Goal: Task Accomplishment & Management: Complete application form

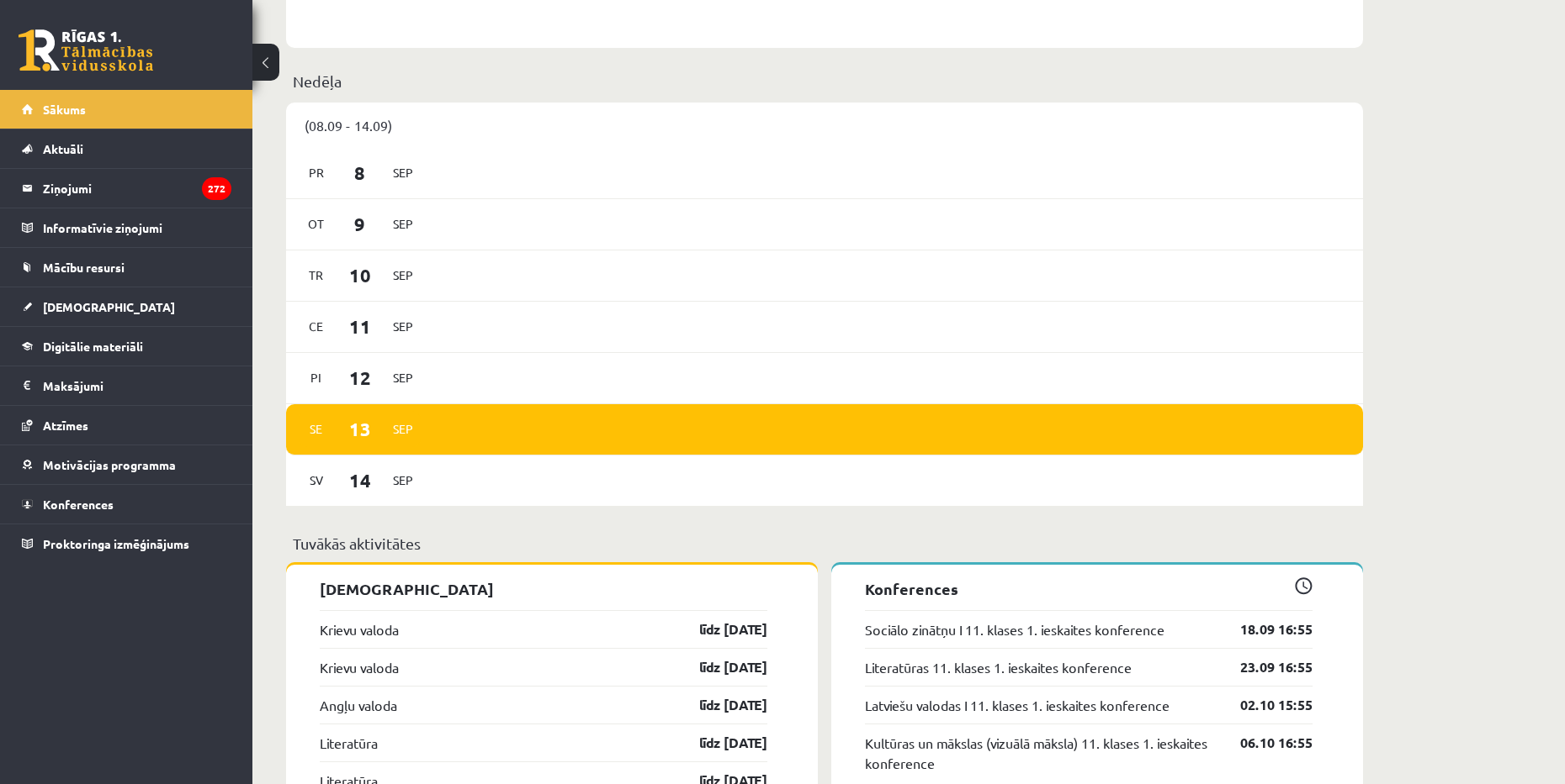
scroll to position [1429, 0]
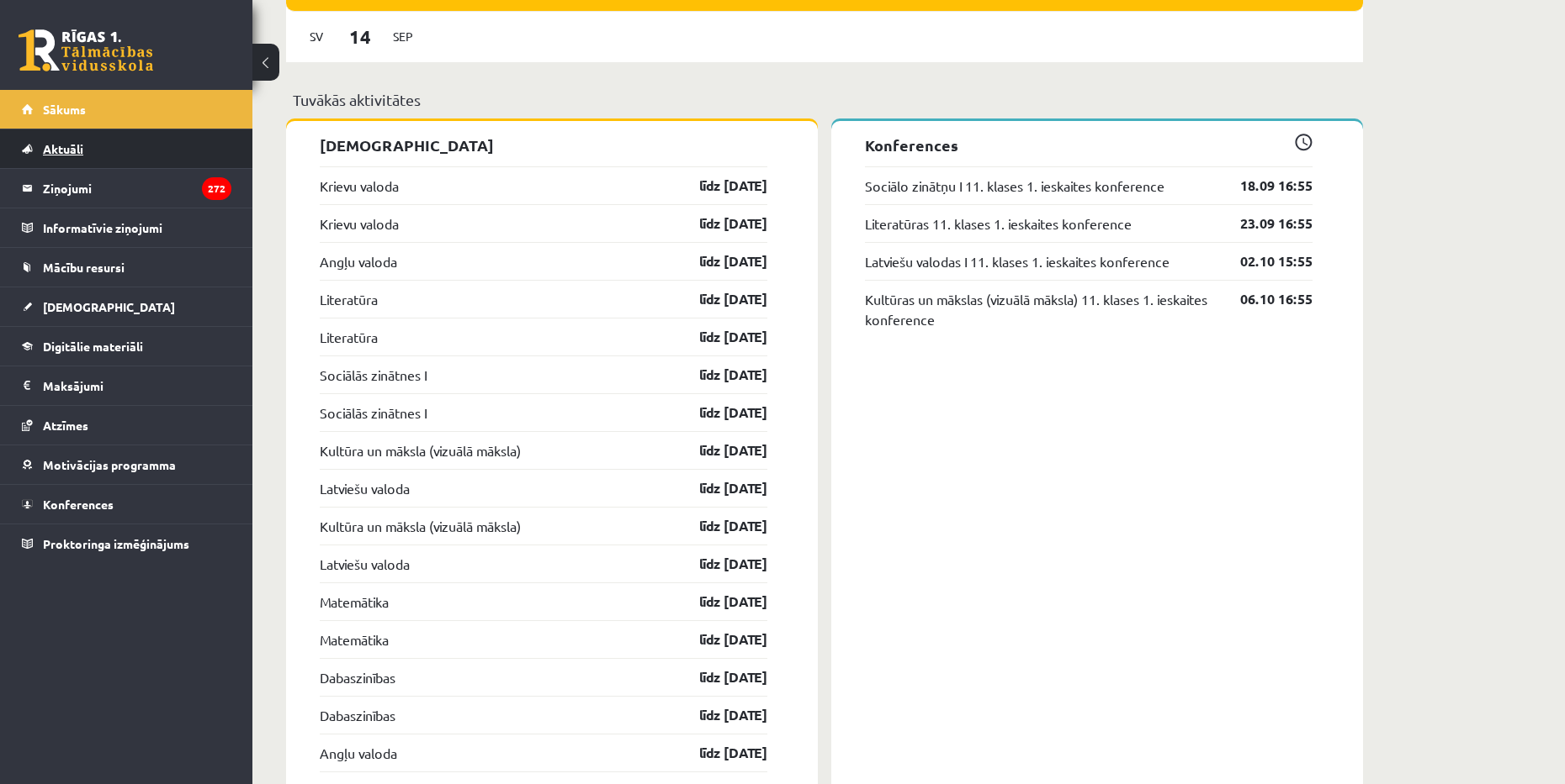
click at [69, 160] on link "Aktuāli" at bounding box center [127, 148] width 210 height 39
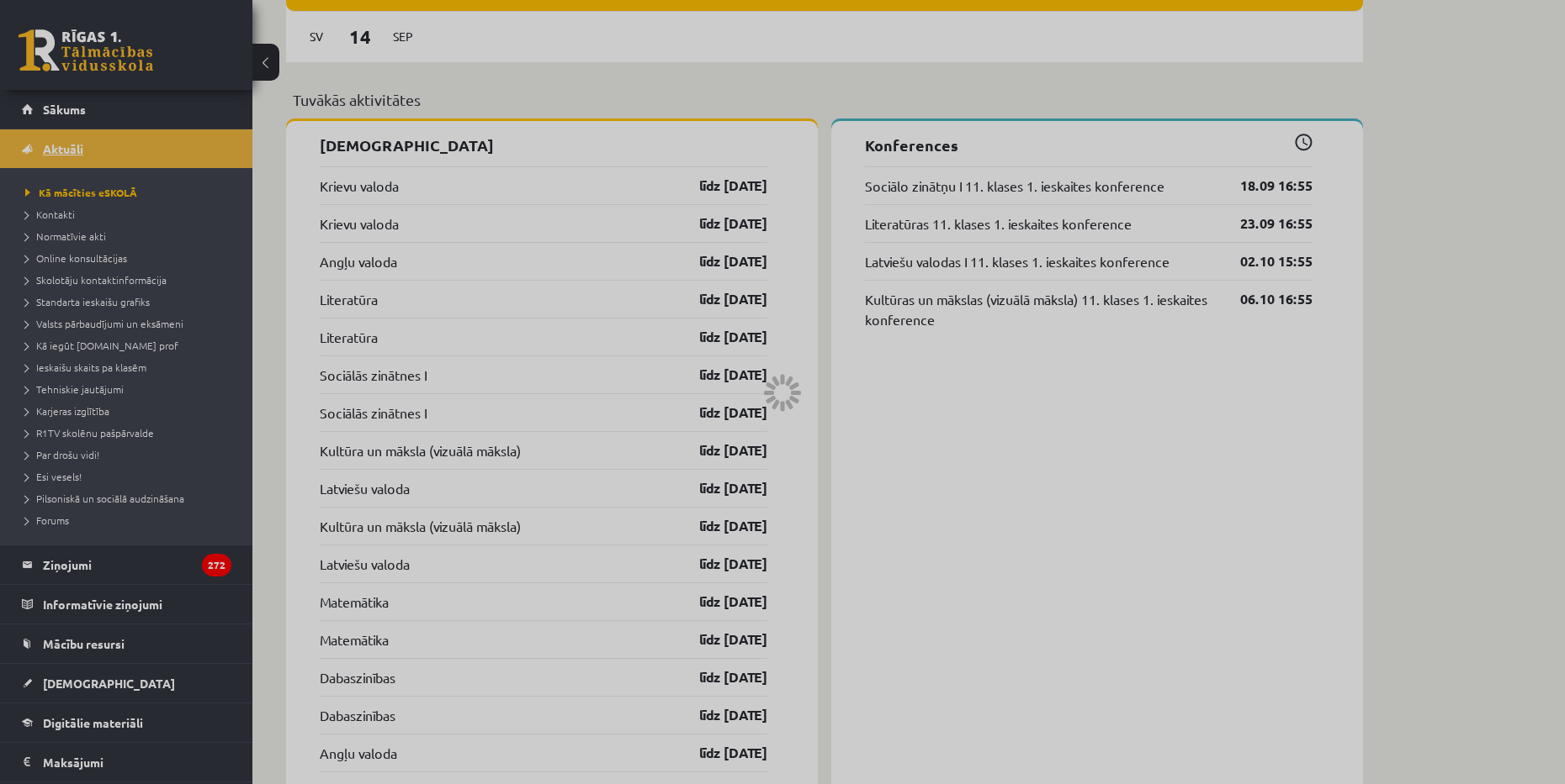
scroll to position [1048, 0]
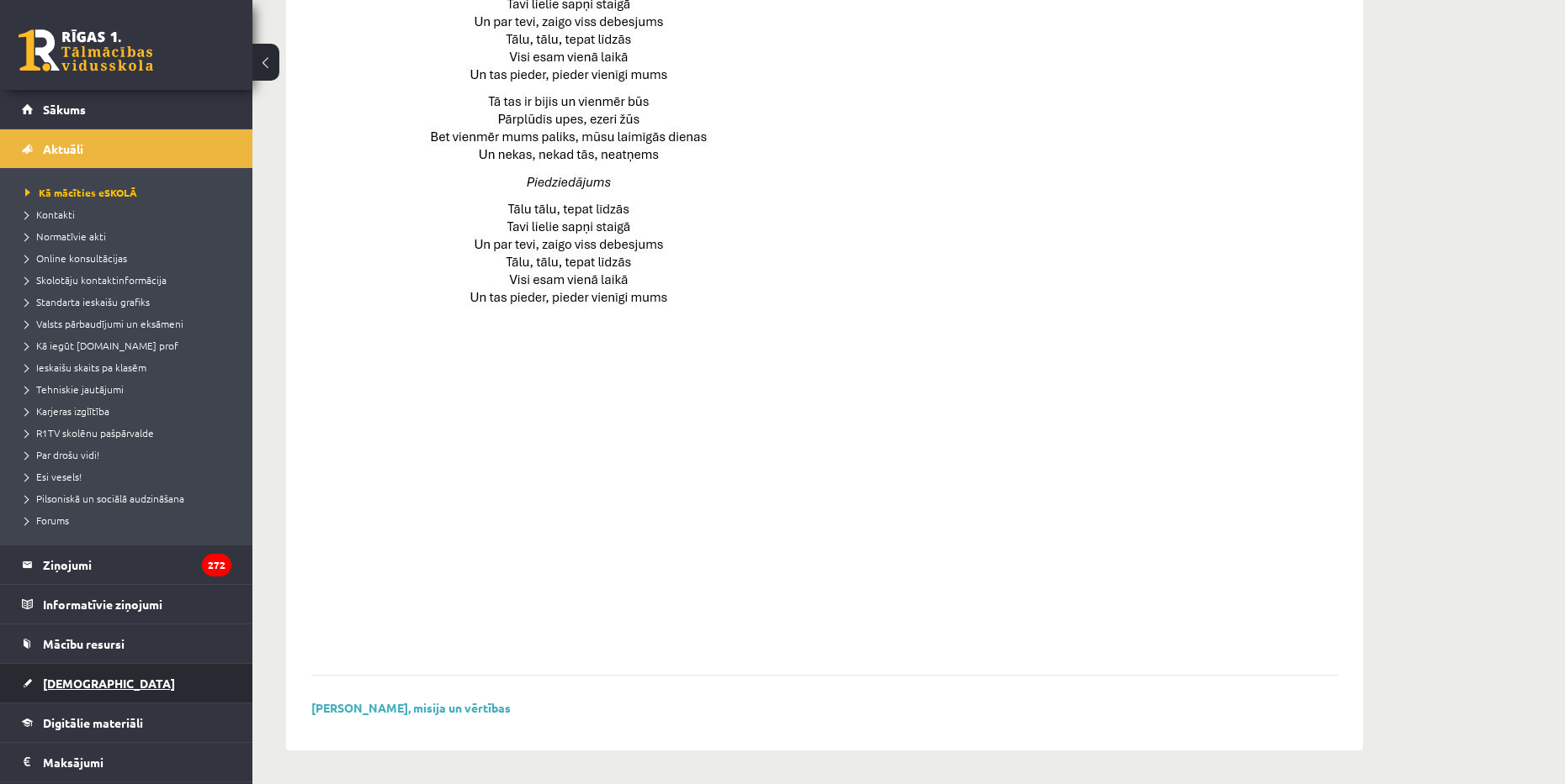
click at [94, 672] on link "[DEMOGRAPHIC_DATA]" at bounding box center [127, 683] width 210 height 39
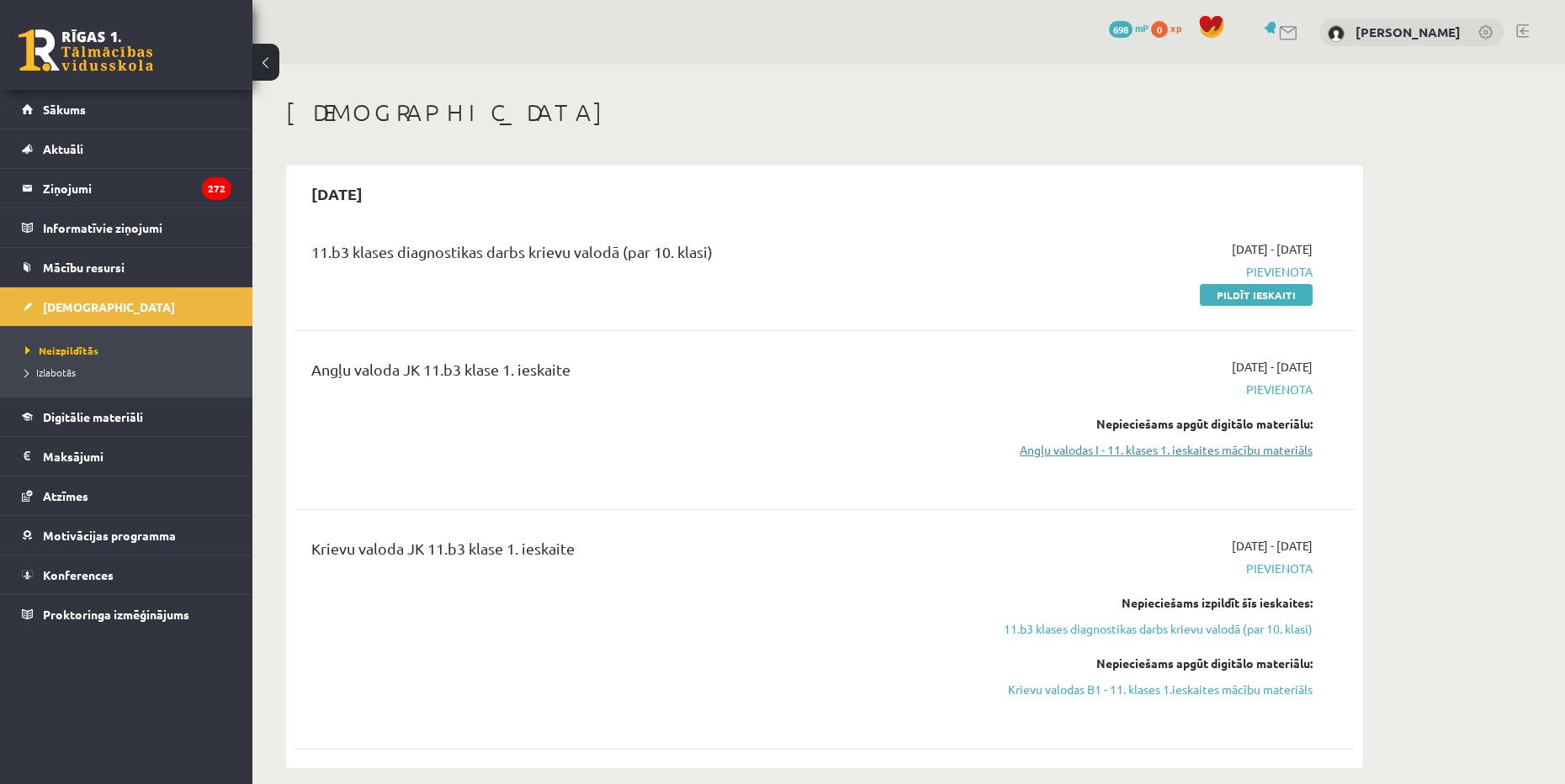
click at [1084, 444] on link "Angļu valodas I - 11. klases 1. ieskaites mācību materiāls" at bounding box center [1154, 450] width 318 height 18
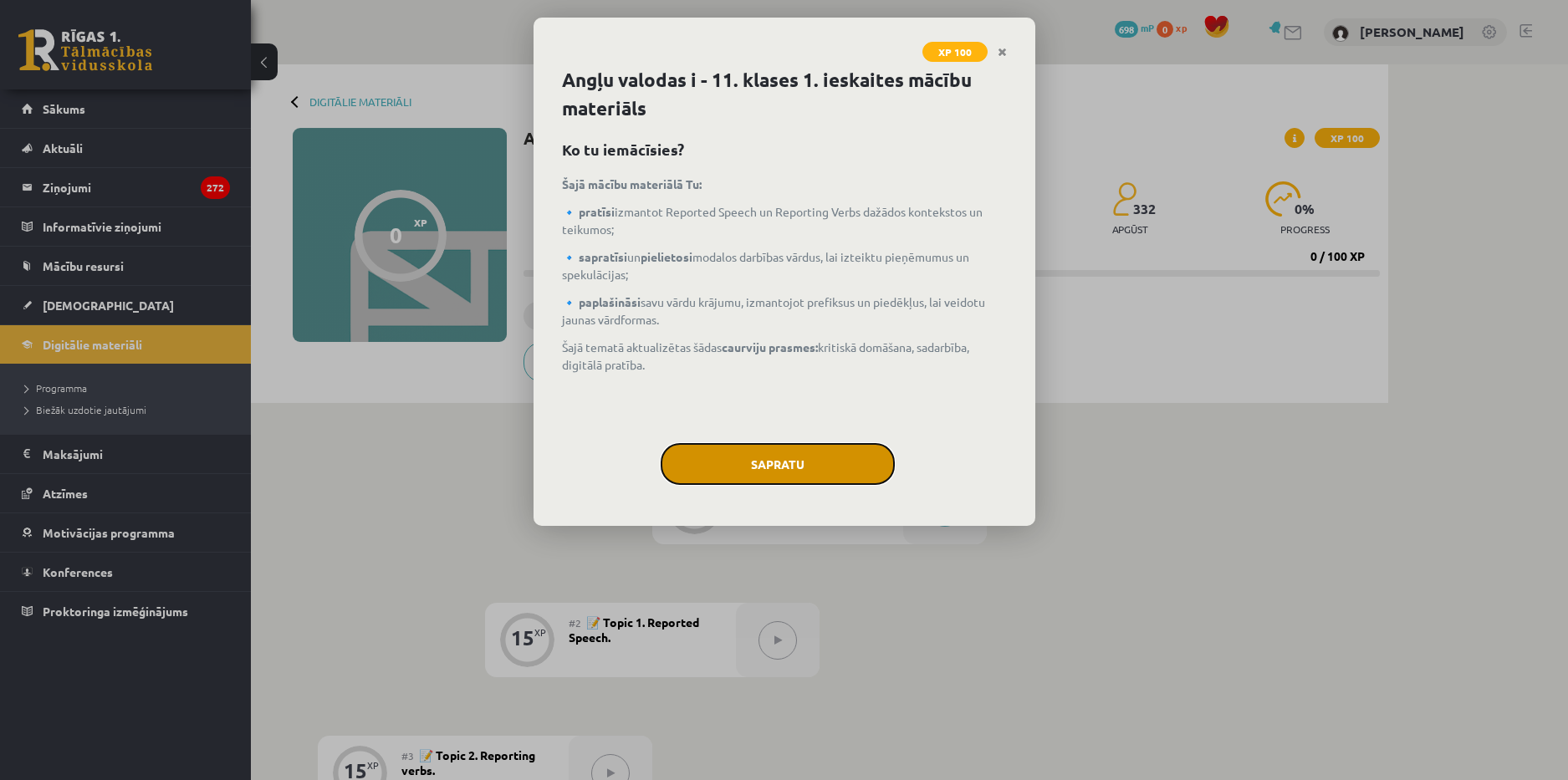
click at [848, 467] on button "Sapratu" at bounding box center [777, 464] width 234 height 42
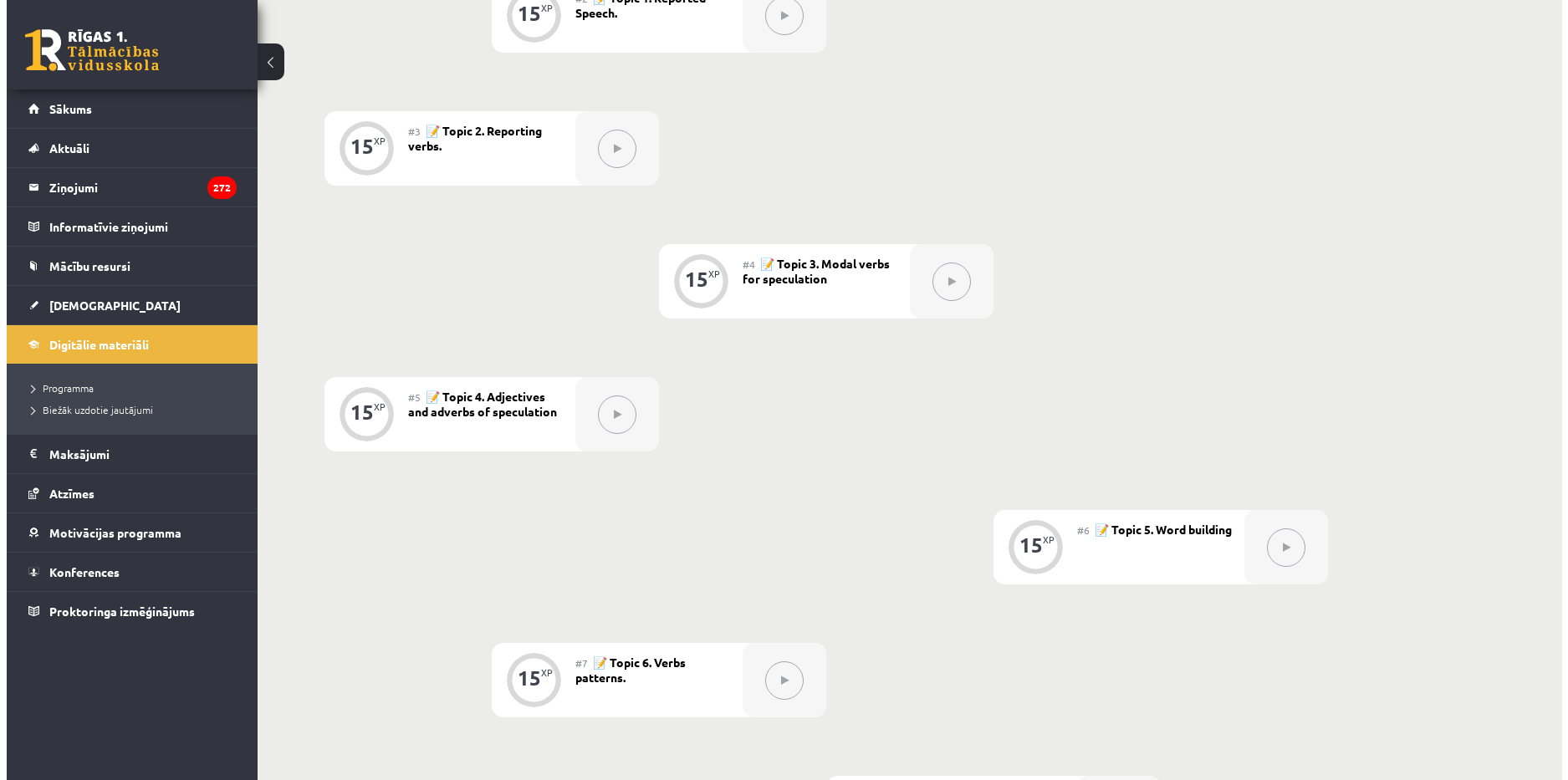
scroll to position [368, 0]
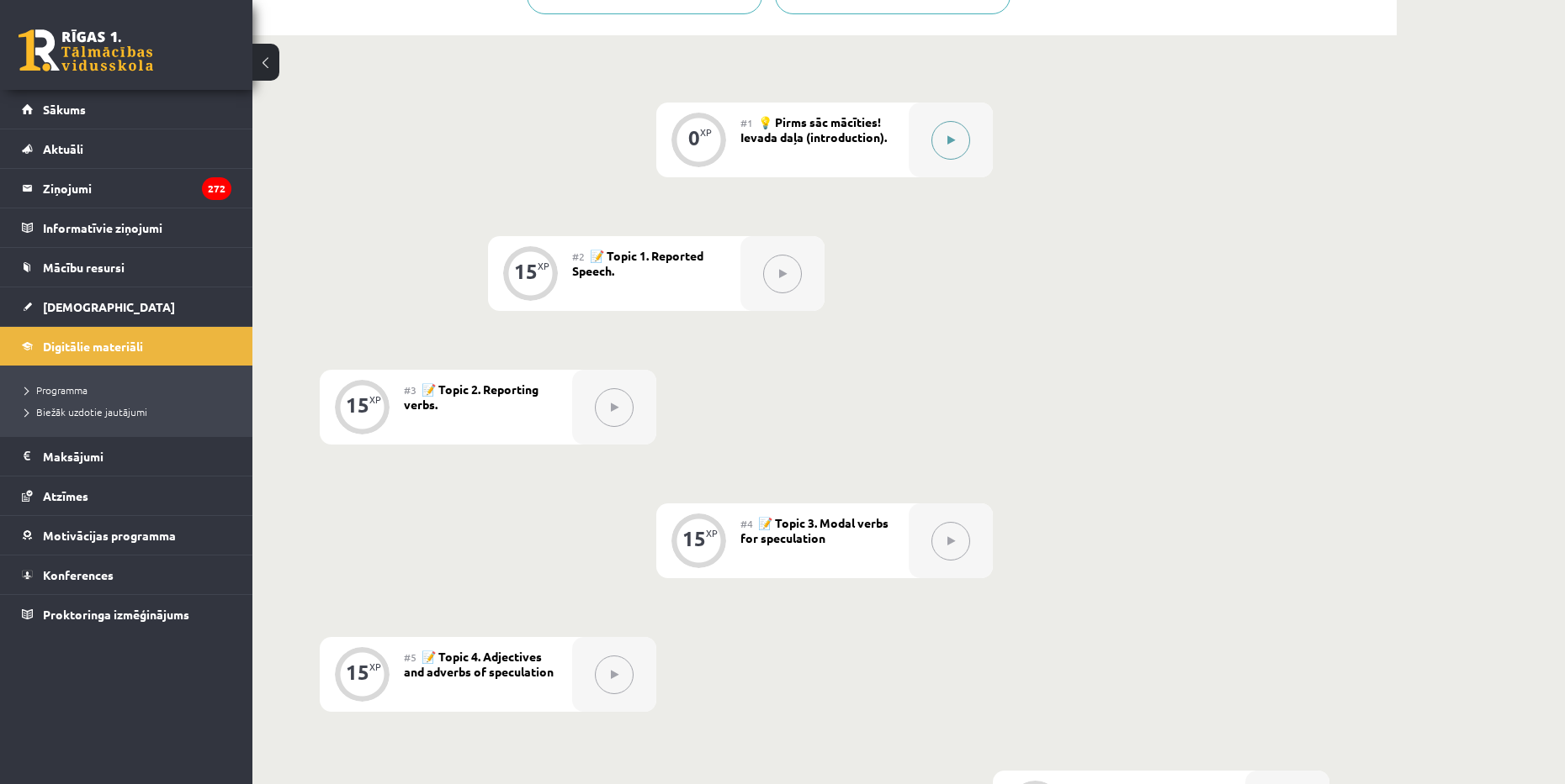
click at [954, 149] on button at bounding box center [950, 140] width 39 height 39
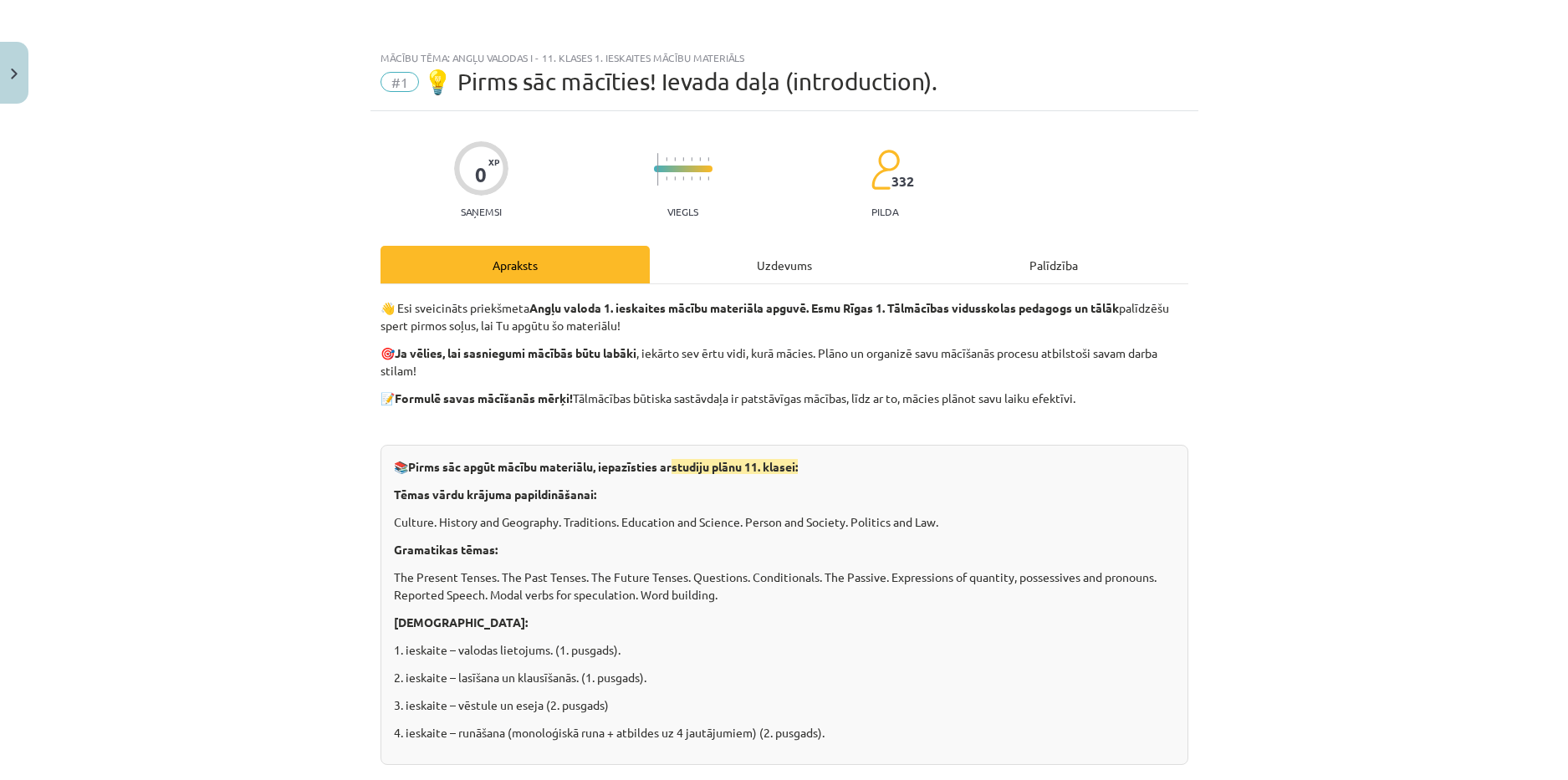
click at [775, 268] on div "Uzdevums" at bounding box center [784, 265] width 270 height 38
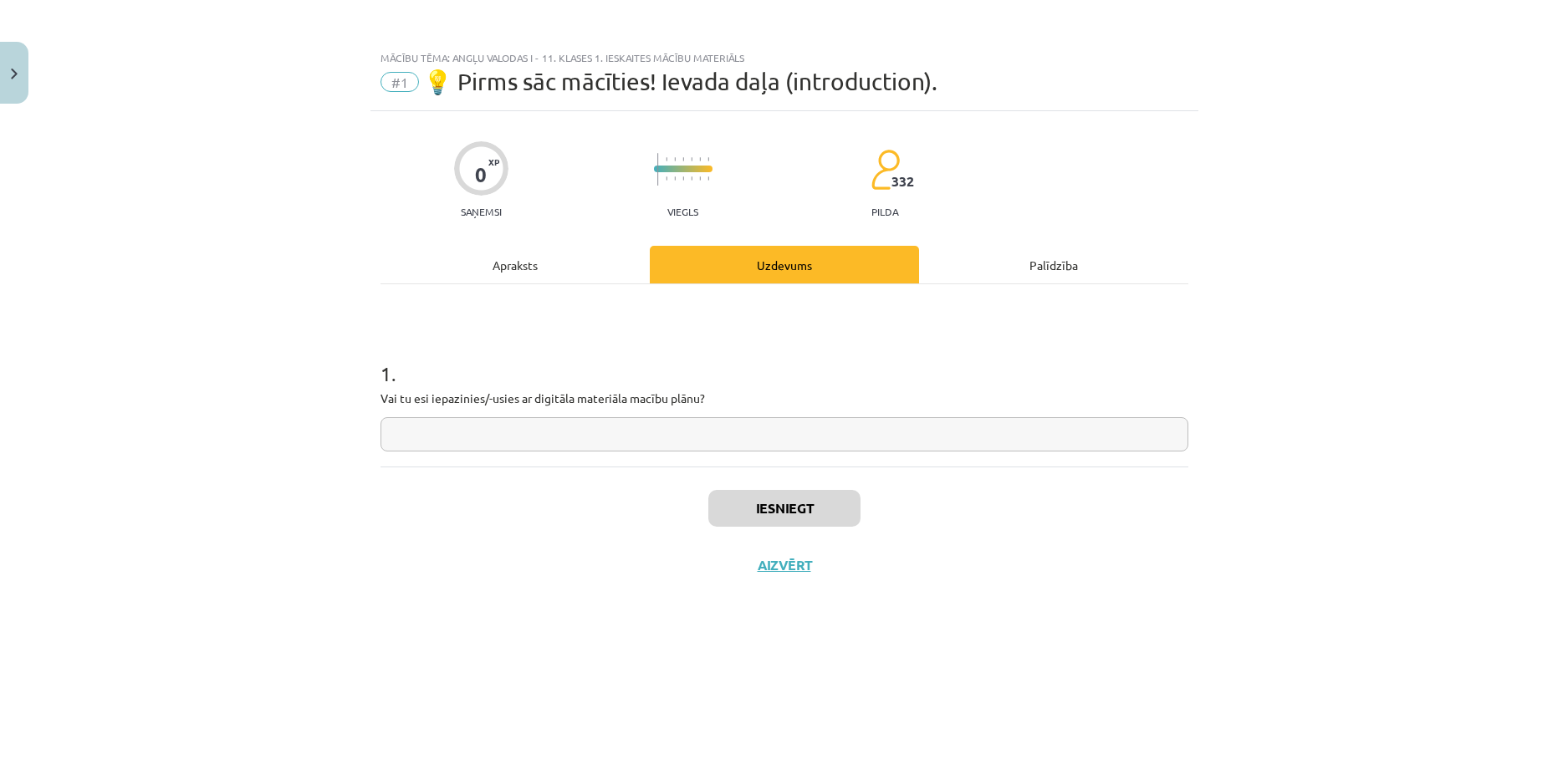
click at [543, 429] on input "text" at bounding box center [784, 434] width 808 height 34
type input "**"
click at [1041, 269] on div "Palīdzība" at bounding box center [1053, 265] width 270 height 38
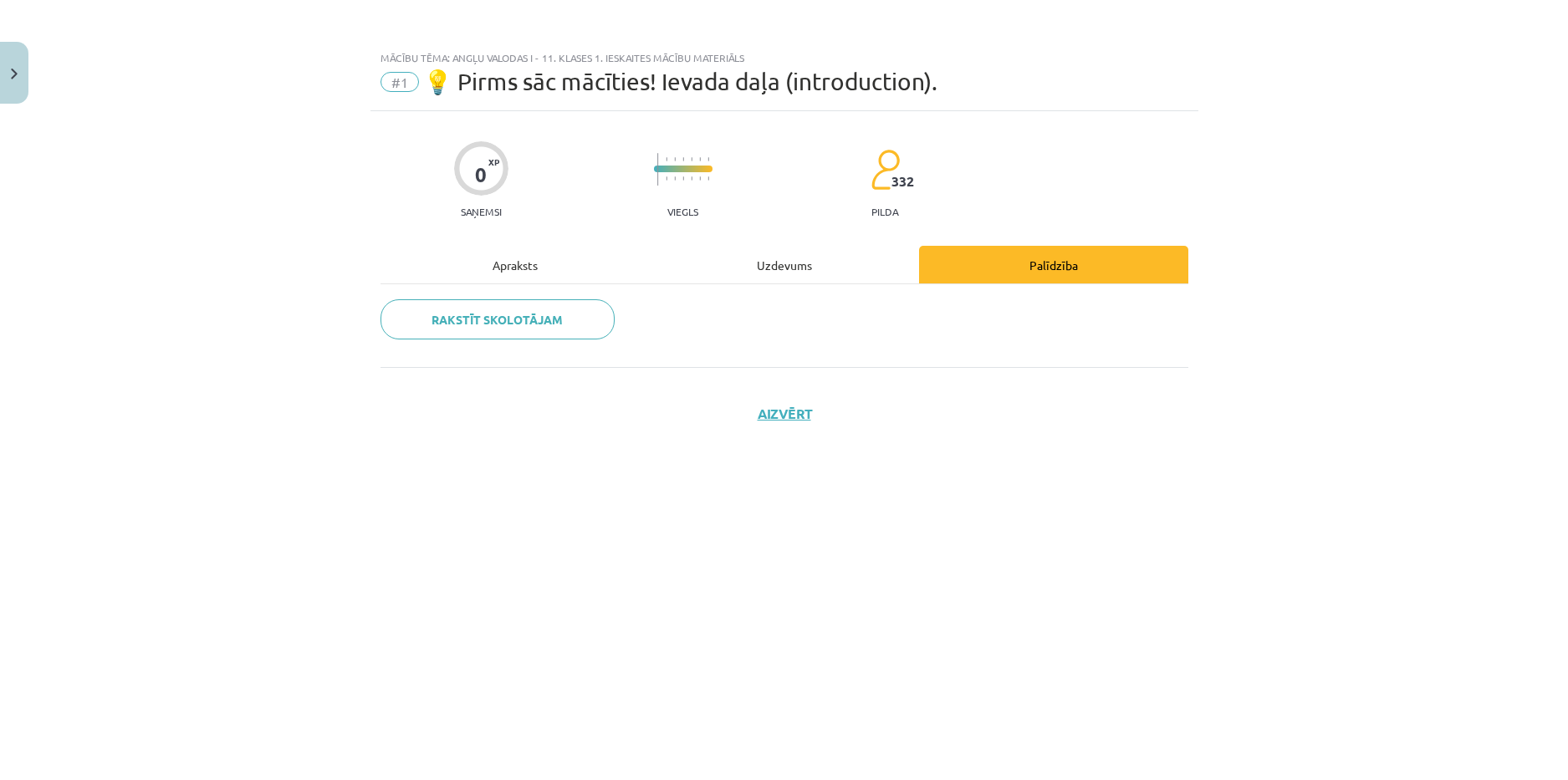
click at [800, 241] on div "0 XP Saņemsi Viegls 332 pilda Apraksts Uzdevums Palīdzība Rakstīt skolotājam Ai…" at bounding box center [784, 425] width 828 height 628
click at [800, 250] on div "Uzdevums" at bounding box center [784, 265] width 270 height 38
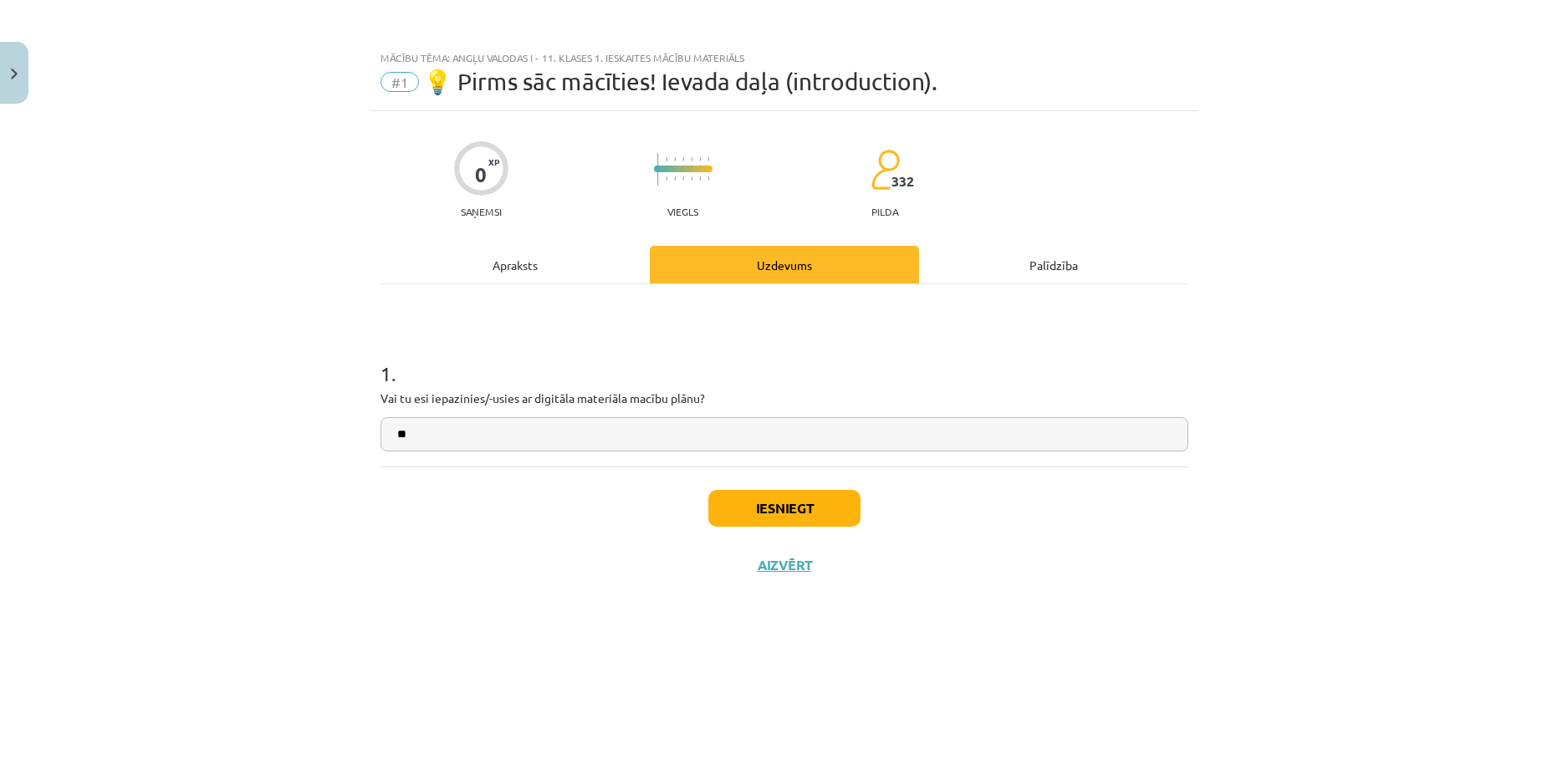
click at [471, 267] on div "Apraksts" at bounding box center [515, 265] width 270 height 38
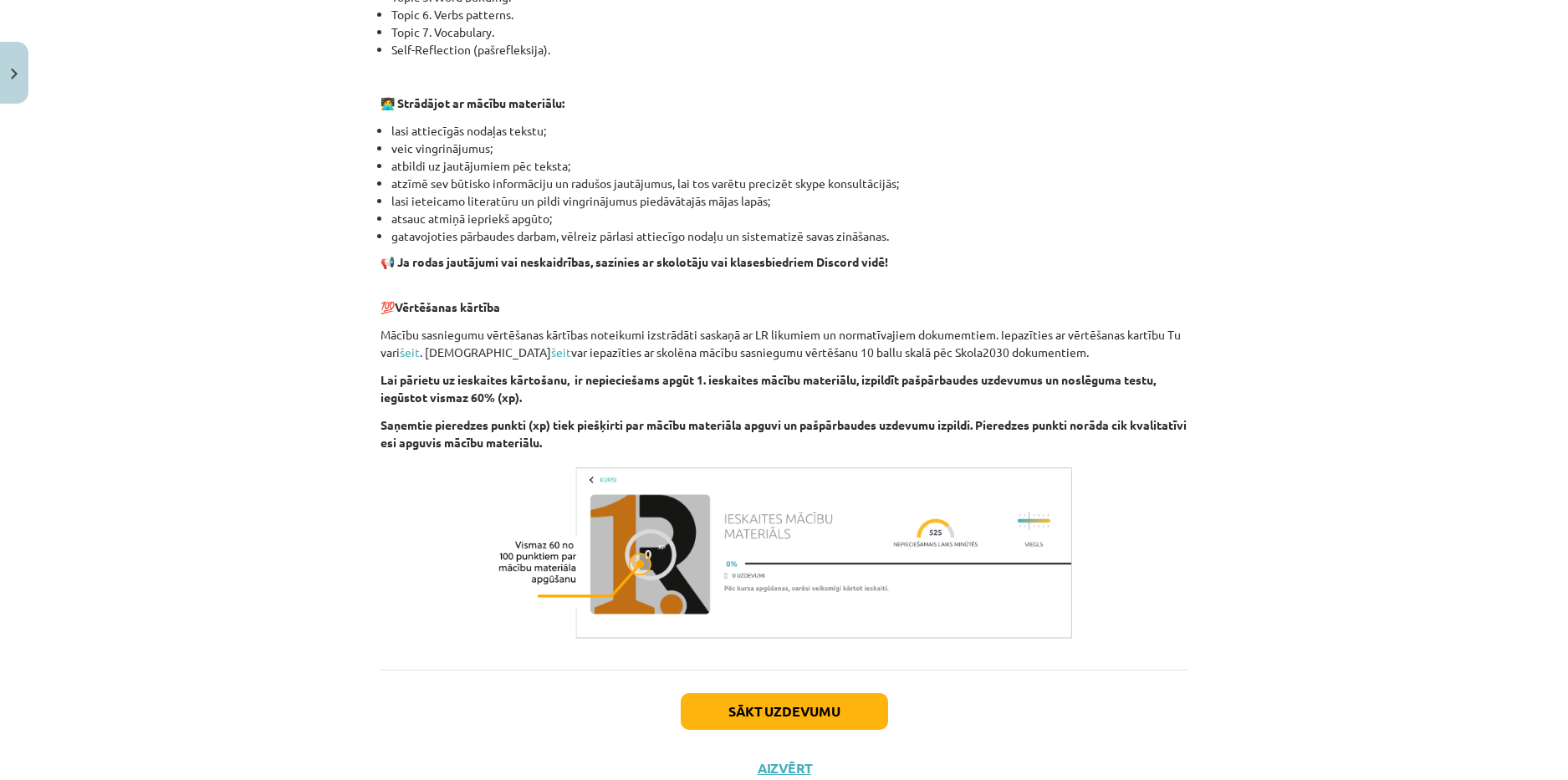
scroll to position [978, 0]
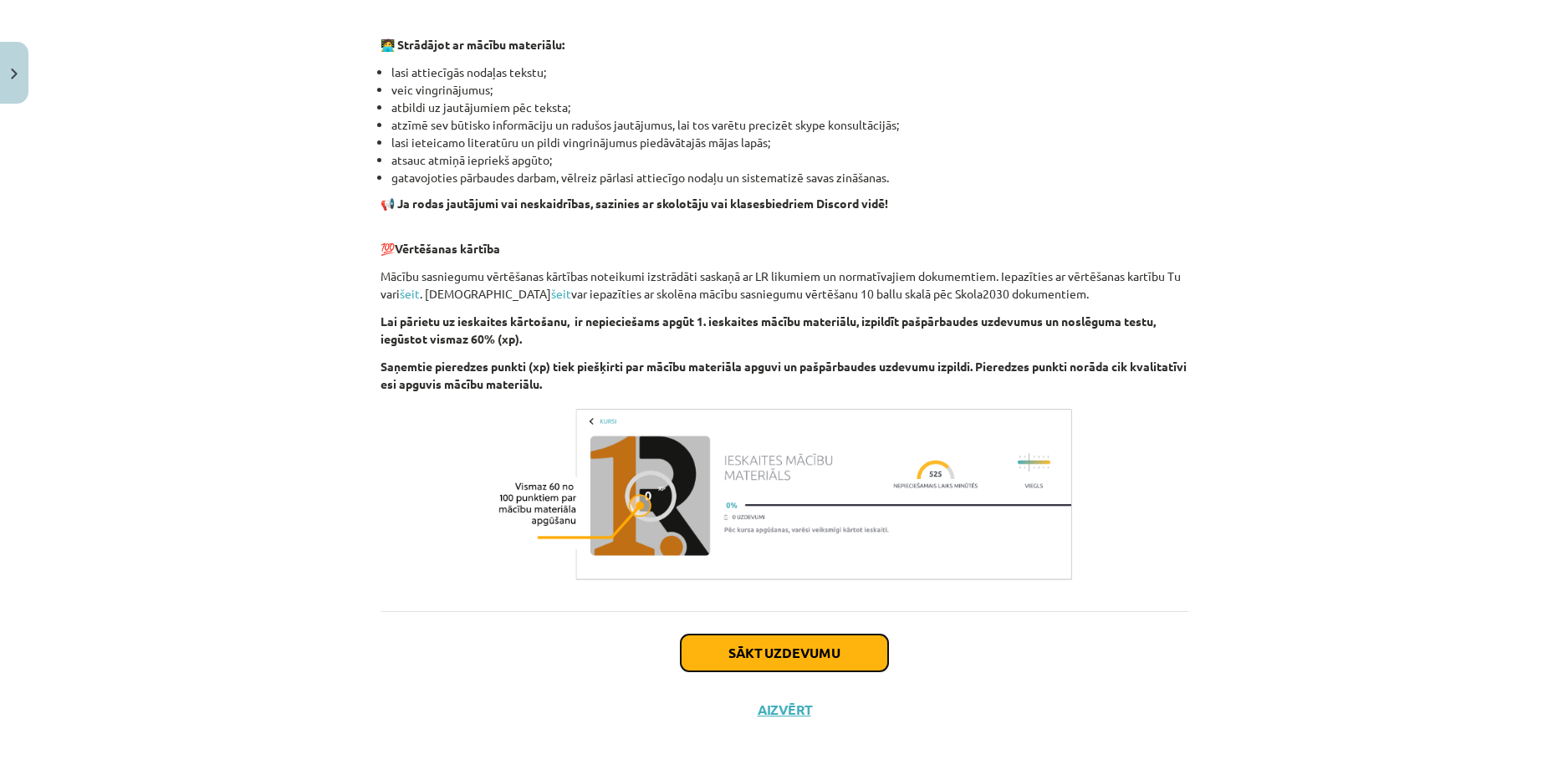
click at [809, 638] on button "Sākt uzdevumu" at bounding box center [784, 653] width 208 height 37
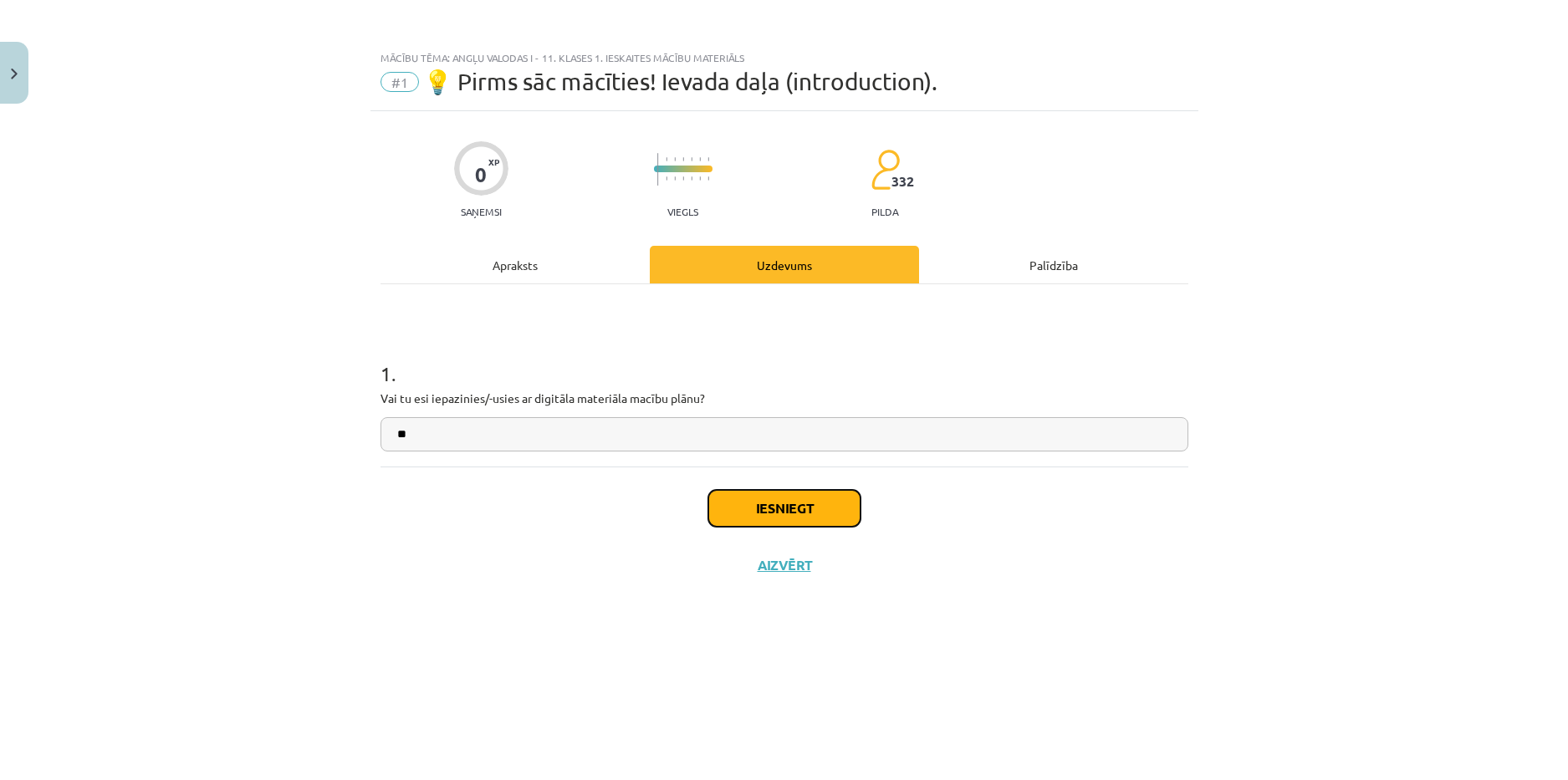
click at [801, 506] on button "Iesniegt" at bounding box center [784, 508] width 152 height 37
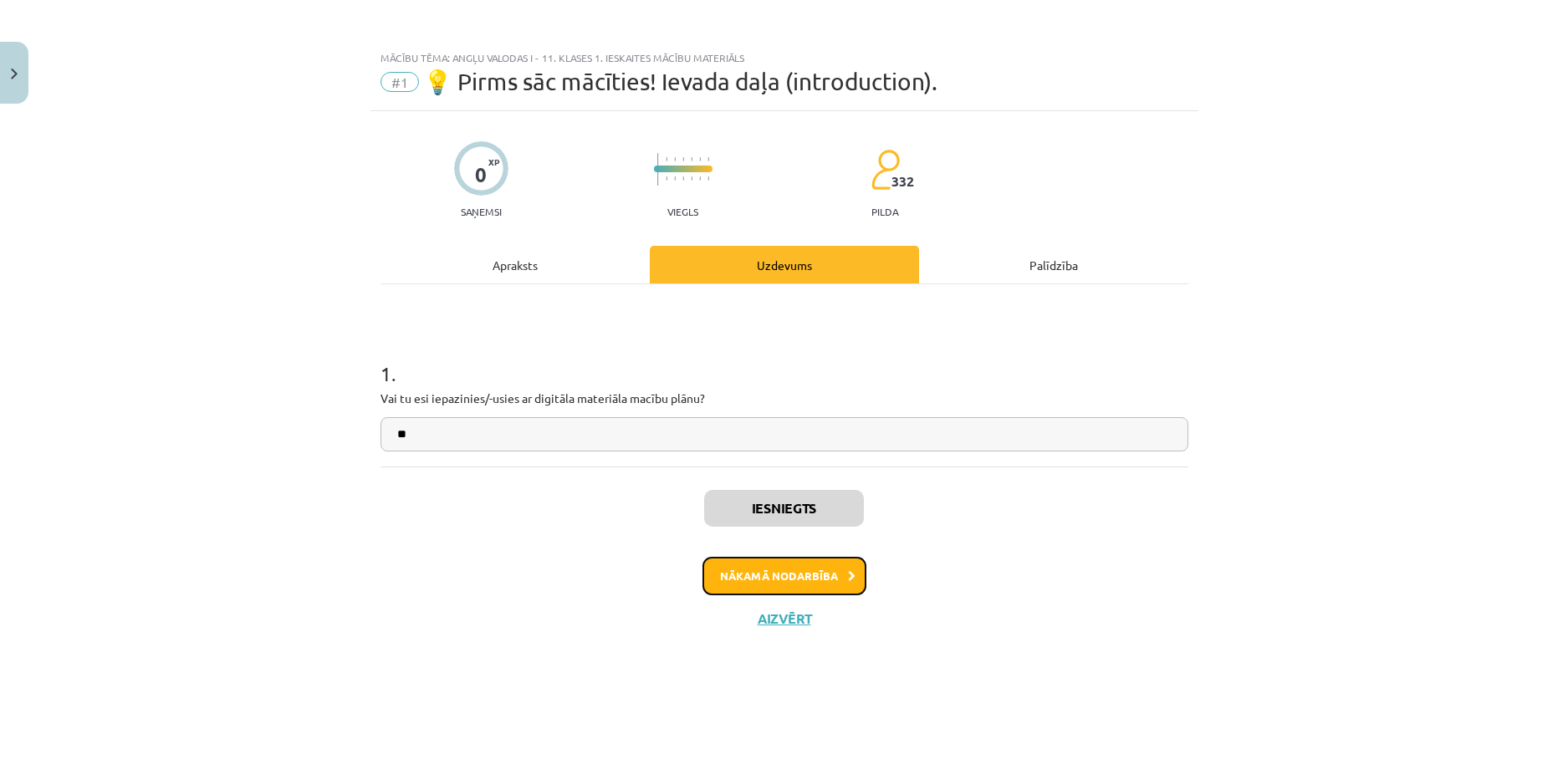
click at [799, 567] on button "Nākamā nodarbība" at bounding box center [784, 576] width 163 height 39
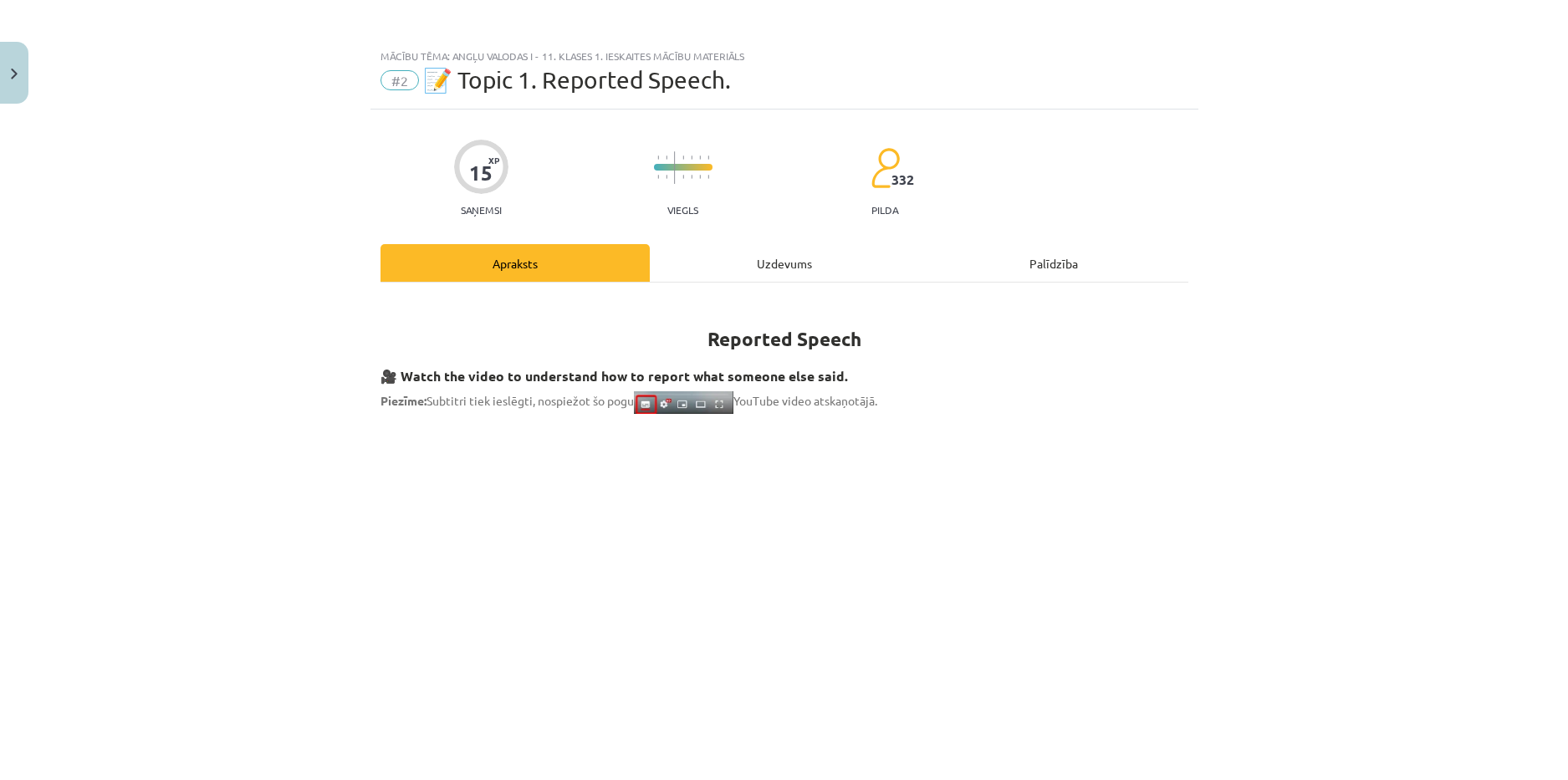
scroll to position [0, 0]
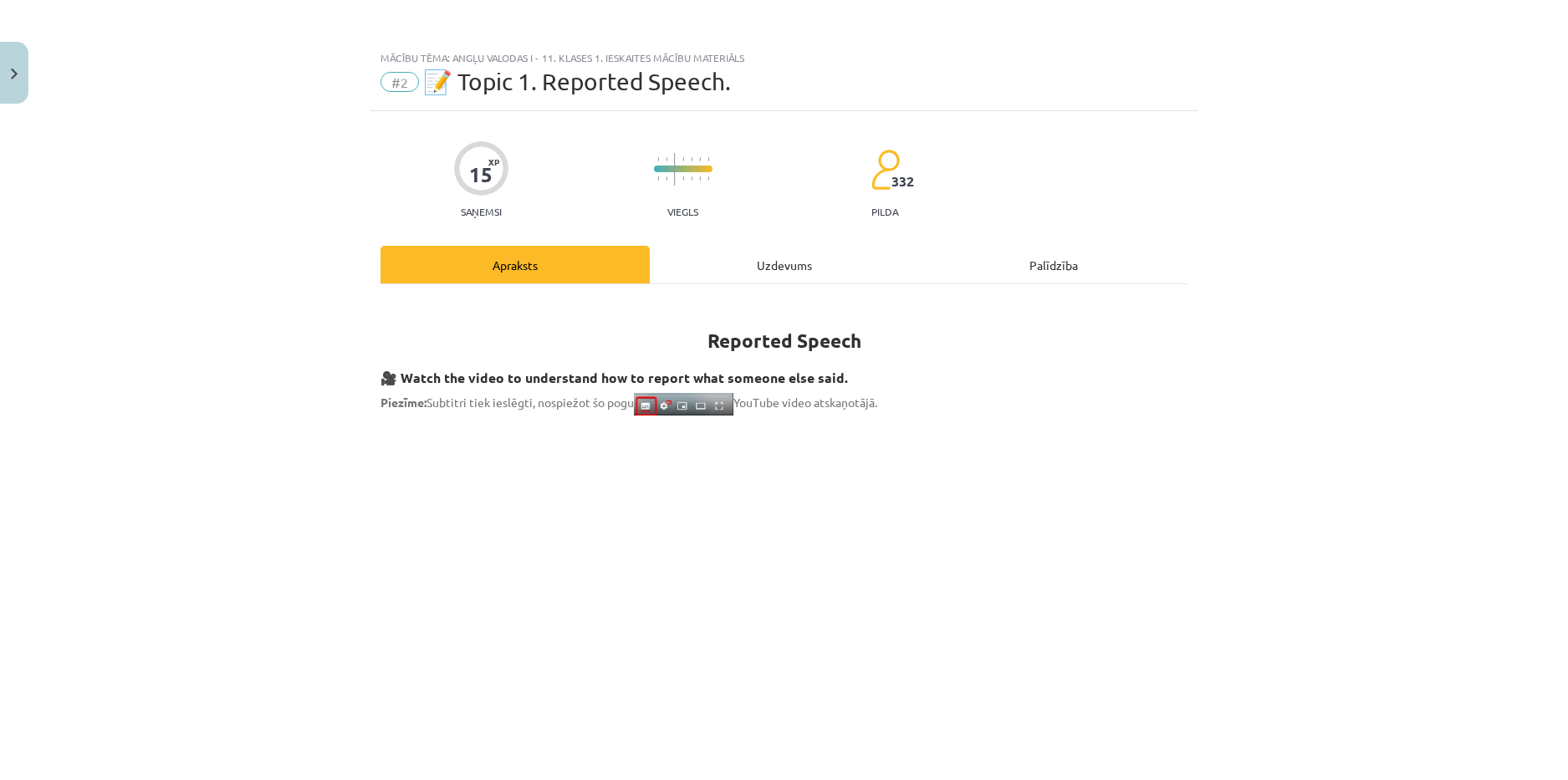
click at [739, 251] on div "Uzdevums" at bounding box center [784, 265] width 270 height 38
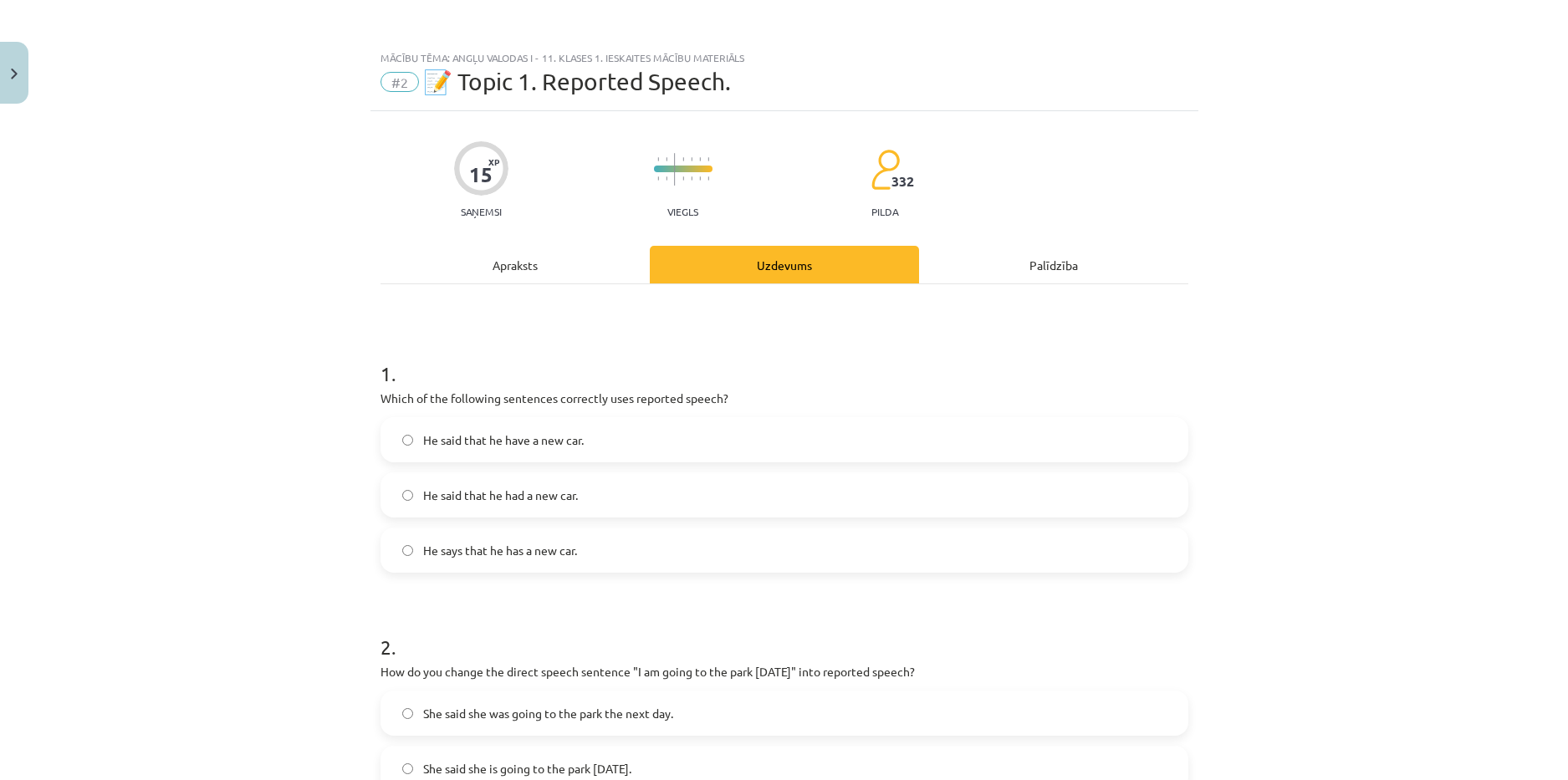
scroll to position [42, 0]
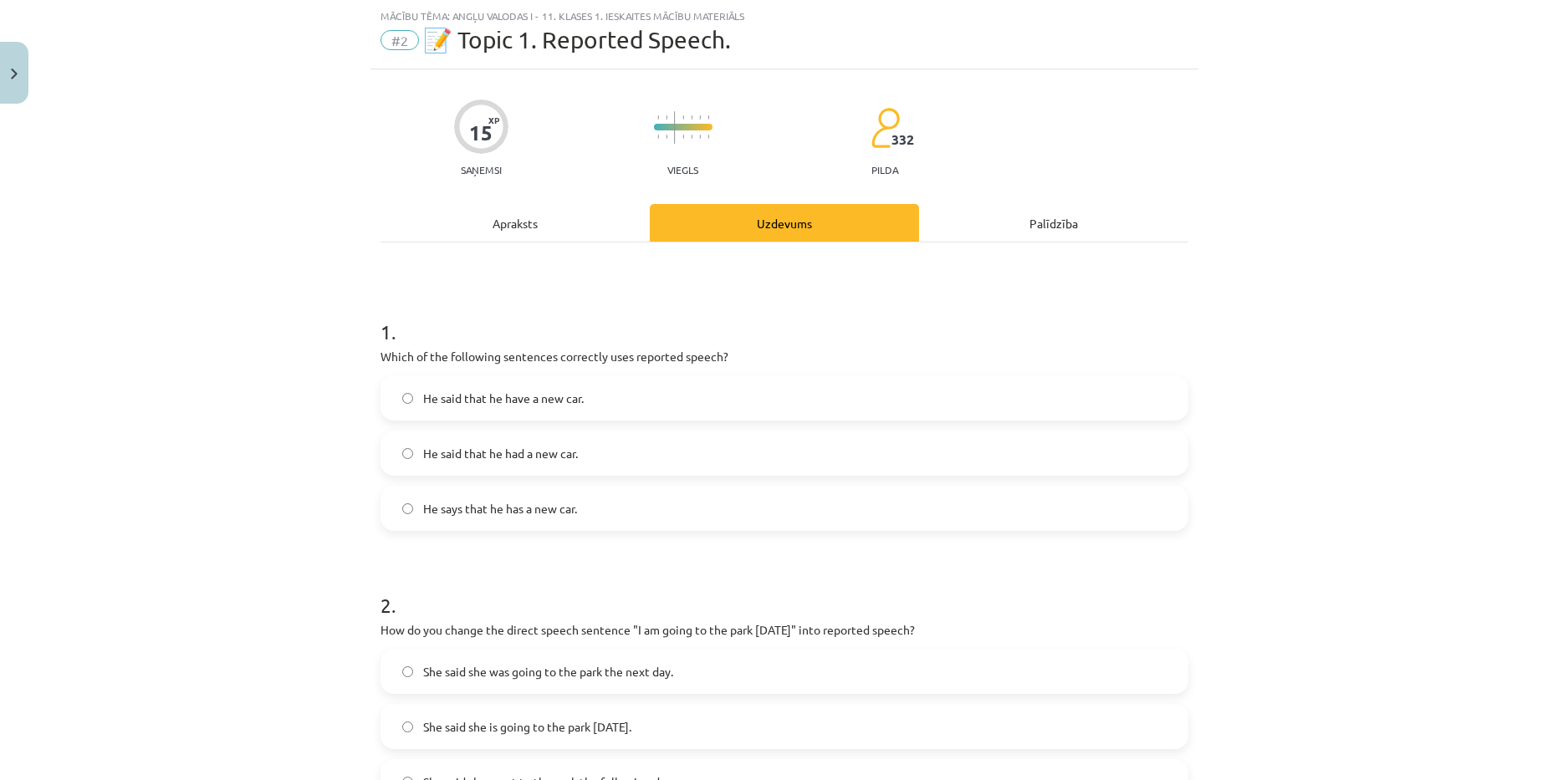
click at [521, 446] on span "He said that he had a new car." at bounding box center [500, 454] width 155 height 18
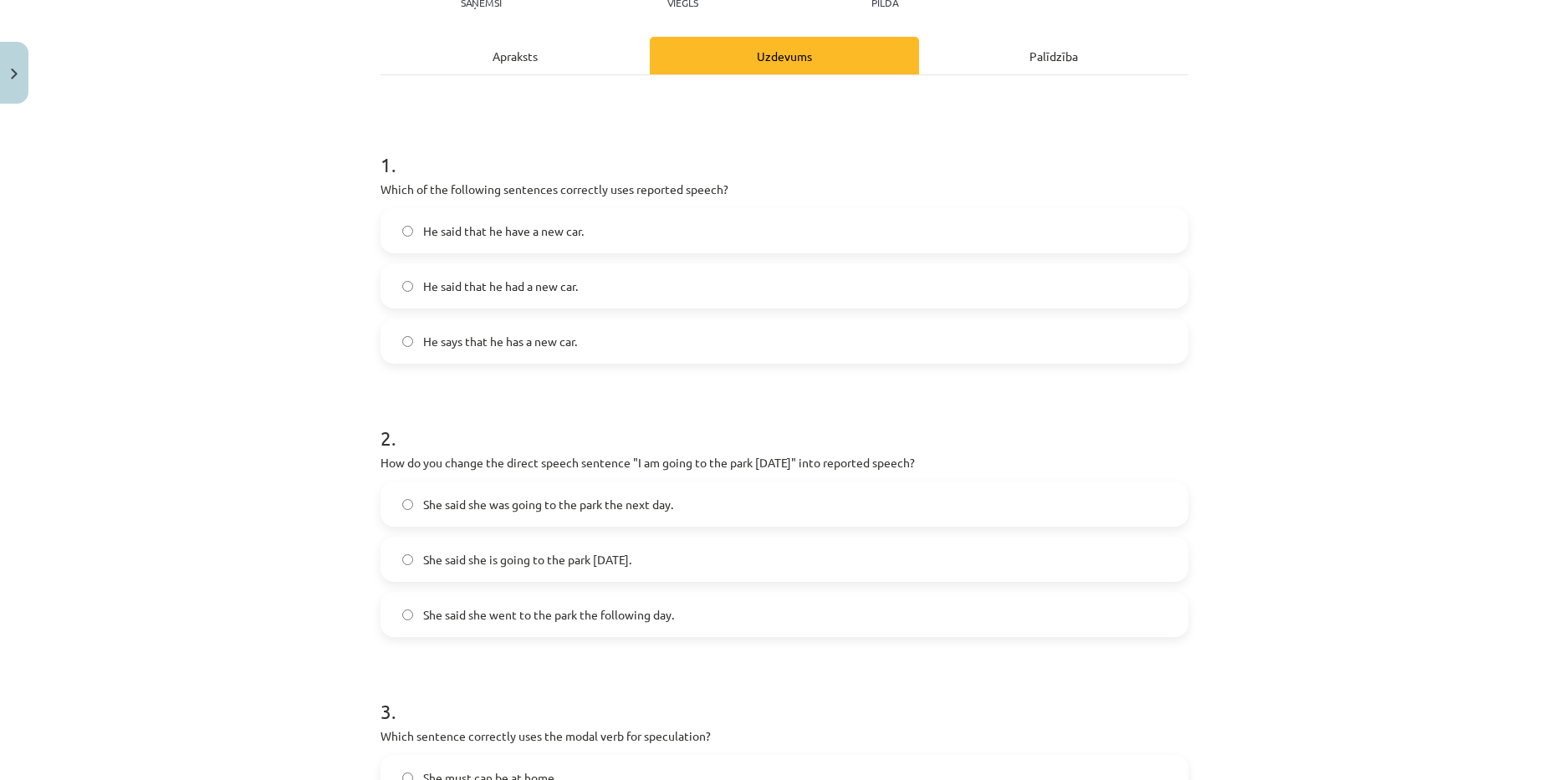
click at [582, 507] on span "She said she was going to the park the next day." at bounding box center [548, 505] width 250 height 18
click at [576, 565] on span "She said she is going to the park tomorrow." at bounding box center [527, 560] width 209 height 18
click at [566, 343] on span "He says that he has a new car." at bounding box center [500, 341] width 154 height 18
click at [576, 294] on label "He said that he had a new car." at bounding box center [784, 286] width 804 height 42
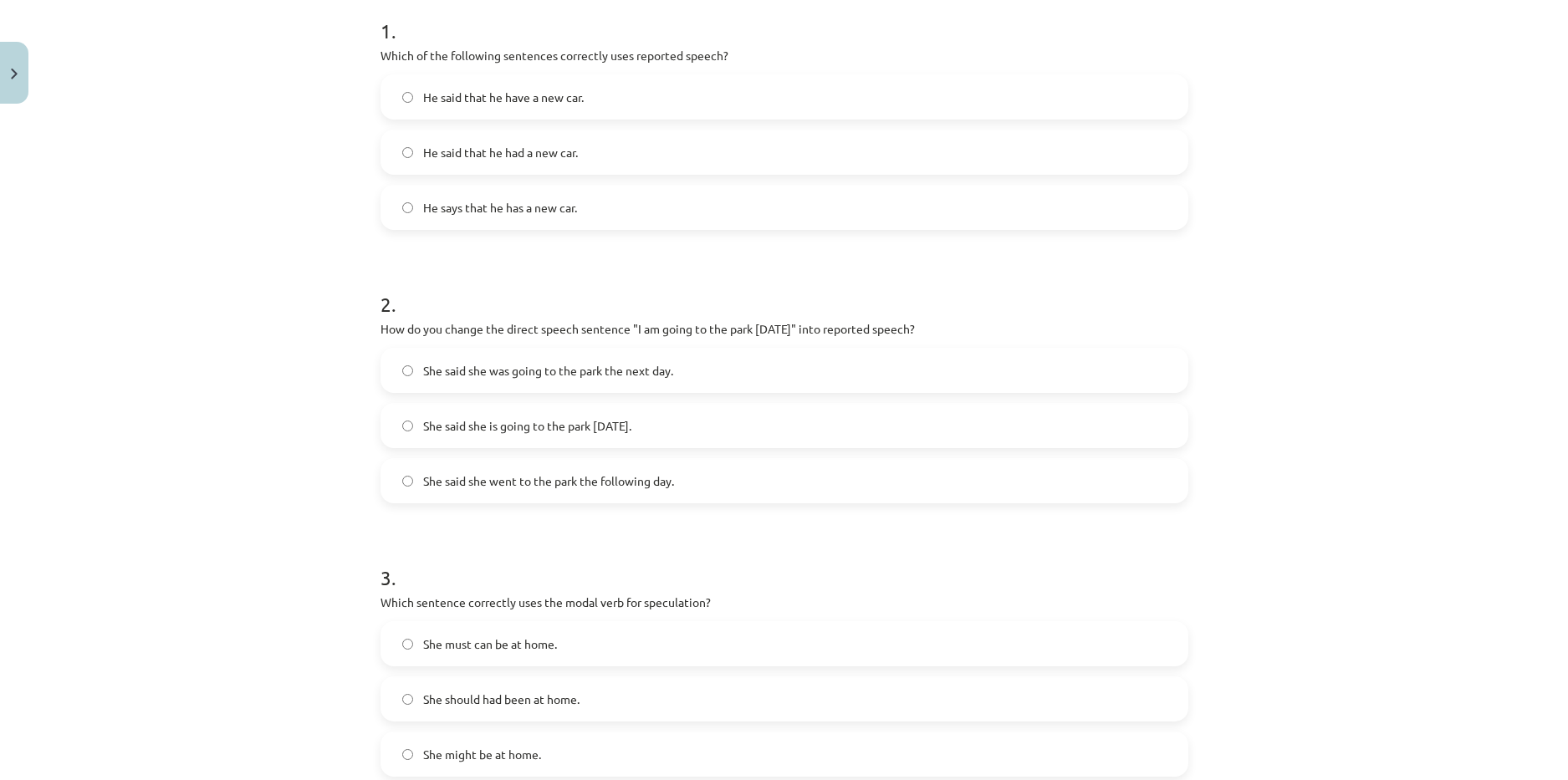
scroll to position [377, 0]
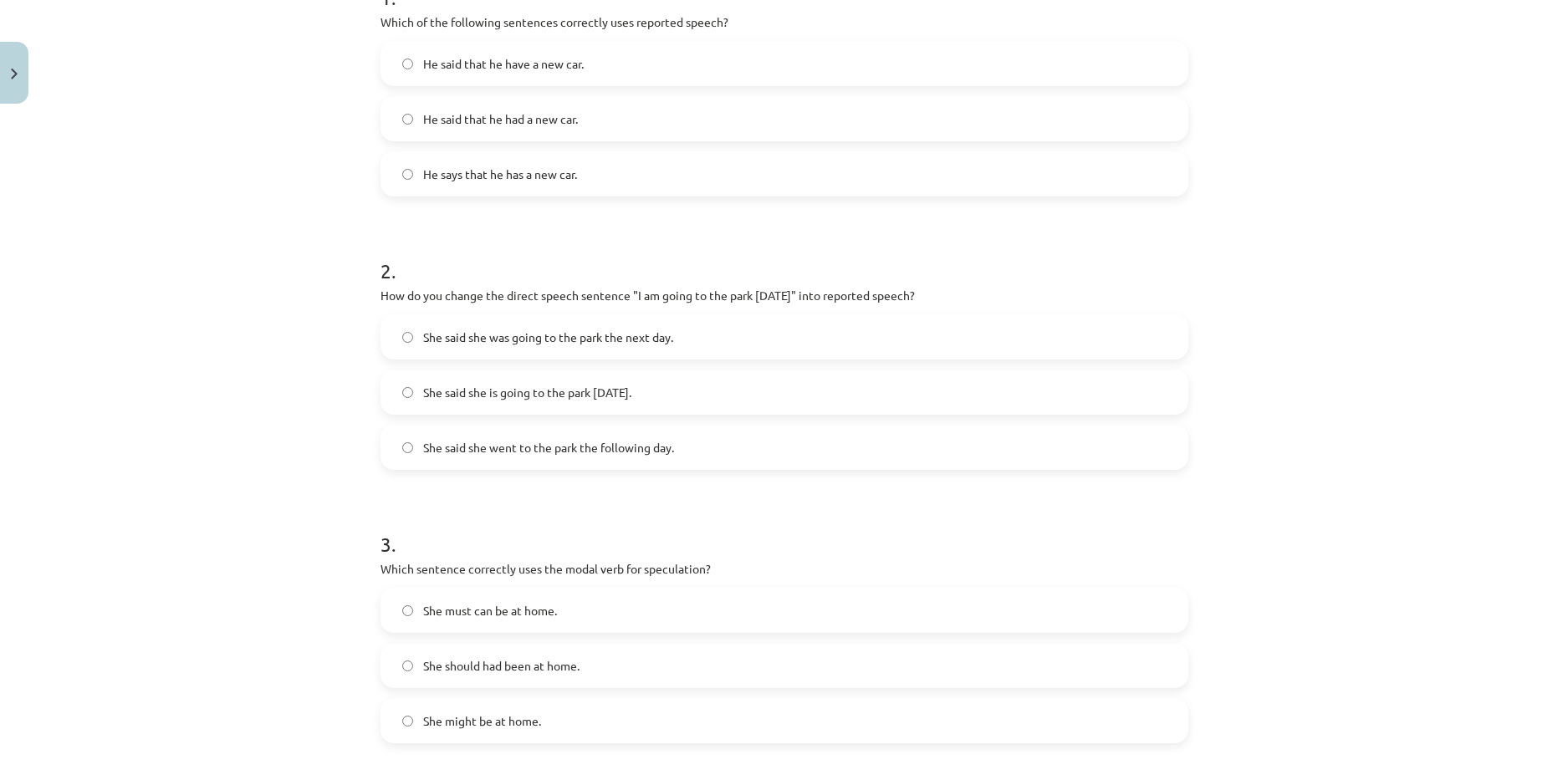
click at [537, 677] on label "She should had been at home." at bounding box center [784, 665] width 804 height 42
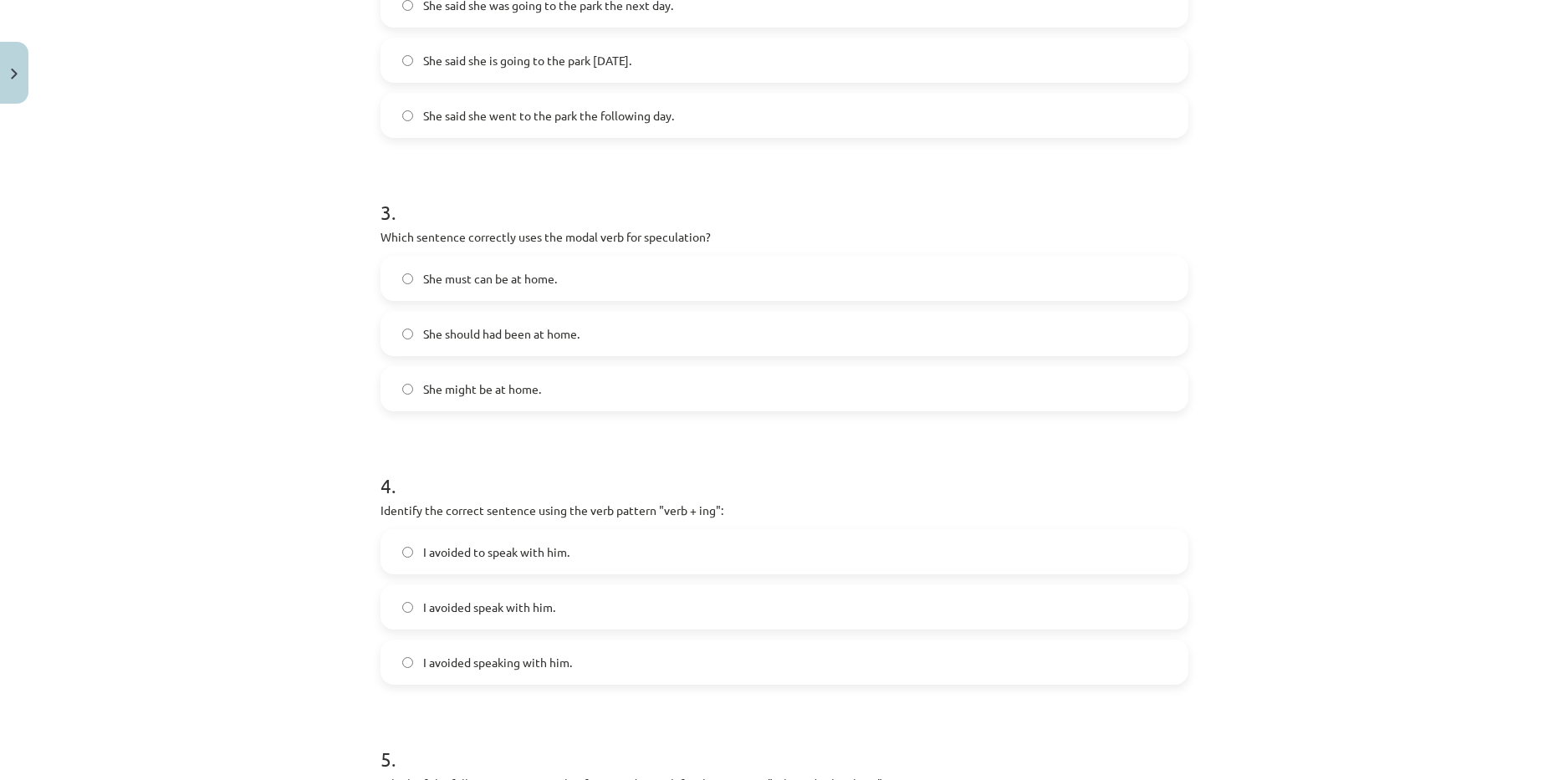
scroll to position [711, 0]
click at [518, 665] on span "I avoided speaking with him." at bounding box center [497, 660] width 148 height 18
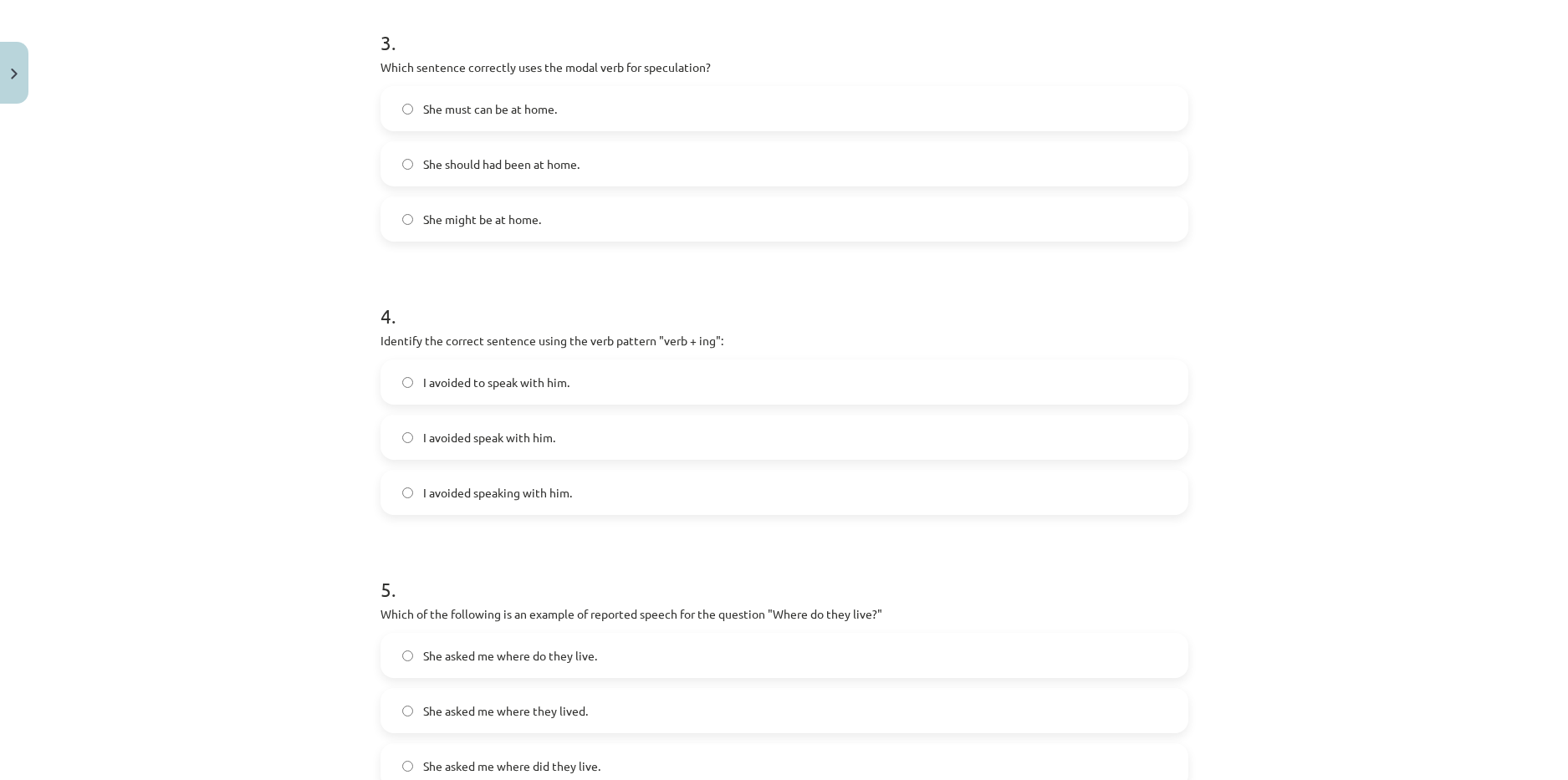
scroll to position [962, 0]
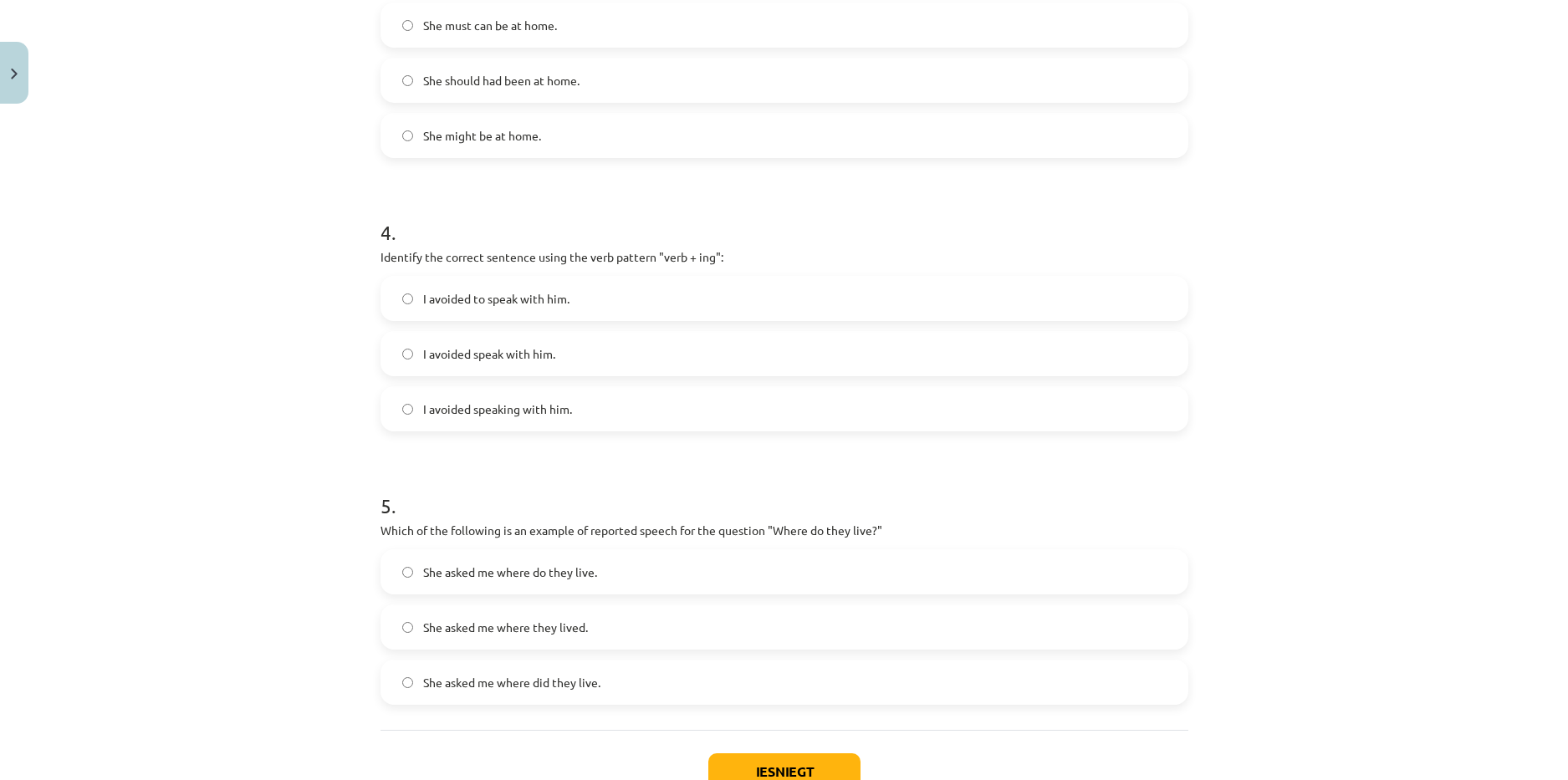
click at [567, 626] on span "She asked me where they lived." at bounding box center [505, 628] width 164 height 18
drag, startPoint x: 584, startPoint y: 530, endPoint x: 674, endPoint y: 536, distance: 90.2
click at [674, 536] on p "Which of the following is an example of reported speech for the question "Where…" at bounding box center [784, 530] width 808 height 18
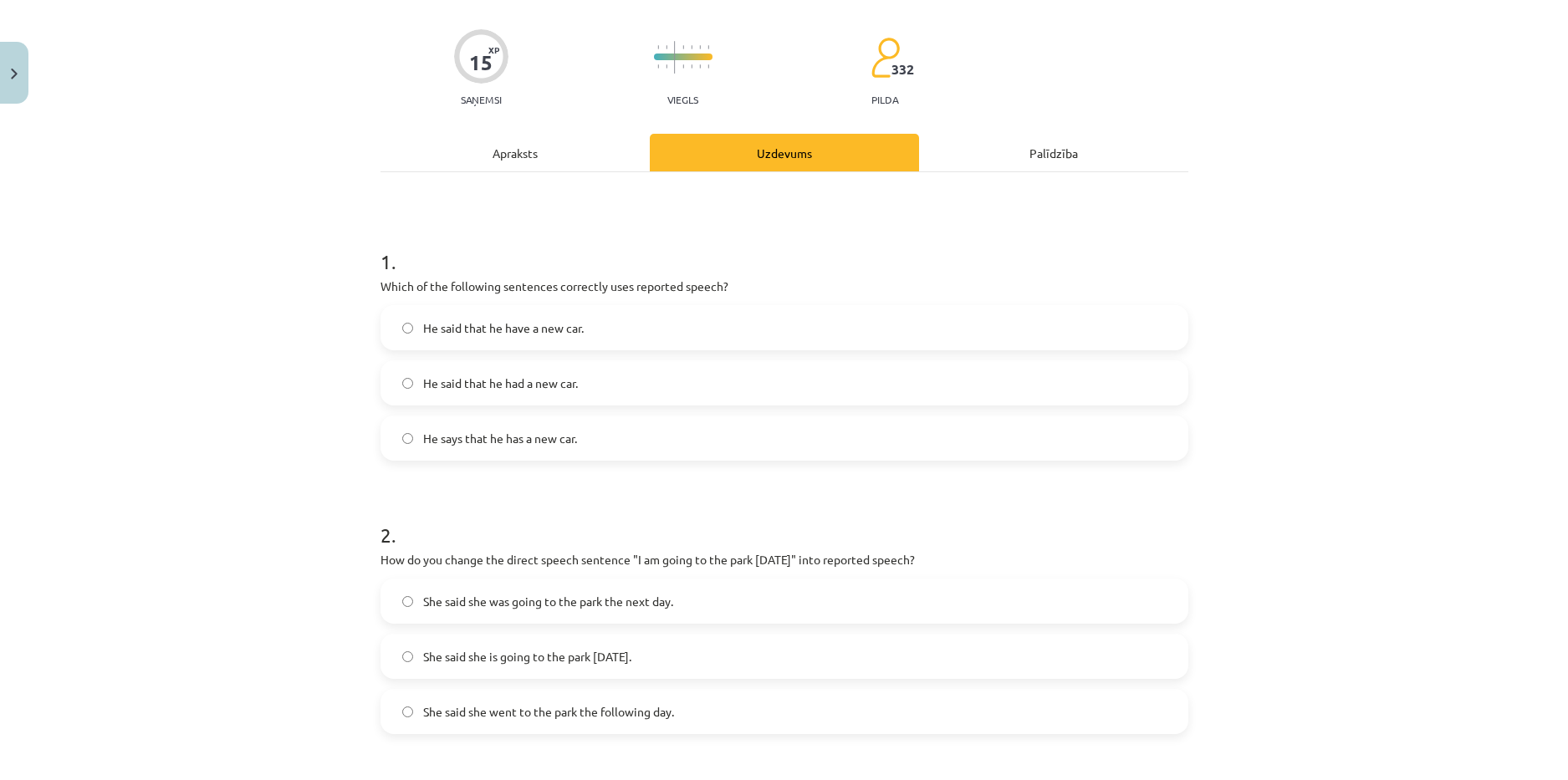
scroll to position [0, 0]
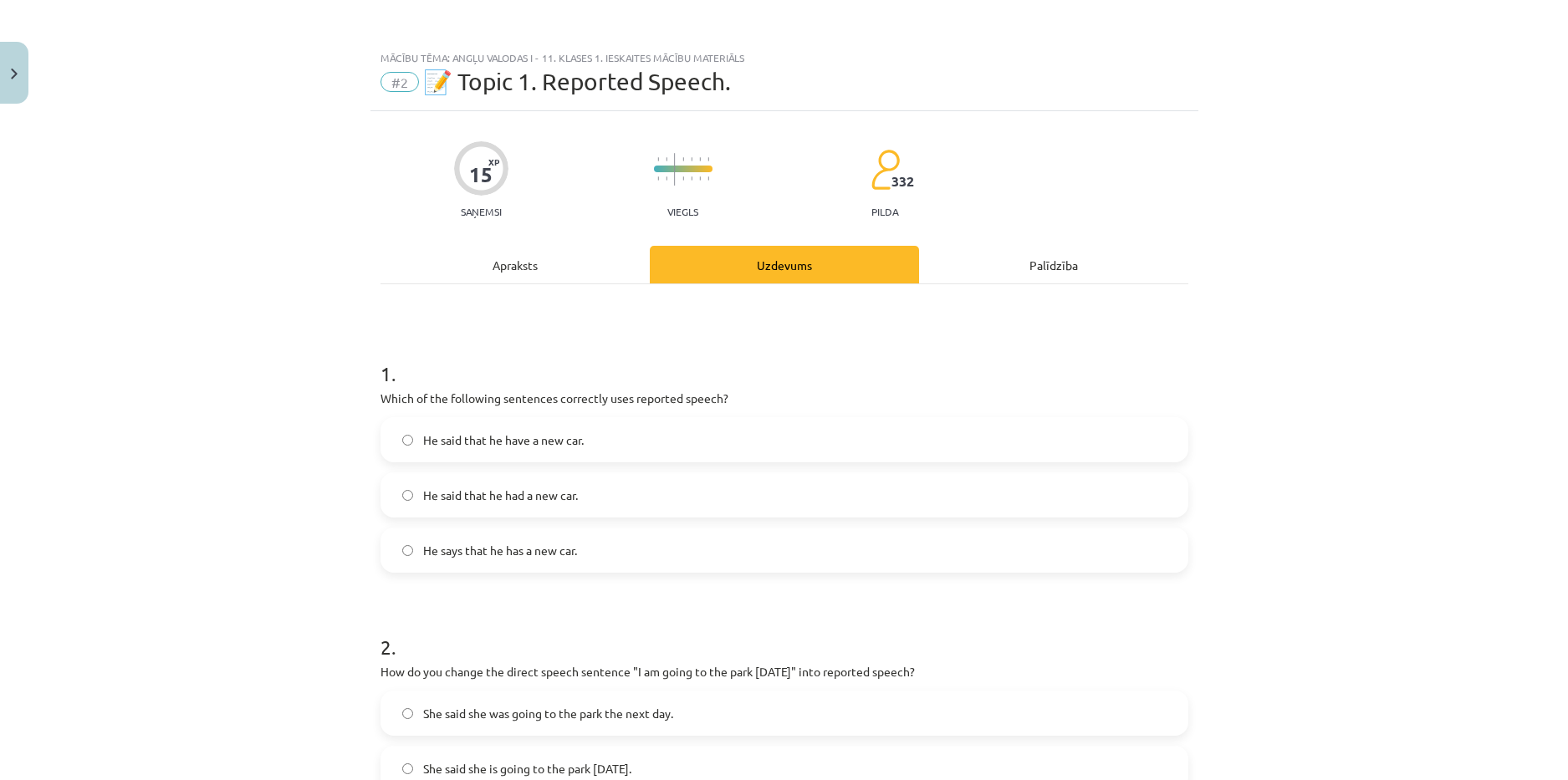
click at [527, 254] on div "Apraksts" at bounding box center [515, 265] width 270 height 38
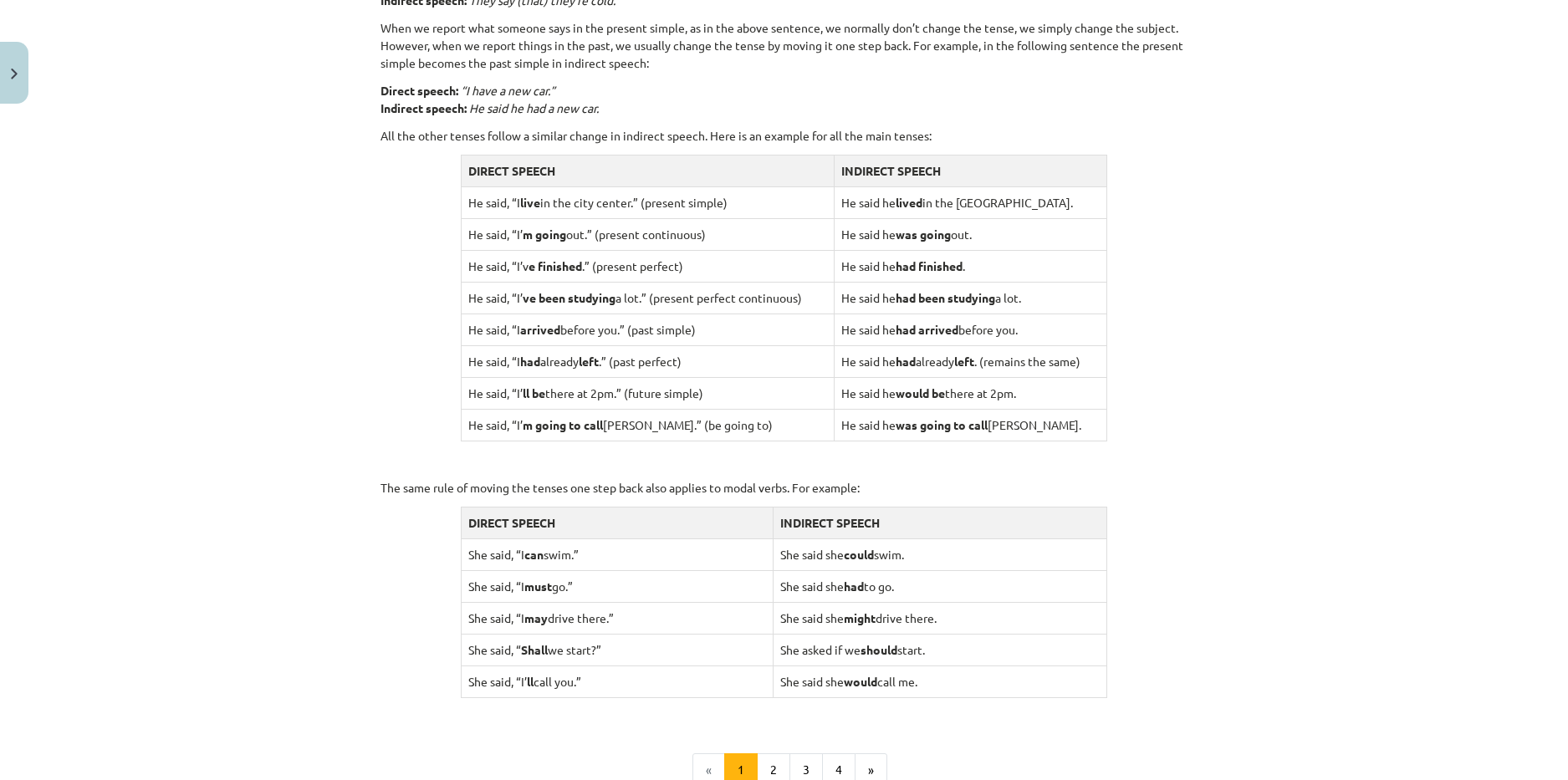
scroll to position [1481, 0]
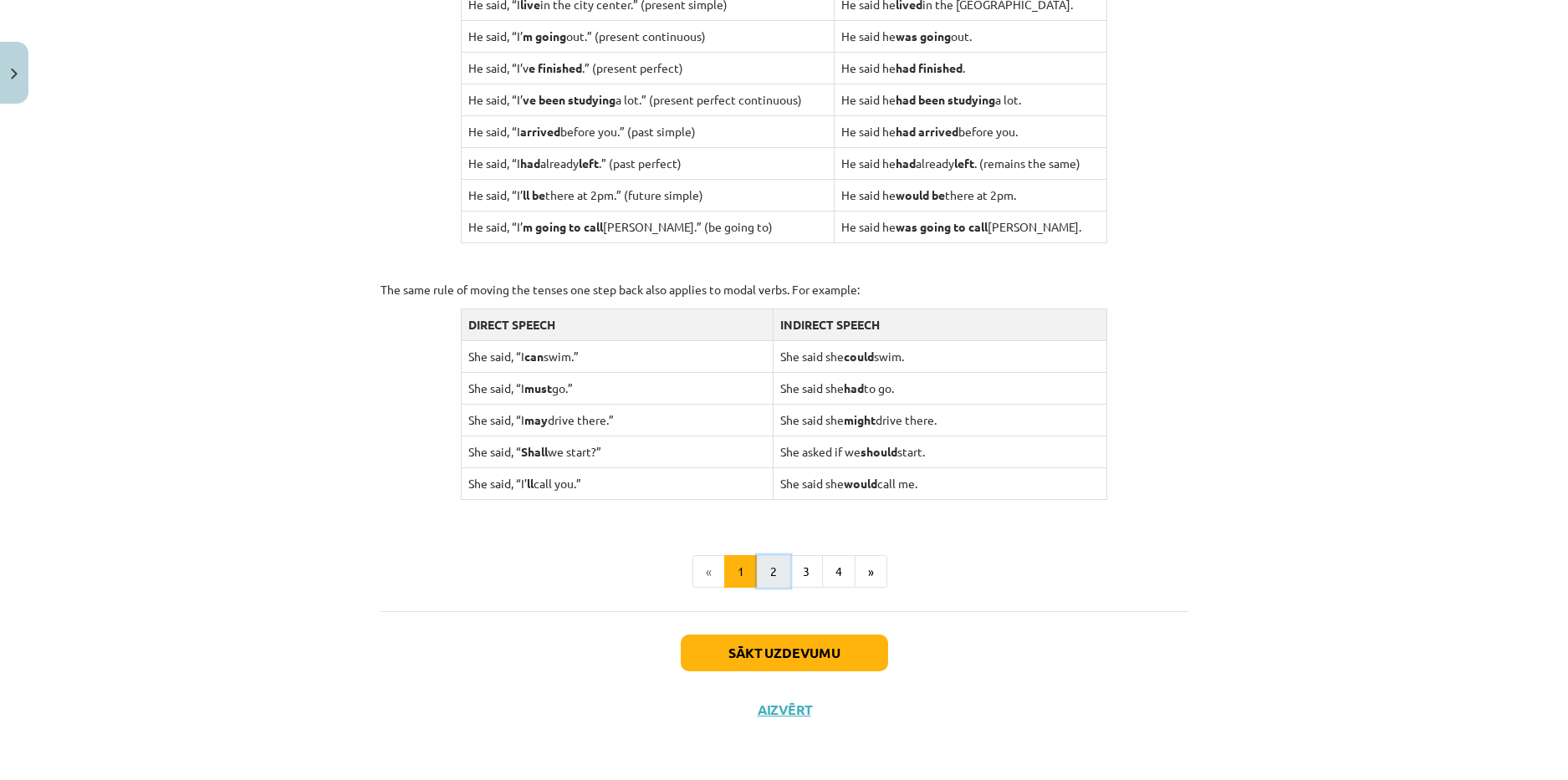
click at [765, 563] on button "2" at bounding box center [774, 572] width 34 height 34
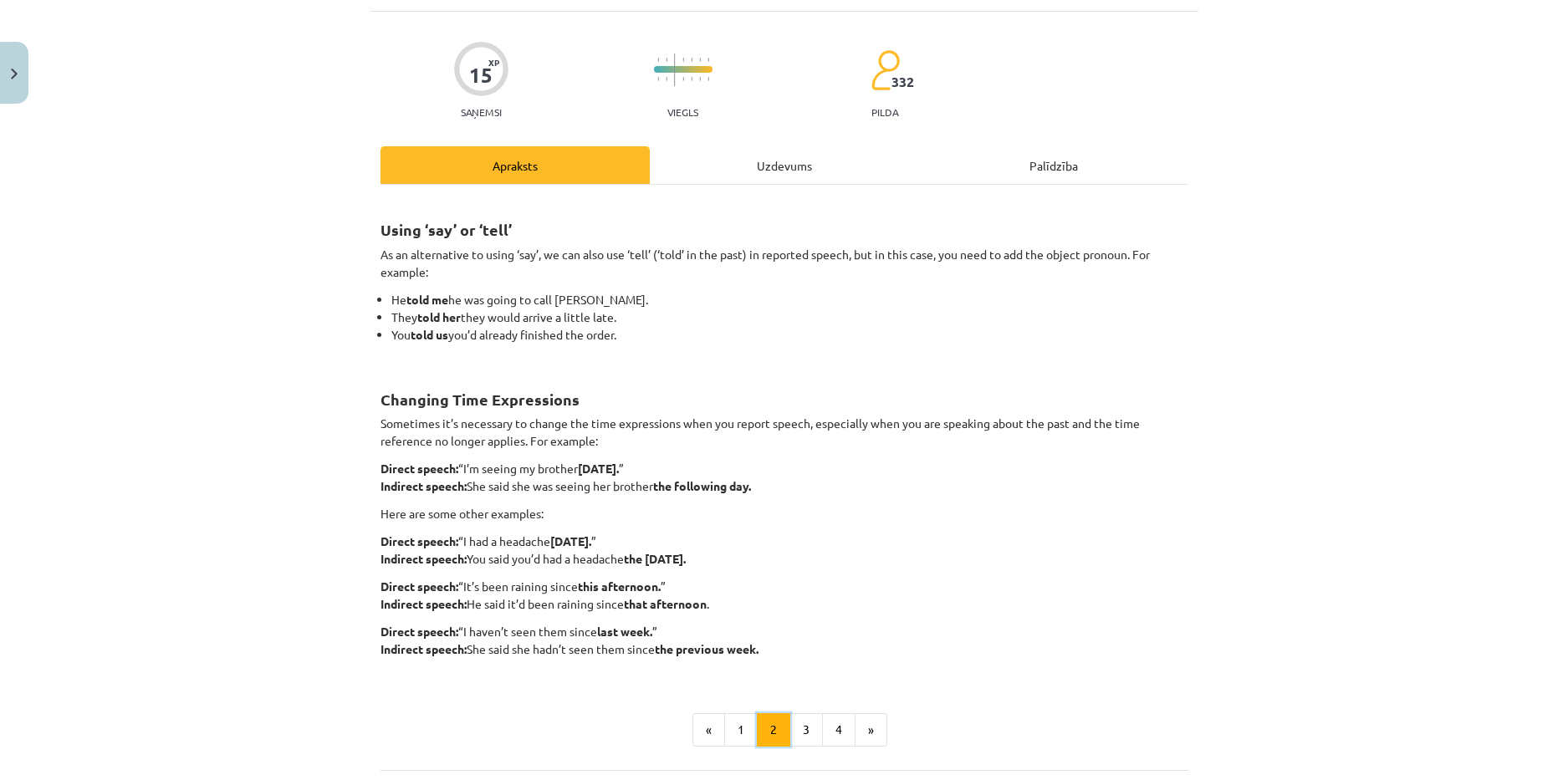
scroll to position [0, 0]
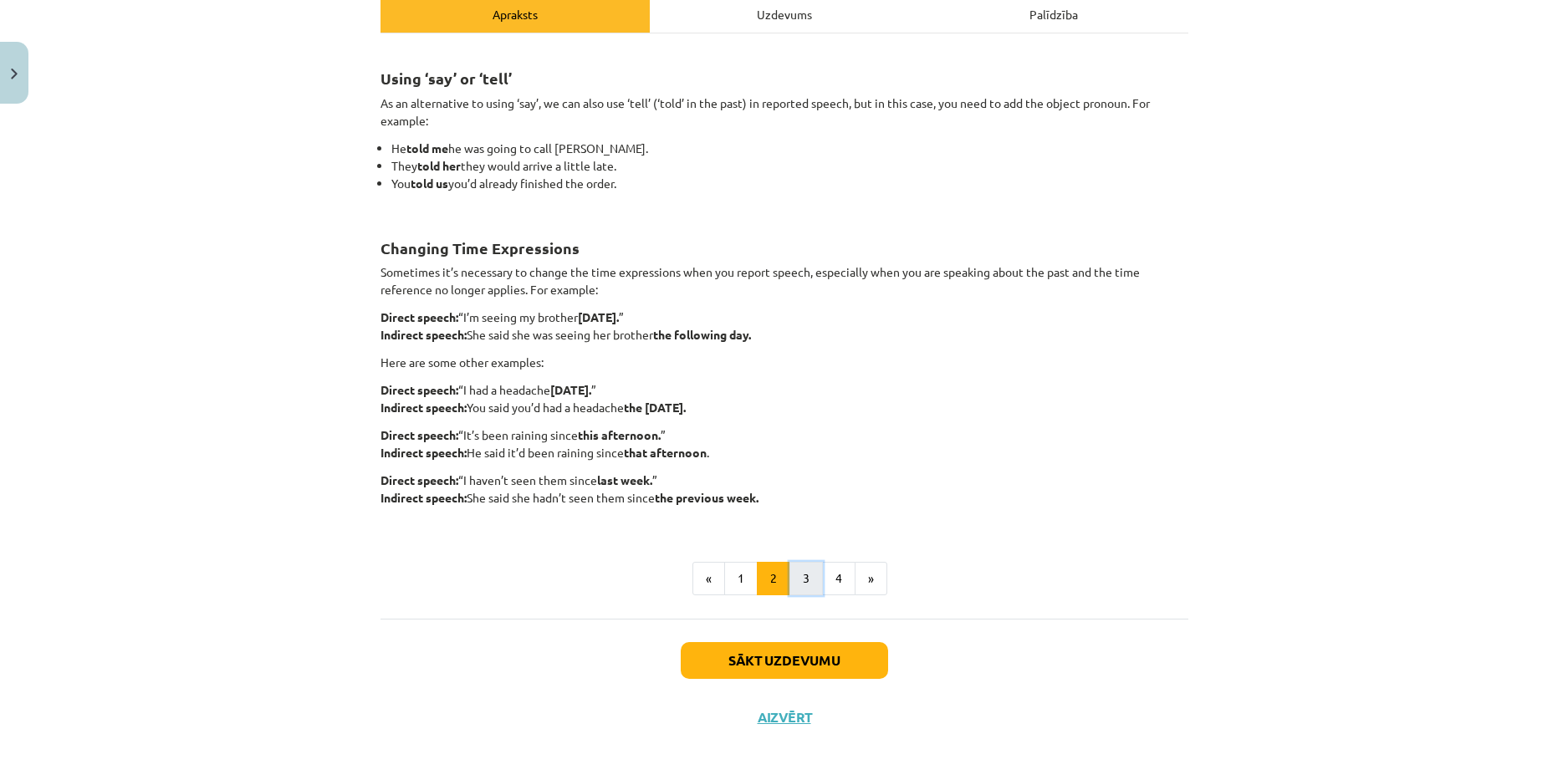
click at [804, 574] on button "3" at bounding box center [806, 579] width 34 height 34
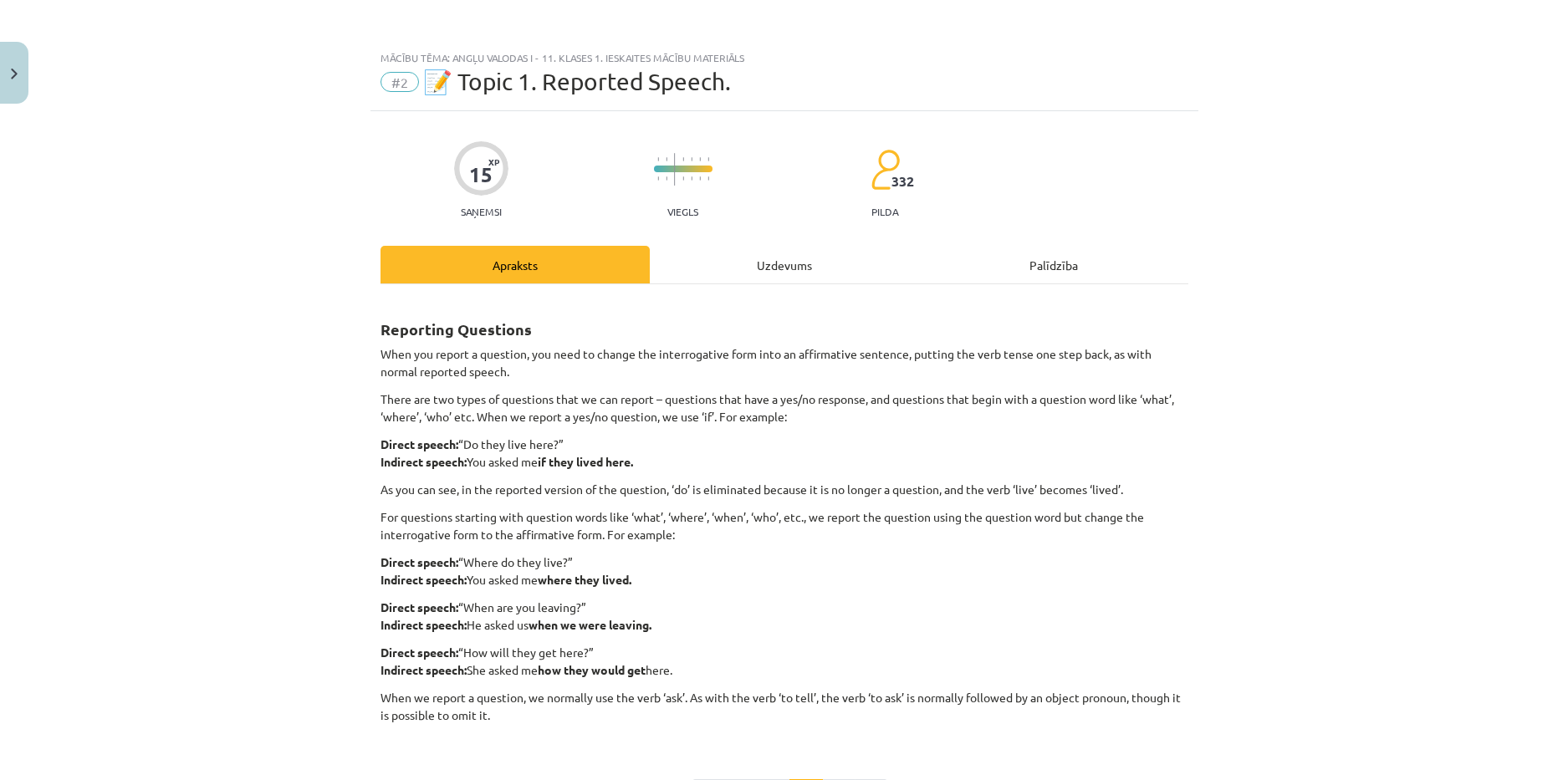
click at [757, 272] on div "Uzdevums" at bounding box center [784, 265] width 270 height 38
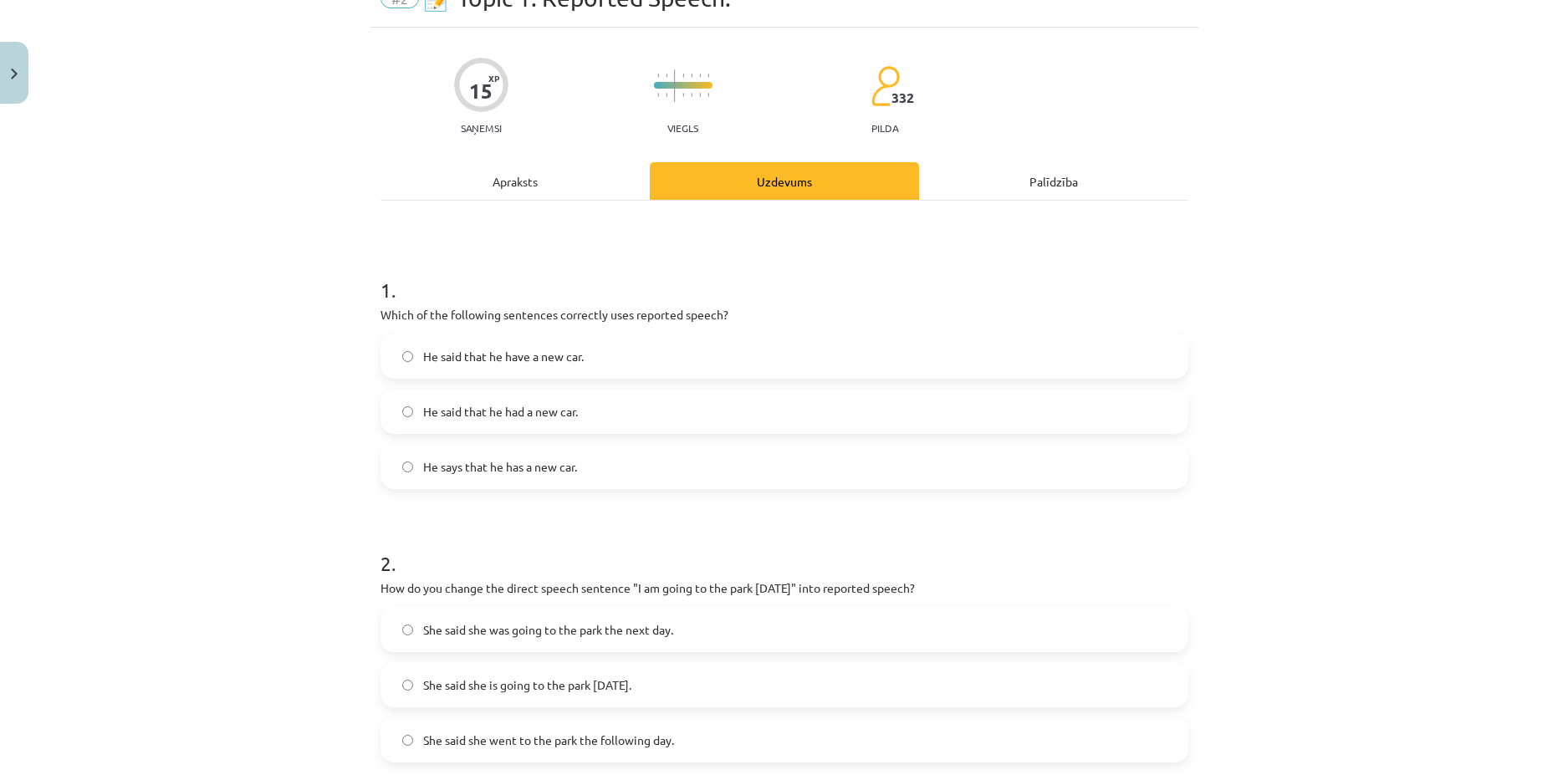
scroll to position [126, 0]
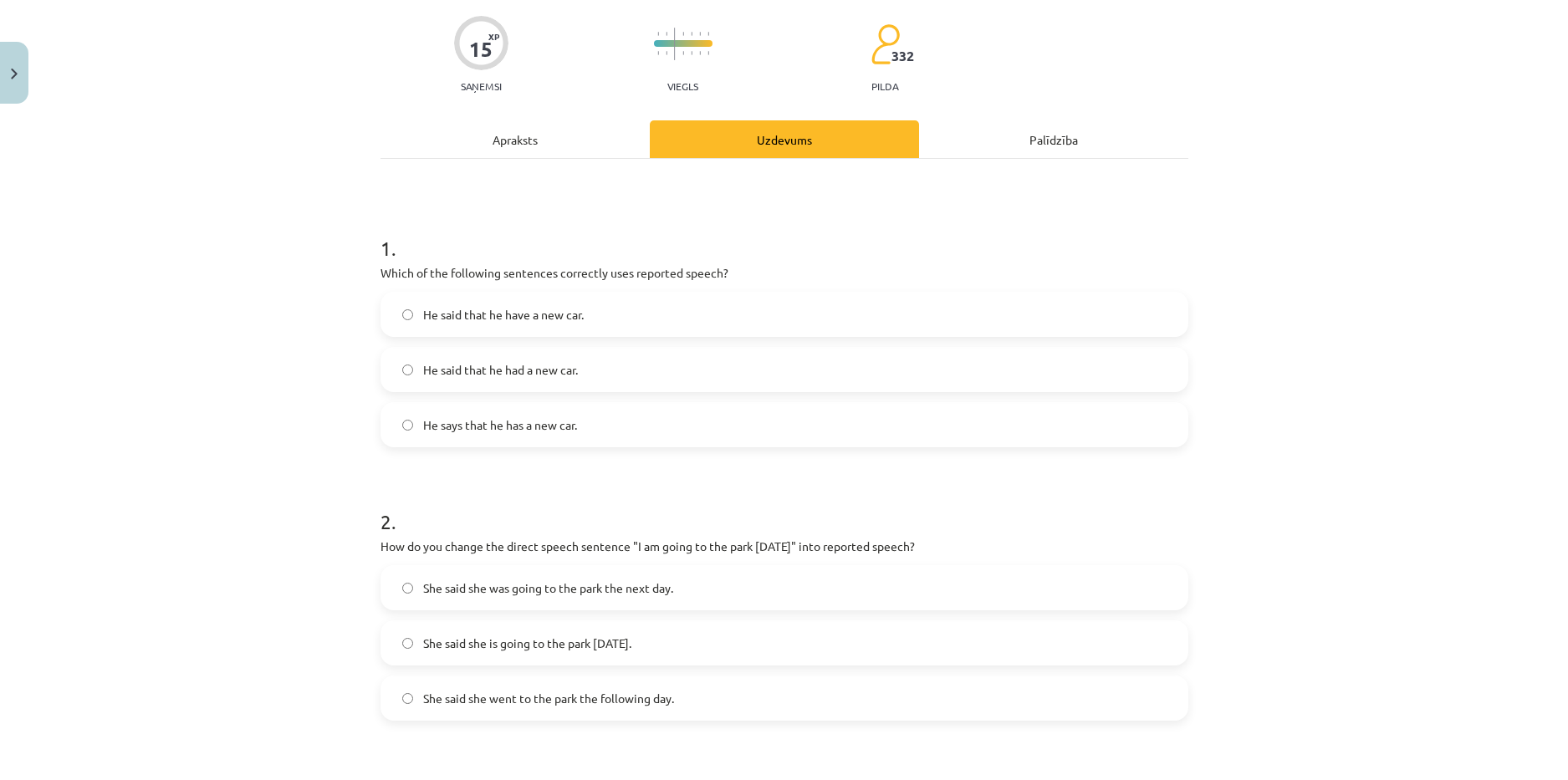
click at [523, 574] on label "She said she was going to the park the next day." at bounding box center [784, 588] width 804 height 42
click at [537, 650] on span "She said she is going to the park tomorrow." at bounding box center [527, 644] width 209 height 18
click at [537, 590] on span "She said she was going to the park the next day." at bounding box center [548, 588] width 250 height 18
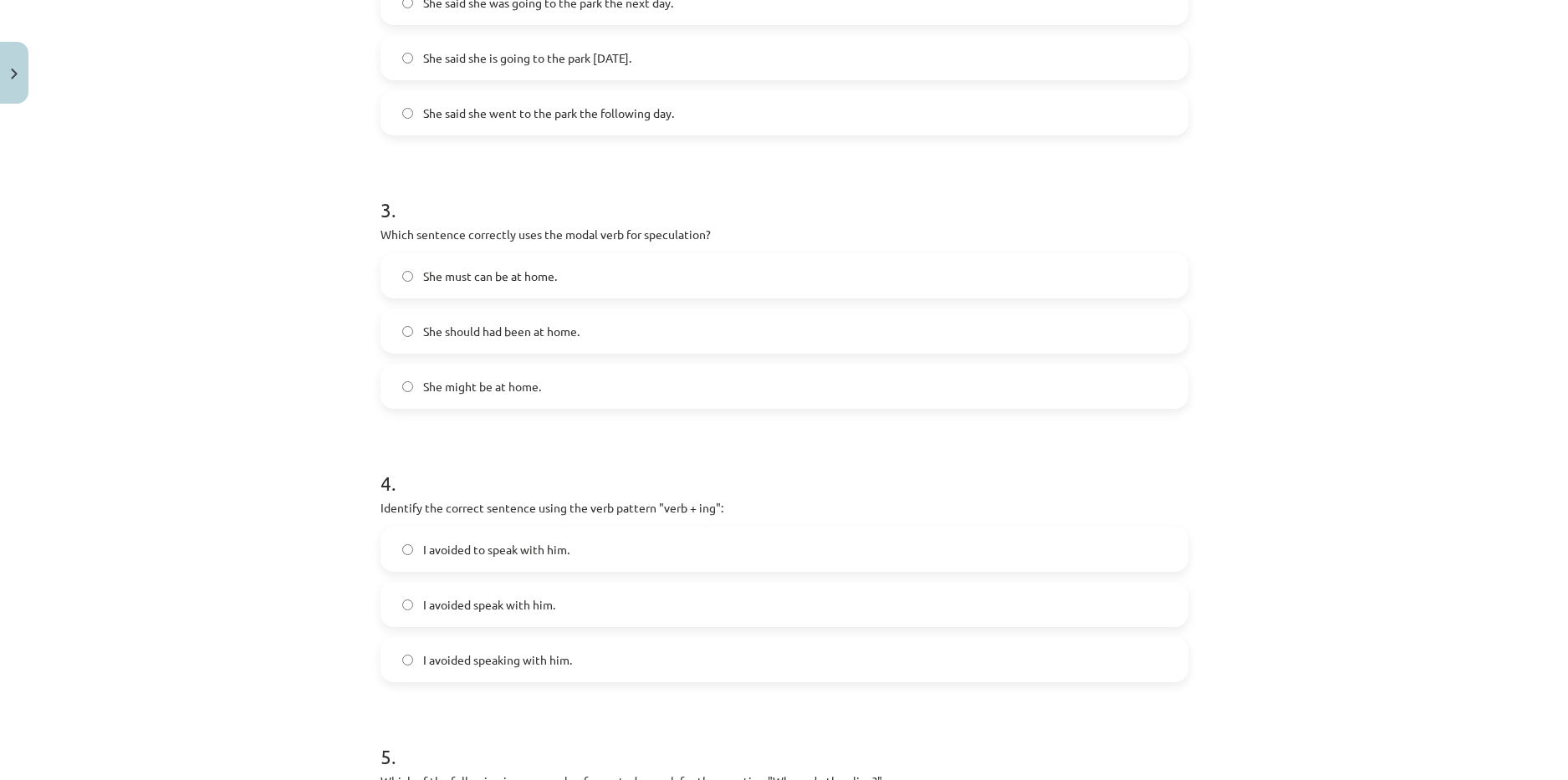
scroll to position [1081, 0]
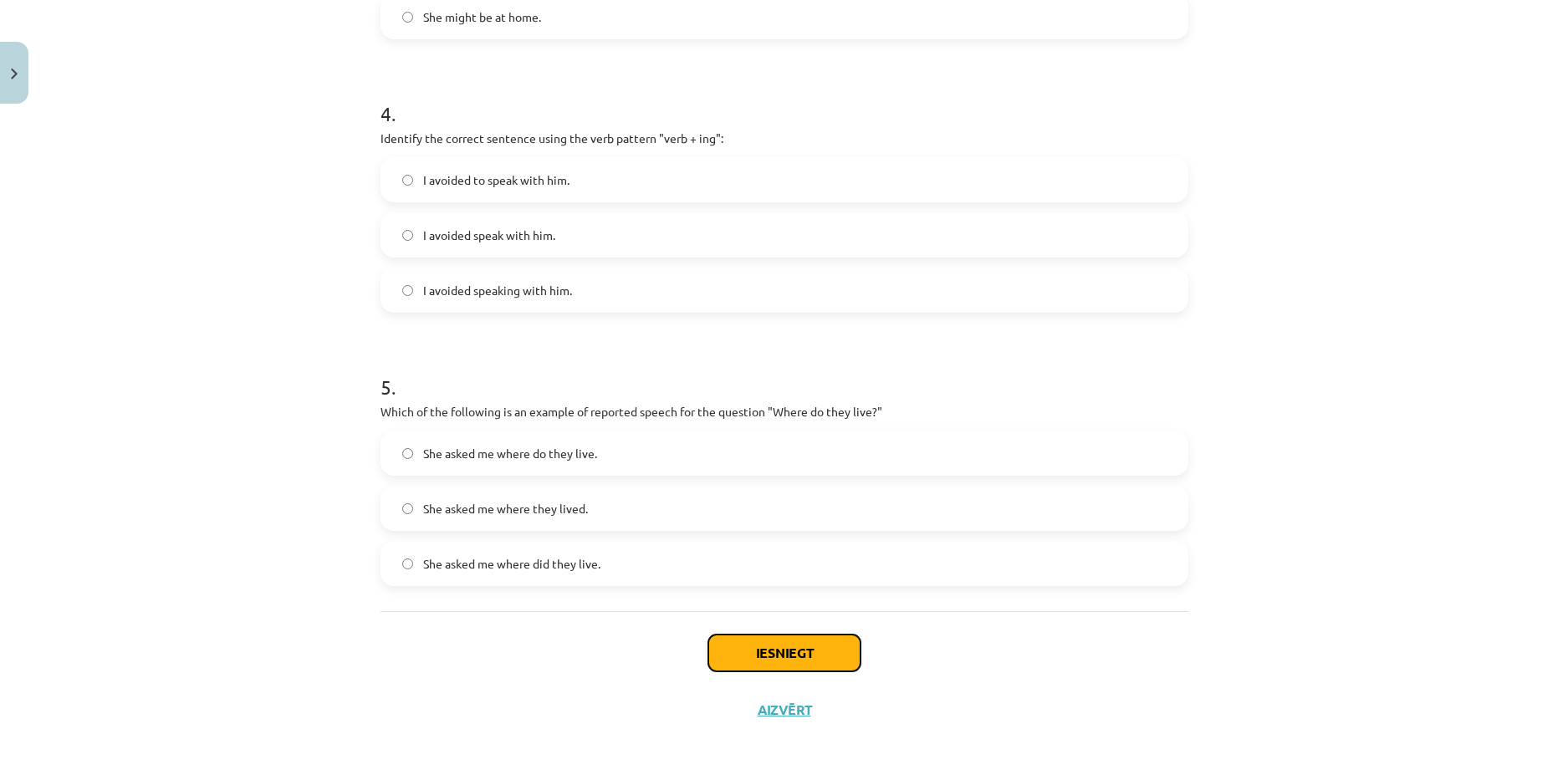
click at [771, 646] on button "Iesniegt" at bounding box center [784, 653] width 152 height 37
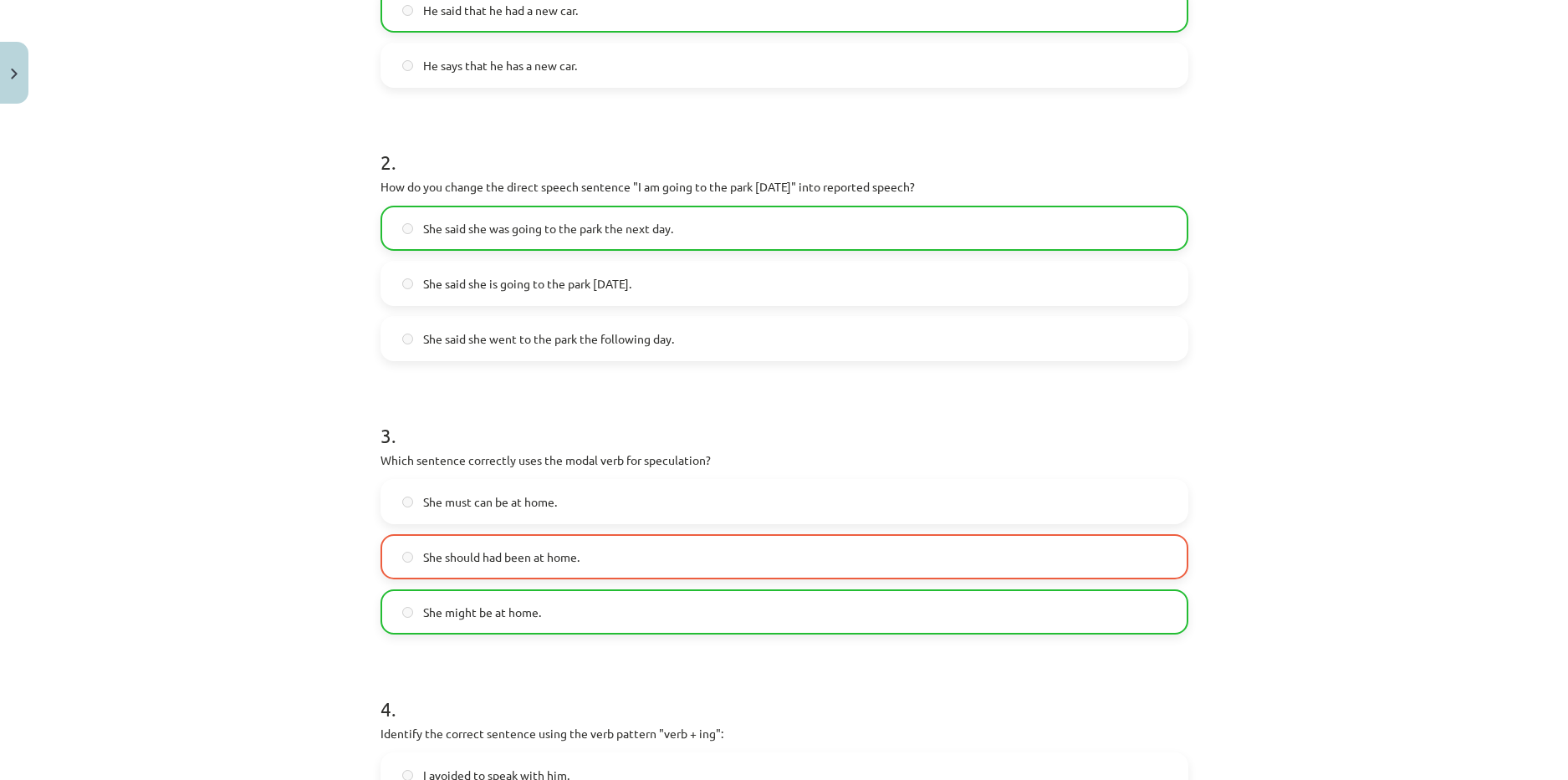
scroll to position [495, 0]
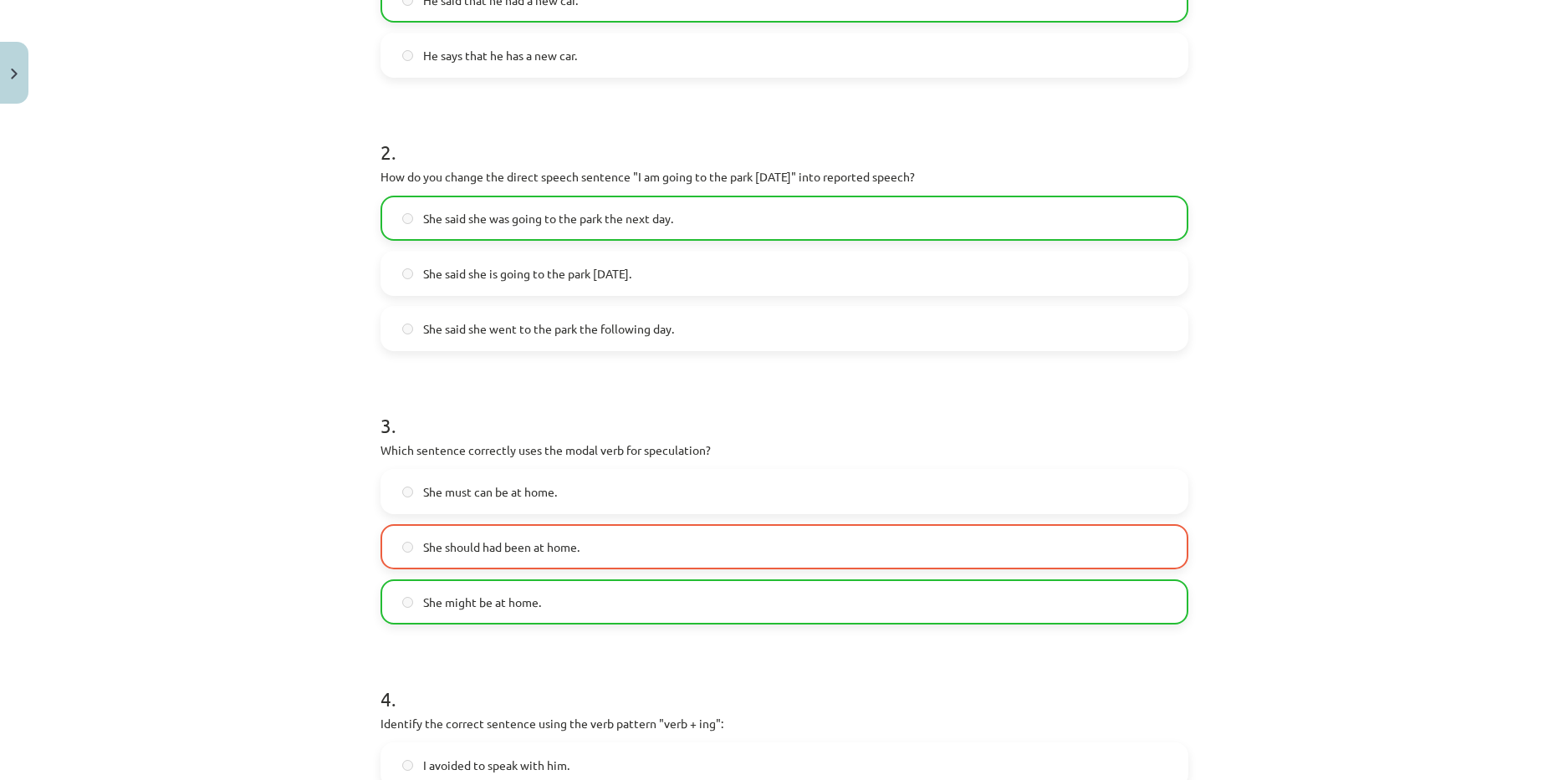
click at [473, 597] on span "She might be at home." at bounding box center [482, 602] width 118 height 18
click at [478, 605] on span "She might be at home." at bounding box center [482, 602] width 118 height 18
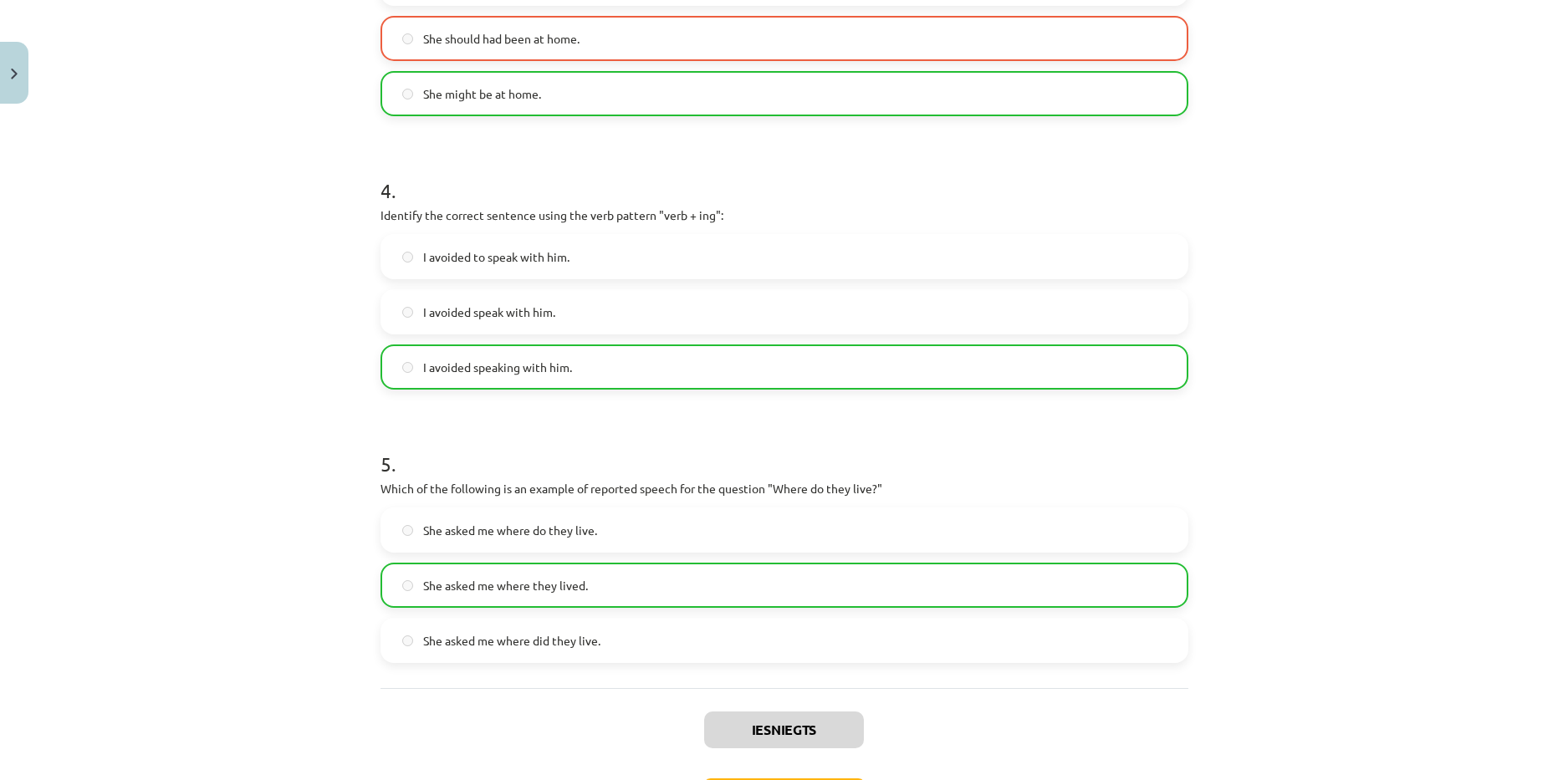
scroll to position [1134, 0]
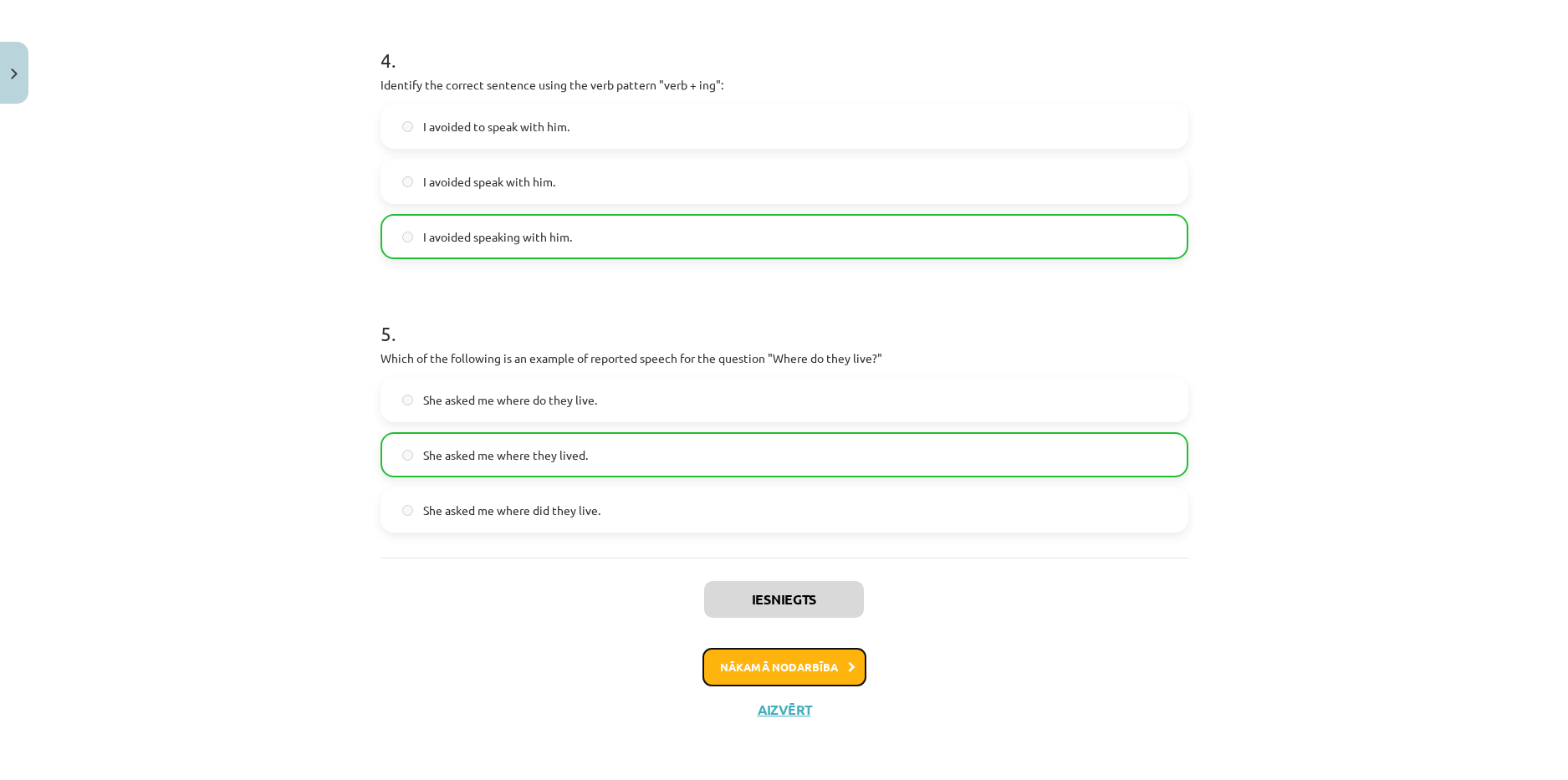
click at [790, 674] on button "Nākamā nodarbība" at bounding box center [784, 667] width 163 height 39
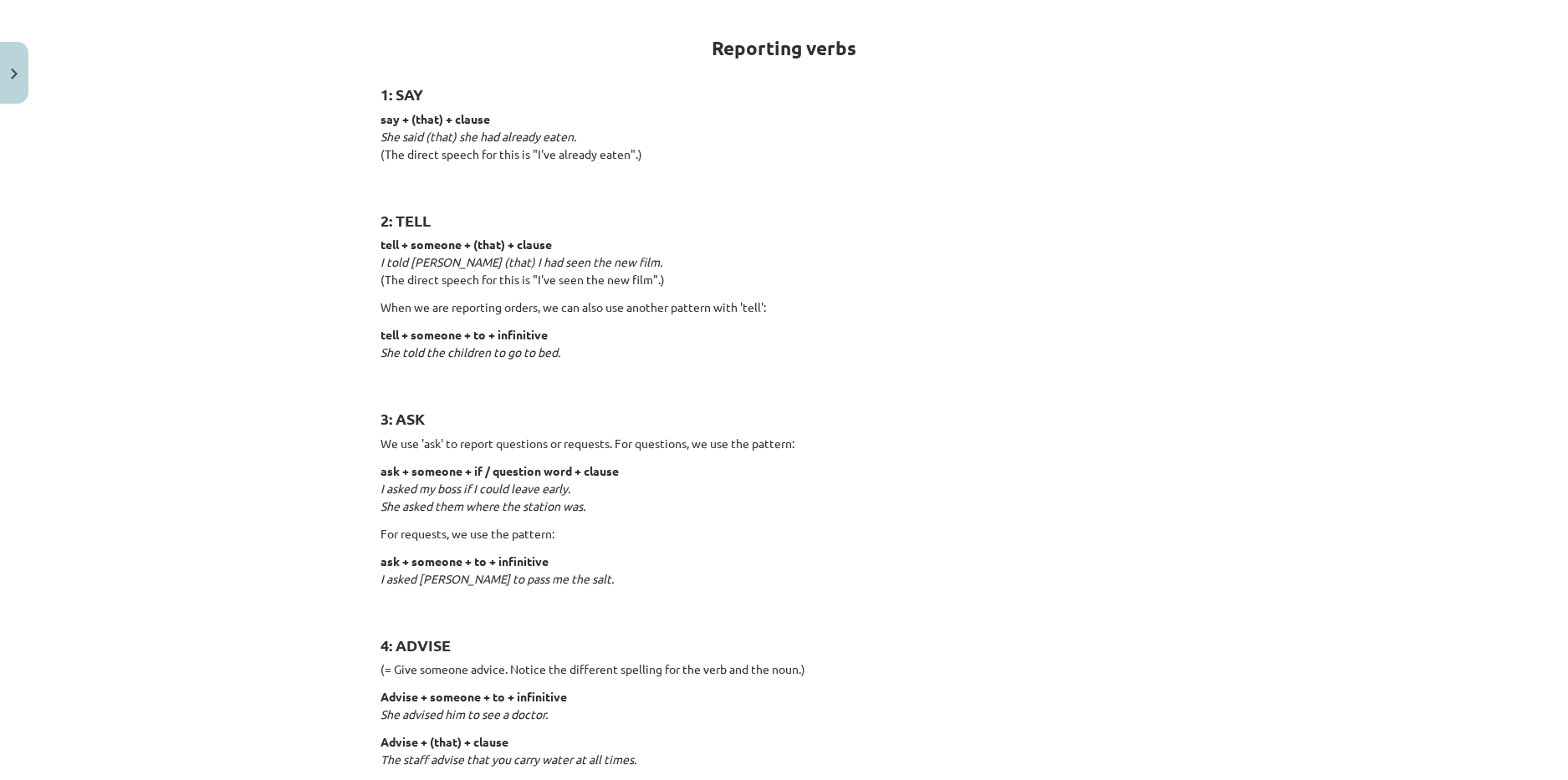
scroll to position [0, 0]
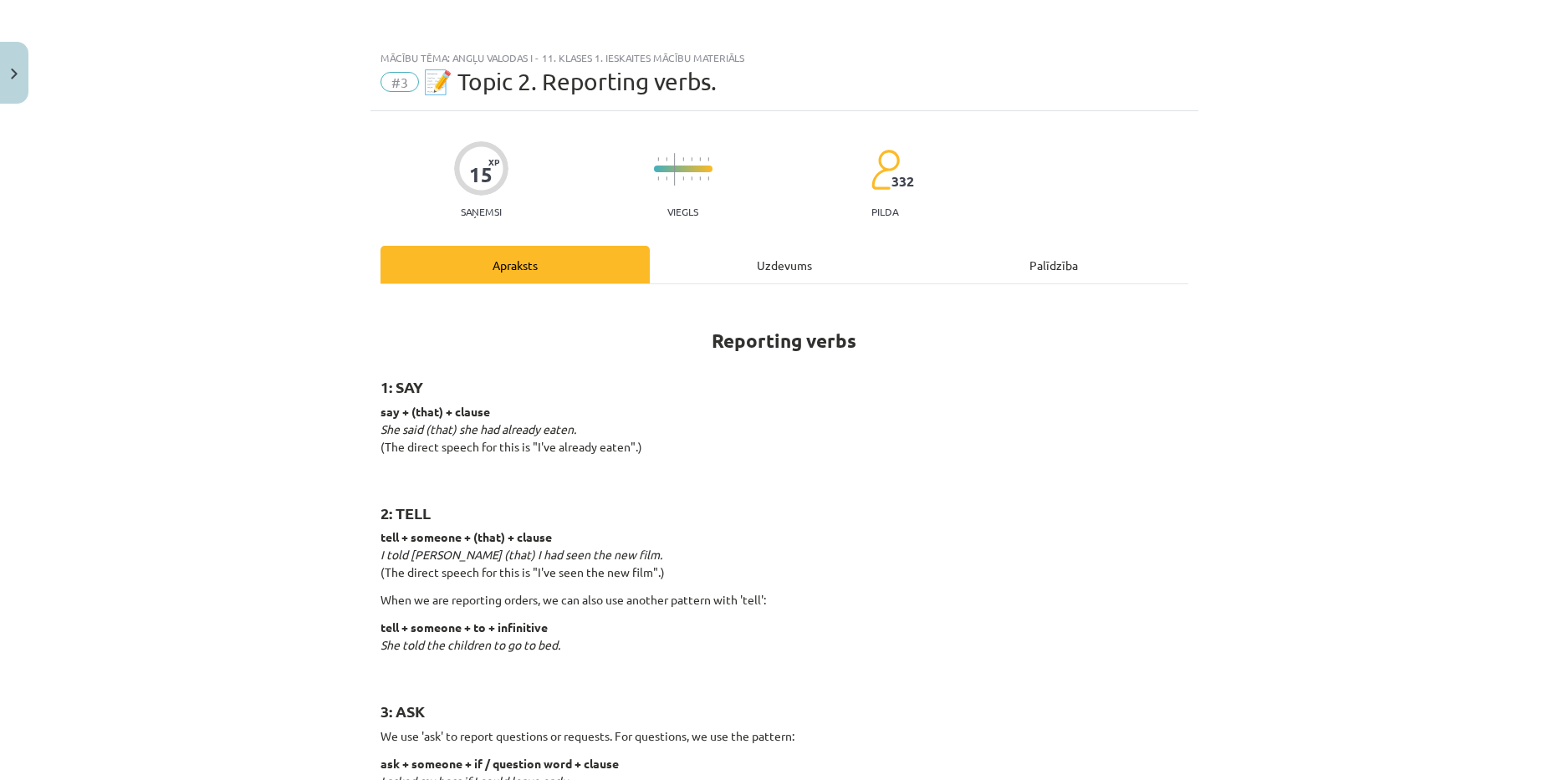
click at [734, 260] on div "Uzdevums" at bounding box center [784, 265] width 270 height 38
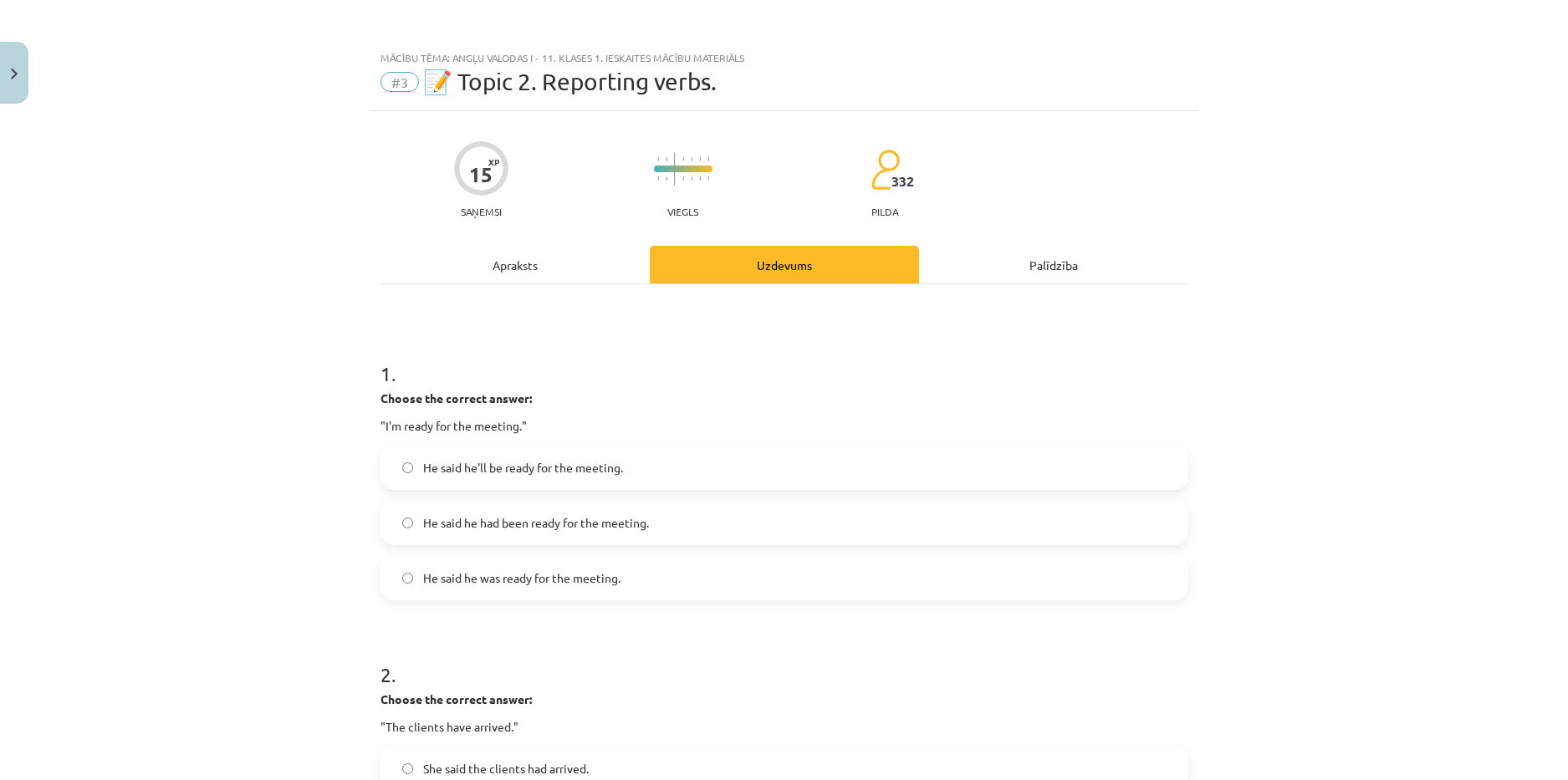
scroll to position [42, 0]
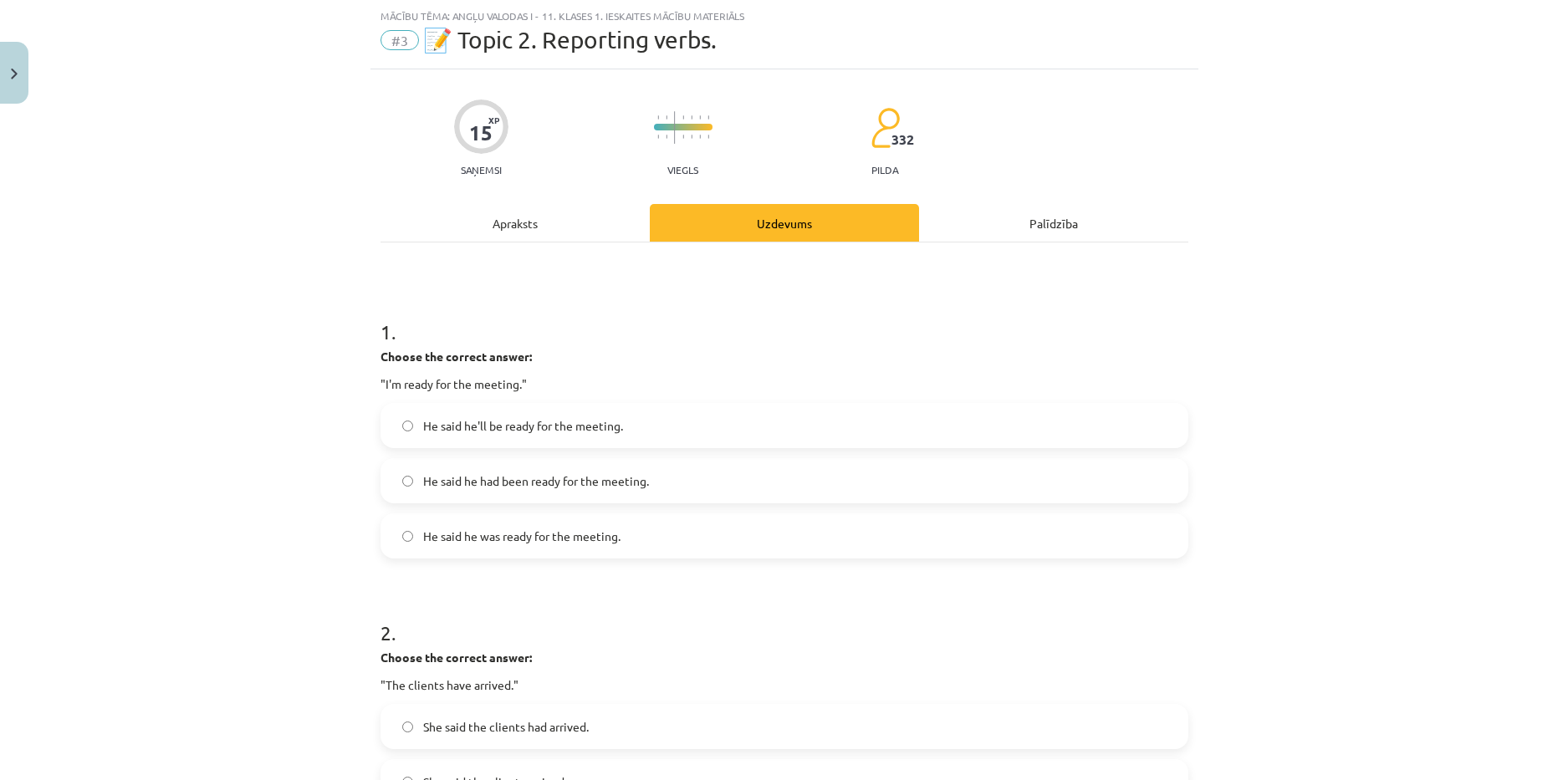
click at [560, 550] on label "He said he was ready for the meeting." at bounding box center [784, 536] width 804 height 42
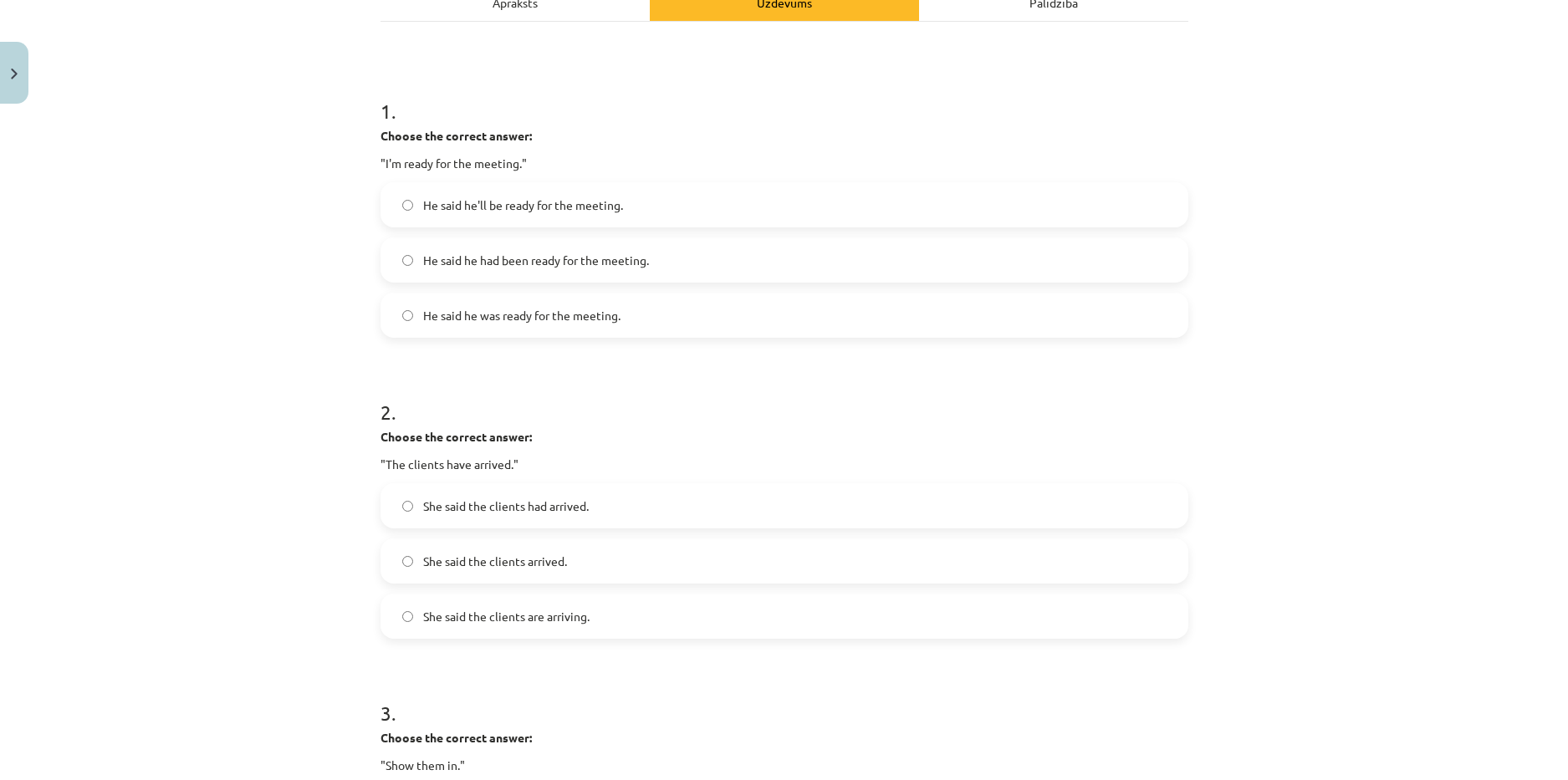
scroll to position [293, 0]
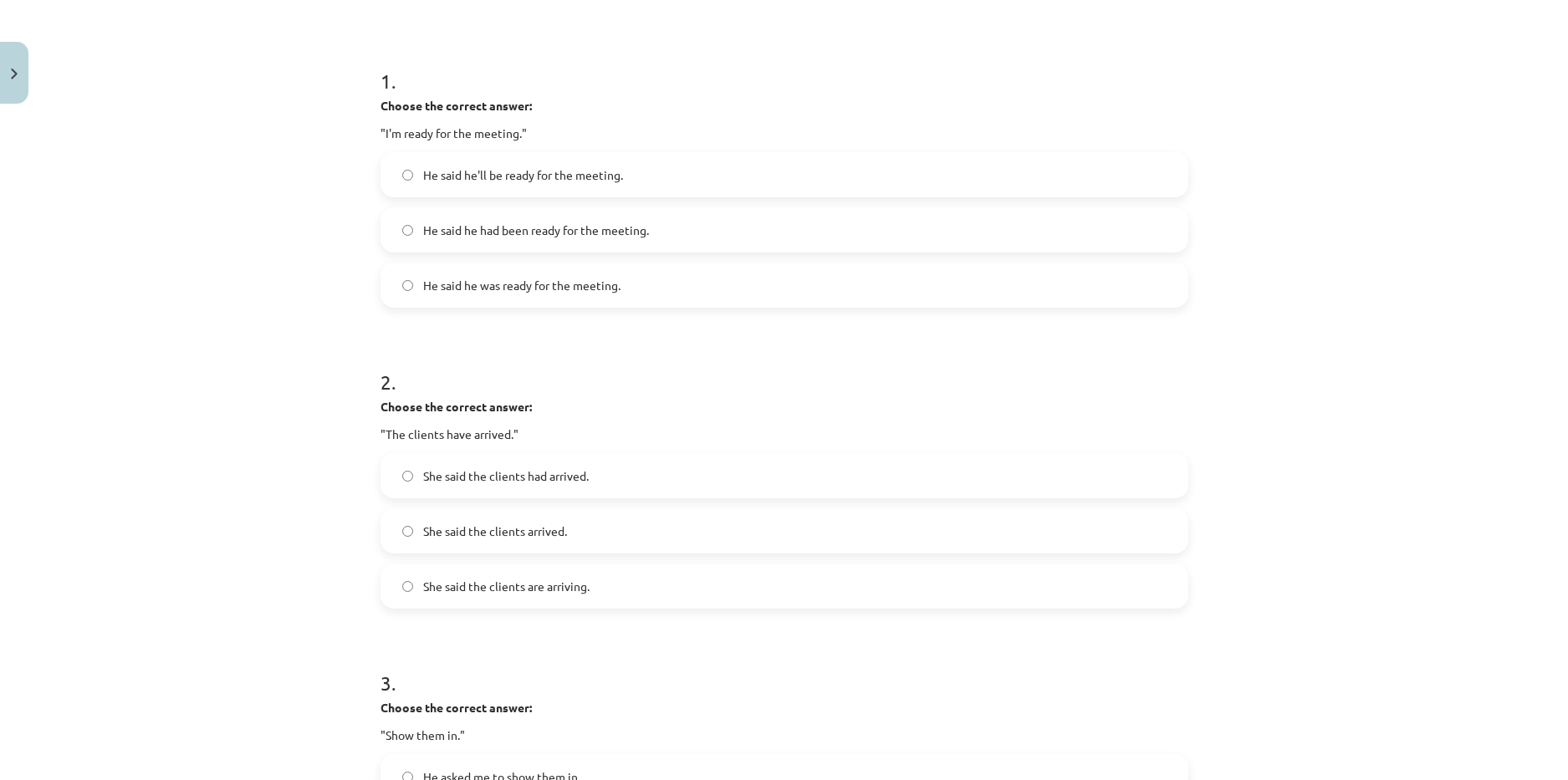
click at [537, 473] on span "She said the clients had arrived." at bounding box center [505, 476] width 165 height 18
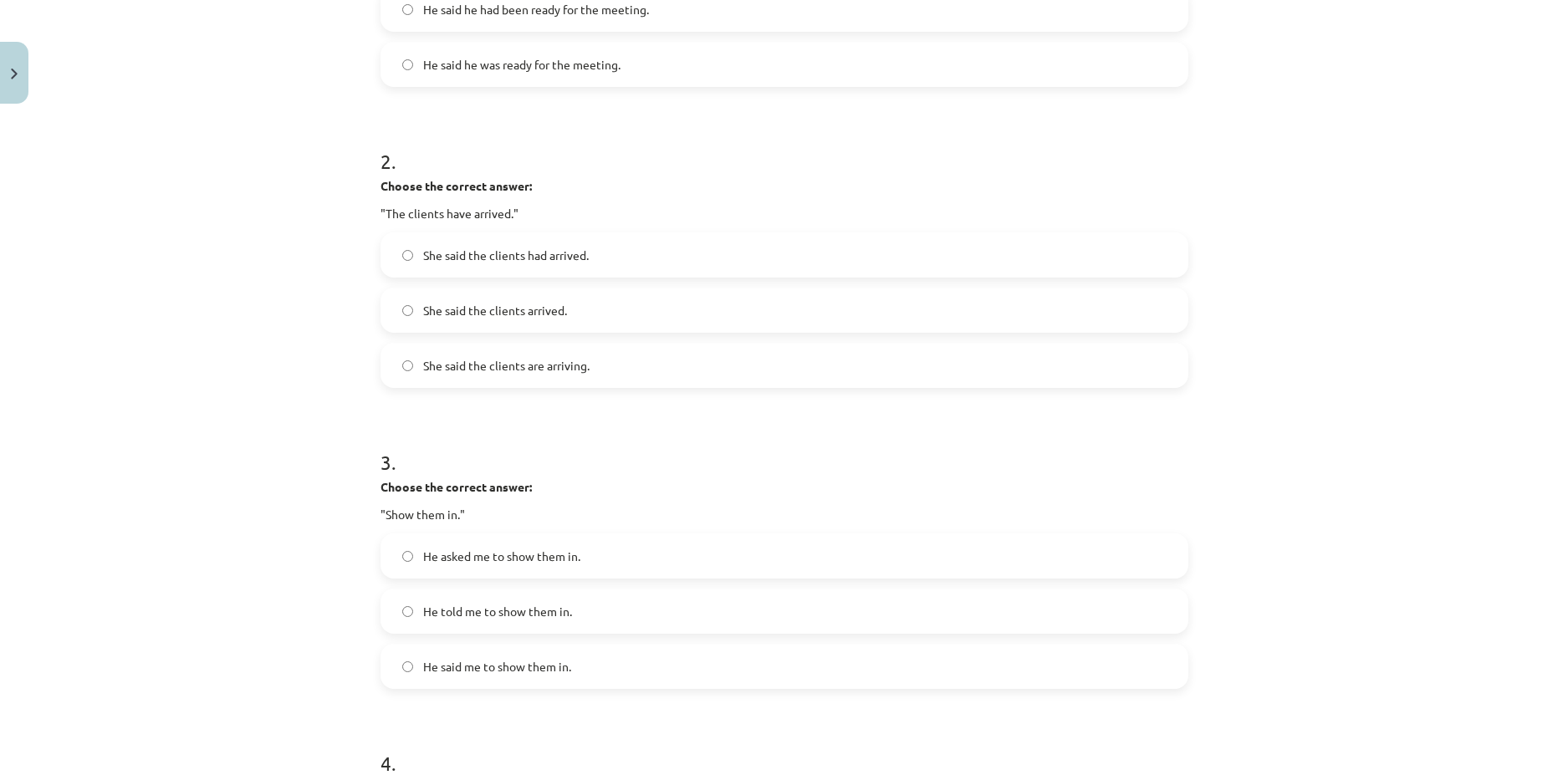
scroll to position [544, 0]
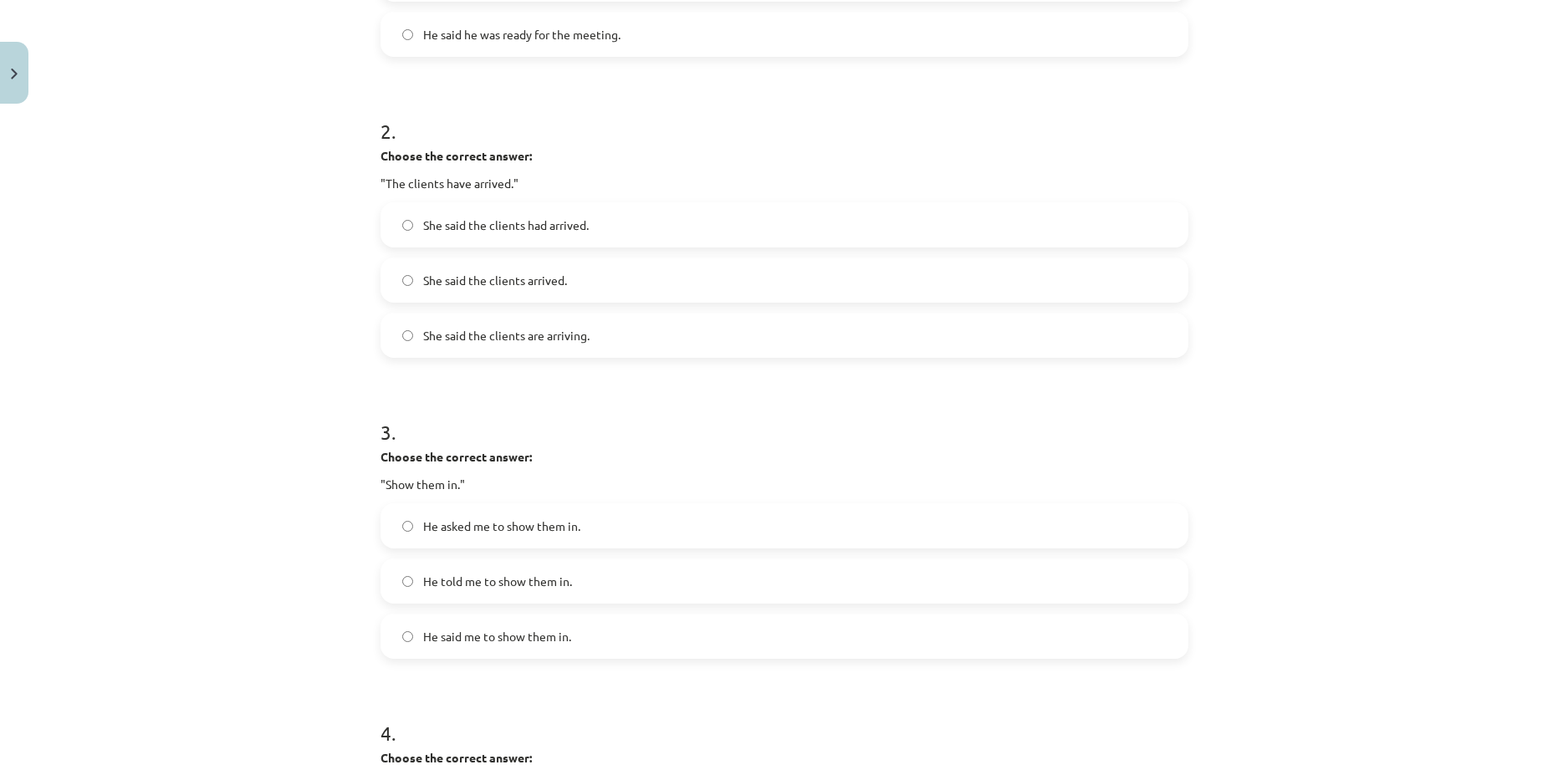
click at [486, 588] on span "He told me to show them in." at bounding box center [497, 582] width 148 height 18
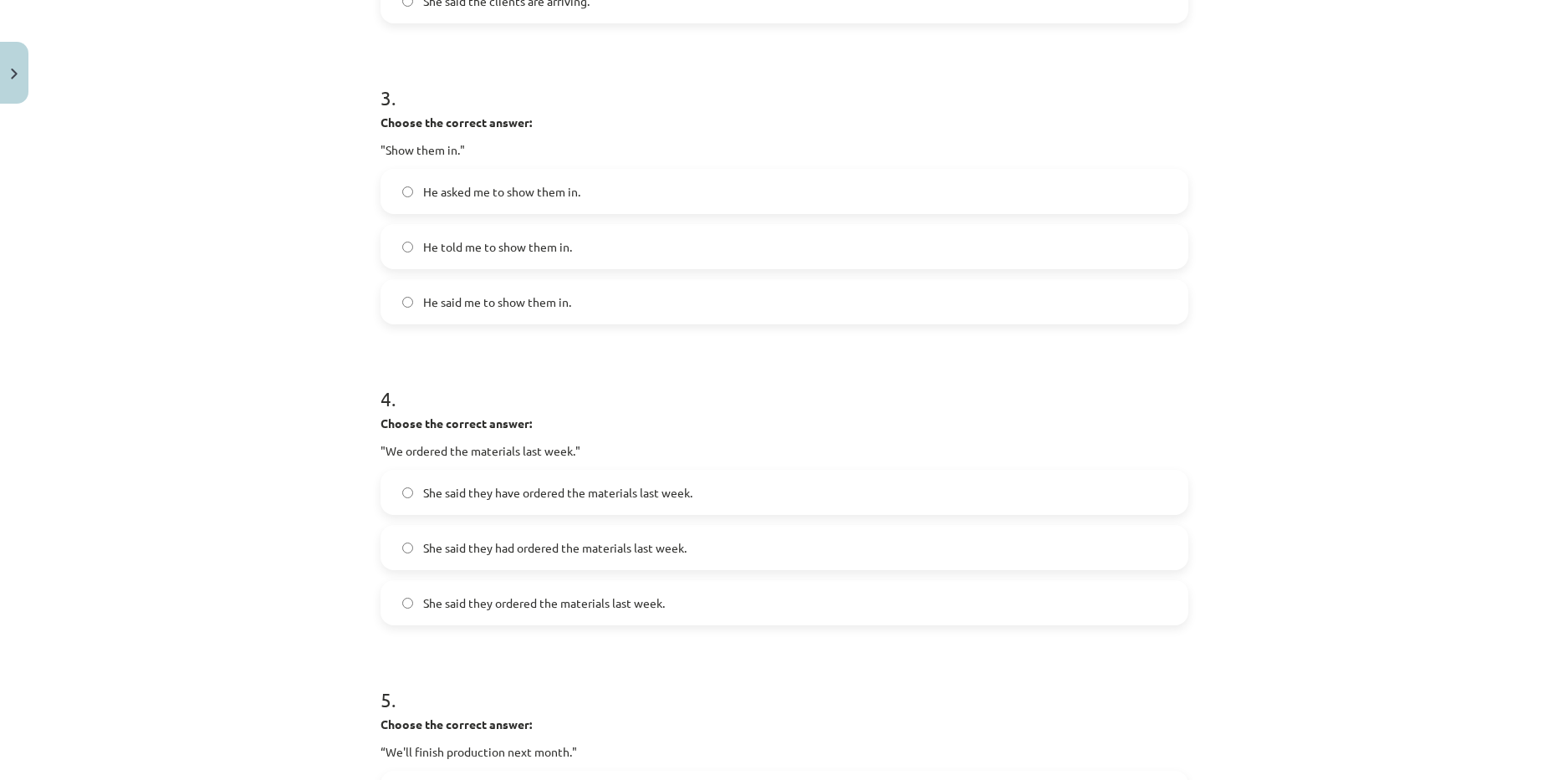
click at [501, 549] on span "She said they had ordered the materials last week." at bounding box center [554, 548] width 263 height 18
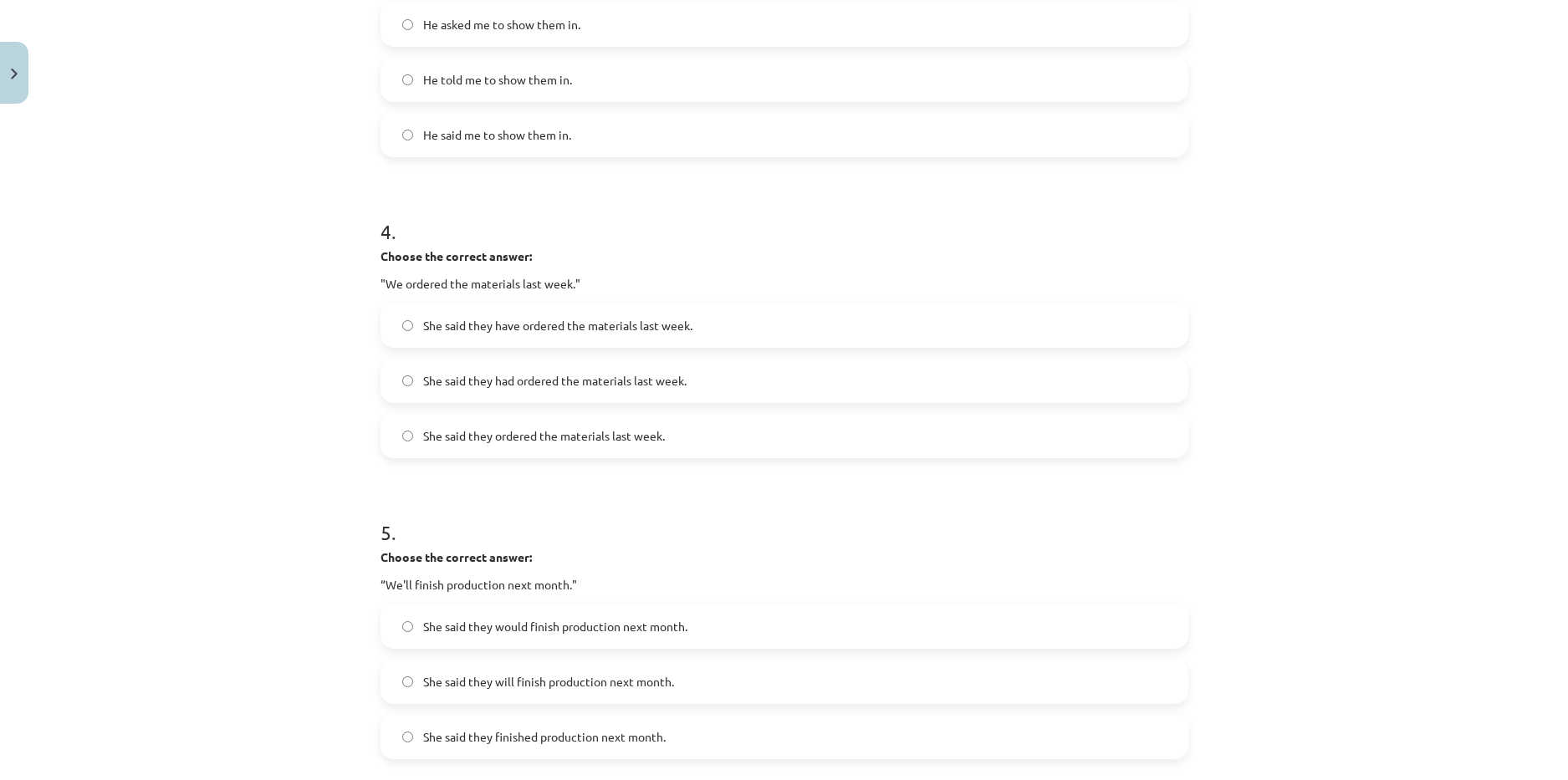
scroll to position [1130, 0]
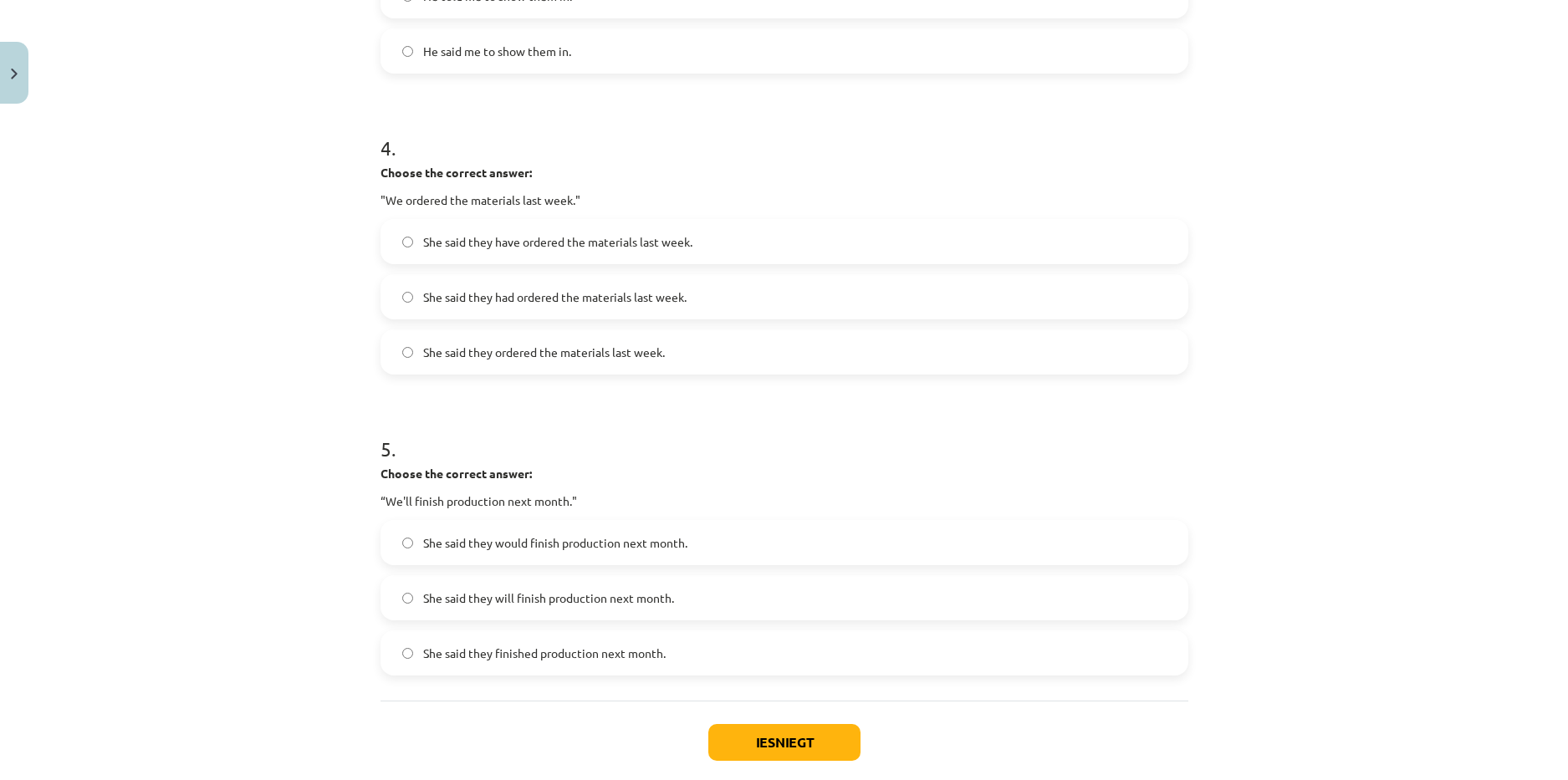
click at [524, 543] on span "She said they would finish production next month." at bounding box center [554, 543] width 264 height 18
click at [746, 743] on button "Iesniegt" at bounding box center [784, 742] width 152 height 37
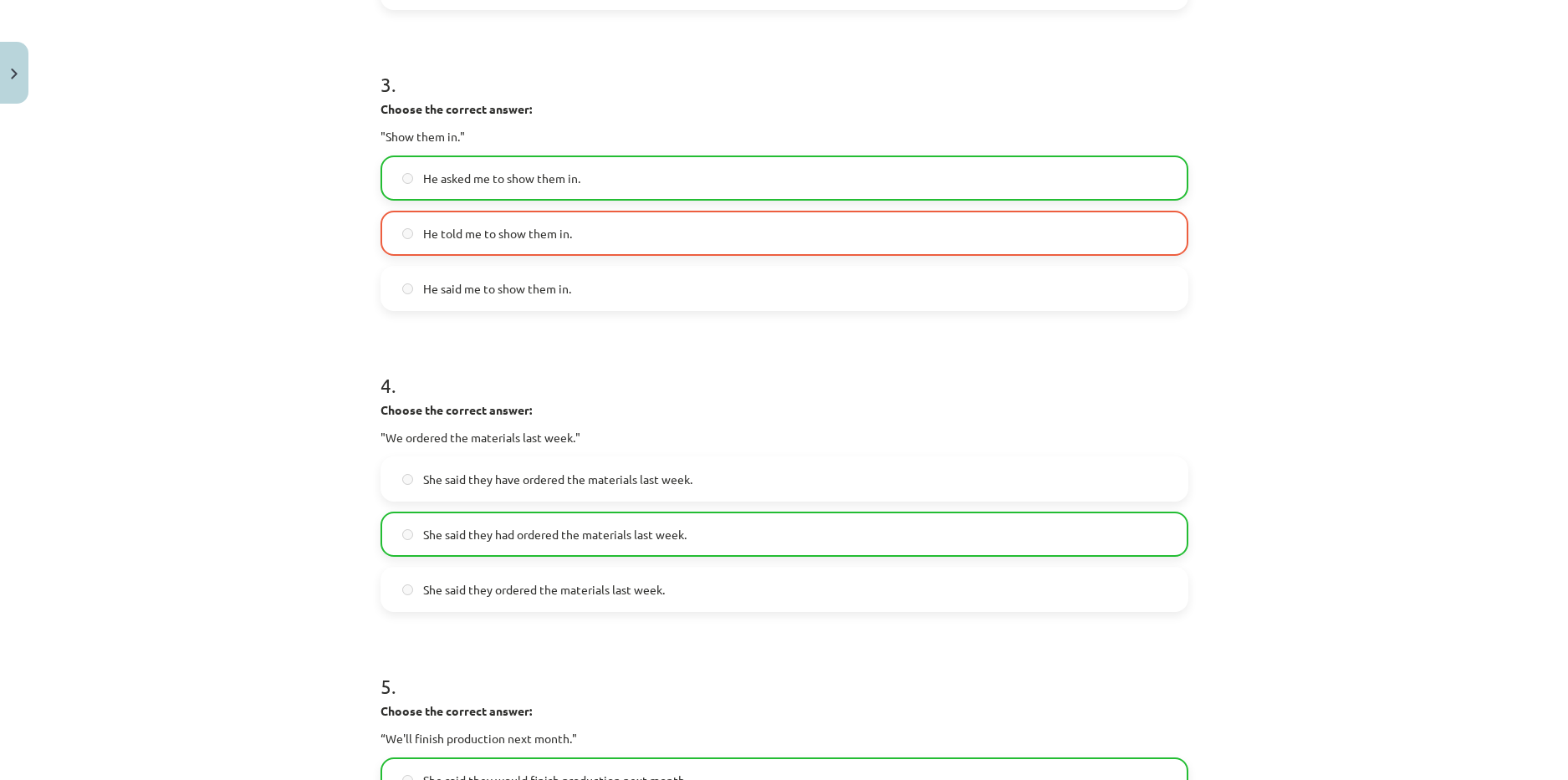
scroll to position [544, 0]
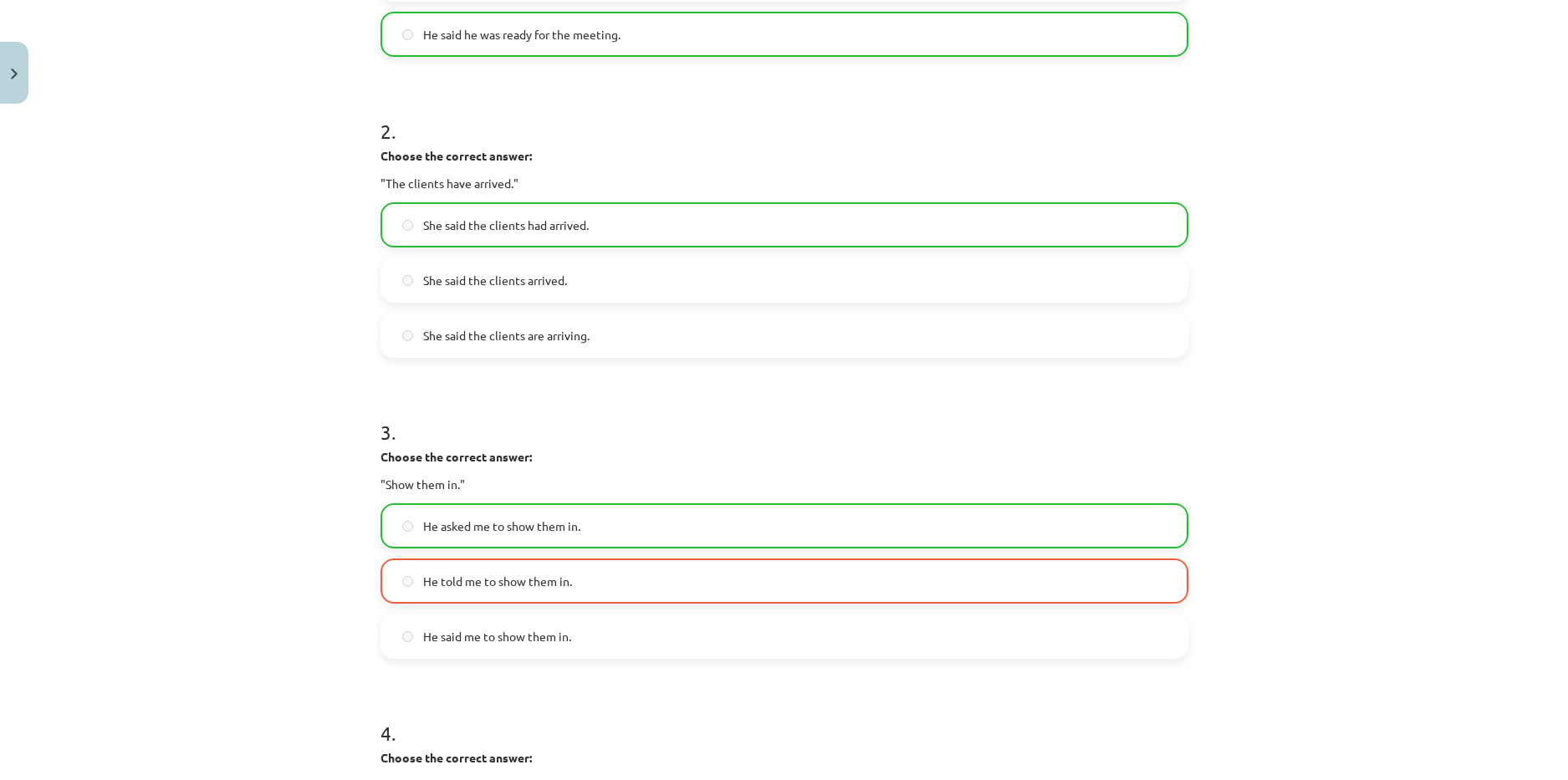
click at [536, 535] on span "He asked me to show them in." at bounding box center [501, 526] width 157 height 18
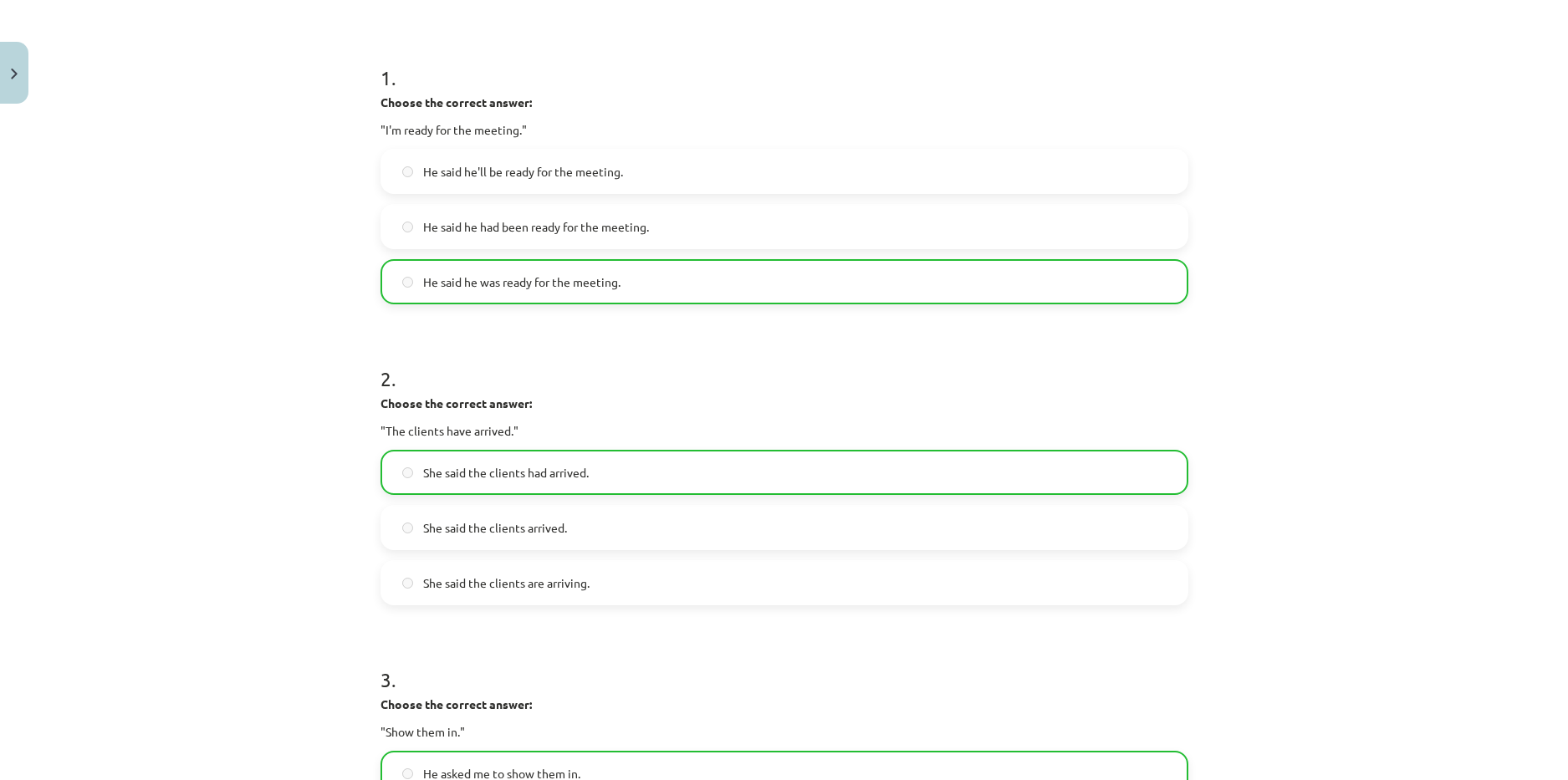
scroll to position [18, 0]
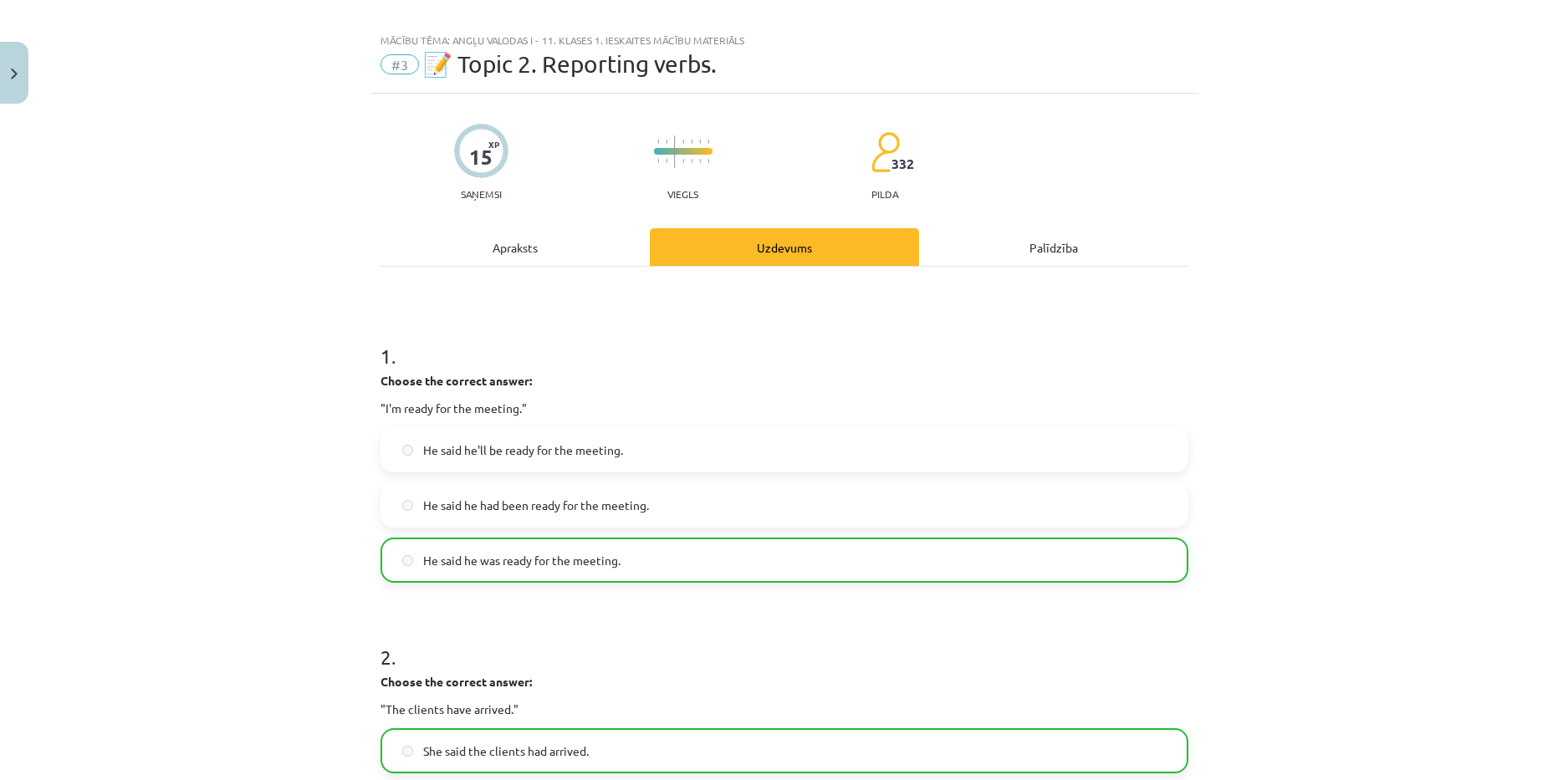
click at [1022, 247] on div "Palīdzība" at bounding box center [1053, 247] width 270 height 38
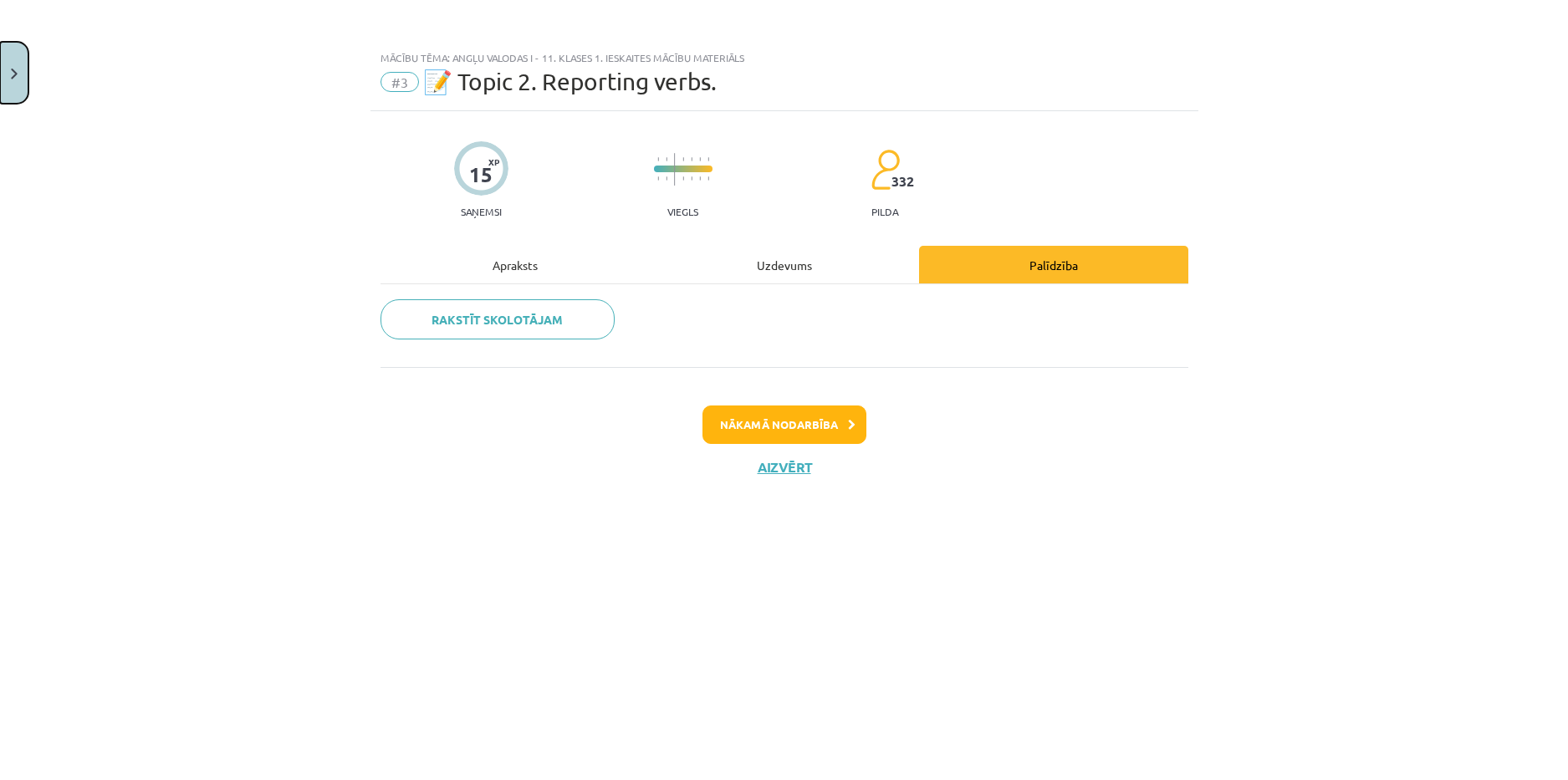
click at [15, 87] on button "Close" at bounding box center [14, 73] width 28 height 62
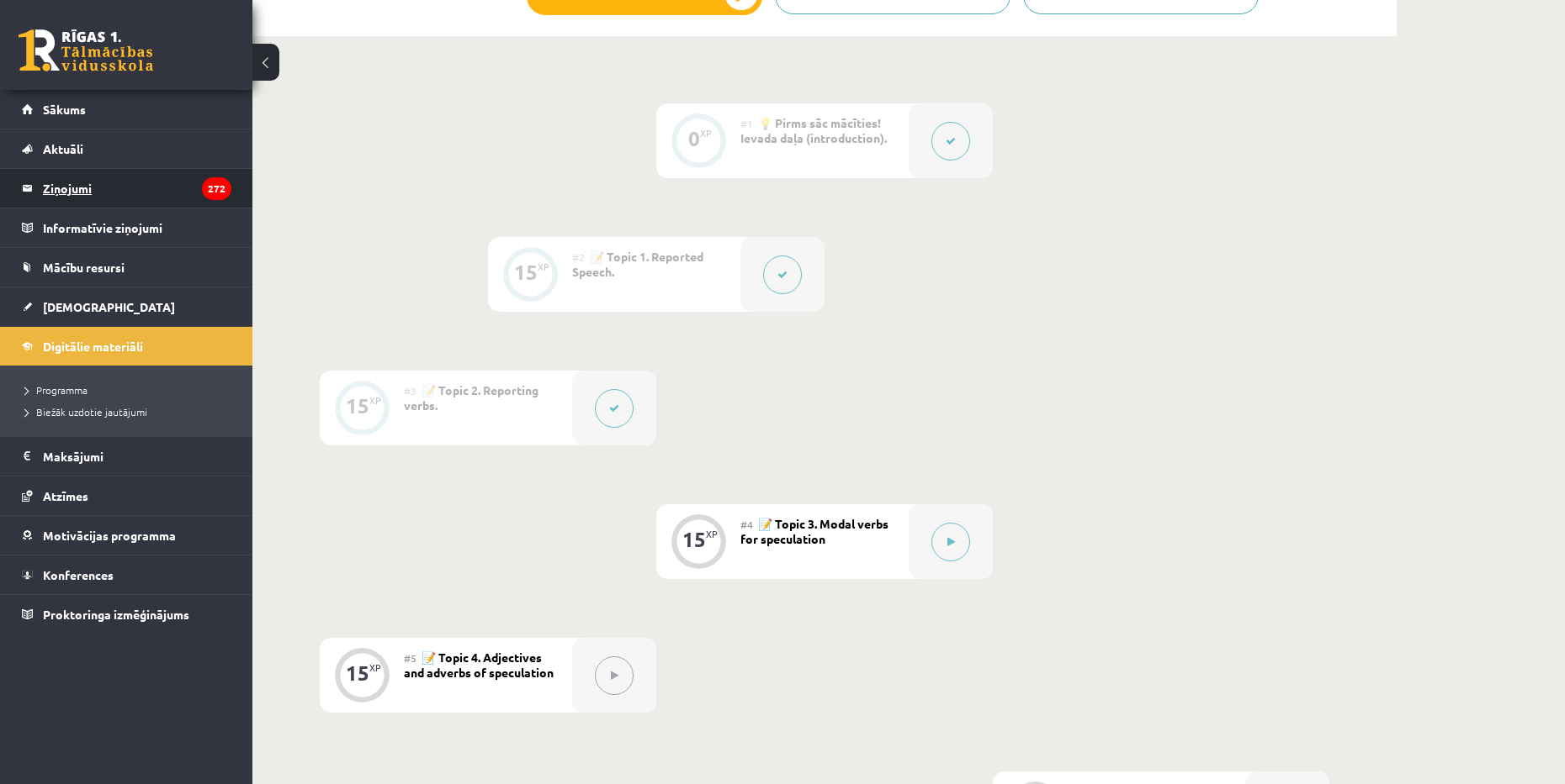
click at [69, 179] on legend "Ziņojumi 272" at bounding box center [136, 188] width 188 height 39
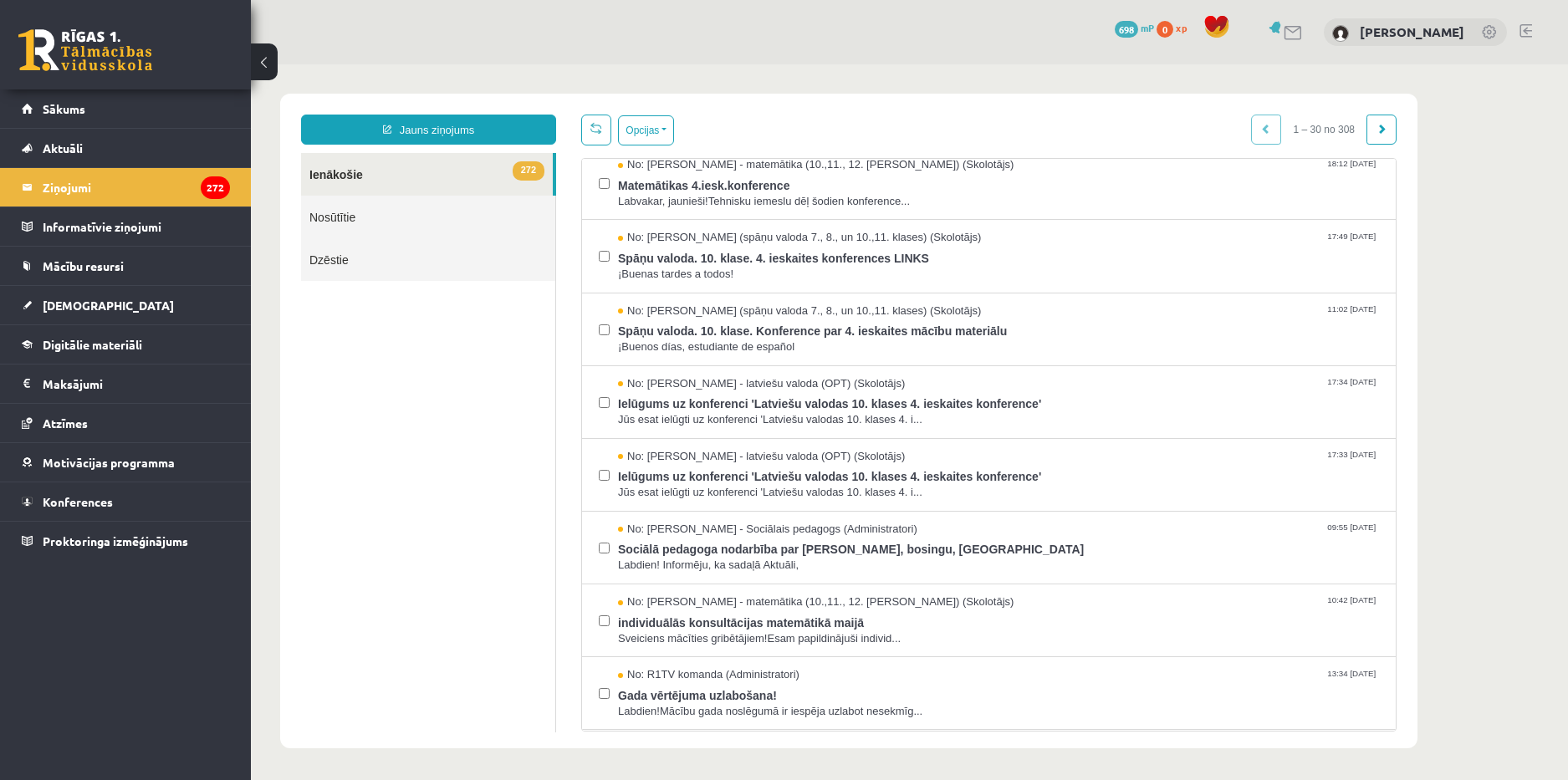
scroll to position [1338, 0]
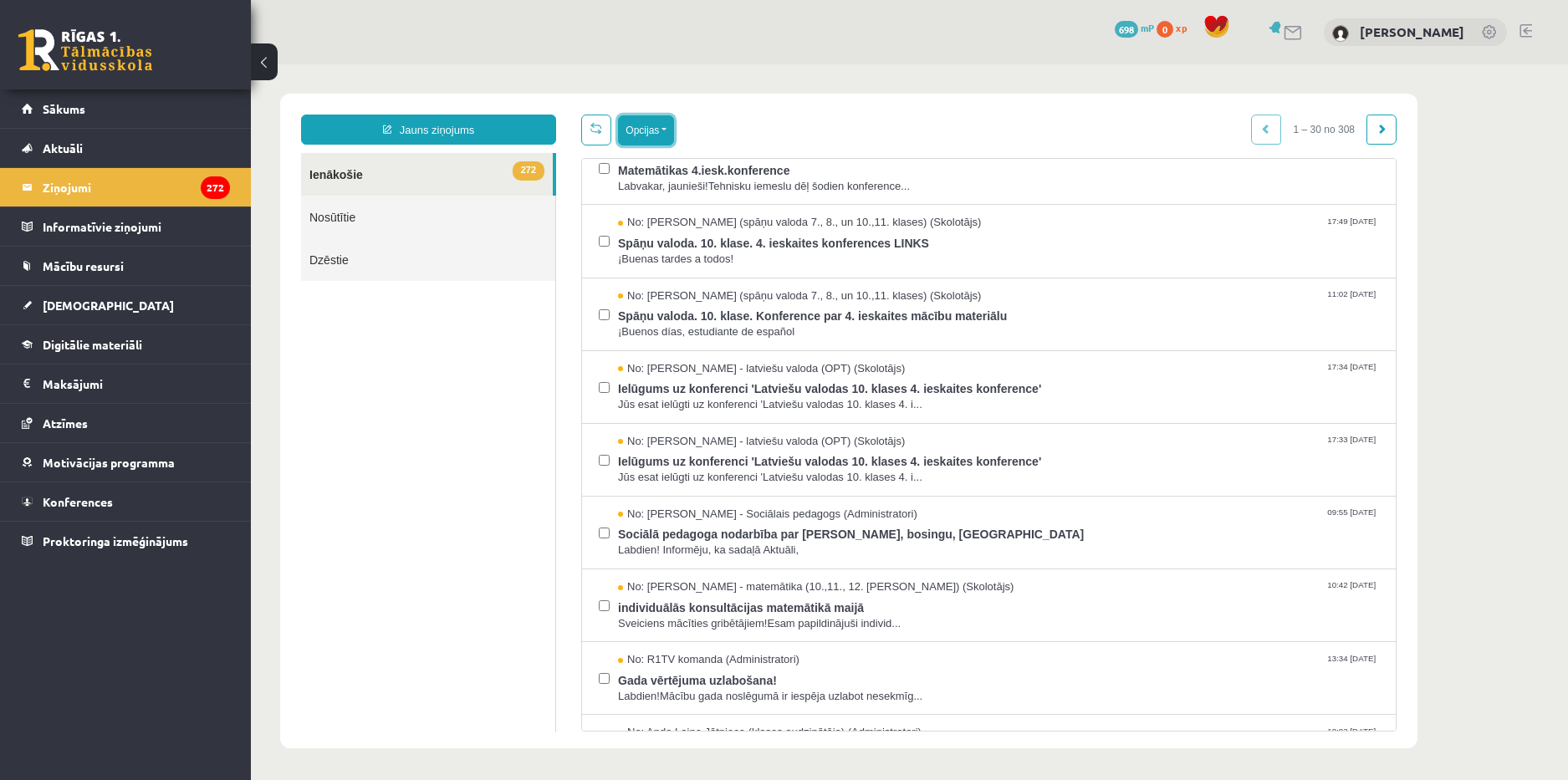
click at [666, 133] on button "Opcijas" at bounding box center [646, 131] width 56 height 30
click at [664, 133] on button "Opcijas" at bounding box center [646, 131] width 56 height 30
click at [653, 124] on button "Opcijas" at bounding box center [646, 131] width 56 height 30
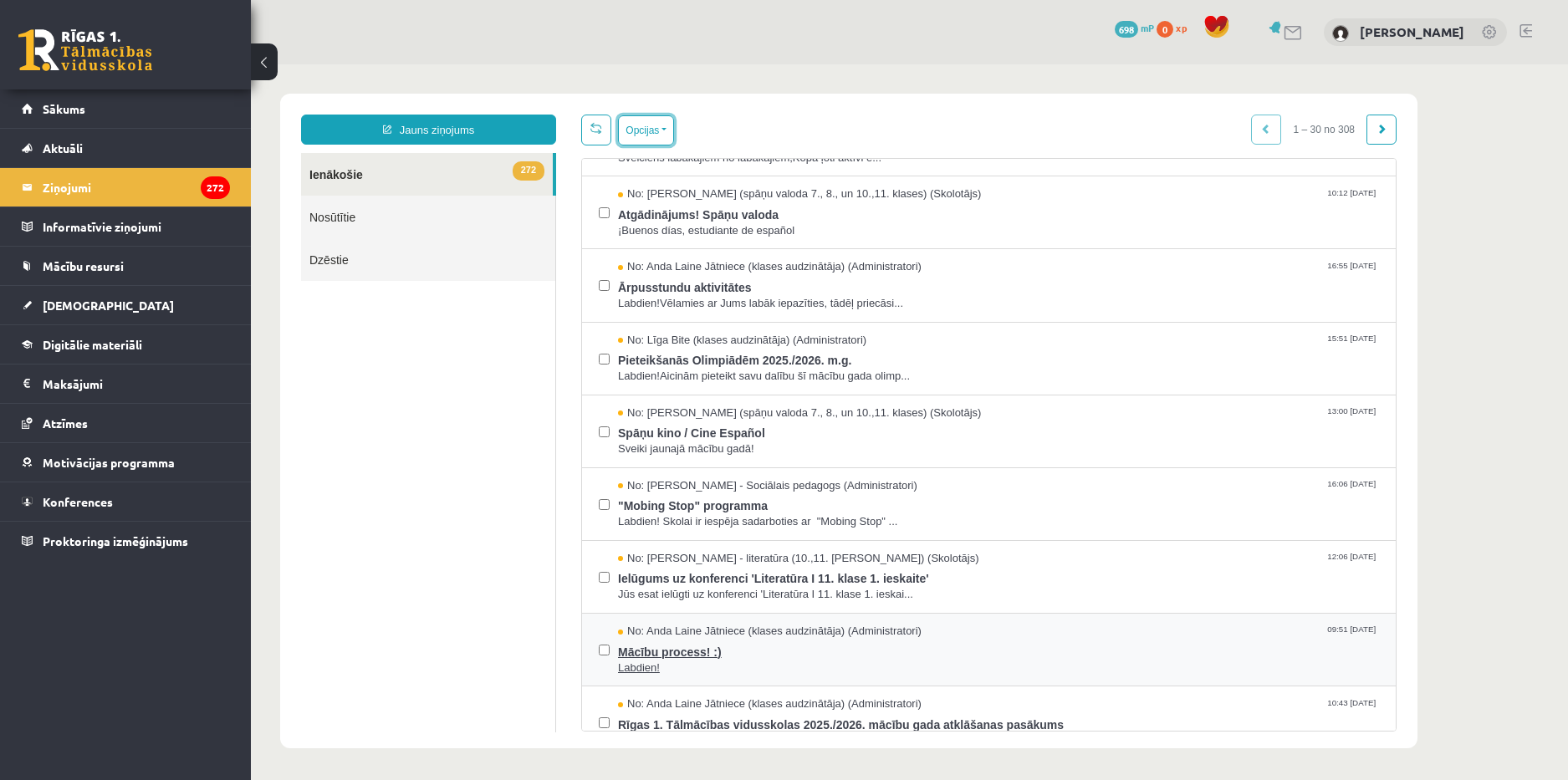
scroll to position [167, 0]
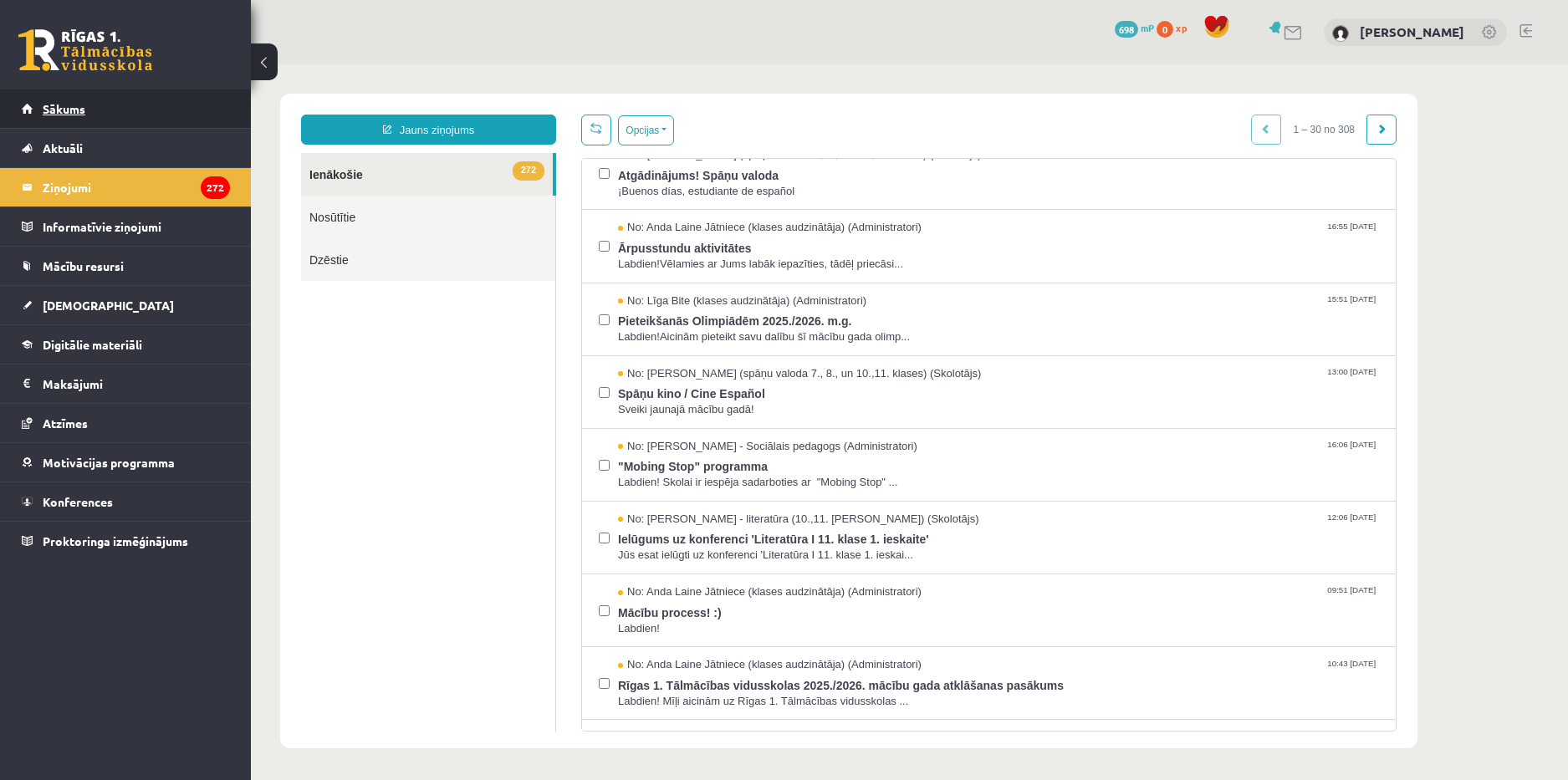
click at [135, 116] on link "Sākums" at bounding box center [126, 108] width 209 height 39
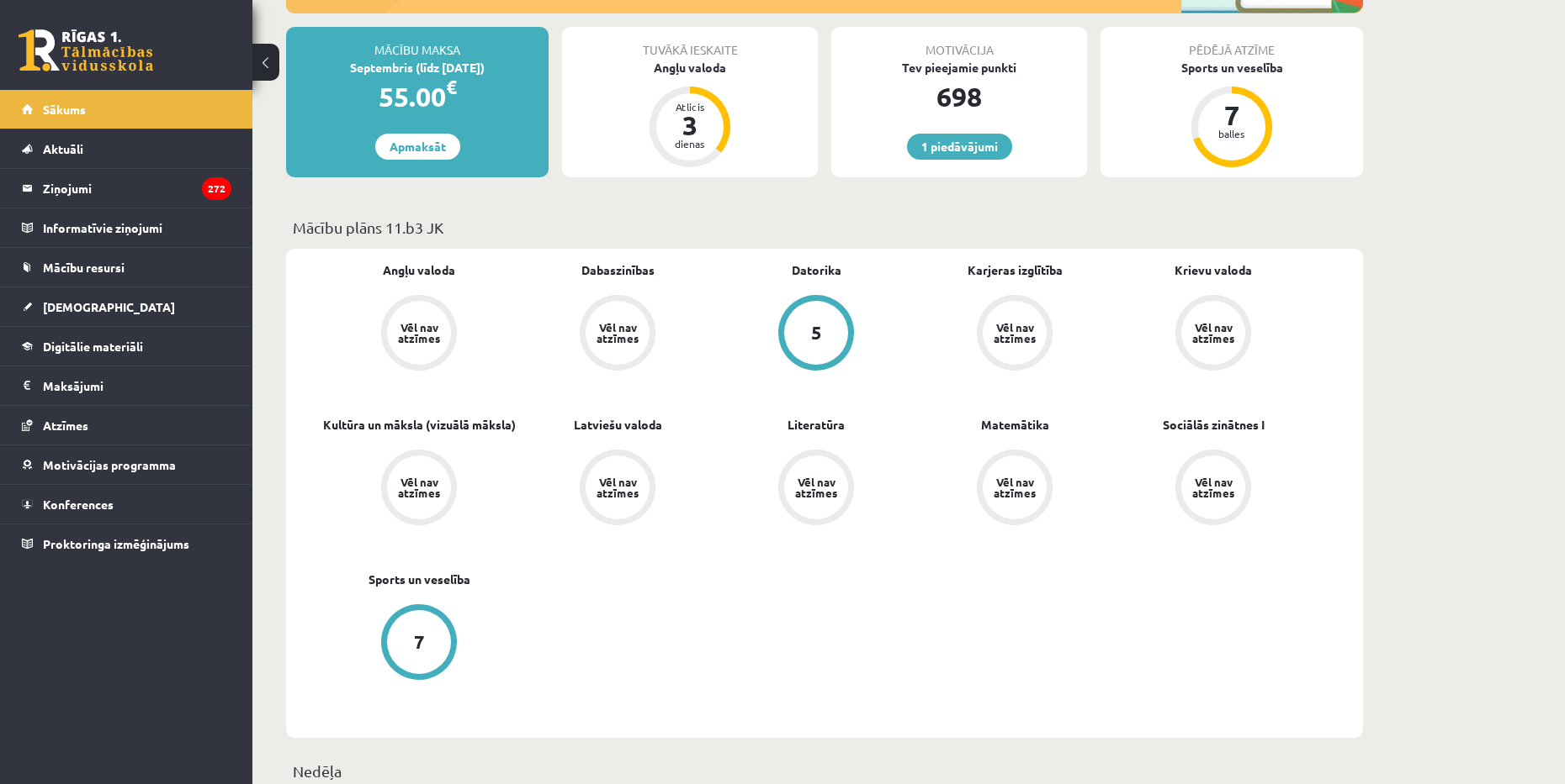
scroll to position [84, 0]
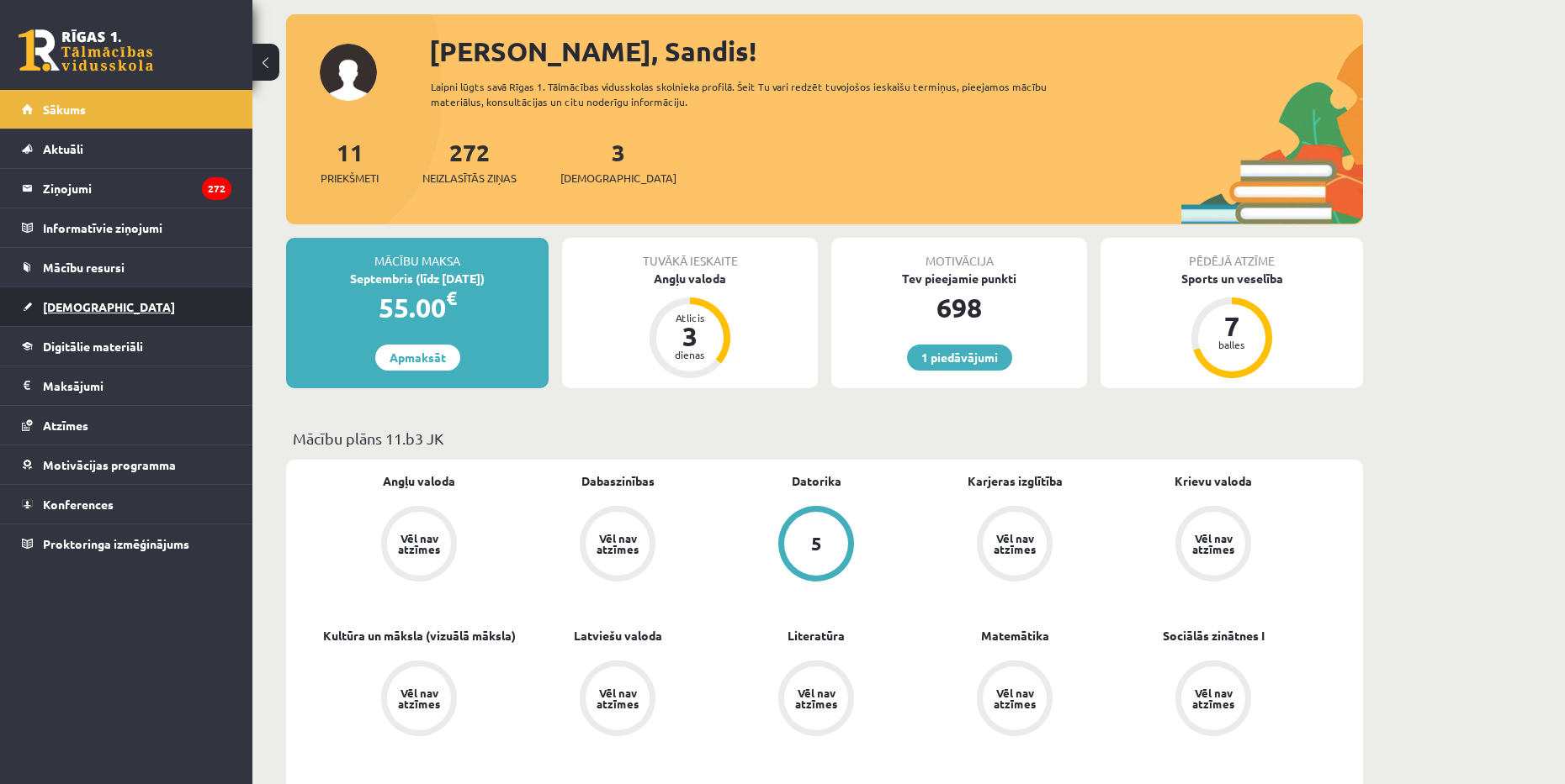
click at [76, 306] on span "[DEMOGRAPHIC_DATA]" at bounding box center [109, 307] width 132 height 15
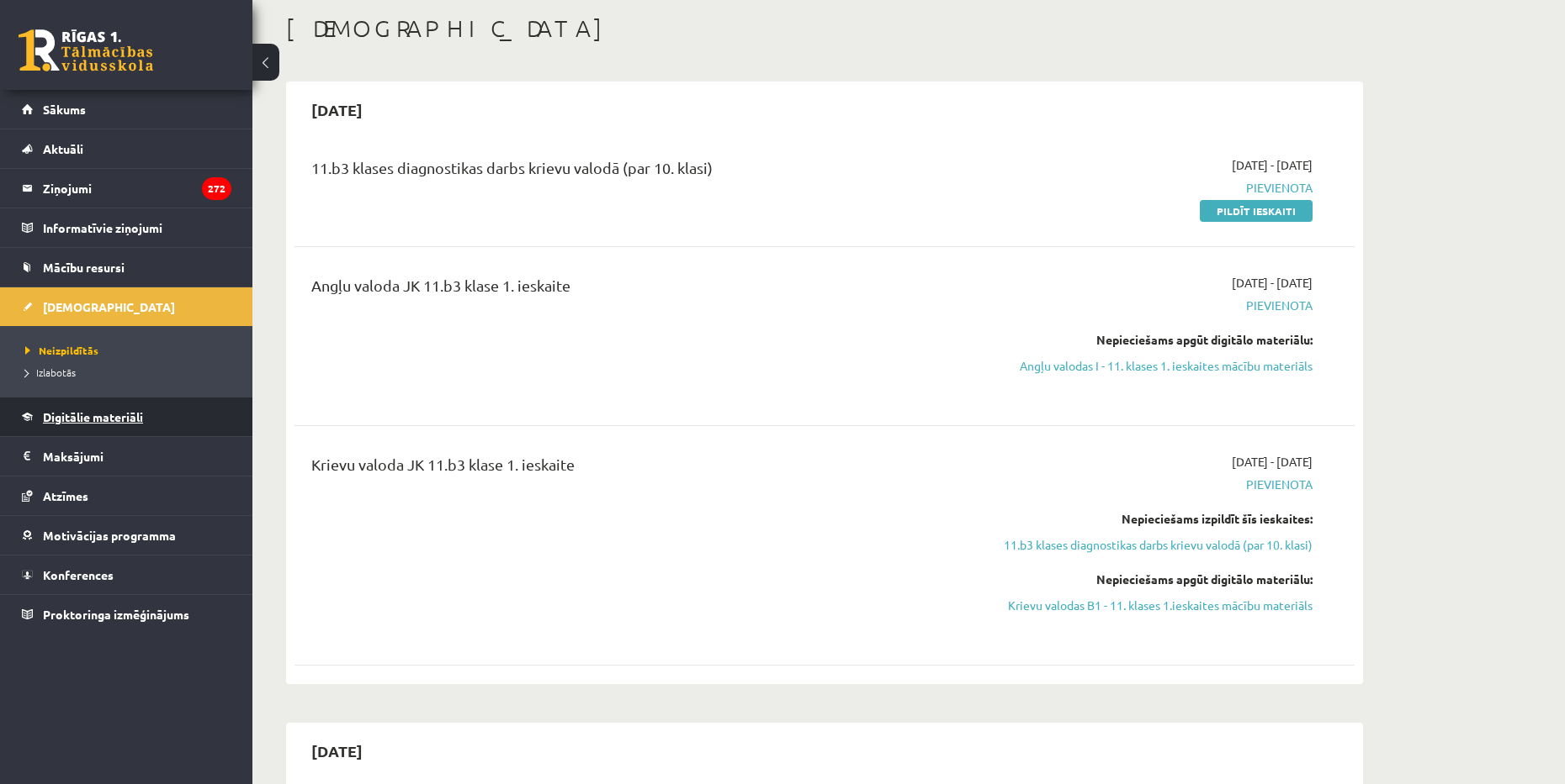
click at [83, 420] on span "Digitālie materiāli" at bounding box center [93, 417] width 100 height 15
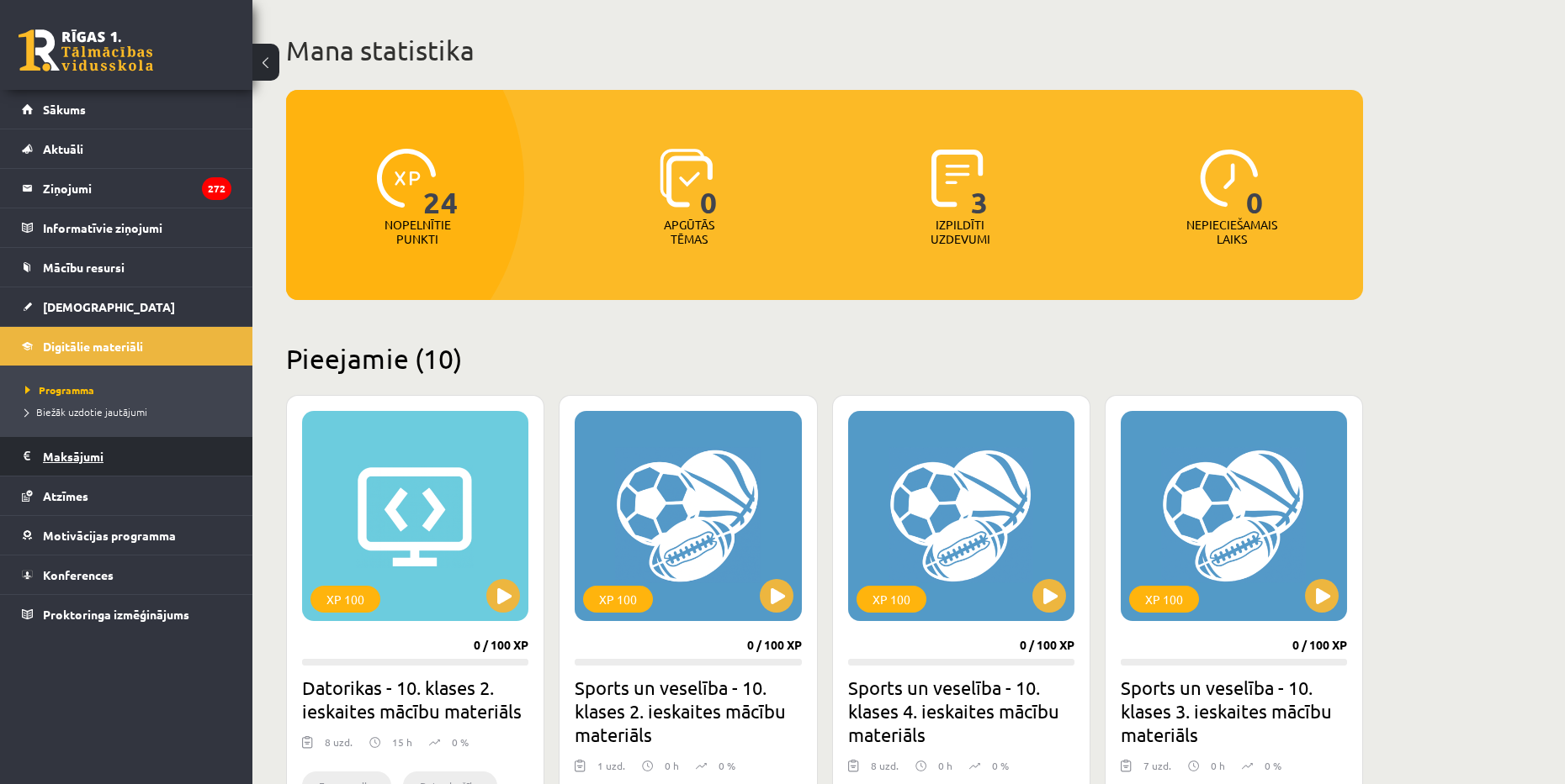
click at [79, 465] on legend "Maksājumi 0" at bounding box center [136, 456] width 188 height 39
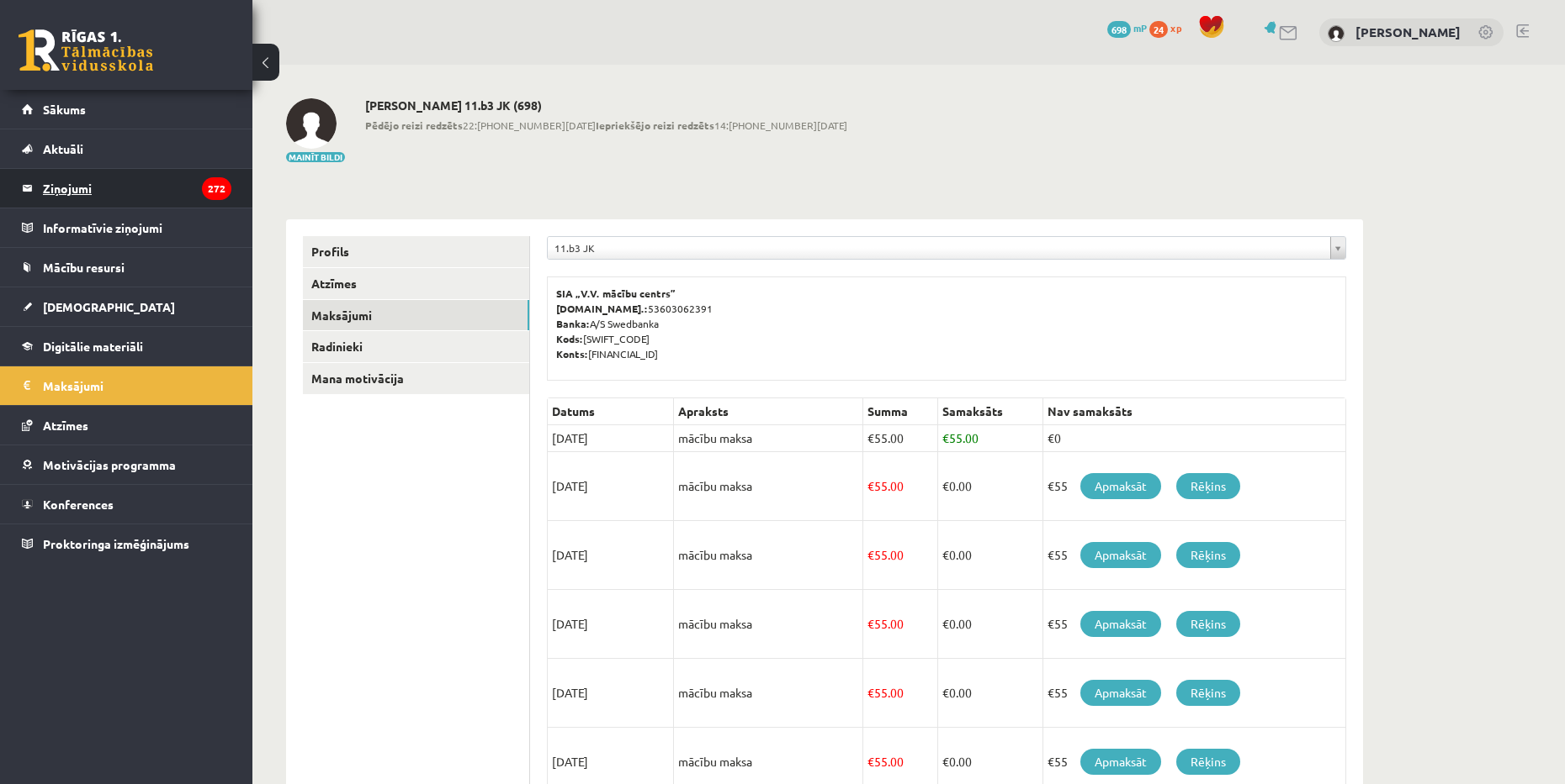
click at [67, 184] on legend "Ziņojumi 272" at bounding box center [136, 188] width 188 height 39
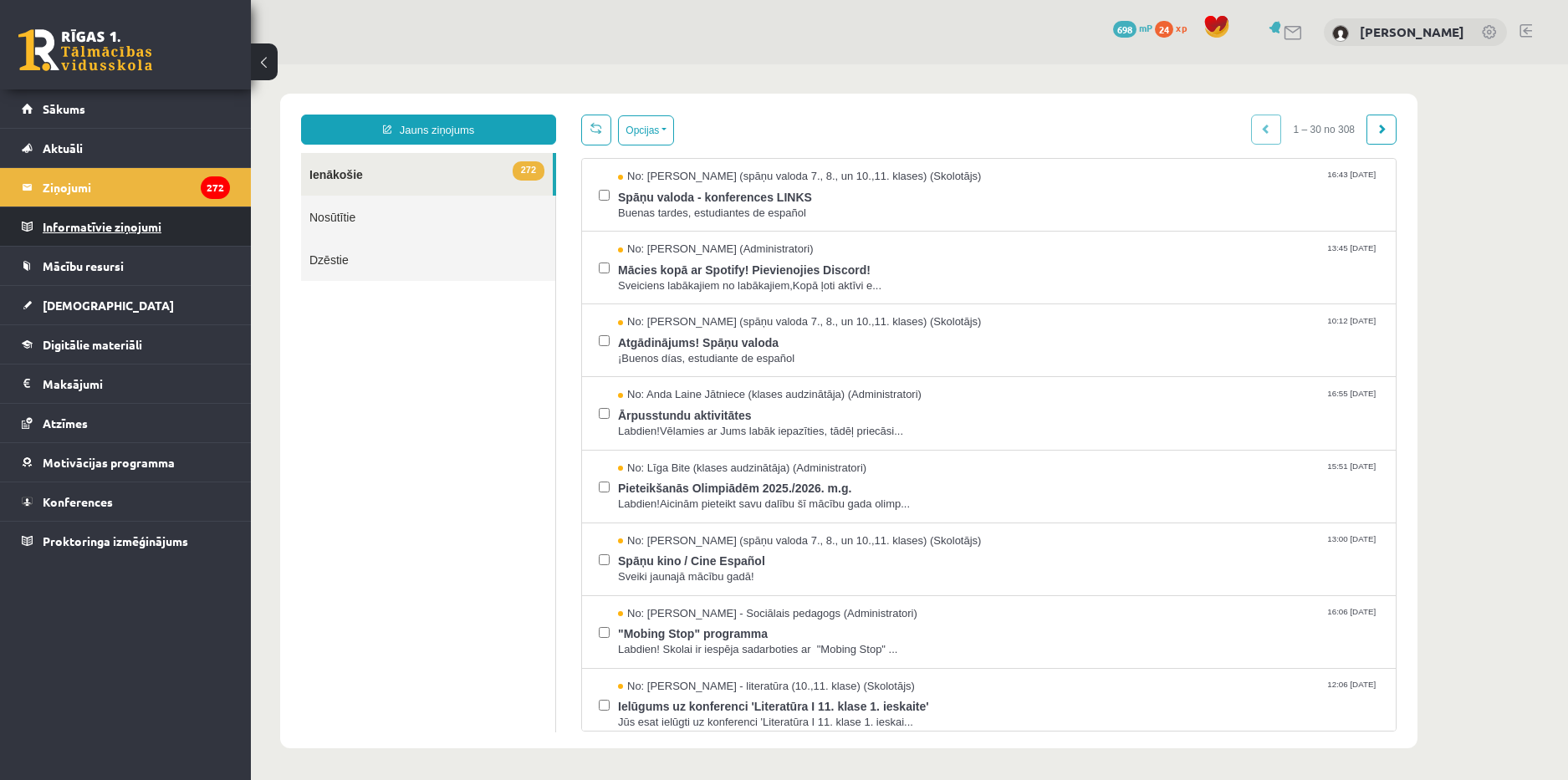
click at [60, 227] on legend "Informatīvie ziņojumi 0" at bounding box center [135, 226] width 187 height 39
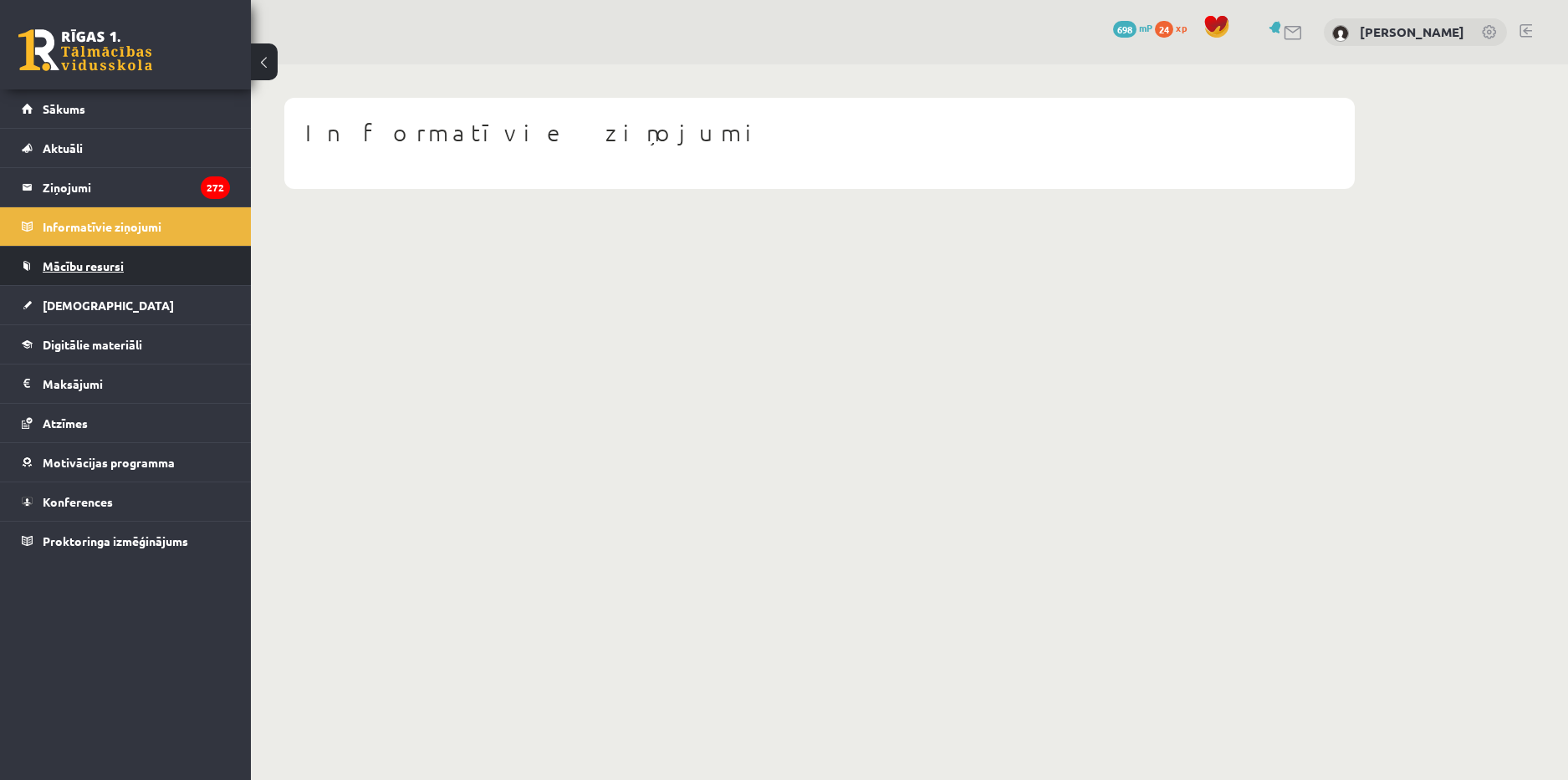
click at [70, 267] on span "Mācību resursi" at bounding box center [83, 266] width 81 height 15
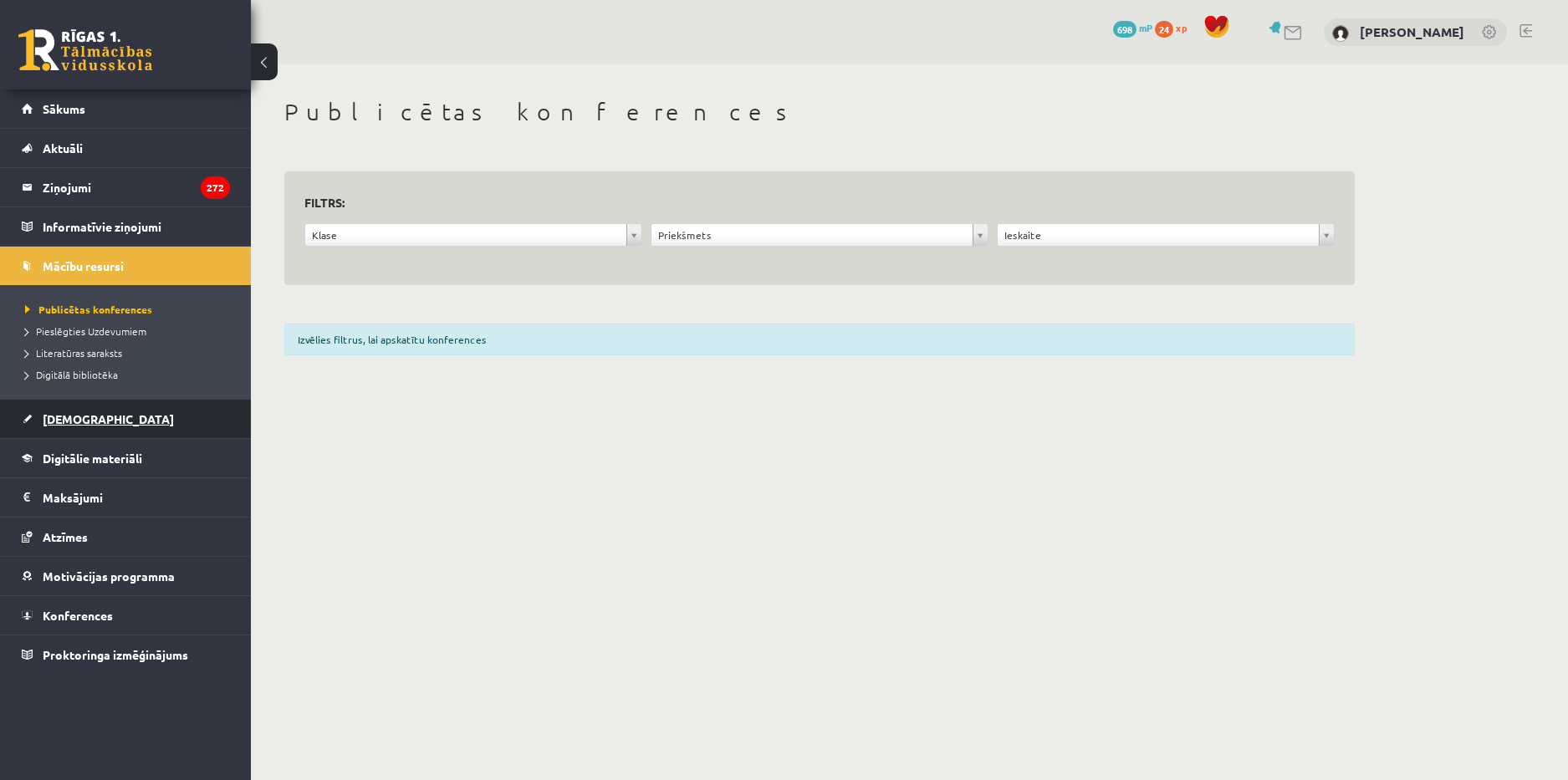
click at [56, 434] on link "[DEMOGRAPHIC_DATA]" at bounding box center [126, 418] width 209 height 39
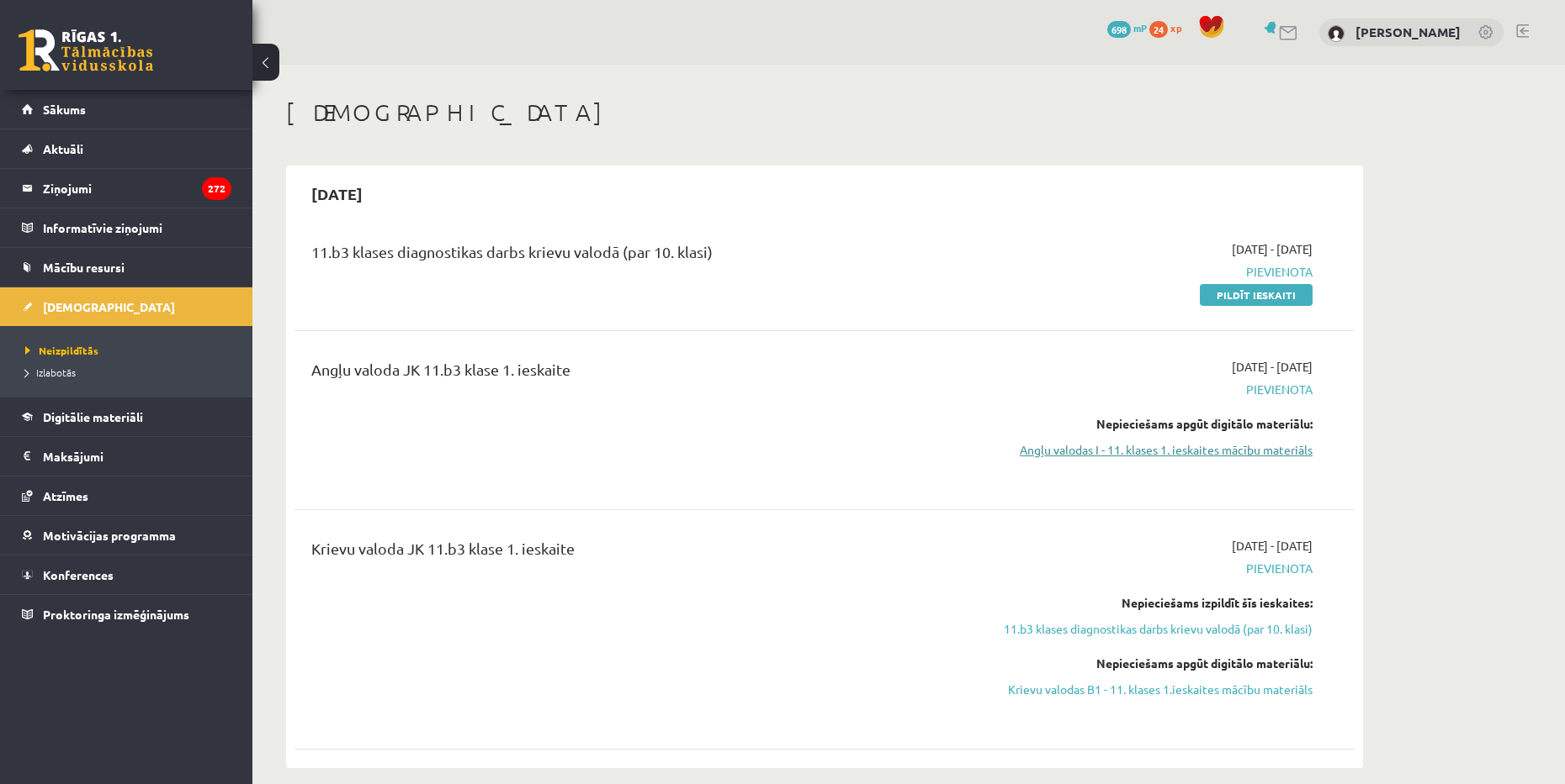
click at [1169, 455] on link "Angļu valodas I - 11. klases 1. ieskaites mācību materiāls" at bounding box center [1154, 450] width 318 height 18
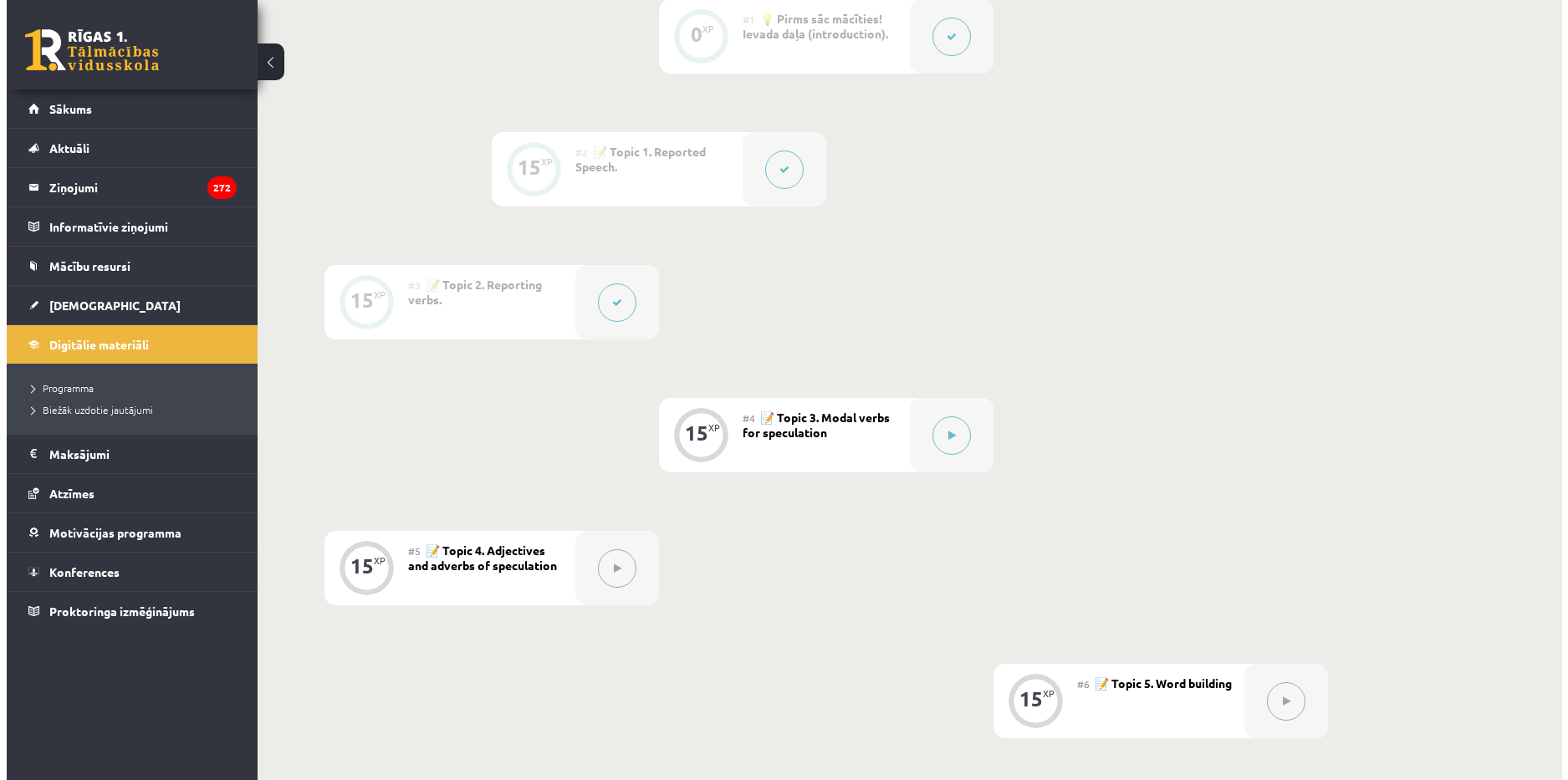
scroll to position [502, 0]
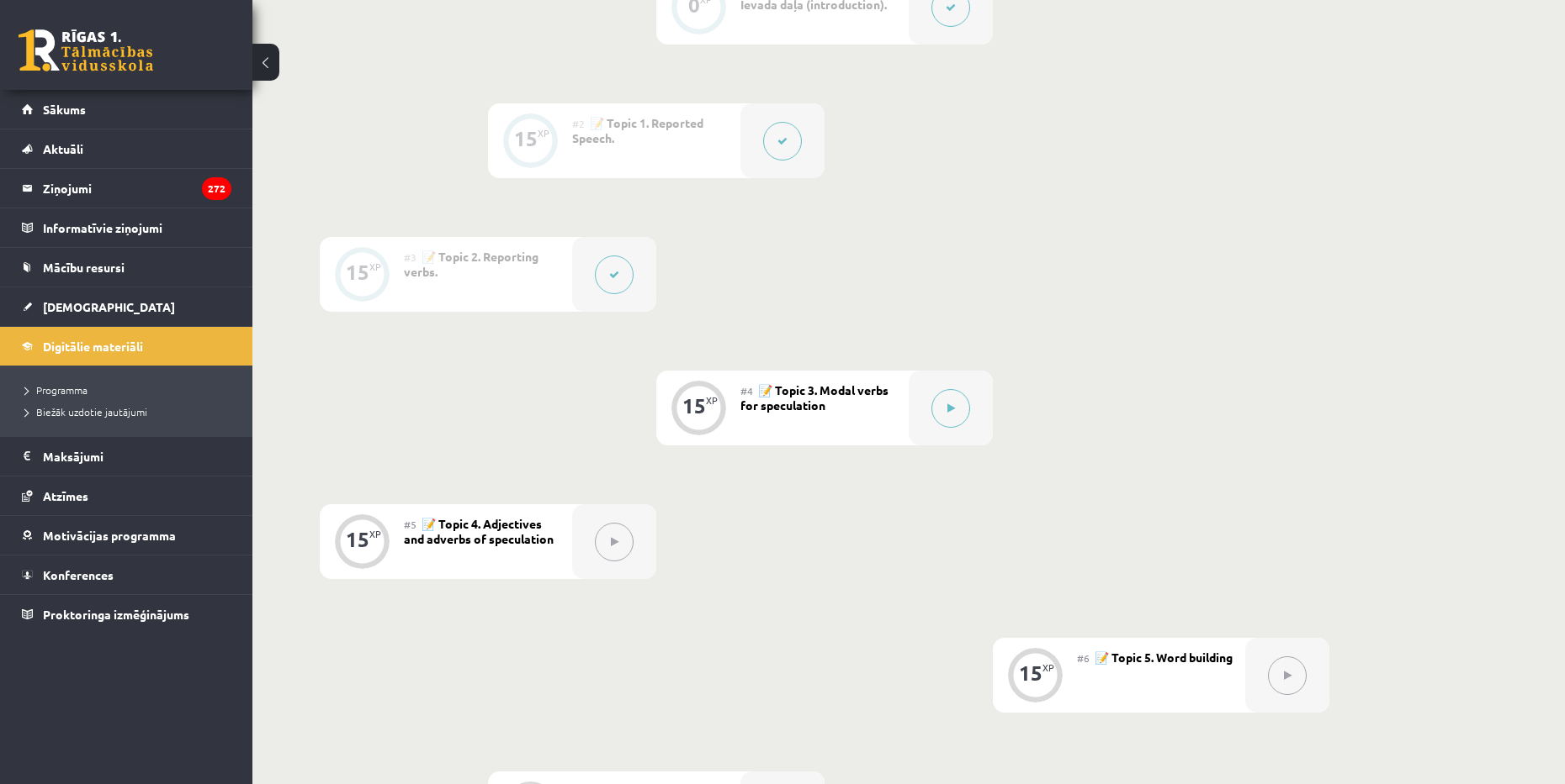
click at [605, 272] on button at bounding box center [613, 275] width 39 height 39
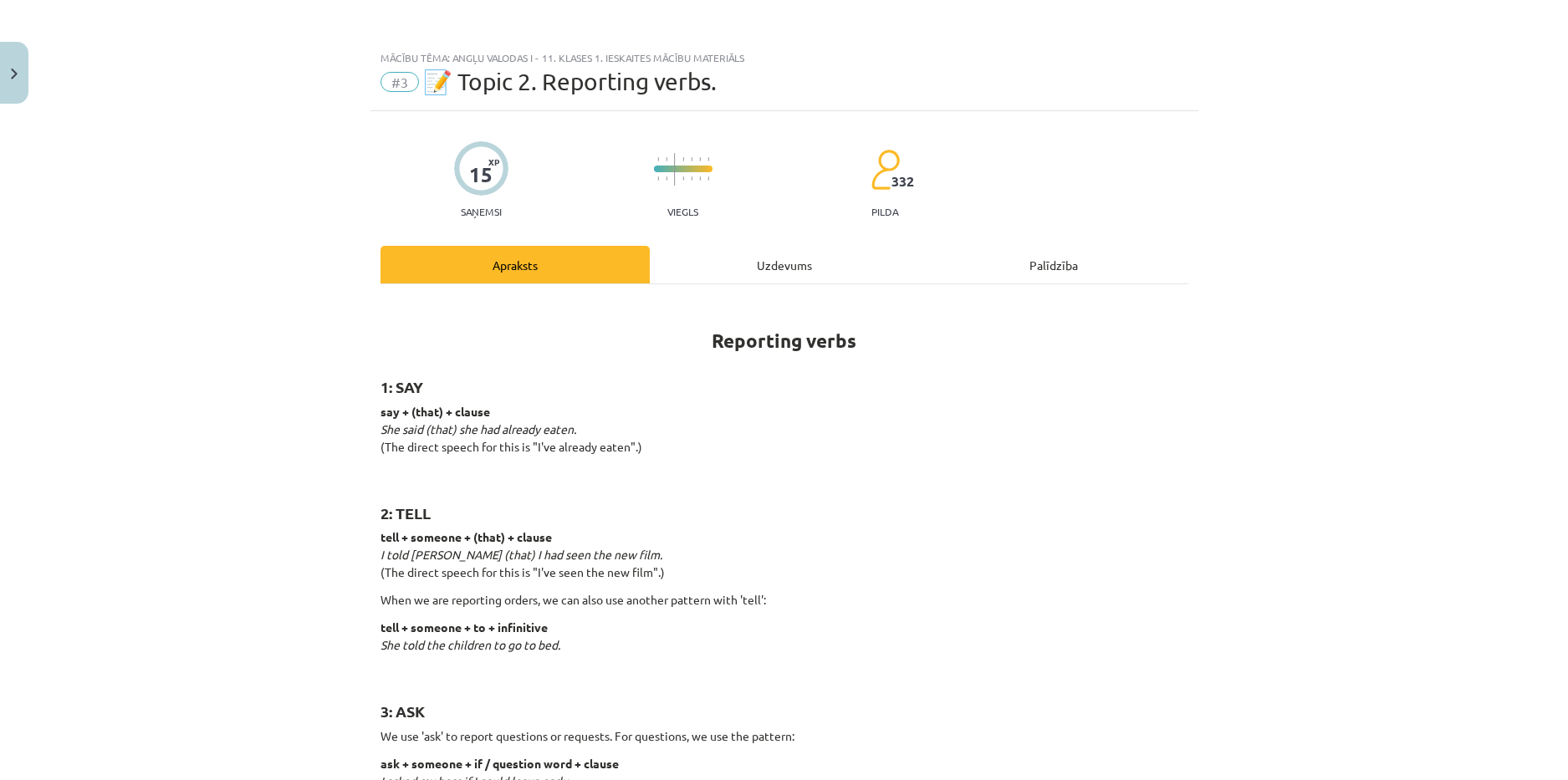
click at [975, 273] on div "Palīdzība" at bounding box center [1053, 265] width 270 height 38
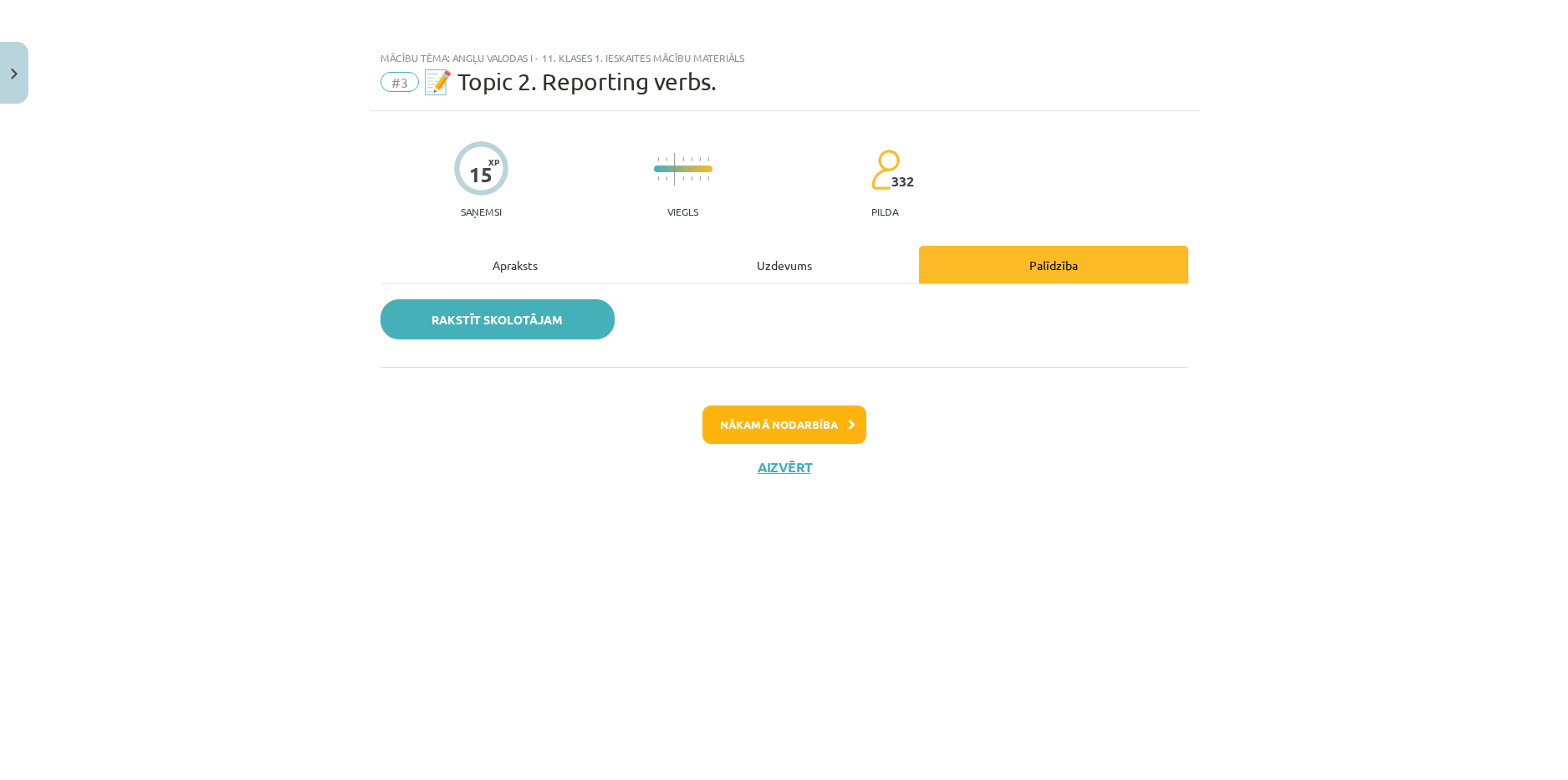
click at [491, 327] on link "Rakstīt skolotājam" at bounding box center [497, 320] width 234 height 40
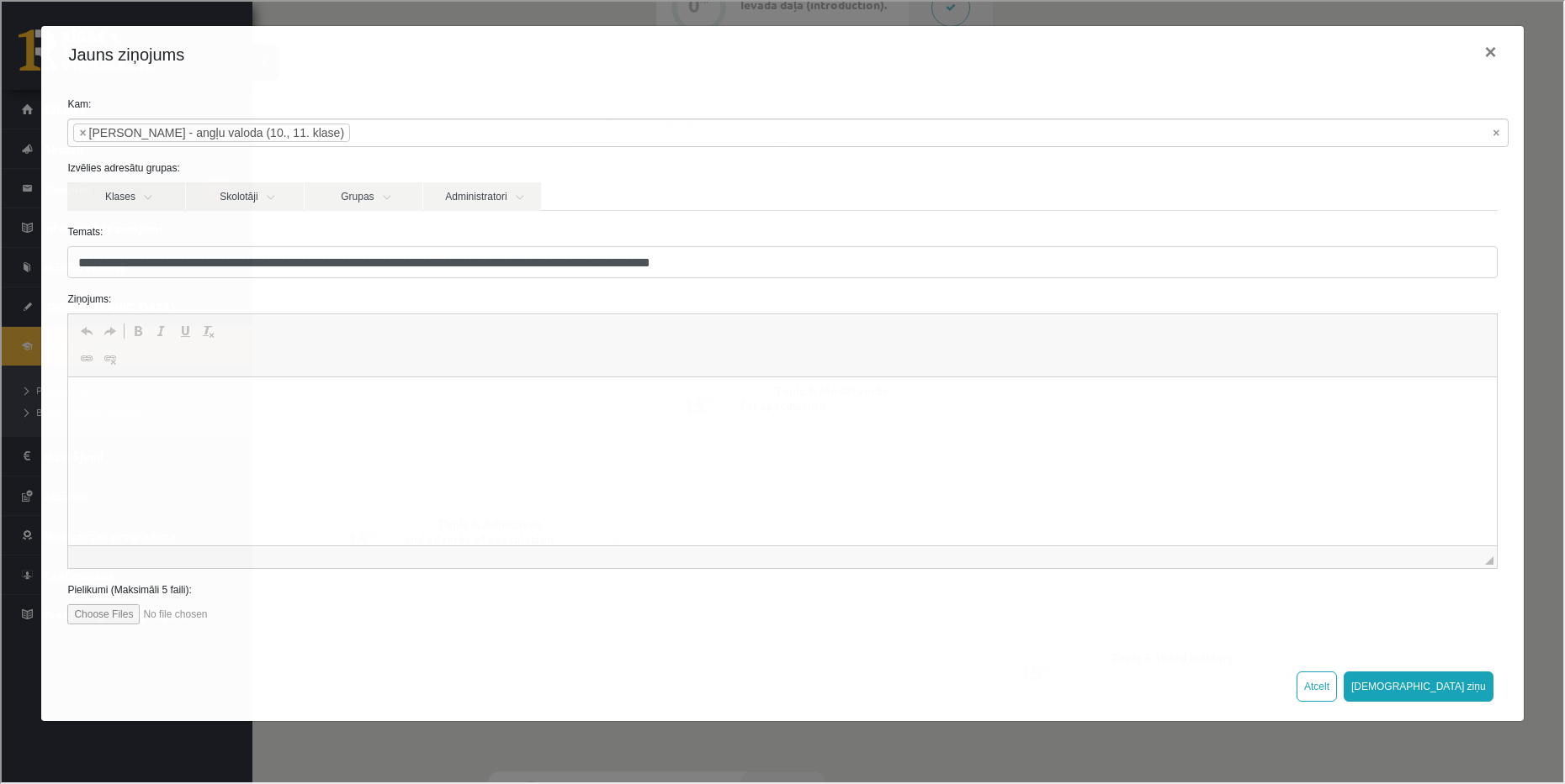
scroll to position [0, 0]
click at [299, 401] on p "Editor, wiswyg-editor-47024977914720-1757774999-101" at bounding box center [782, 402] width 1394 height 18
click at [107, 612] on input "file" at bounding box center [161, 612] width 191 height 20
type input "**********"
click at [149, 413] on html at bounding box center [782, 403] width 1428 height 51
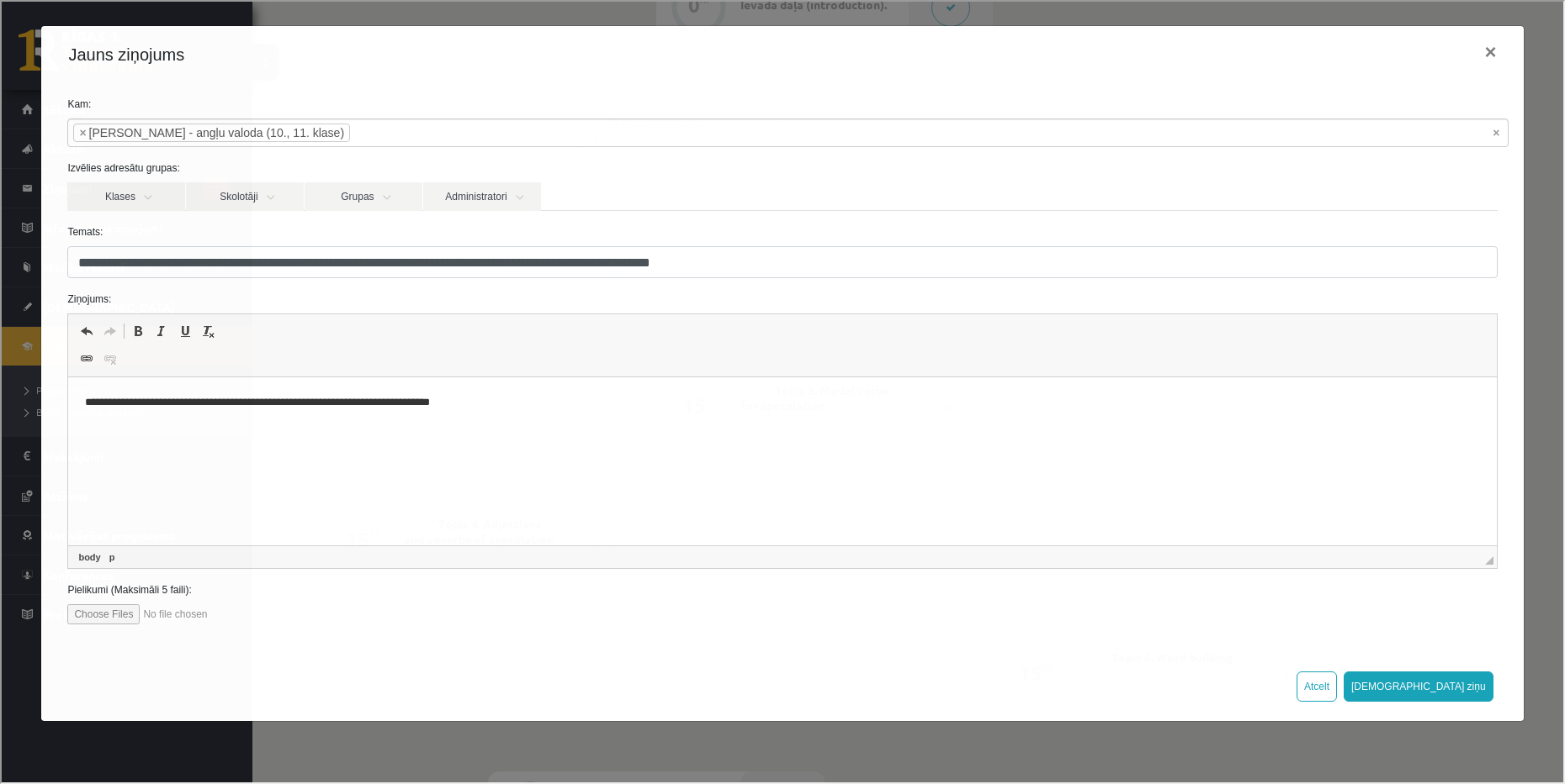
click at [386, 749] on div "**********" at bounding box center [781, 390] width 1561 height 781
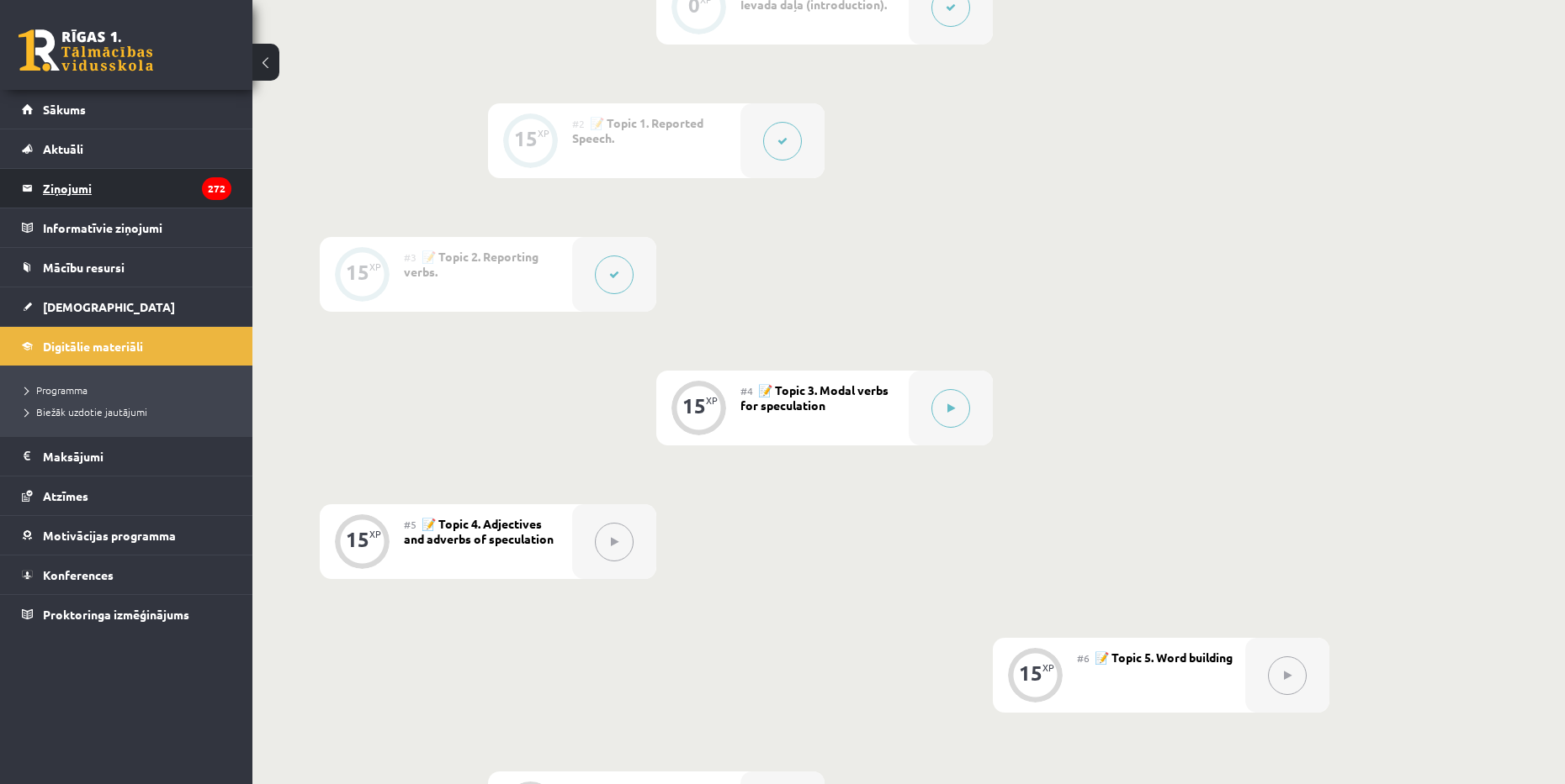
click at [103, 192] on legend "Ziņojumi 272" at bounding box center [136, 188] width 188 height 39
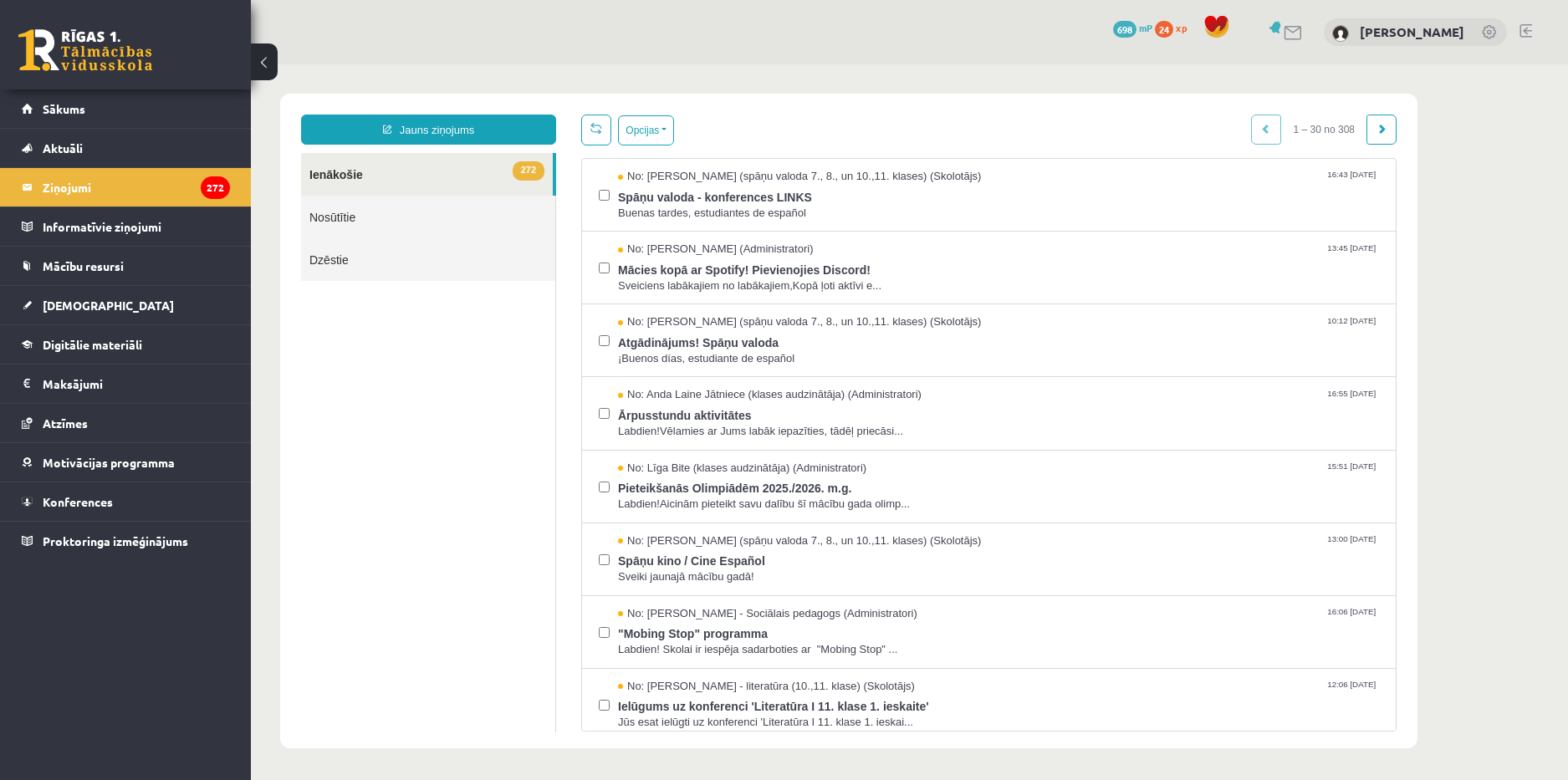
click at [349, 258] on link "Dzēstie" at bounding box center [427, 259] width 255 height 42
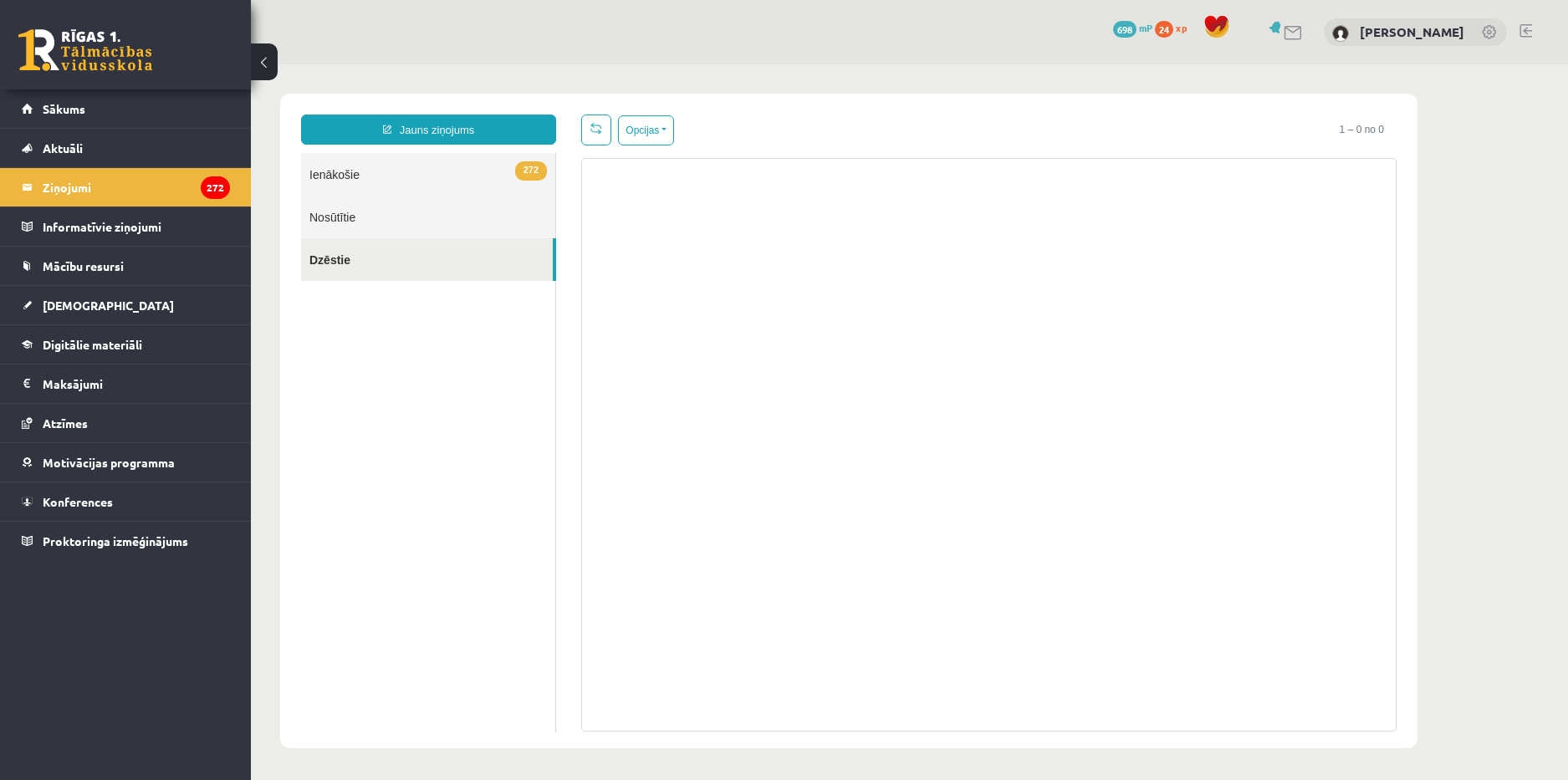
click at [350, 212] on link "Nosūtītie" at bounding box center [427, 216] width 255 height 42
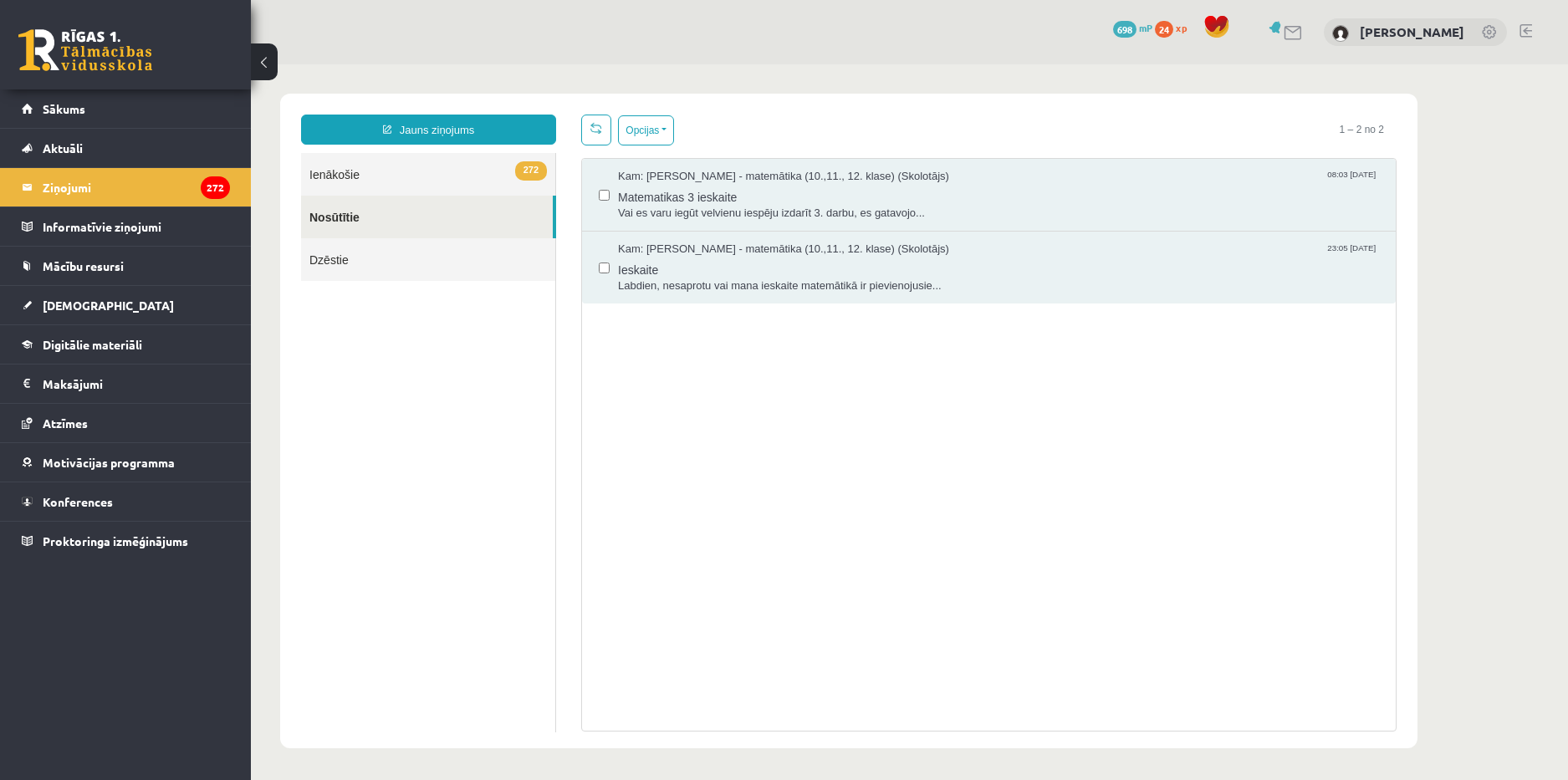
click at [355, 173] on link "272 Ienākošie" at bounding box center [427, 174] width 255 height 42
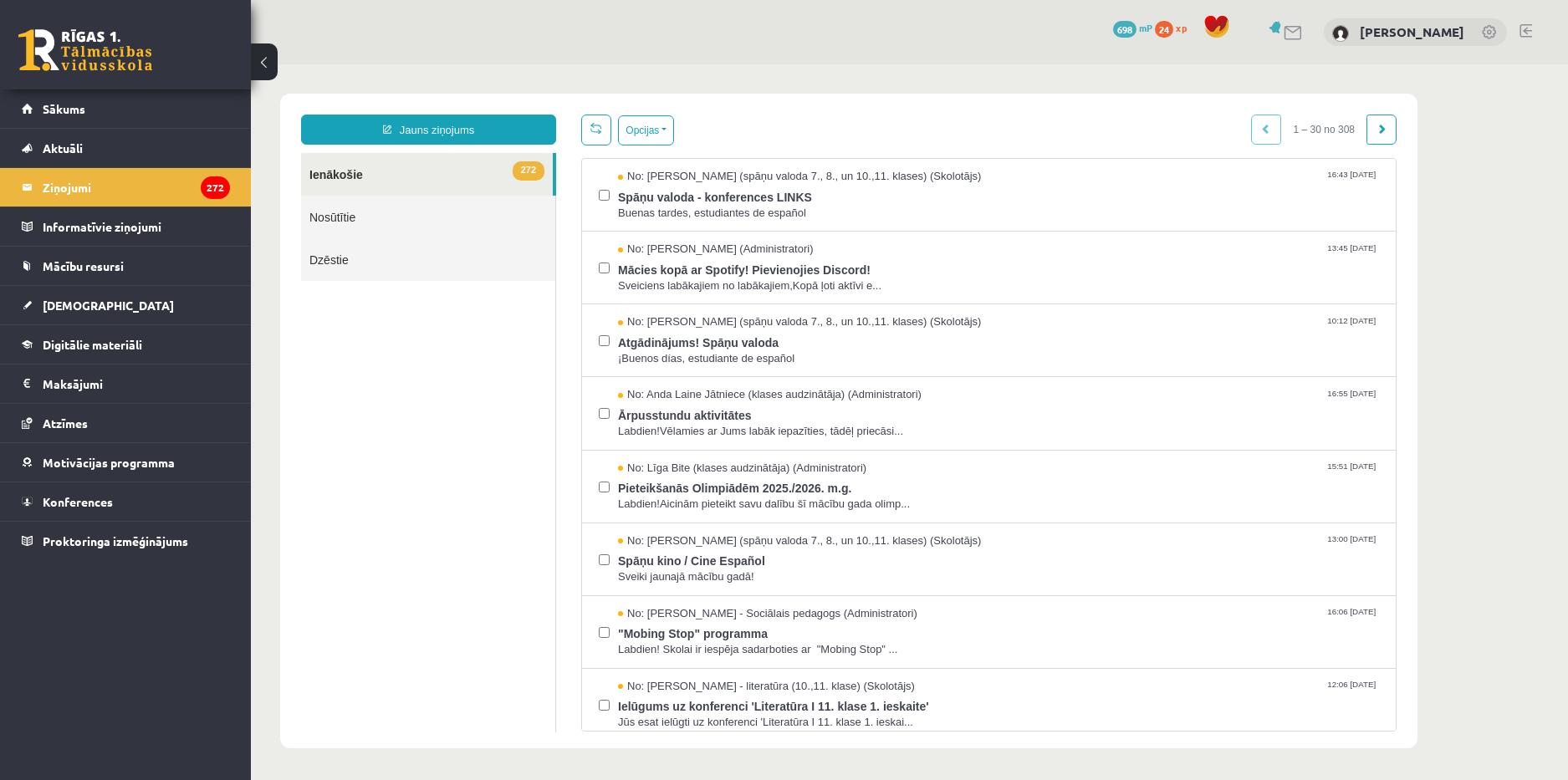
click at [438, 198] on link "Nosūtītie" at bounding box center [427, 216] width 255 height 42
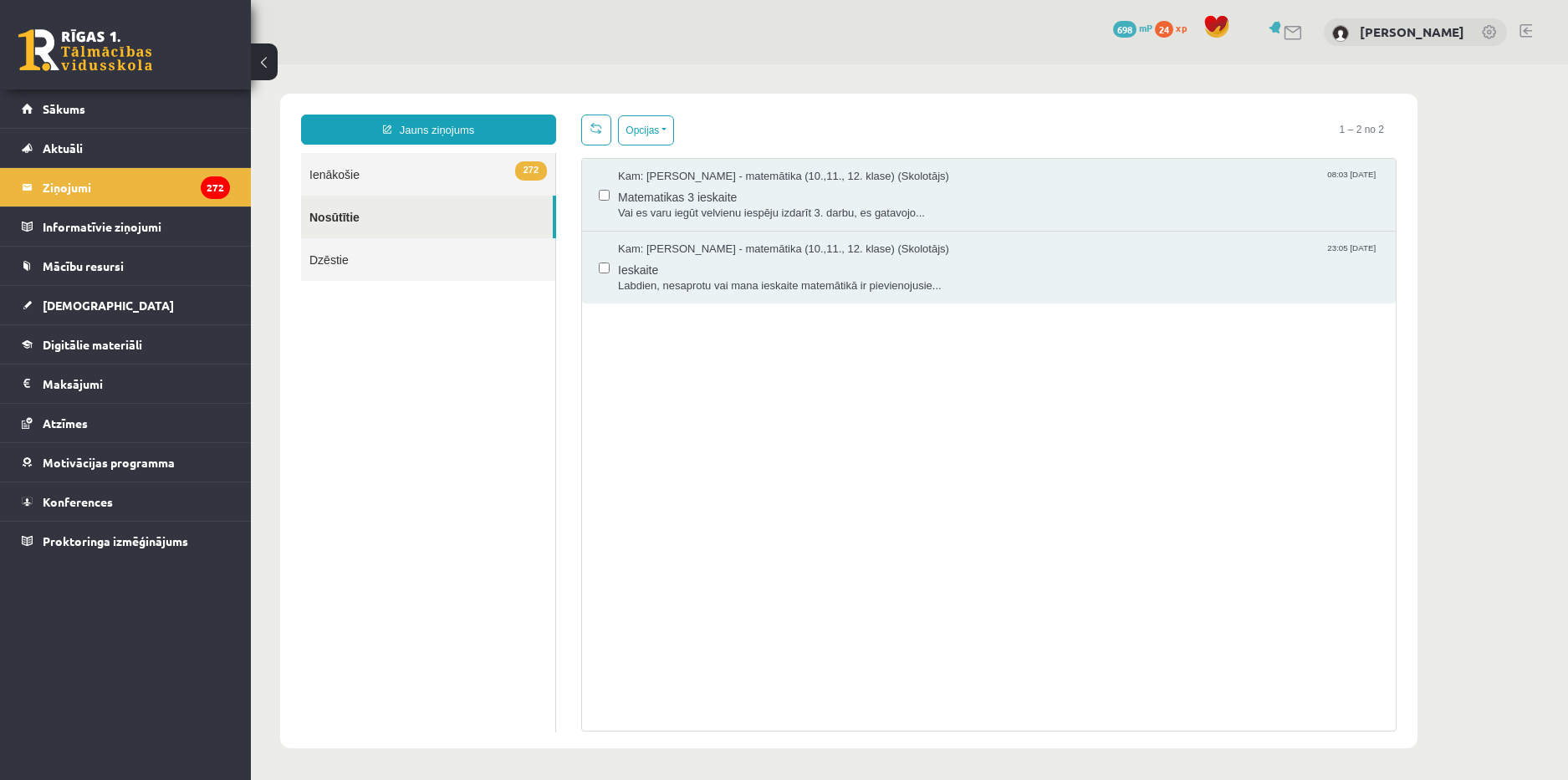
click at [434, 209] on link "Nosūtītie" at bounding box center [427, 216] width 252 height 42
click at [430, 180] on link "272 Ienākošie" at bounding box center [427, 174] width 255 height 42
click at [434, 167] on link "272 Ienākošie" at bounding box center [427, 174] width 255 height 42
click at [464, 181] on link "272 Ienākošie" at bounding box center [427, 174] width 255 height 42
click at [378, 173] on link "272 Ienākošie" at bounding box center [427, 174] width 255 height 42
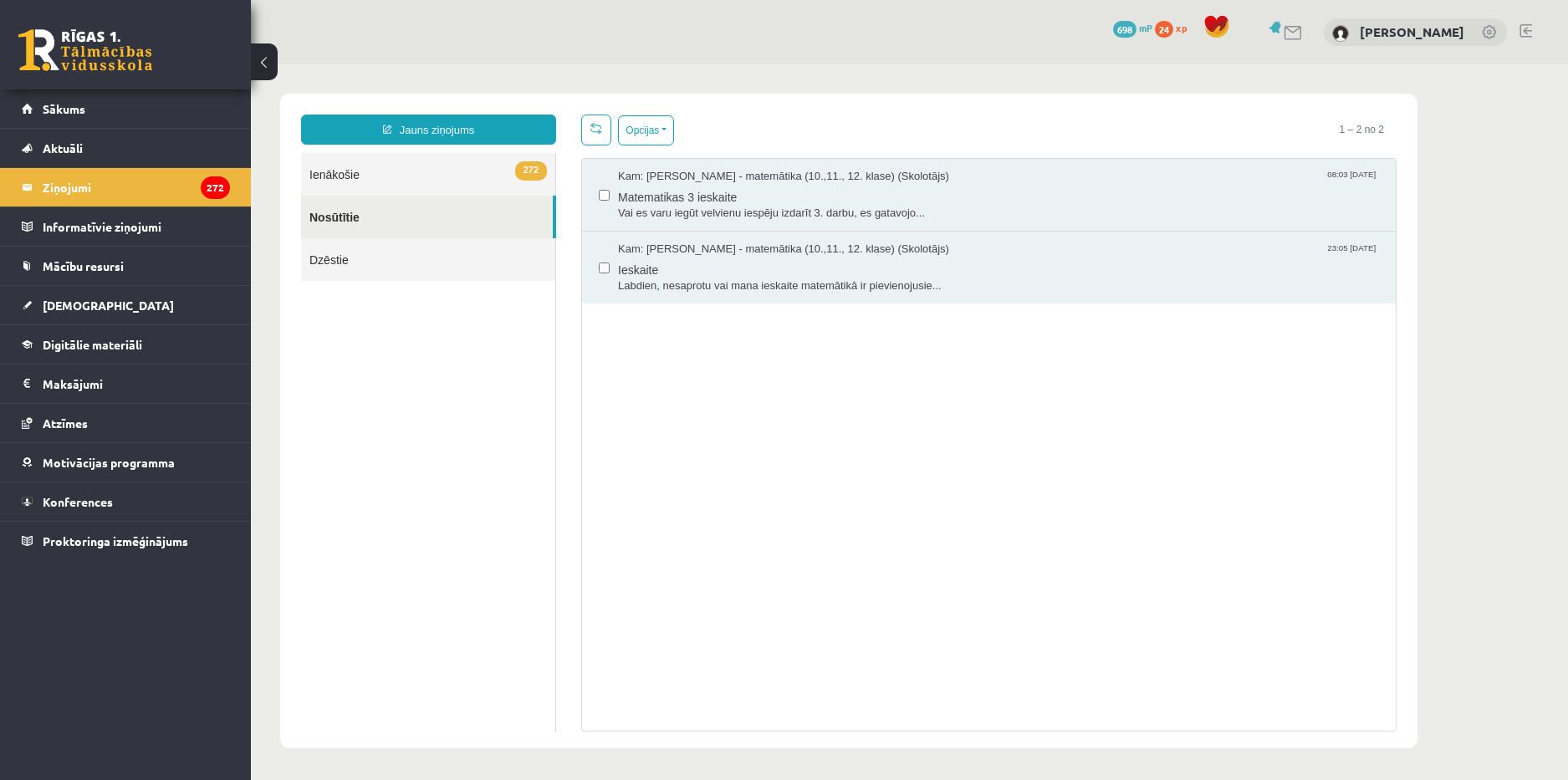
click at [332, 177] on link "272 Ienākošie" at bounding box center [427, 174] width 255 height 42
click at [141, 225] on legend "Informatīvie ziņojumi 0" at bounding box center [135, 226] width 187 height 39
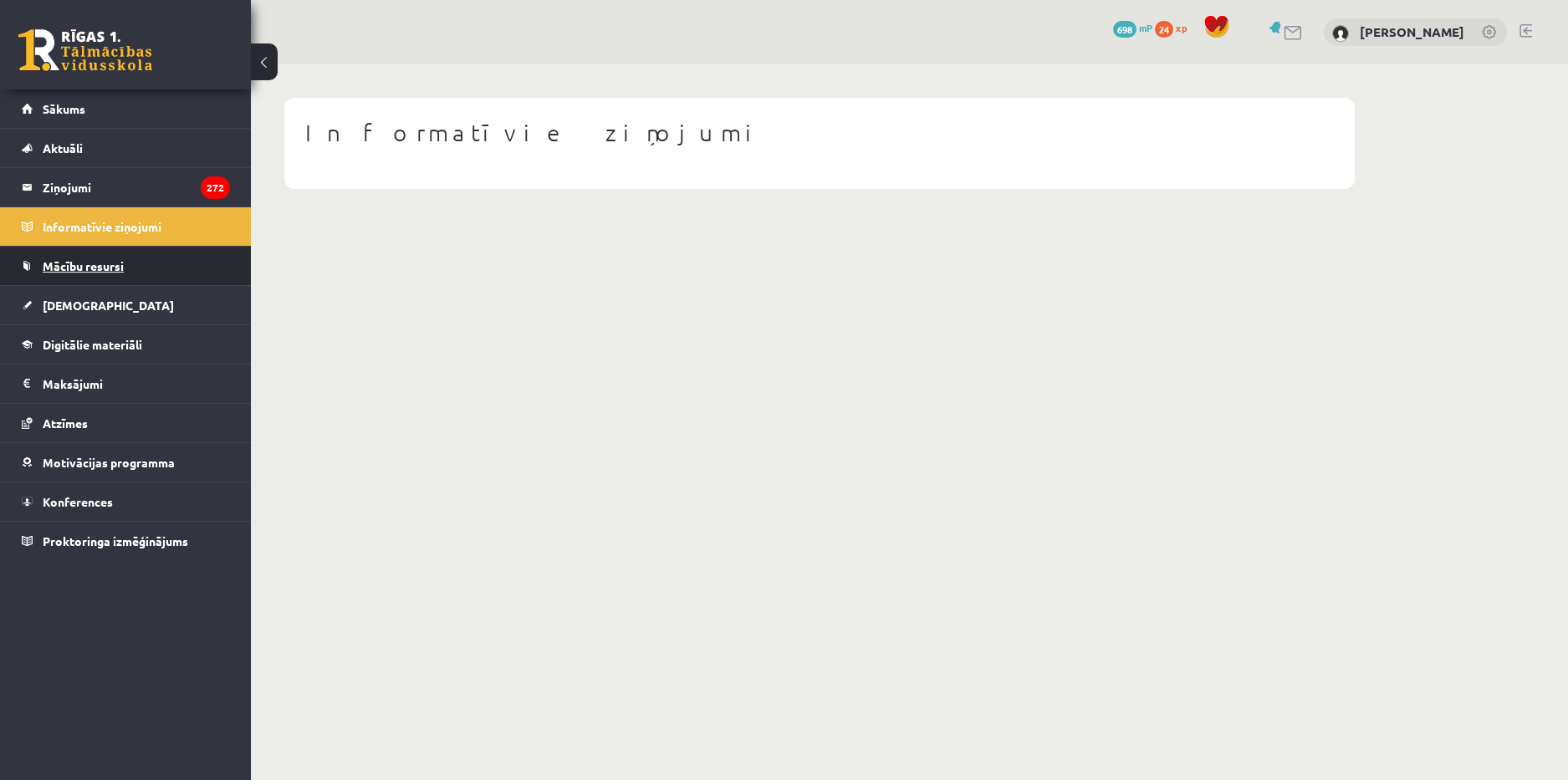
click at [131, 255] on link "Mācību resursi" at bounding box center [126, 266] width 209 height 39
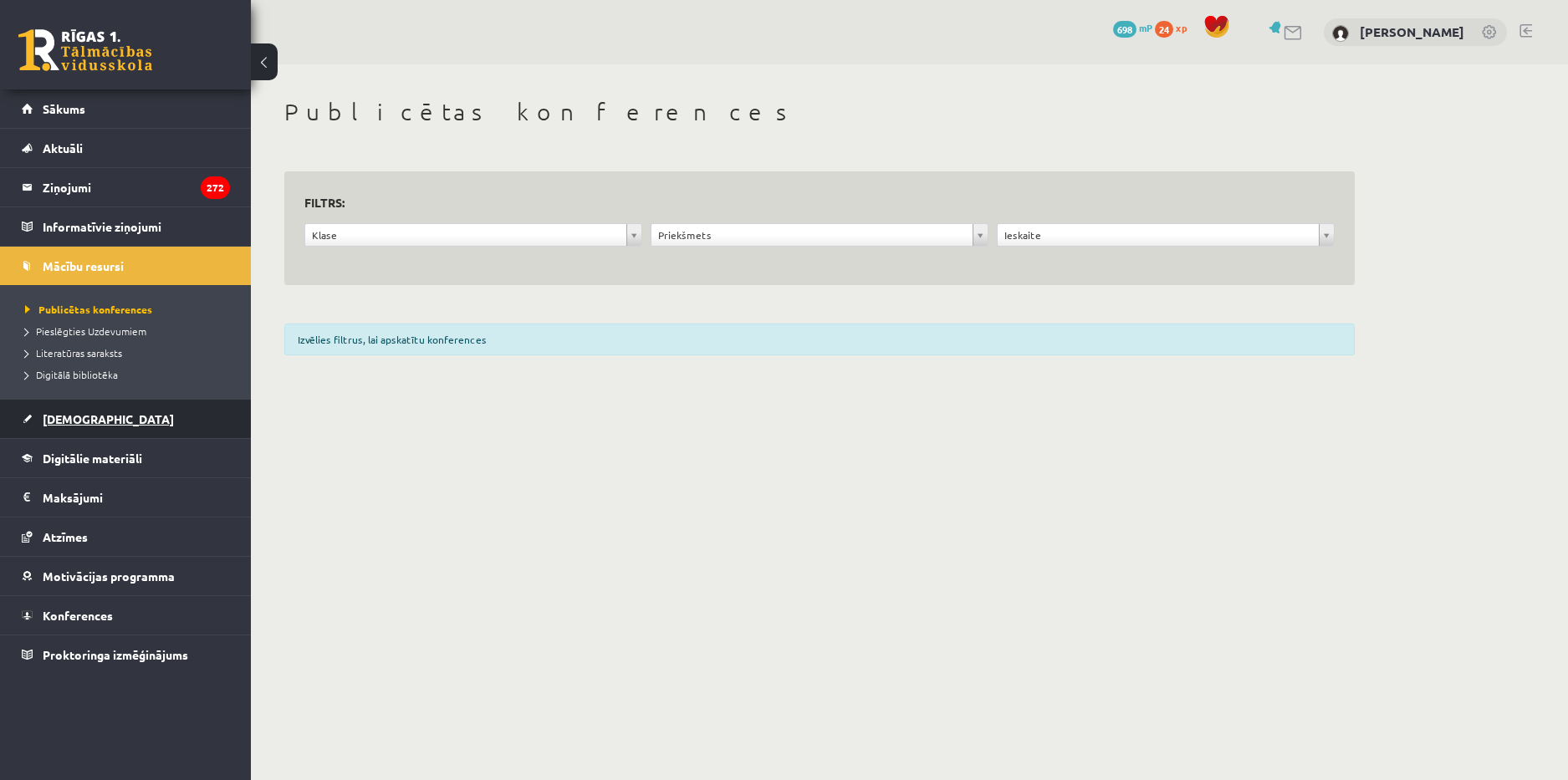
click at [74, 416] on span "[DEMOGRAPHIC_DATA]" at bounding box center [108, 419] width 132 height 15
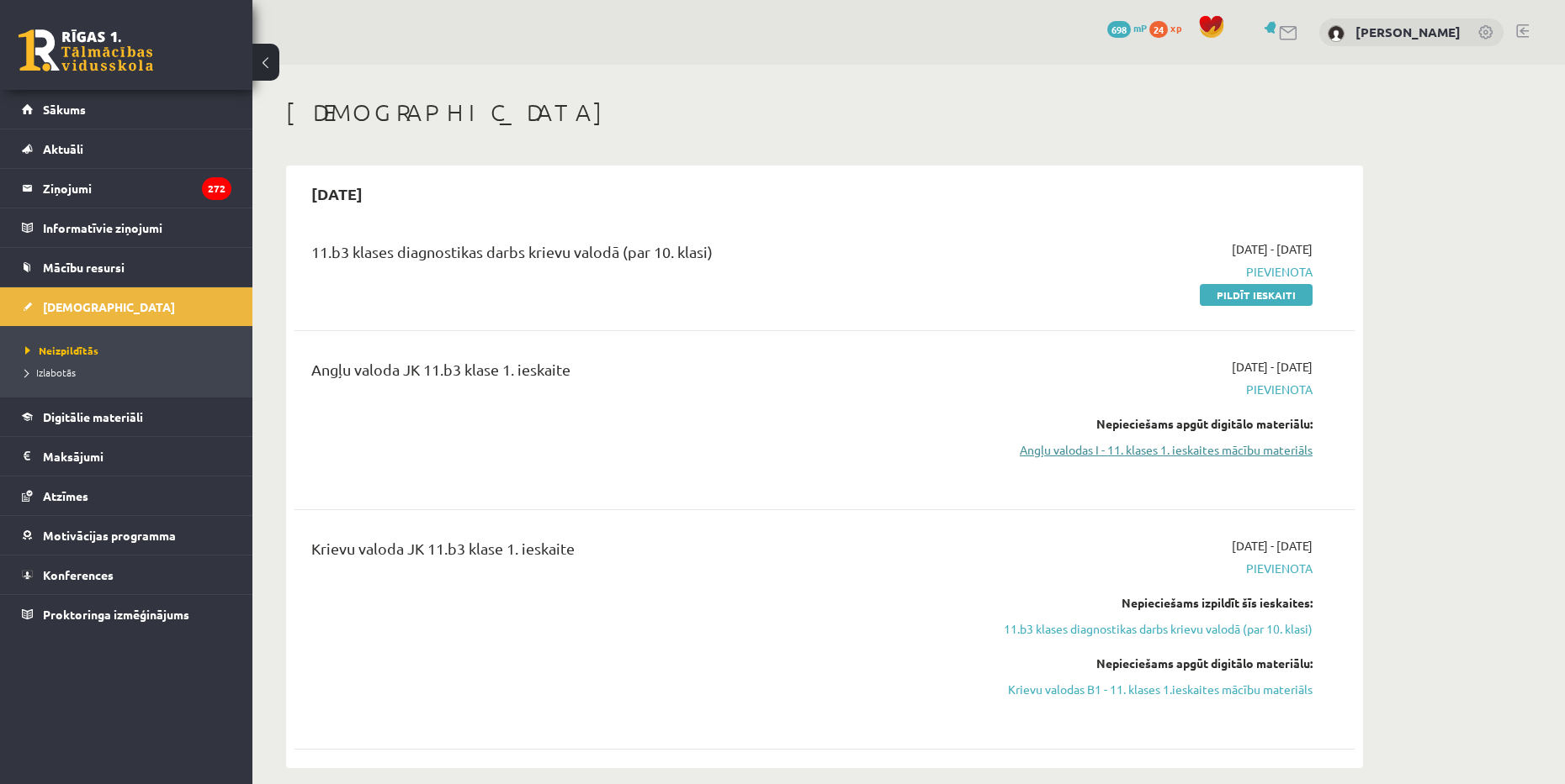
click at [1239, 450] on link "Angļu valodas I - 11. klases 1. ieskaites mācību materiāls" at bounding box center [1154, 450] width 318 height 18
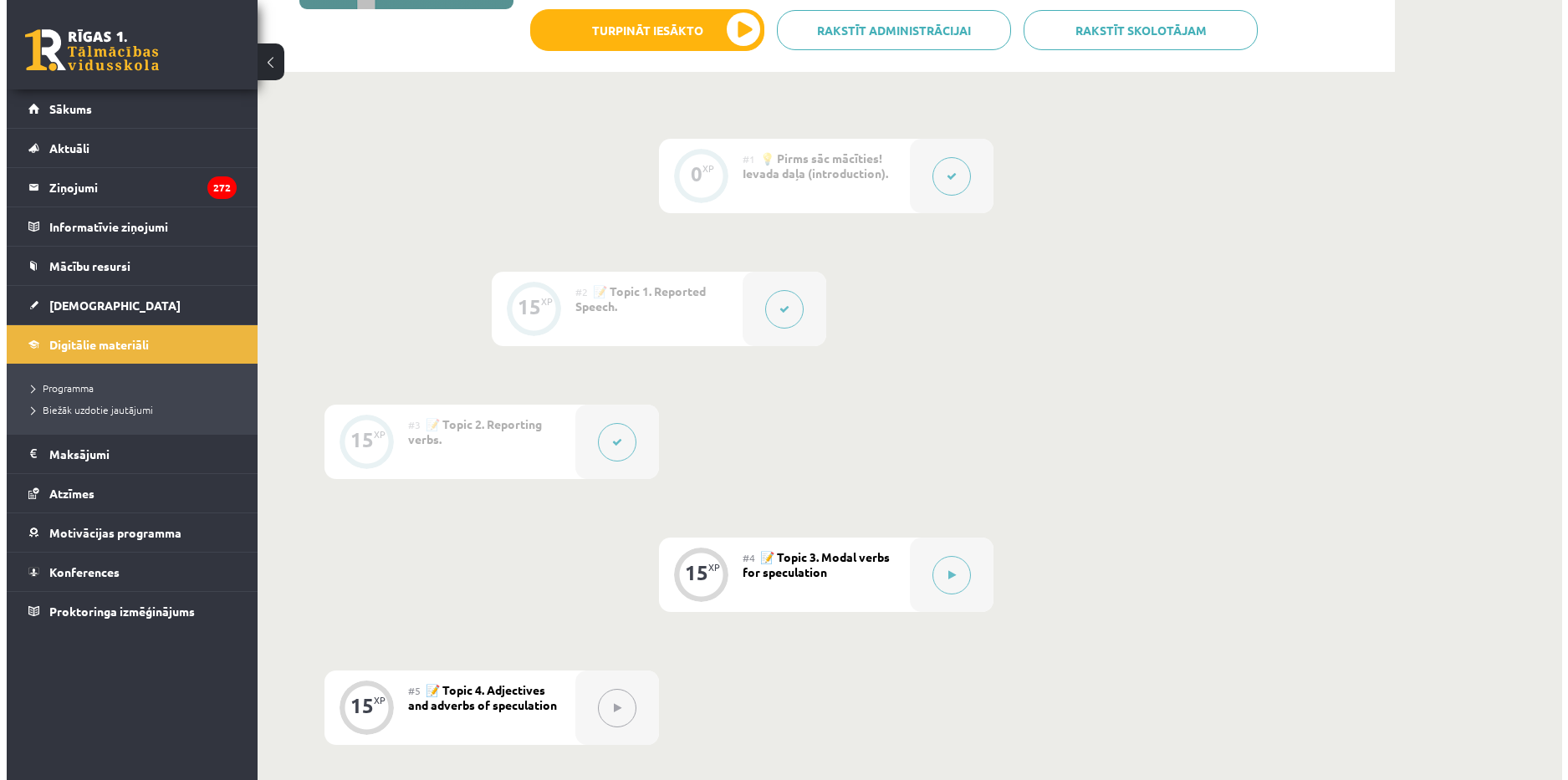
scroll to position [335, 0]
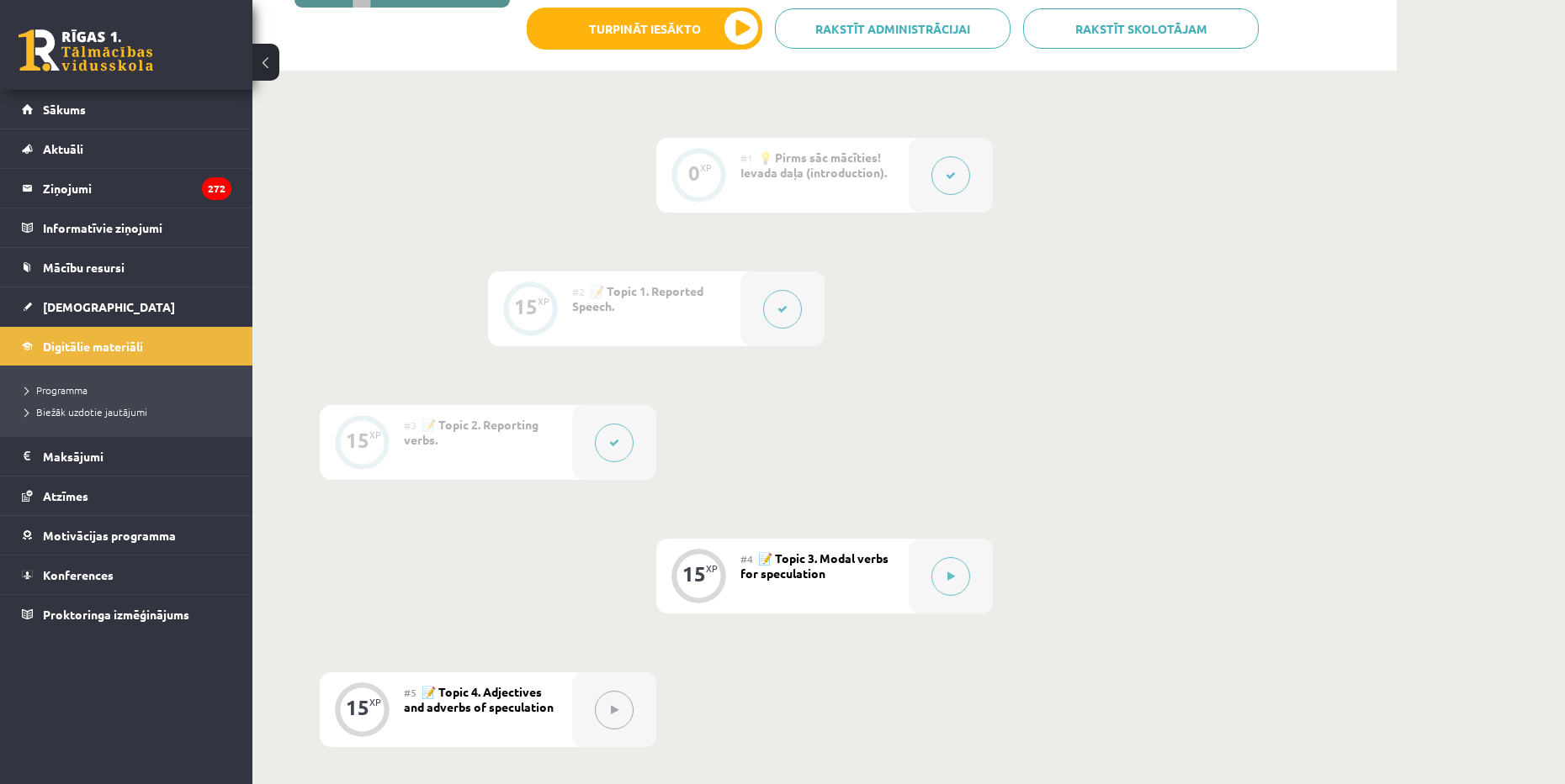
click at [615, 436] on button at bounding box center [613, 443] width 39 height 39
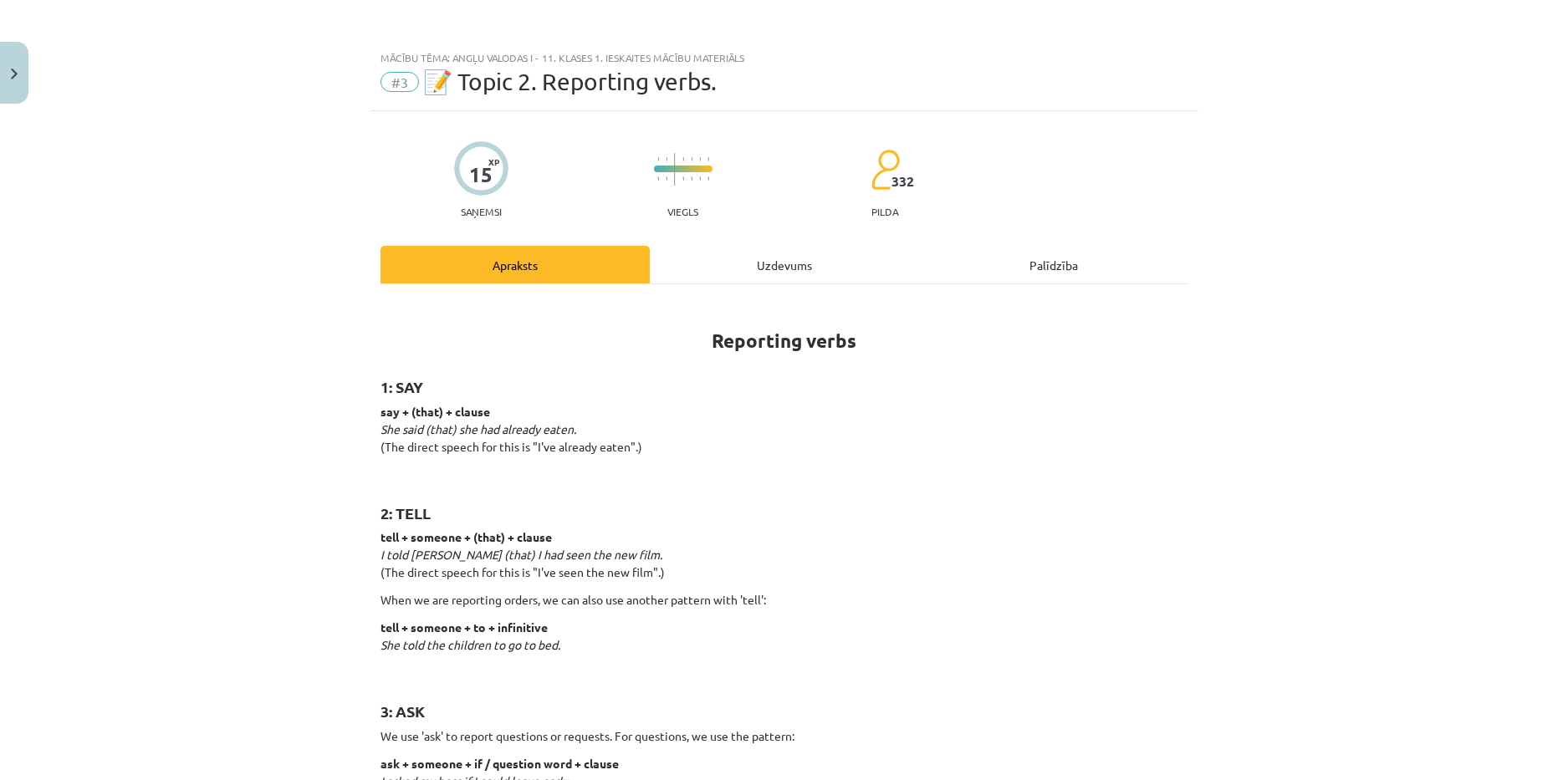
click at [1045, 279] on div "Palīdzība" at bounding box center [1053, 265] width 270 height 38
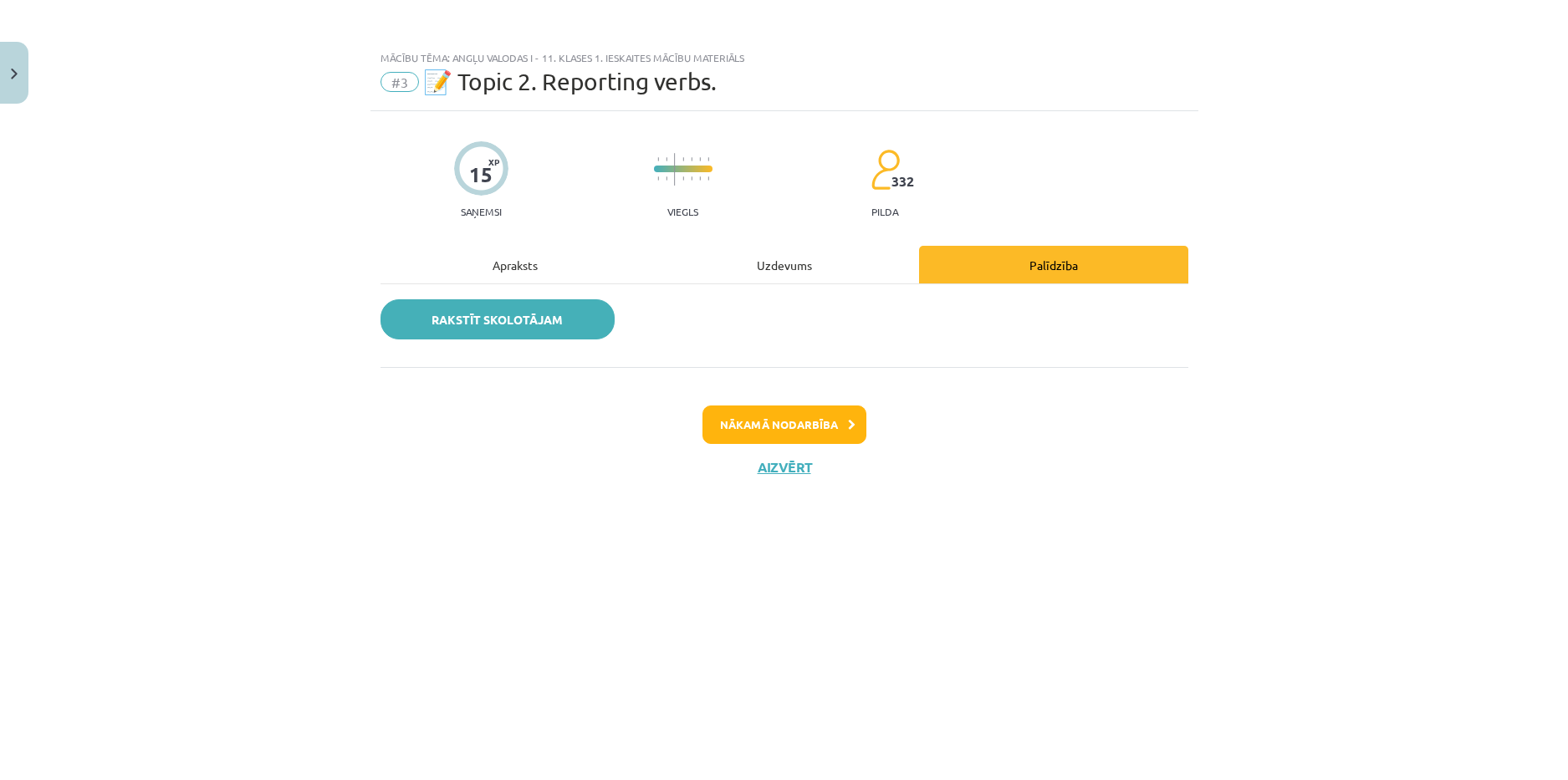
click at [554, 329] on link "Rakstīt skolotājam" at bounding box center [497, 320] width 234 height 40
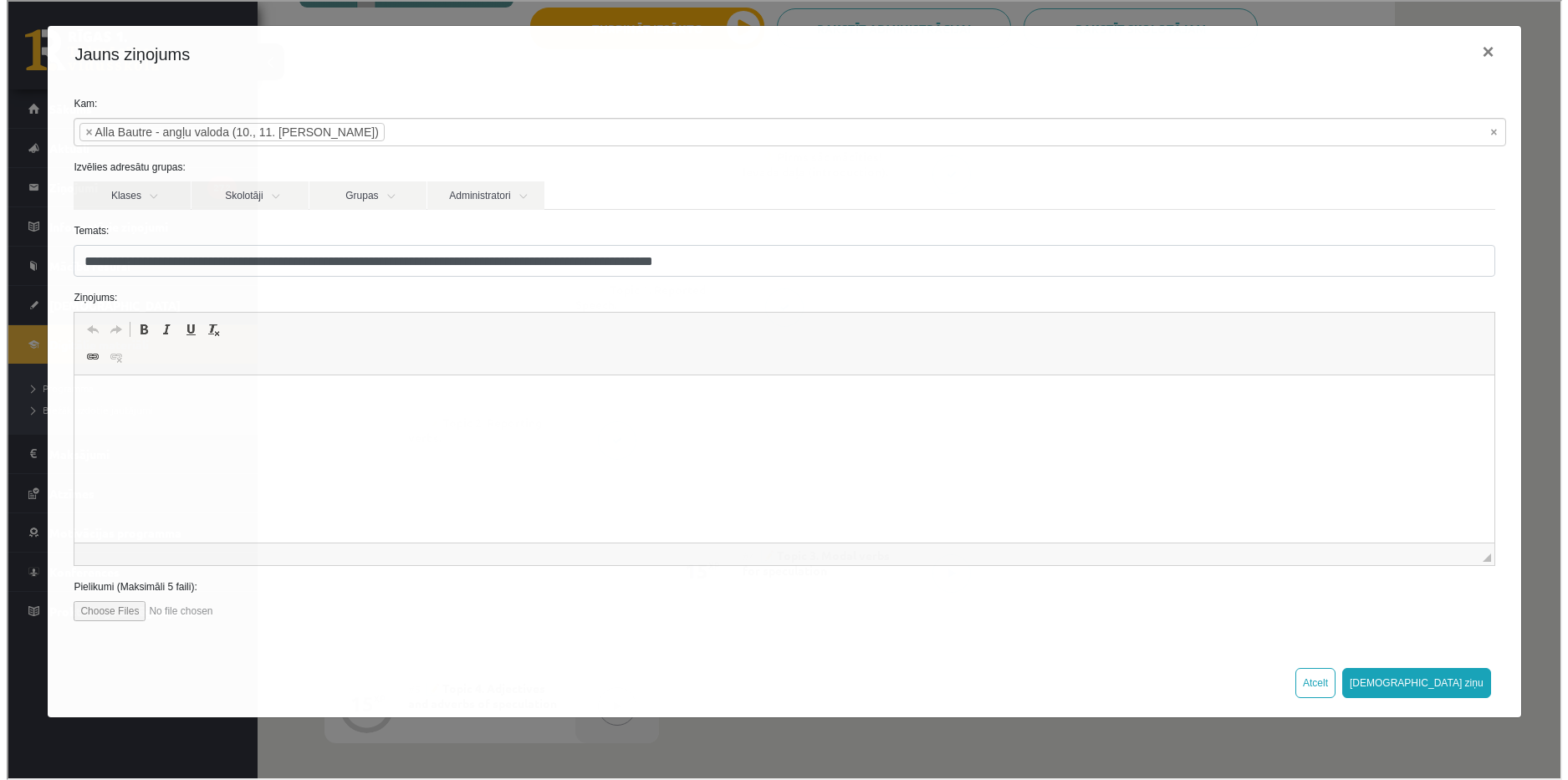
scroll to position [0, 0]
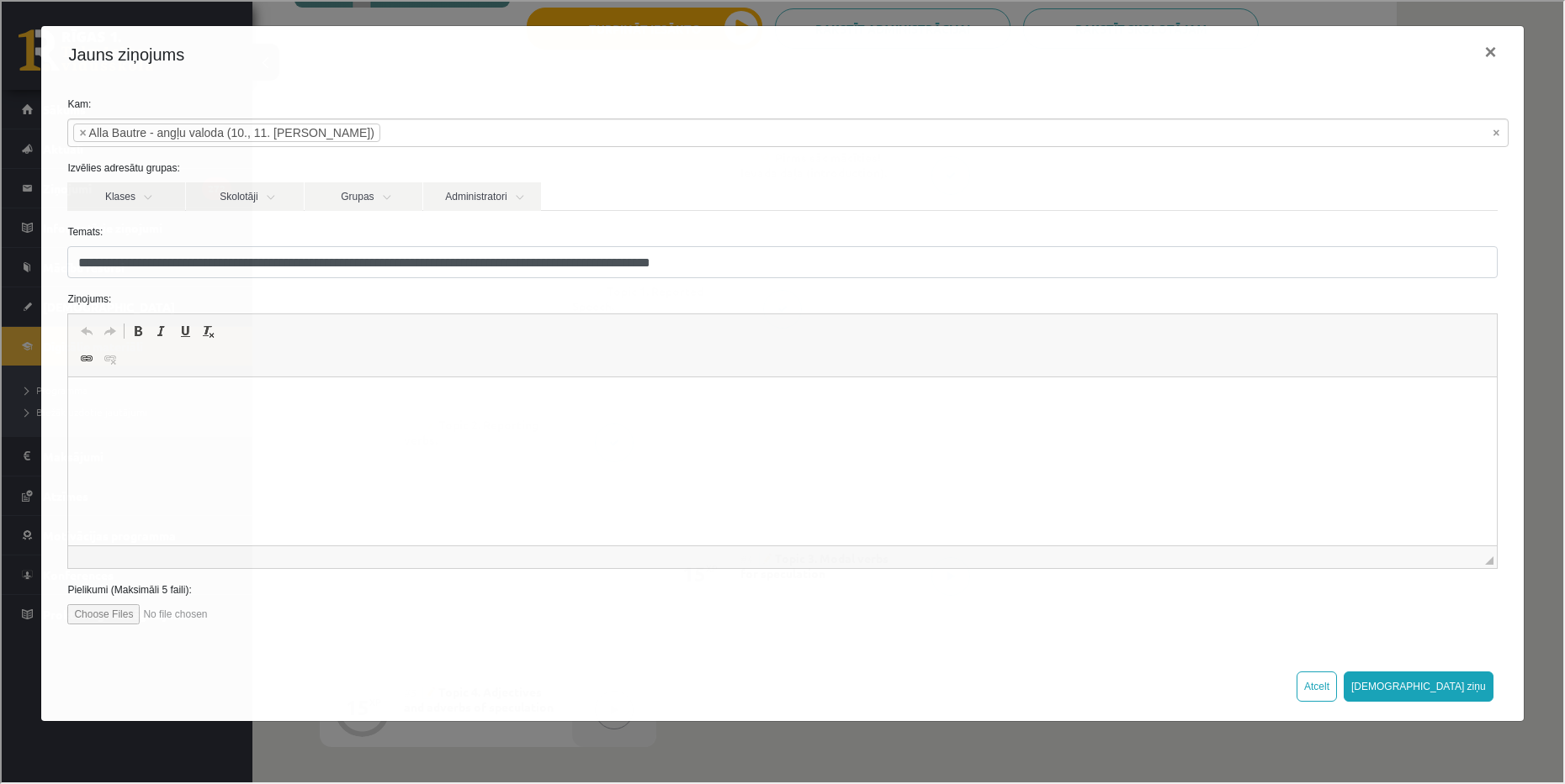
click at [157, 429] on html at bounding box center [782, 403] width 1428 height 51
click at [119, 612] on input "file" at bounding box center [161, 612] width 191 height 20
type input "**********"
click at [151, 420] on html at bounding box center [782, 403] width 1428 height 51
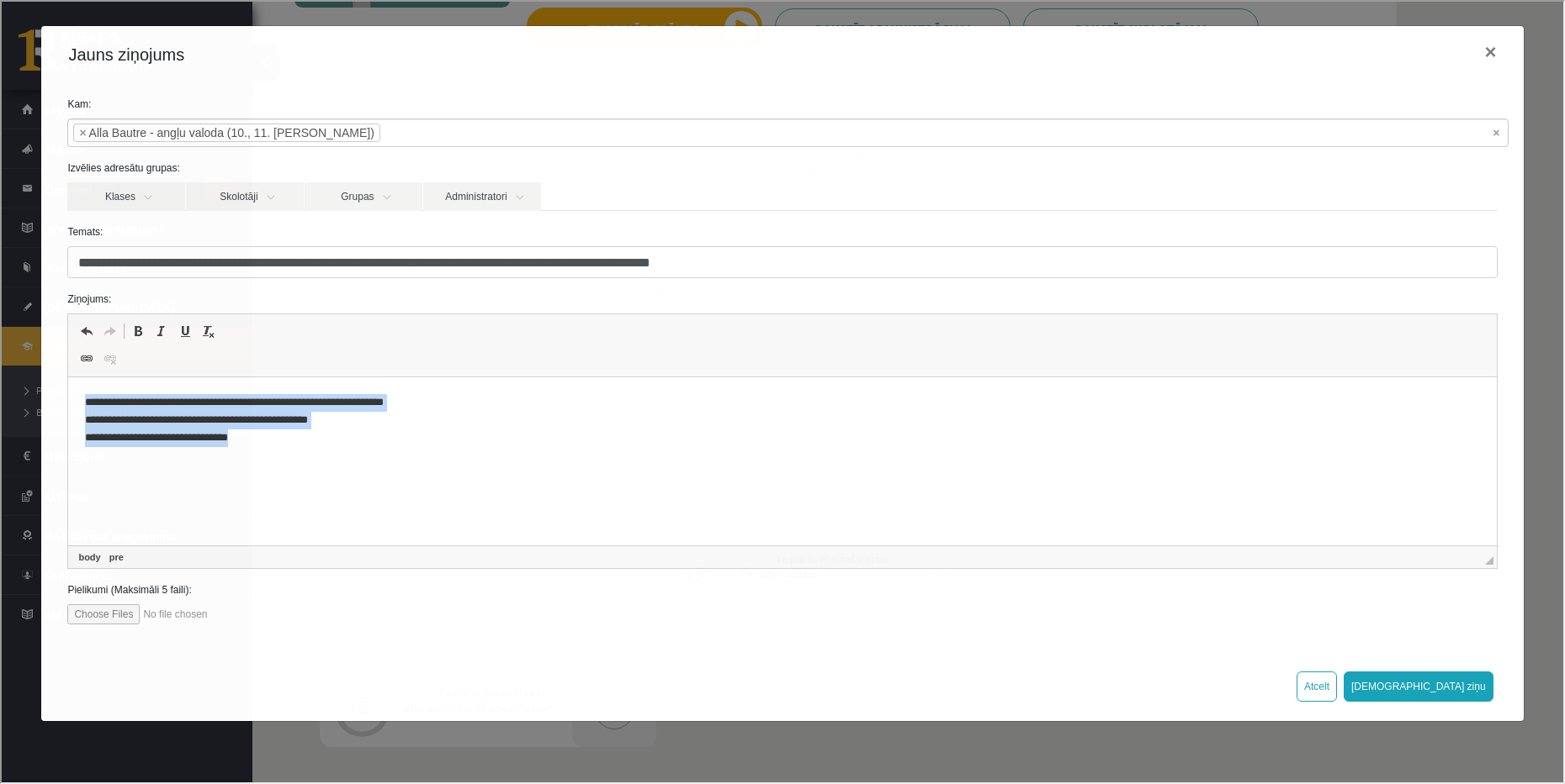
drag, startPoint x: 246, startPoint y: 402, endPoint x: -39, endPoint y: 338, distance: 292.1
click at [68, 378] on html "**********" at bounding box center [782, 420] width 1428 height 86
click at [102, 617] on input "file" at bounding box center [161, 612] width 191 height 20
type input "**********"
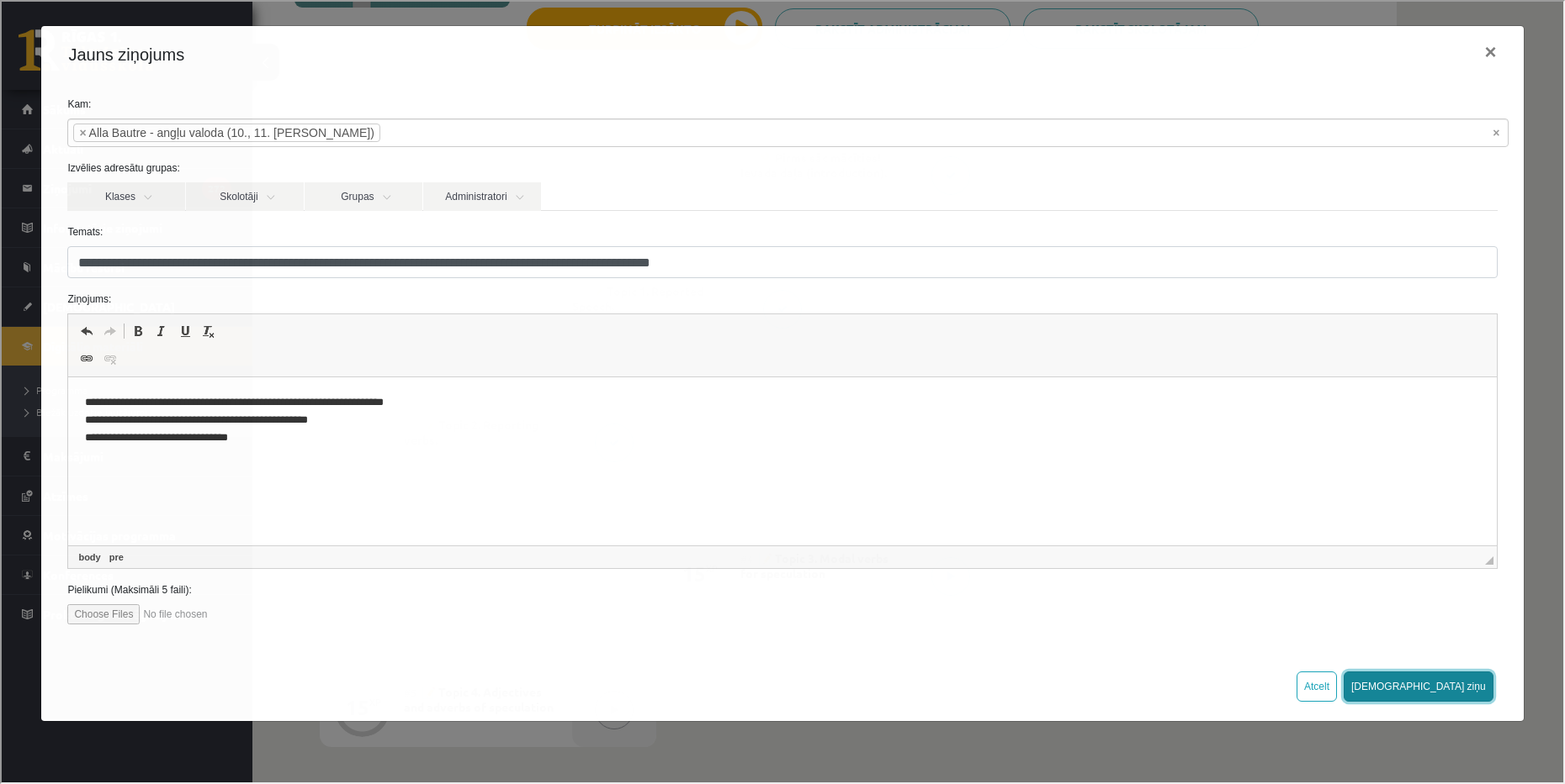
click at [1471, 692] on button "Sūtīt ziņu" at bounding box center [1417, 685] width 149 height 30
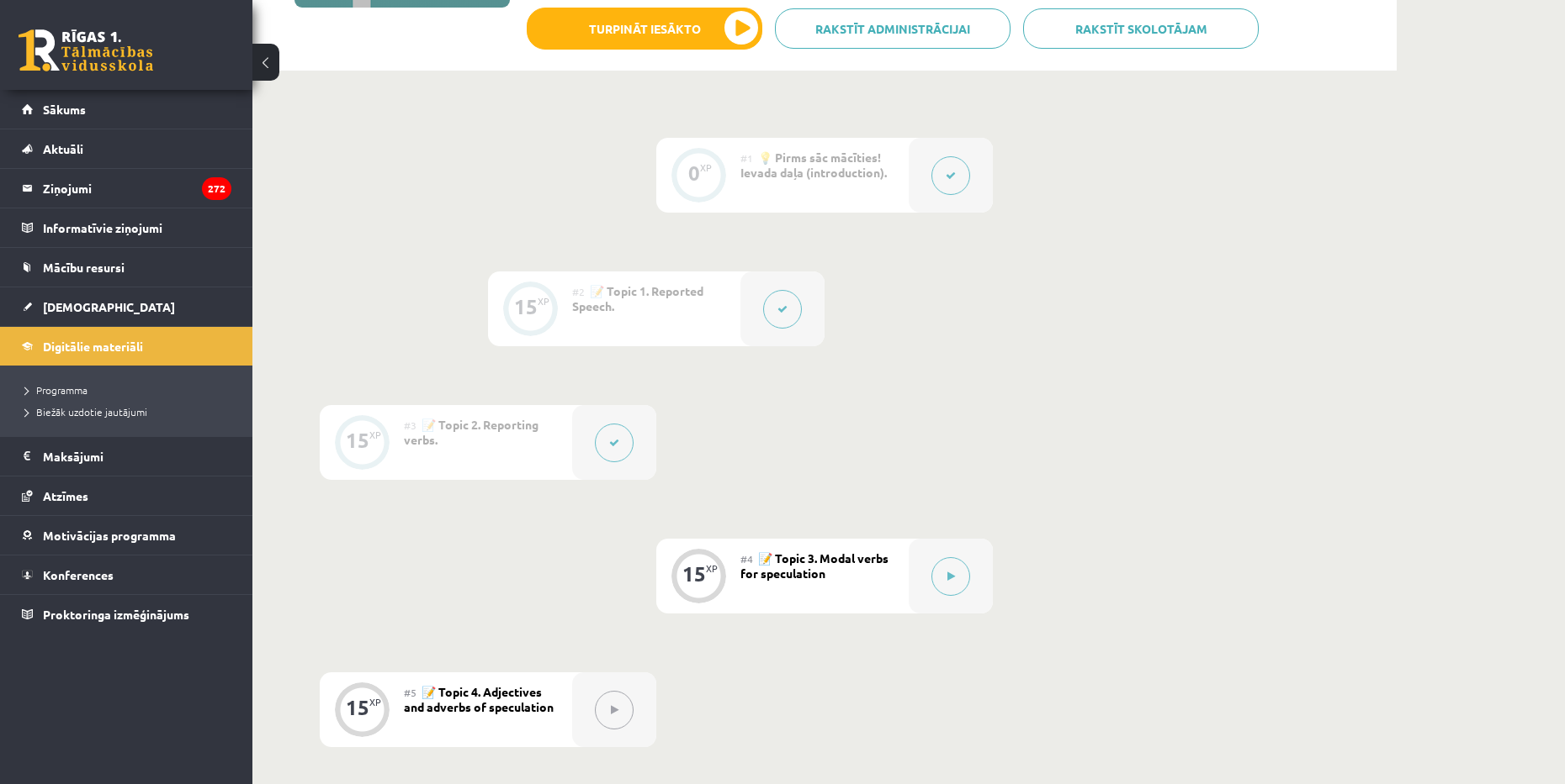
click at [822, 581] on div "#4 📝 Topic 3. Modal verbs for speculation" at bounding box center [824, 576] width 168 height 75
click at [956, 581] on button at bounding box center [950, 576] width 39 height 39
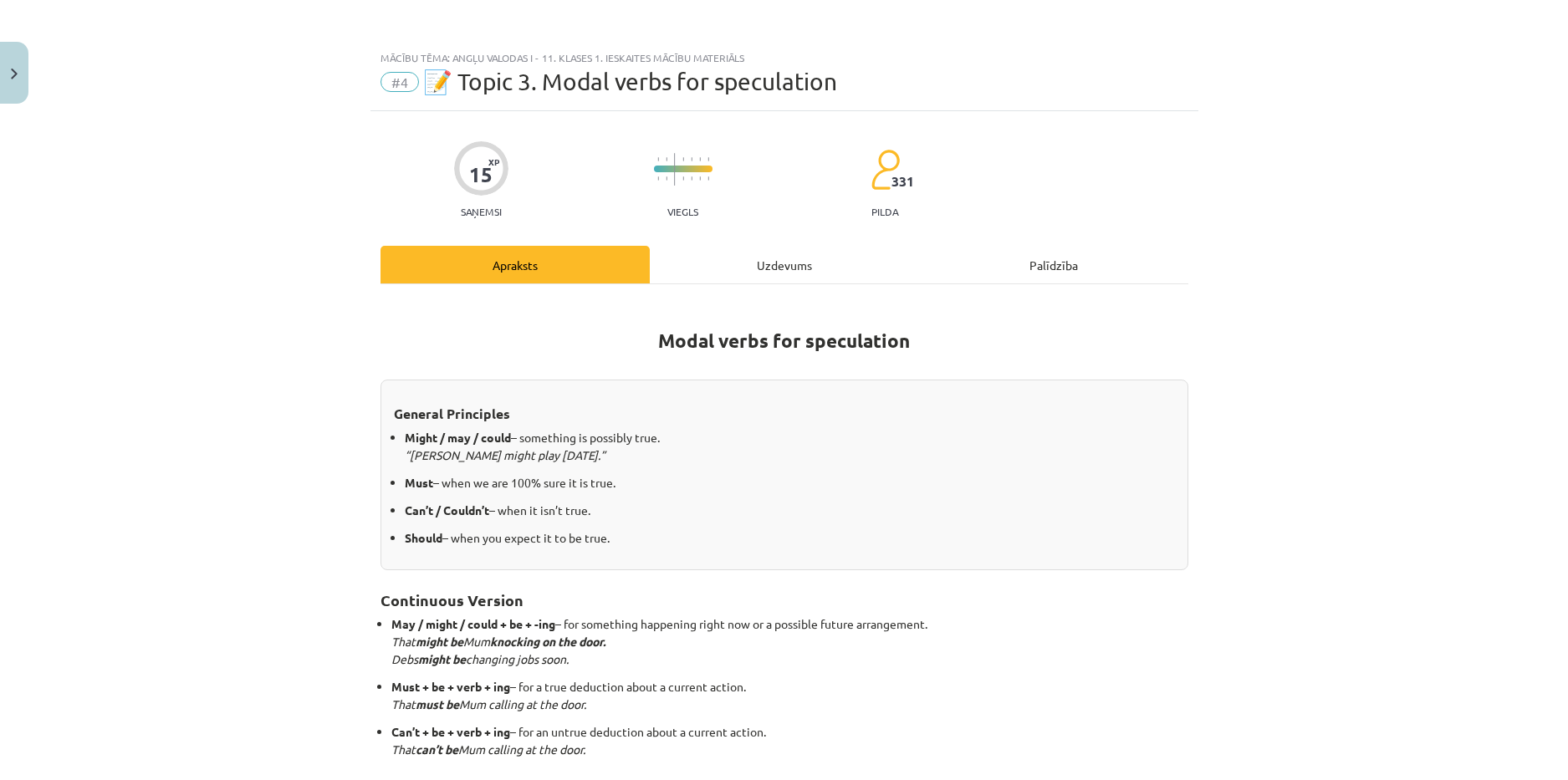
click at [775, 262] on div "Uzdevums" at bounding box center [784, 265] width 270 height 38
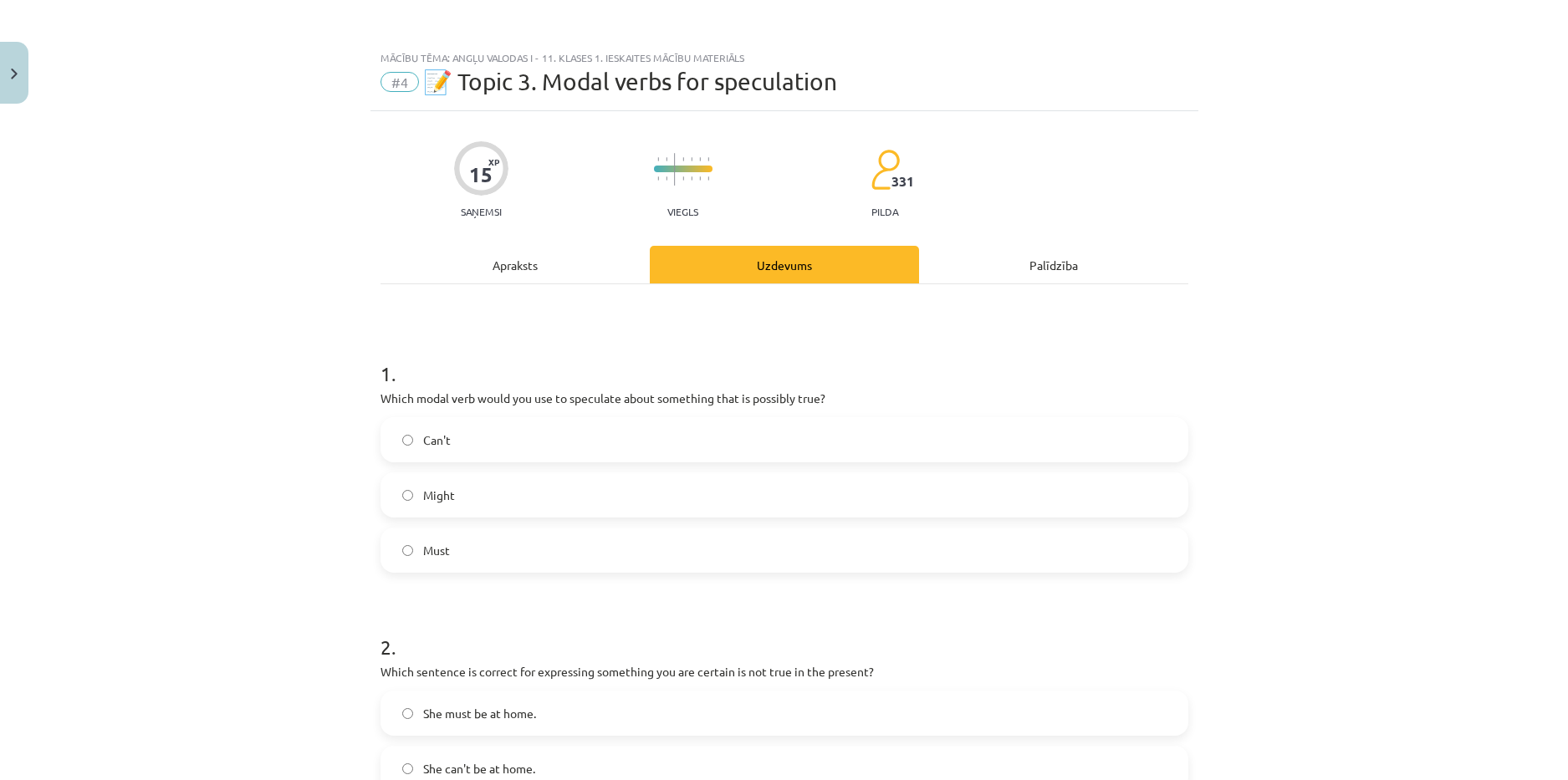
scroll to position [42, 0]
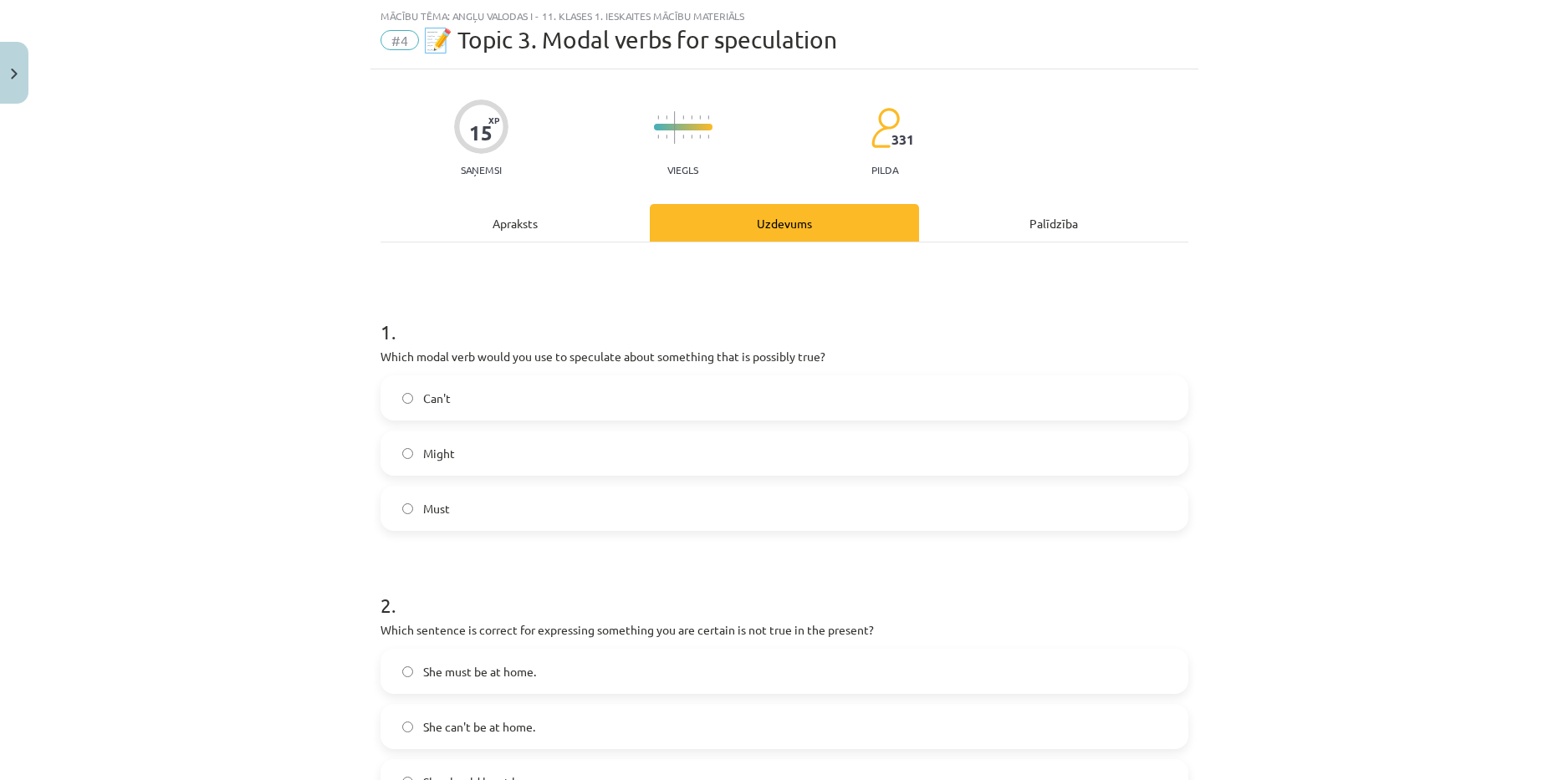
click at [499, 445] on label "Might" at bounding box center [784, 453] width 804 height 42
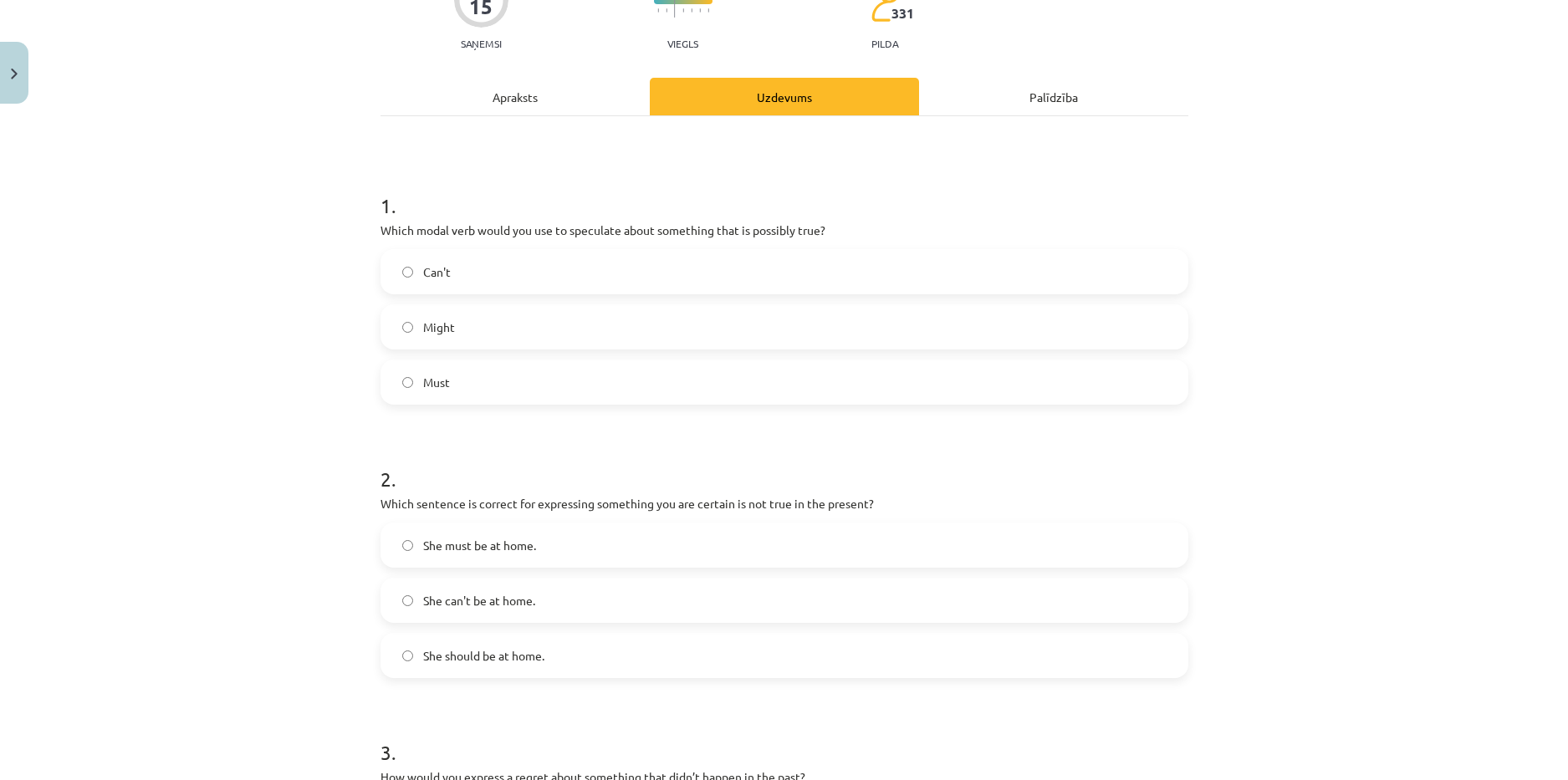
scroll to position [210, 0]
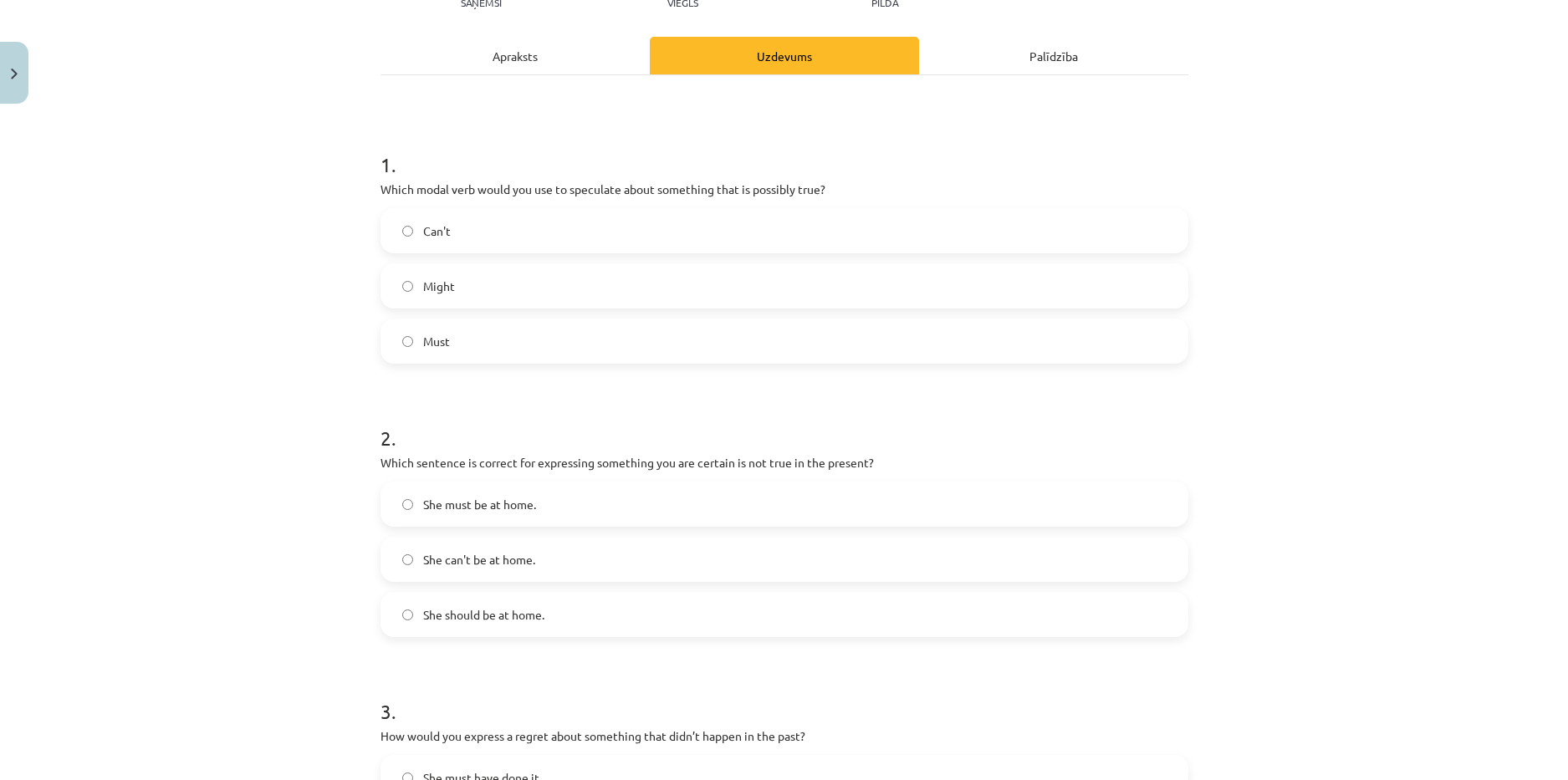
click at [570, 601] on label "She should be at home." at bounding box center [784, 615] width 804 height 42
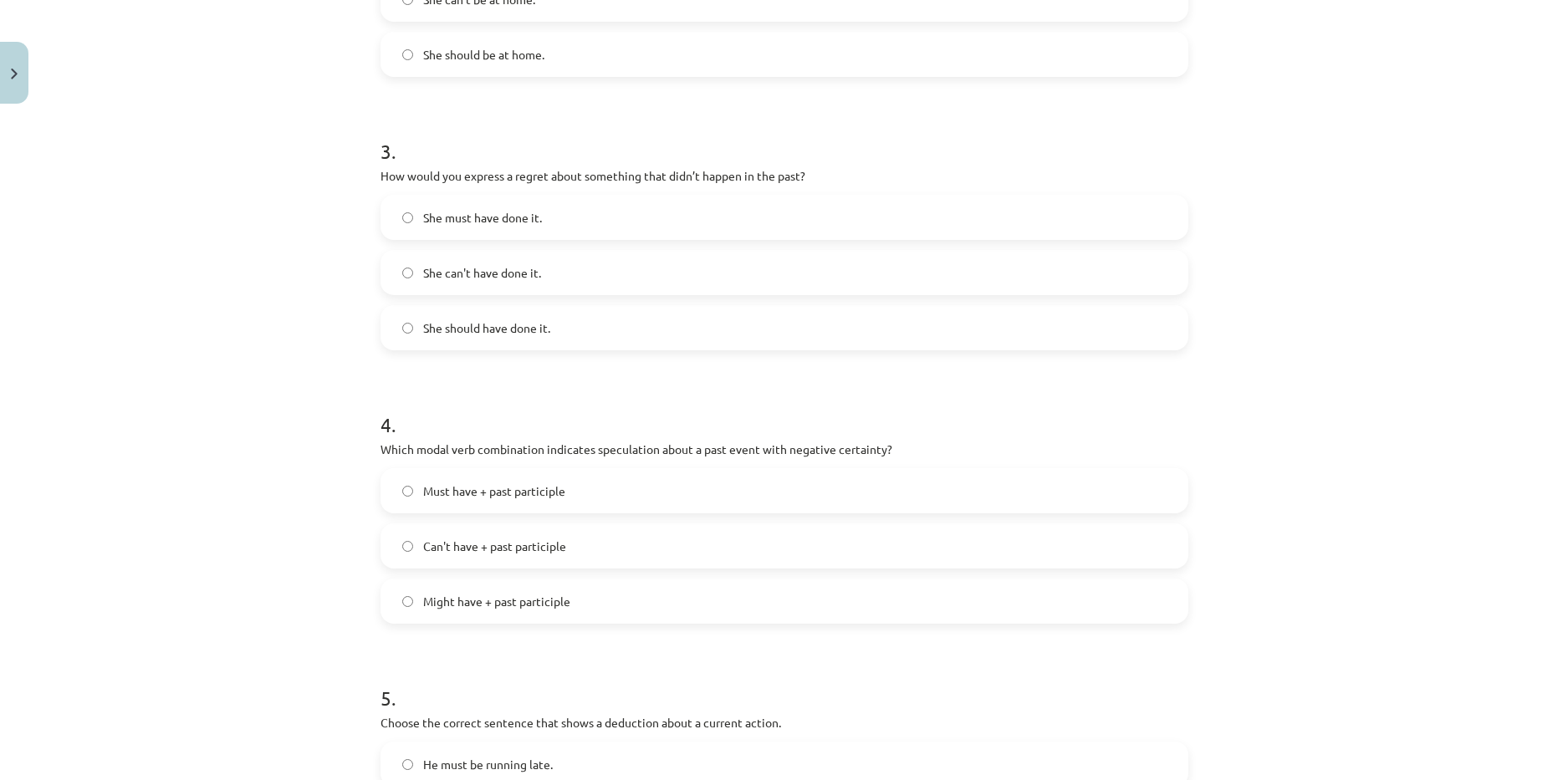
scroll to position [795, 0]
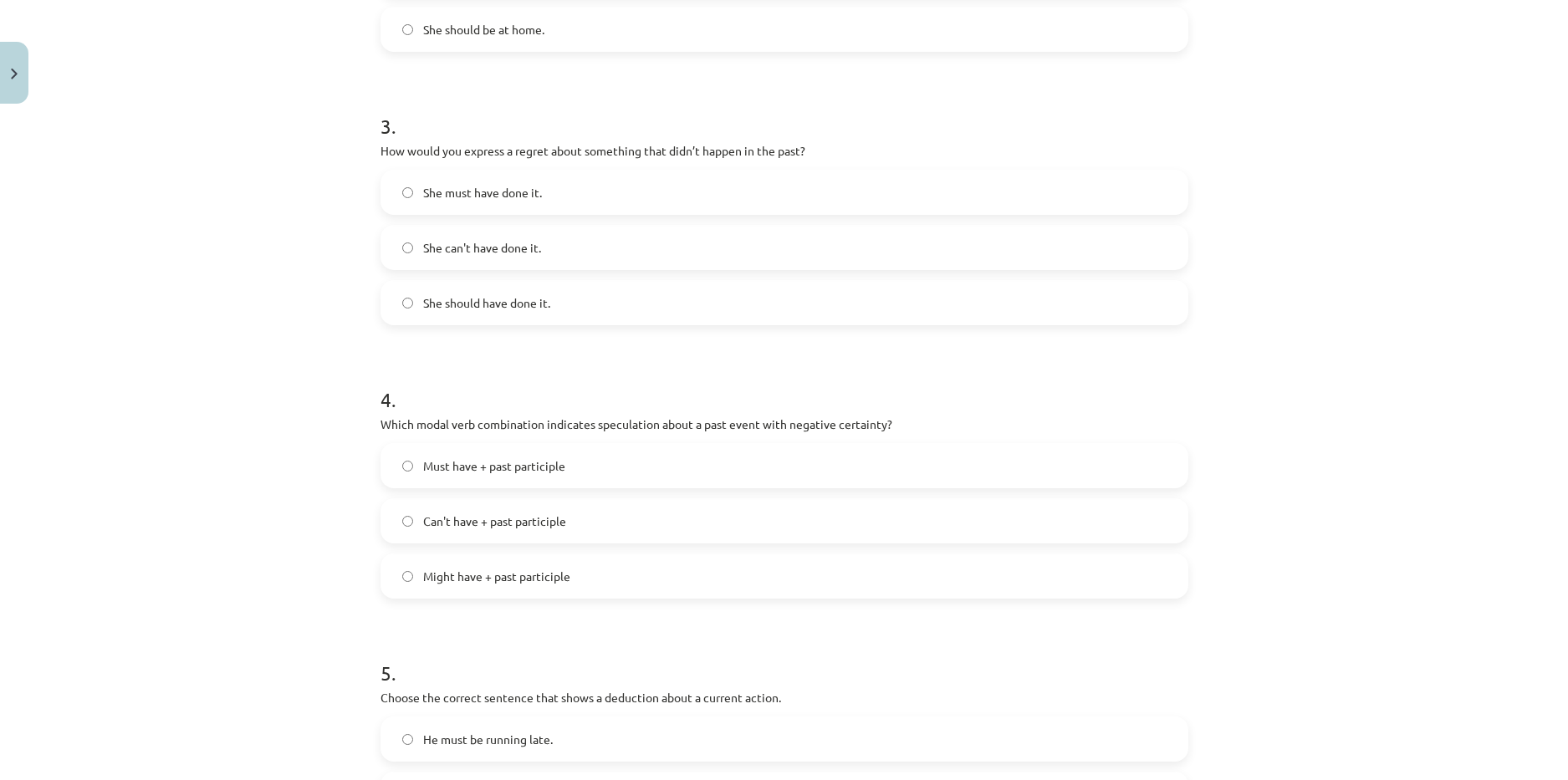
click at [553, 243] on label "She can't have done it." at bounding box center [784, 247] width 804 height 42
click at [503, 302] on span "She should have done it." at bounding box center [486, 303] width 127 height 18
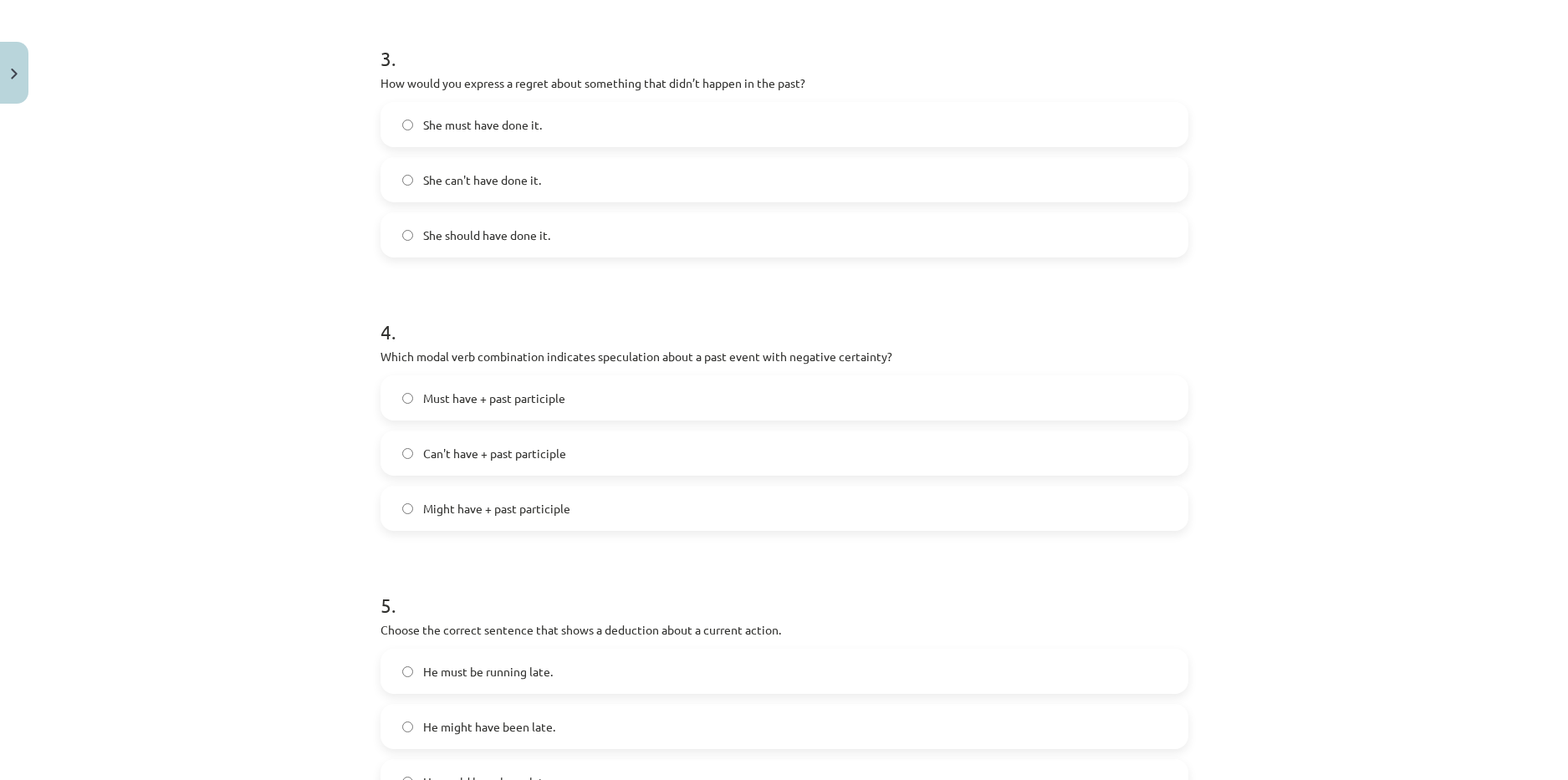
scroll to position [962, 0]
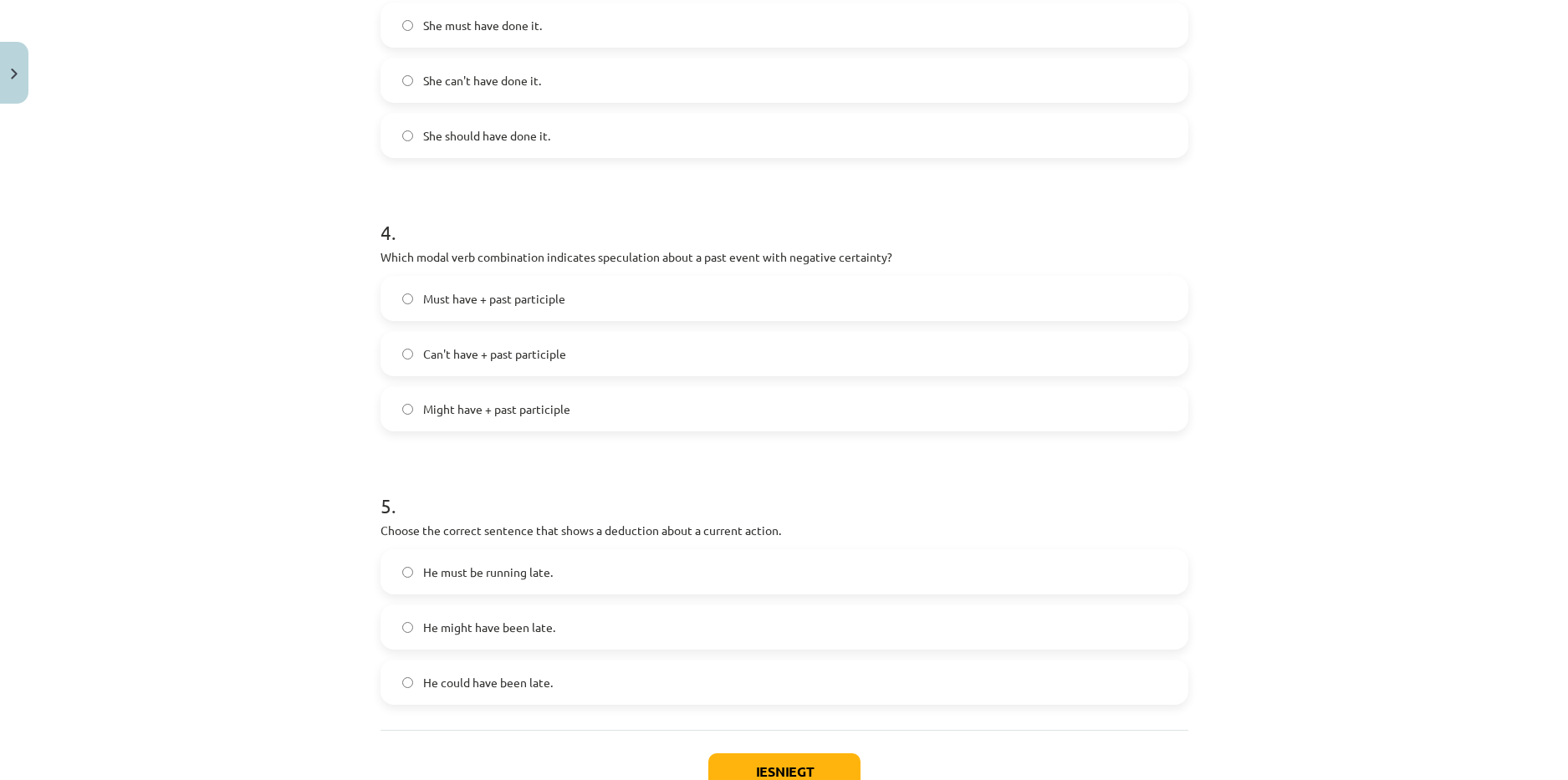
click at [501, 568] on span "He must be running late." at bounding box center [488, 572] width 130 height 18
click at [440, 354] on span "Can't have + past participle" at bounding box center [494, 354] width 143 height 18
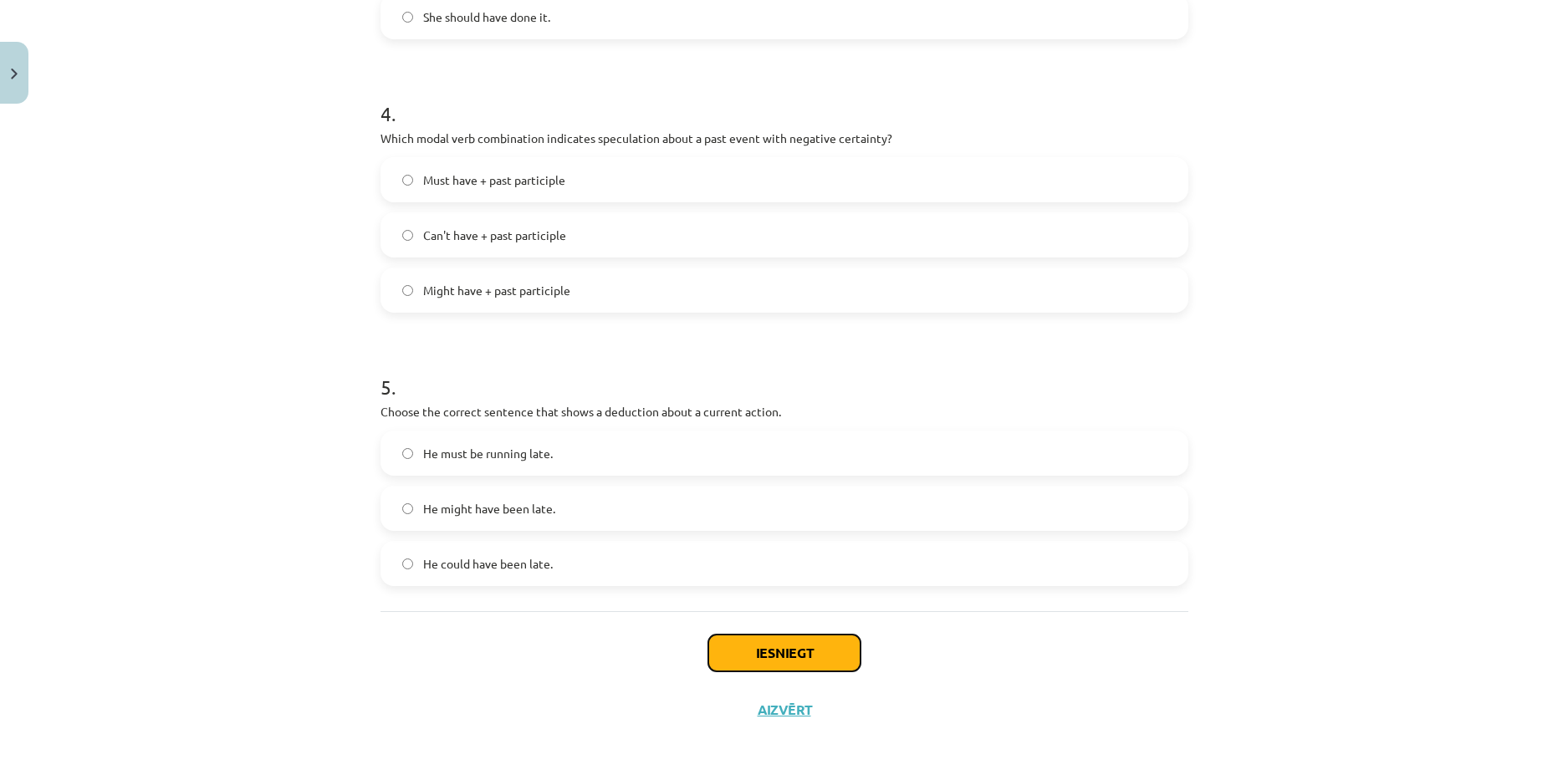
click at [777, 651] on button "Iesniegt" at bounding box center [784, 653] width 152 height 37
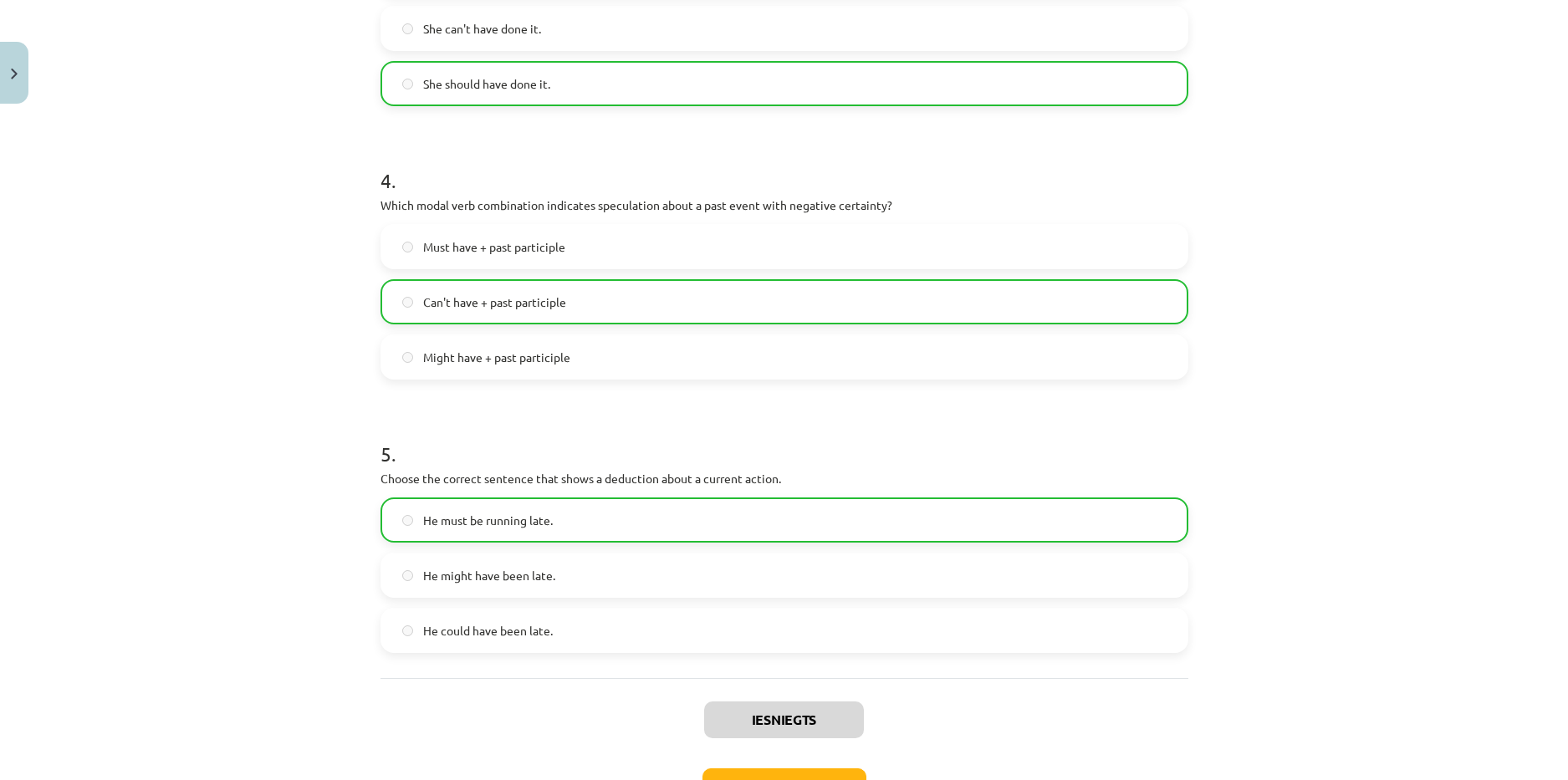
scroll to position [1134, 0]
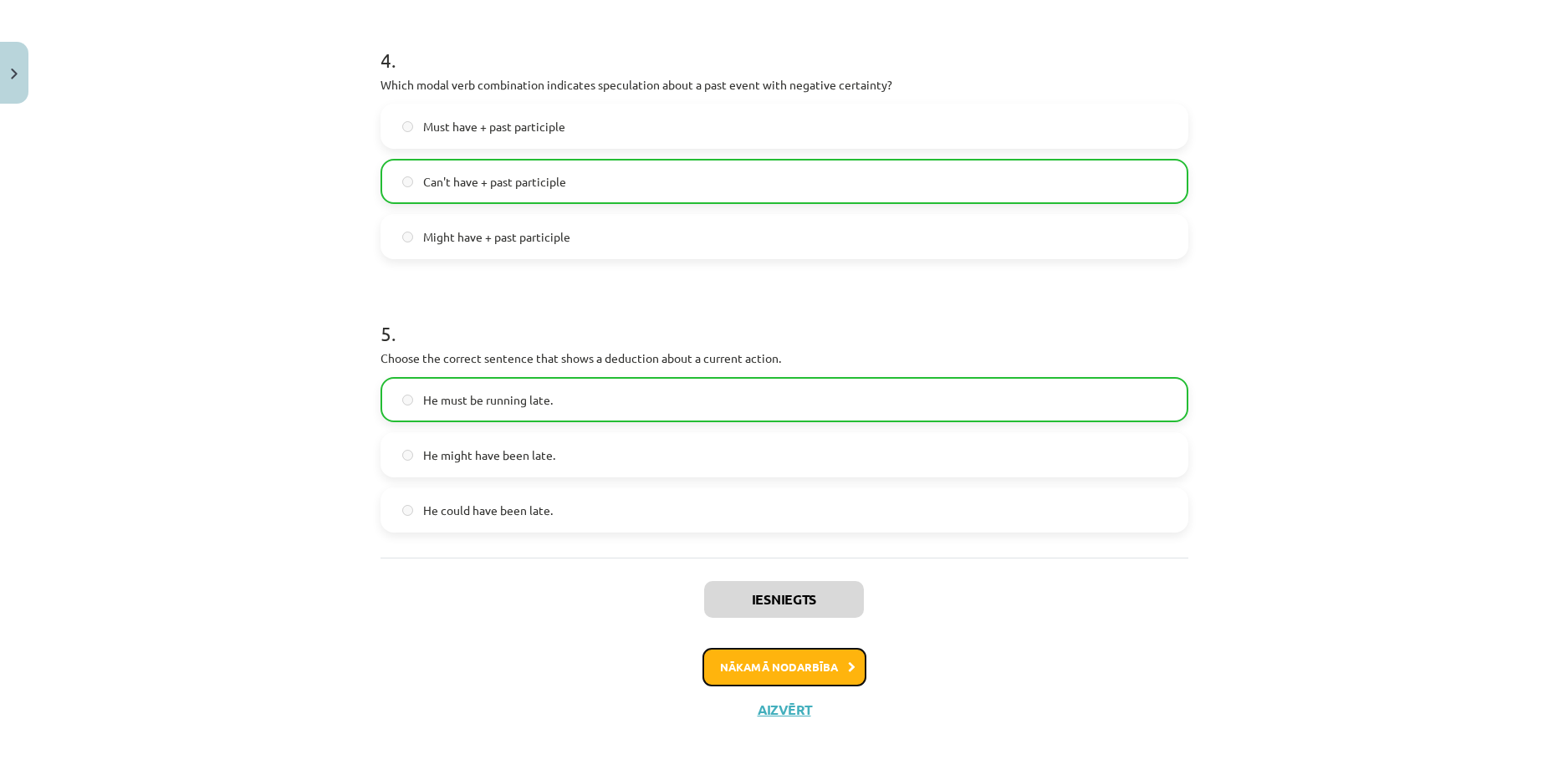
click at [753, 661] on button "Nākamā nodarbība" at bounding box center [784, 667] width 163 height 39
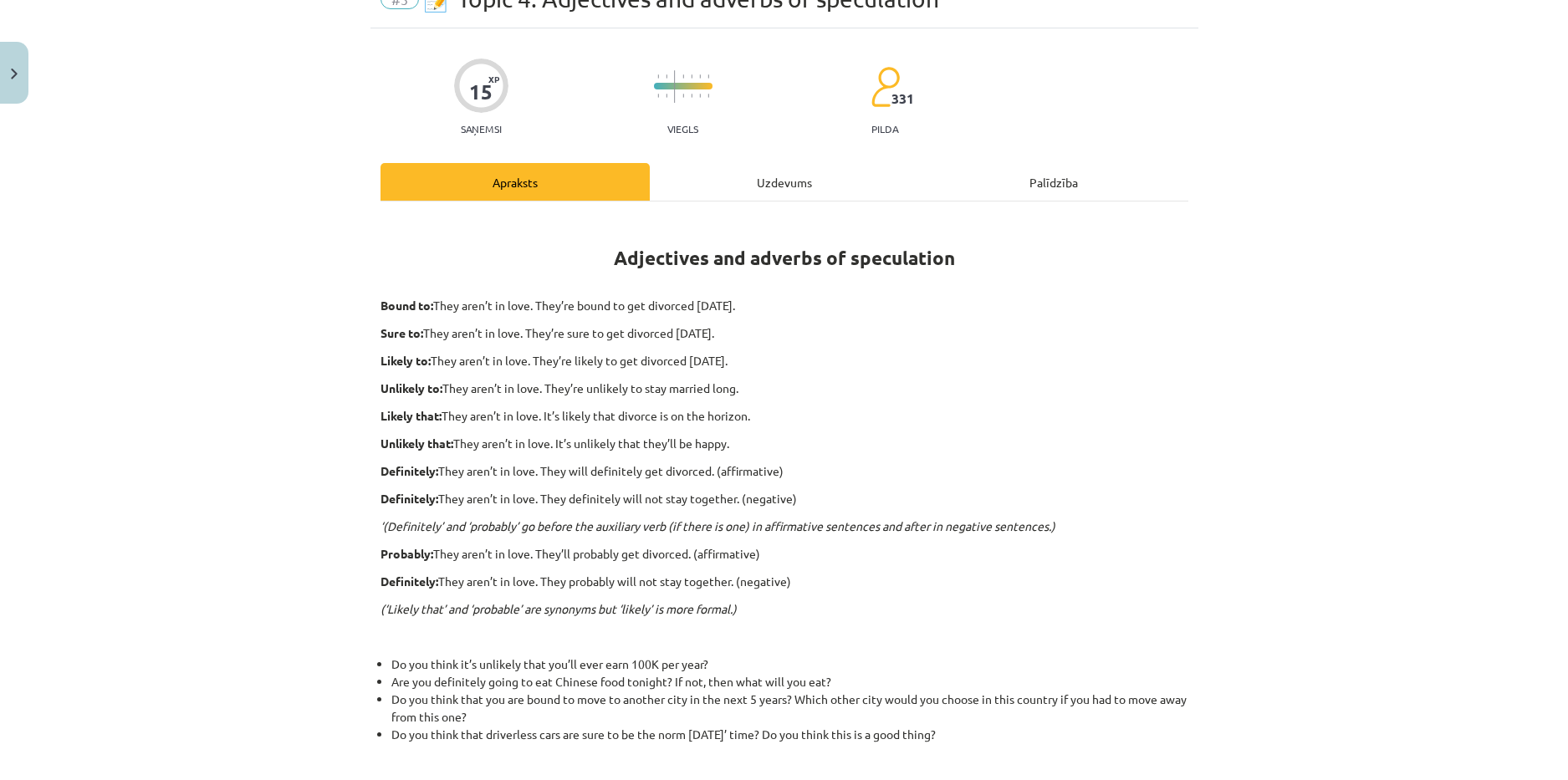
scroll to position [0, 0]
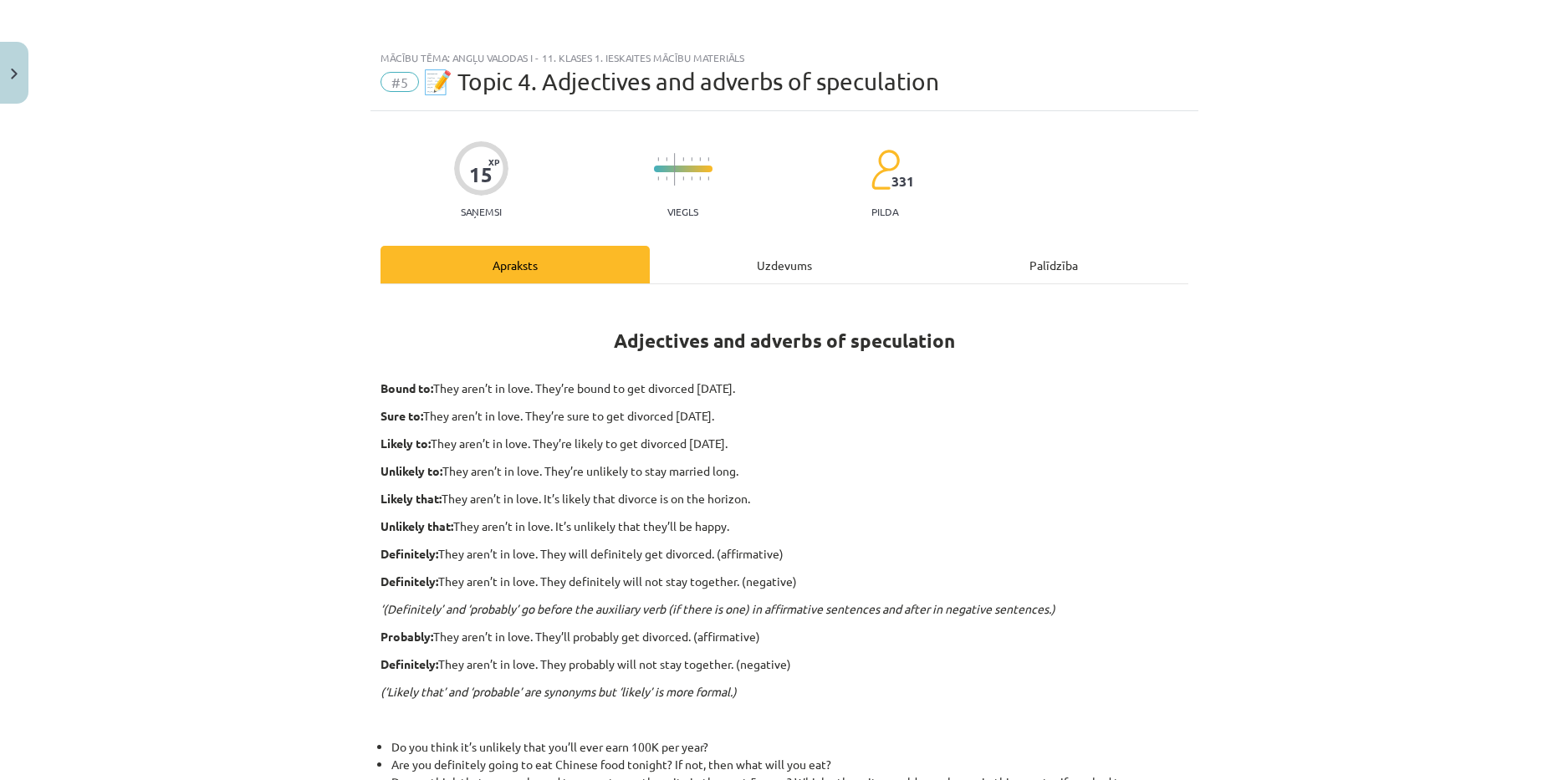
click at [765, 272] on div "Uzdevums" at bounding box center [784, 265] width 270 height 38
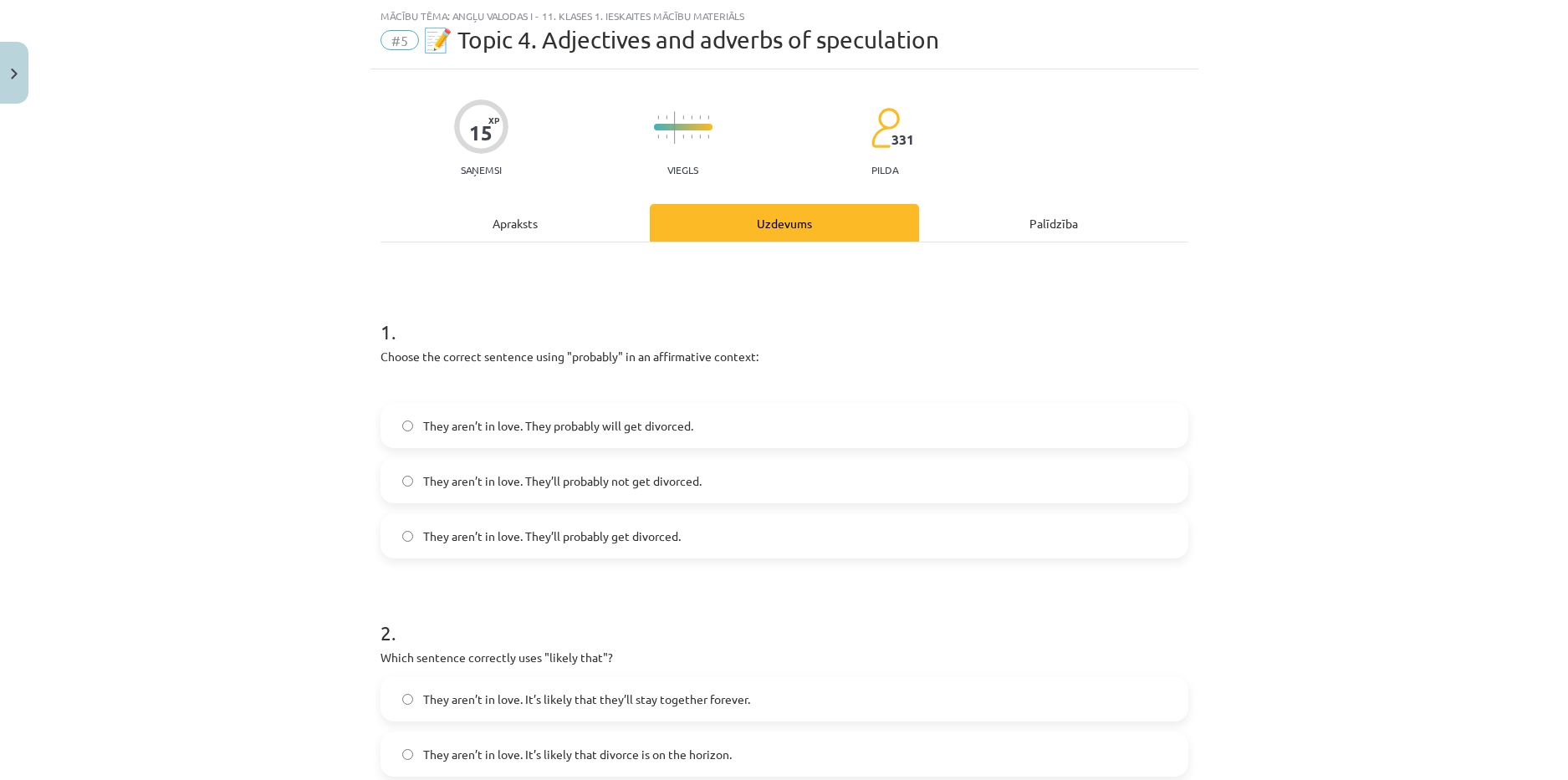
click at [675, 530] on label "They aren’t in love. They’ll probably get divorced." at bounding box center [784, 536] width 804 height 42
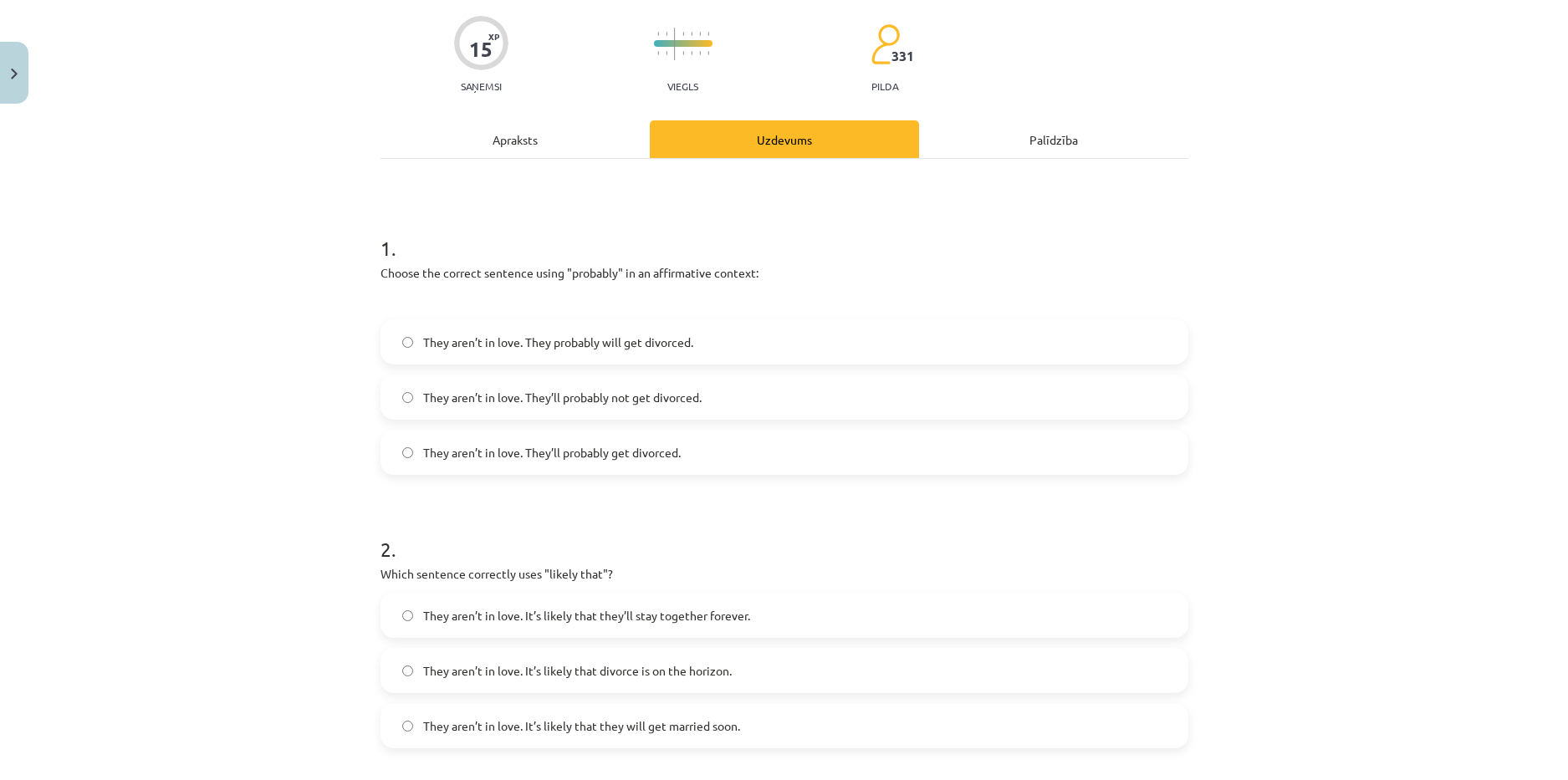
click at [649, 665] on span "They aren’t in love. It’s likely that divorce is on the horizon." at bounding box center [577, 671] width 308 height 18
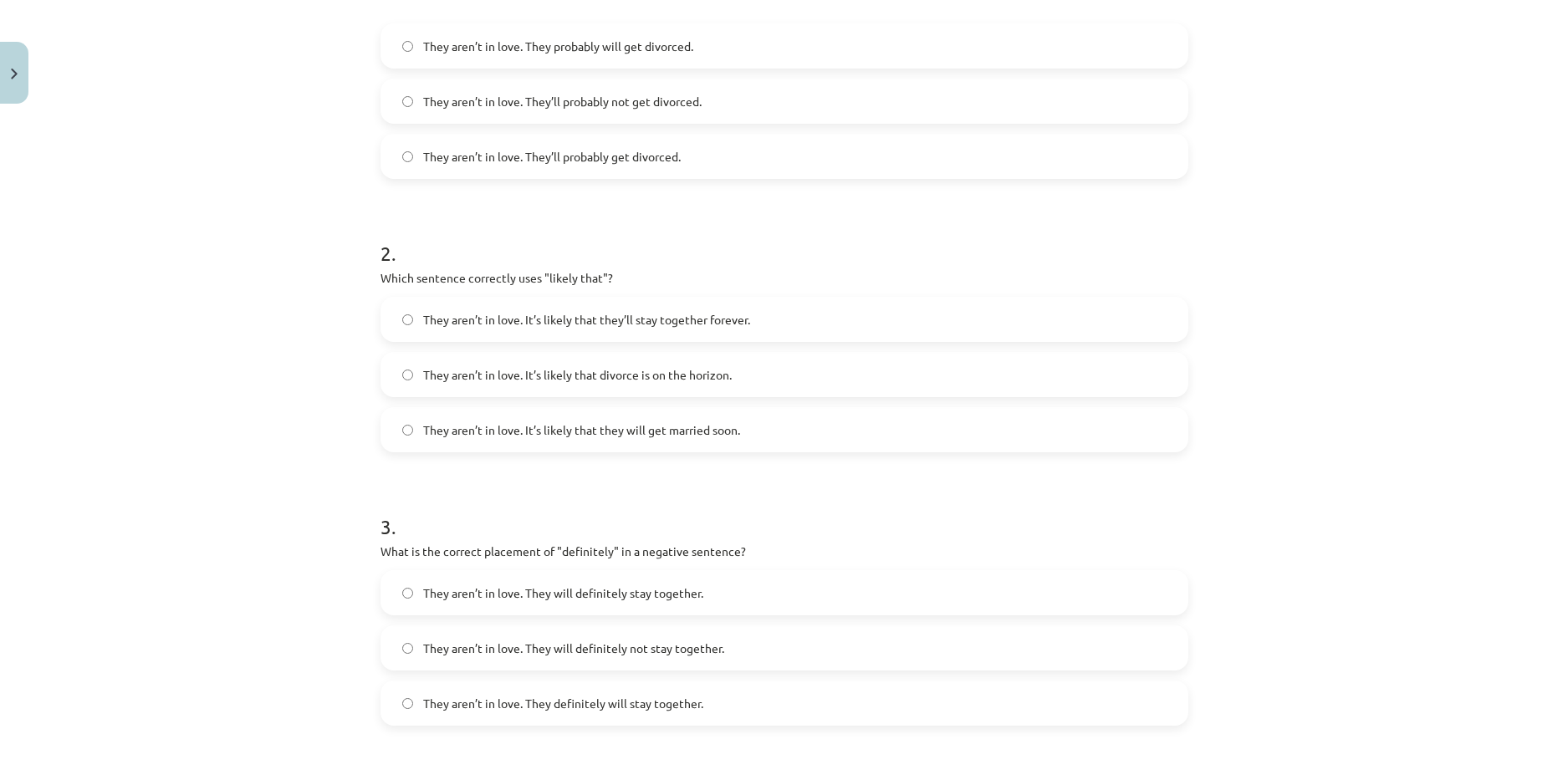
scroll to position [460, 0]
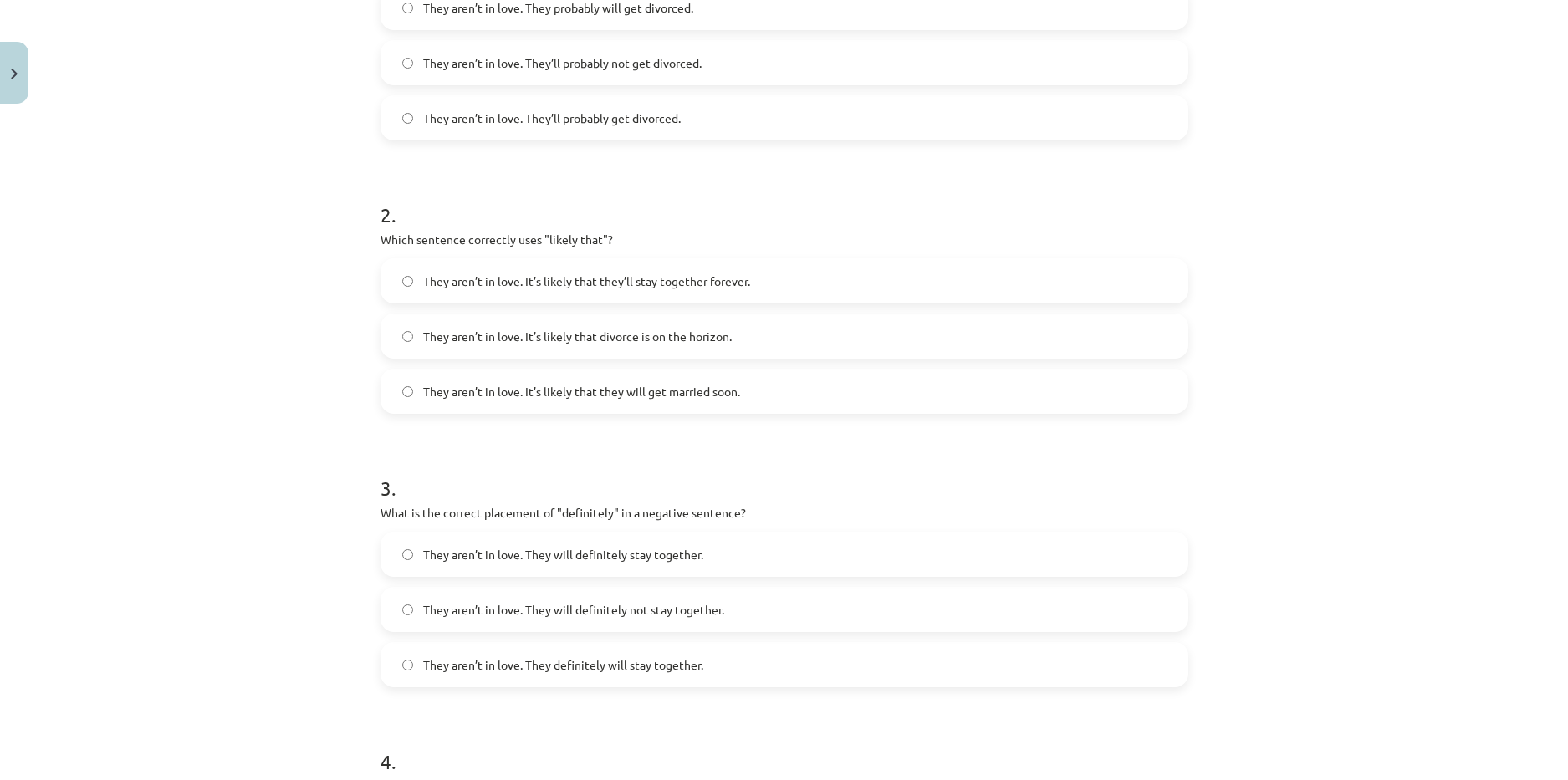
click at [683, 613] on span "They aren’t in love. They will definitely not stay together." at bounding box center [573, 610] width 301 height 18
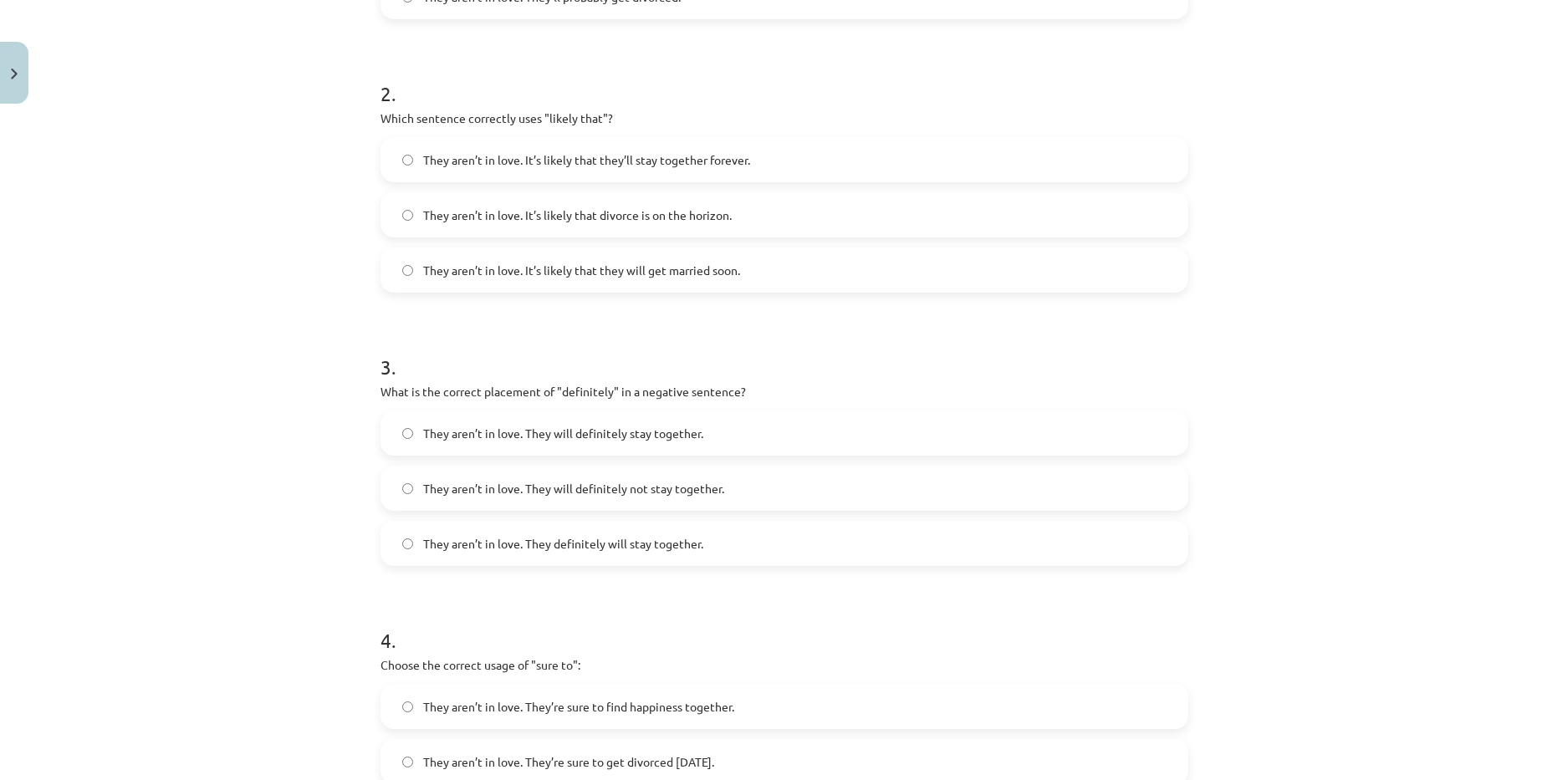
scroll to position [711, 0]
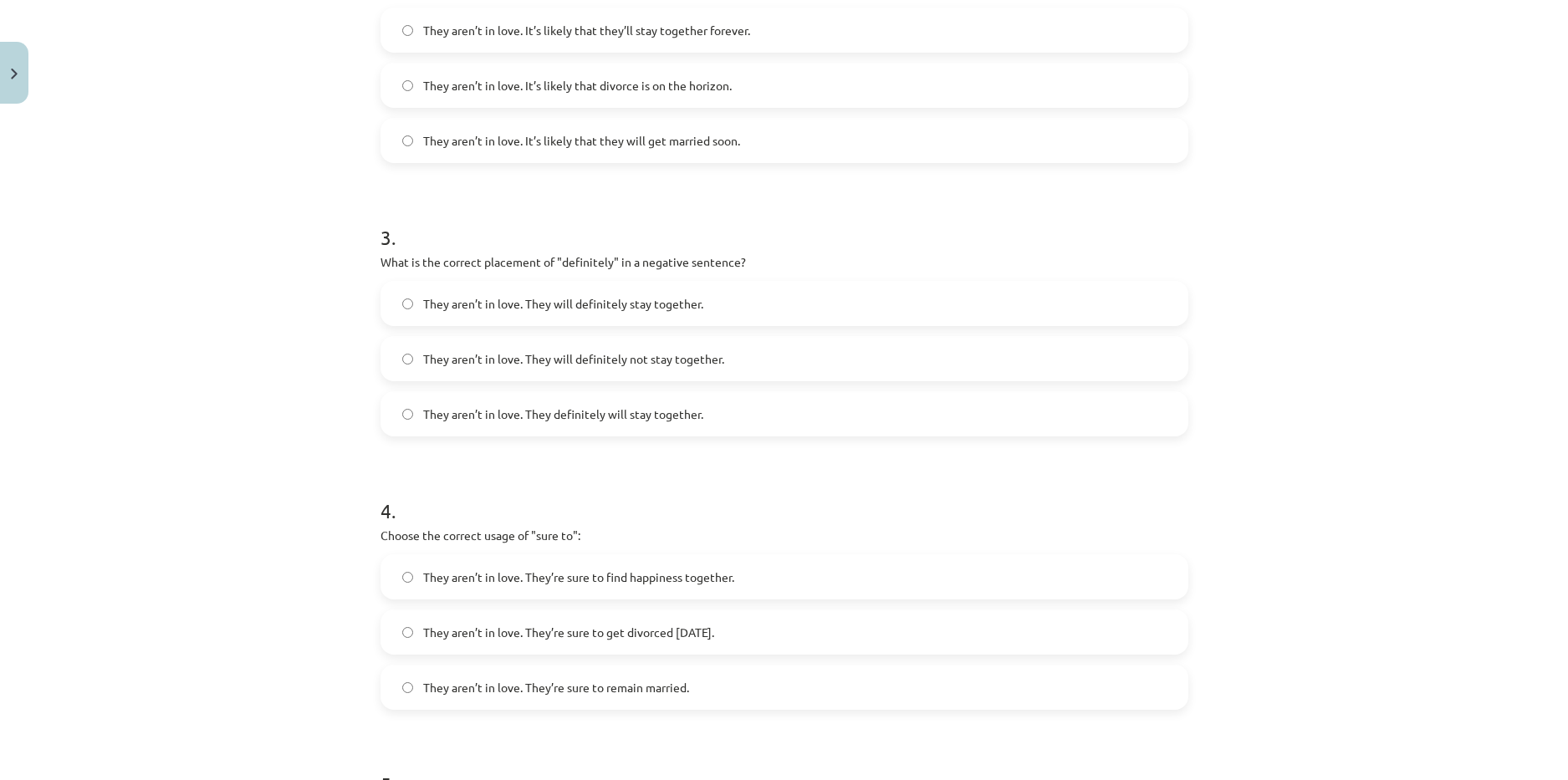
click at [647, 629] on span "They aren’t in love. They’re sure to get divorced within six months." at bounding box center [568, 632] width 291 height 18
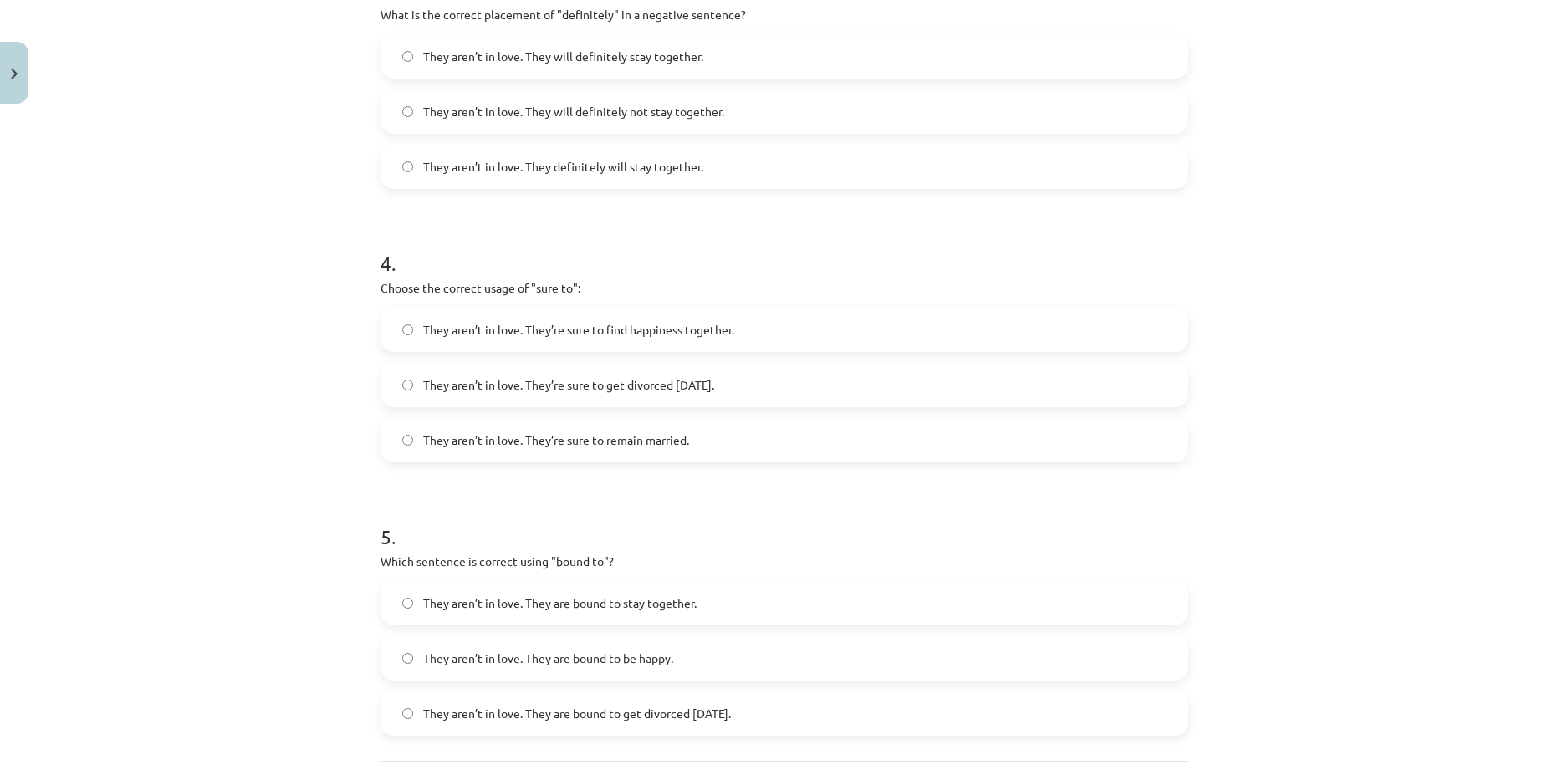
scroll to position [962, 0]
click at [731, 711] on span "They aren’t in love. They are bound to get divorced within six months." at bounding box center [577, 710] width 308 height 18
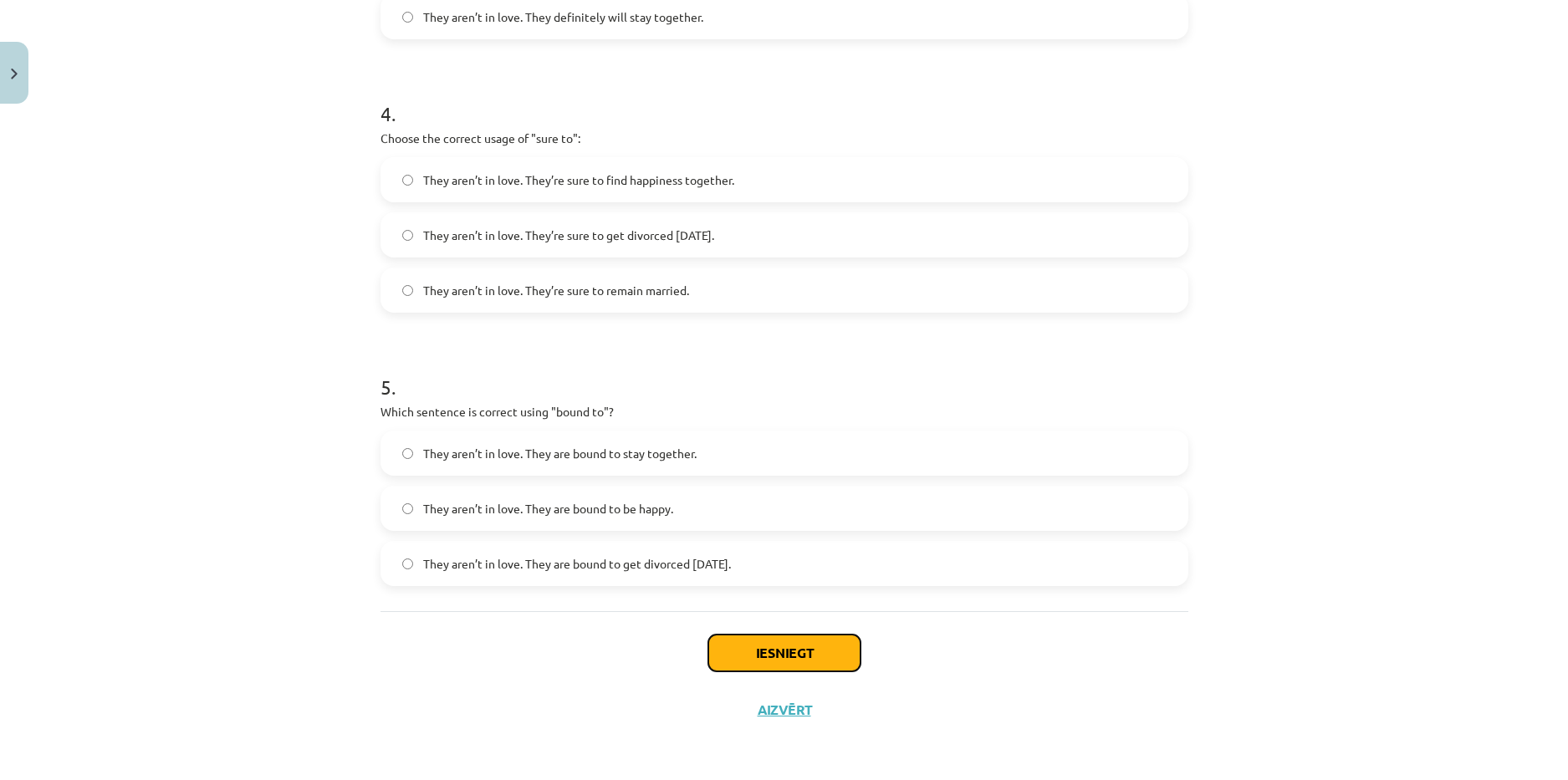
click at [762, 639] on button "Iesniegt" at bounding box center [784, 653] width 152 height 37
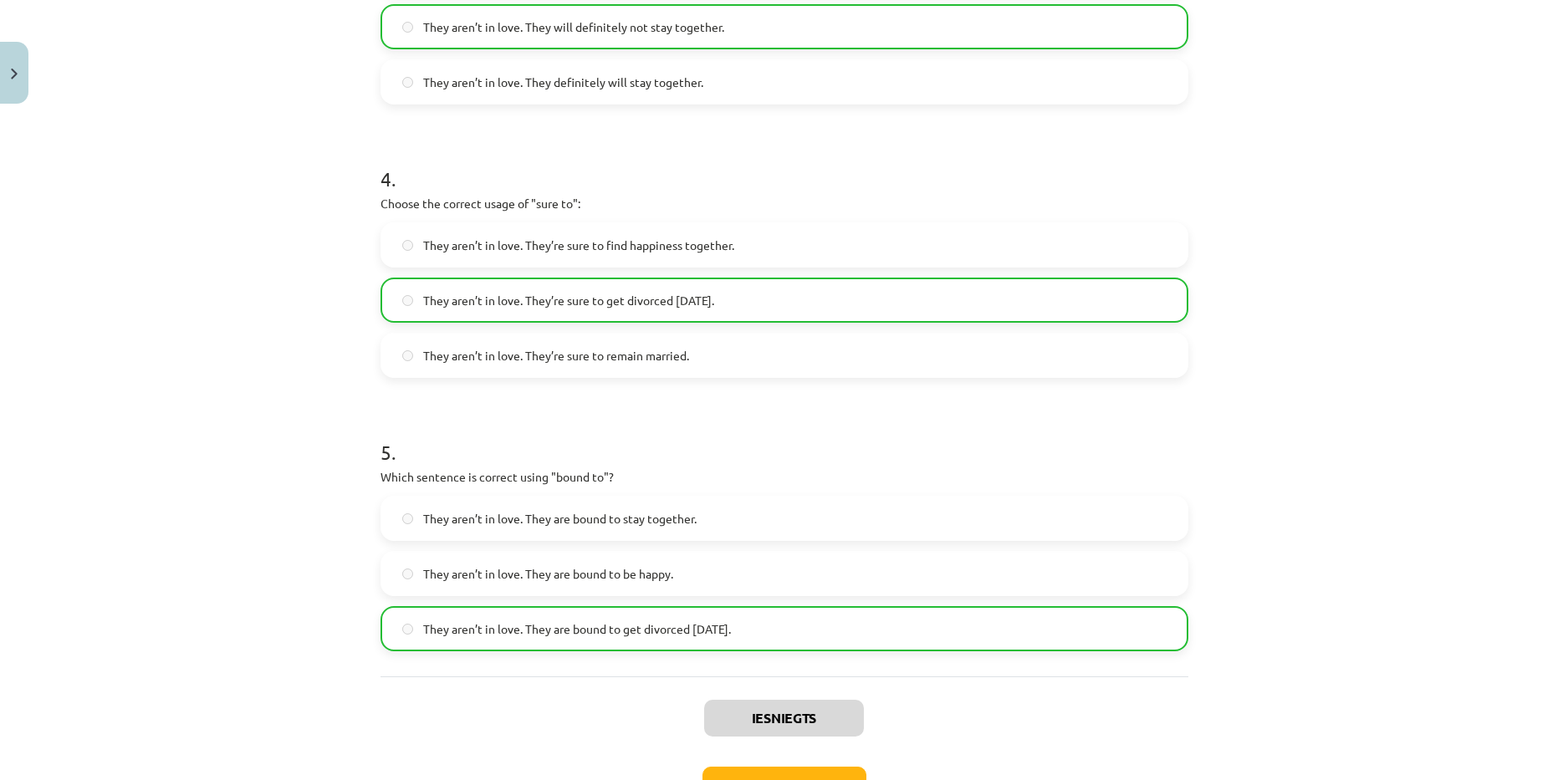
scroll to position [1162, 0]
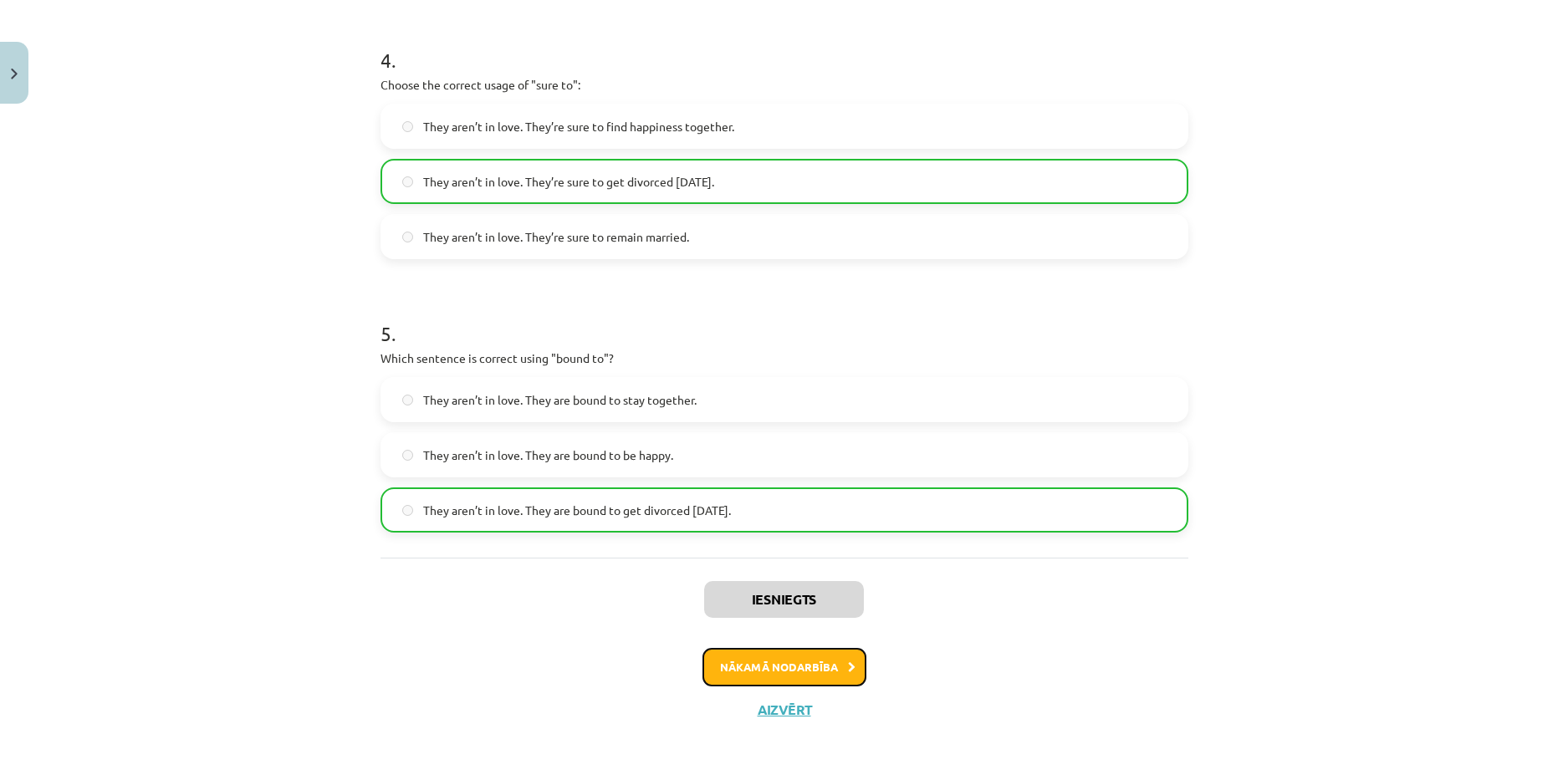
click at [741, 666] on button "Nākamā nodarbība" at bounding box center [784, 667] width 163 height 39
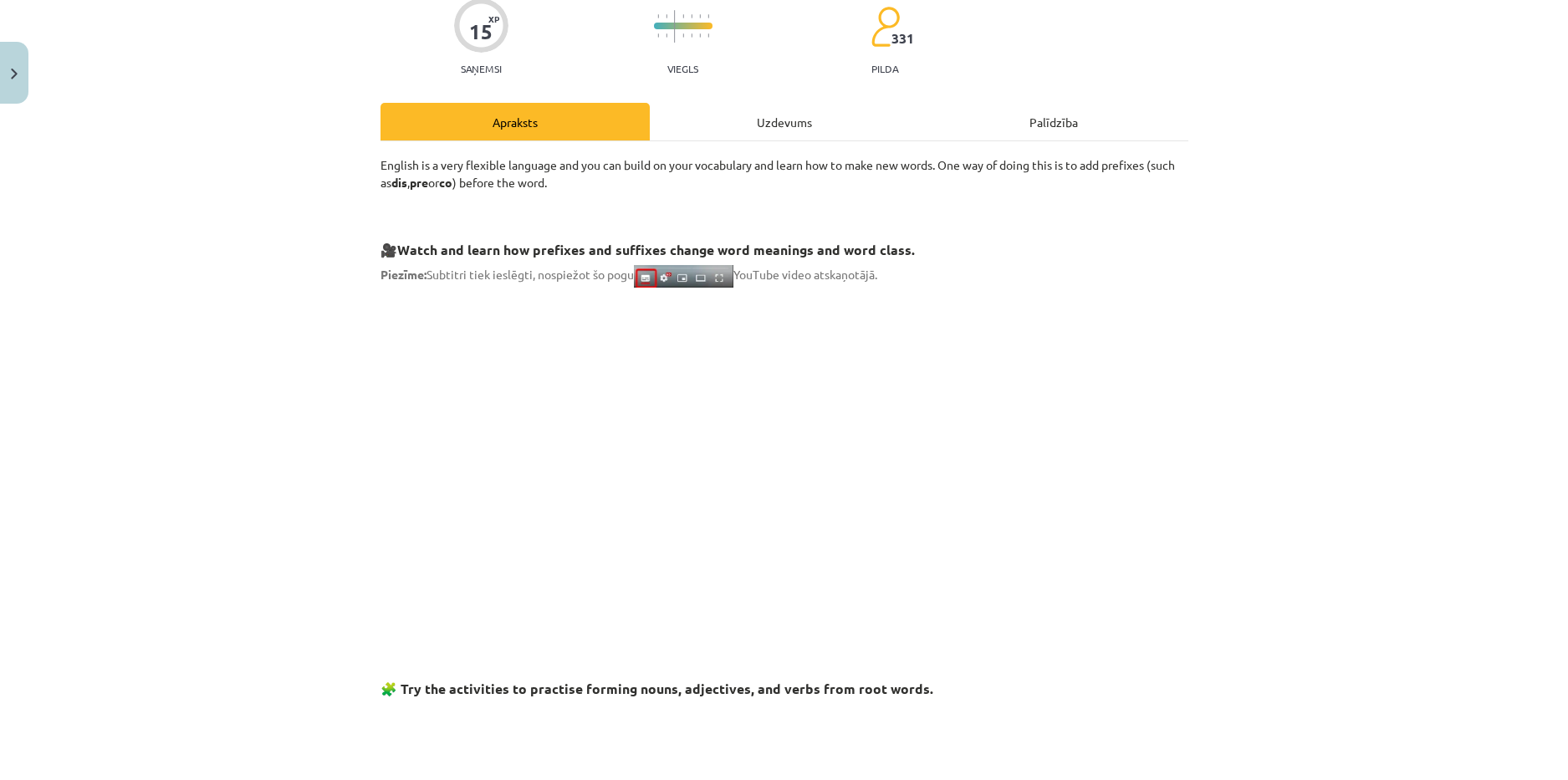
scroll to position [0, 0]
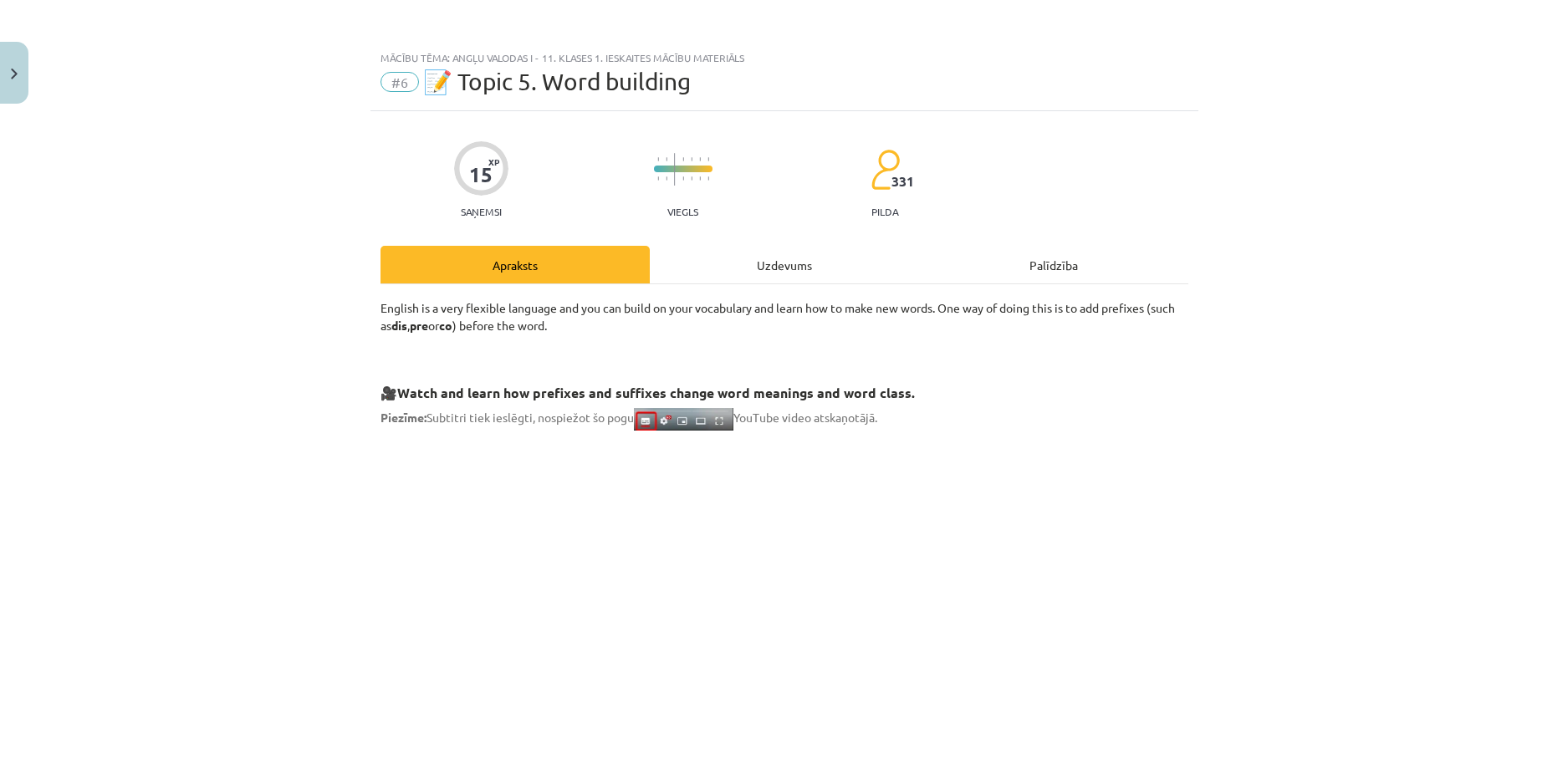
click at [707, 263] on div "Uzdevums" at bounding box center [784, 265] width 270 height 38
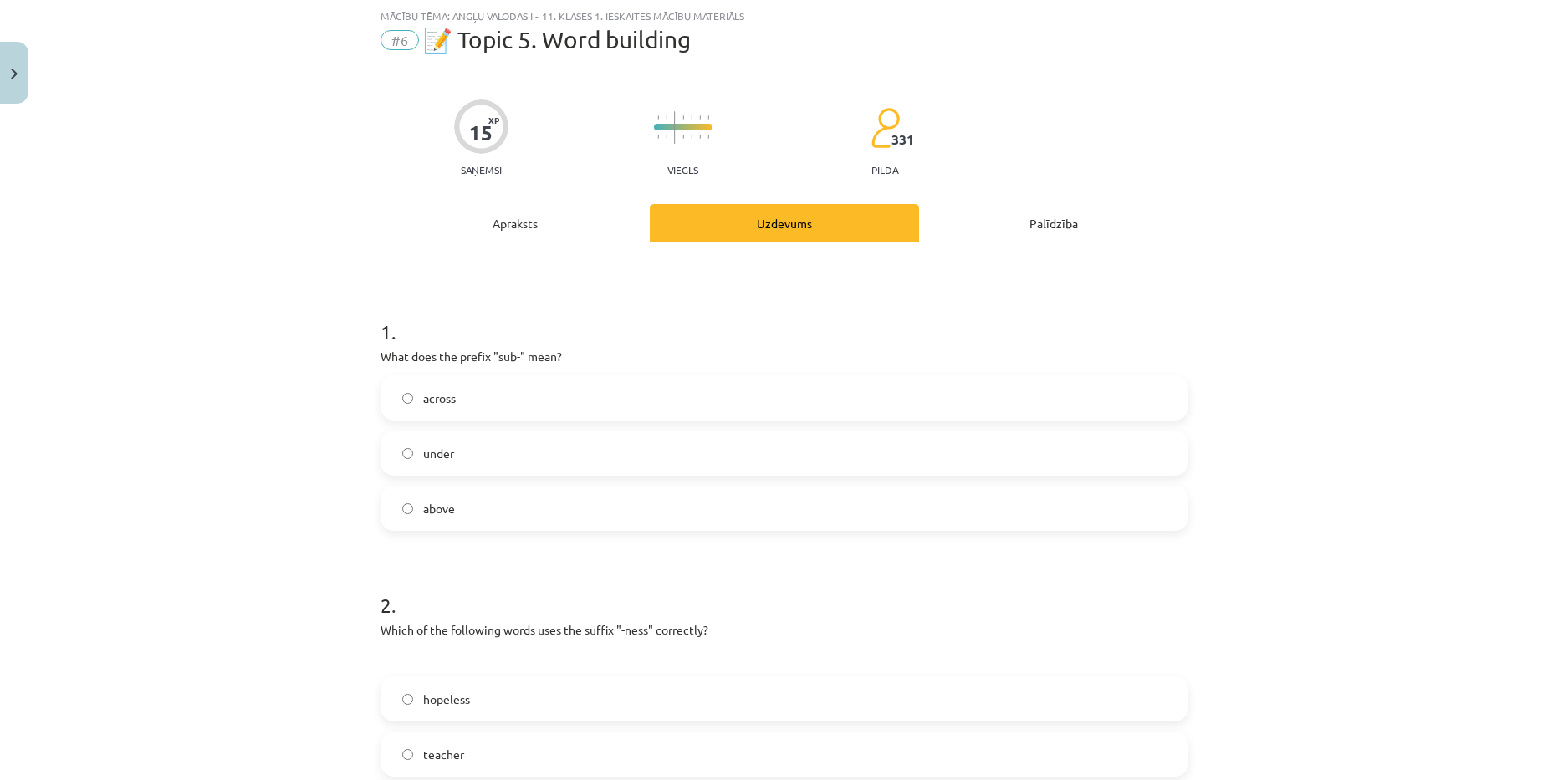
click at [507, 445] on label "under" at bounding box center [784, 453] width 804 height 42
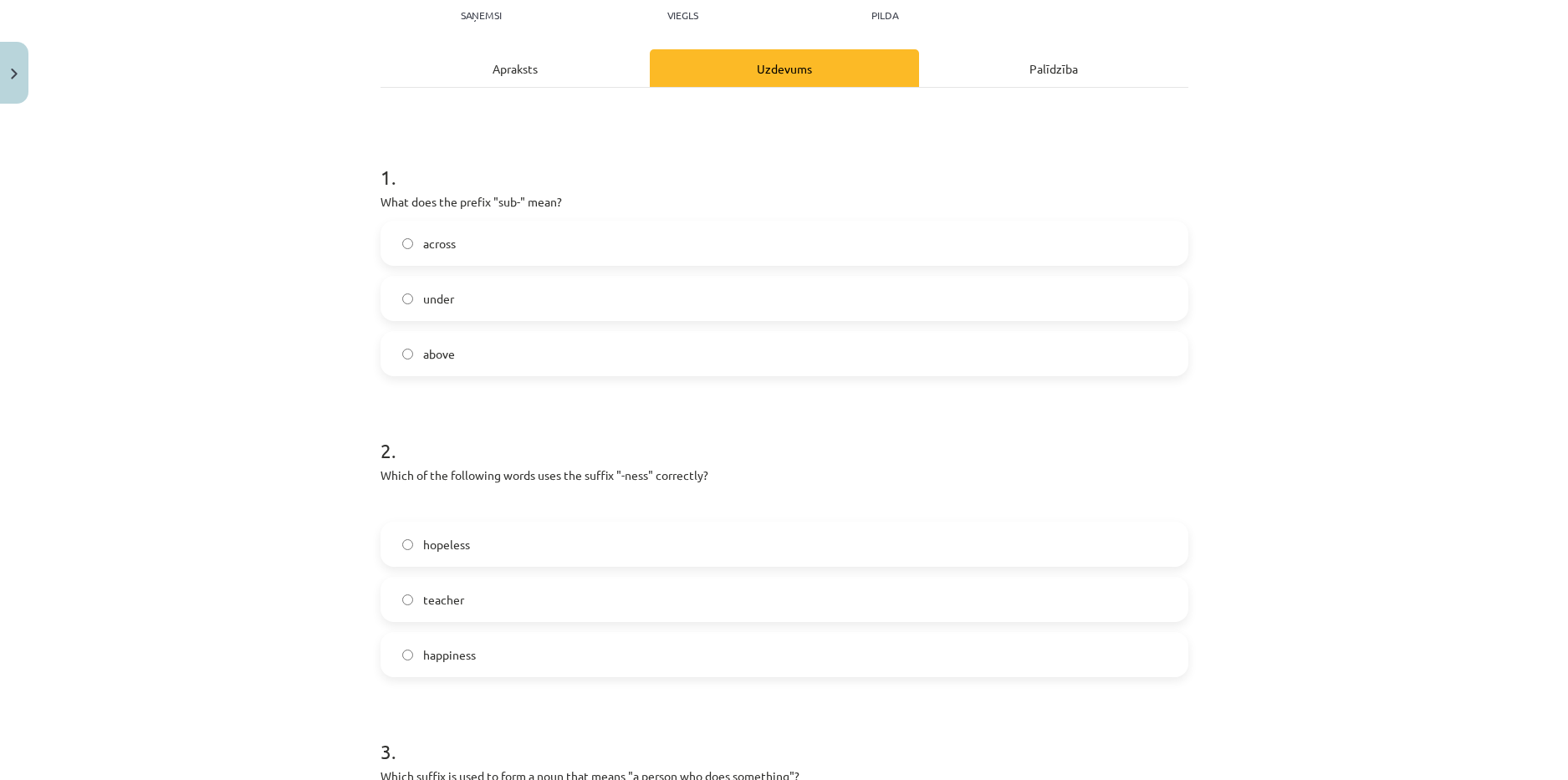
scroll to position [210, 0]
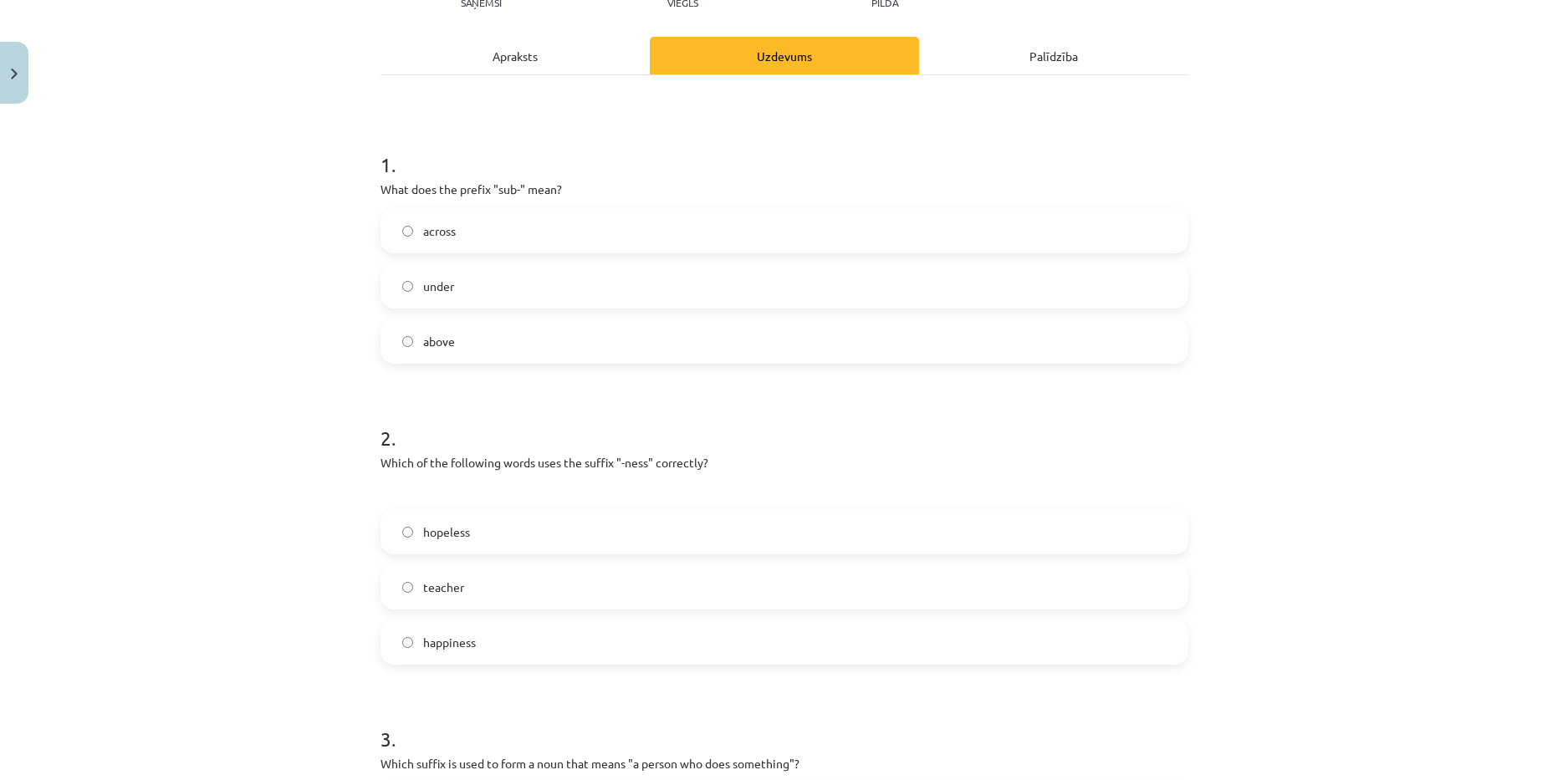
click at [527, 528] on label "hopeless" at bounding box center [784, 532] width 804 height 42
click at [464, 644] on span "happiness" at bounding box center [449, 643] width 53 height 18
click at [469, 549] on label "hopeless" at bounding box center [784, 532] width 804 height 42
click at [452, 643] on span "happiness" at bounding box center [449, 643] width 53 height 18
click at [459, 541] on label "hopeless" at bounding box center [784, 532] width 804 height 42
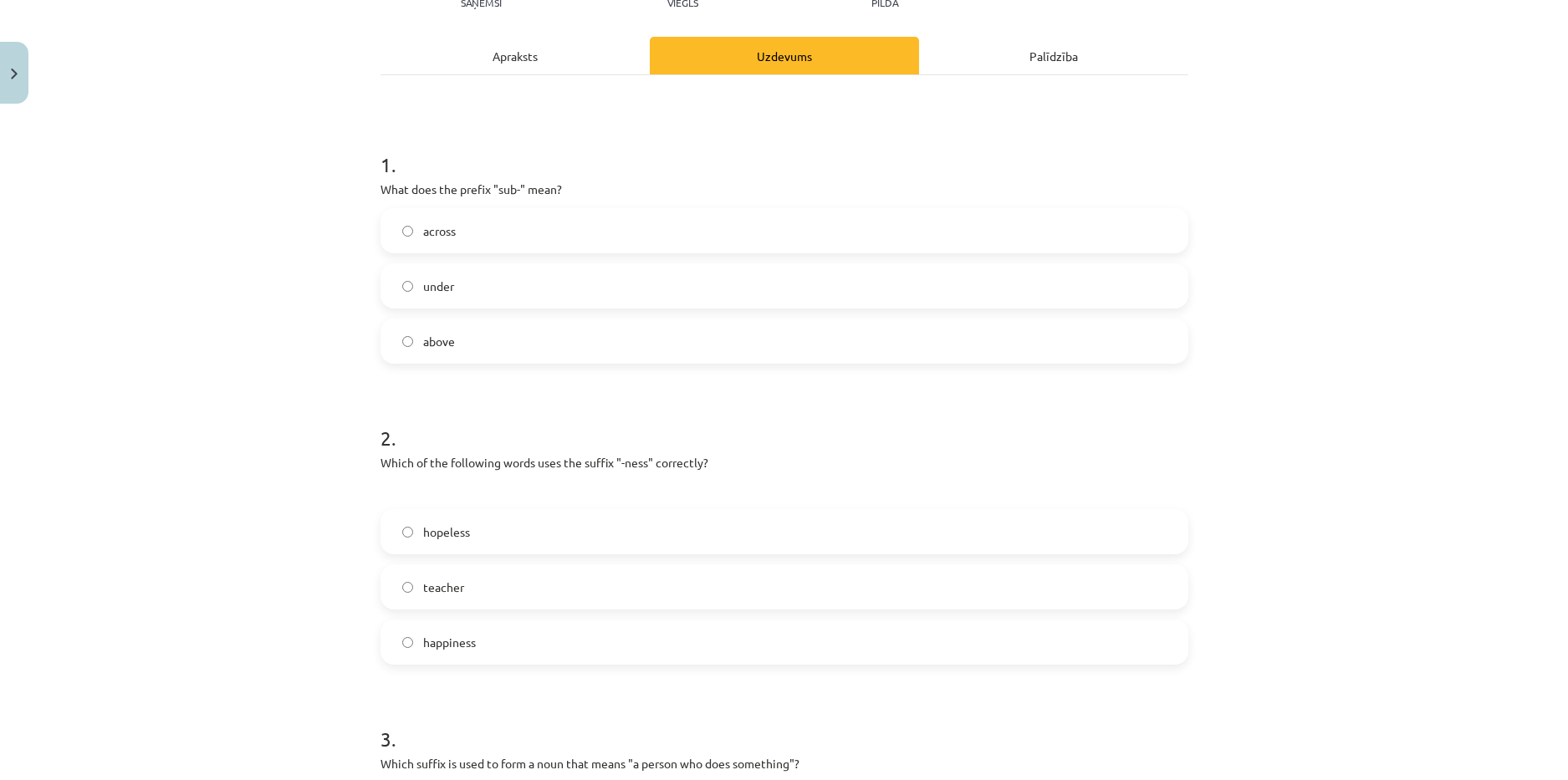
click at [500, 663] on div "happiness" at bounding box center [784, 643] width 808 height 45
click at [503, 651] on label "happiness" at bounding box center [784, 642] width 804 height 42
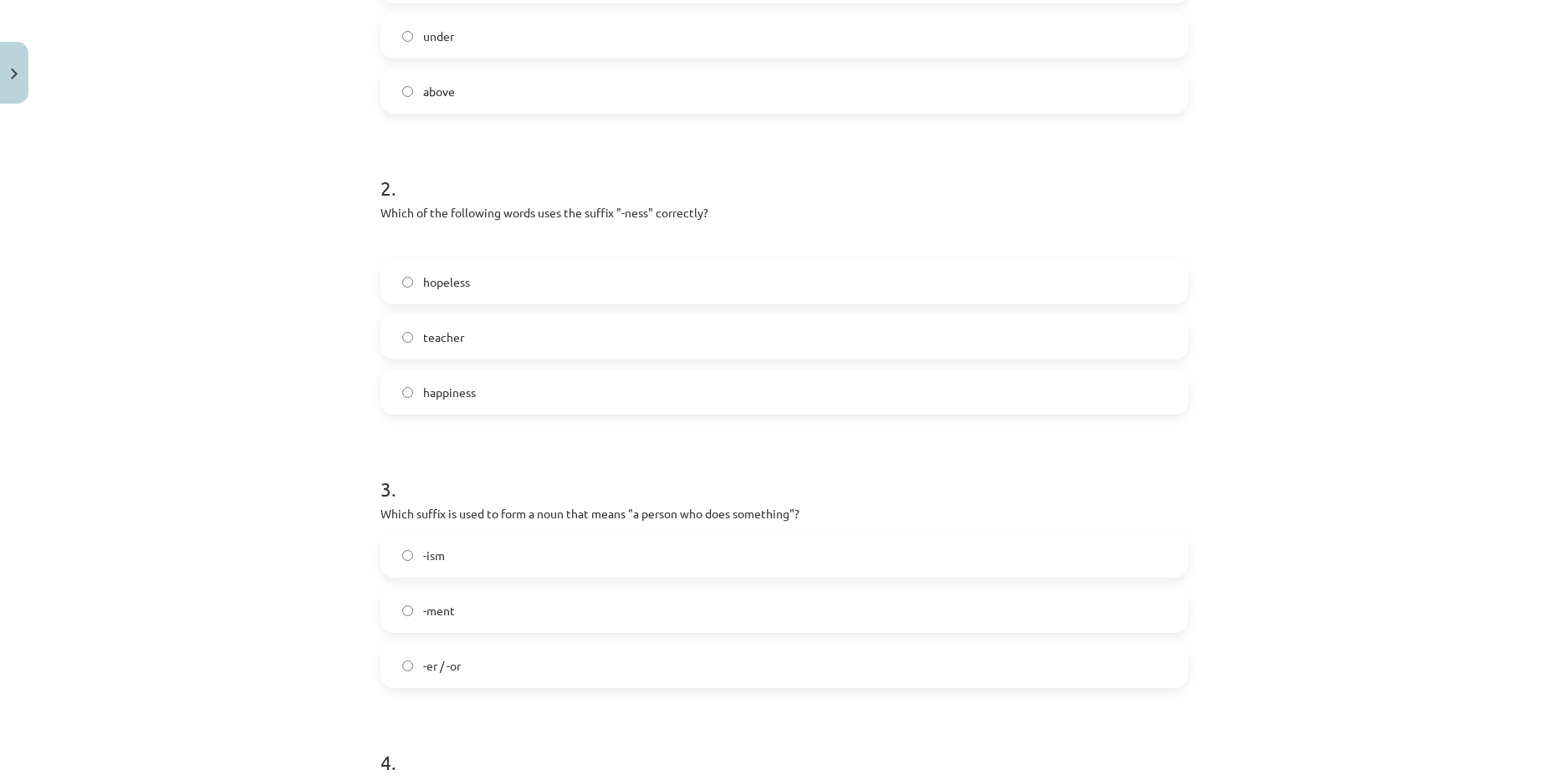
scroll to position [460, 0]
click at [474, 670] on label "-er / -or" at bounding box center [784, 664] width 804 height 42
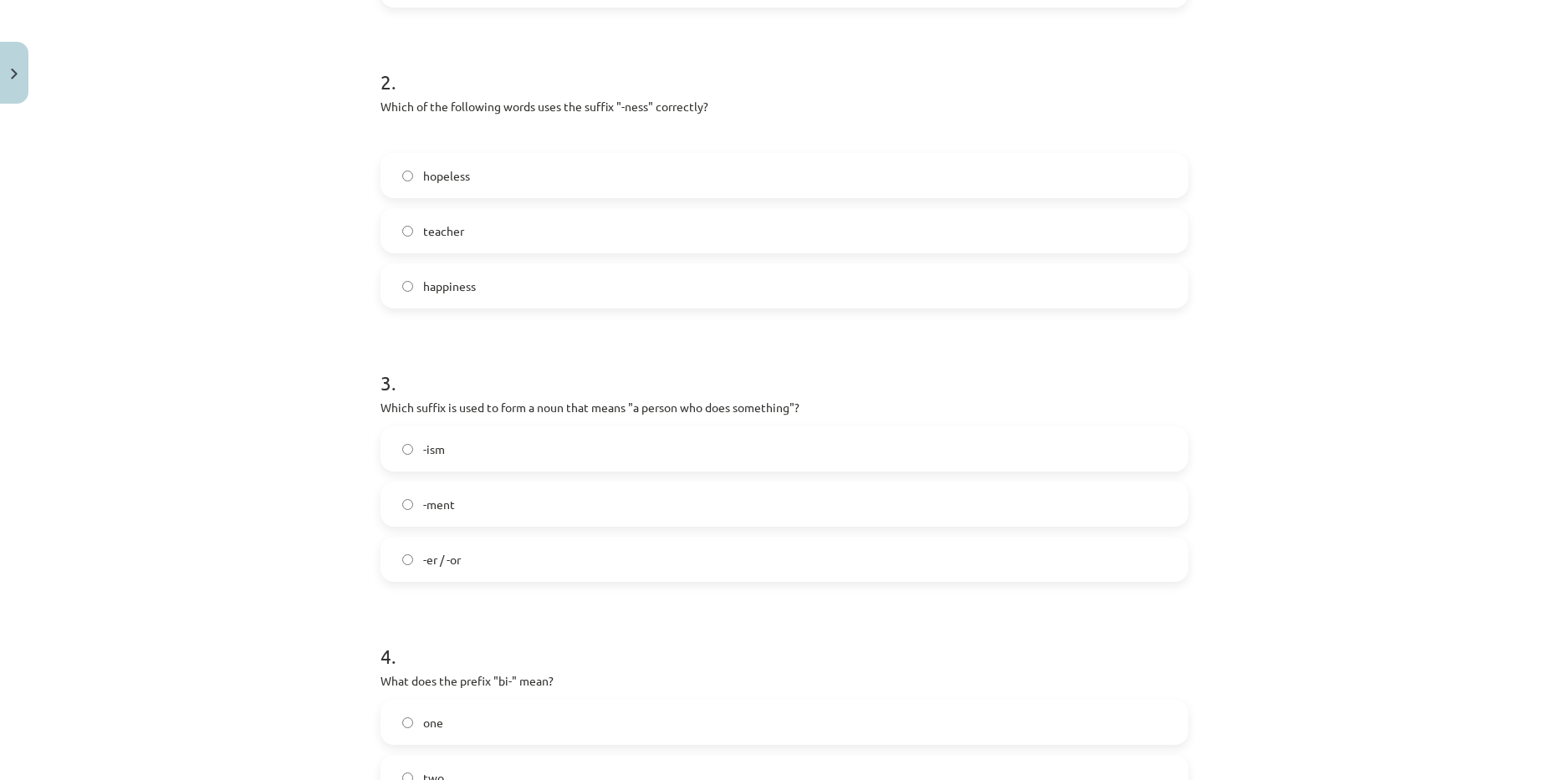
scroll to position [711, 0]
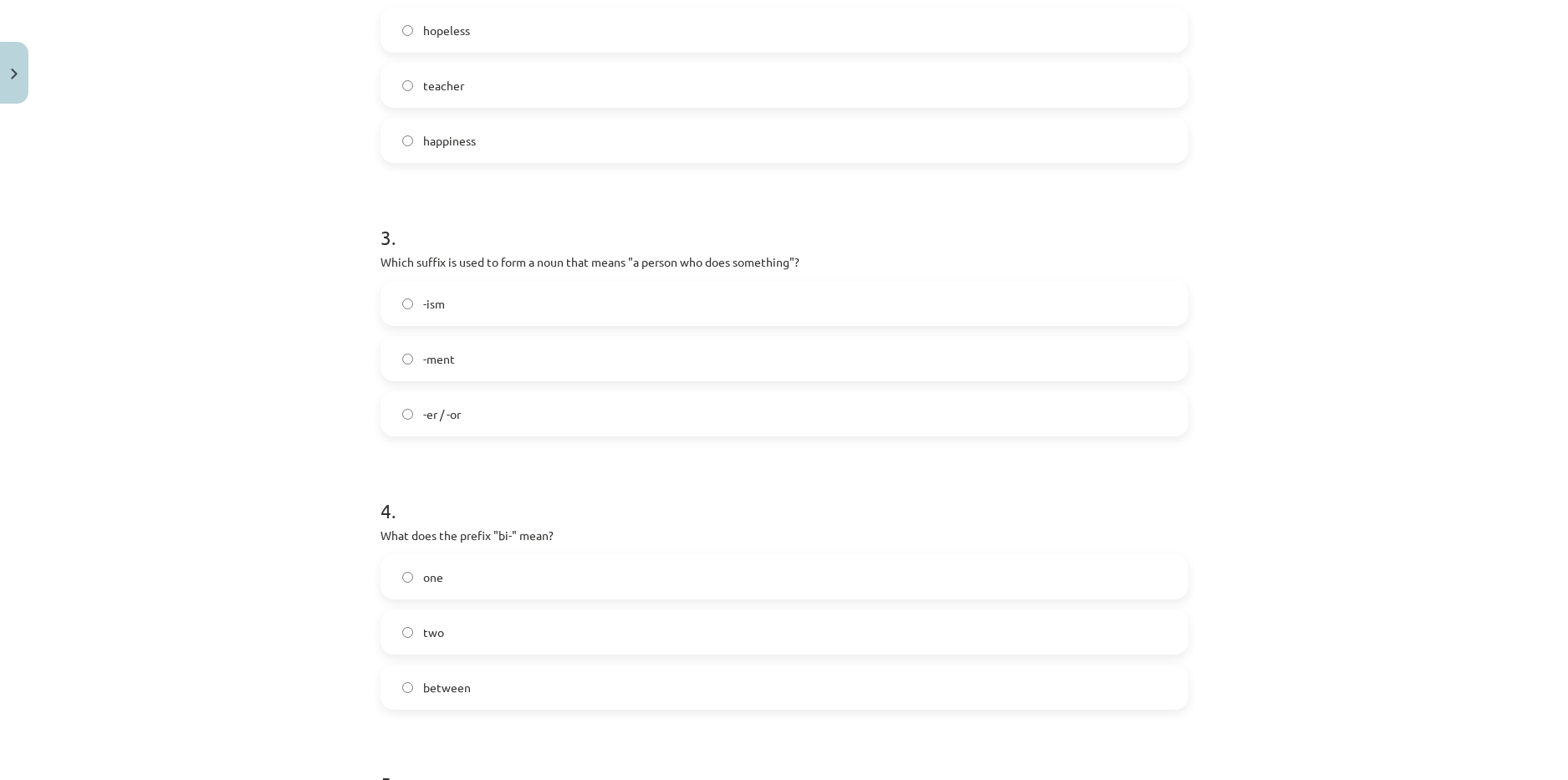
click at [457, 638] on label "two" at bounding box center [784, 632] width 804 height 42
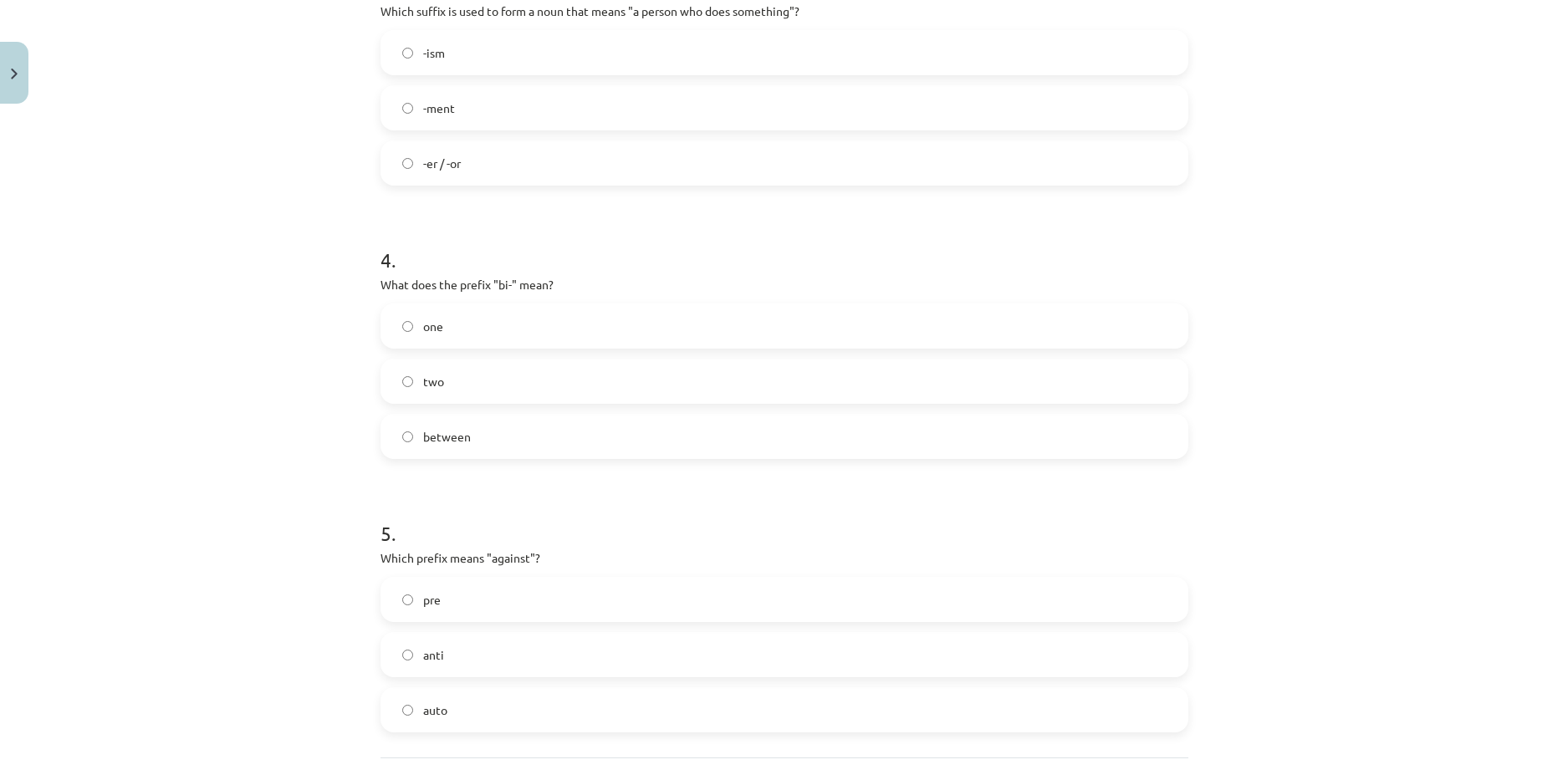
scroll to position [1046, 0]
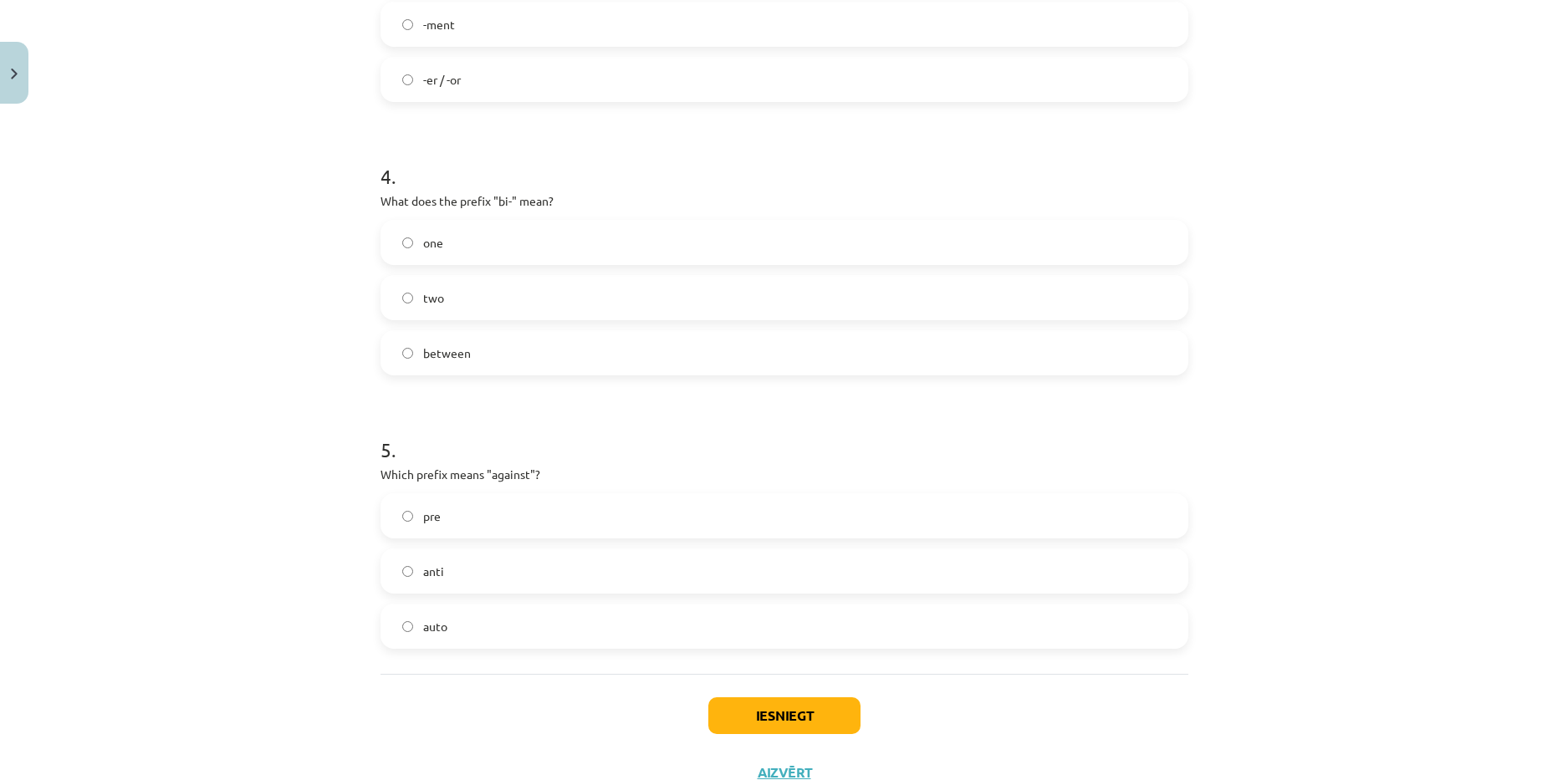
click at [434, 578] on span "anti" at bounding box center [433, 571] width 21 height 18
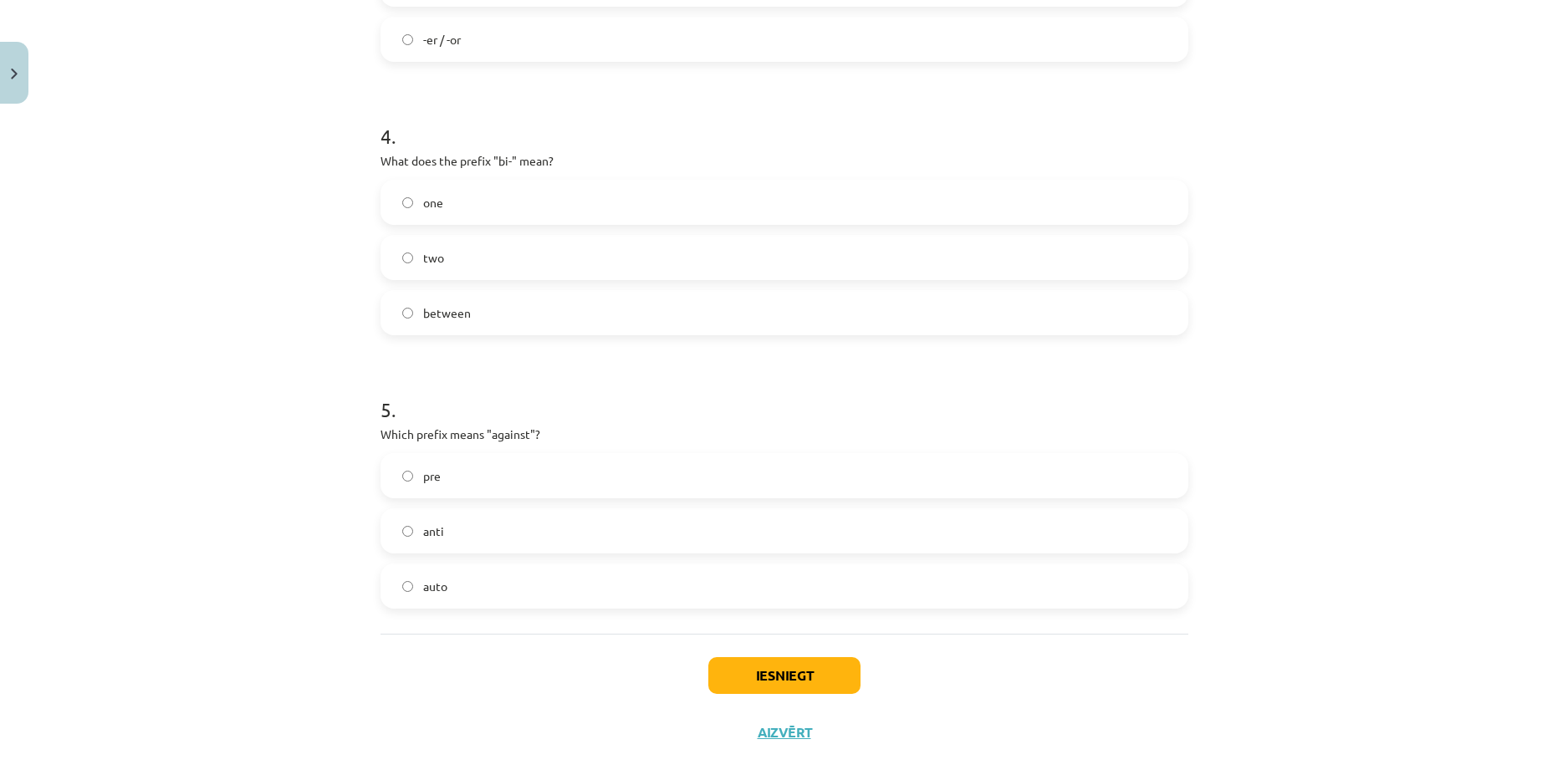
scroll to position [1108, 0]
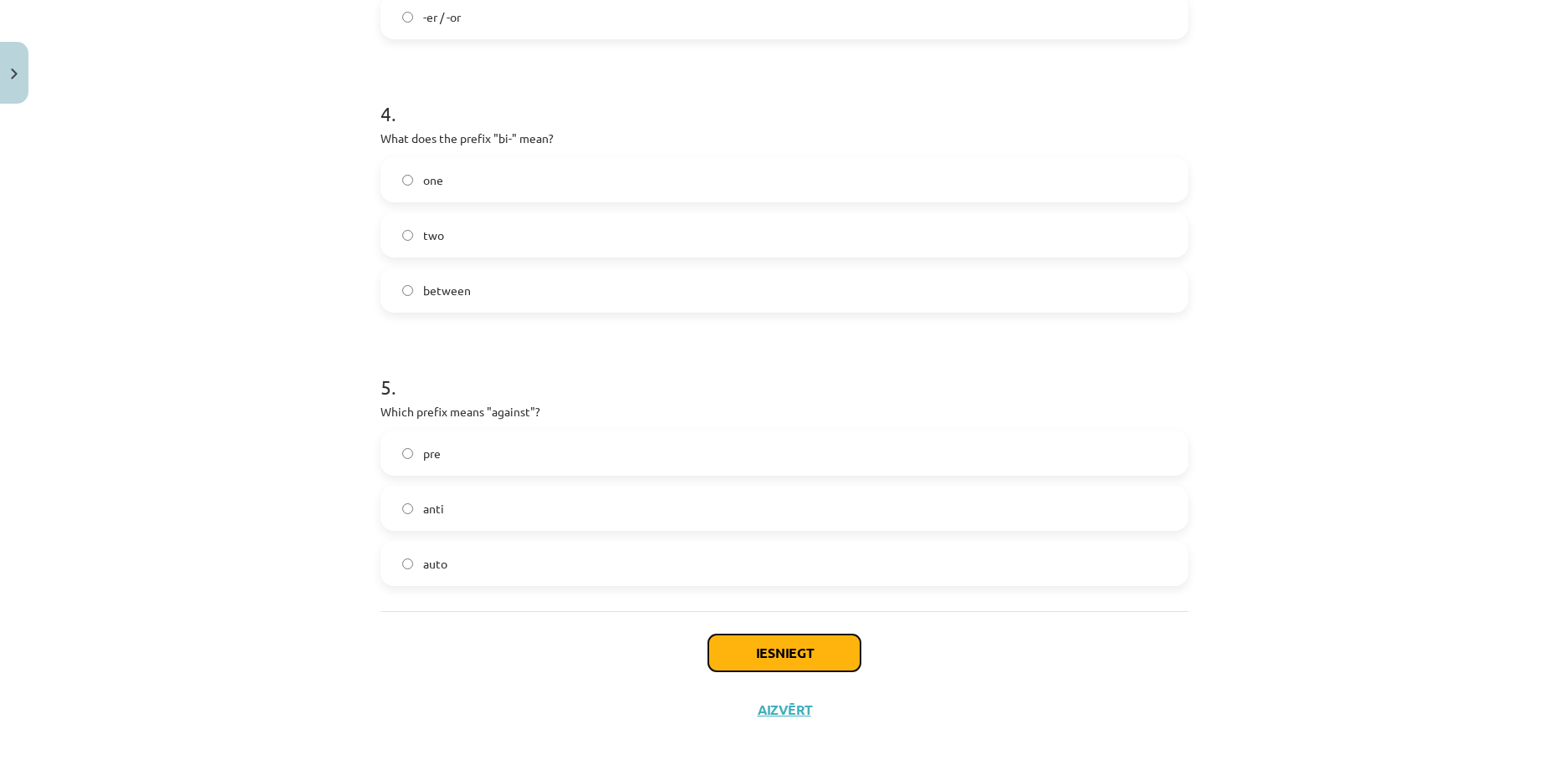
click at [800, 664] on button "Iesniegt" at bounding box center [784, 653] width 152 height 37
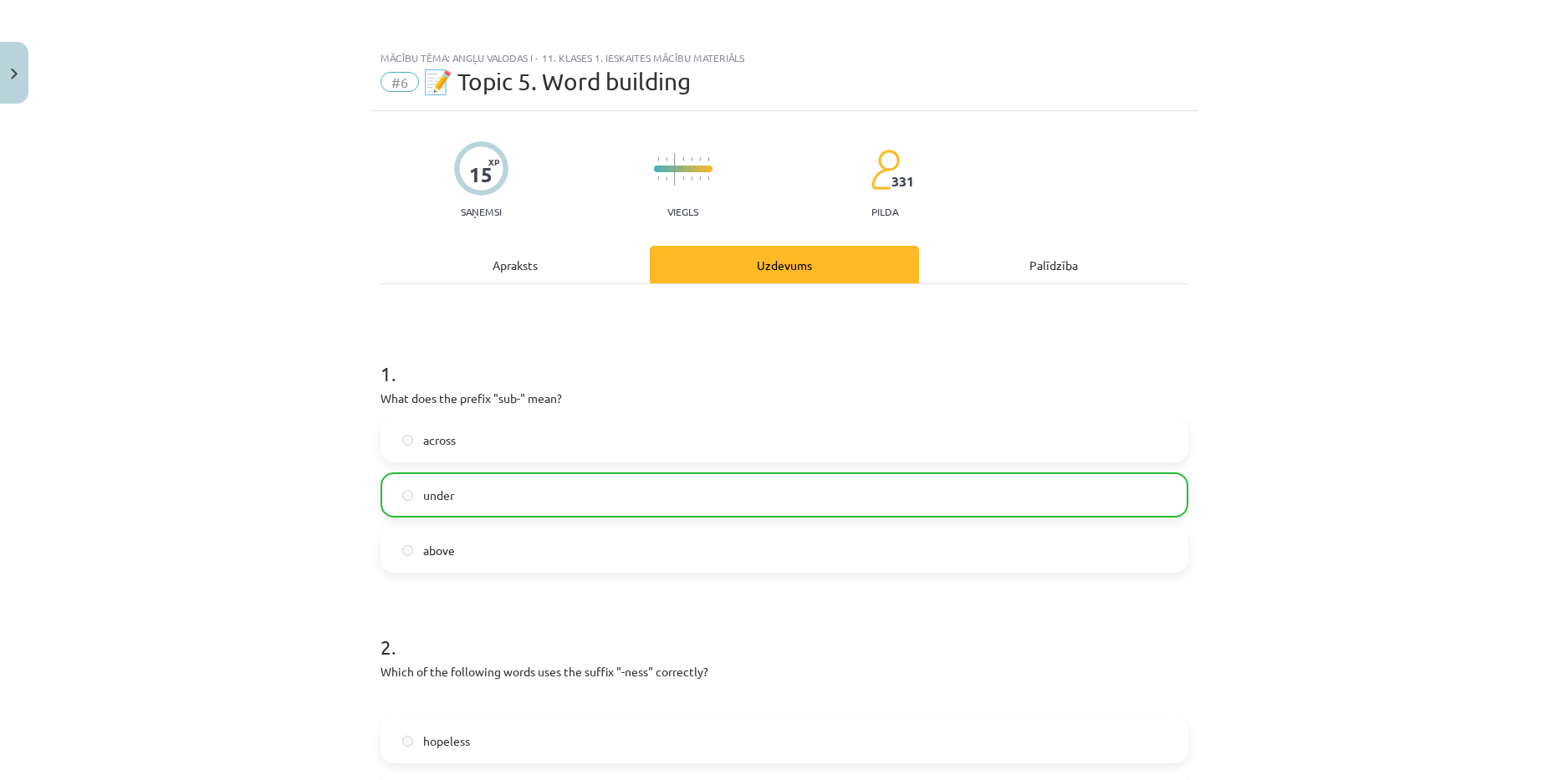
scroll to position [1162, 0]
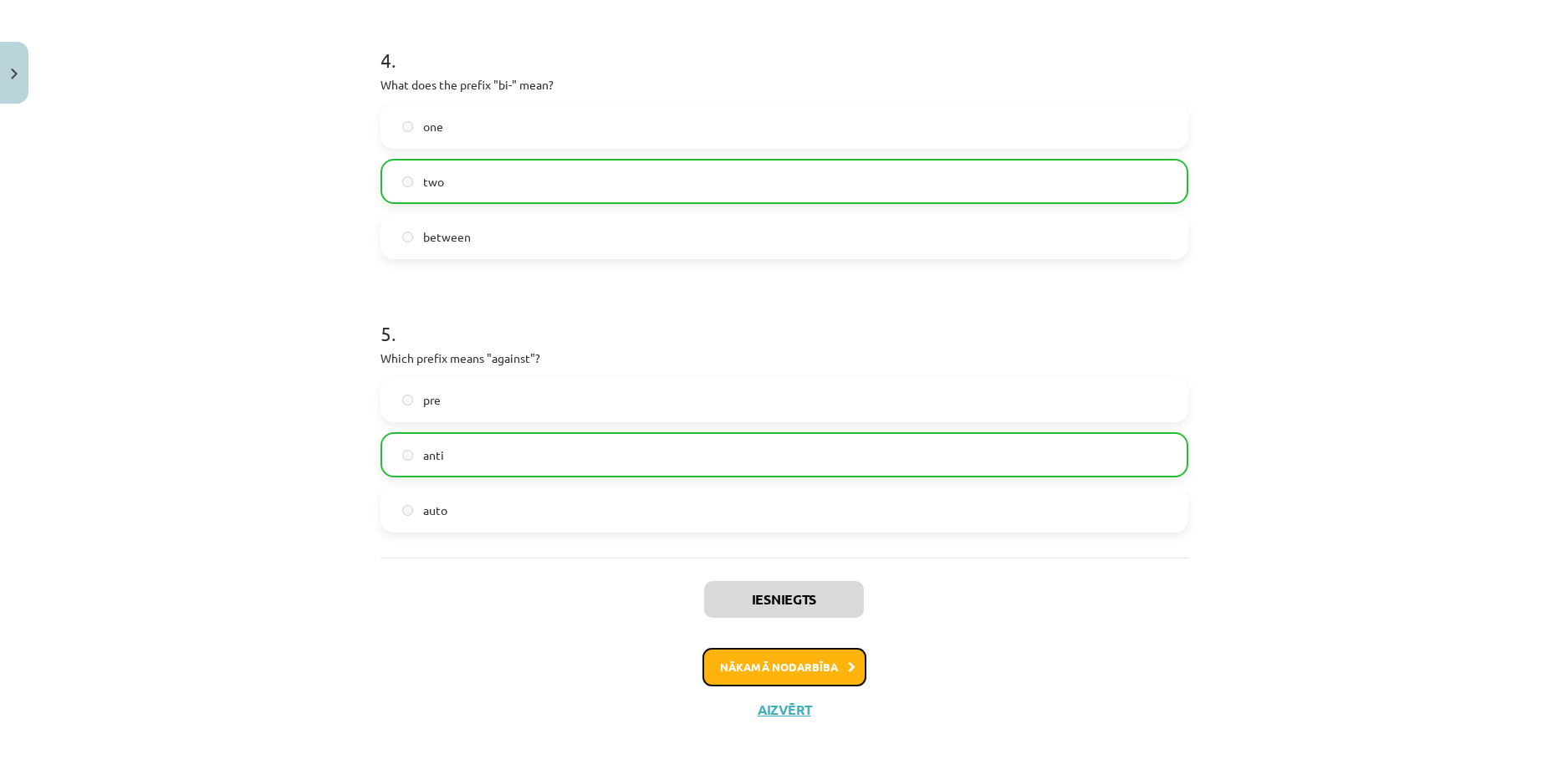
click at [780, 668] on button "Nākamā nodarbība" at bounding box center [784, 667] width 163 height 39
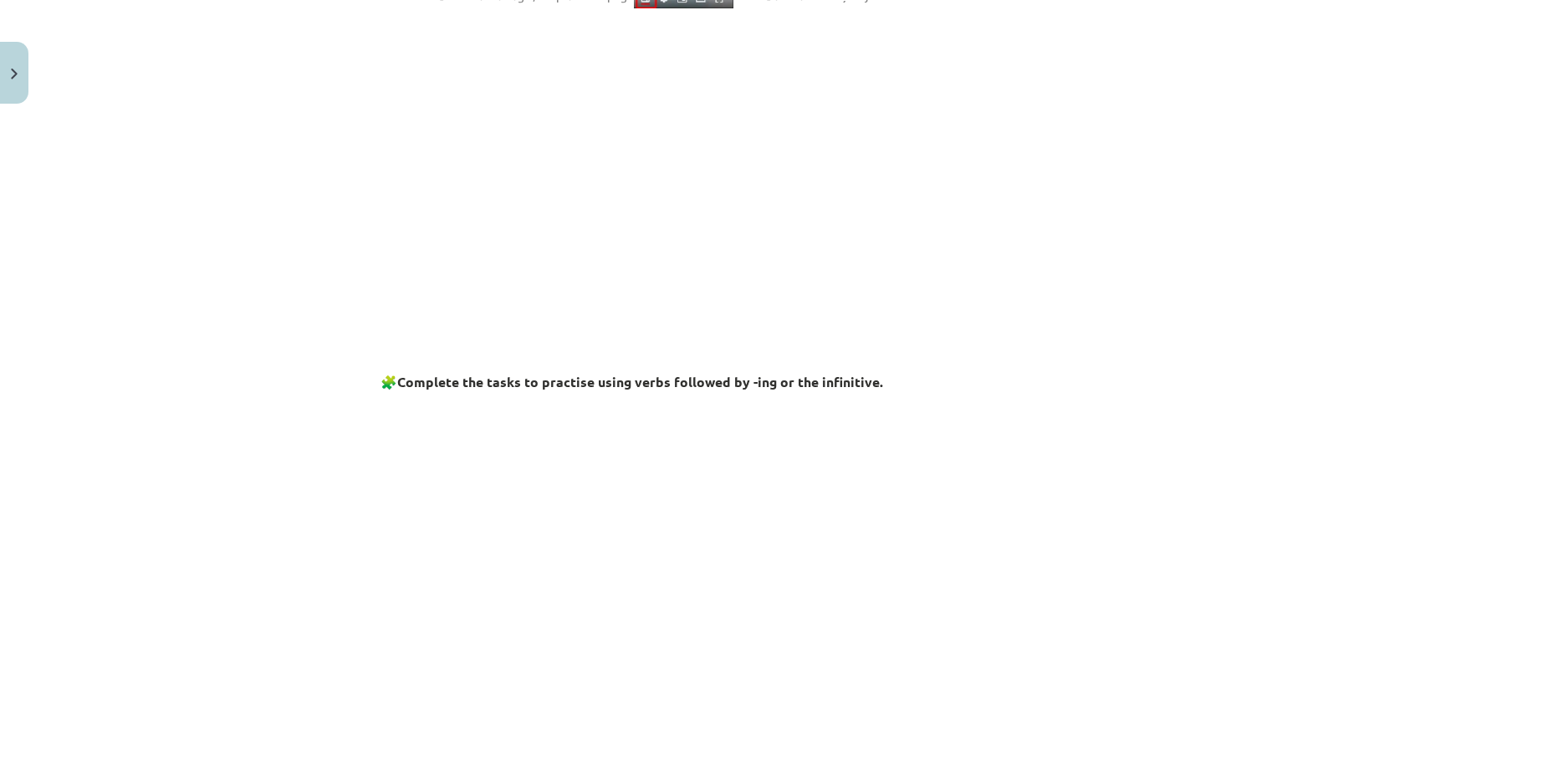
scroll to position [0, 0]
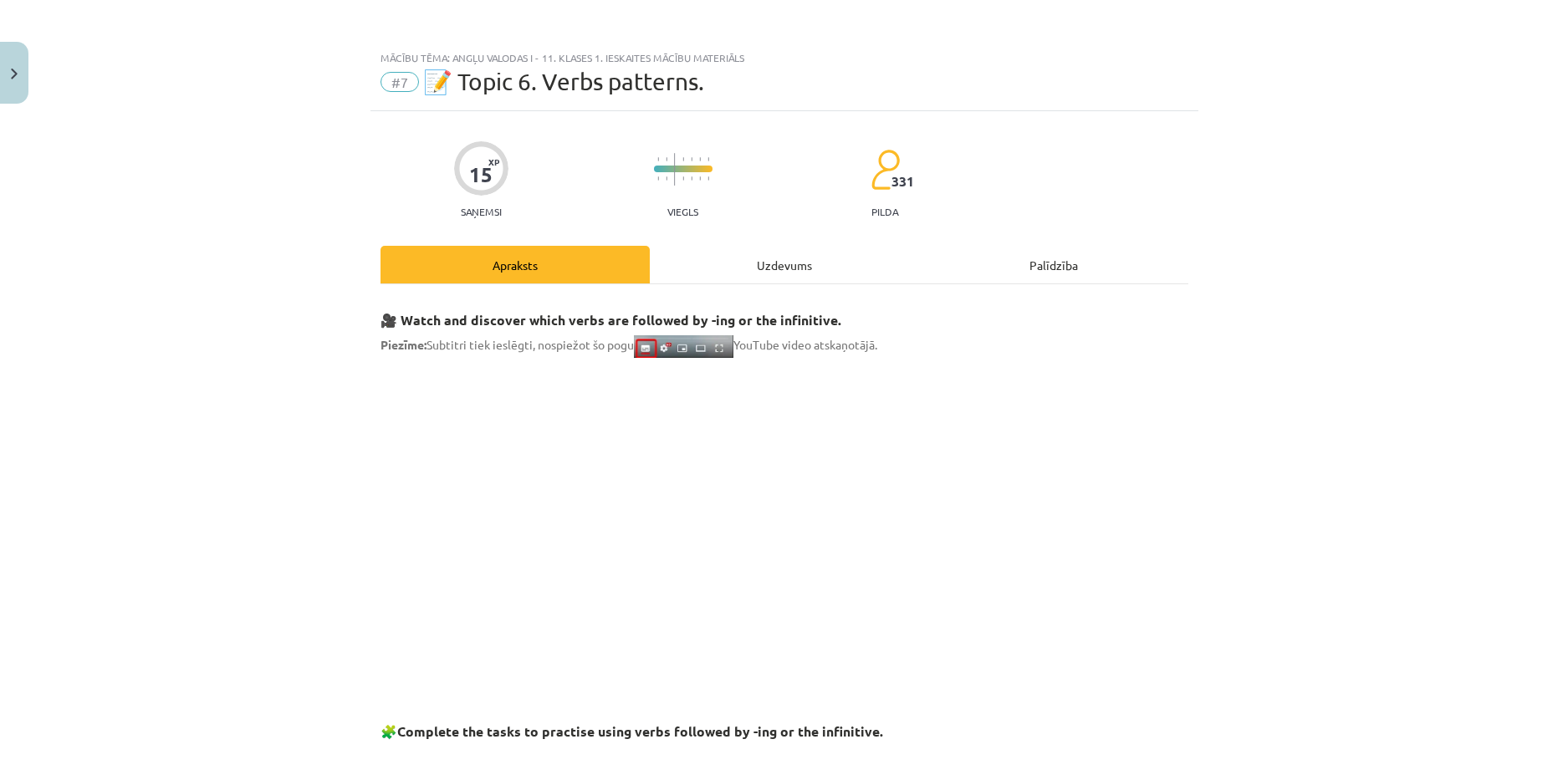
click at [753, 261] on div "Uzdevums" at bounding box center [784, 265] width 270 height 38
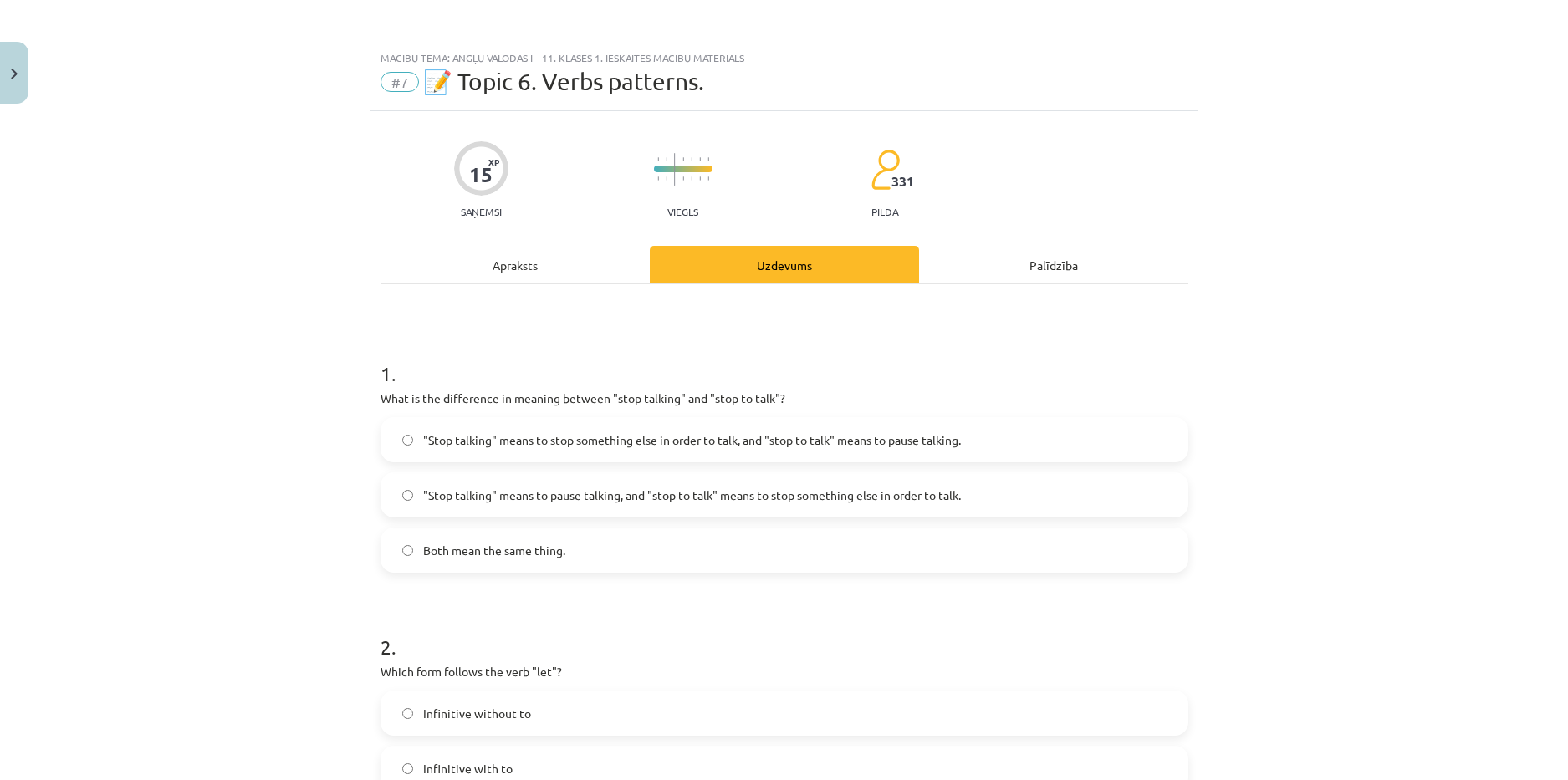
scroll to position [42, 0]
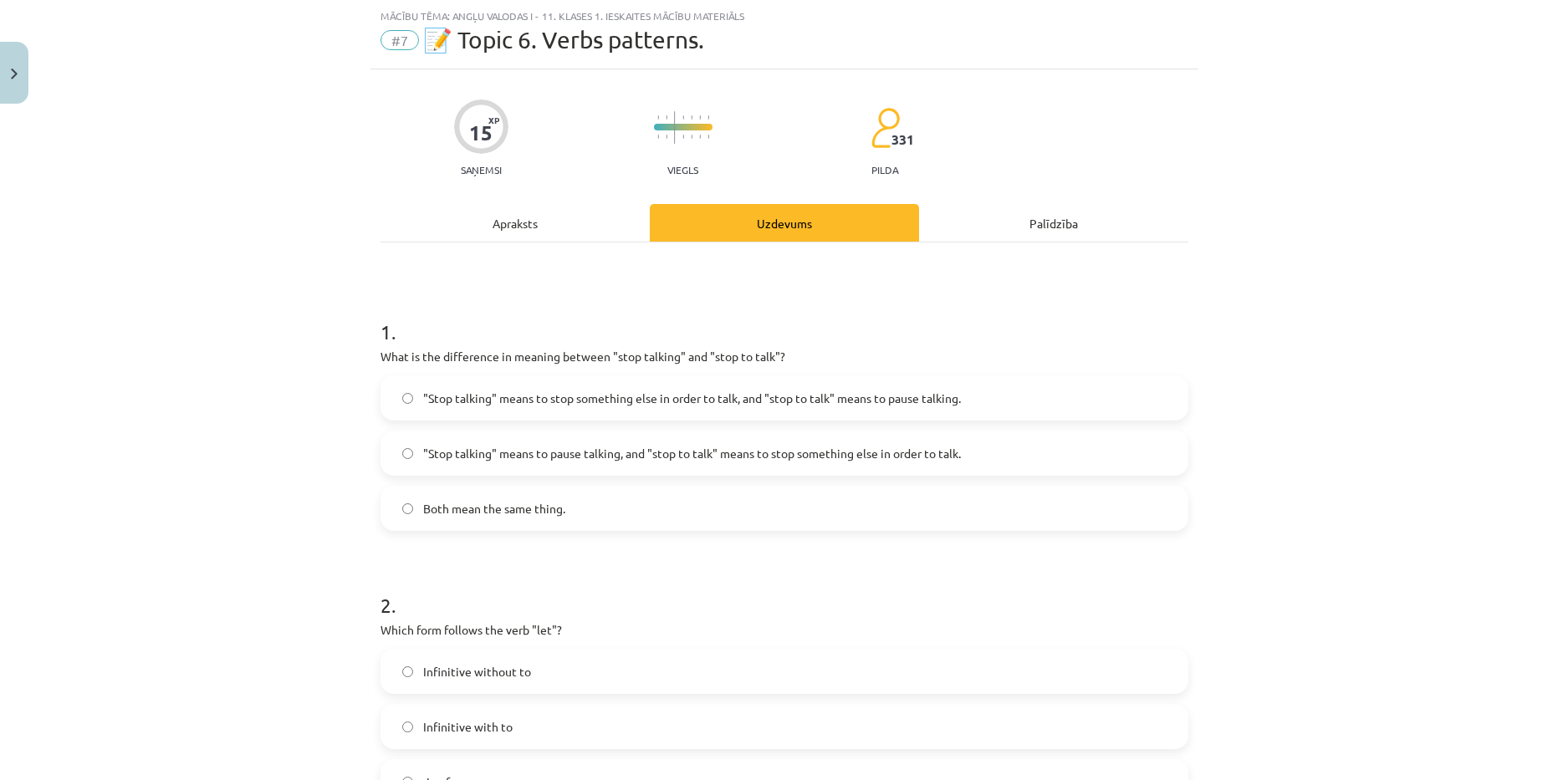
click at [651, 448] on span ""Stop talking" means to pause talking, and "stop to talk" means to stop somethi…" at bounding box center [691, 454] width 537 height 18
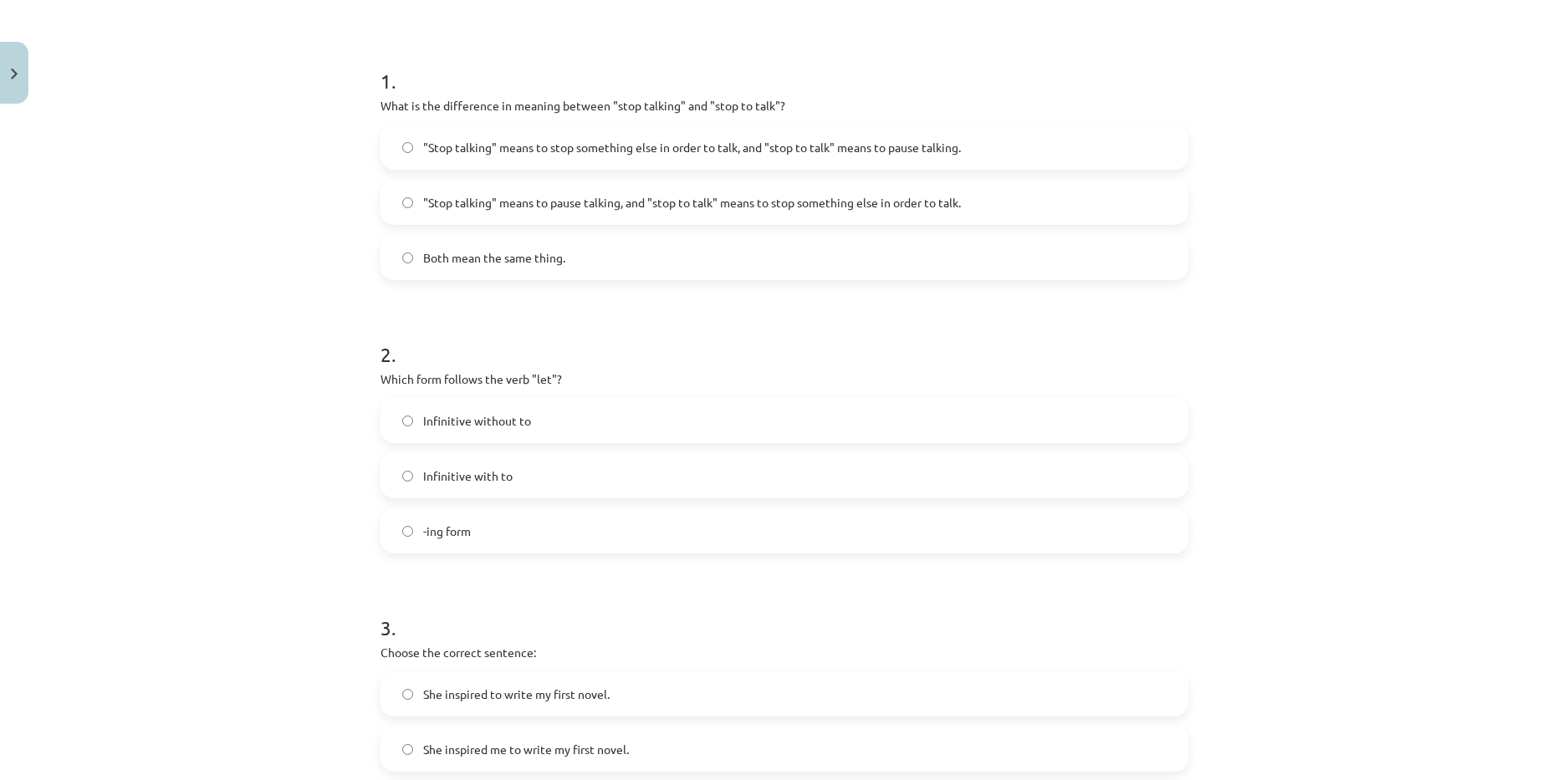
scroll to position [377, 0]
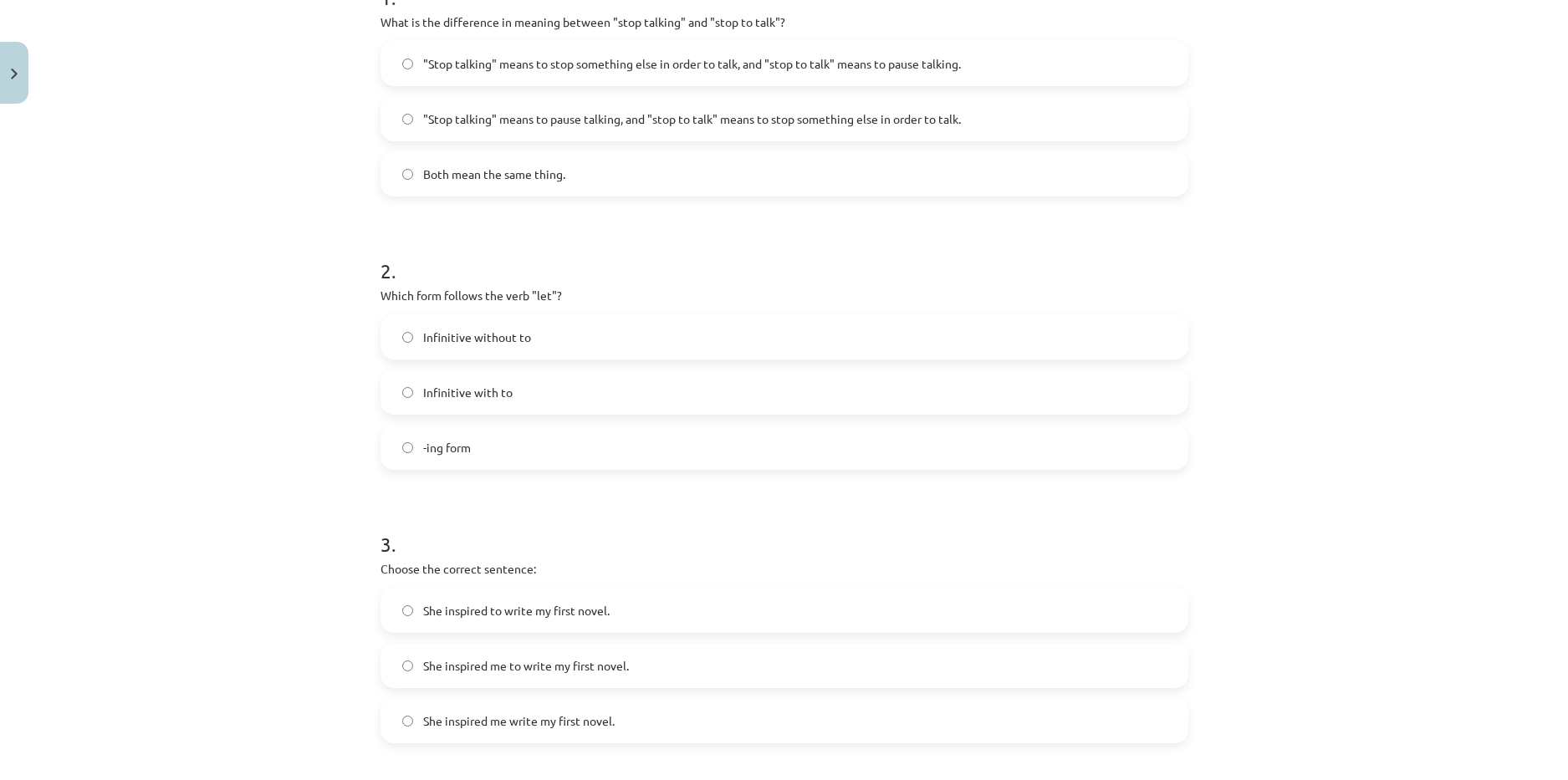
click at [582, 608] on span "She inspired to write my first novel." at bounding box center [516, 611] width 187 height 18
click at [556, 632] on div "She inspired to write my first novel." at bounding box center [784, 611] width 808 height 45
click at [561, 656] on label "She inspired me to write my first novel." at bounding box center [784, 665] width 804 height 42
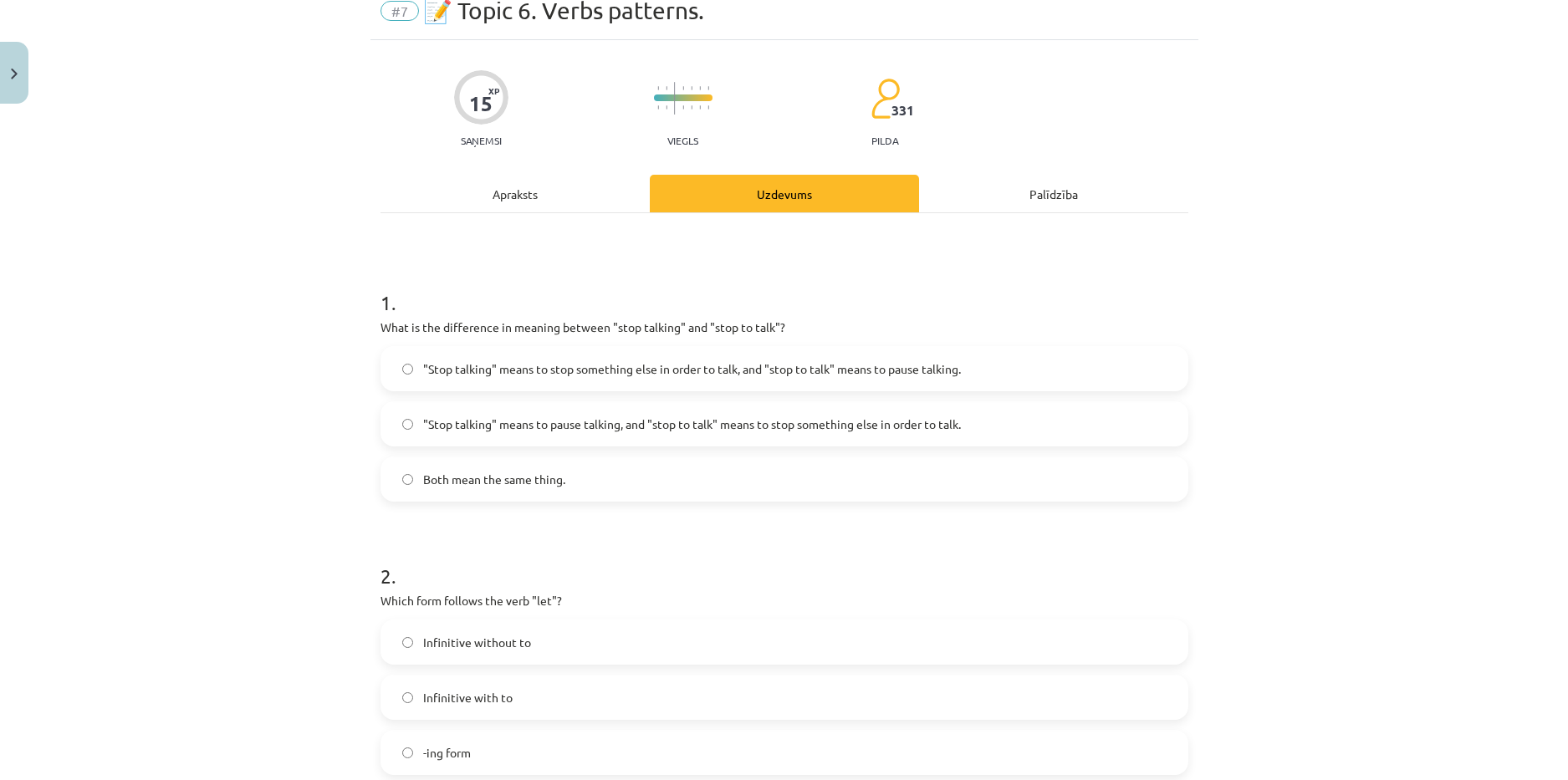
scroll to position [0, 0]
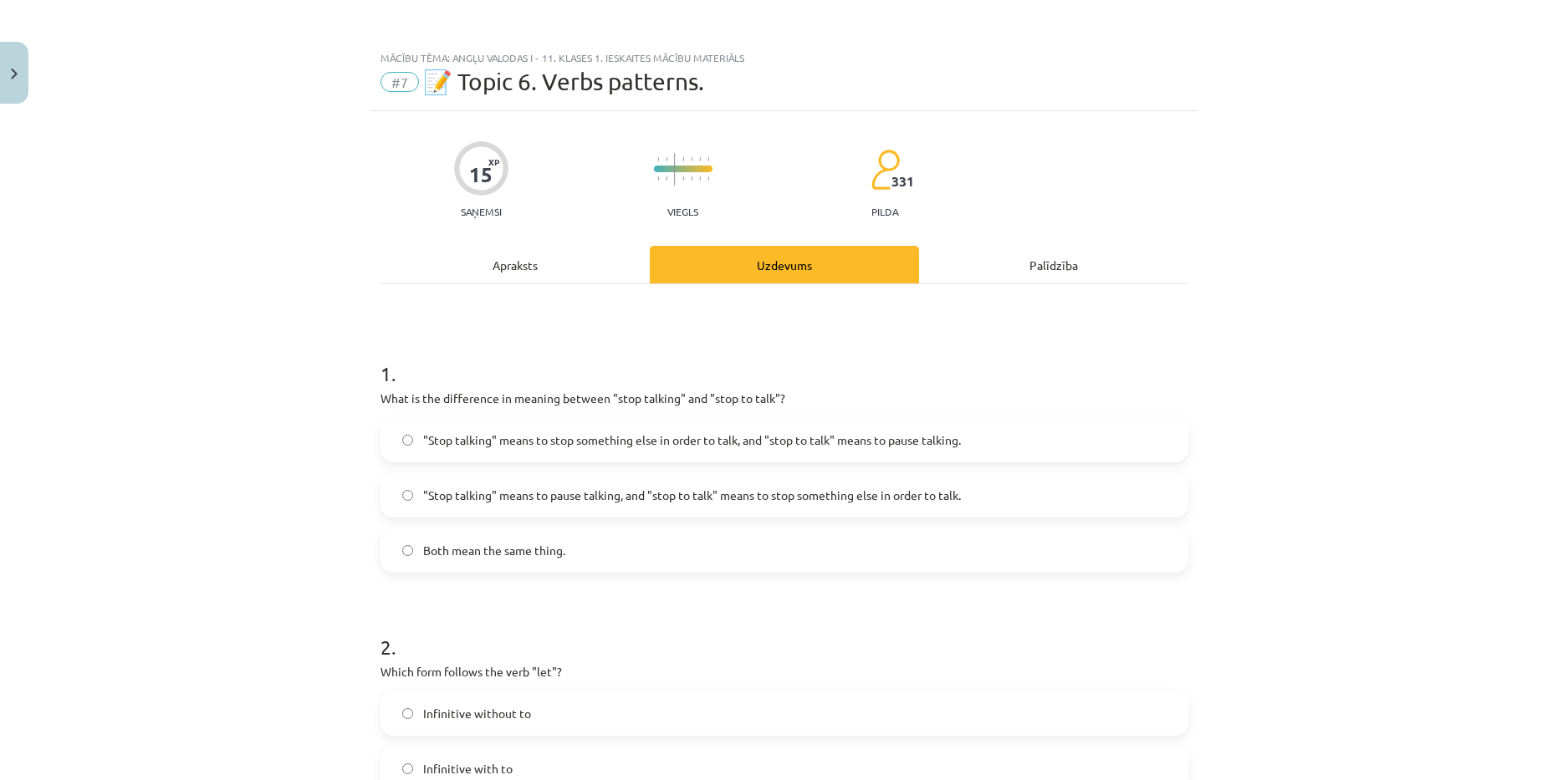
click at [514, 281] on div "Apraksts" at bounding box center [515, 265] width 270 height 38
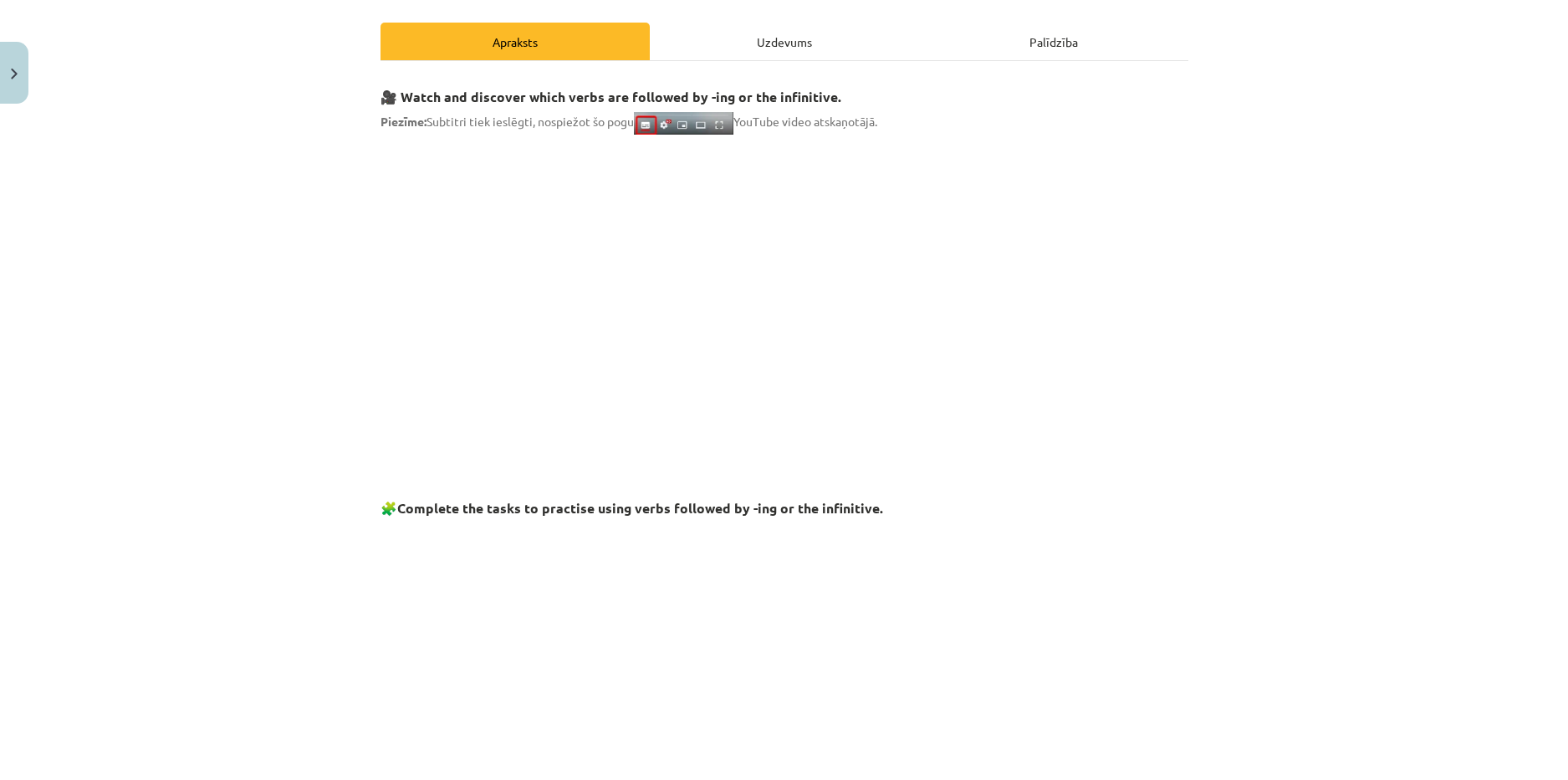
scroll to position [42, 0]
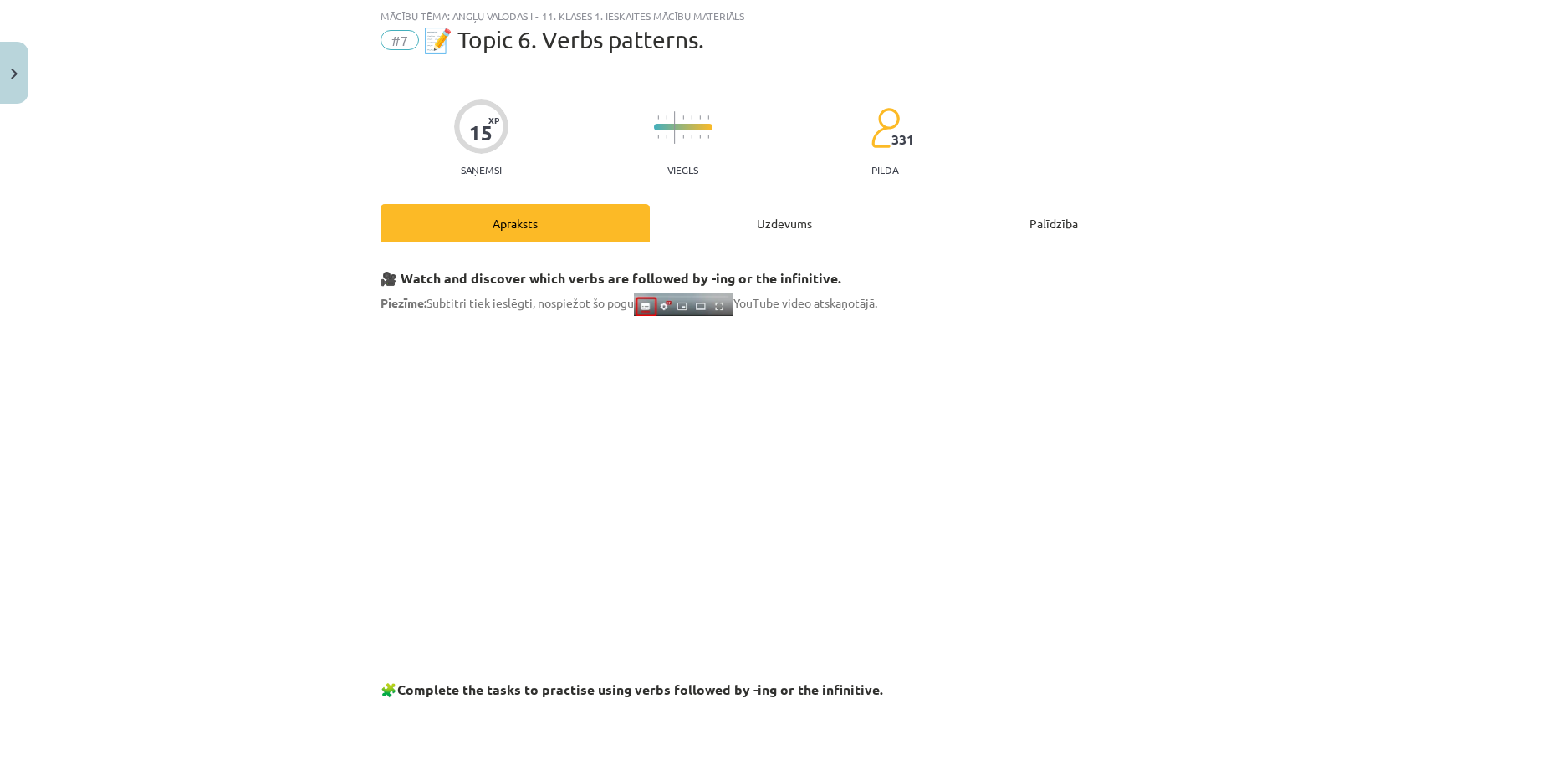
click at [742, 227] on div "Uzdevums" at bounding box center [784, 223] width 270 height 38
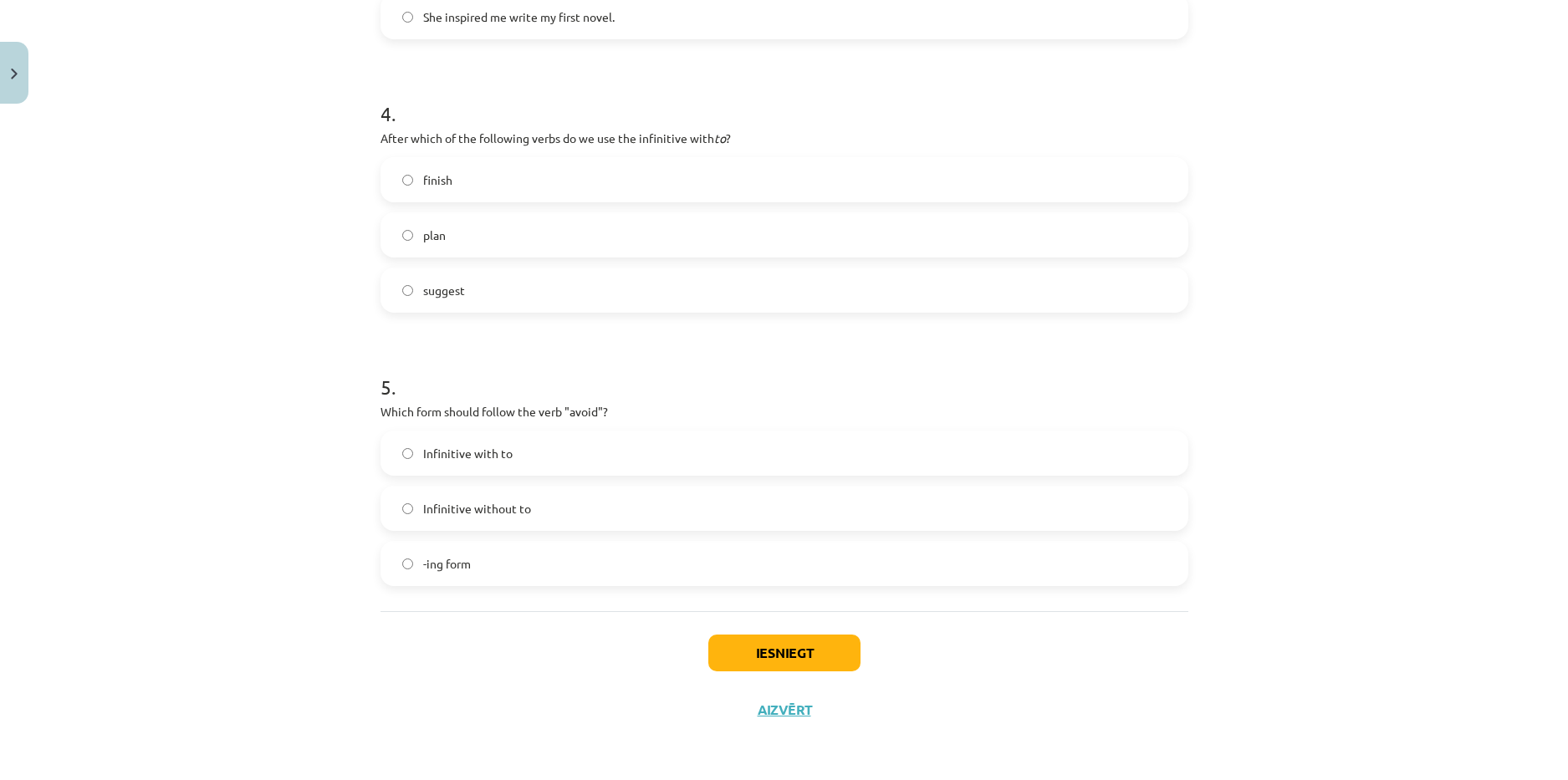
scroll to position [746, 0]
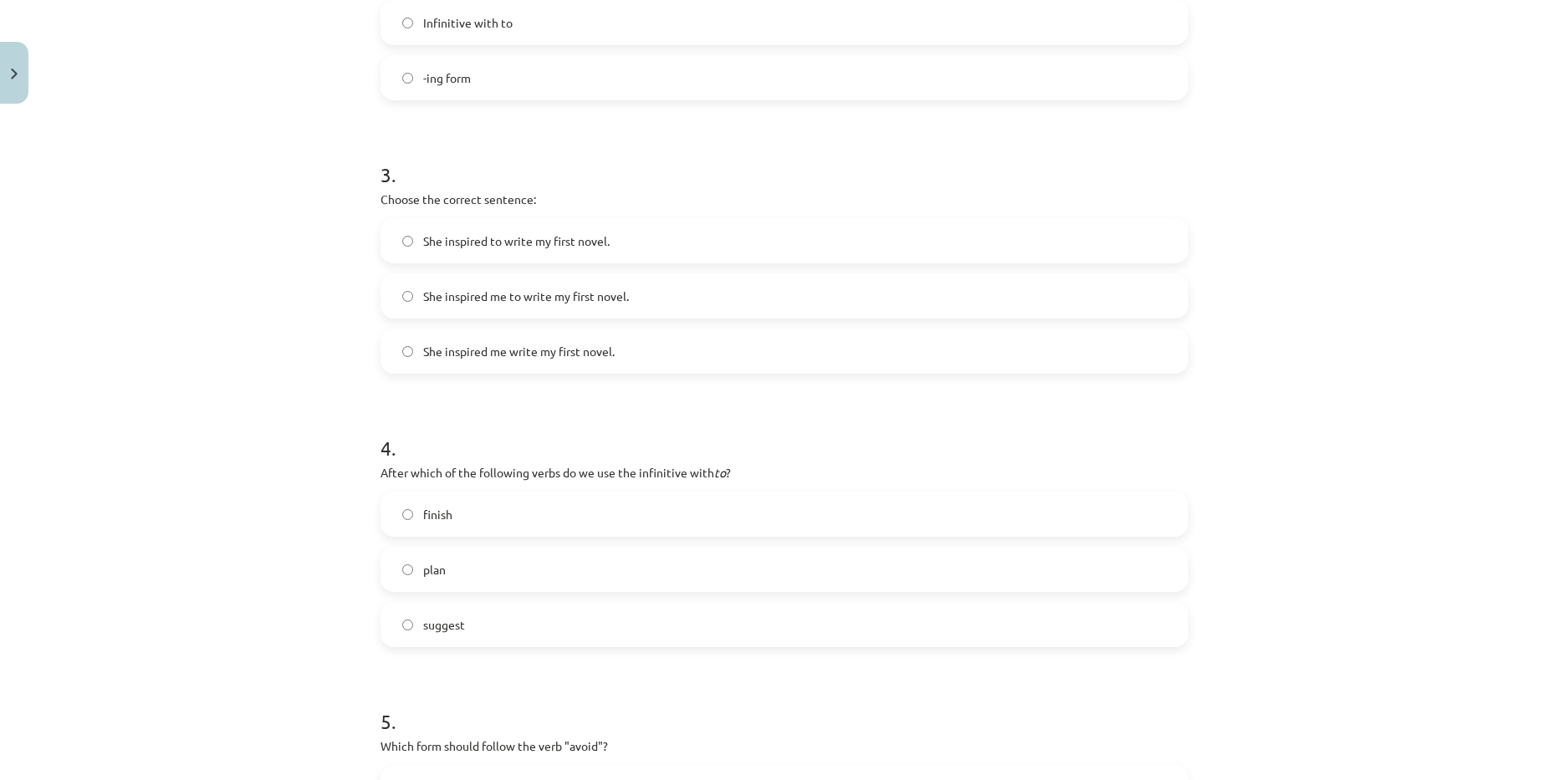
click at [463, 576] on label "plan" at bounding box center [784, 569] width 804 height 42
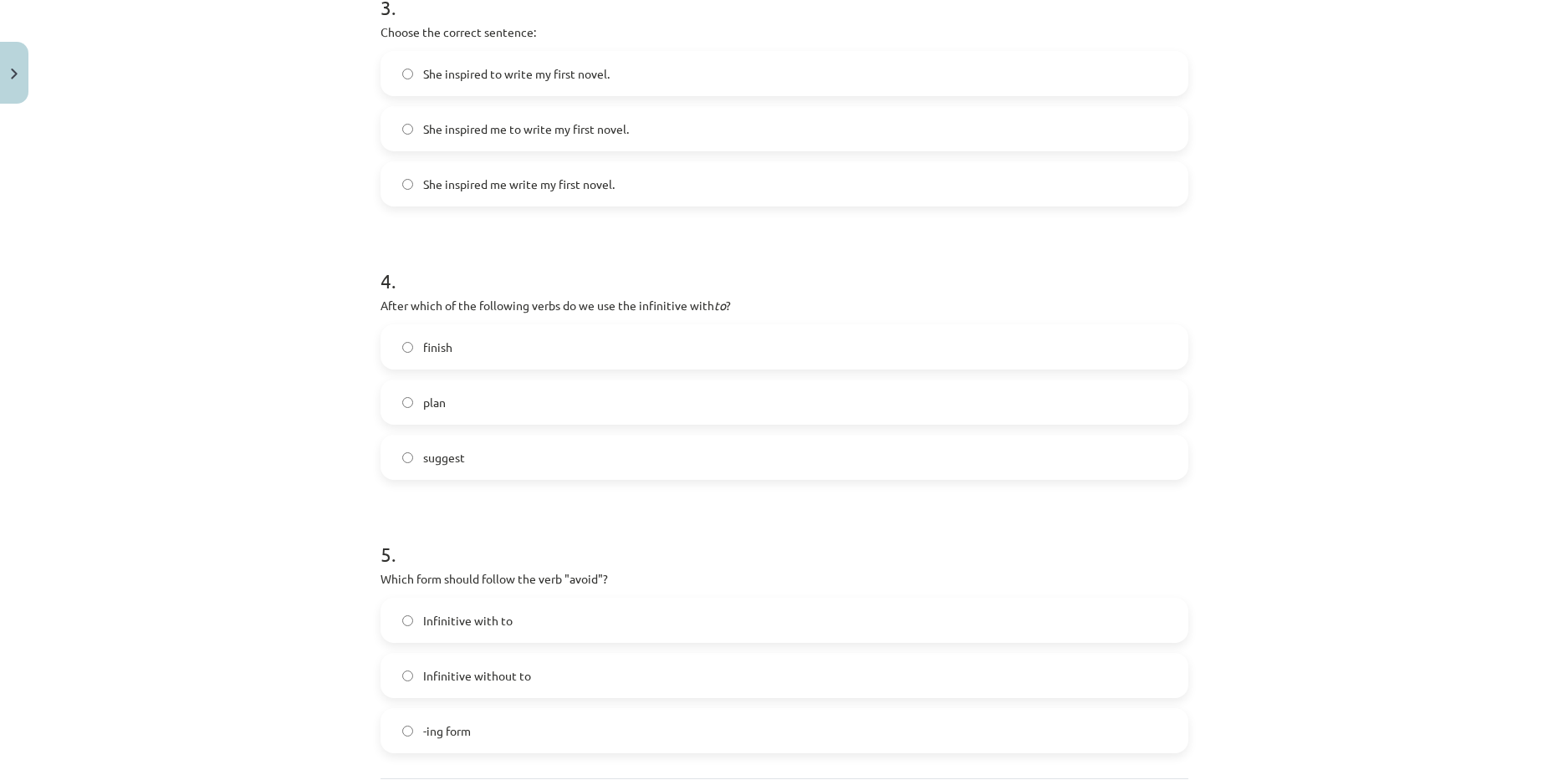
scroll to position [1081, 0]
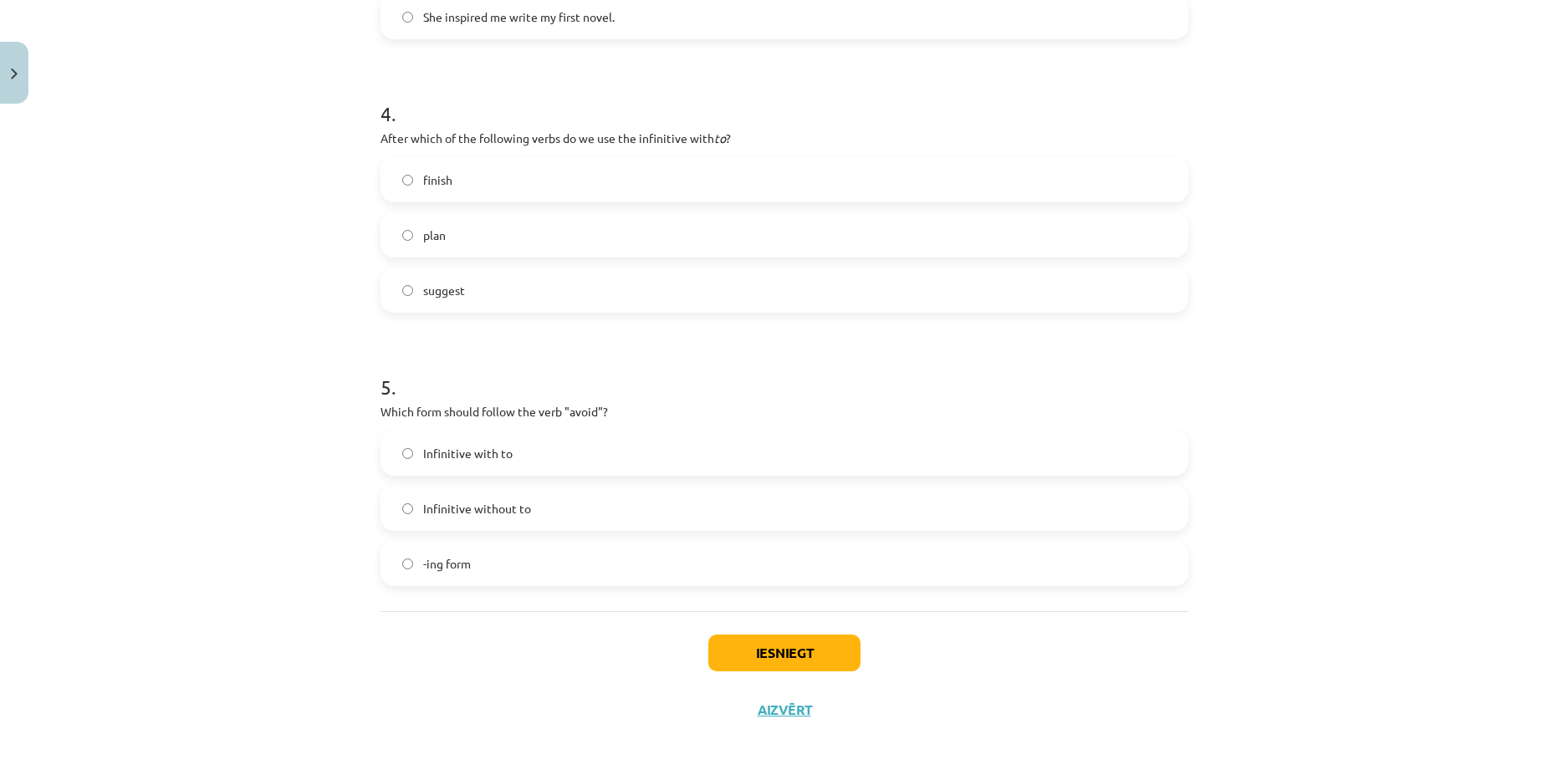
click at [473, 503] on label "Infinitive without to" at bounding box center [784, 508] width 804 height 42
click at [504, 547] on label "-ing form" at bounding box center [784, 564] width 804 height 42
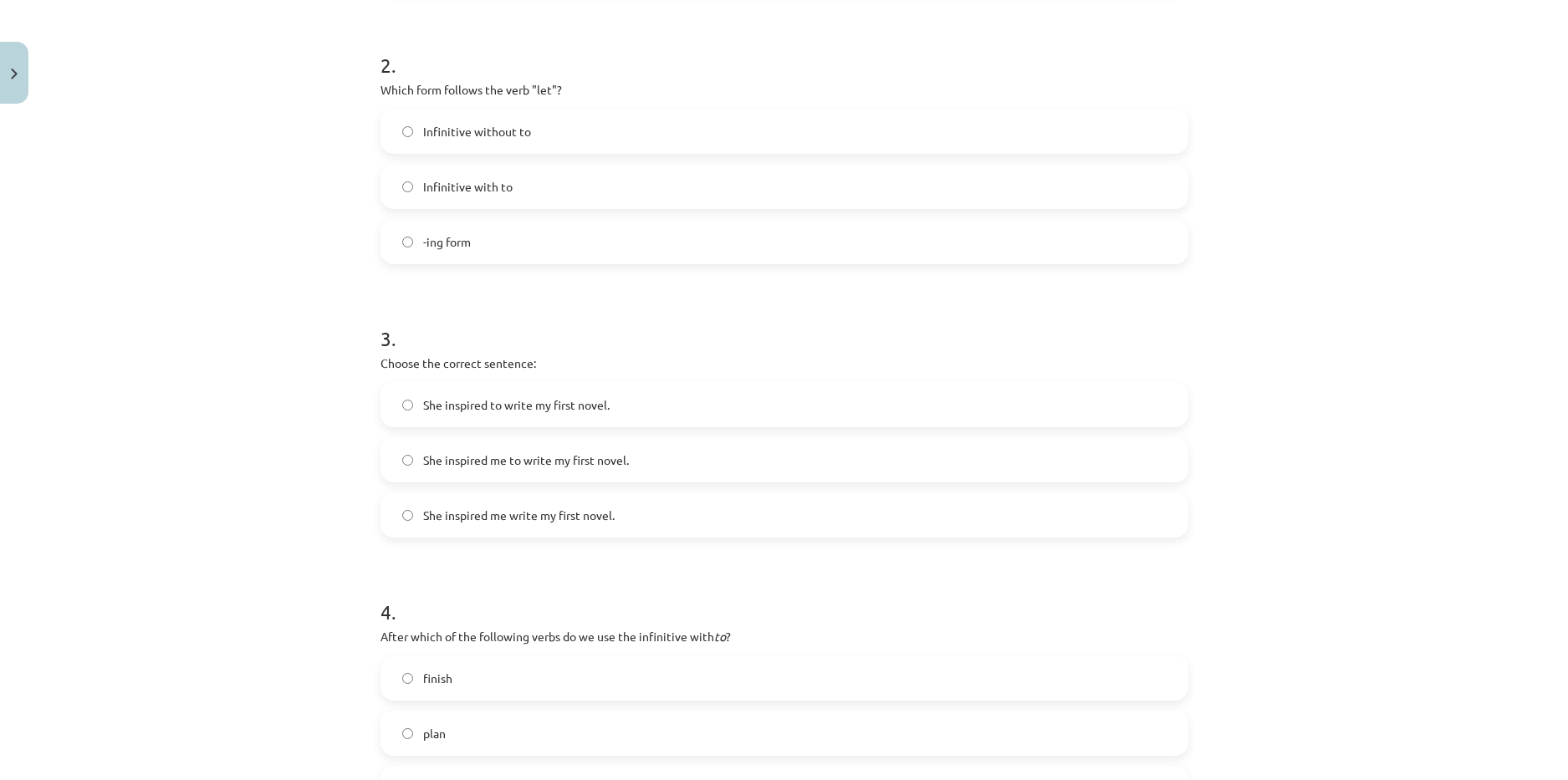
scroll to position [328, 0]
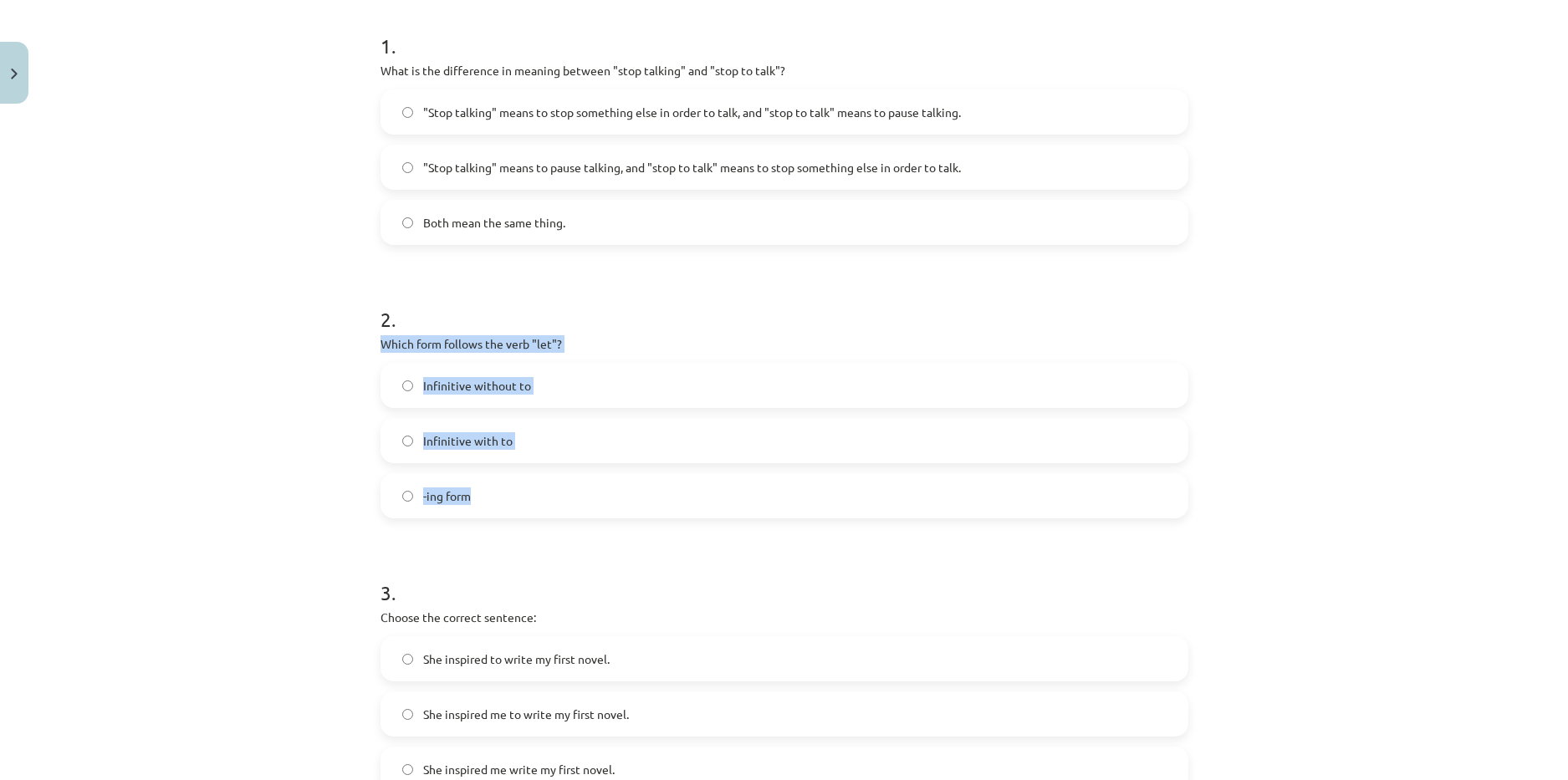
drag, startPoint x: 374, startPoint y: 344, endPoint x: 593, endPoint y: 492, distance: 264.3
click at [593, 492] on div "2 . Which form follows the verb "let"? Infinitive without to Infinitive with to…" at bounding box center [784, 398] width 808 height 240
copy div "Which form follows the verb "let"? Infinitive without to Infinitive with to -in…"
click at [327, 429] on div "Mācību tēma: Angļu valodas i - 11. klases 1. ieskaites mācību materiāls #7 📝 To…" at bounding box center [784, 390] width 1568 height 780
click at [491, 440] on span "Infinitive with to" at bounding box center [467, 441] width 89 height 18
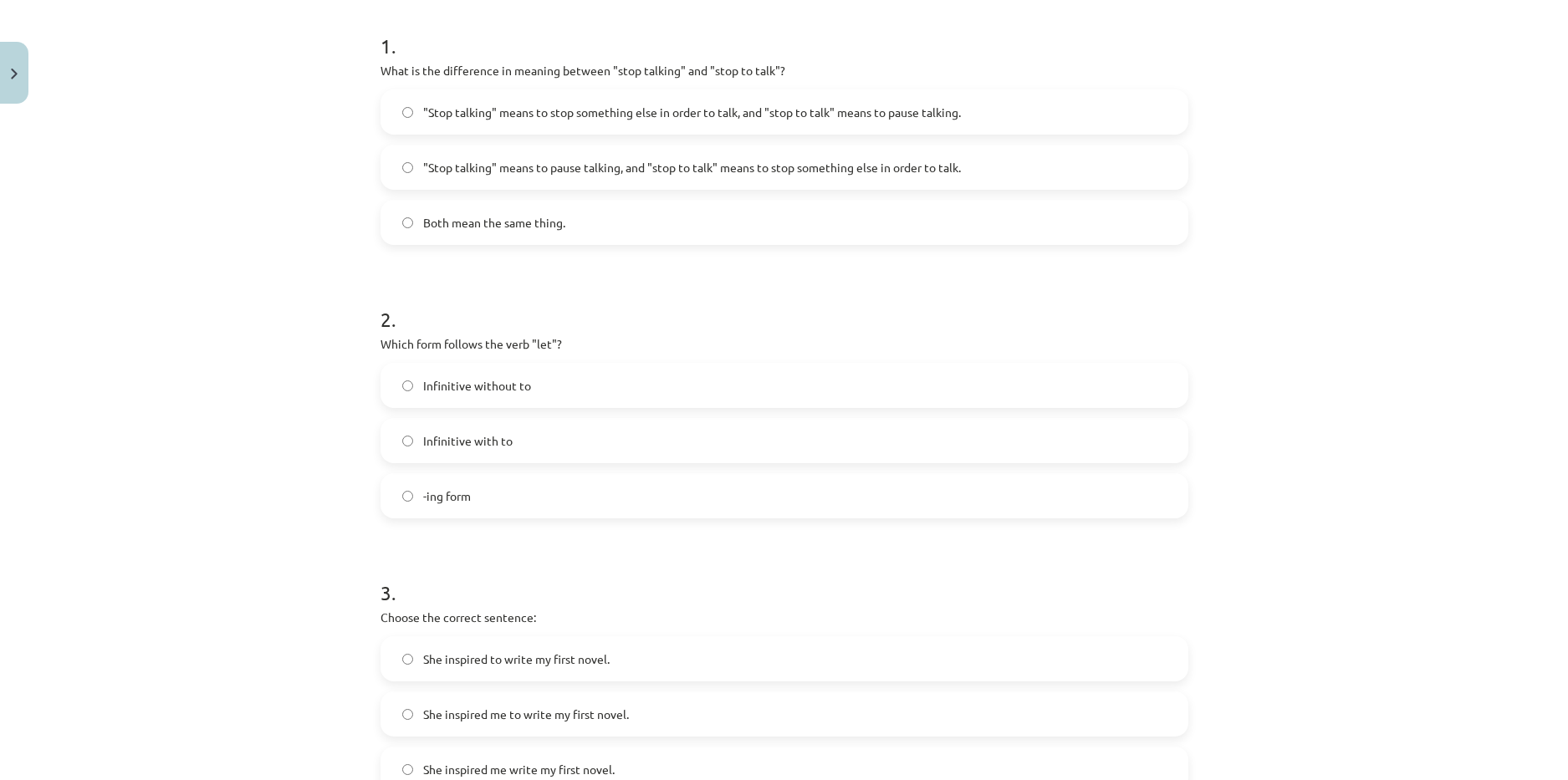
click at [489, 394] on span "Infinitive without to" at bounding box center [476, 385] width 108 height 18
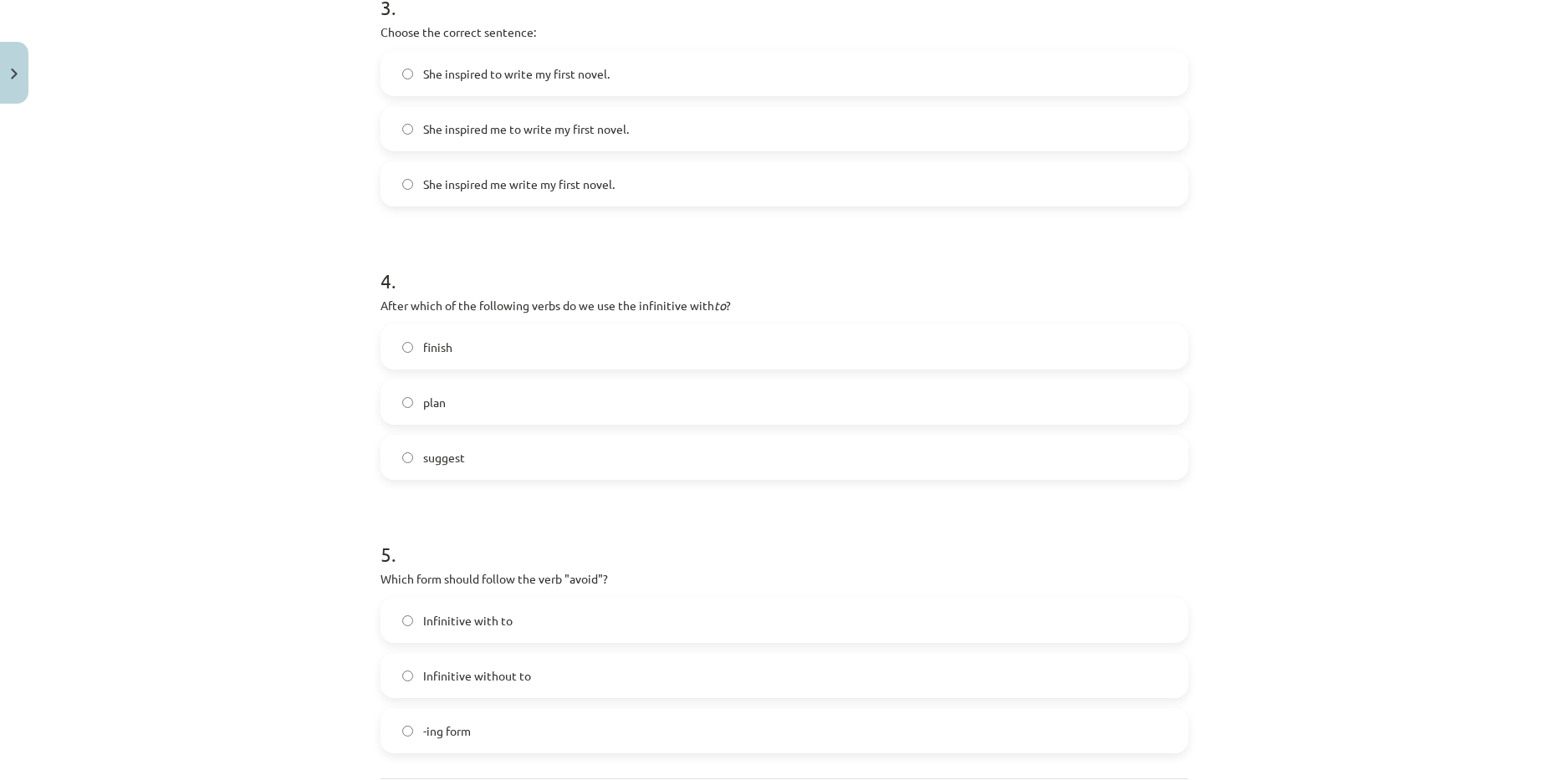
scroll to position [1081, 0]
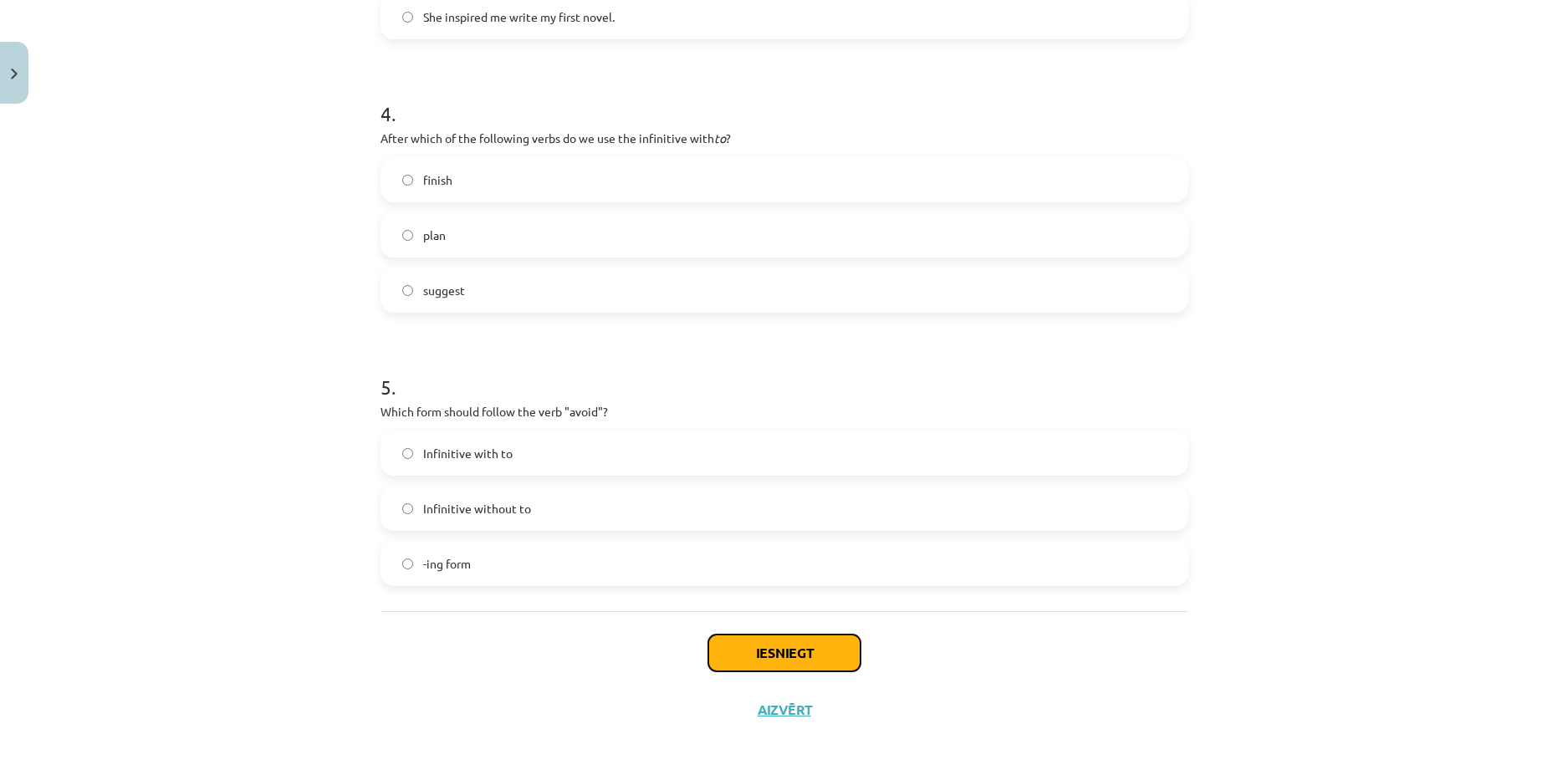
click at [765, 644] on button "Iesniegt" at bounding box center [784, 653] width 152 height 37
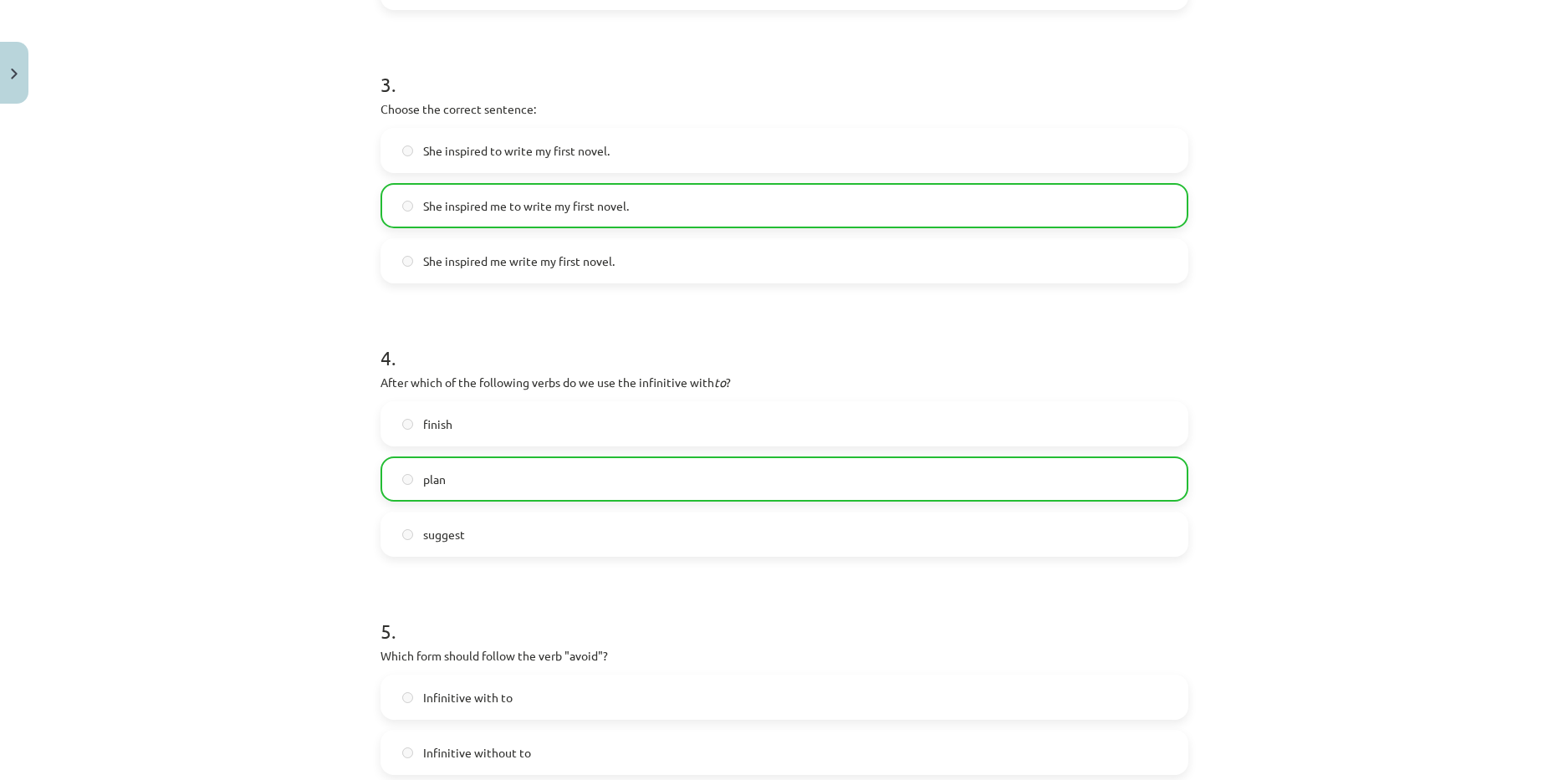
scroll to position [1134, 0]
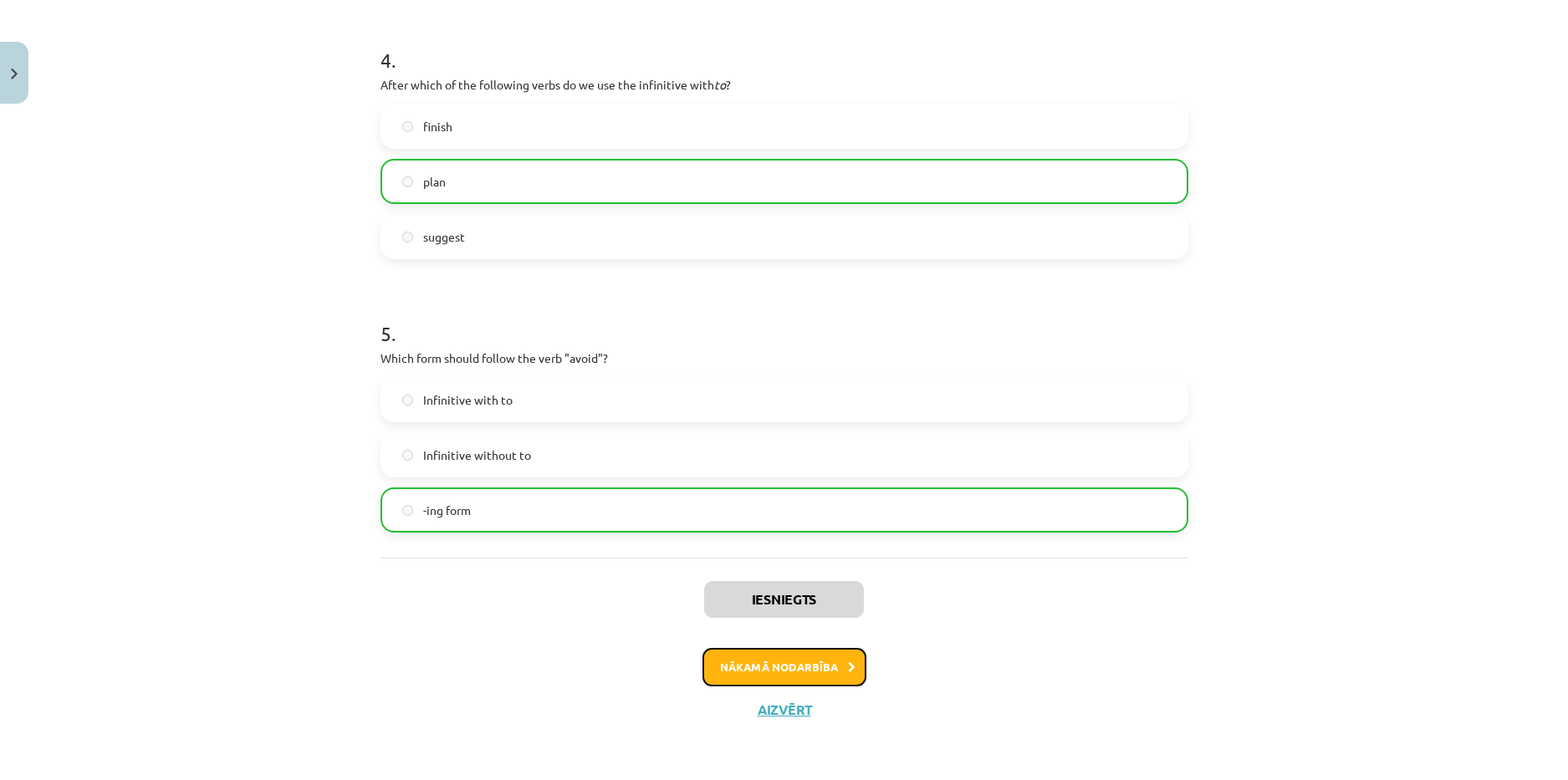
click at [801, 668] on button "Nākamā nodarbība" at bounding box center [784, 667] width 163 height 39
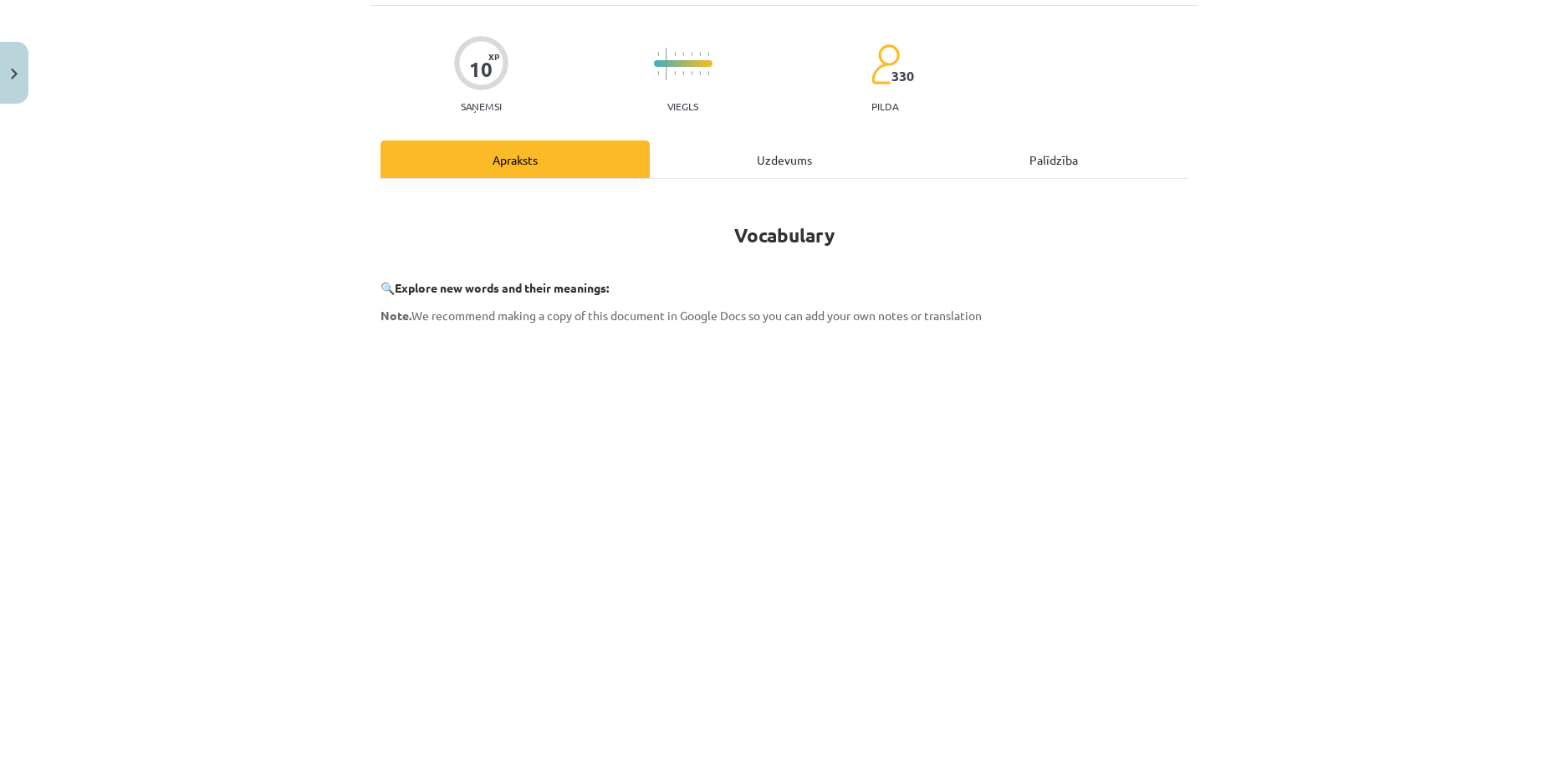
scroll to position [42, 0]
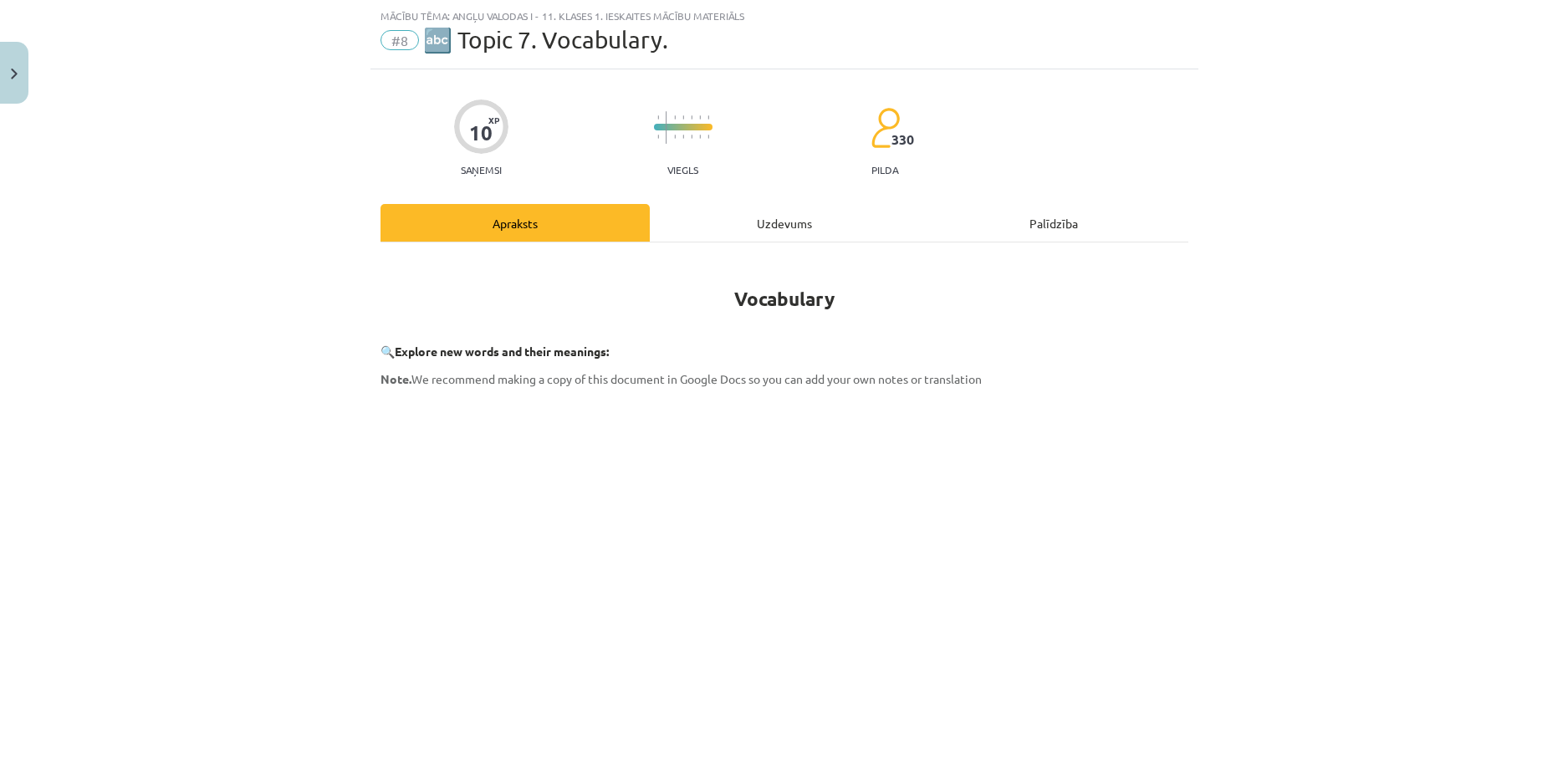
click at [727, 225] on div "Uzdevums" at bounding box center [784, 223] width 270 height 38
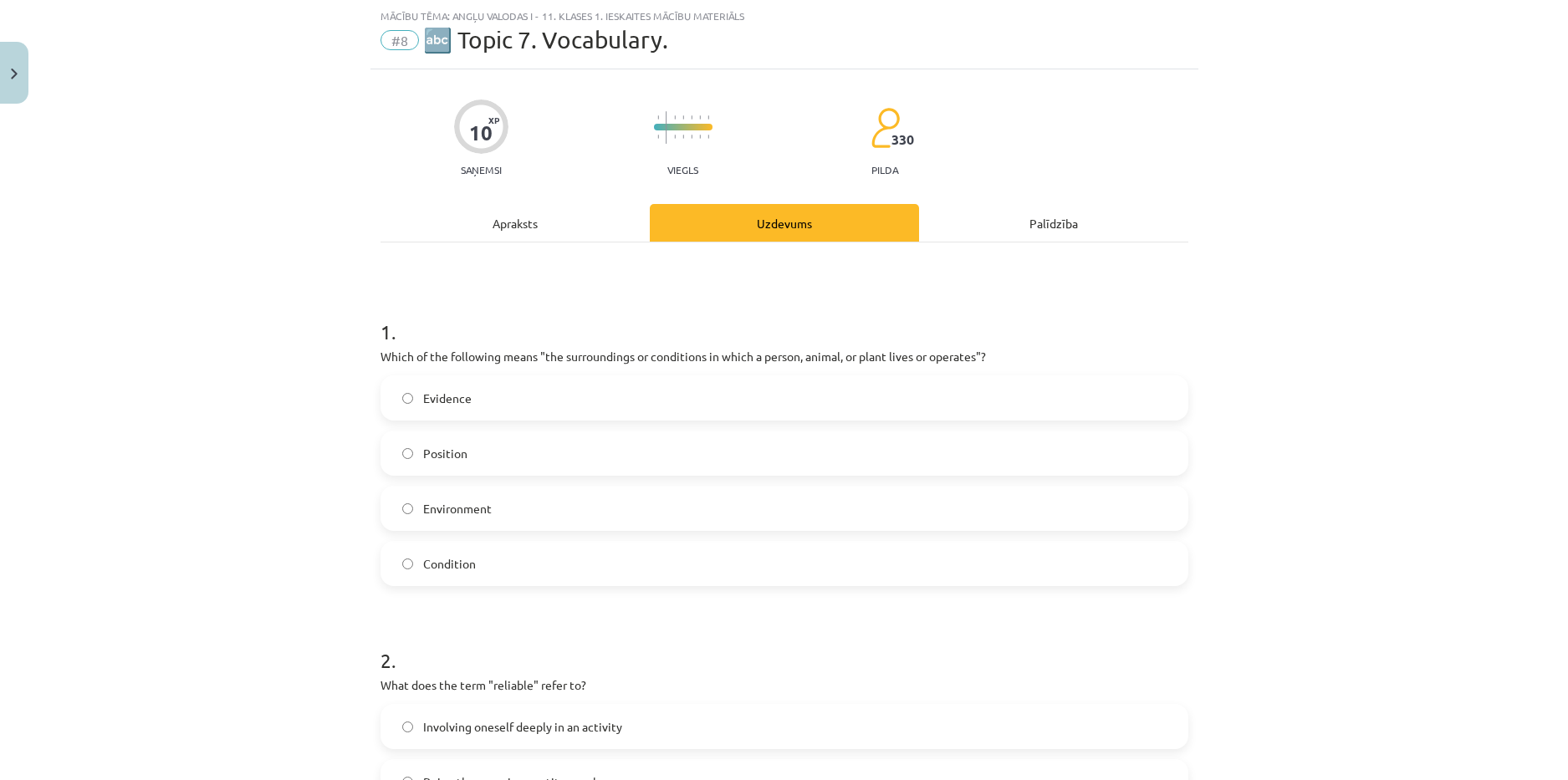
click at [419, 527] on label "Environment" at bounding box center [784, 508] width 804 height 42
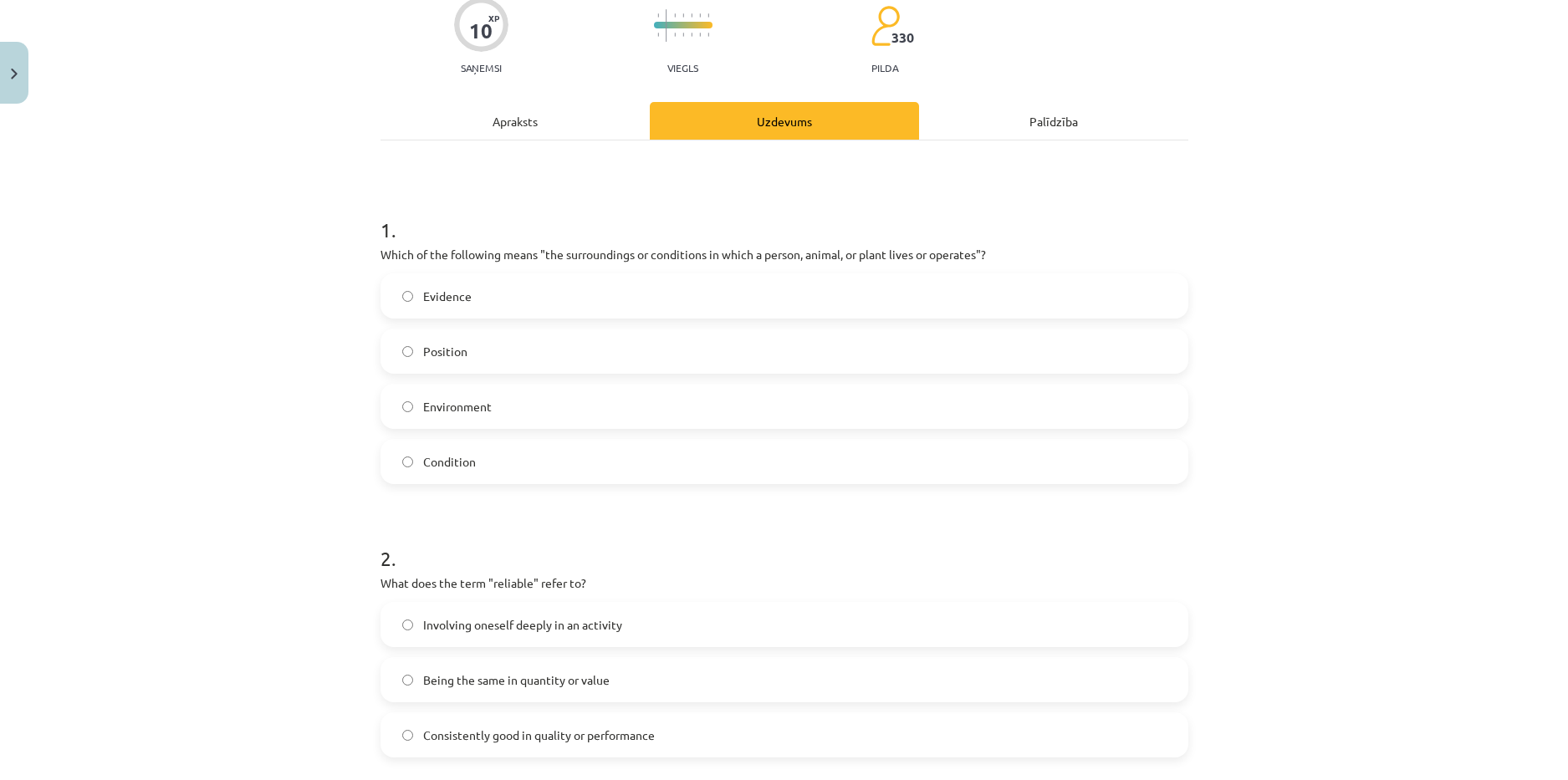
scroll to position [210, 0]
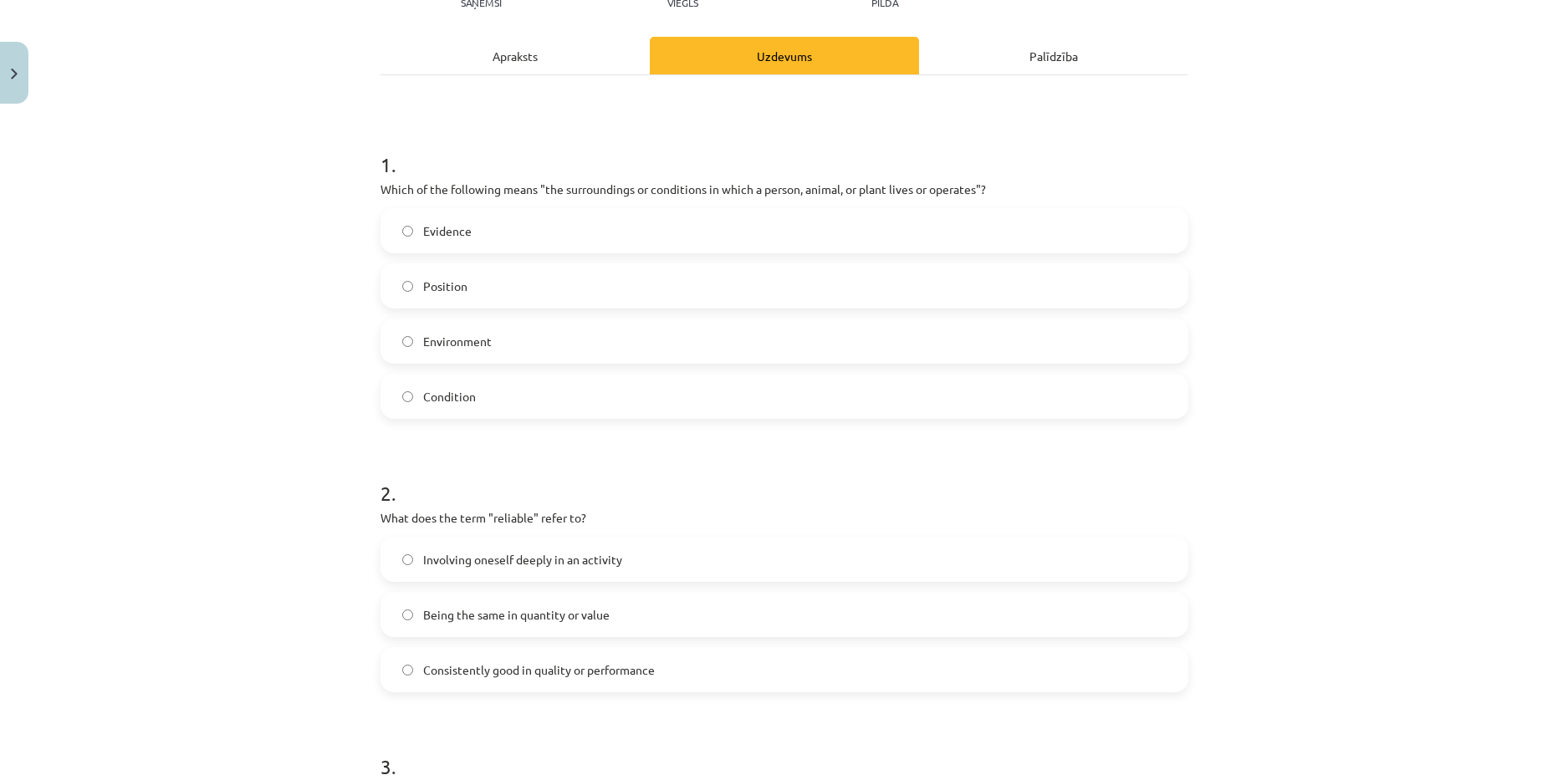
click at [551, 668] on span "Consistently good in quality or performance" at bounding box center [538, 670] width 232 height 18
click at [580, 606] on span "Being the same in quantity or value" at bounding box center [516, 615] width 187 height 18
click at [611, 648] on div "Consistently good in quality or performance" at bounding box center [784, 670] width 808 height 45
click at [601, 666] on span "Consistently good in quality or performance" at bounding box center [538, 670] width 232 height 18
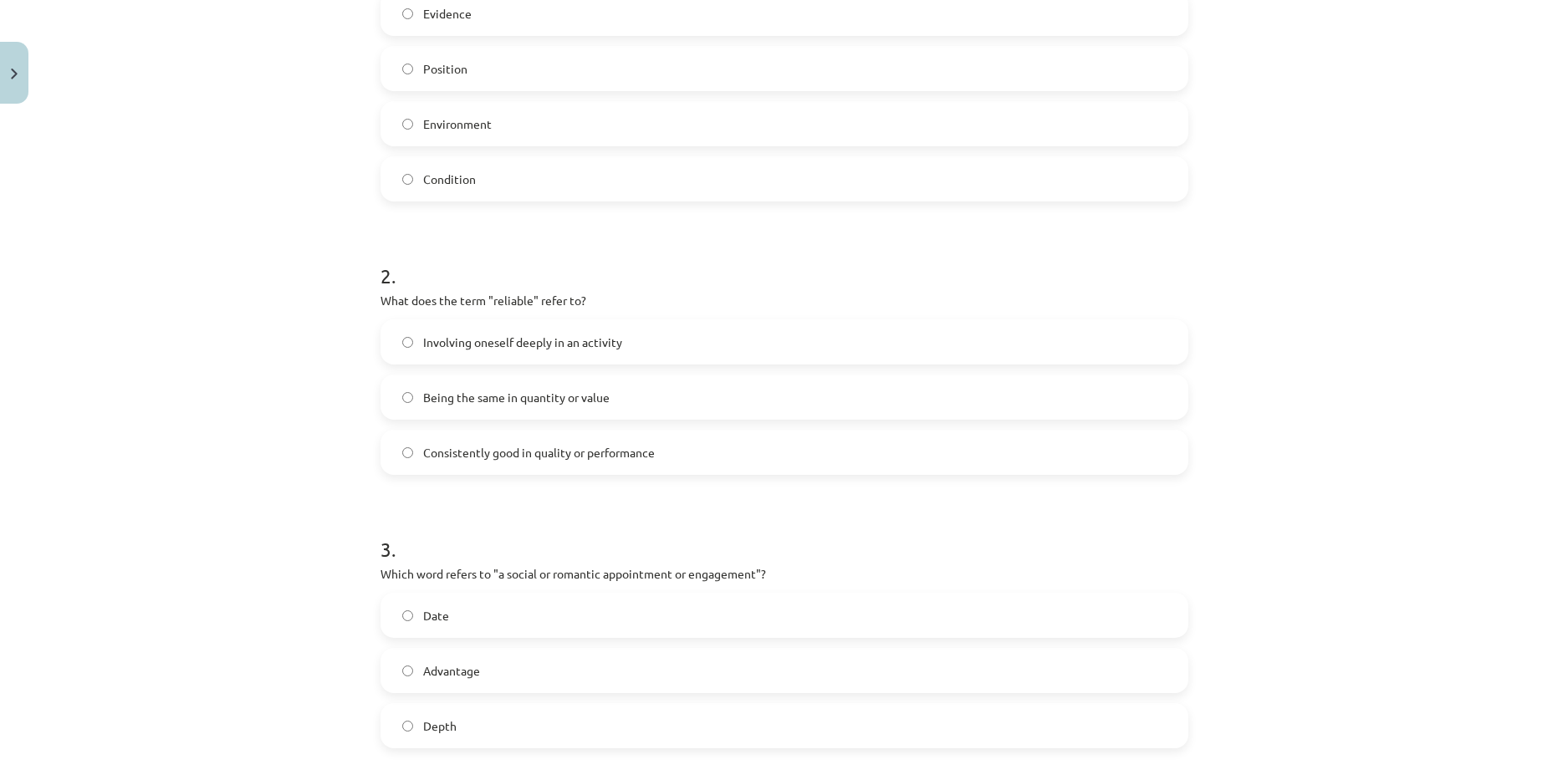
scroll to position [460, 0]
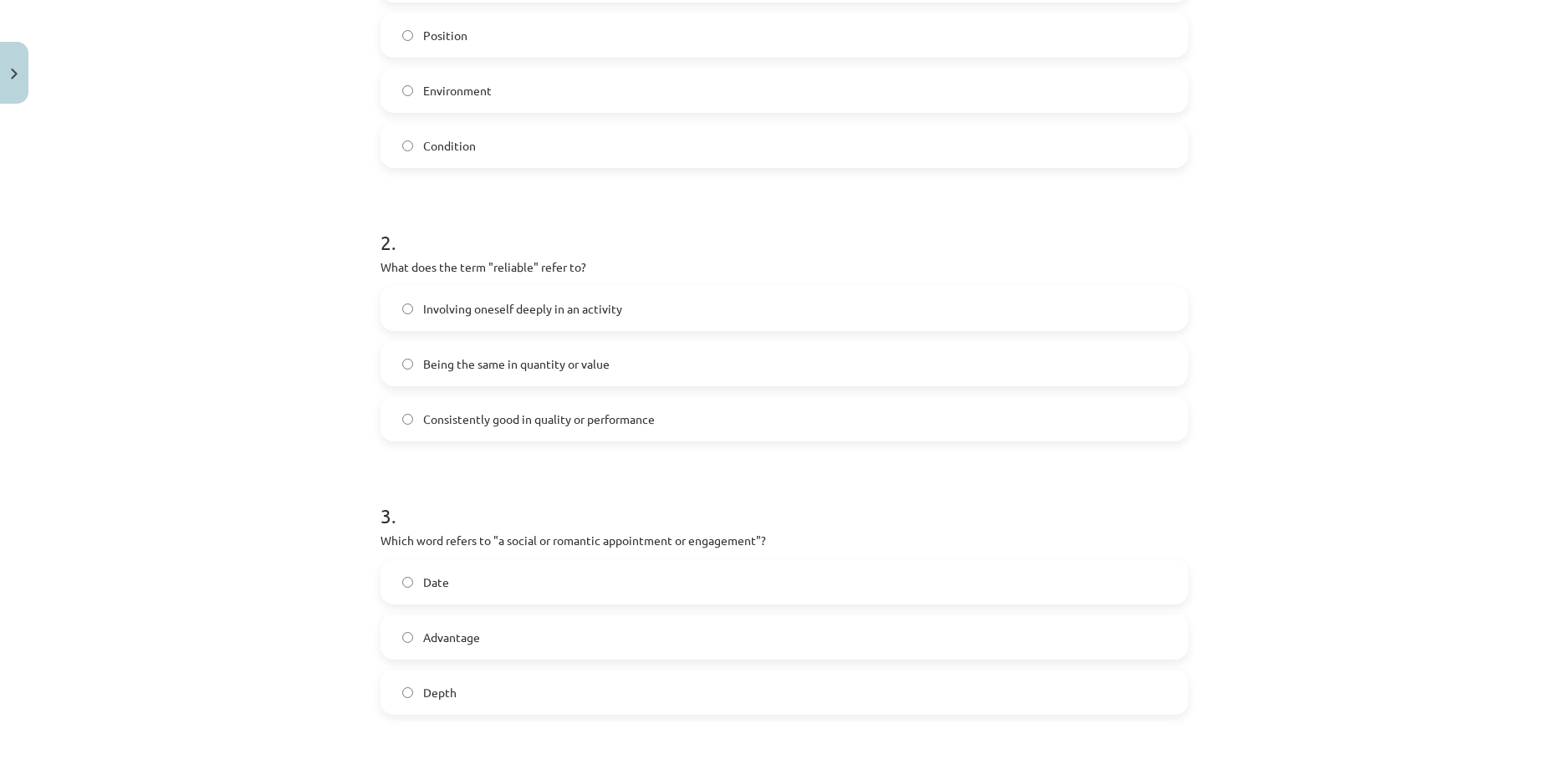
click at [567, 354] on label "Being the same in quantity or value" at bounding box center [784, 364] width 804 height 42
click at [581, 429] on label "Consistently good in quality or performance" at bounding box center [784, 419] width 804 height 42
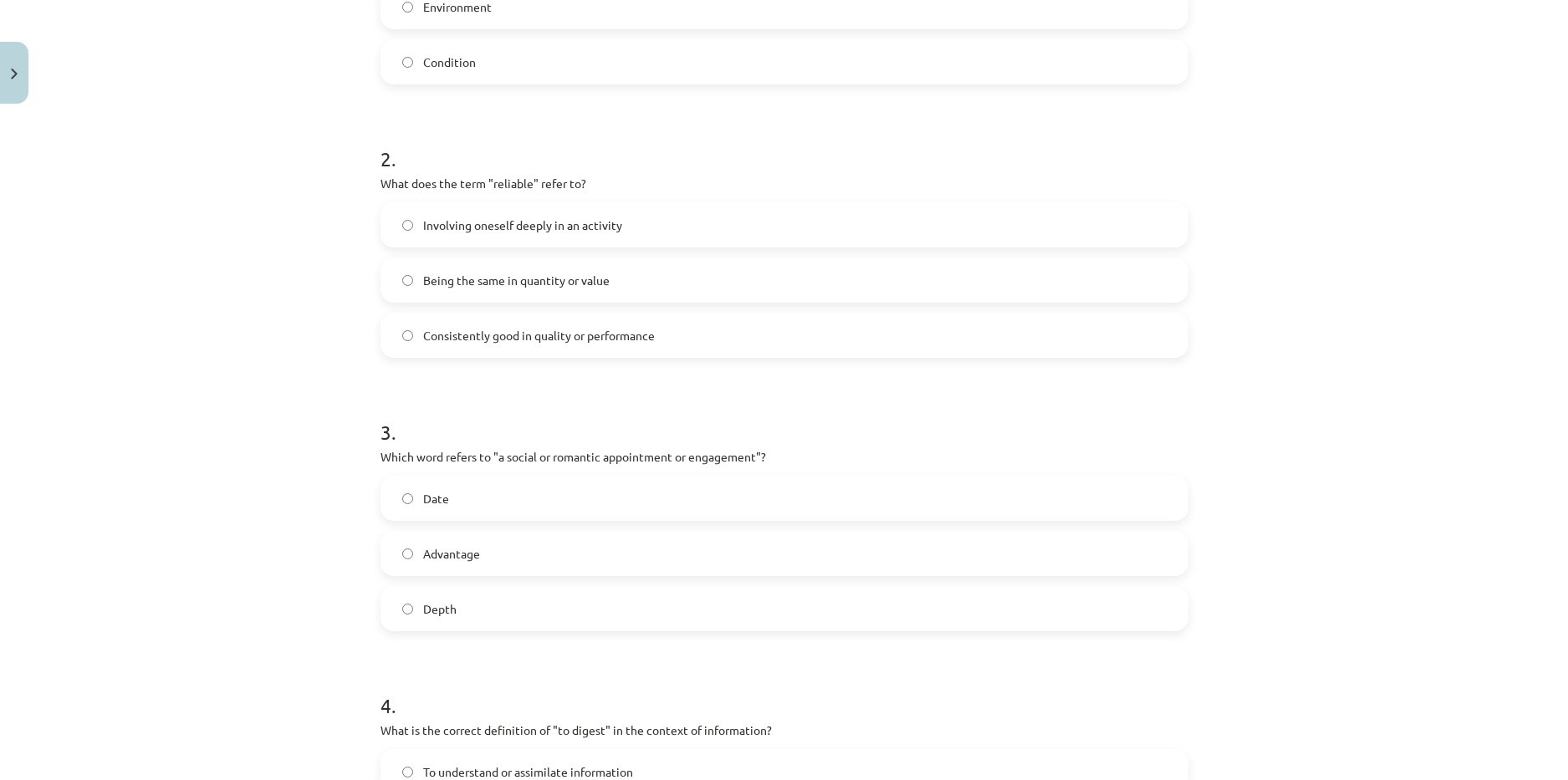
click at [450, 509] on label "Date" at bounding box center [784, 498] width 804 height 42
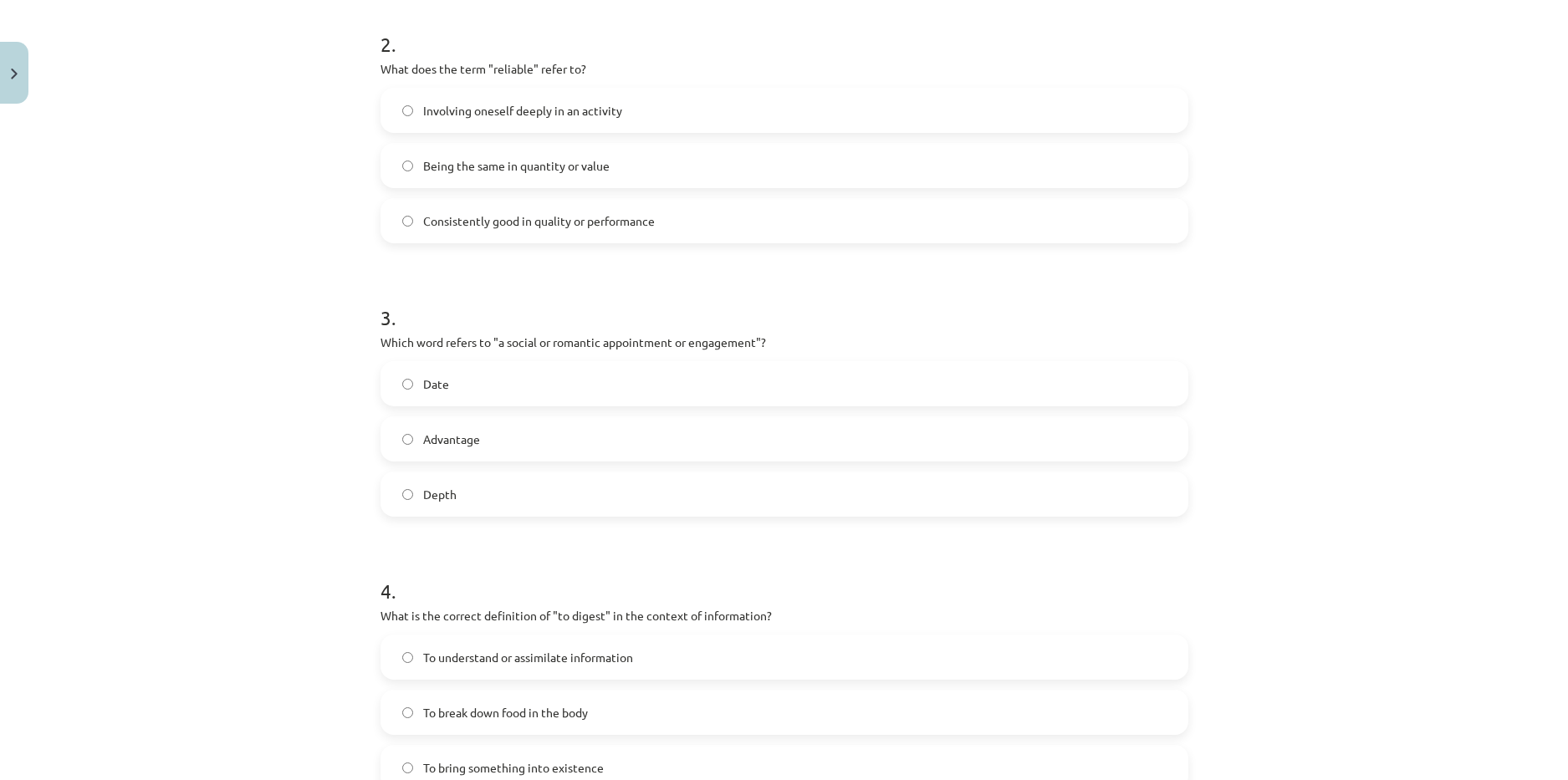
scroll to position [711, 0]
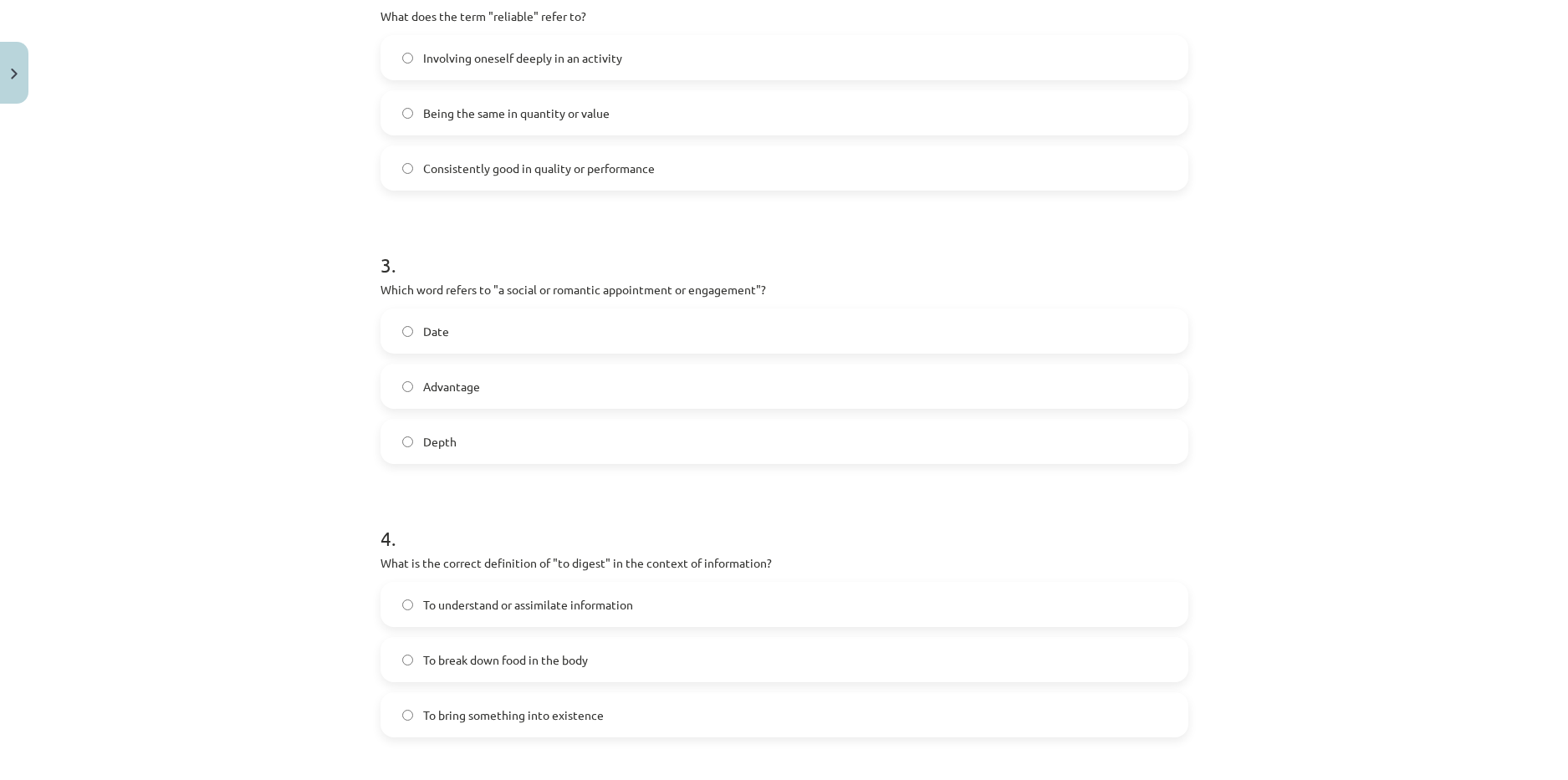
click at [622, 620] on label "To understand or assimilate information" at bounding box center [784, 604] width 804 height 42
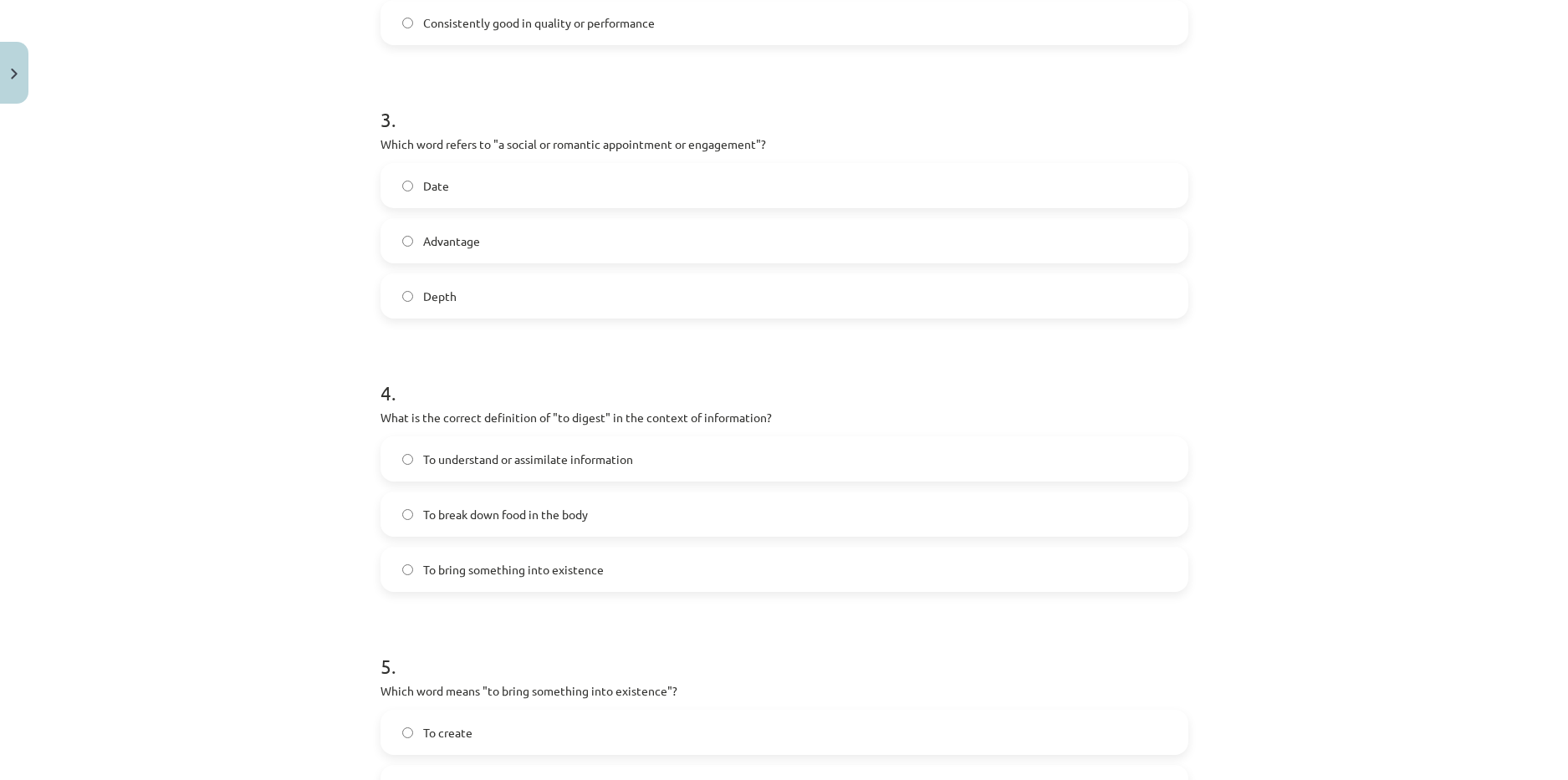
scroll to position [1046, 0]
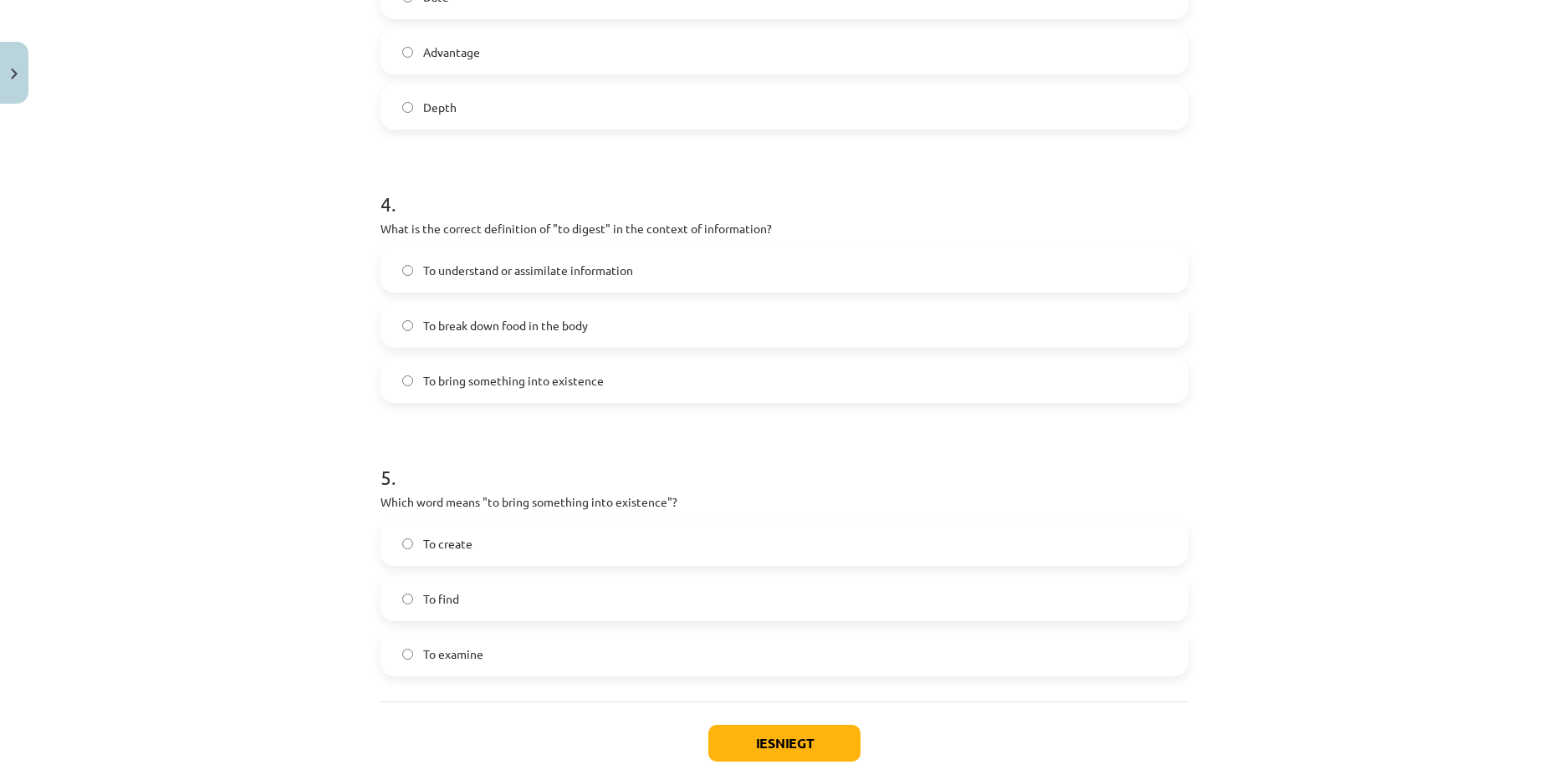
click at [485, 547] on label "To create" at bounding box center [784, 543] width 804 height 42
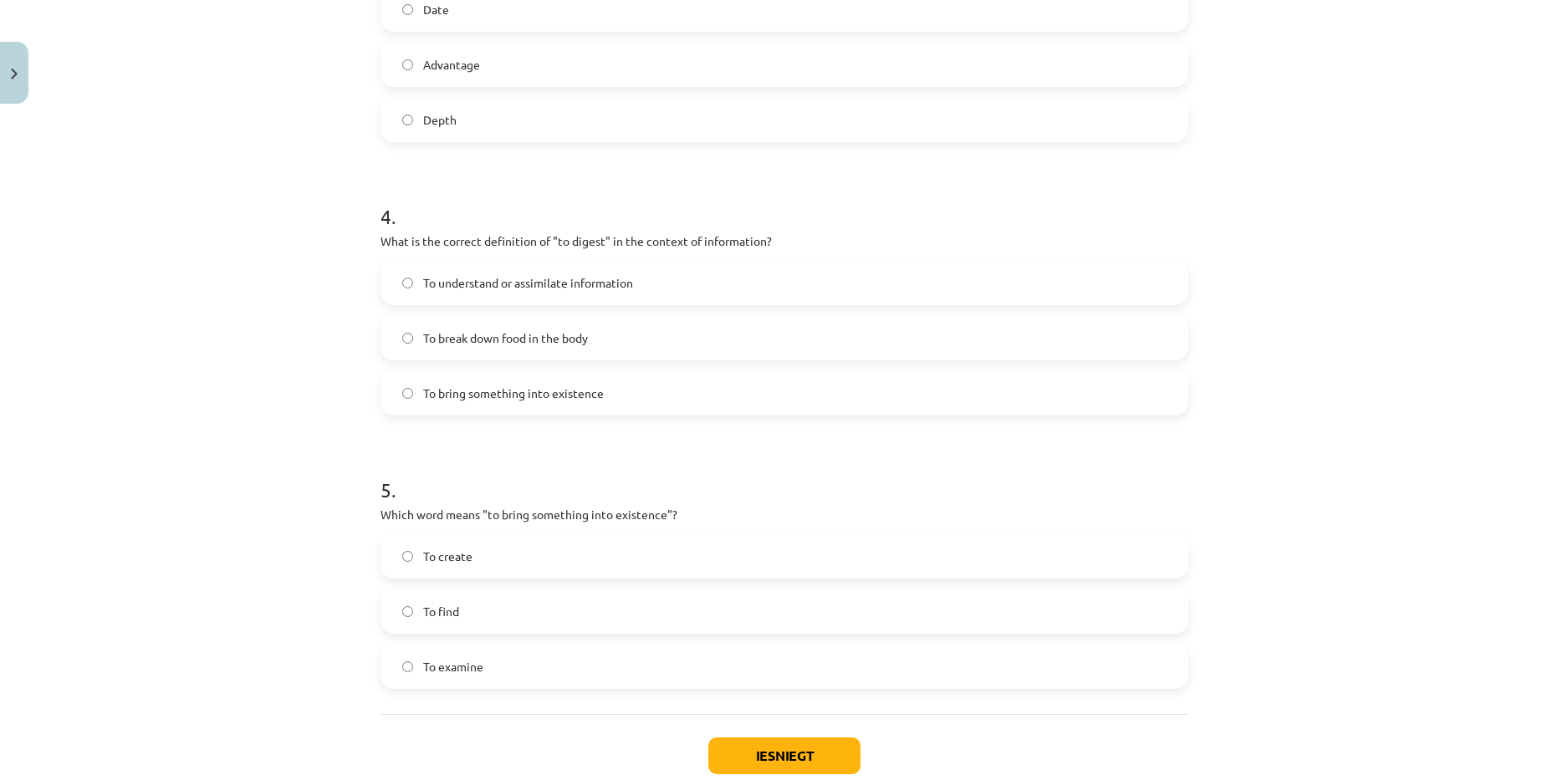
scroll to position [1136, 0]
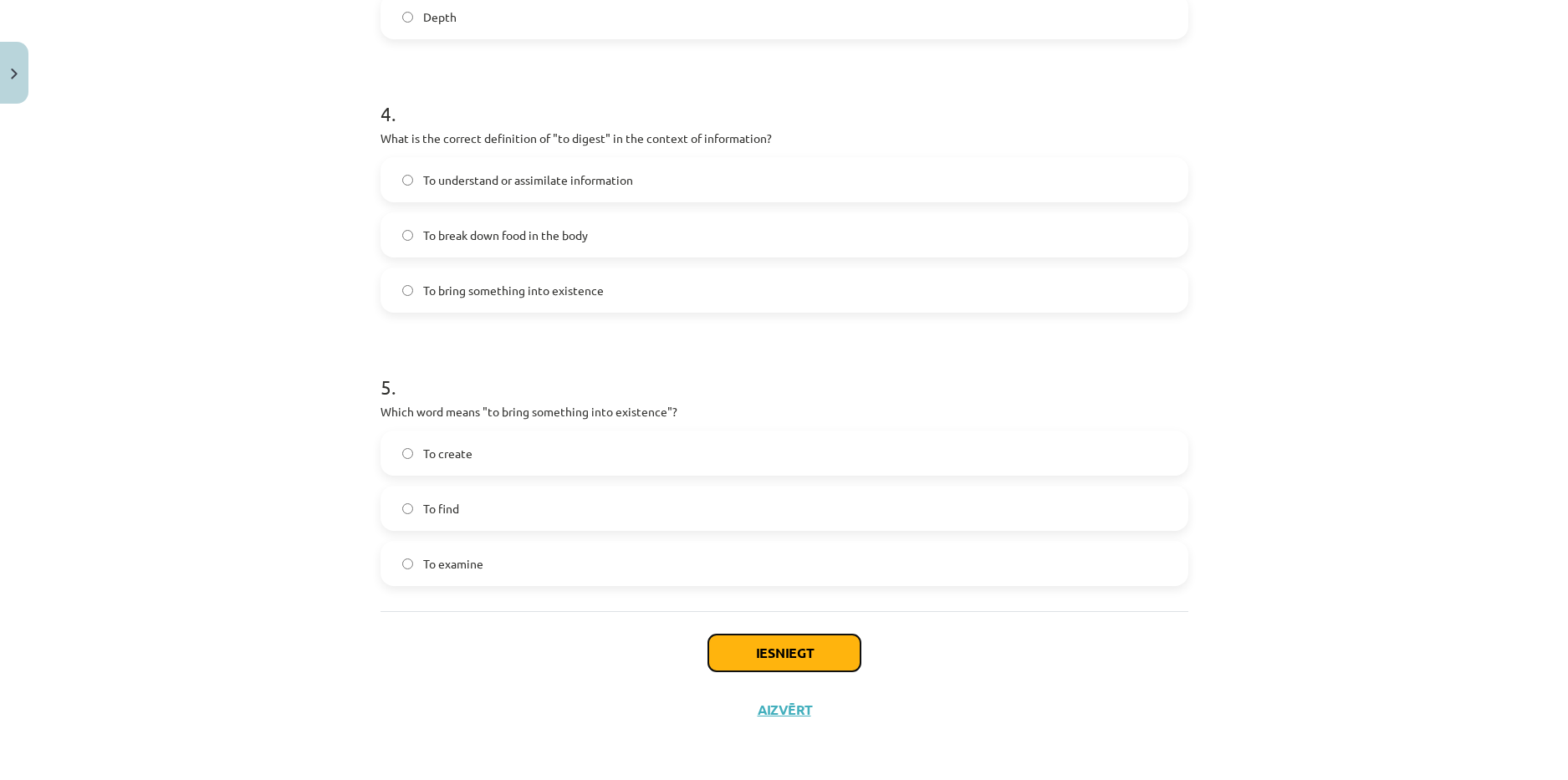
click at [750, 646] on button "Iesniegt" at bounding box center [784, 653] width 152 height 37
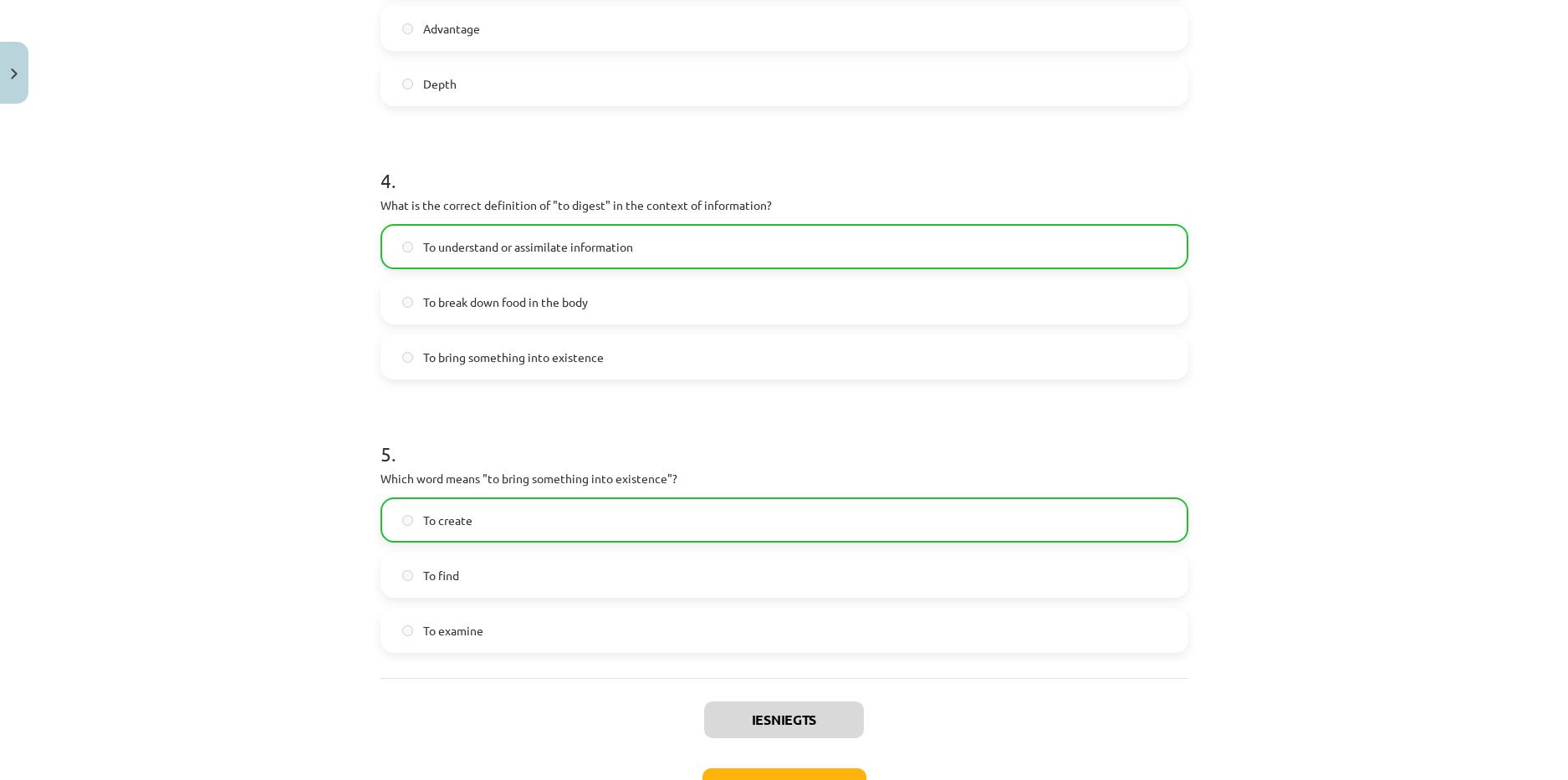
scroll to position [1190, 0]
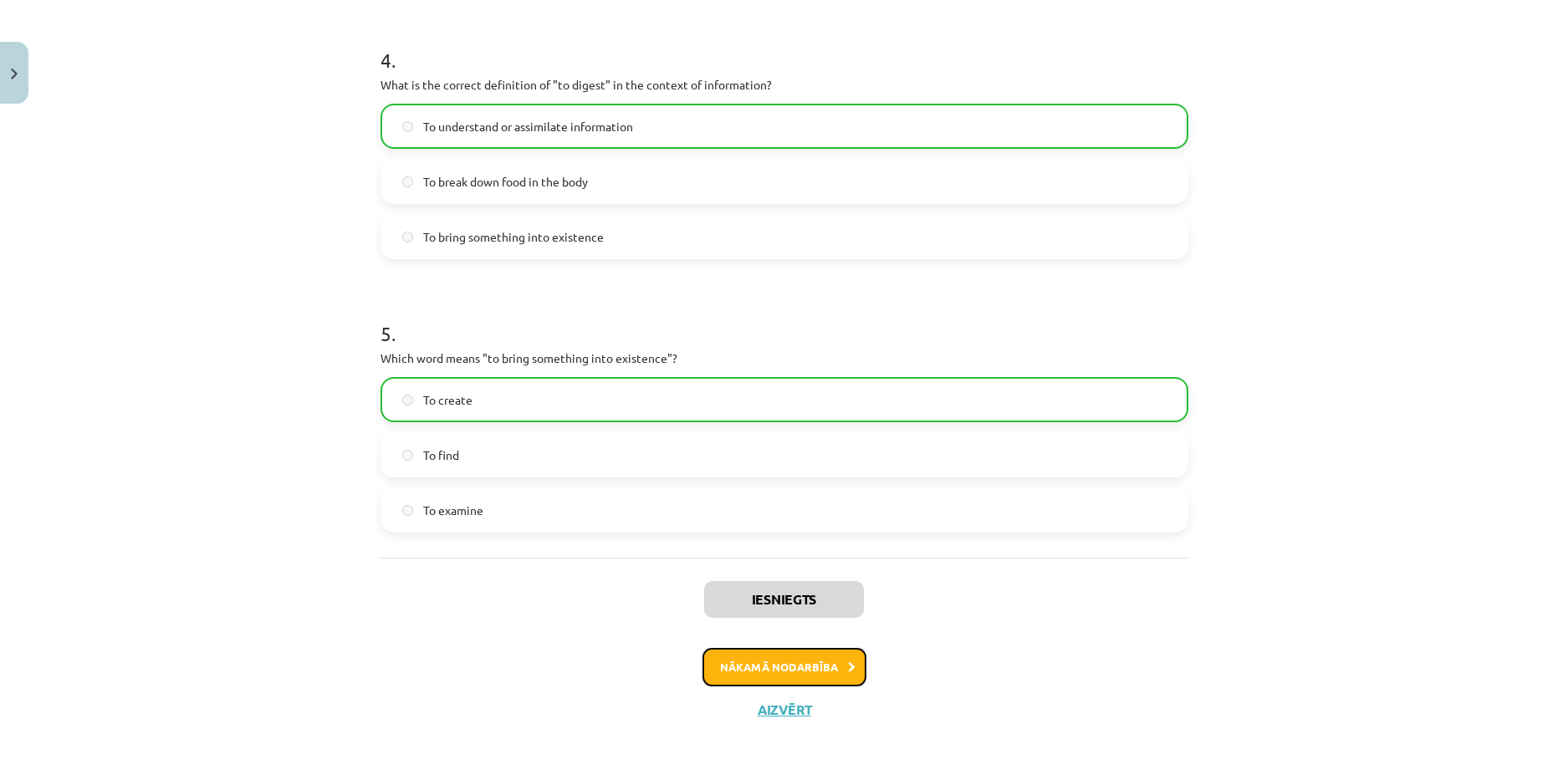
click at [765, 663] on button "Nākamā nodarbība" at bounding box center [784, 667] width 163 height 39
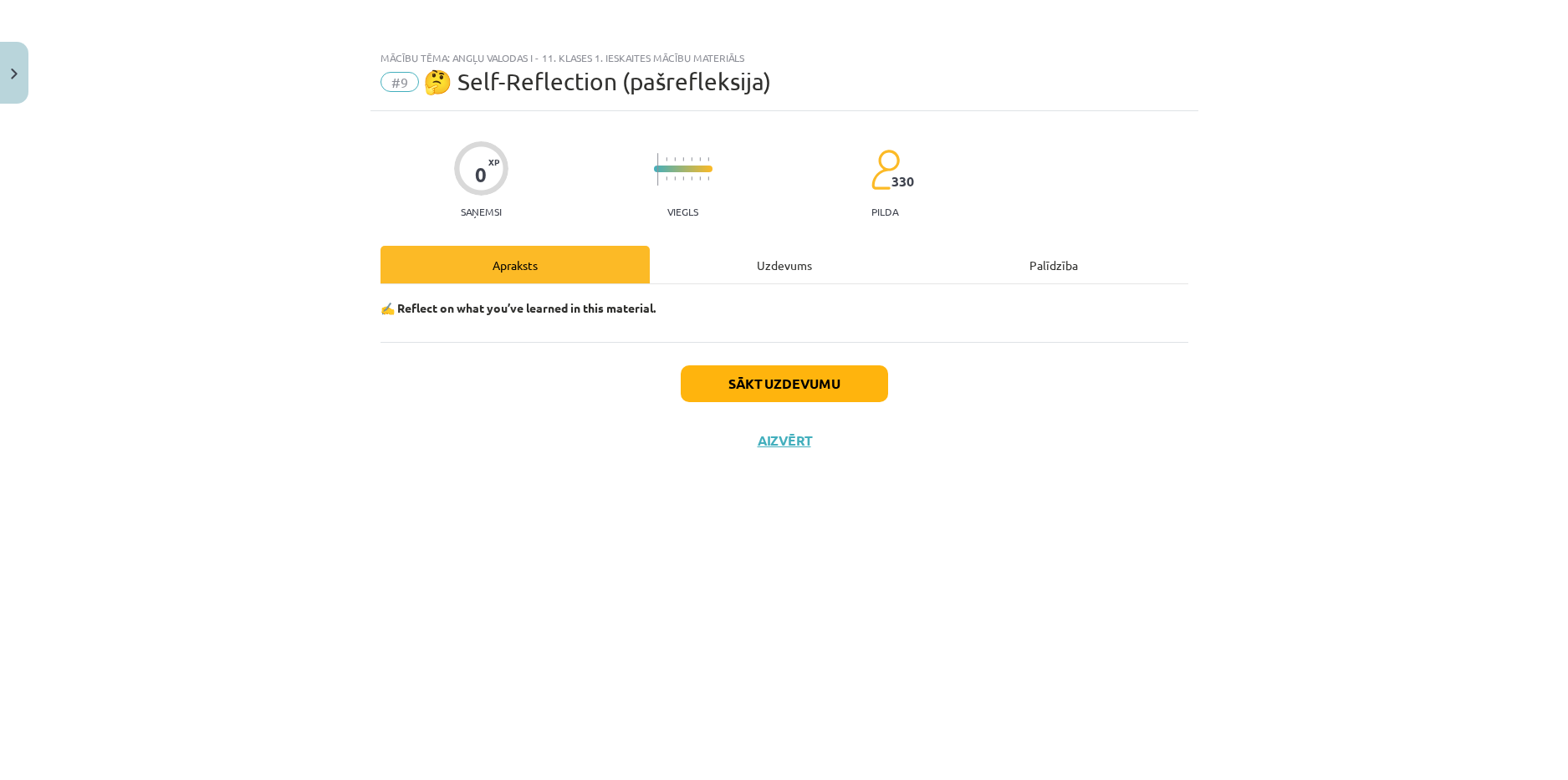
scroll to position [0, 0]
click at [778, 269] on div "Uzdevums" at bounding box center [784, 265] width 270 height 38
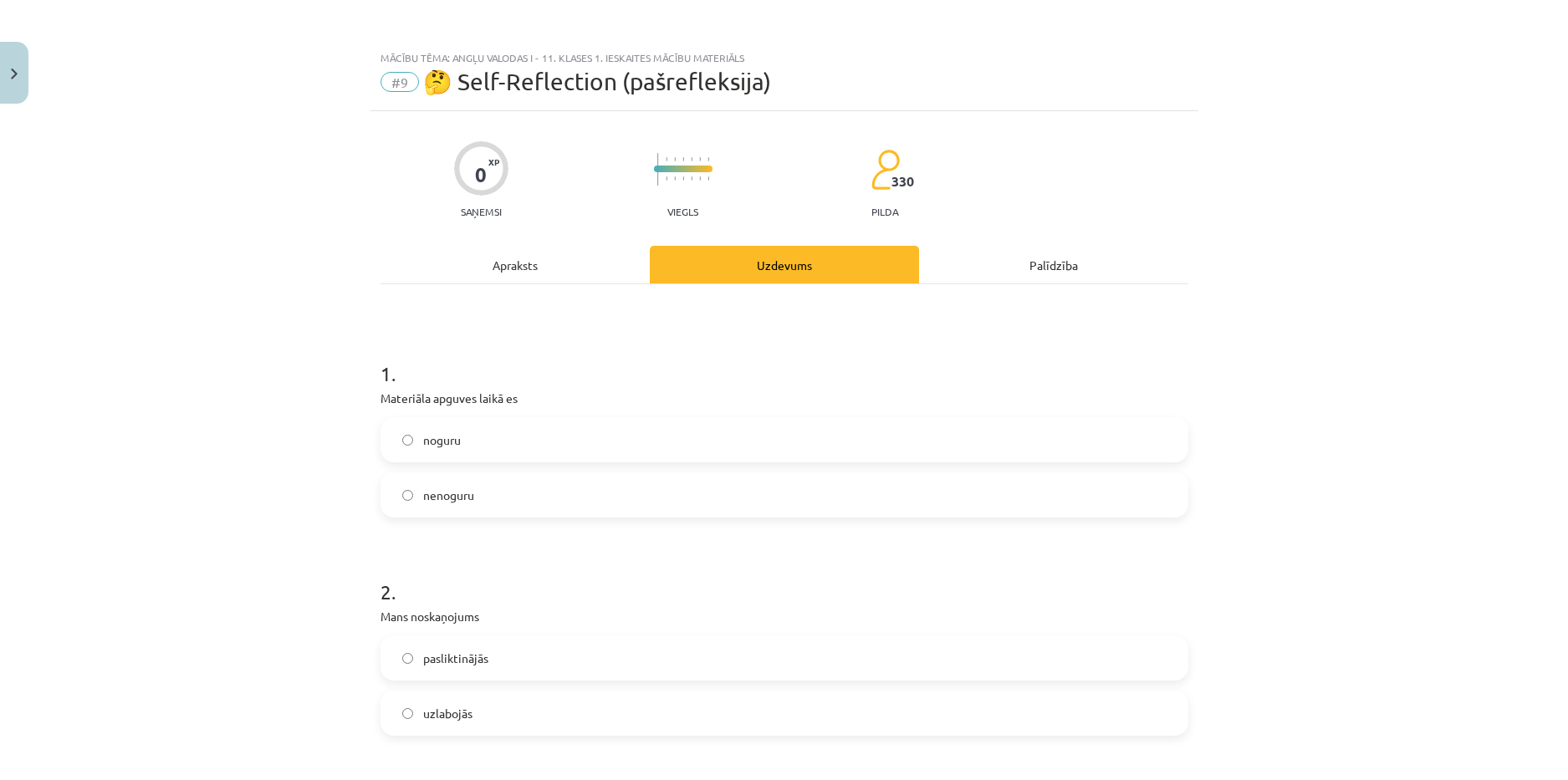
click at [513, 499] on label "nenoguru" at bounding box center [784, 495] width 804 height 42
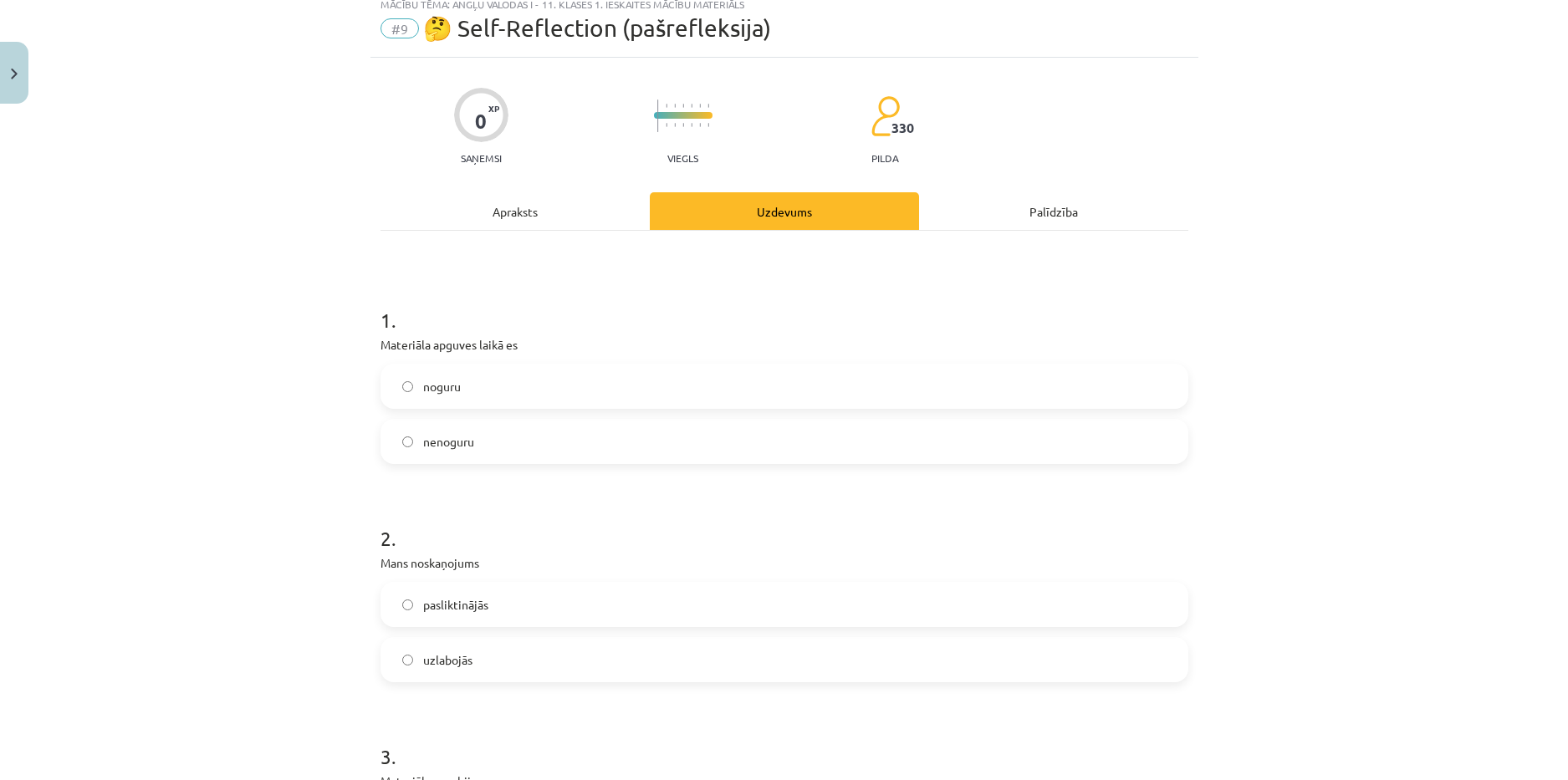
scroll to position [84, 0]
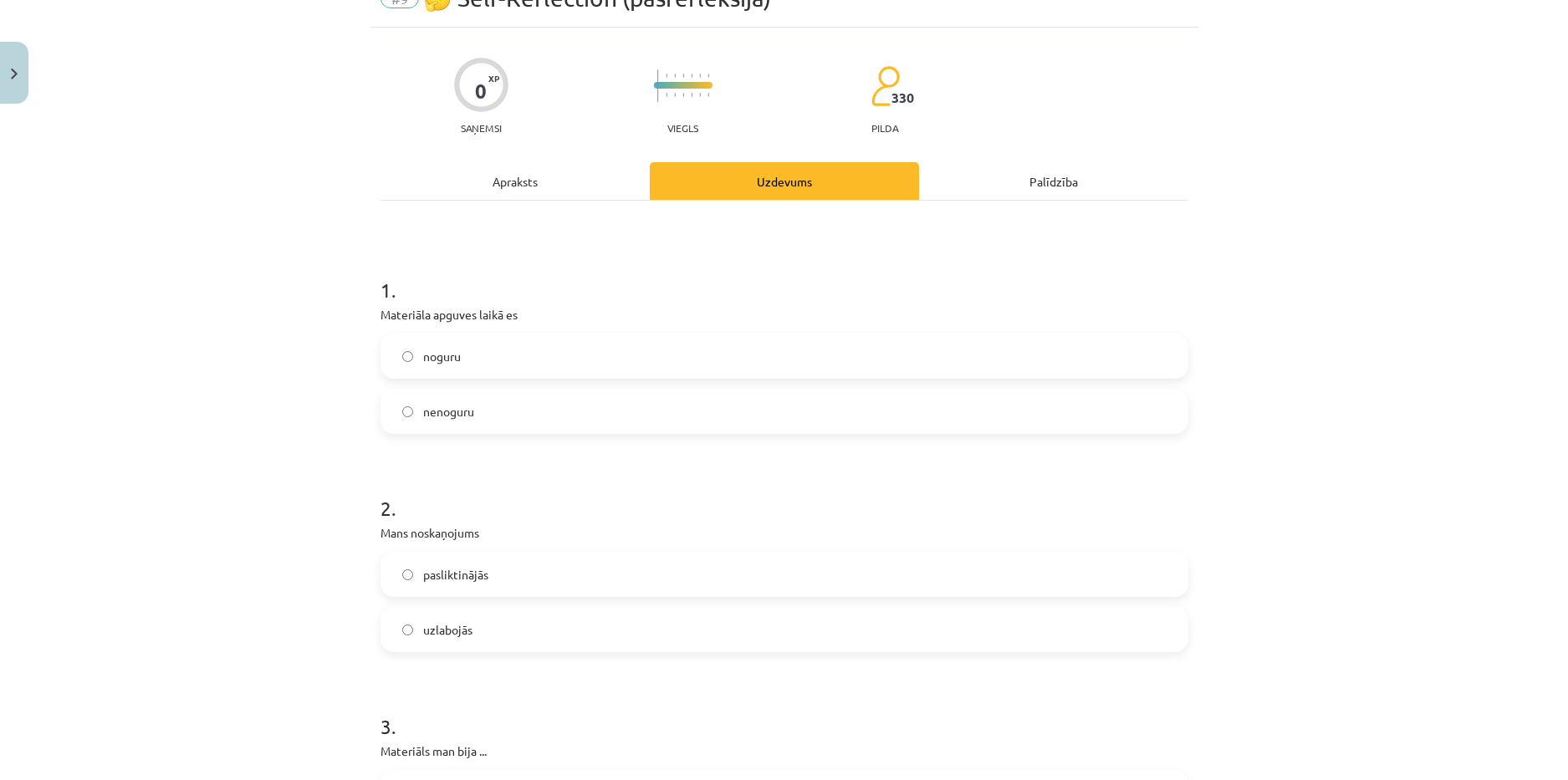
click at [453, 630] on span "uzlabojās" at bounding box center [447, 630] width 50 height 18
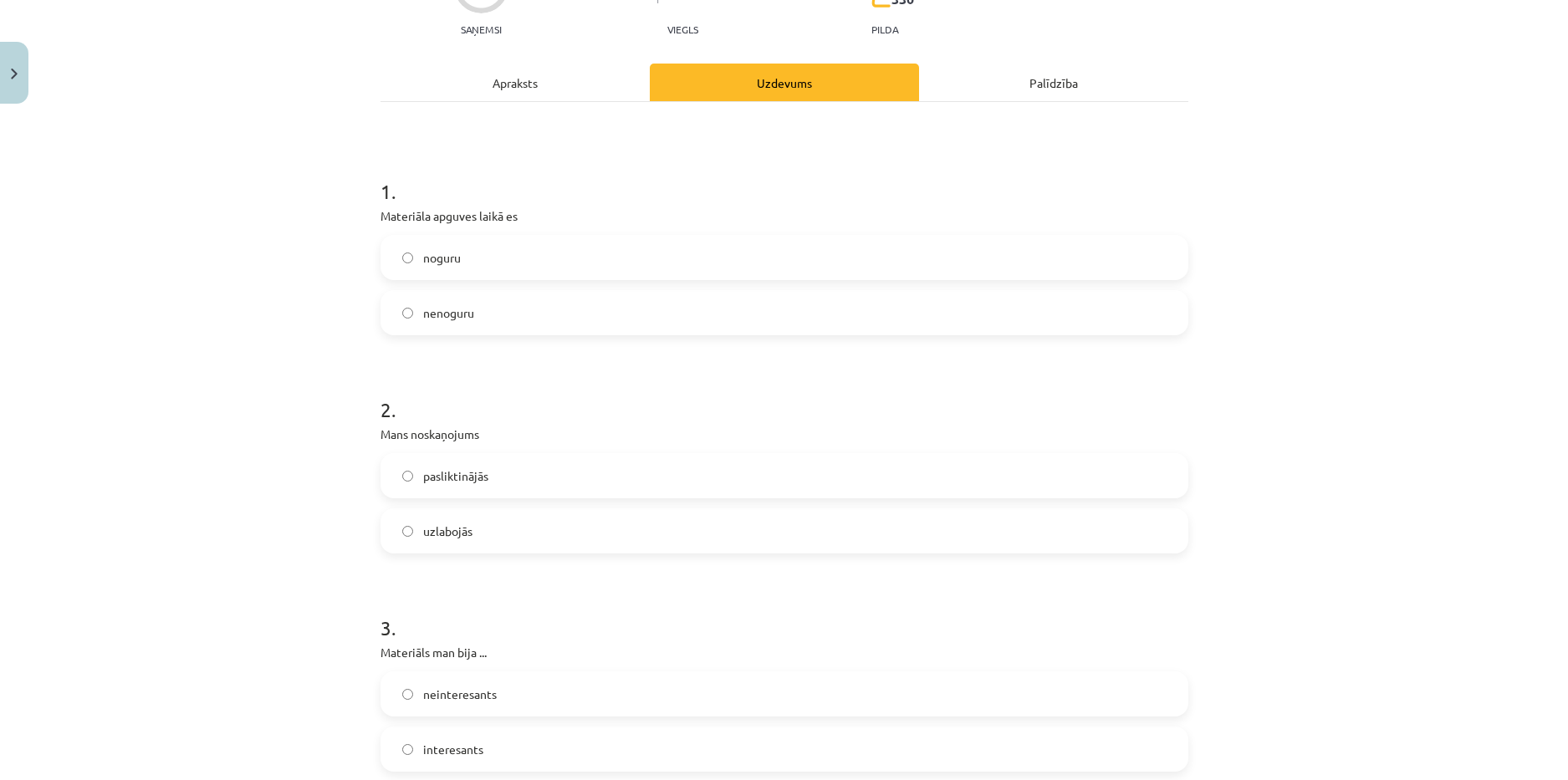
scroll to position [335, 0]
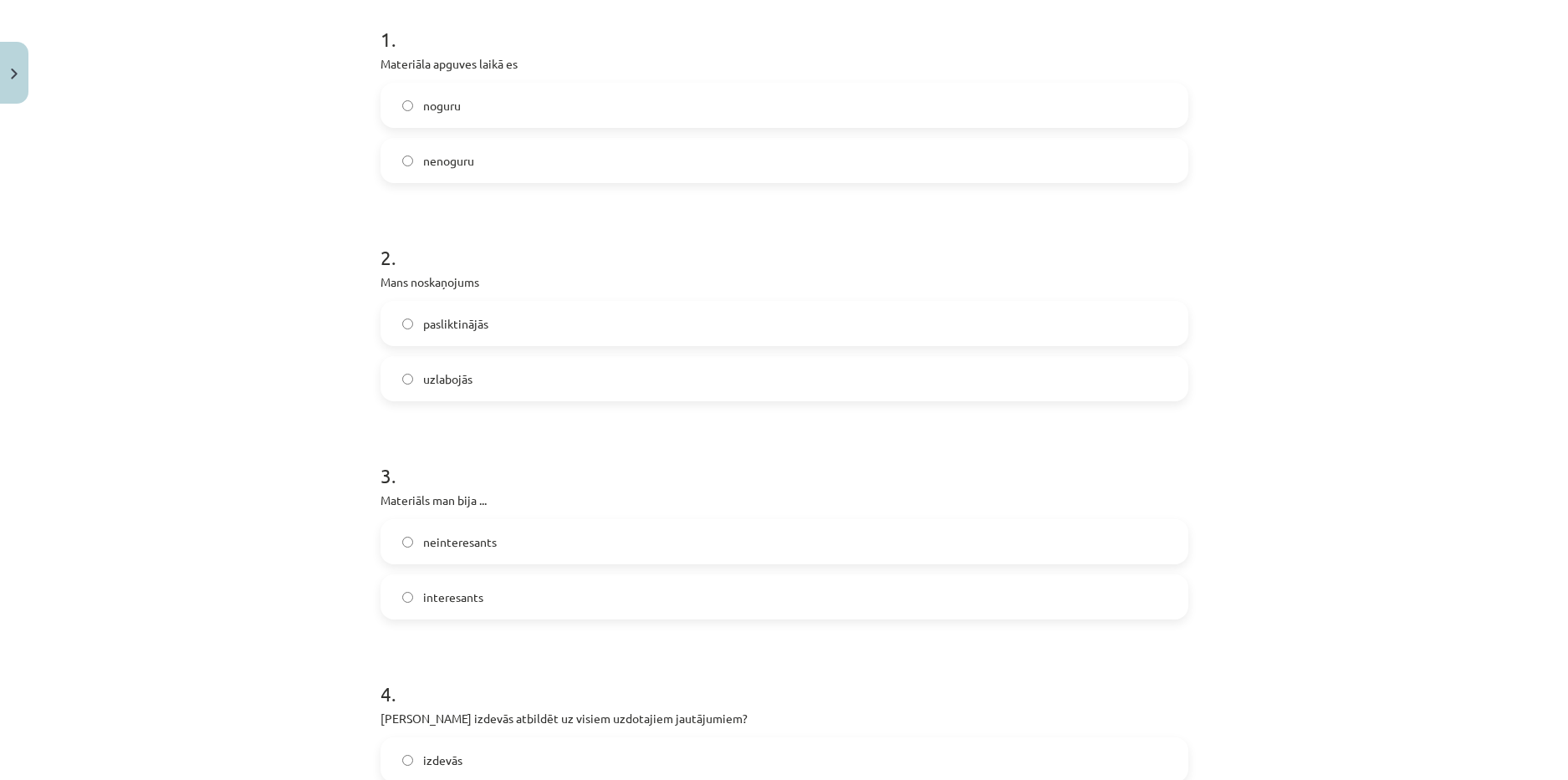
click at [483, 549] on span "neinteresants" at bounding box center [459, 542] width 73 height 18
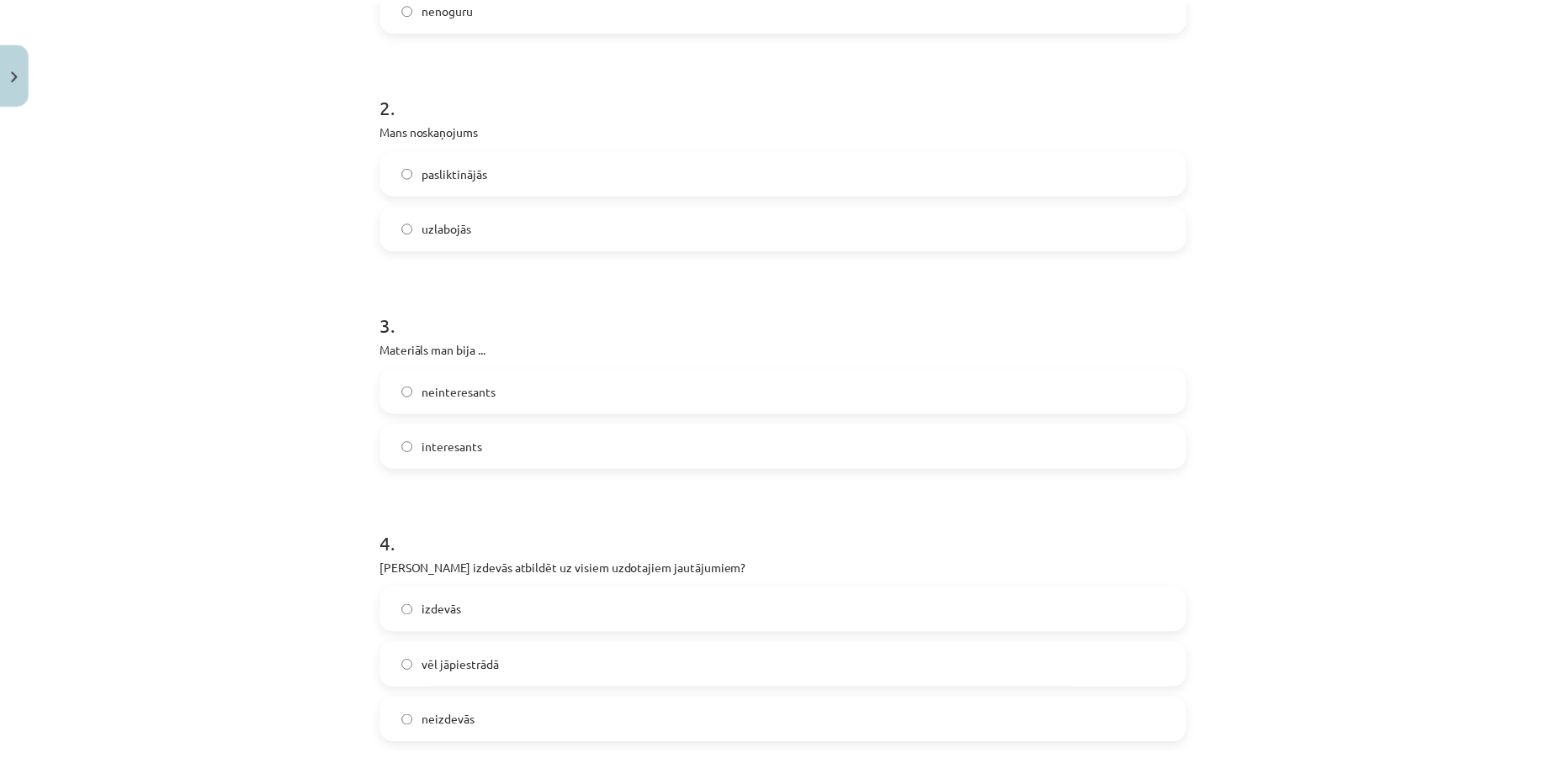
scroll to position [864, 0]
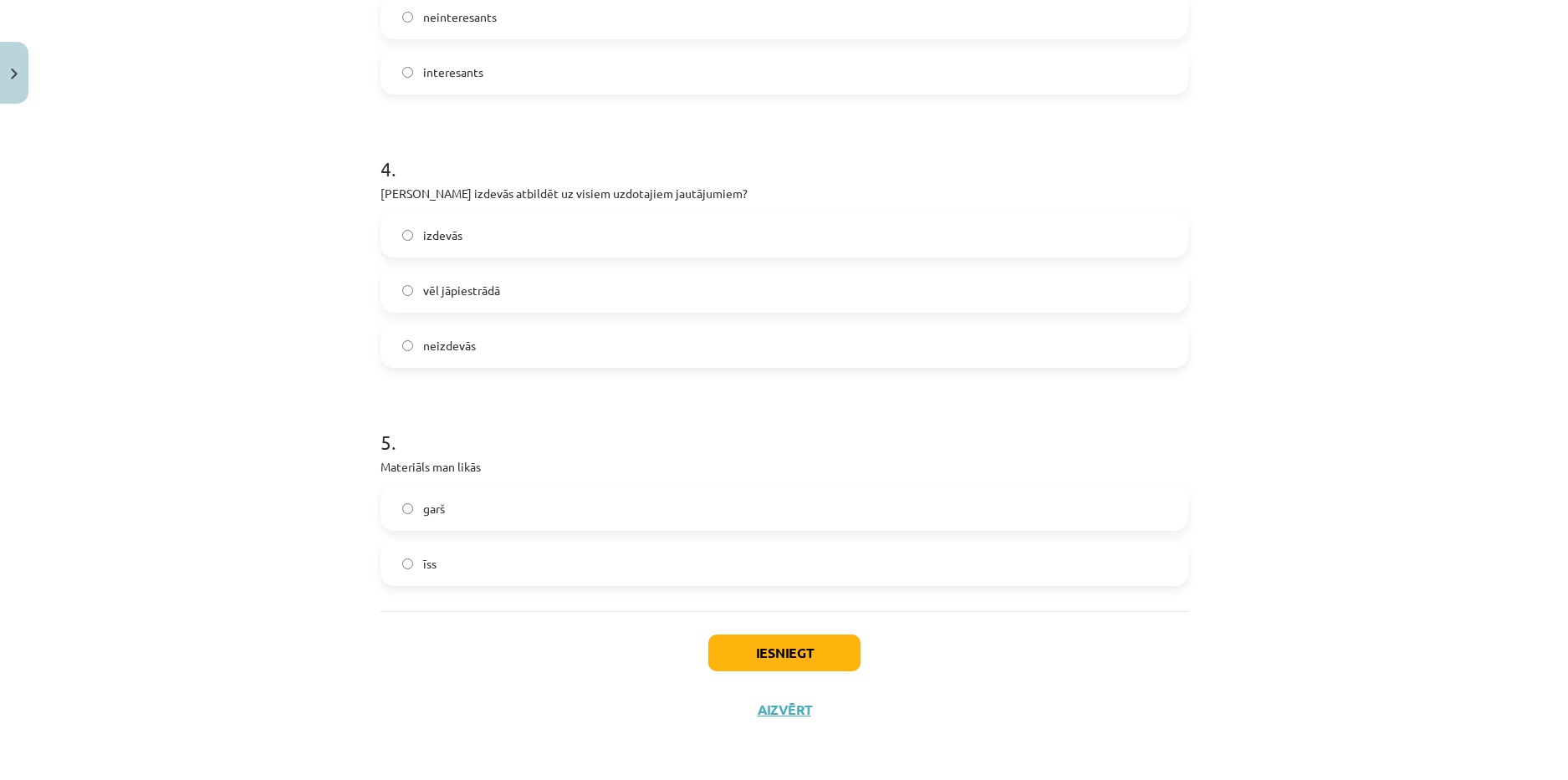
click at [475, 570] on label "īss" at bounding box center [784, 564] width 804 height 42
click at [751, 658] on button "Iesniegt" at bounding box center [784, 653] width 152 height 37
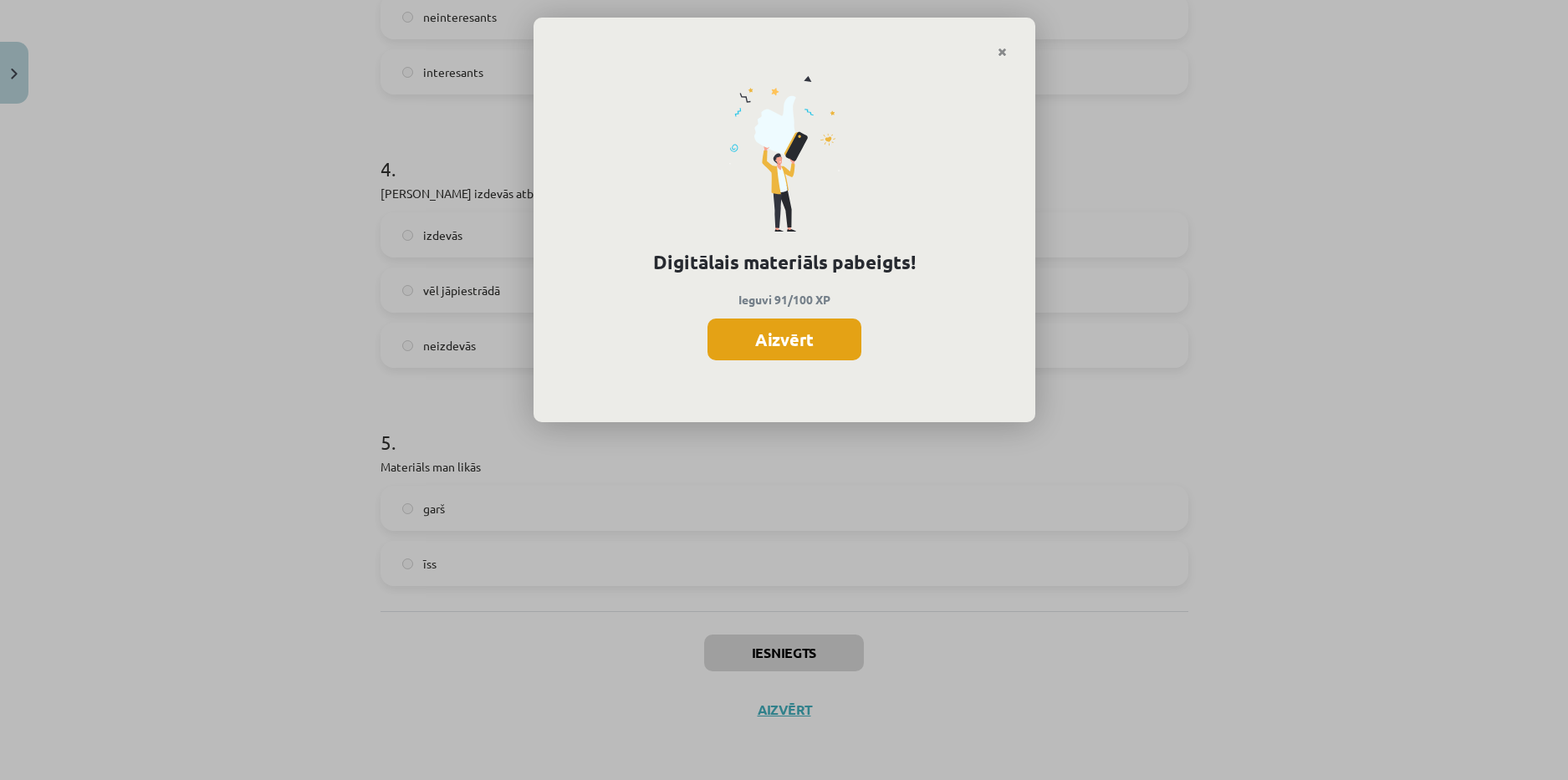
click at [815, 333] on button "Aizvērt" at bounding box center [784, 339] width 154 height 42
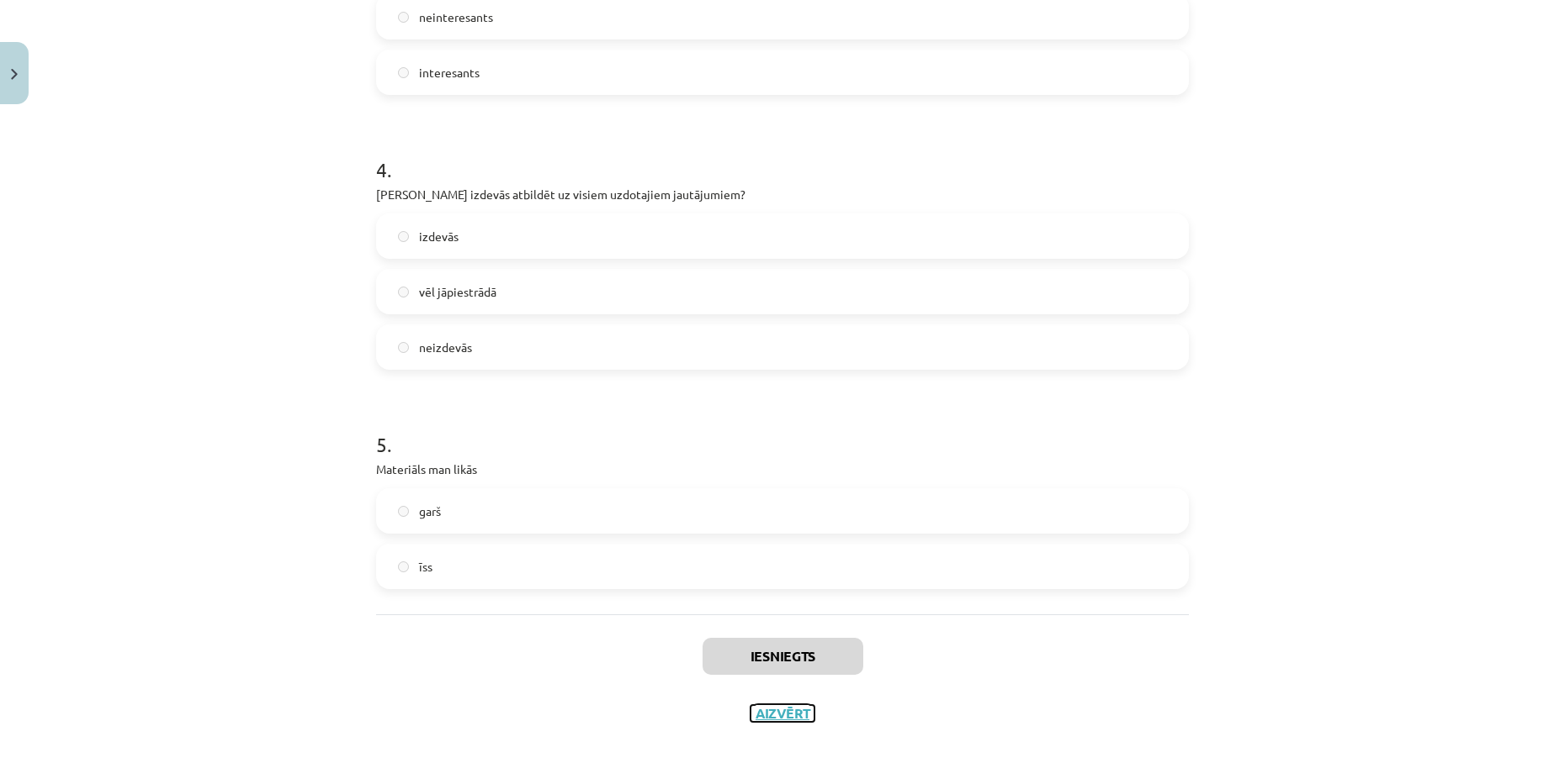
click at [784, 716] on button "Aizvērt" at bounding box center [782, 714] width 64 height 17
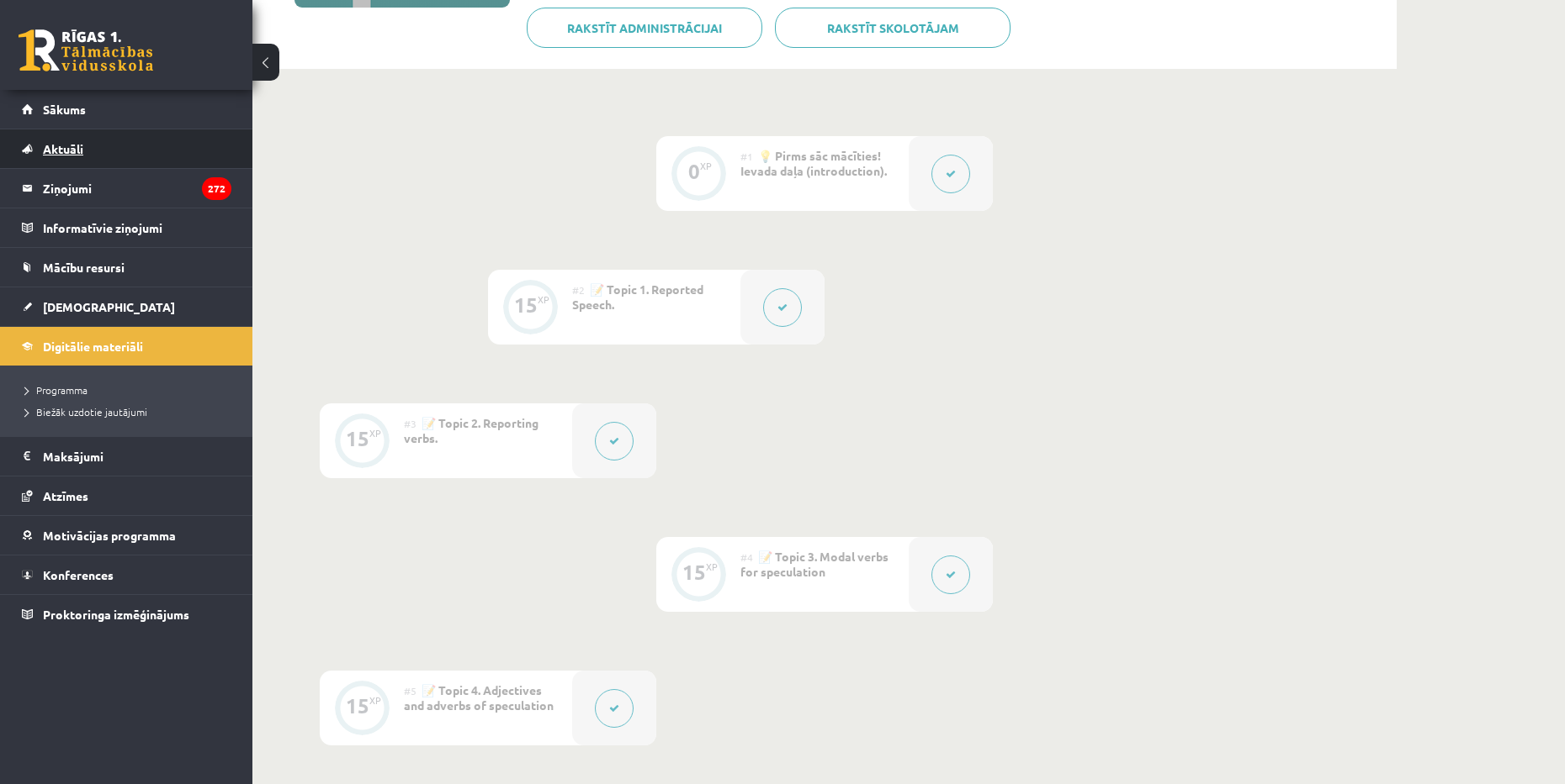
click at [73, 158] on link "Aktuāli" at bounding box center [127, 148] width 210 height 39
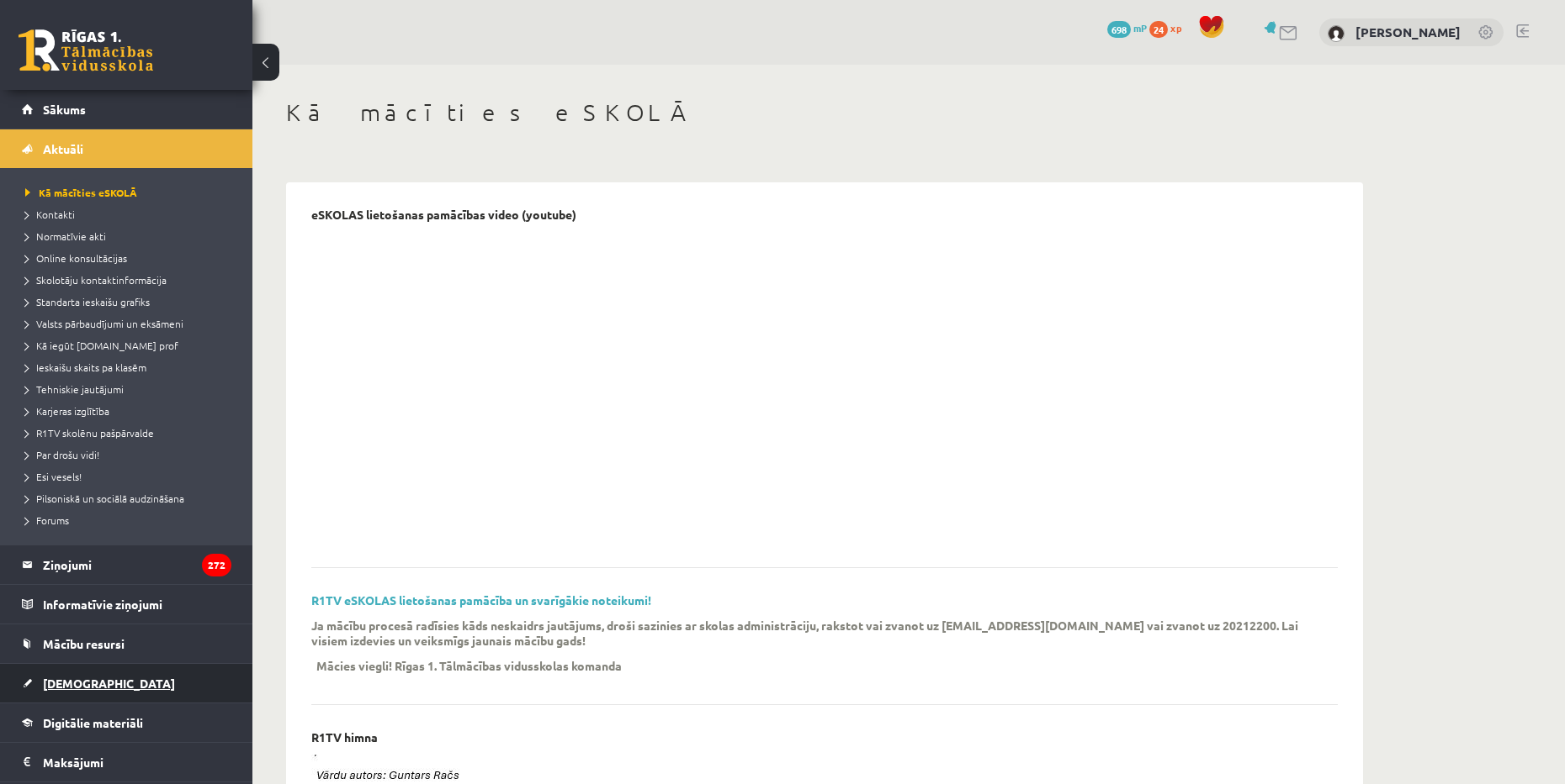
click at [73, 677] on span "[DEMOGRAPHIC_DATA]" at bounding box center [109, 684] width 132 height 15
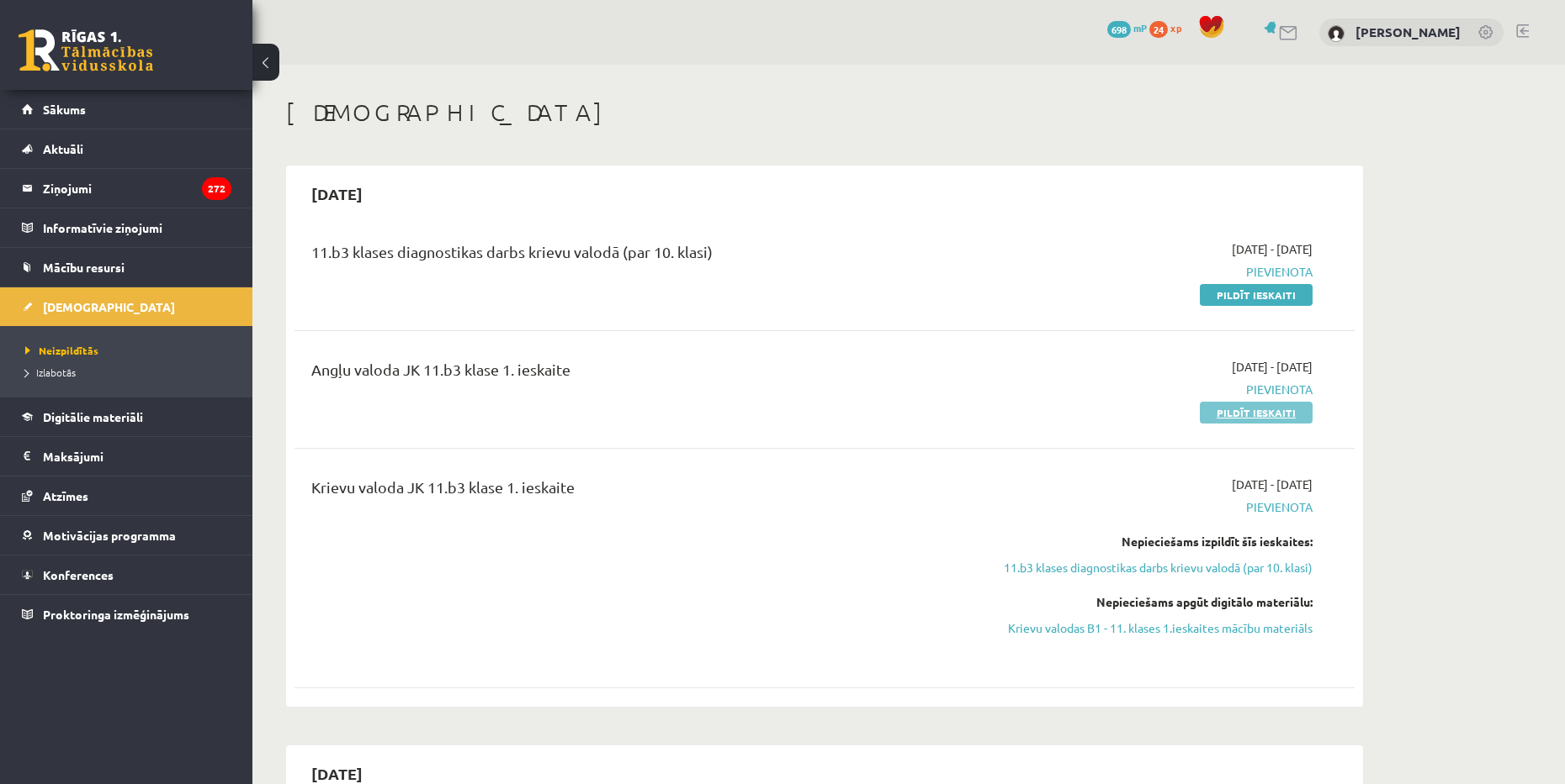
click at [1273, 417] on link "Pildīt ieskaiti" at bounding box center [1255, 412] width 112 height 22
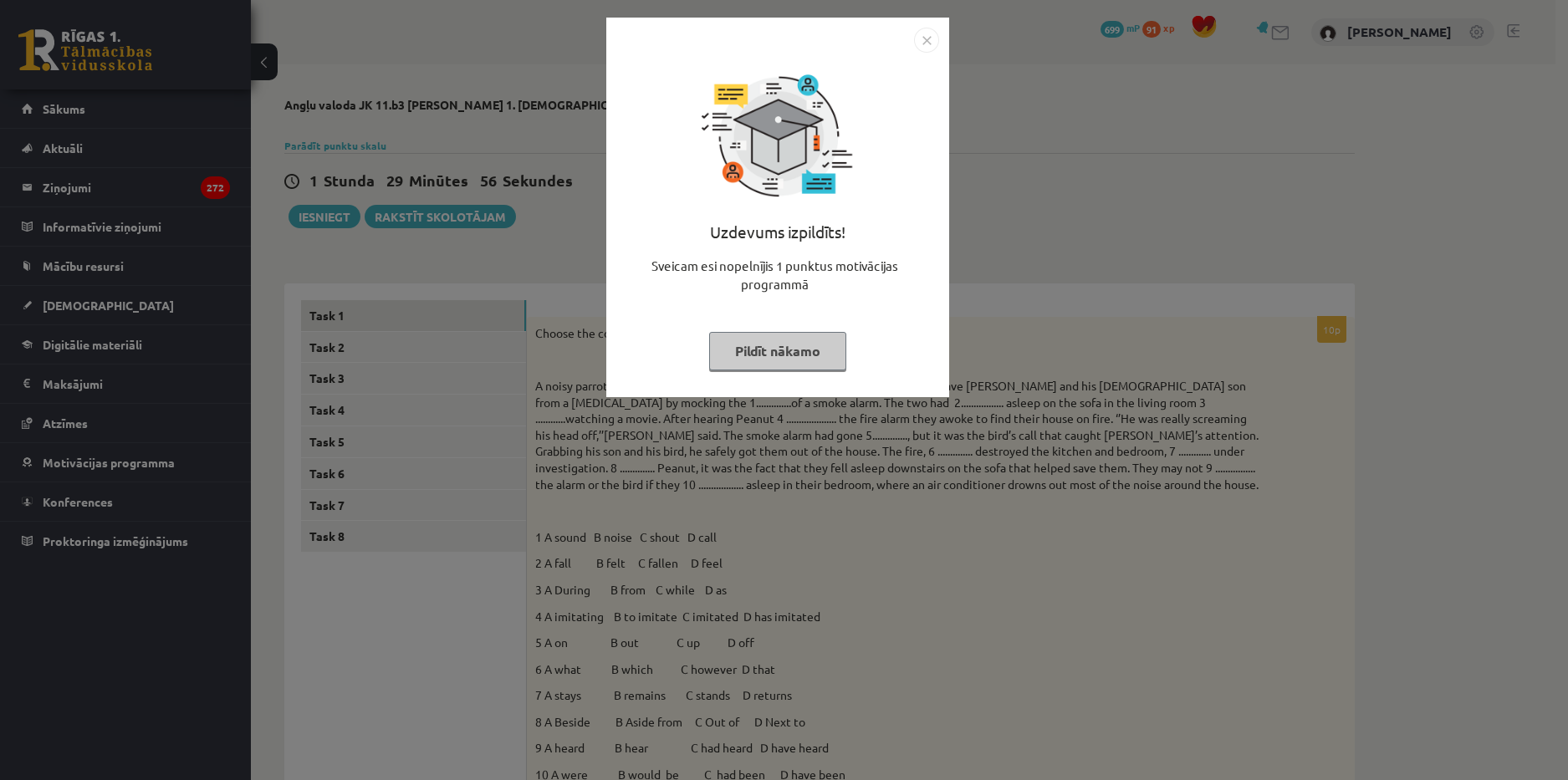
click at [915, 42] on img "Close" at bounding box center [926, 39] width 25 height 25
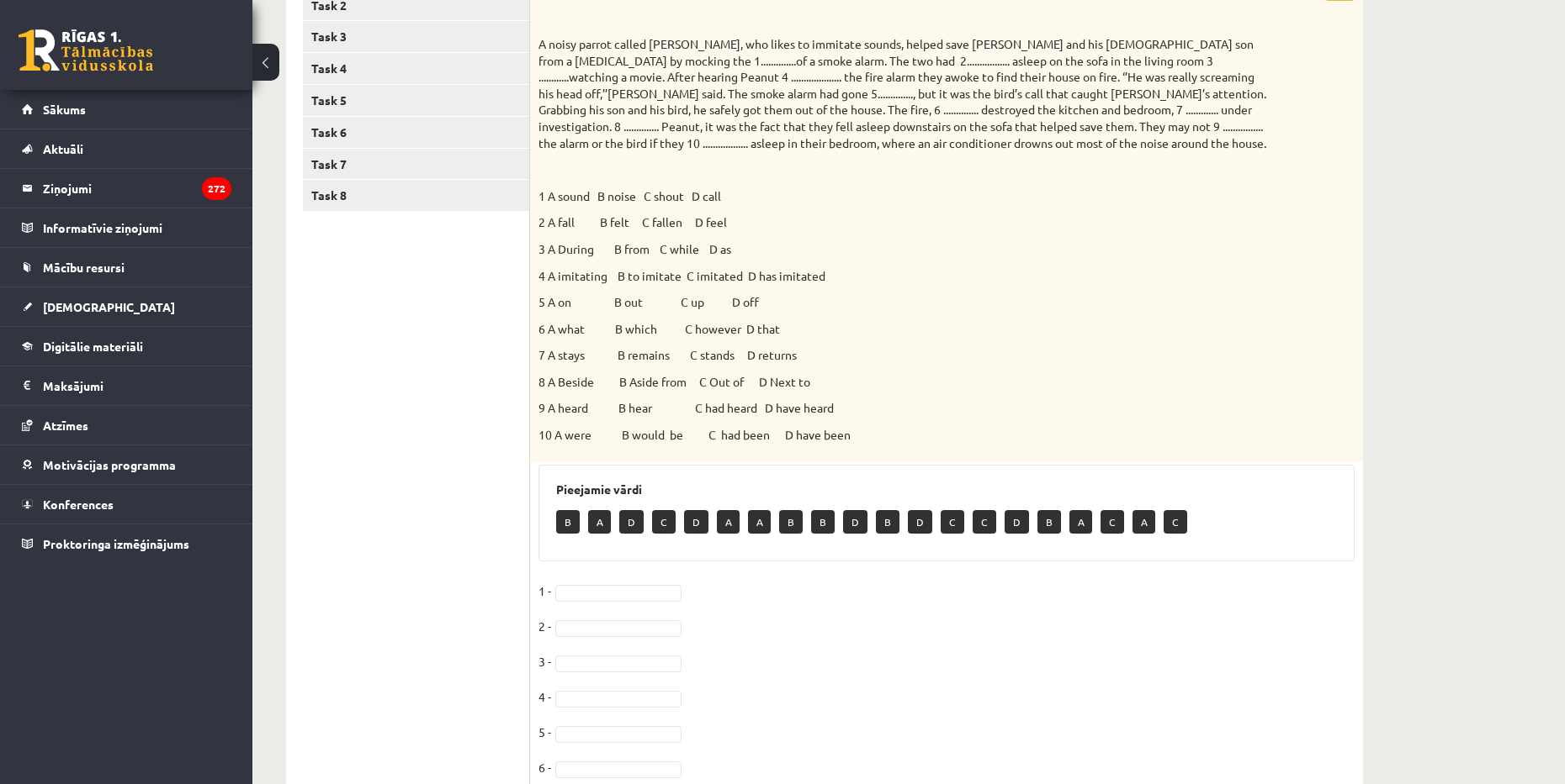
scroll to position [383, 0]
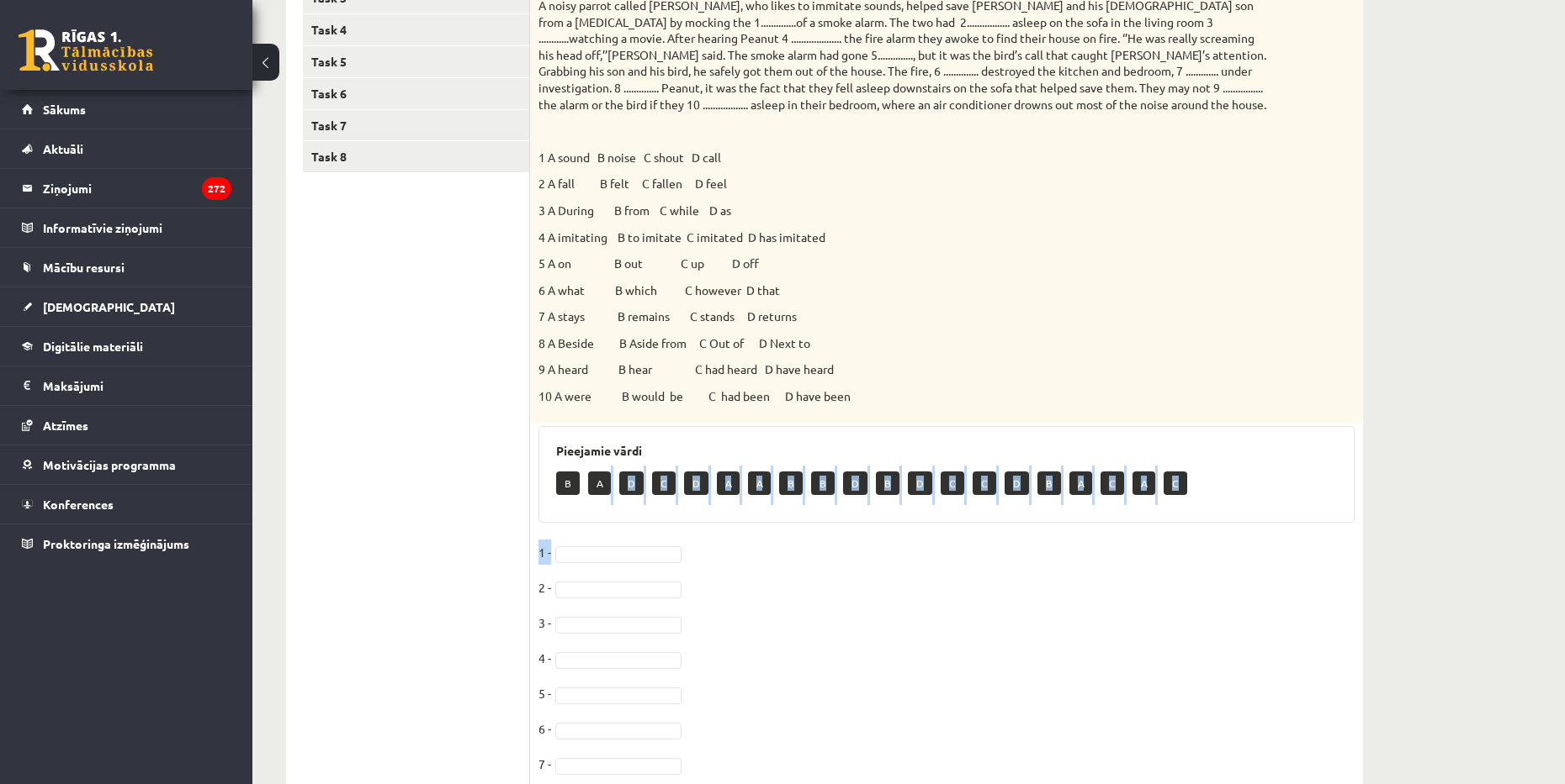
drag, startPoint x: 600, startPoint y: 489, endPoint x: 584, endPoint y: 551, distance: 64.0
click at [584, 551] on div "10p Choose the correct answer. 1 A sound B noise C shout D call 2 A fall B felt…" at bounding box center [946, 418] width 833 height 966
click at [594, 518] on div "Pieejamie vārdi B A D C D A A B B D B D C C D B A C A C" at bounding box center [946, 474] width 816 height 97
click at [599, 480] on p "A" at bounding box center [599, 483] width 23 height 24
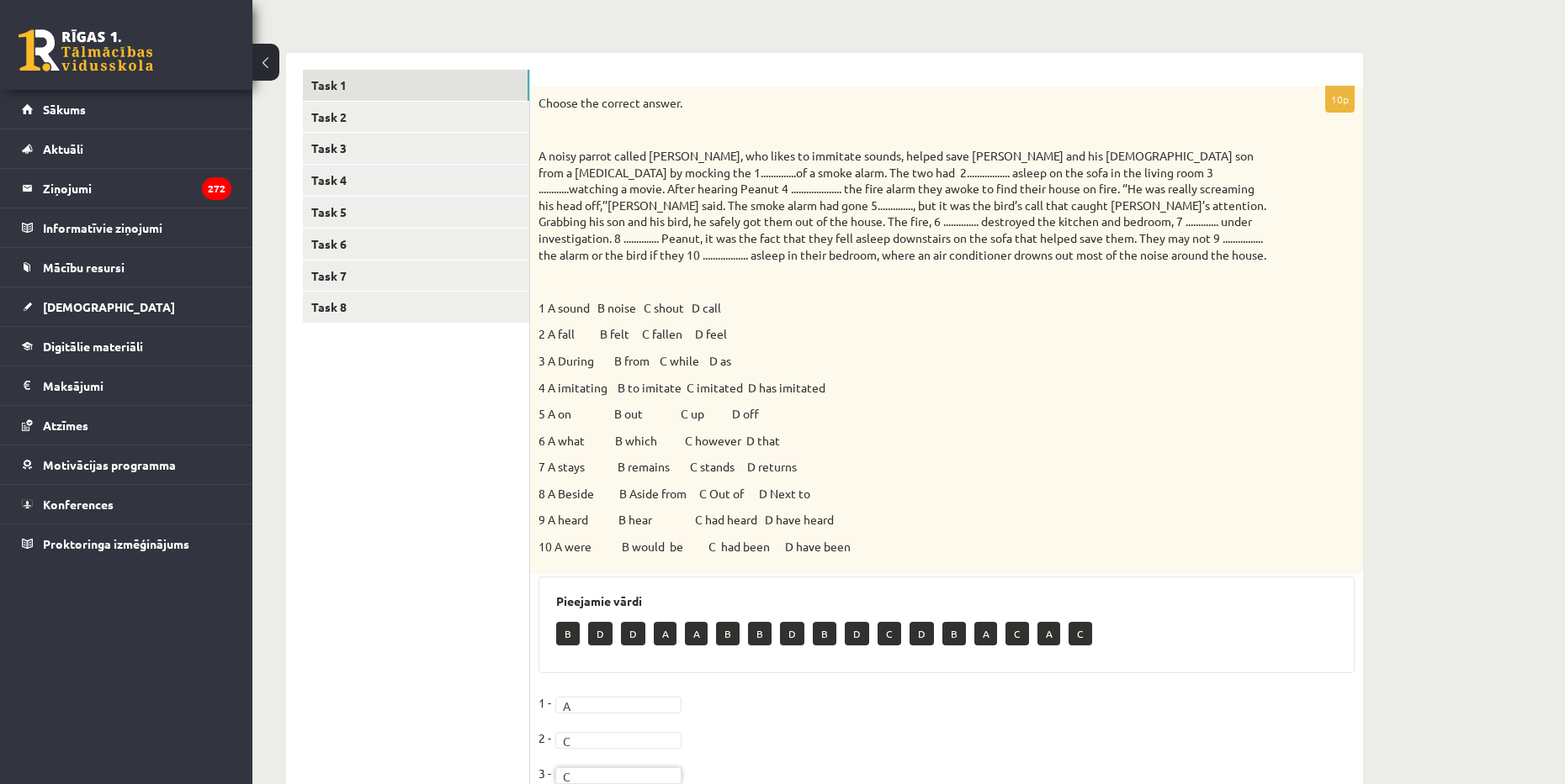
scroll to position [46, 0]
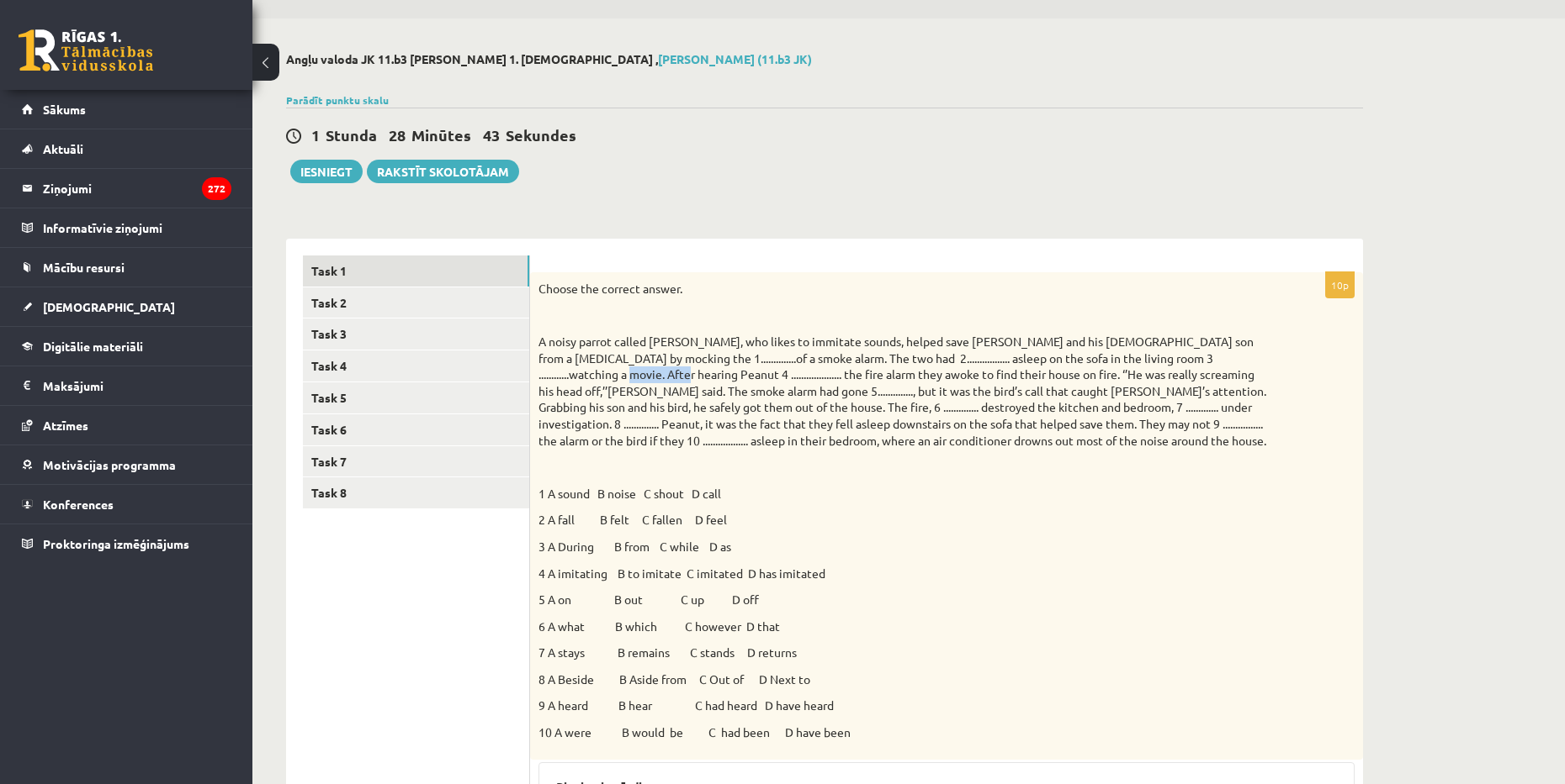
drag, startPoint x: 570, startPoint y: 375, endPoint x: 631, endPoint y: 376, distance: 61.0
click at [631, 376] on p "A noisy parrot called [PERSON_NAME], who likes to immitate sounds, helped save …" at bounding box center [904, 391] width 731 height 115
drag, startPoint x: 984, startPoint y: 373, endPoint x: 668, endPoint y: 395, distance: 316.8
click at [668, 395] on p "A noisy parrot called [PERSON_NAME], who likes to immitate sounds, helped save …" at bounding box center [904, 391] width 731 height 115
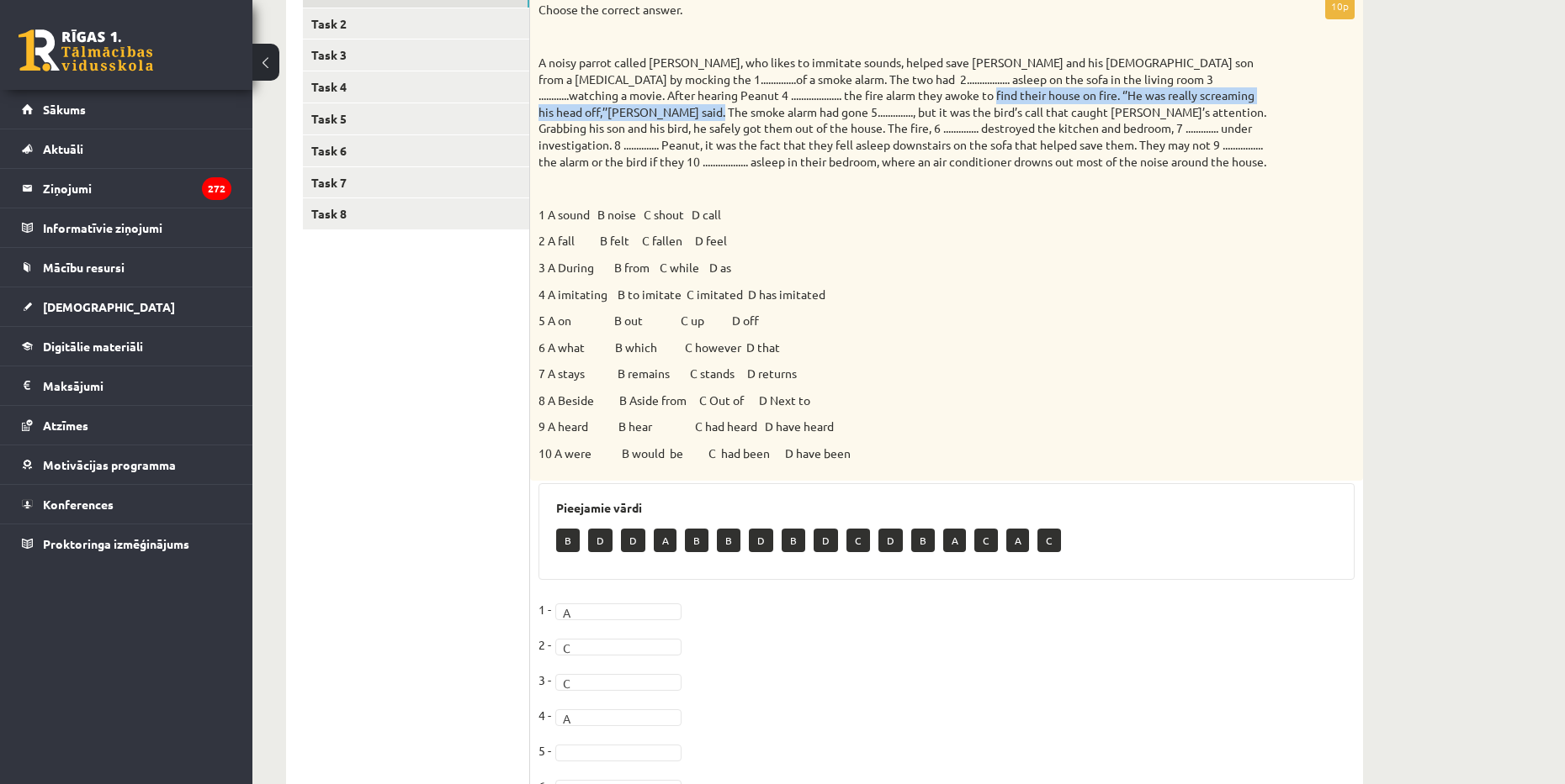
scroll to position [551, 0]
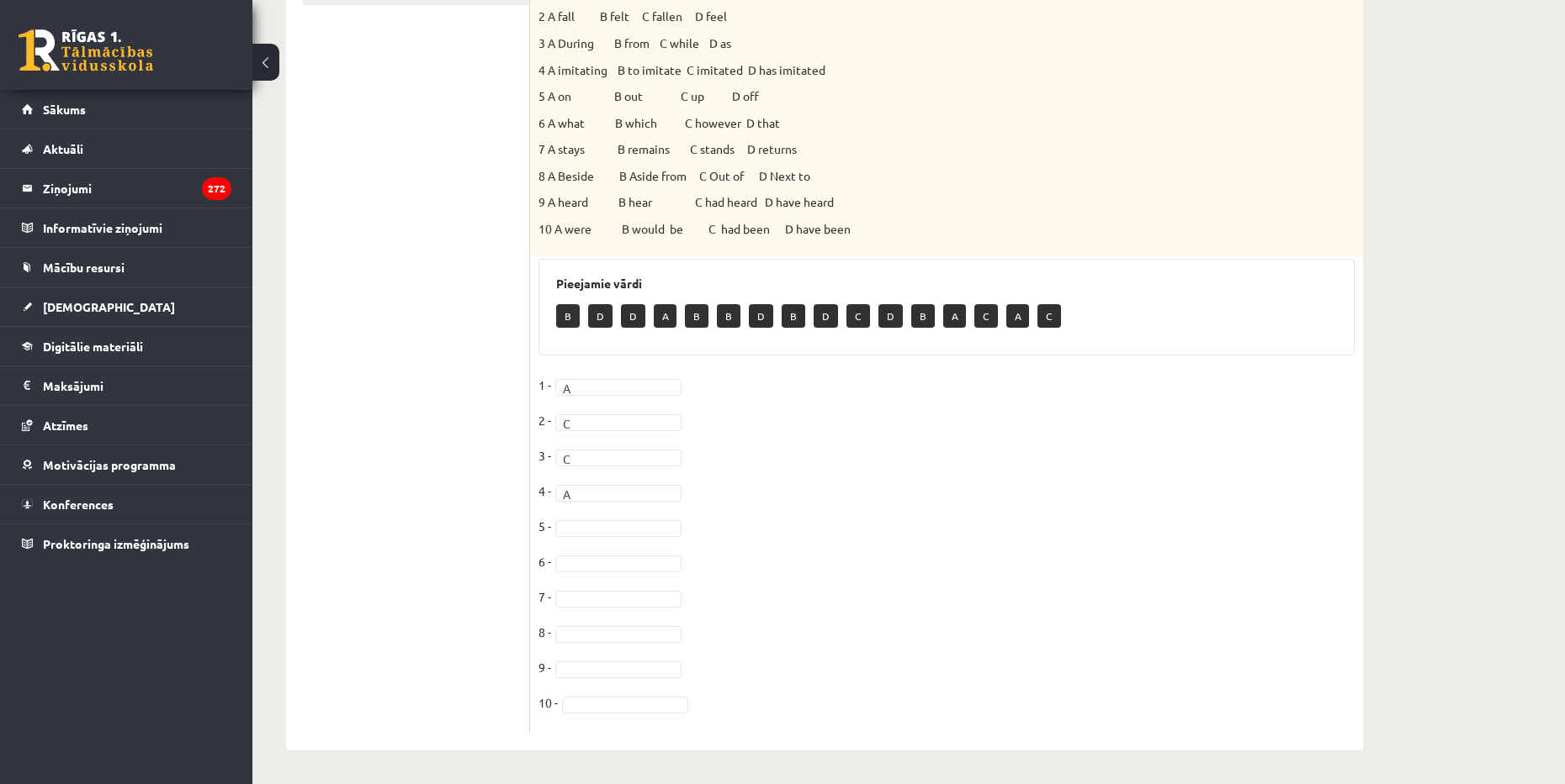
click at [586, 517] on fieldset "1 - A * 2 - C * 3 - C * 4 - A * 5 - [DATE] - [DATE] -" at bounding box center [946, 549] width 816 height 353
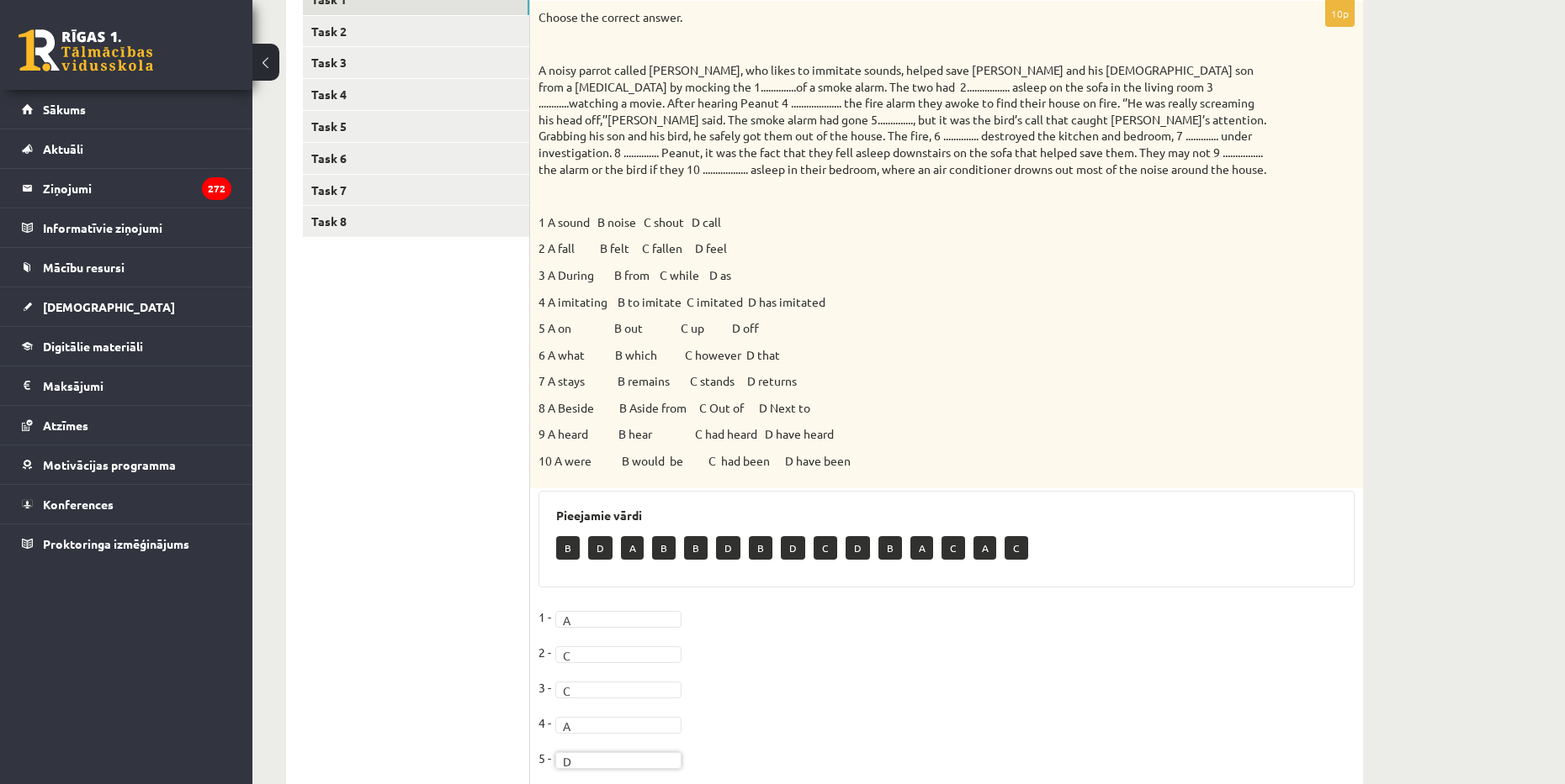
scroll to position [130, 0]
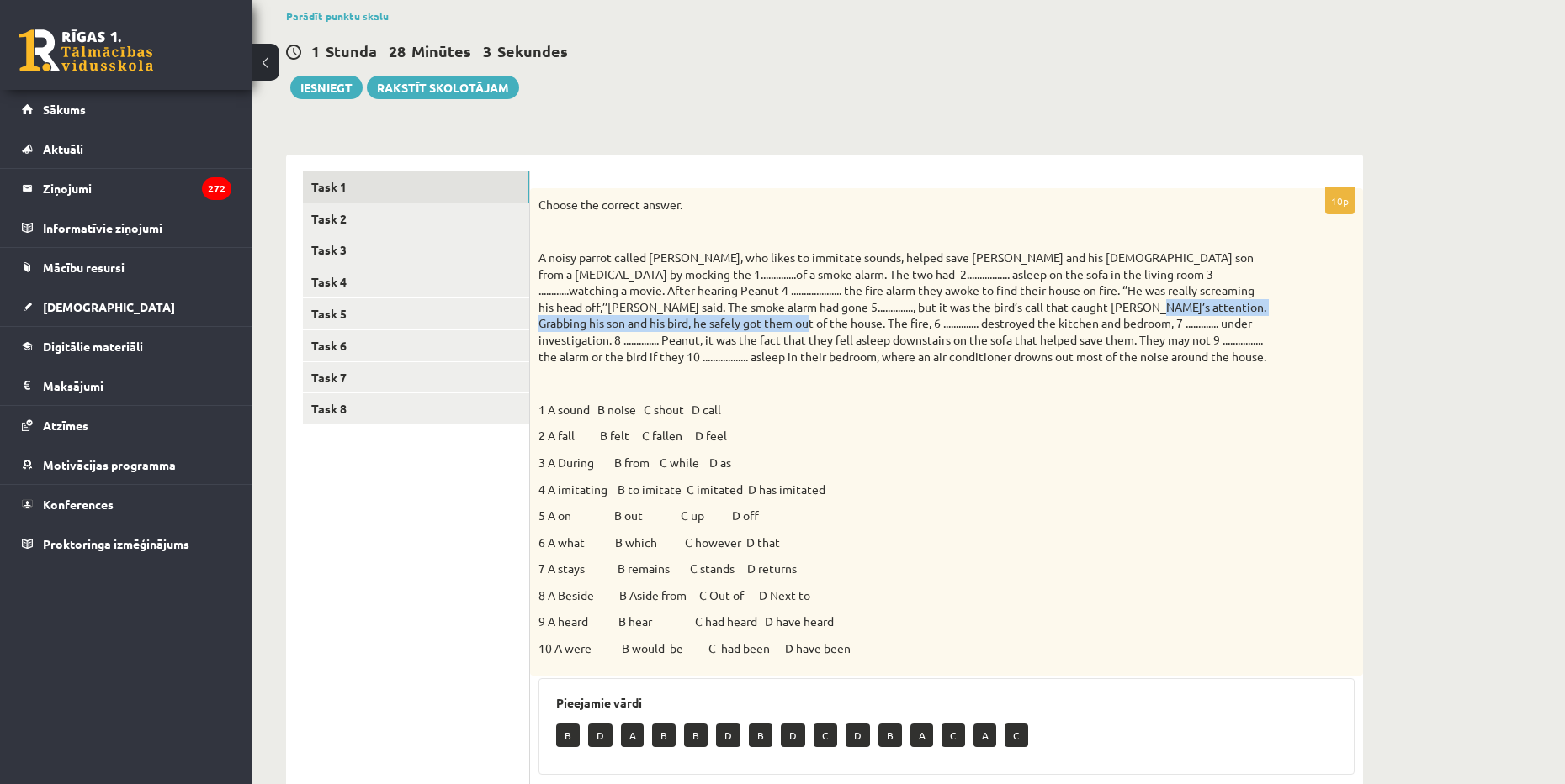
drag, startPoint x: 1100, startPoint y: 308, endPoint x: 708, endPoint y: 317, distance: 392.1
click at [708, 317] on p "A noisy parrot called [PERSON_NAME], who likes to immitate sounds, helped save …" at bounding box center [904, 307] width 731 height 115
drag, startPoint x: 637, startPoint y: 543, endPoint x: 645, endPoint y: 547, distance: 8.9
click at [645, 547] on p "6 A what B which C however D that" at bounding box center [904, 543] width 731 height 17
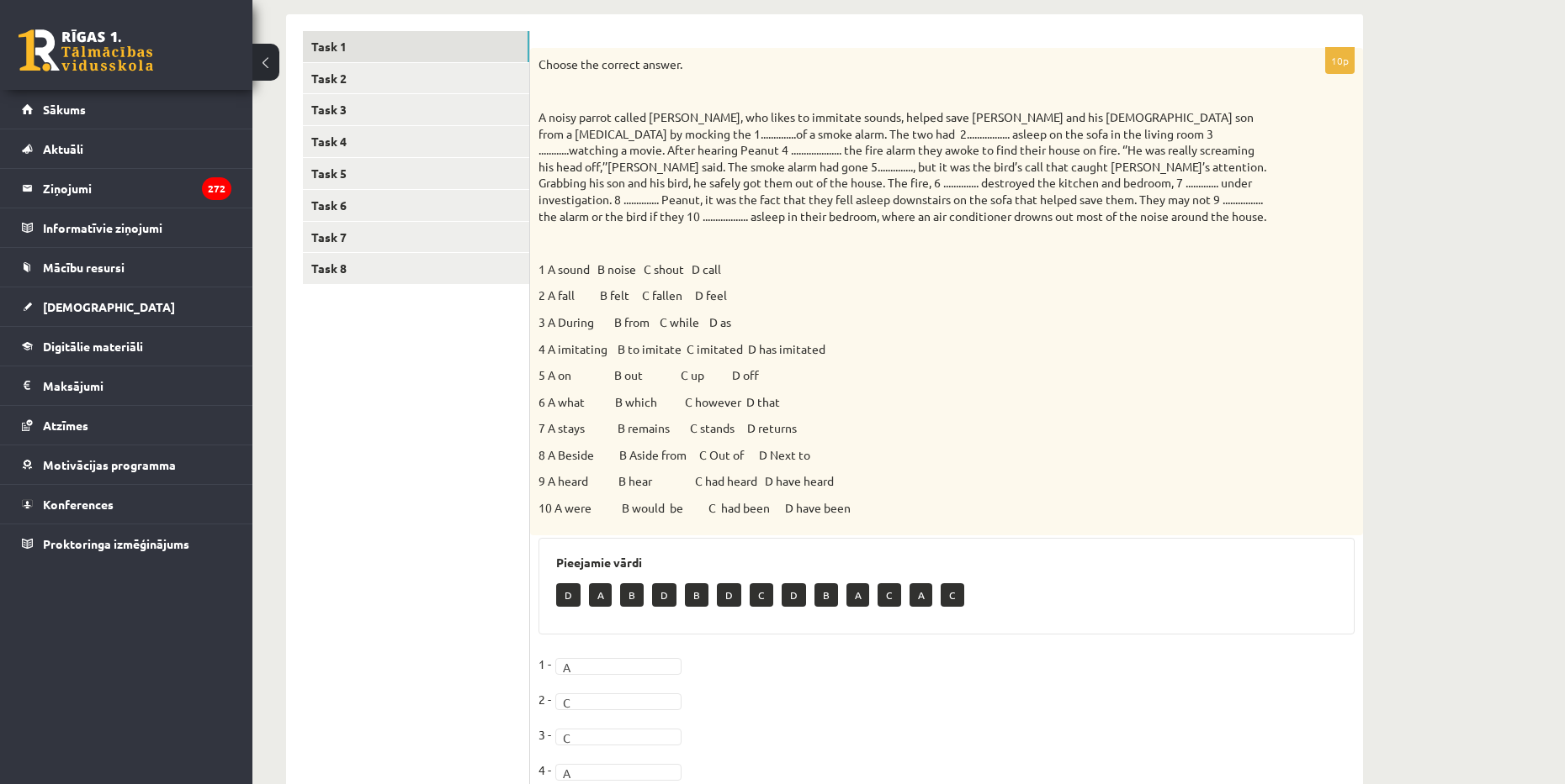
scroll to position [46, 0]
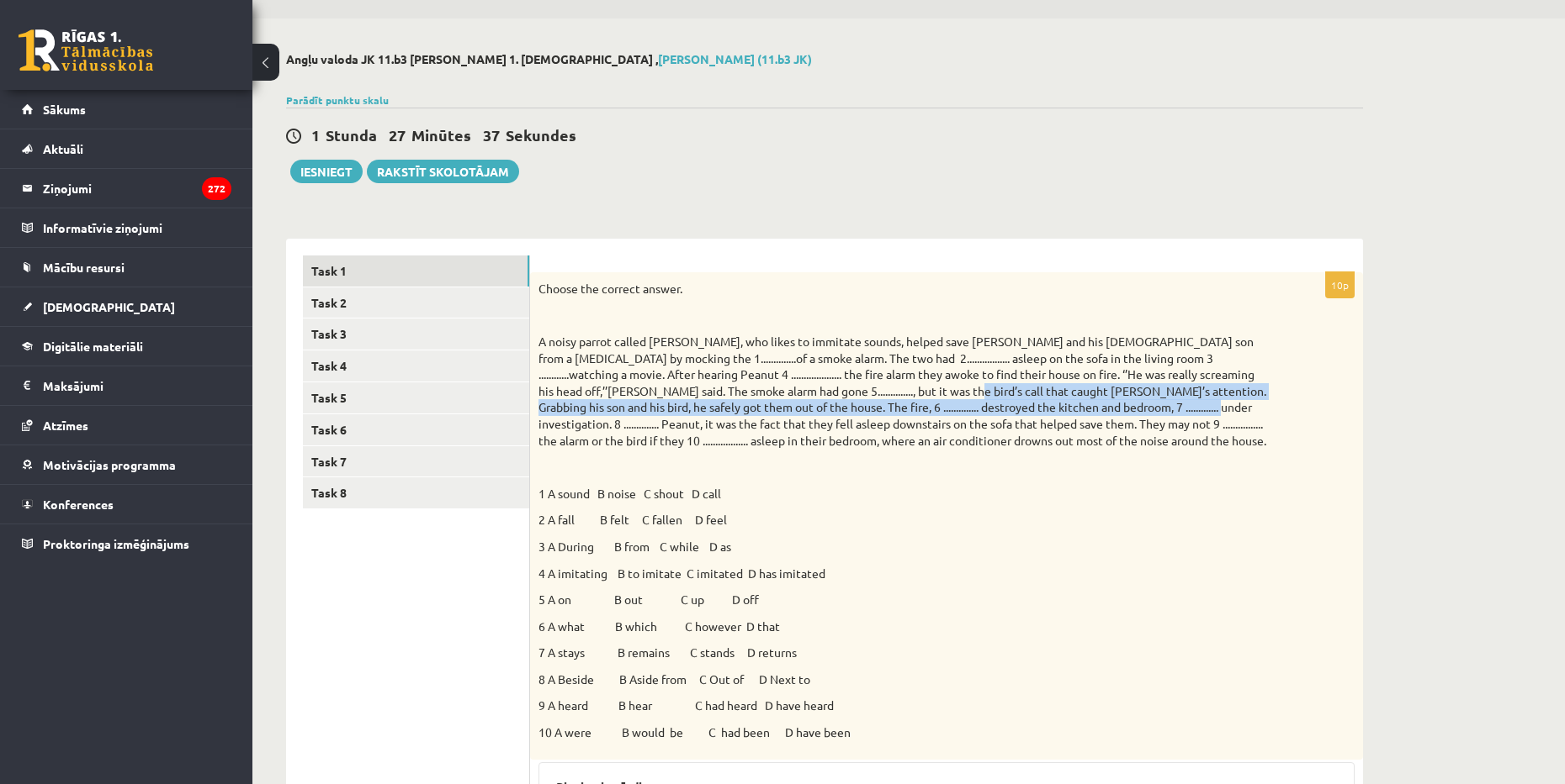
drag, startPoint x: 911, startPoint y: 396, endPoint x: 1130, endPoint y: 410, distance: 219.4
click at [1130, 410] on p "A noisy parrot called [PERSON_NAME], who likes to immitate sounds, helped save …" at bounding box center [904, 391] width 731 height 115
click at [1065, 411] on p "A noisy parrot called [PERSON_NAME], who likes to immitate sounds, helped save …" at bounding box center [904, 391] width 731 height 115
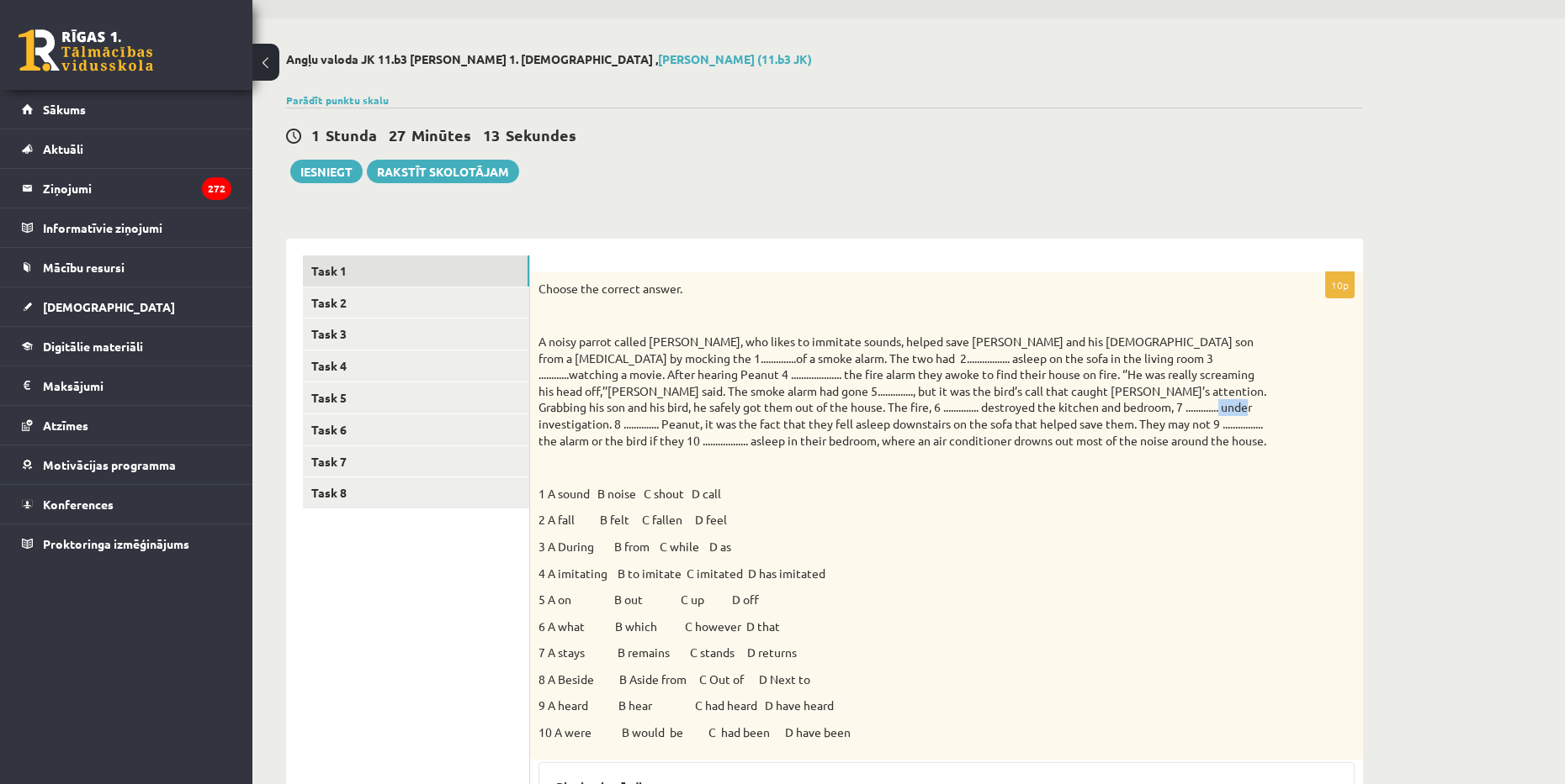
drag, startPoint x: 1145, startPoint y: 405, endPoint x: 1129, endPoint y: 402, distance: 16.3
click at [1129, 402] on p "A noisy parrot called [PERSON_NAME], who likes to immitate sounds, helped save …" at bounding box center [904, 391] width 731 height 115
click at [372, 308] on link "Task 2" at bounding box center [415, 302] width 226 height 31
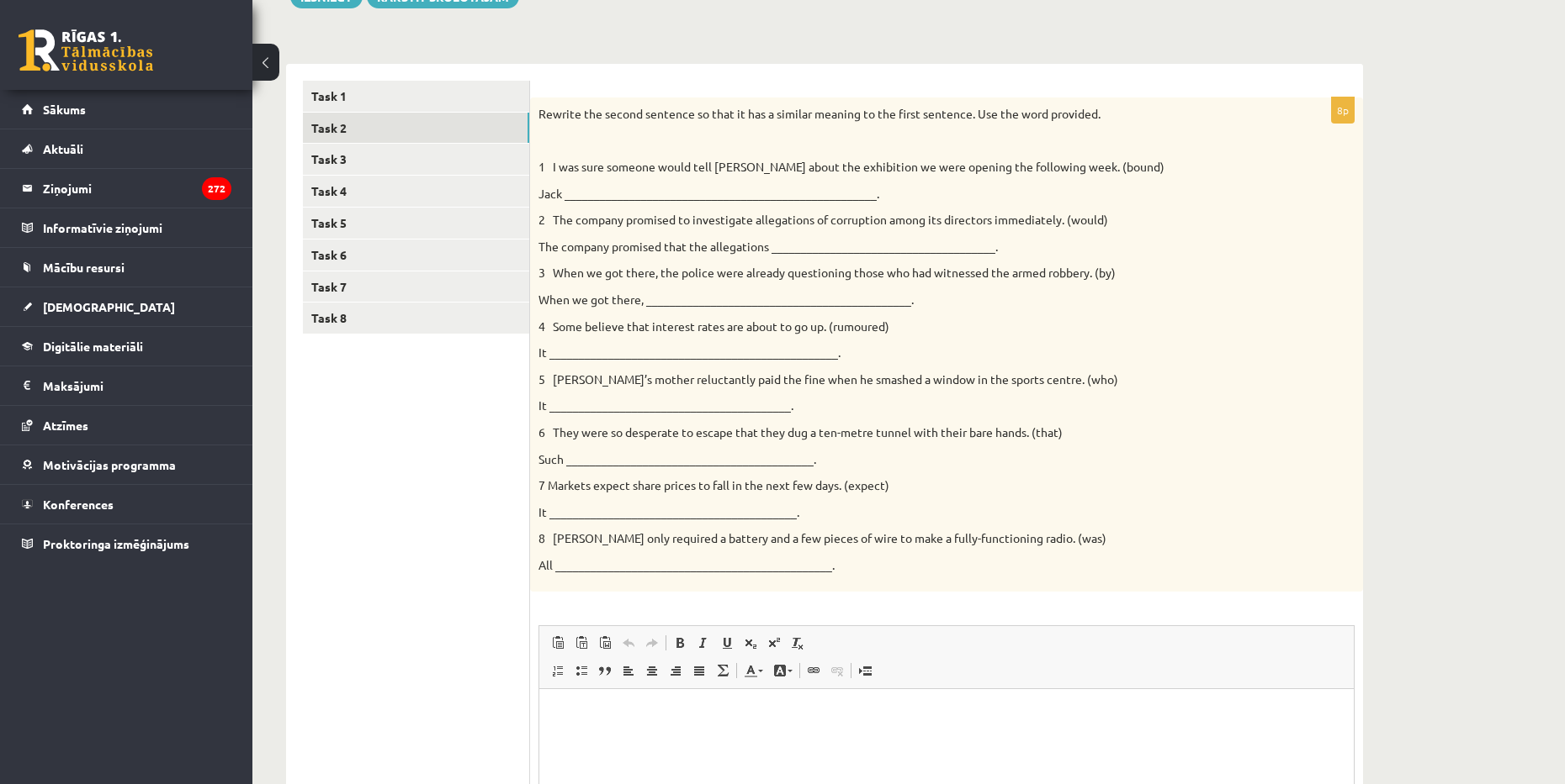
scroll to position [212, 0]
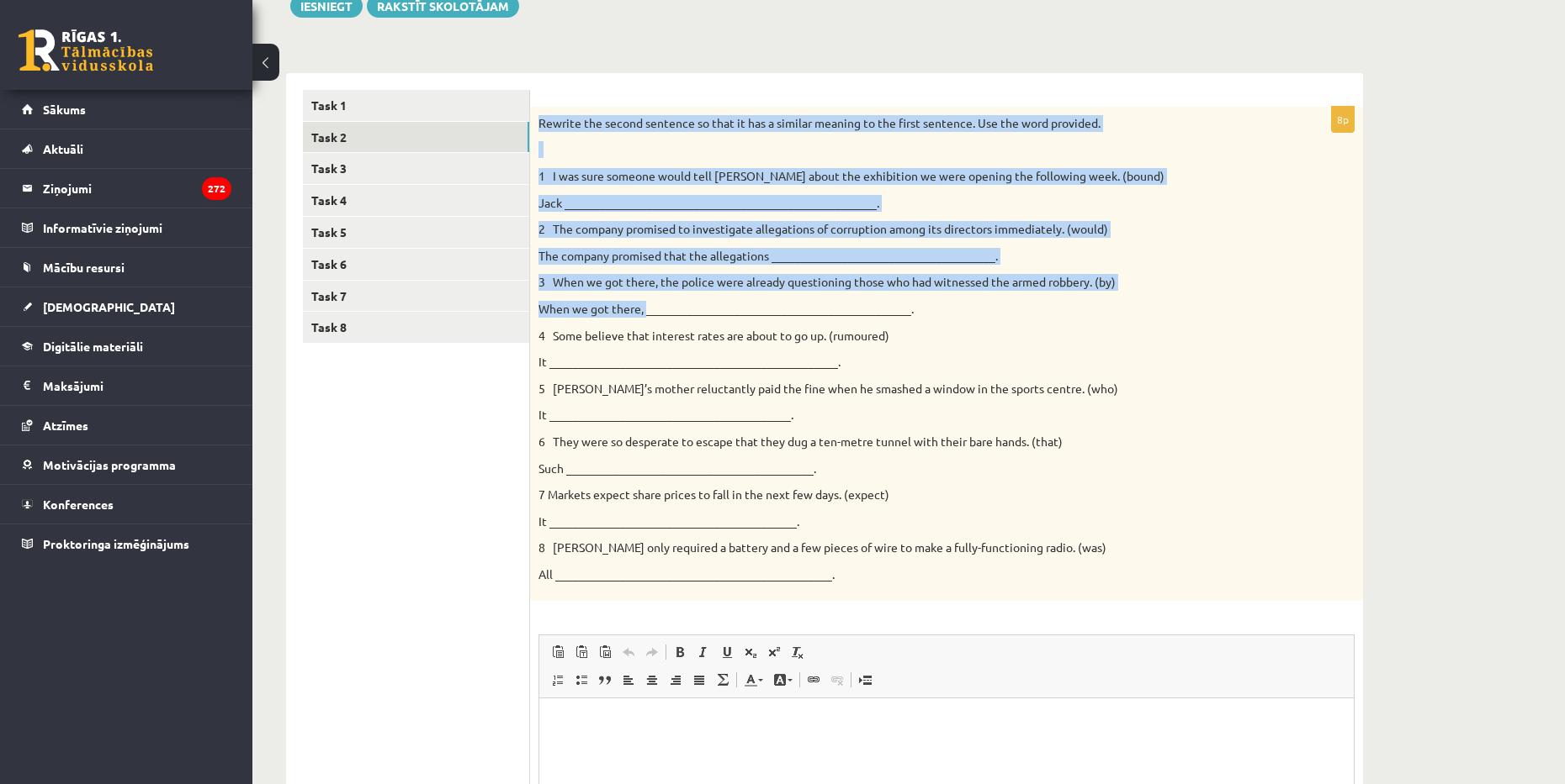
drag, startPoint x: 536, startPoint y: 122, endPoint x: 645, endPoint y: 310, distance: 217.3
click at [645, 310] on div "Rewrite the second sentence so that it has a similar meaning to the first sente…" at bounding box center [946, 354] width 833 height 495
click at [609, 302] on p "When we got there, _____________________________________________." at bounding box center [904, 310] width 731 height 17
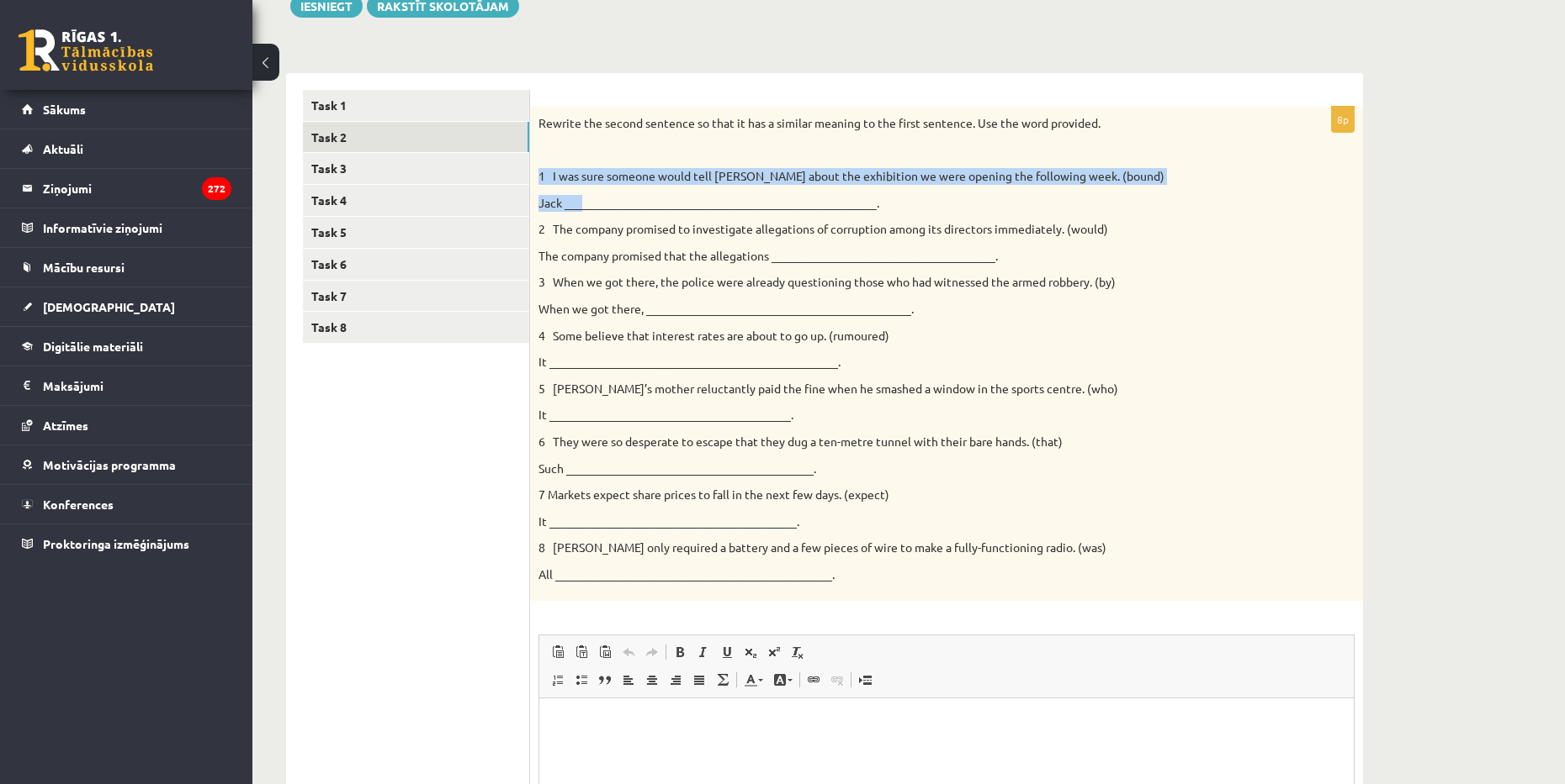
drag, startPoint x: 541, startPoint y: 169, endPoint x: 543, endPoint y: 128, distance: 41.0
click at [582, 203] on div "Rewrite the second sentence so that it has a similar meaning to the first sente…" at bounding box center [946, 354] width 833 height 495
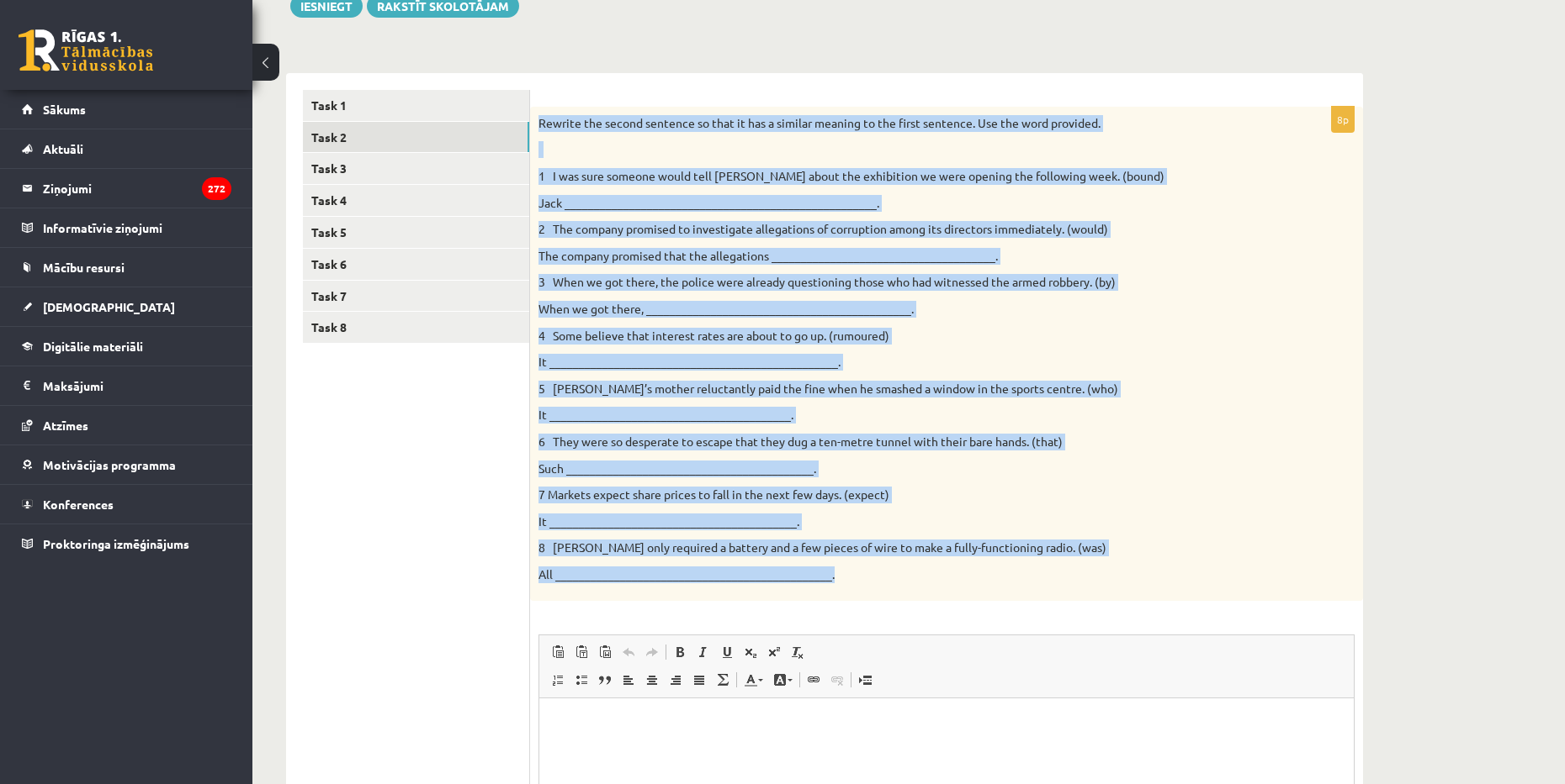
drag, startPoint x: 539, startPoint y: 123, endPoint x: 951, endPoint y: 582, distance: 616.8
click at [951, 582] on div "Rewrite the second sentence so that it has a similar meaning to the first sente…" at bounding box center [946, 354] width 833 height 495
copy div "Loremip dol sitame consecte ad elit se doe t incidid utlabor et dol magna aliqu…"
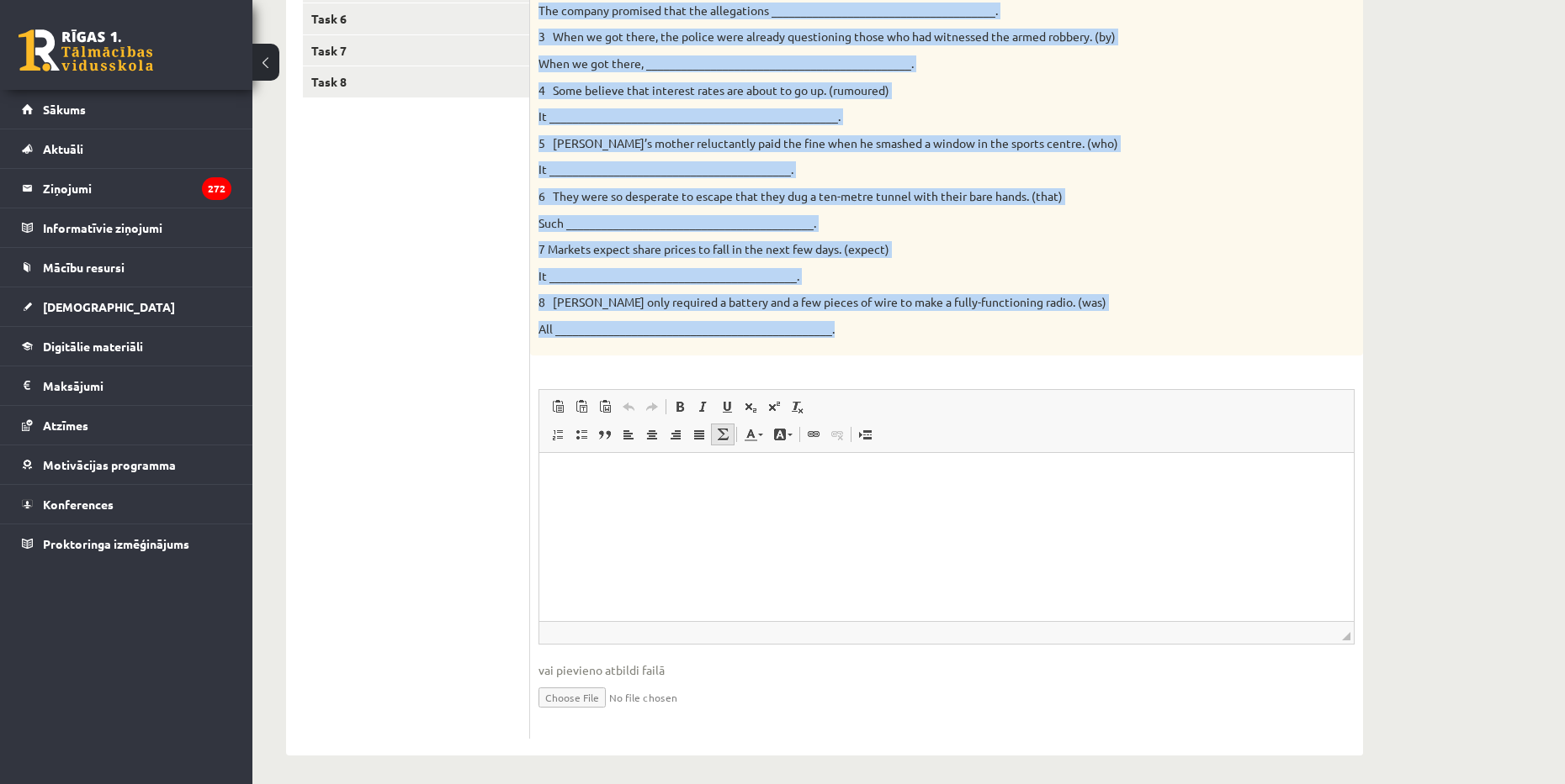
scroll to position [464, 0]
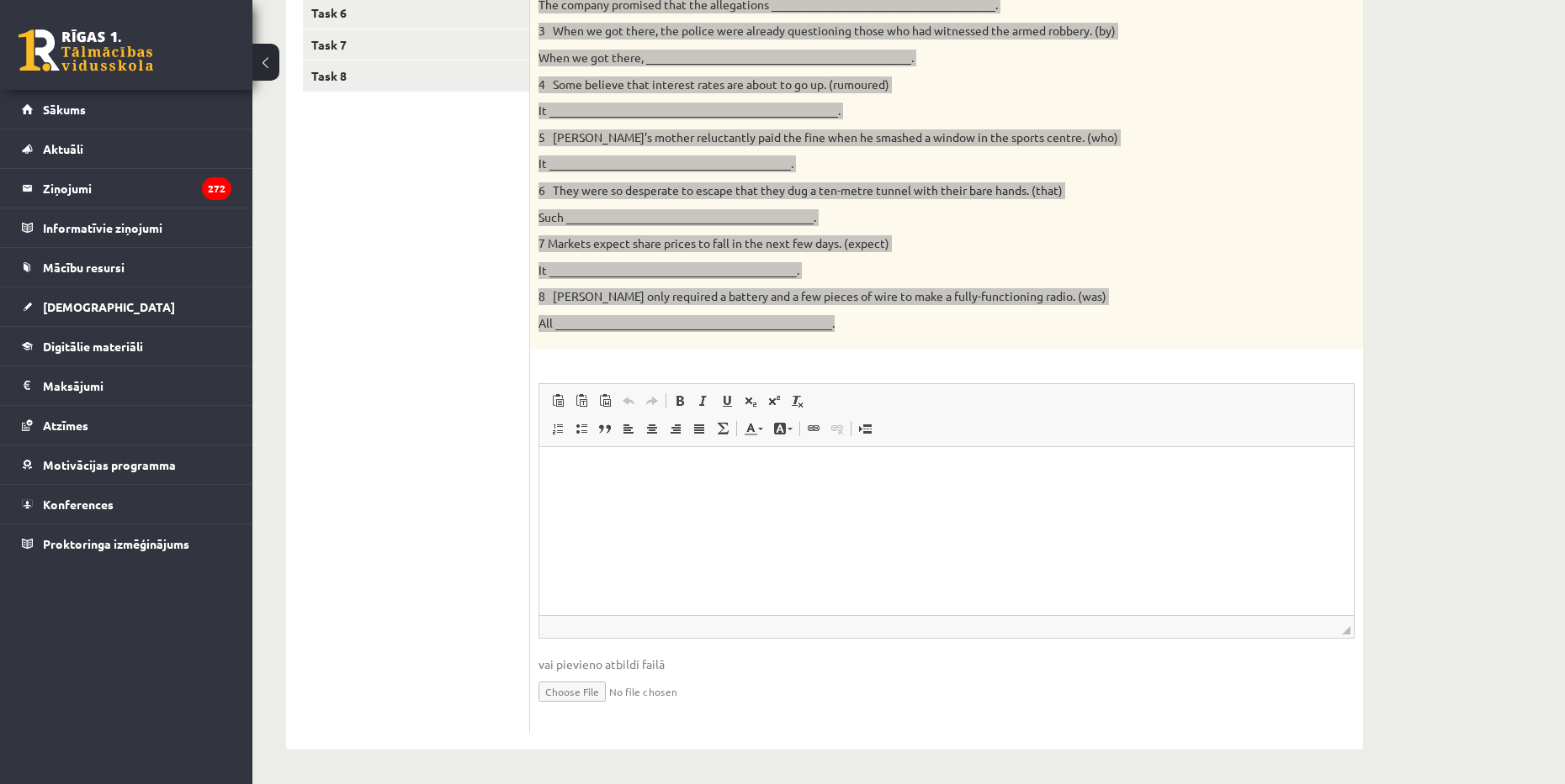
click at [681, 499] on html at bounding box center [947, 473] width 815 height 51
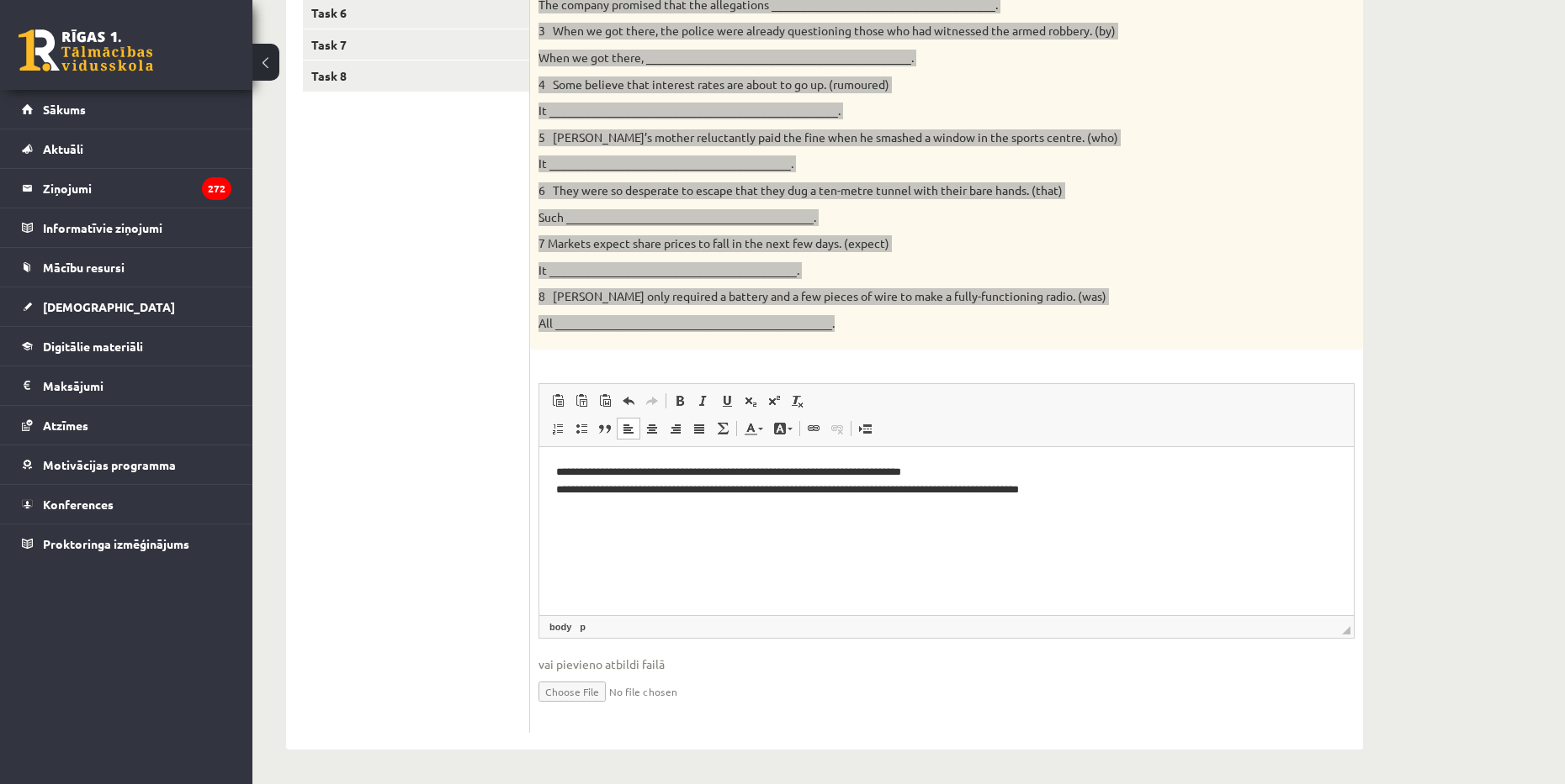
click at [603, 517] on html "**********" at bounding box center [947, 482] width 815 height 69
click at [1186, 486] on p "**********" at bounding box center [946, 481] width 781 height 35
click at [1099, 509] on p "**********" at bounding box center [946, 489] width 781 height 52
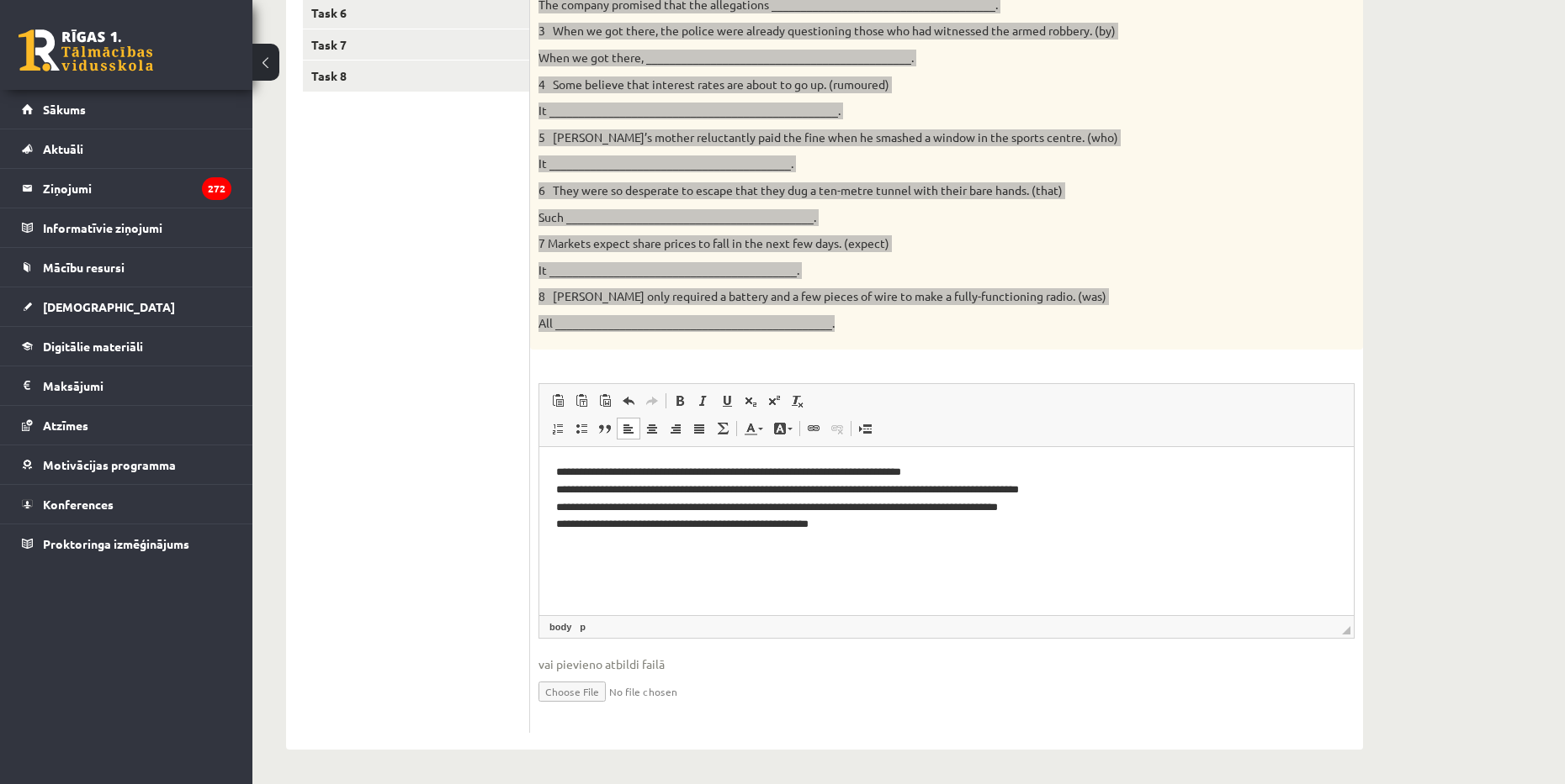
click at [554, 524] on html "**********" at bounding box center [947, 499] width 815 height 103
click at [560, 490] on p "**********" at bounding box center [946, 499] width 781 height 70
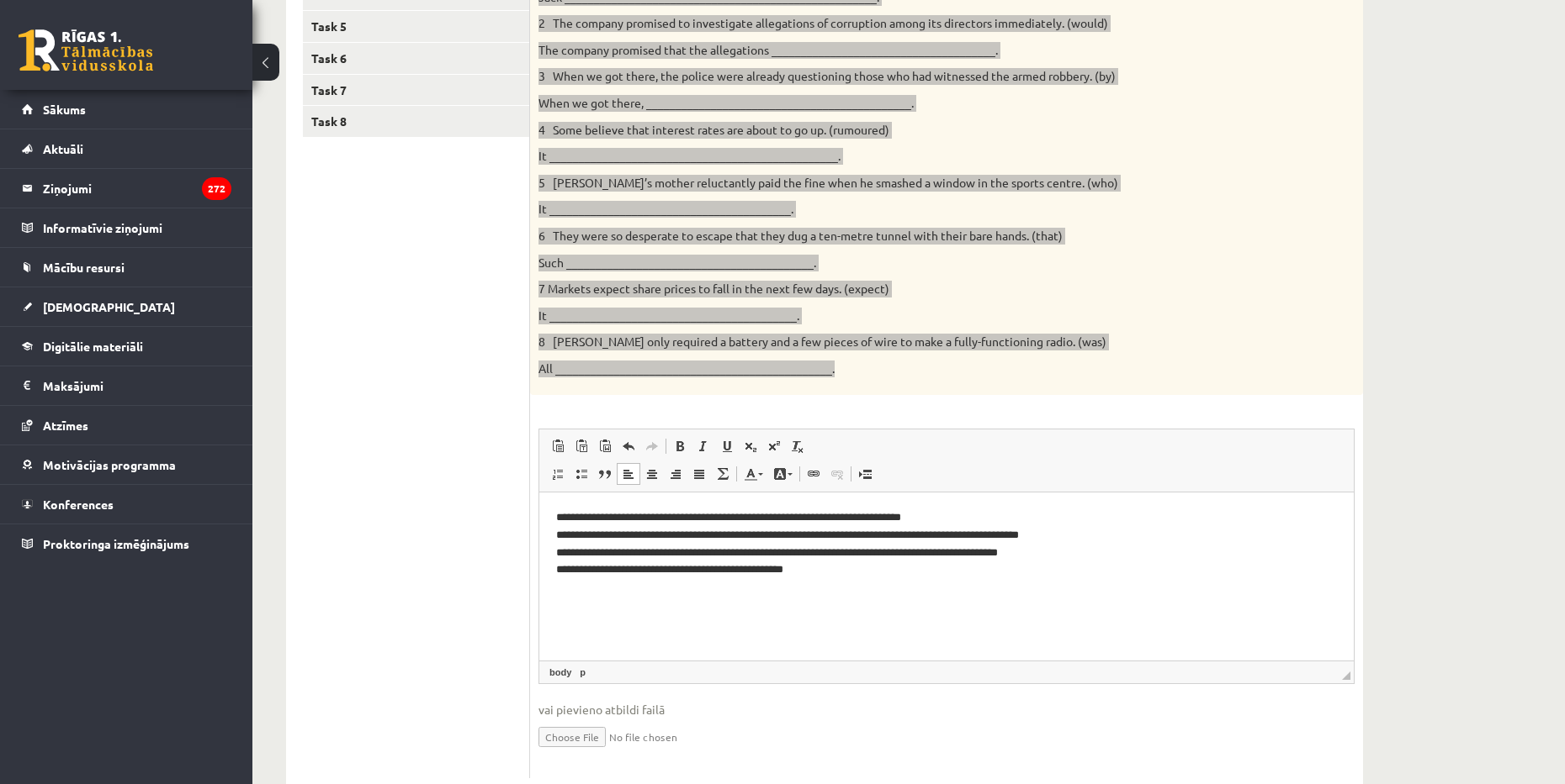
scroll to position [380, 0]
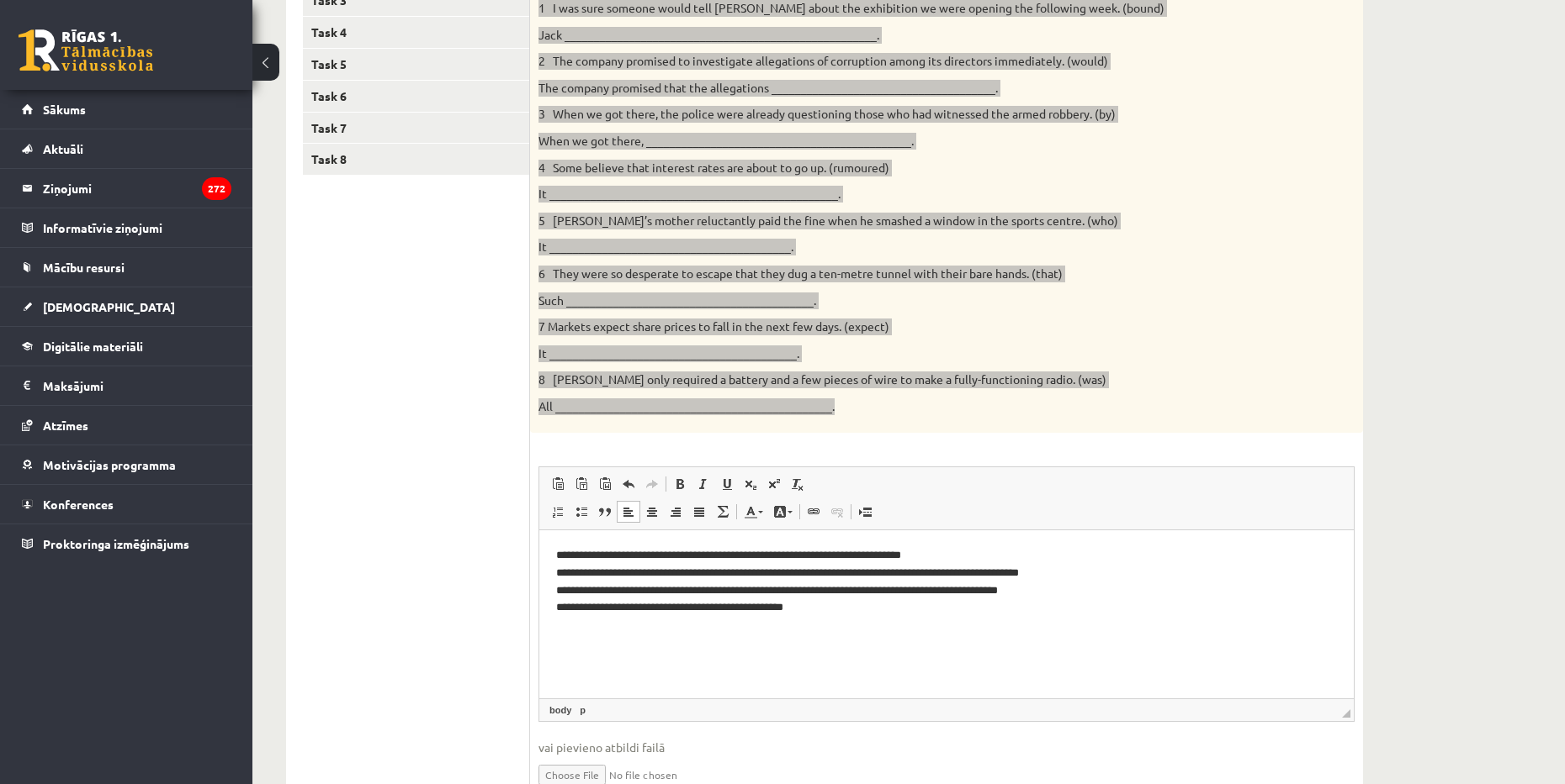
click at [769, 566] on p "**********" at bounding box center [946, 582] width 781 height 70
click at [842, 613] on p "**********" at bounding box center [946, 582] width 781 height 70
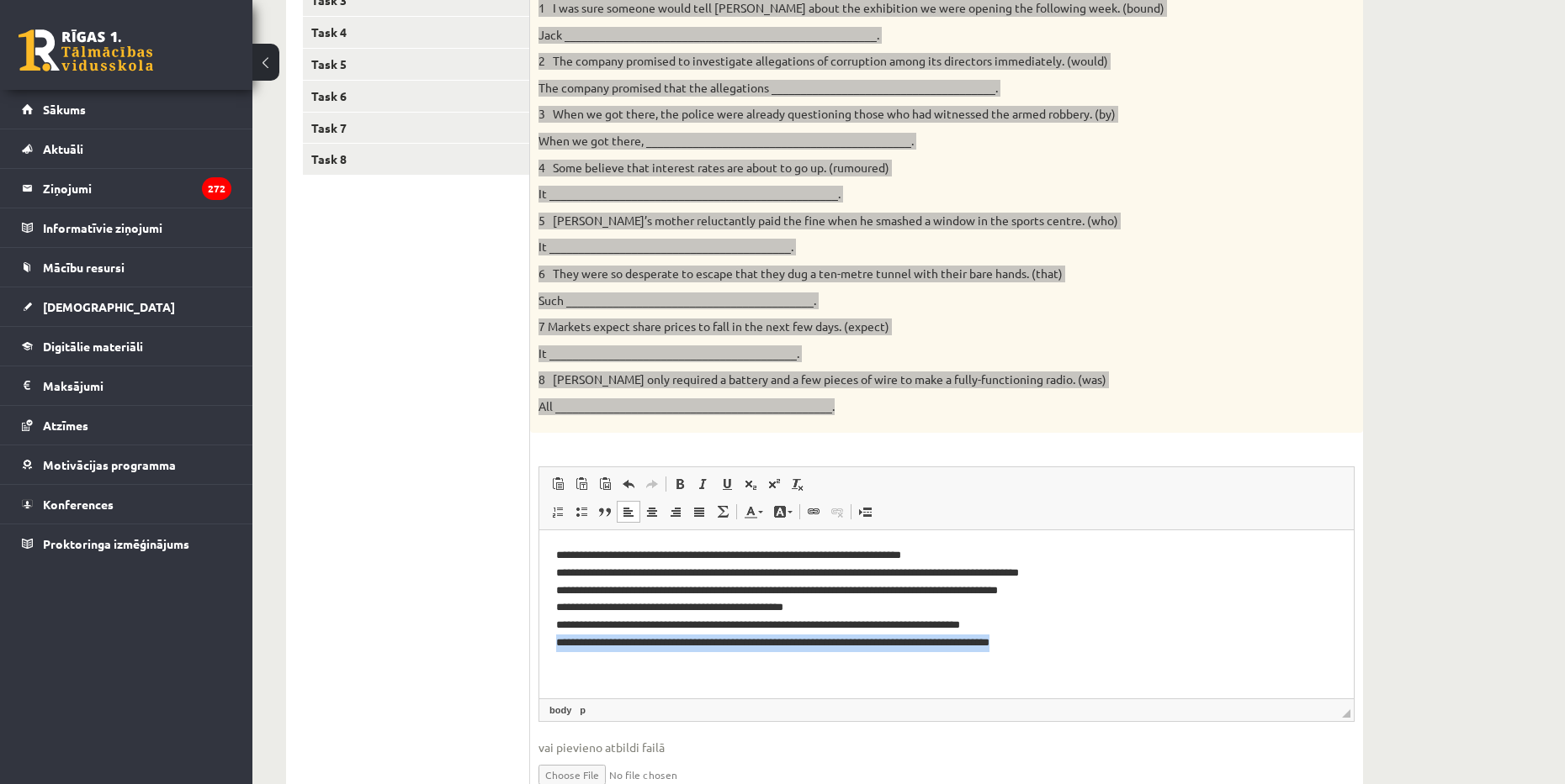
drag, startPoint x: 1041, startPoint y: 649, endPoint x: 520, endPoint y: 656, distance: 521.0
click at [540, 656] on html "**********" at bounding box center [947, 600] width 815 height 139
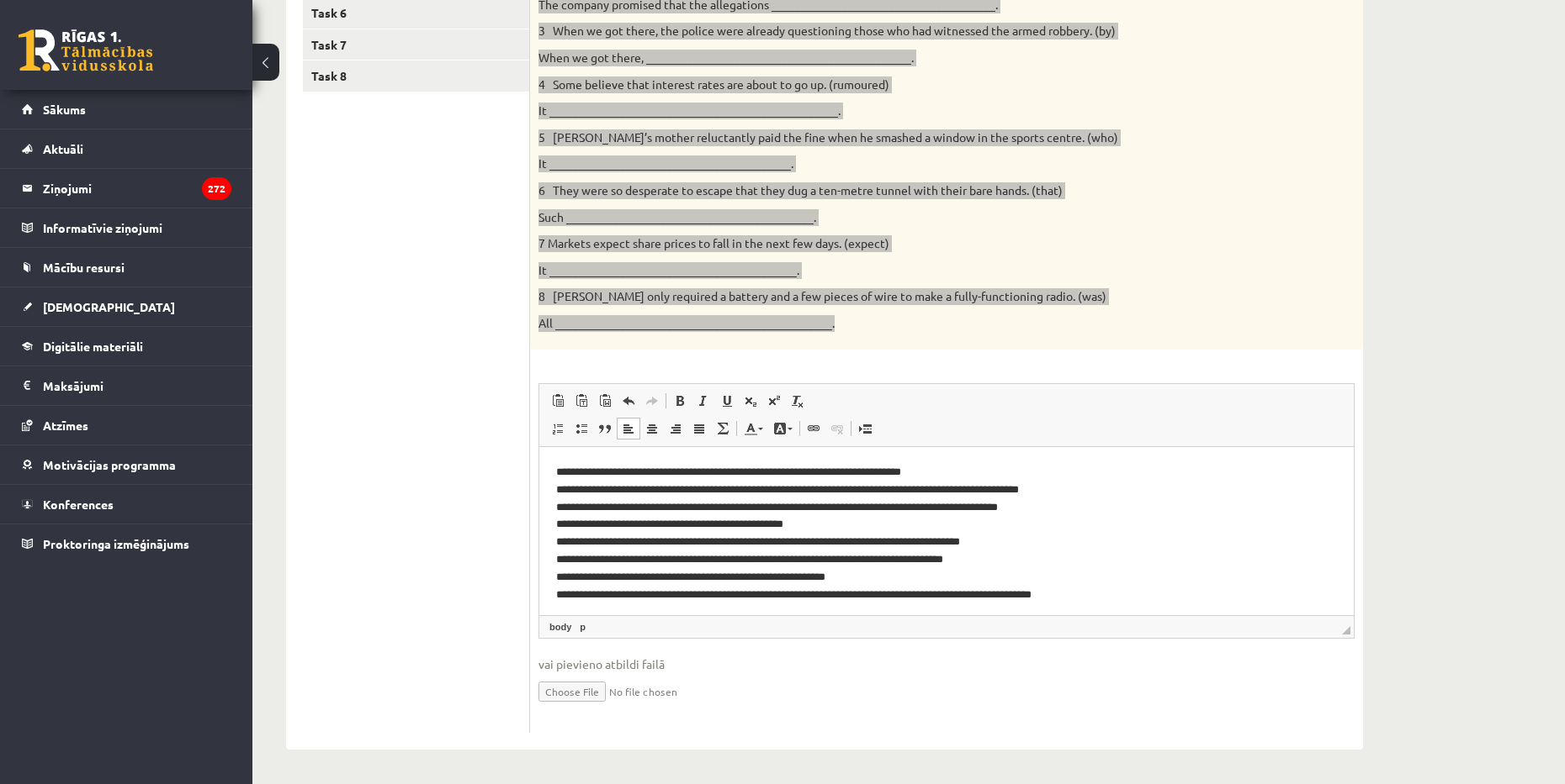
scroll to position [0, 0]
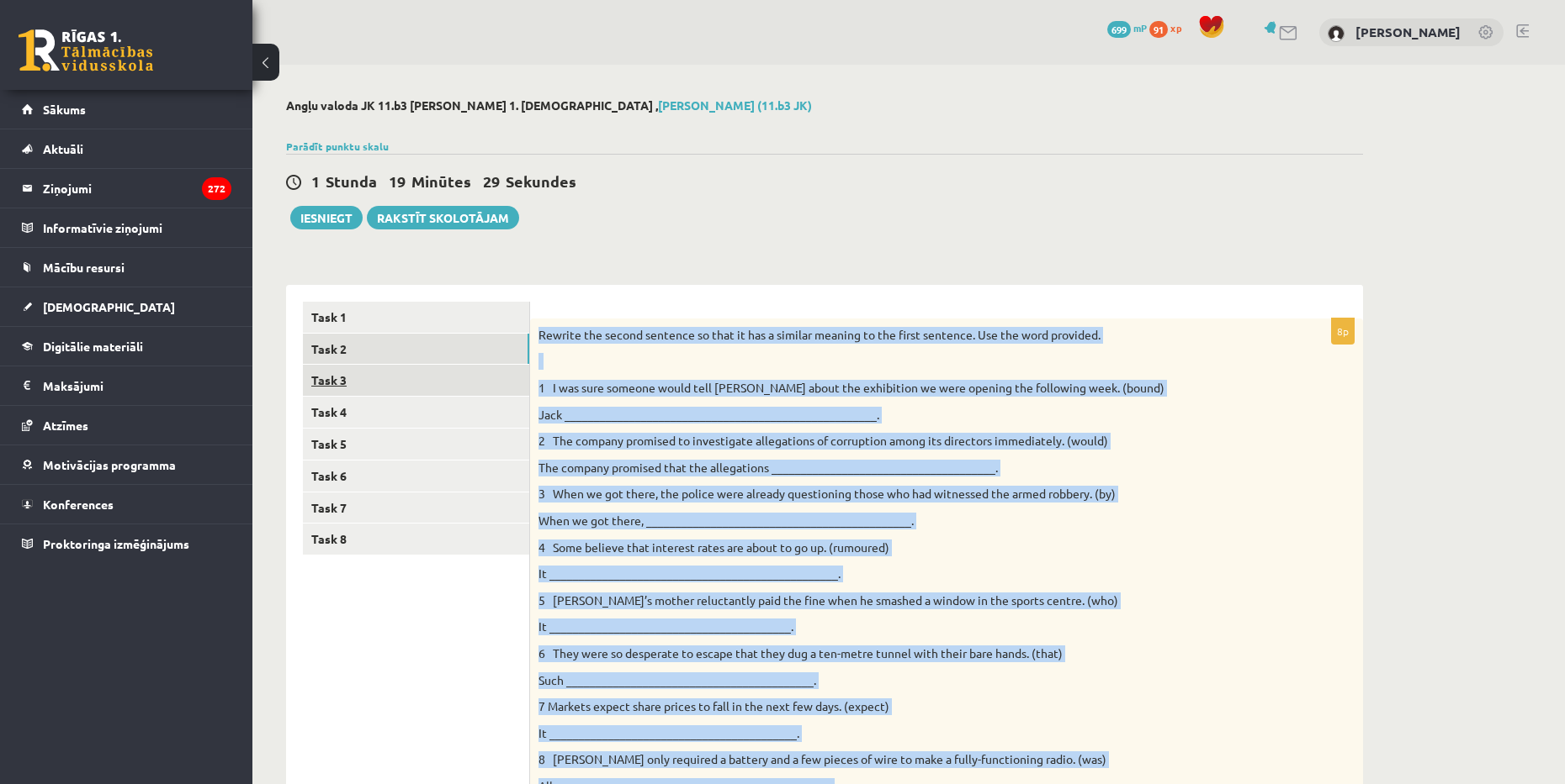
click at [356, 385] on link "Task 3" at bounding box center [415, 380] width 226 height 31
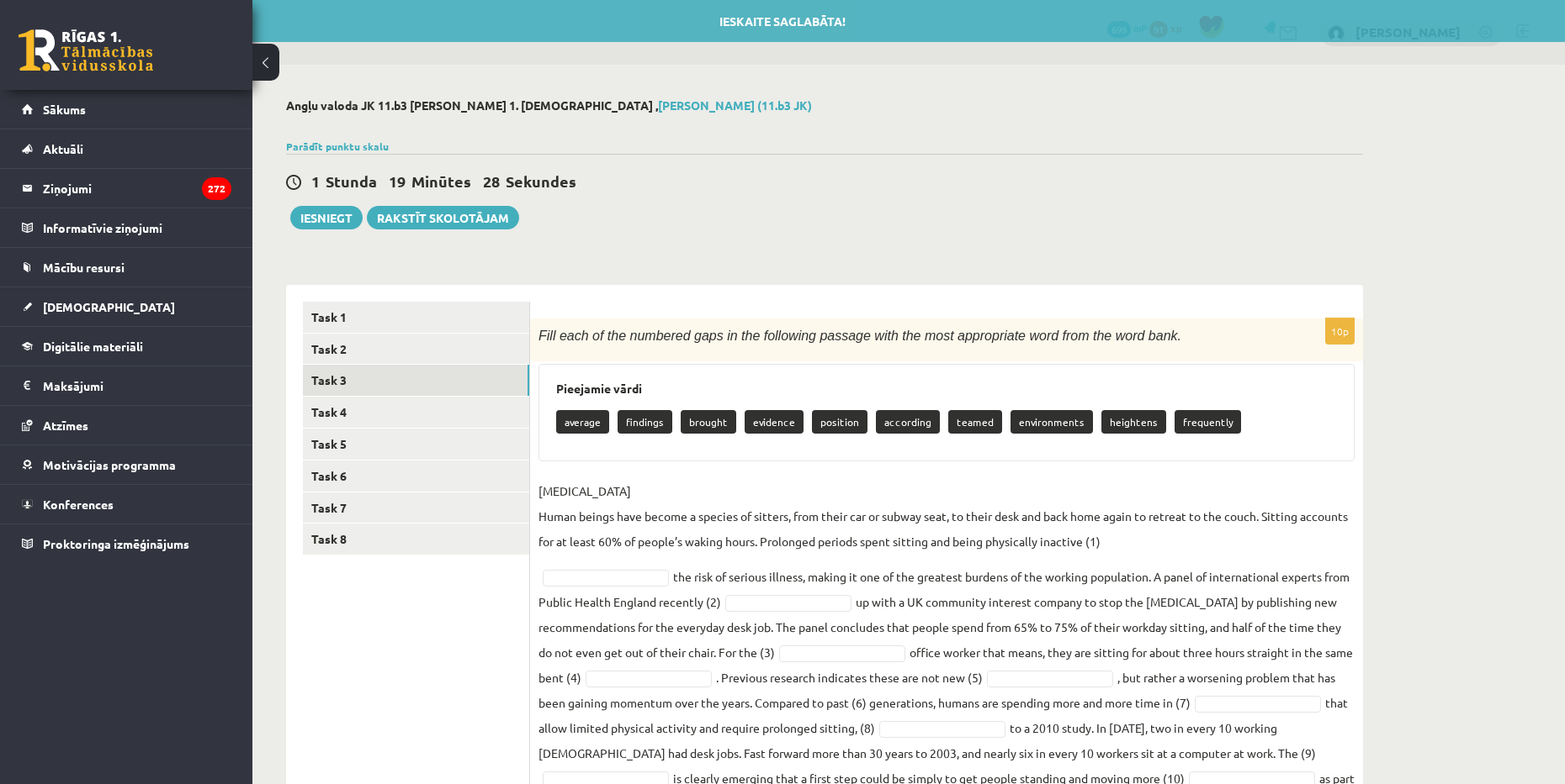
click at [834, 225] on div "1 [PERSON_NAME] 19 Minūtes 28 Sekundes Ieskaite saglabāta! Iesniegt Rakstīt sko…" at bounding box center [824, 192] width 1076 height 76
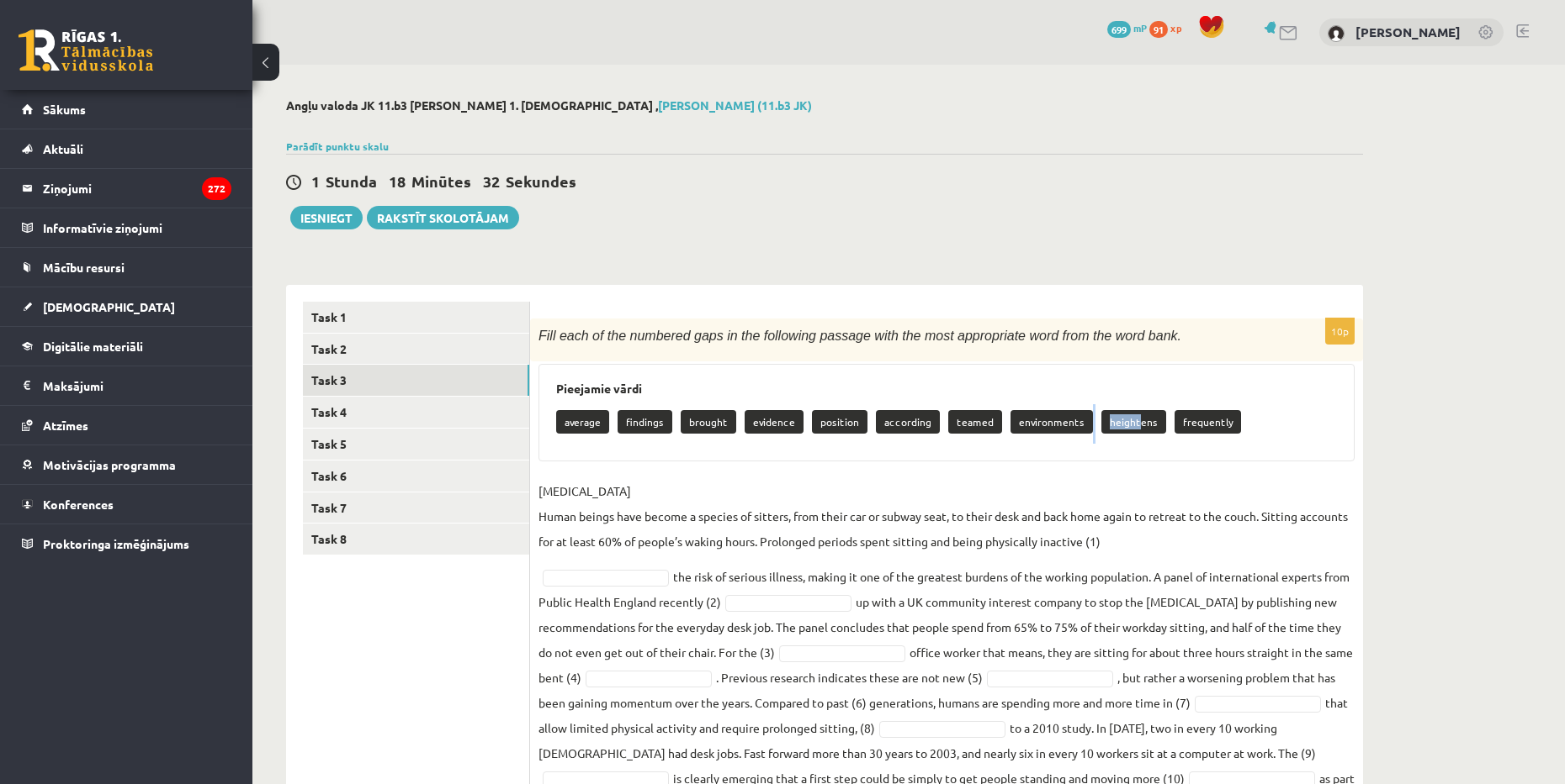
drag, startPoint x: 1068, startPoint y: 452, endPoint x: 1058, endPoint y: 455, distance: 10.4
click at [1051, 458] on div "Pieejamie vārdi average findings brought evidence position according teamed env…" at bounding box center [946, 412] width 816 height 97
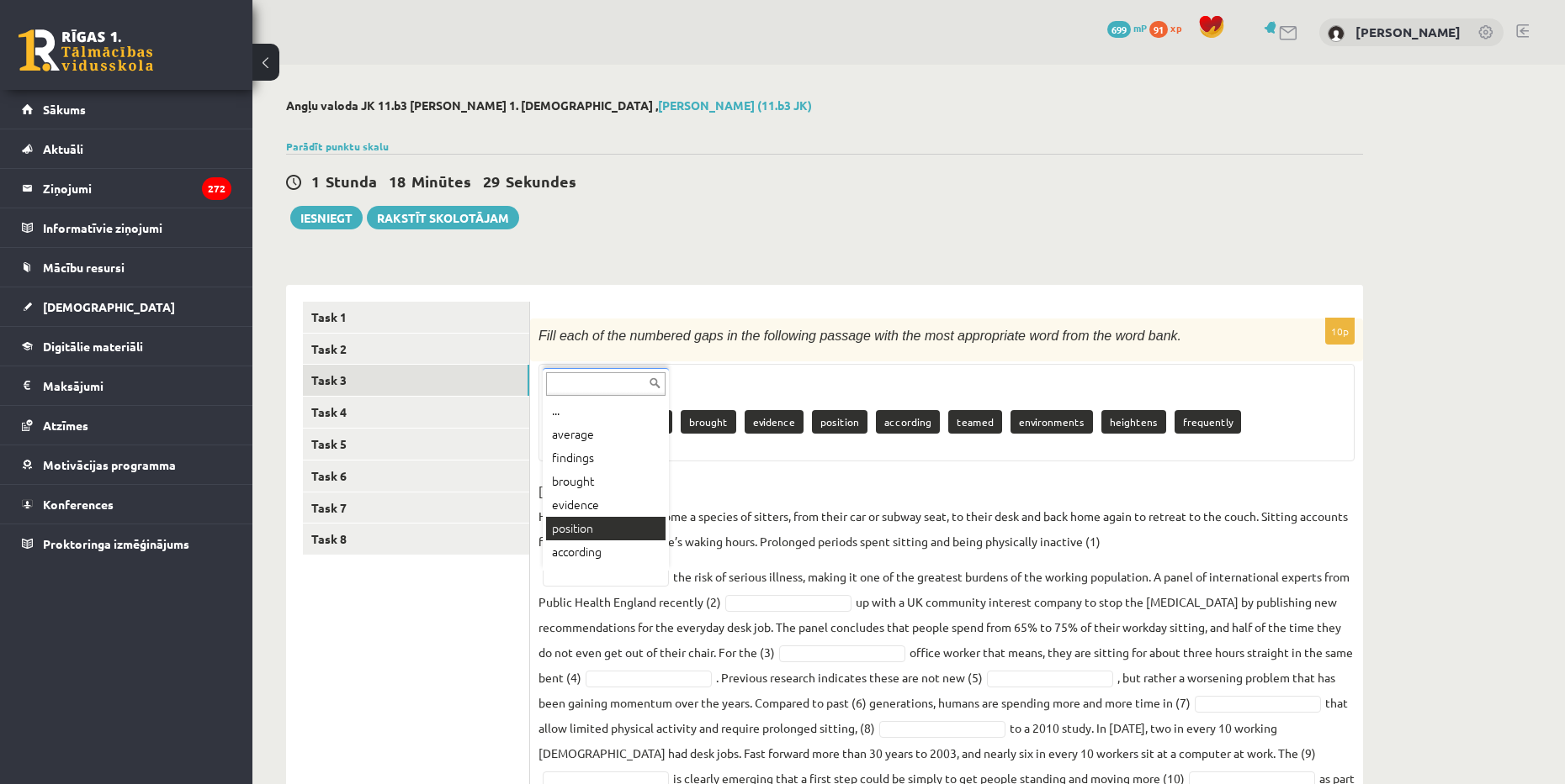
scroll to position [84, 0]
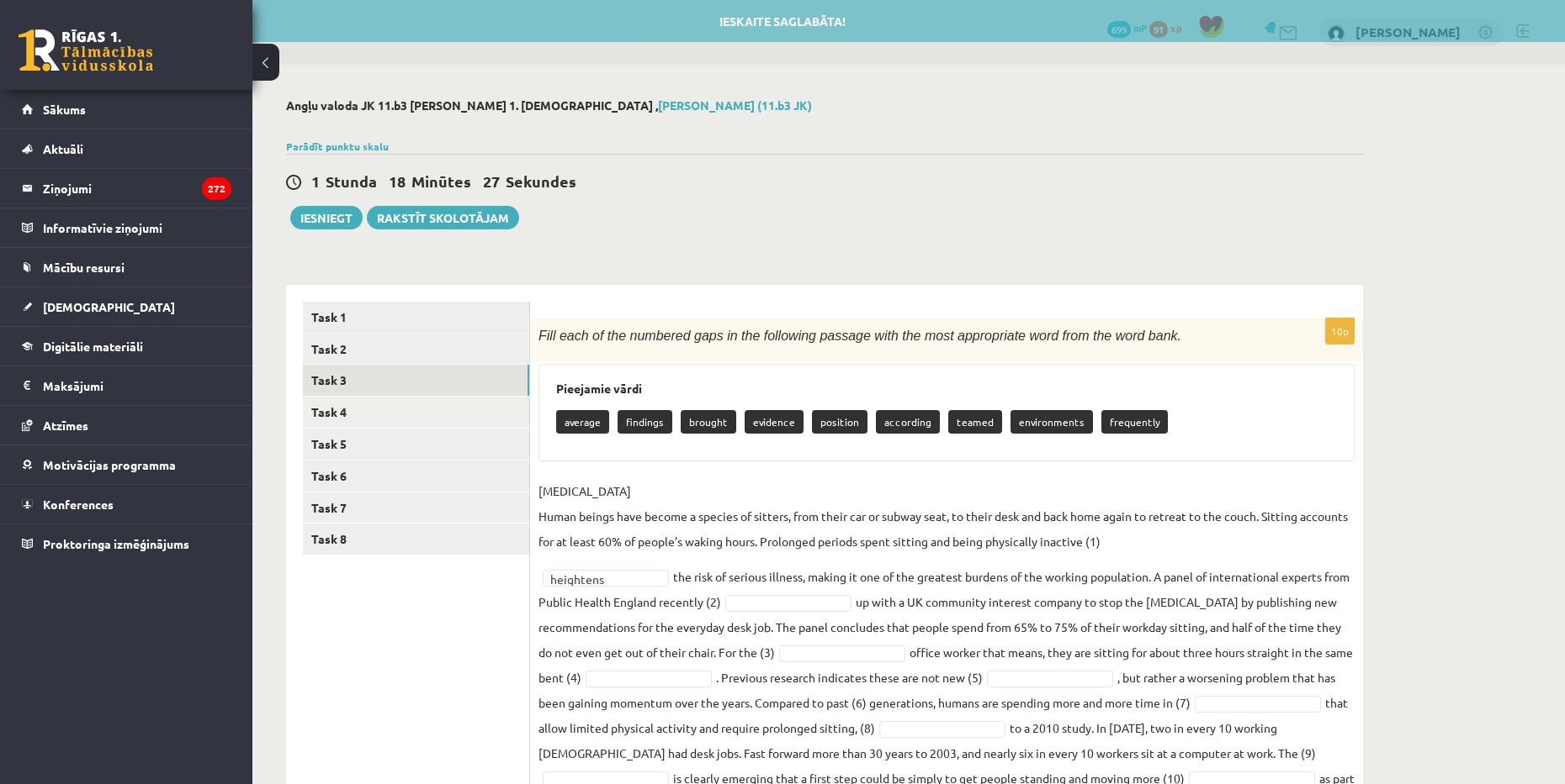
click at [815, 566] on fieldset "[MEDICAL_DATA] Human beings have become a species of sitters, from their car or…" at bounding box center [946, 647] width 816 height 338
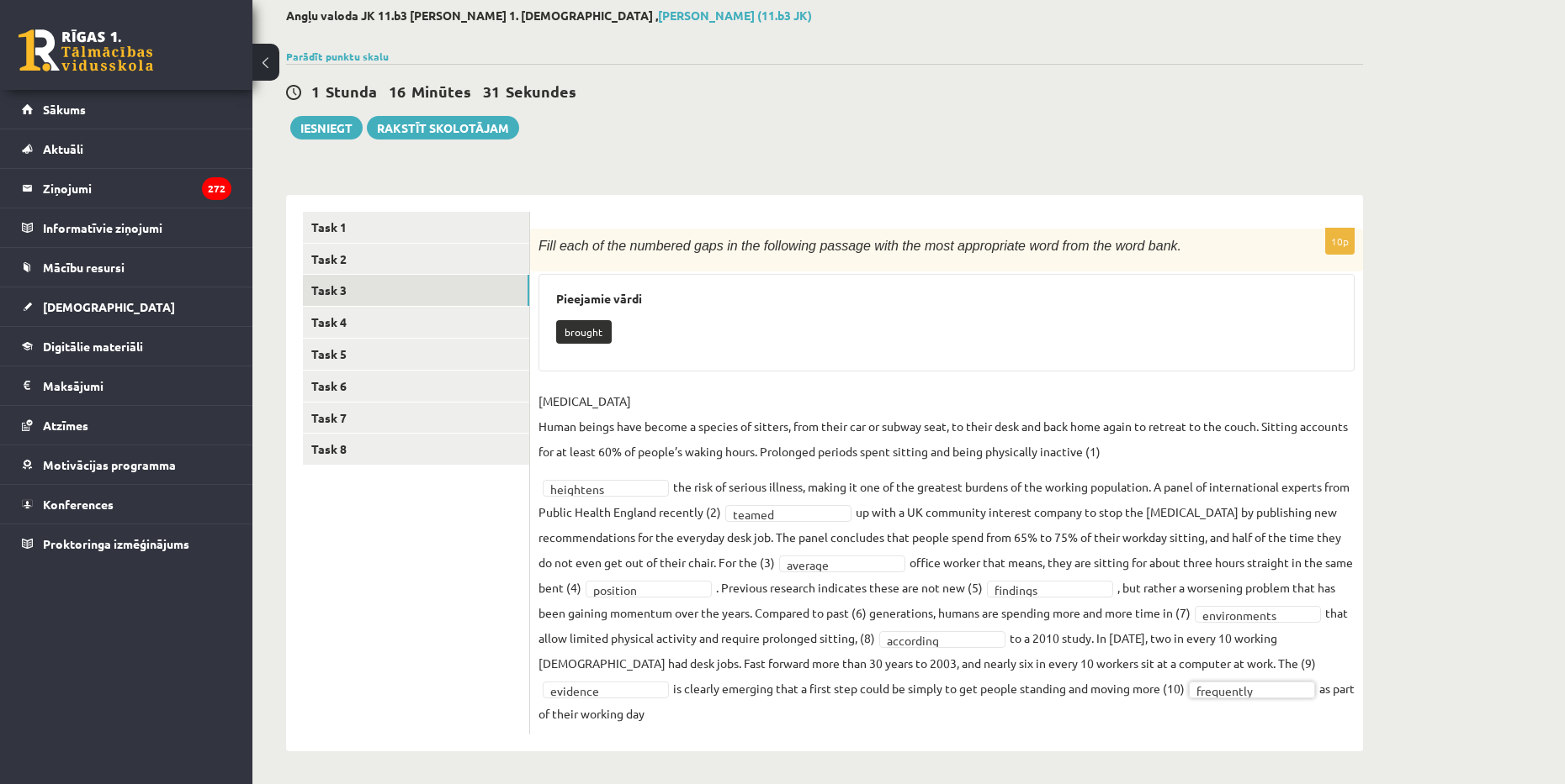
scroll to position [93, 0]
click at [349, 310] on link "Task 4" at bounding box center [415, 320] width 226 height 31
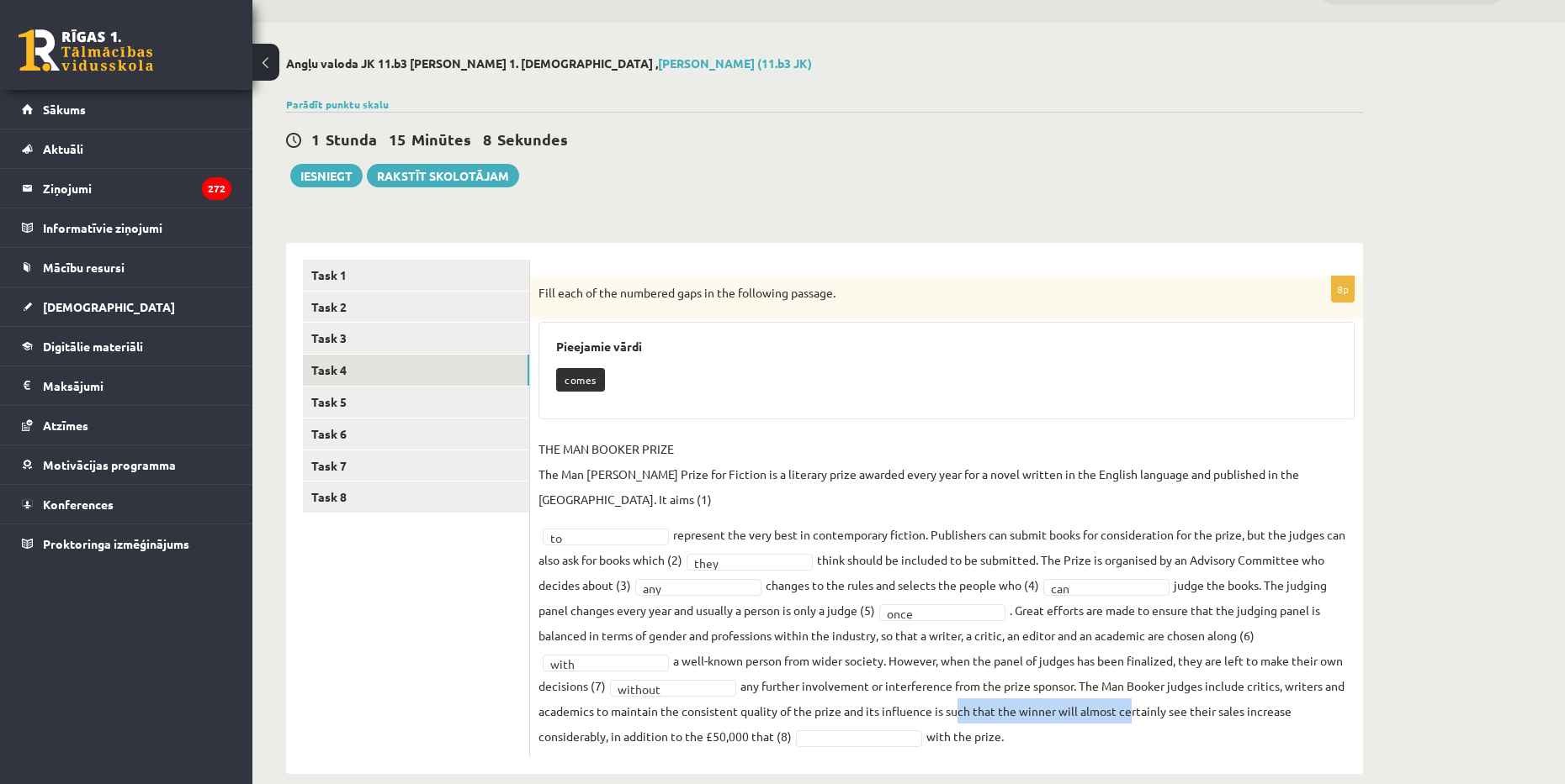
drag, startPoint x: 960, startPoint y: 690, endPoint x: 1245, endPoint y: 700, distance: 285.2
click at [1141, 692] on fieldset "THE MAN [PERSON_NAME] PRIZE The Man [PERSON_NAME] Prize for Fiction is a litera…" at bounding box center [946, 592] width 816 height 313
click at [1268, 700] on fieldset "THE MAN [PERSON_NAME] PRIZE The Man [PERSON_NAME] Prize for Fiction is a litera…" at bounding box center [946, 592] width 816 height 313
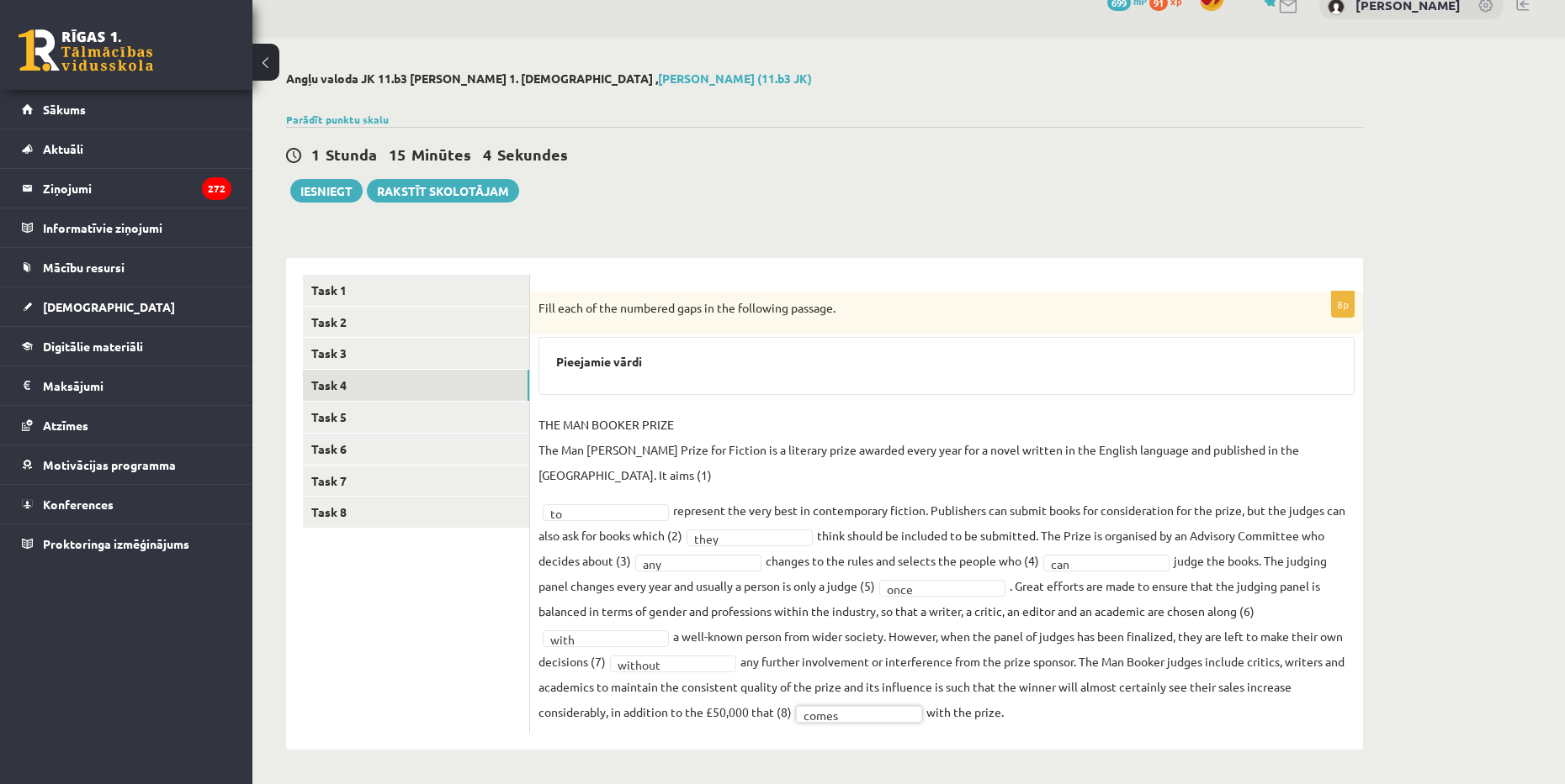
scroll to position [3, 0]
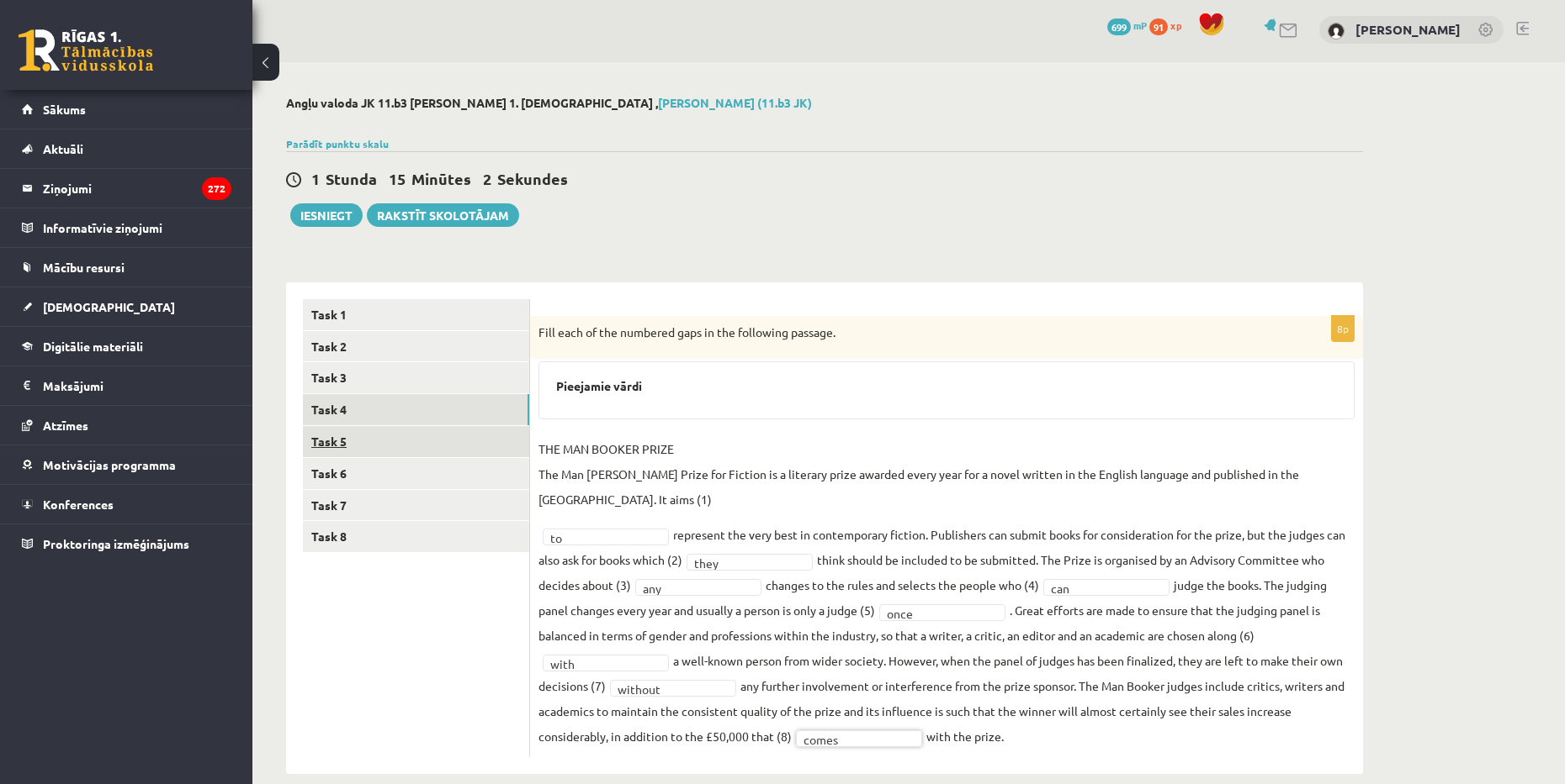
click at [337, 432] on link "Task 5" at bounding box center [415, 441] width 226 height 31
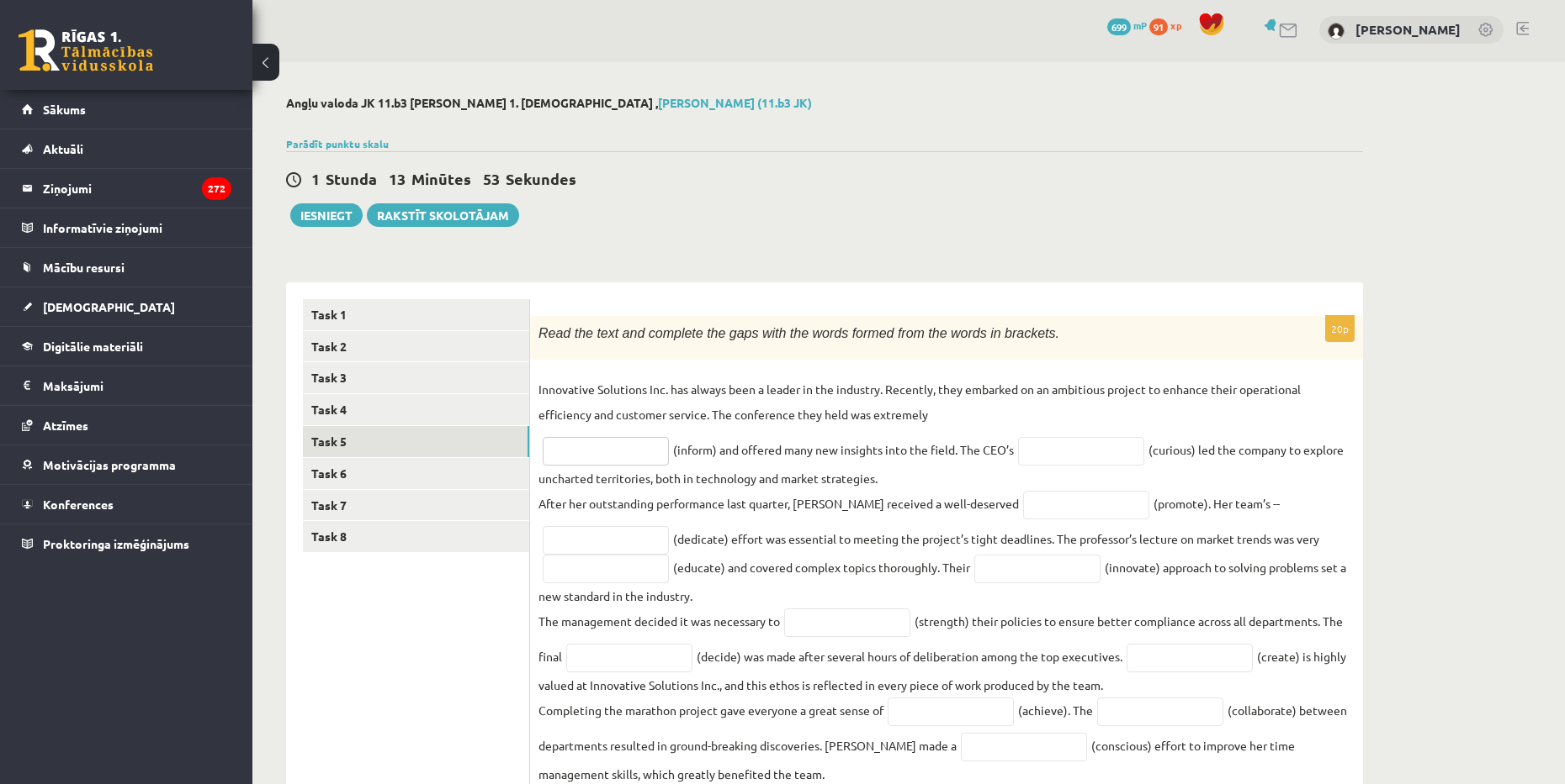
click at [615, 454] on input "text" at bounding box center [606, 452] width 127 height 28
type input "**********"
click at [1107, 453] on input "text" at bounding box center [1081, 452] width 127 height 28
type input "*********"
click at [1023, 504] on input "text" at bounding box center [1086, 505] width 127 height 28
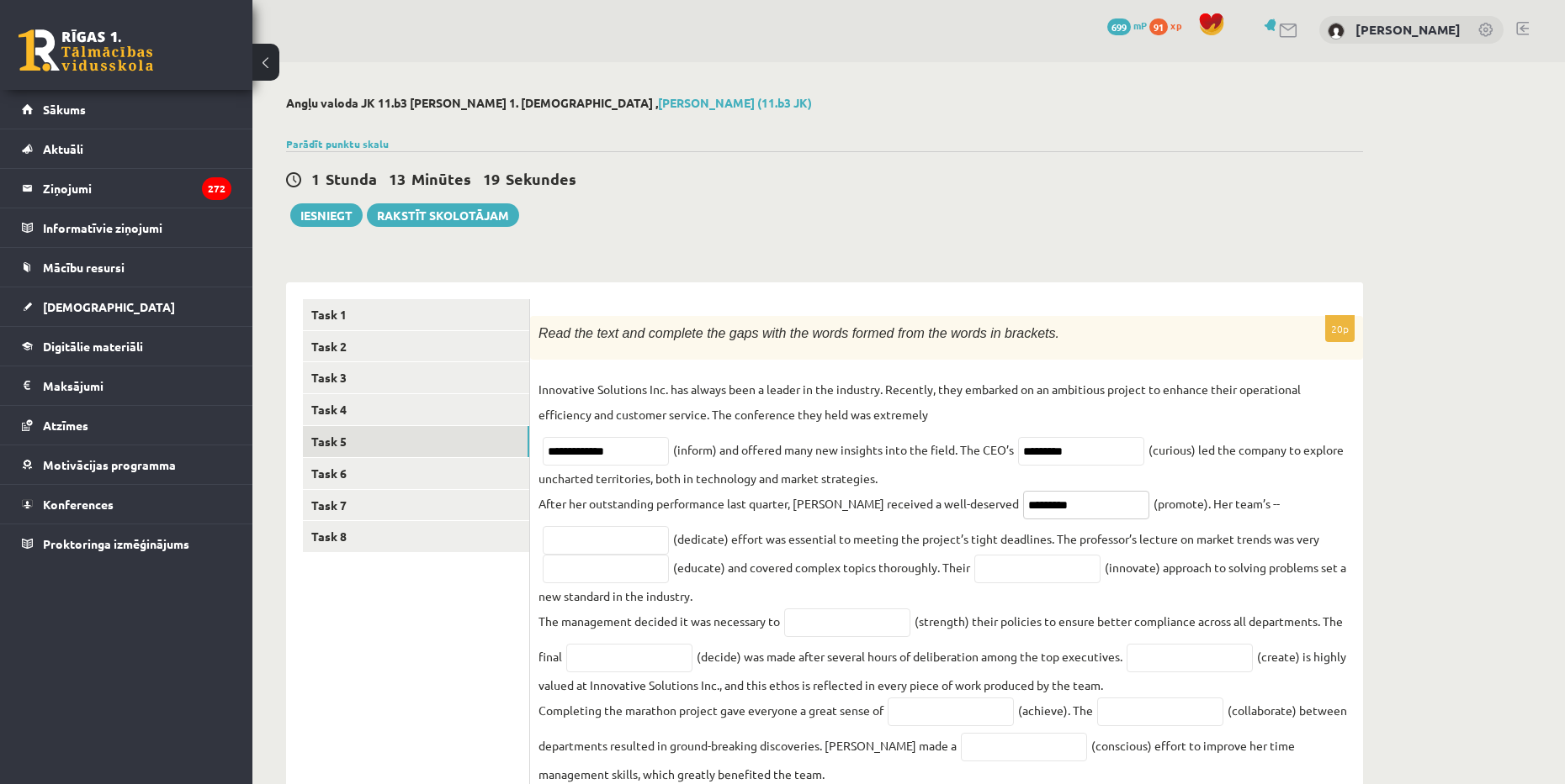
type input "*********"
click at [592, 534] on input "text" at bounding box center [606, 540] width 127 height 28
type input "*********"
click at [585, 575] on input "text" at bounding box center [606, 569] width 127 height 28
type input "**********"
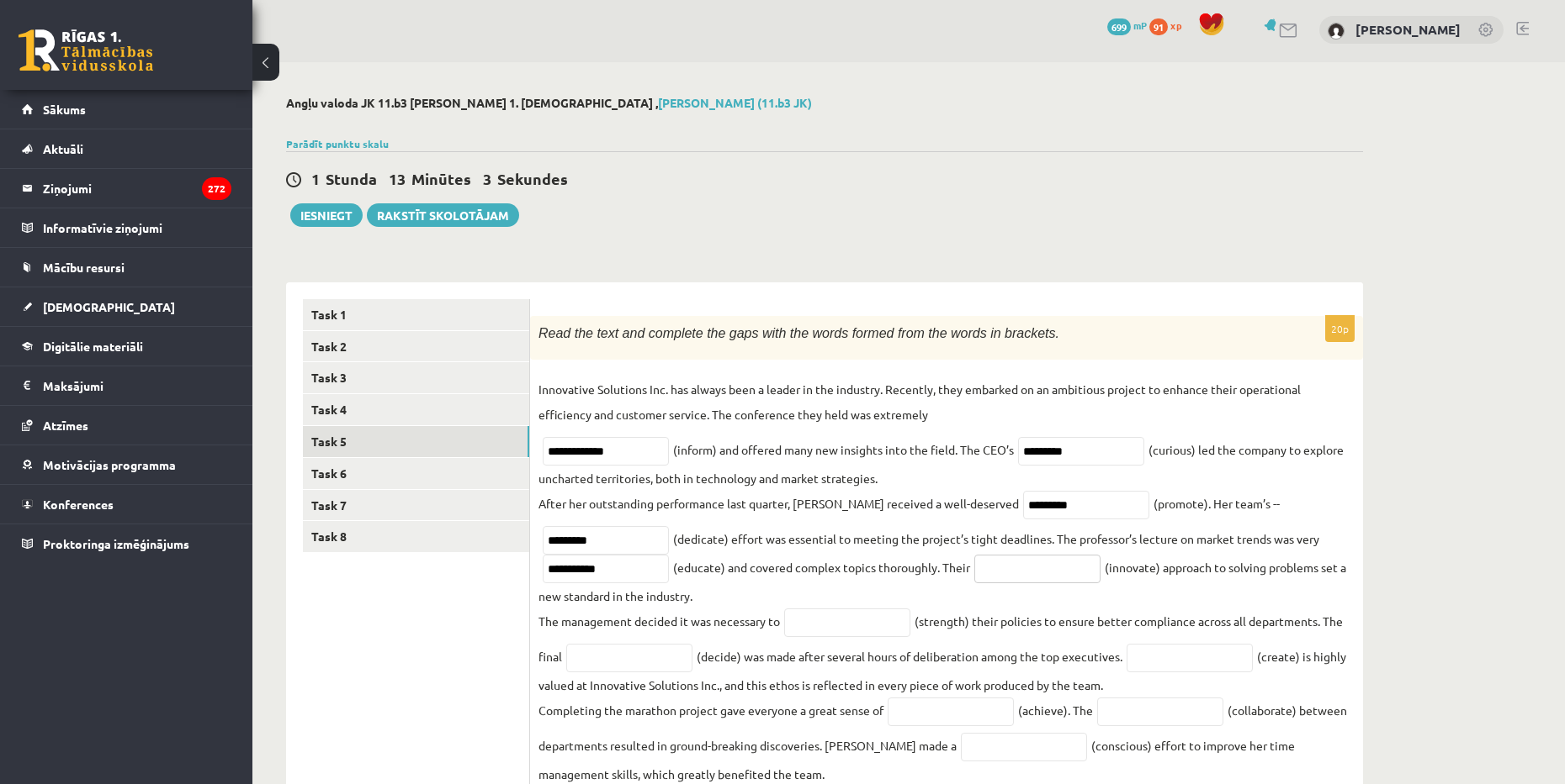
click at [1050, 582] on input "text" at bounding box center [1038, 569] width 127 height 28
type input "**********"
click at [851, 623] on input "text" at bounding box center [848, 622] width 127 height 28
type input "**********"
click at [586, 662] on input "text" at bounding box center [629, 658] width 127 height 28
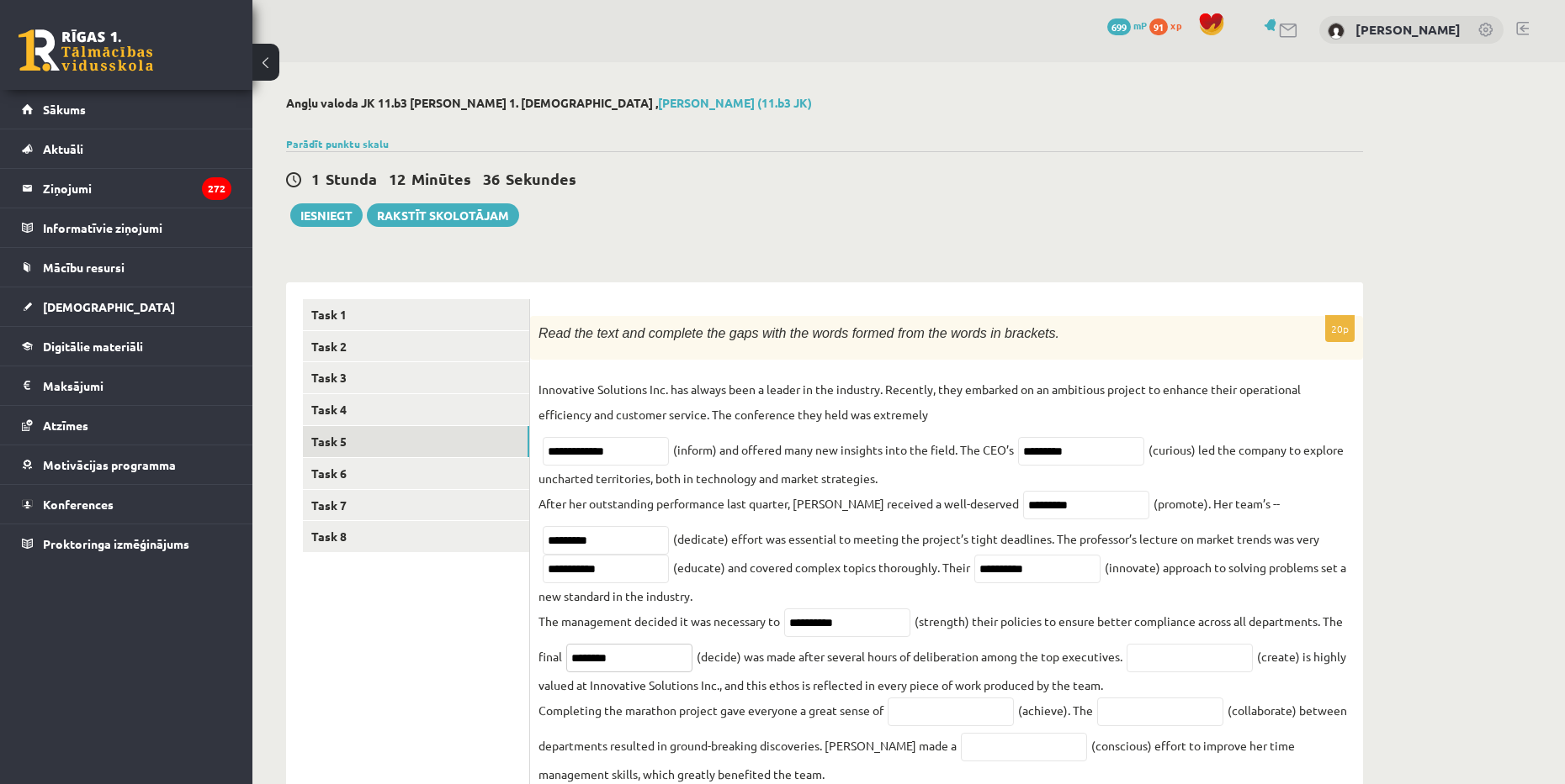
type input "********"
click at [1162, 662] on input "text" at bounding box center [1190, 658] width 127 height 28
type input "********"
click at [982, 714] on input "text" at bounding box center [951, 712] width 127 height 28
type input "**********"
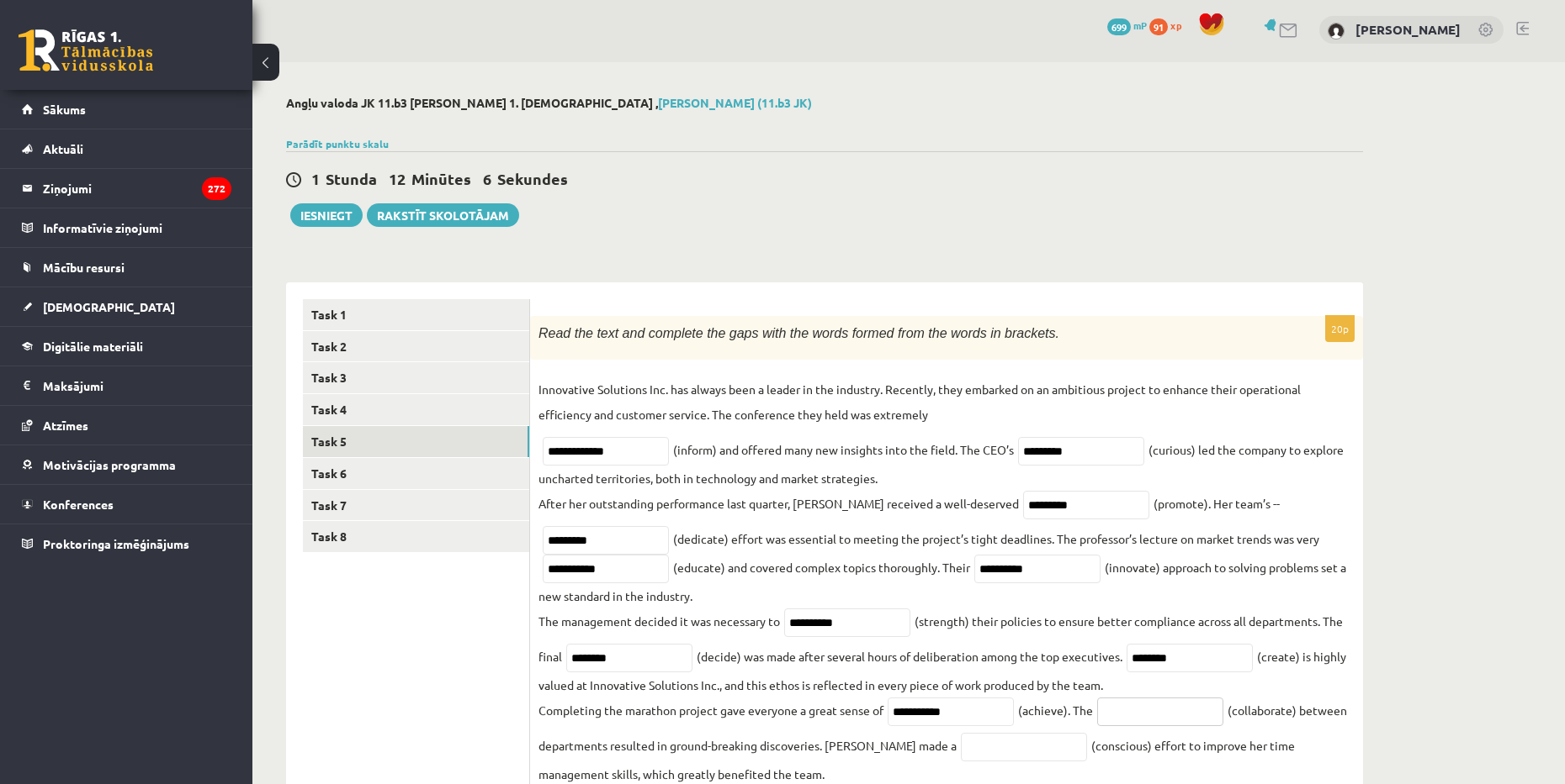
click at [1161, 723] on input "text" at bounding box center [1161, 712] width 127 height 28
drag, startPoint x: 1191, startPoint y: 712, endPoint x: 1016, endPoint y: 723, distance: 175.3
click at [1016, 723] on fieldset "**********" at bounding box center [946, 715] width 816 height 677
type input "**********"
click at [963, 754] on input "text" at bounding box center [1024, 747] width 127 height 28
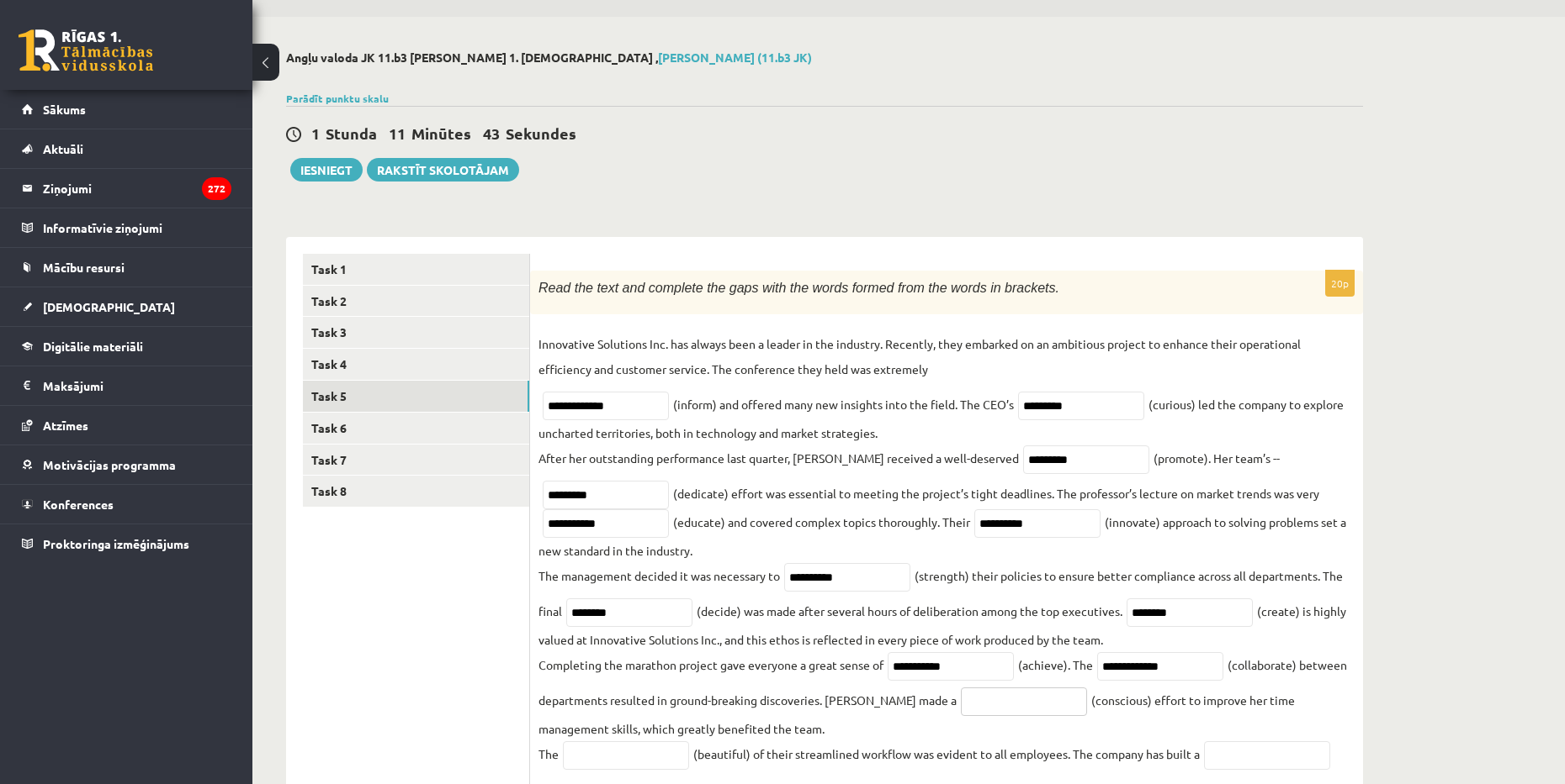
scroll to position [87, 0]
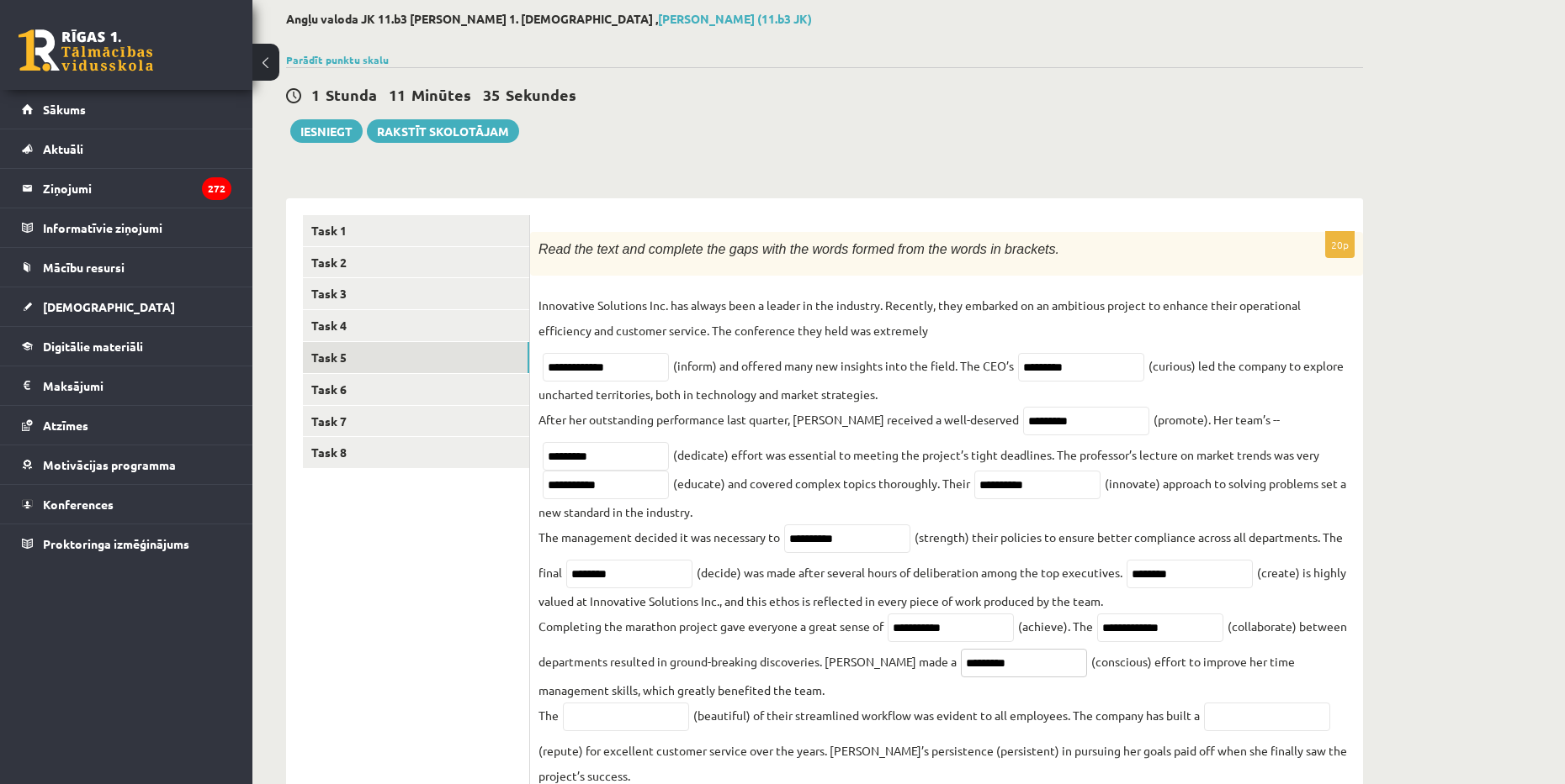
type input "*********"
click at [589, 731] on input "text" at bounding box center [627, 717] width 127 height 28
type input "******"
click at [1229, 708] on input "text" at bounding box center [1267, 717] width 127 height 28
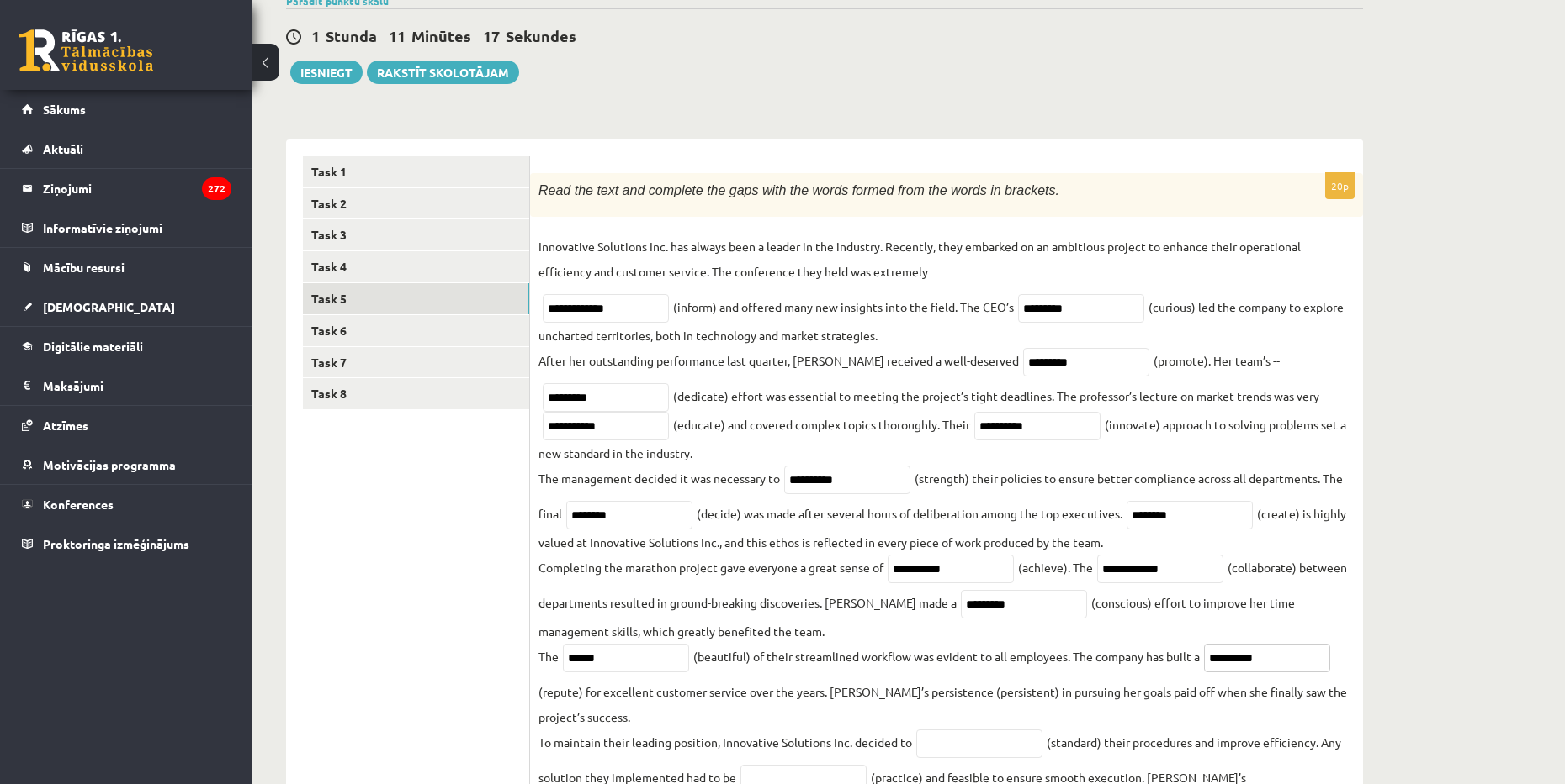
scroll to position [171, 0]
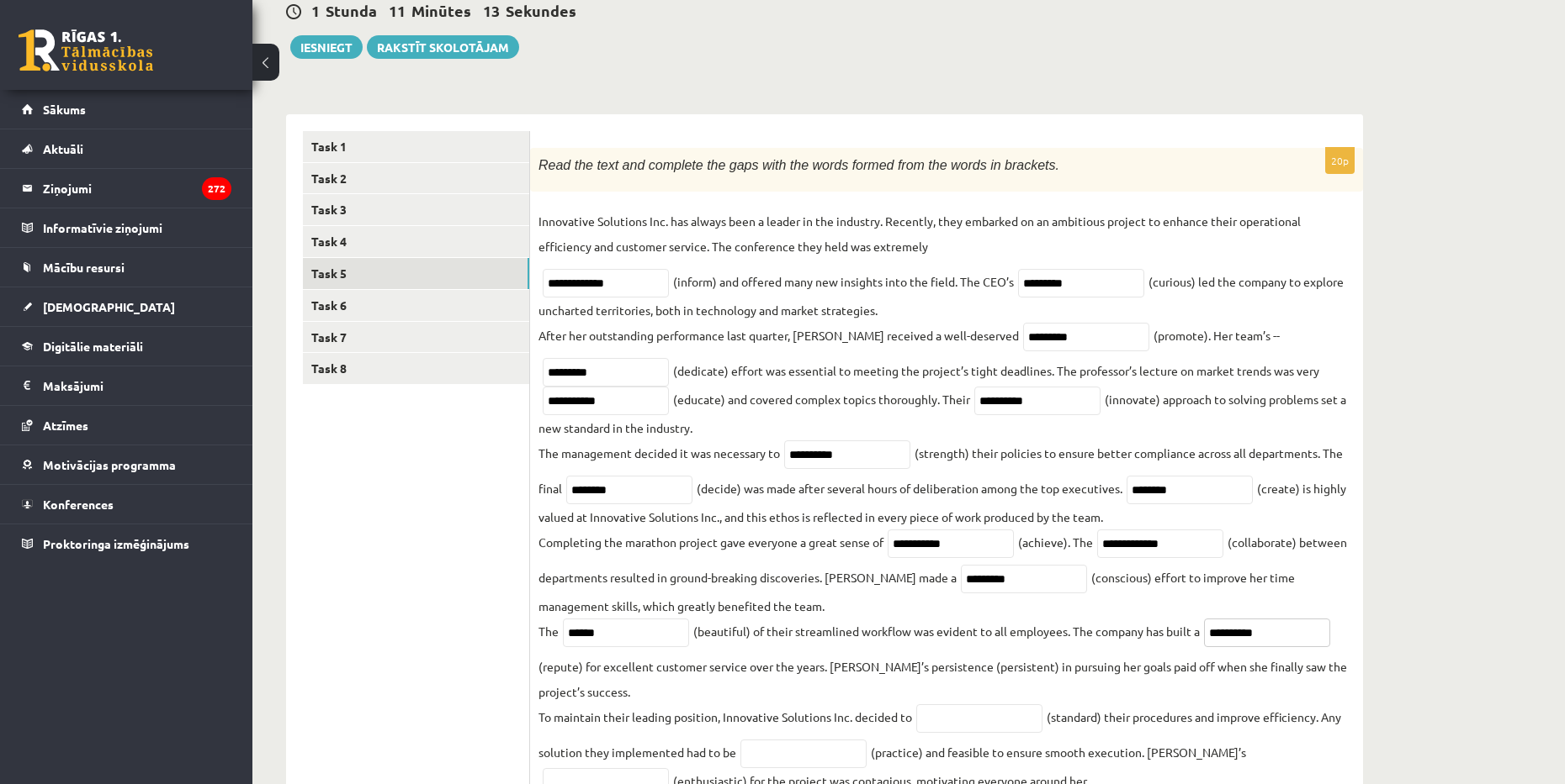
type input "**********"
click at [988, 722] on input "text" at bounding box center [979, 719] width 127 height 28
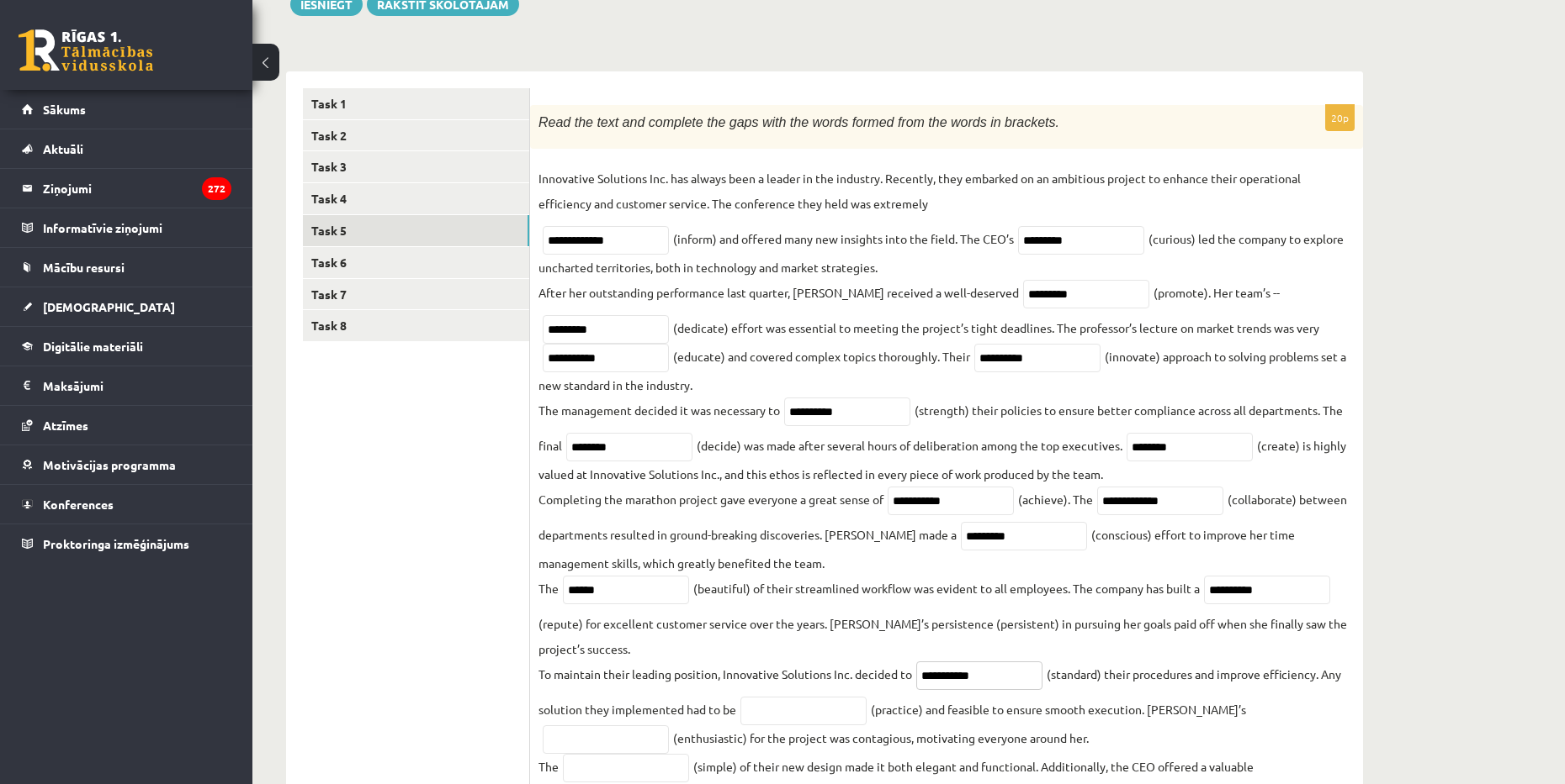
scroll to position [255, 0]
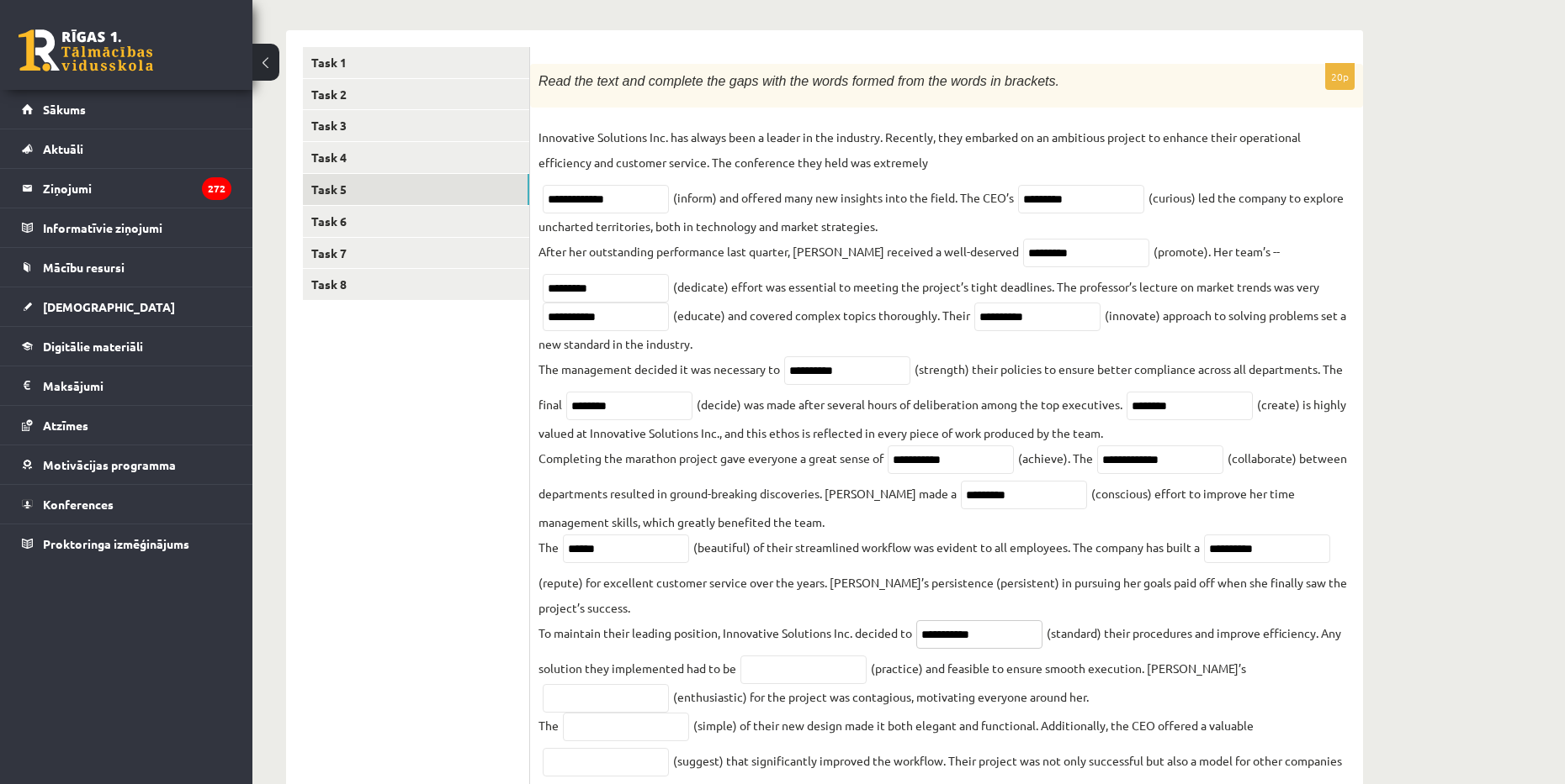
type input "**********"
click at [814, 679] on input "text" at bounding box center [803, 670] width 127 height 28
type input "*********"
click at [669, 685] on input "text" at bounding box center [606, 699] width 127 height 28
type input "**********"
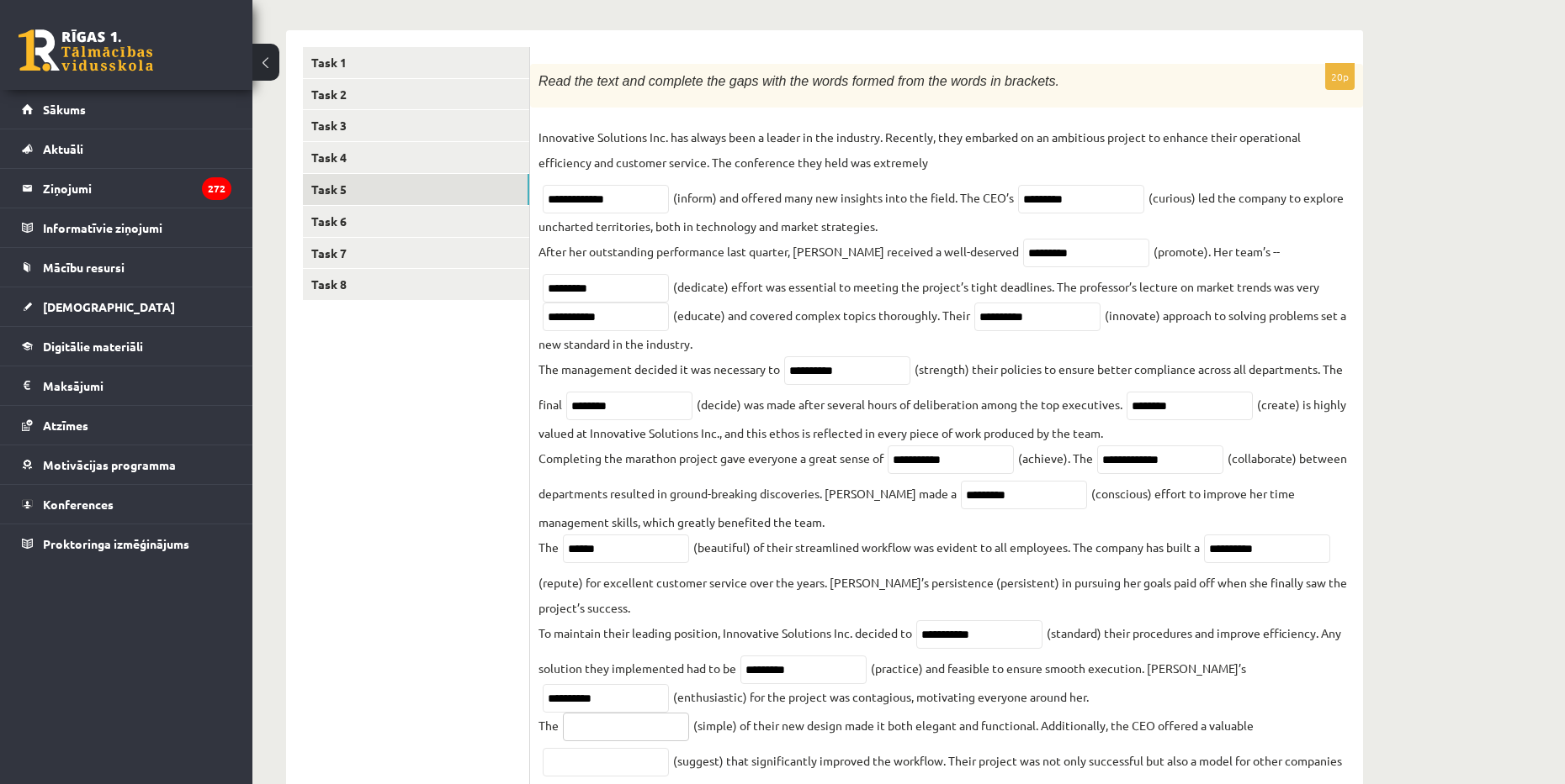
click at [609, 729] on input "text" at bounding box center [627, 727] width 127 height 28
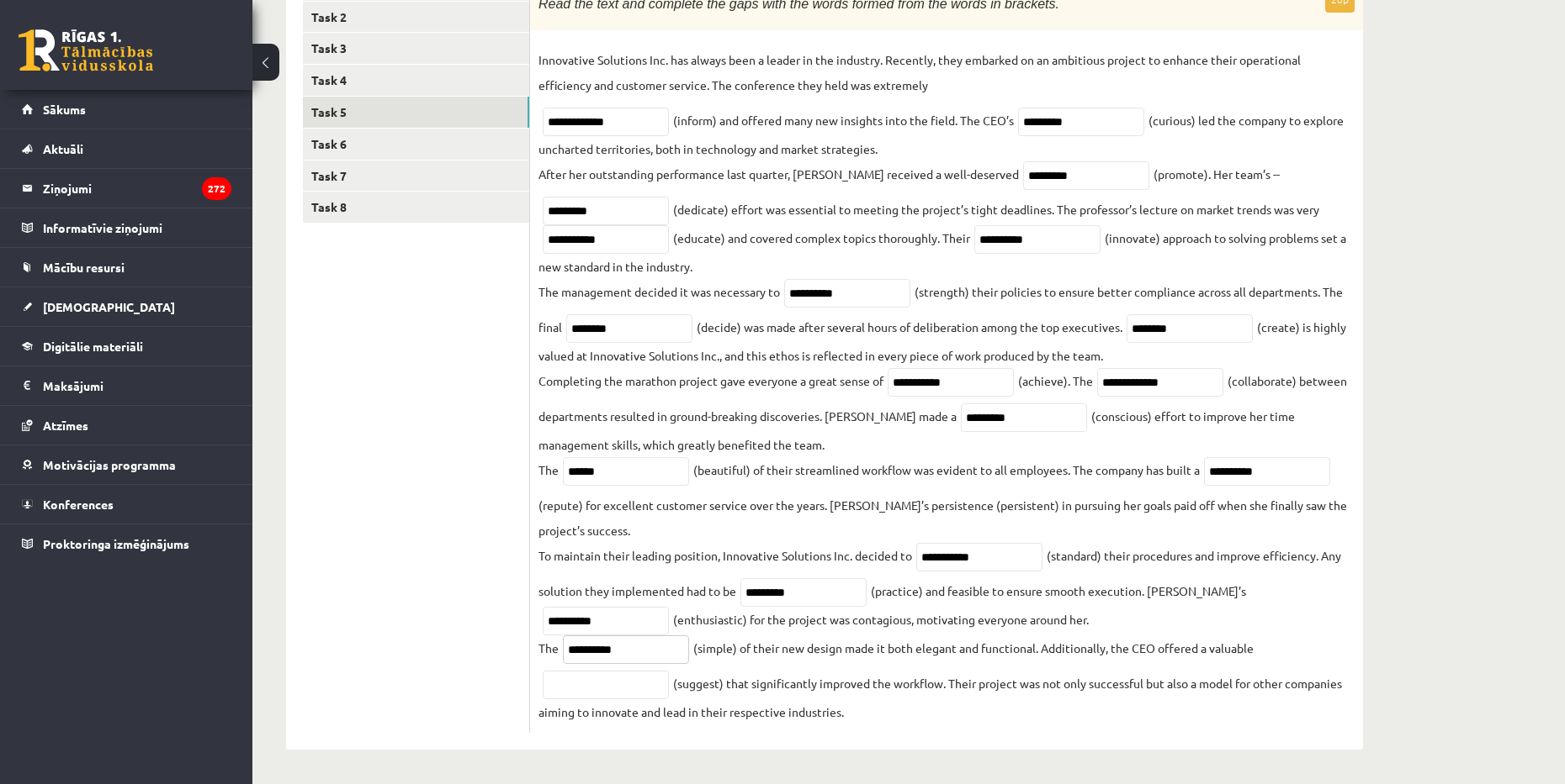
type input "**********"
click at [596, 685] on input "text" at bounding box center [606, 685] width 127 height 28
type input "**********"
click at [421, 146] on link "Task 6" at bounding box center [415, 144] width 226 height 31
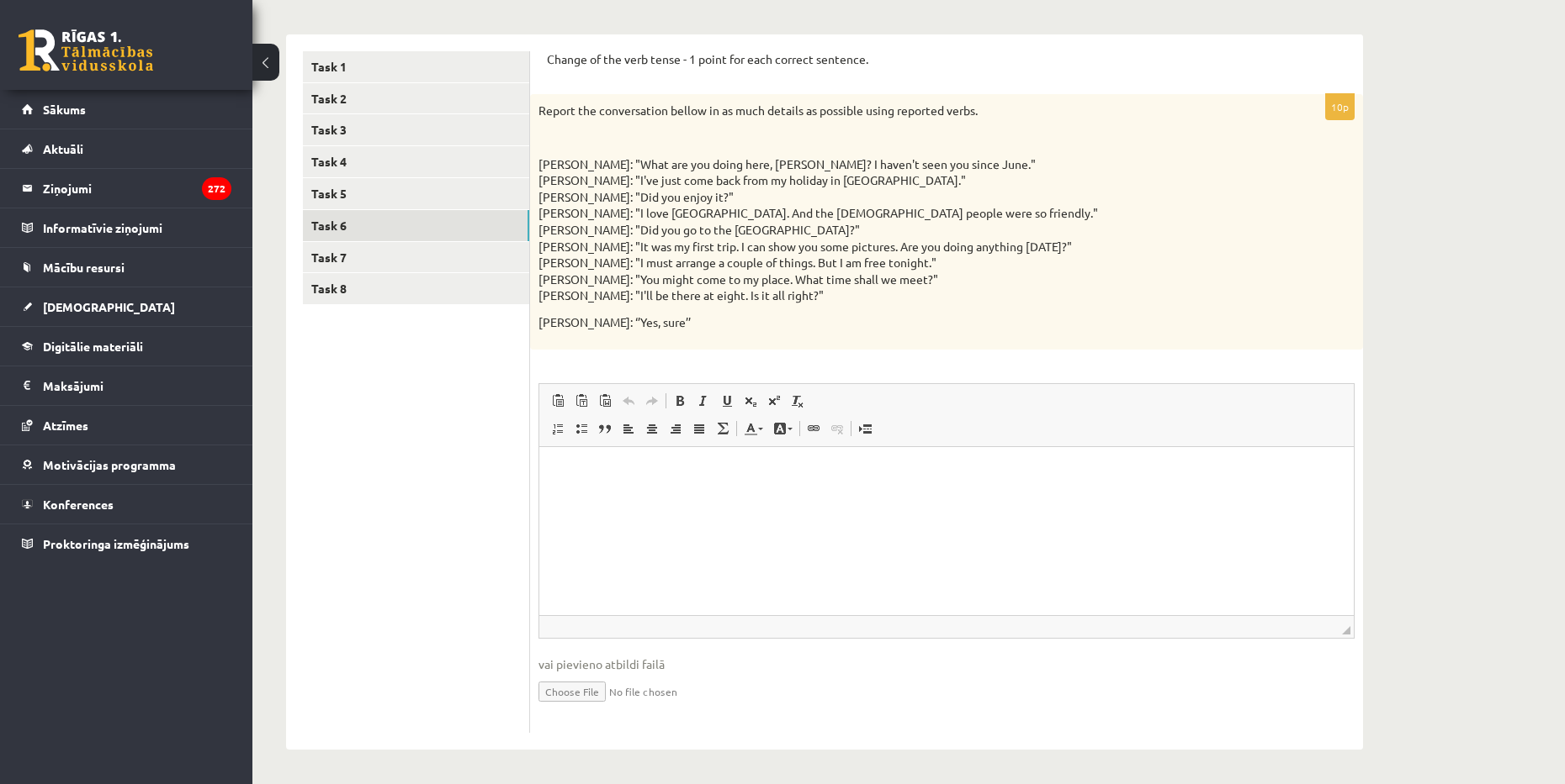
scroll to position [0, 0]
click at [320, 260] on link "Task 7" at bounding box center [415, 257] width 226 height 31
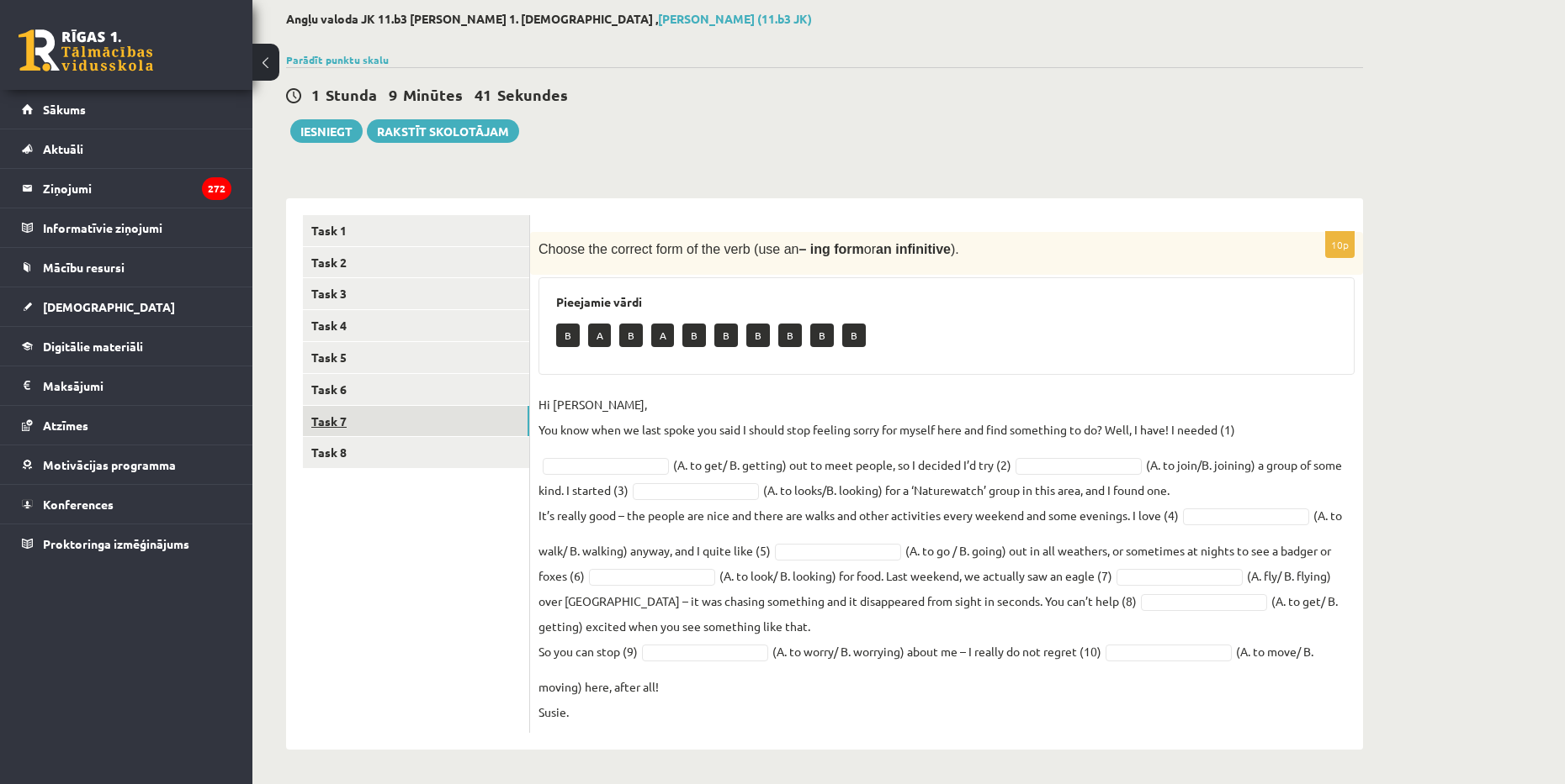
scroll to position [88, 0]
click at [353, 401] on link "Task 6" at bounding box center [415, 389] width 226 height 31
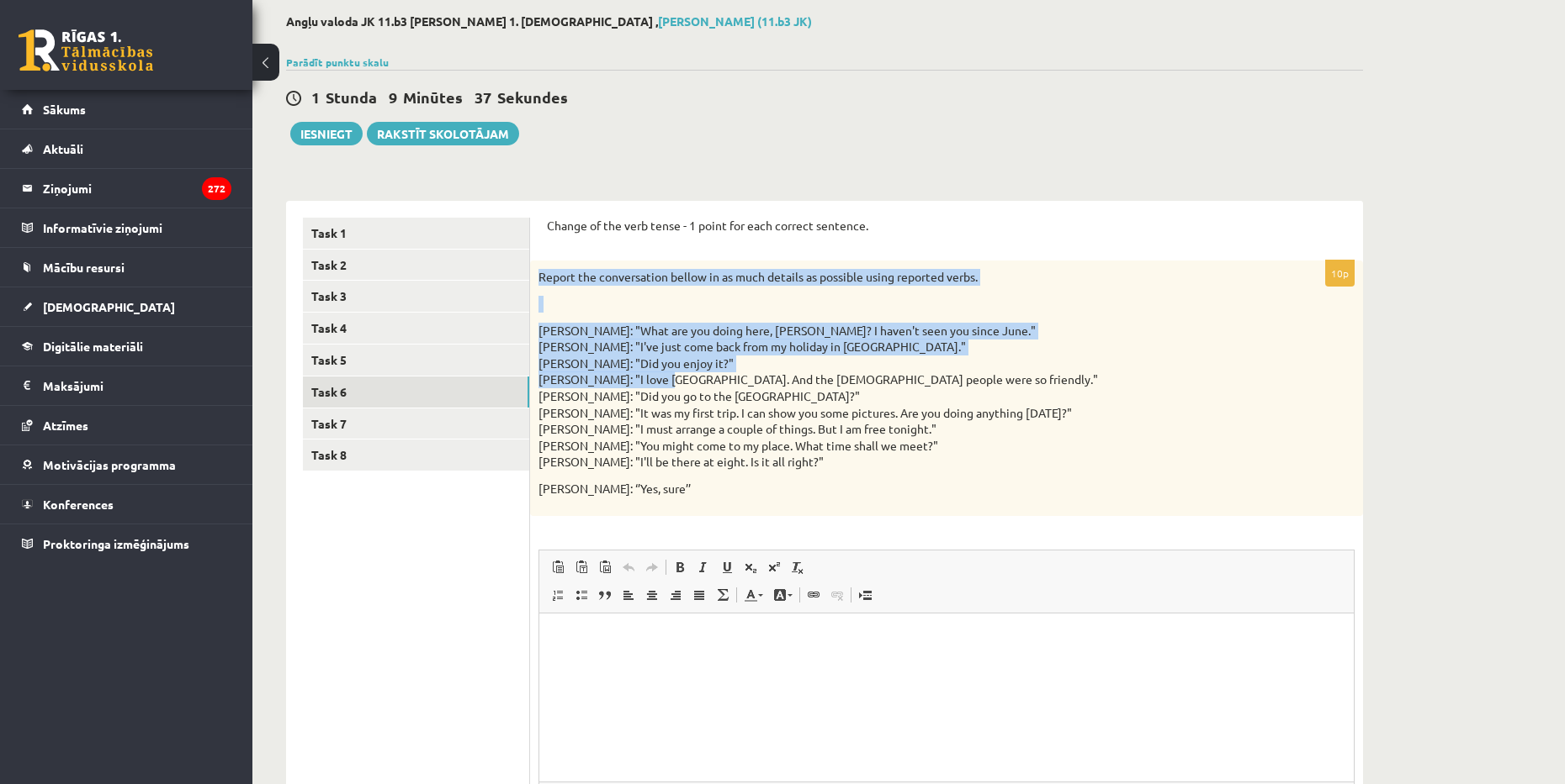
scroll to position [0, 0]
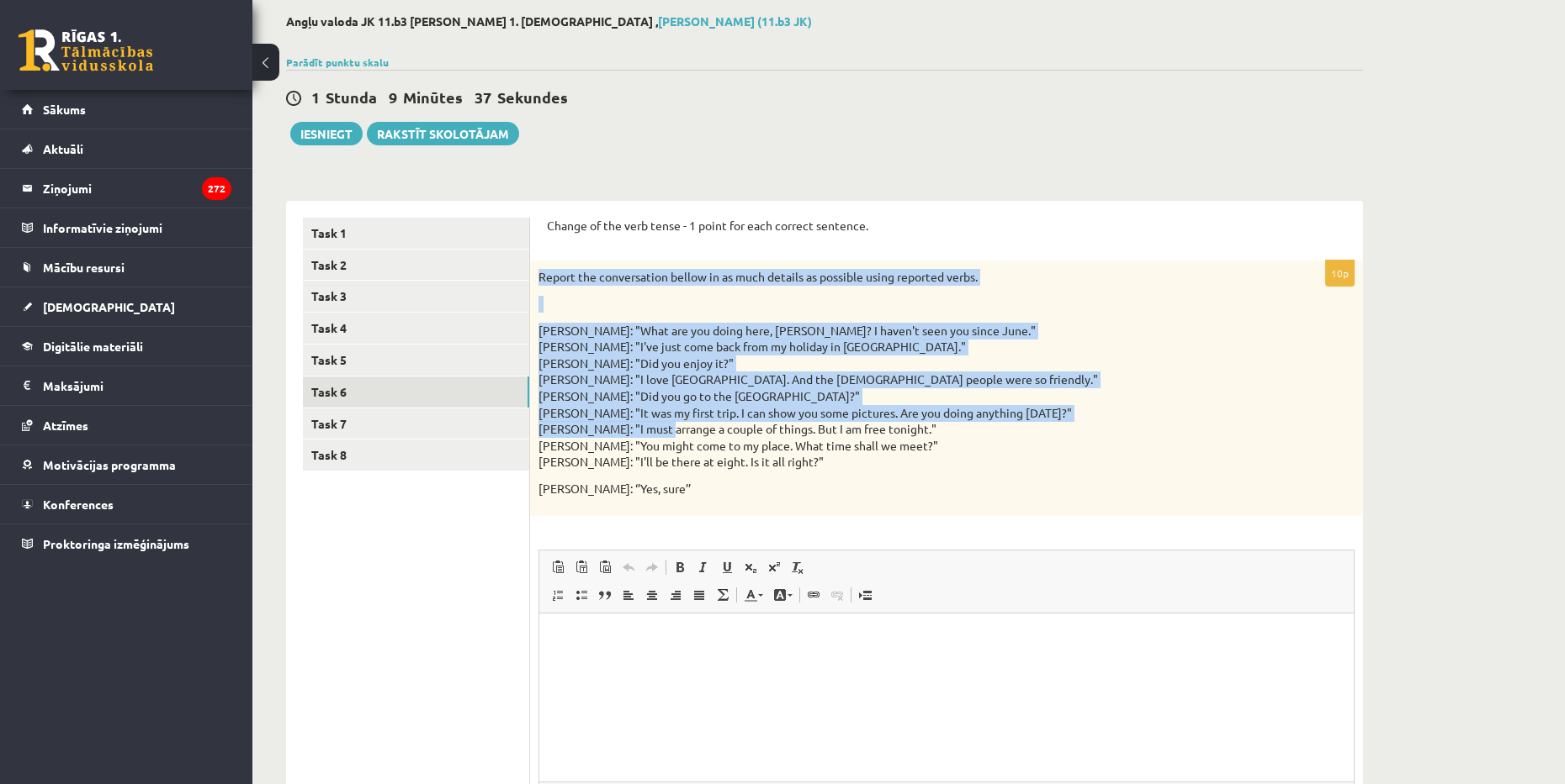
drag, startPoint x: 536, startPoint y: 277, endPoint x: 657, endPoint y: 412, distance: 181.3
click at [660, 428] on div "Report the conversation bellow in as much details as possible using reported ve…" at bounding box center [946, 388] width 833 height 255
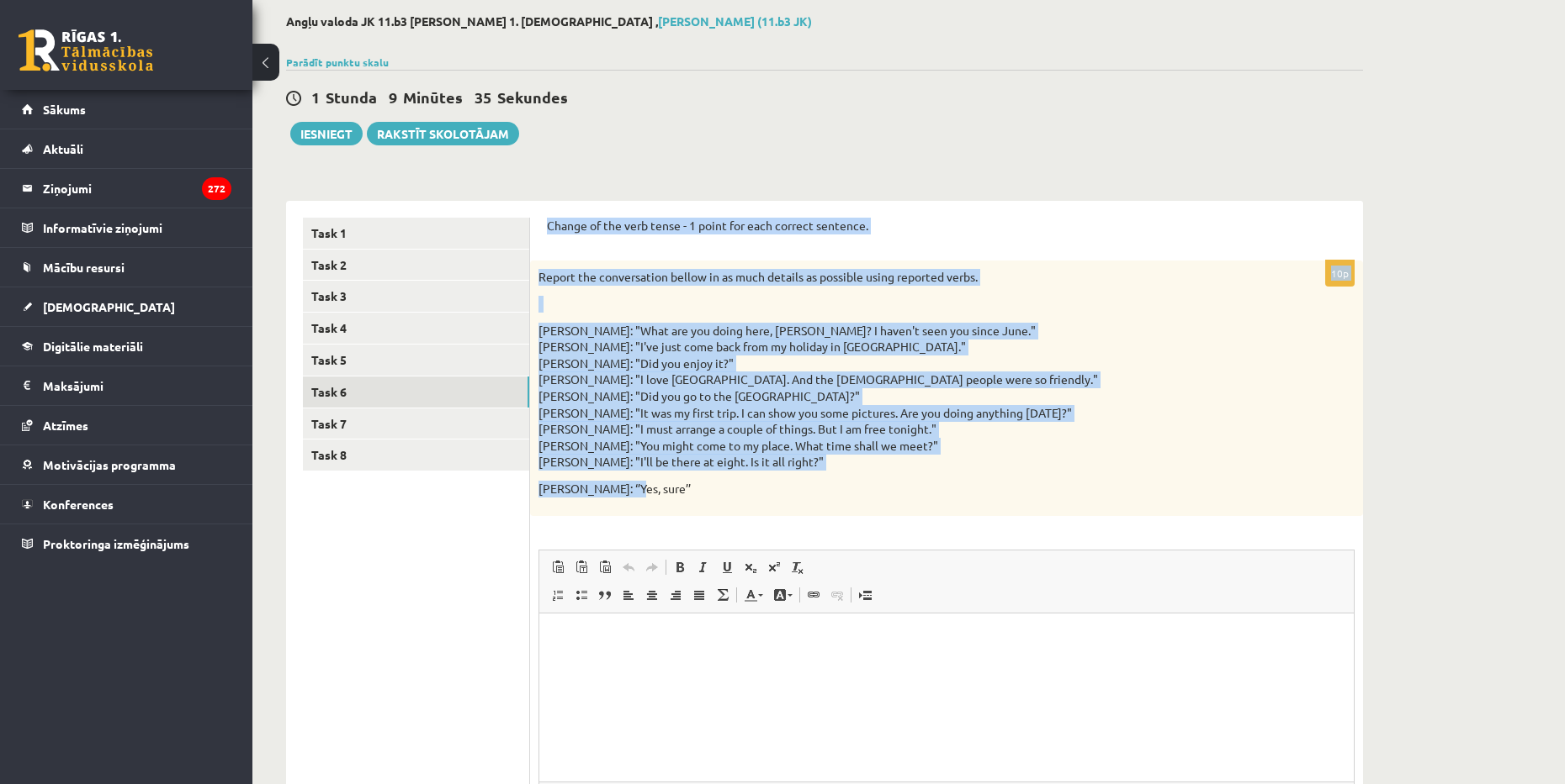
drag, startPoint x: 547, startPoint y: 226, endPoint x: 662, endPoint y: 493, distance: 290.7
click at [662, 493] on form "Change of the verb tense - 1 point for each correct sentence. 10p Report the co…" at bounding box center [947, 559] width 800 height 682
copy form "Change of the verb tense - 1 point for each correct sentence. 10p Report the co…"
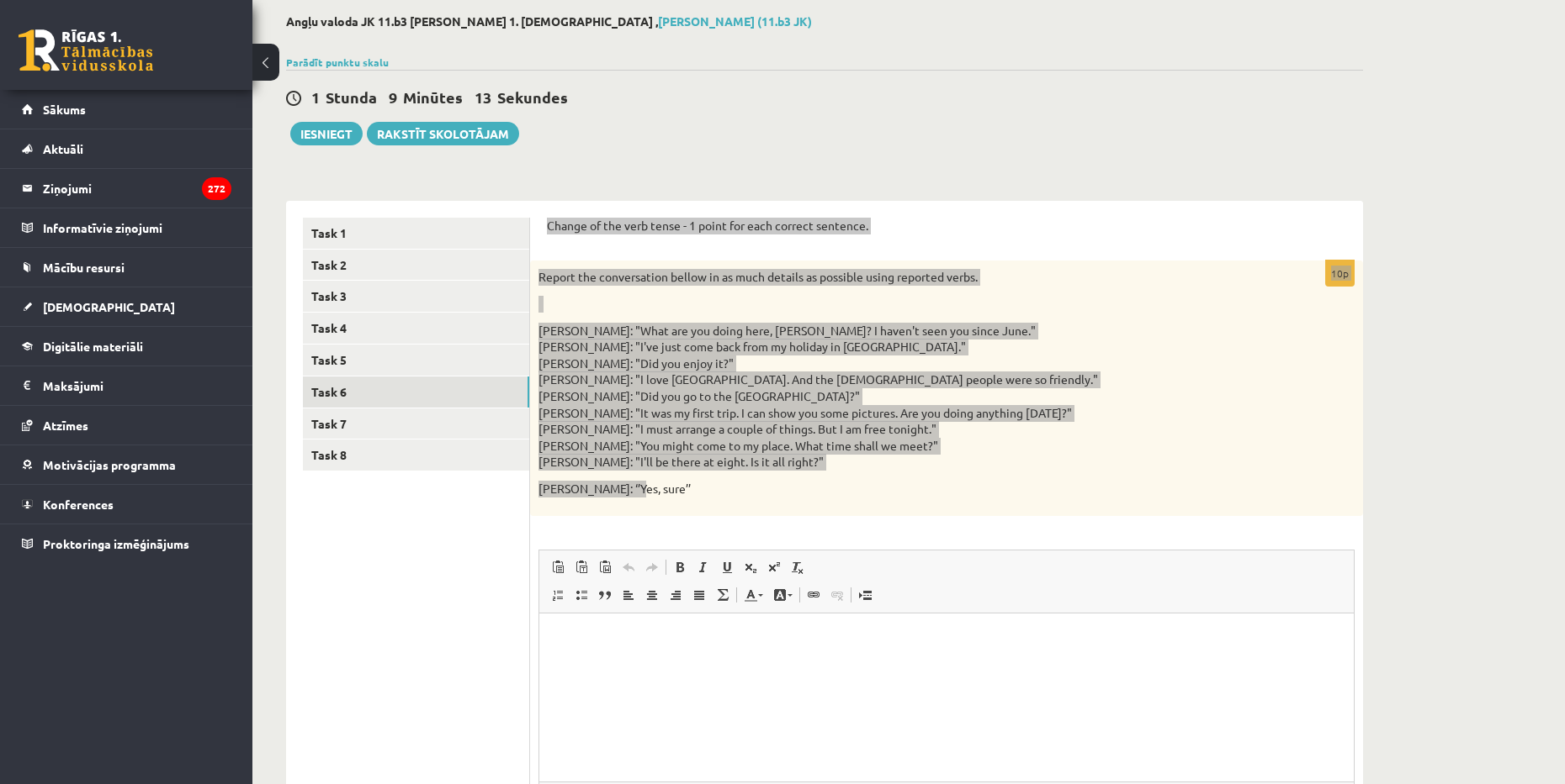
click at [670, 664] on html at bounding box center [947, 639] width 815 height 51
click at [679, 633] on p "Editor, wiswyg-editor-user-answer-47024775982240" at bounding box center [946, 639] width 781 height 18
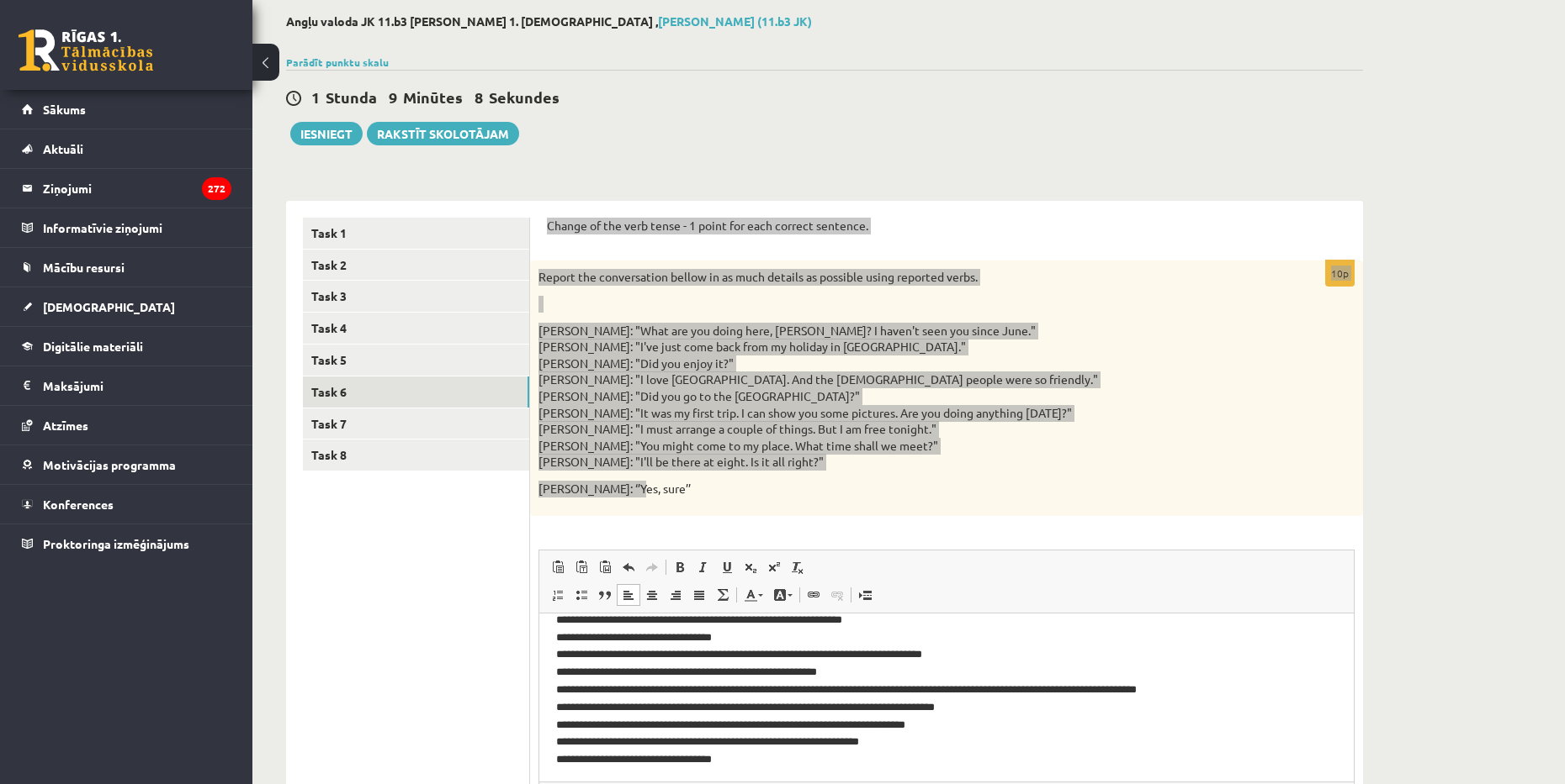
scroll to position [41, 0]
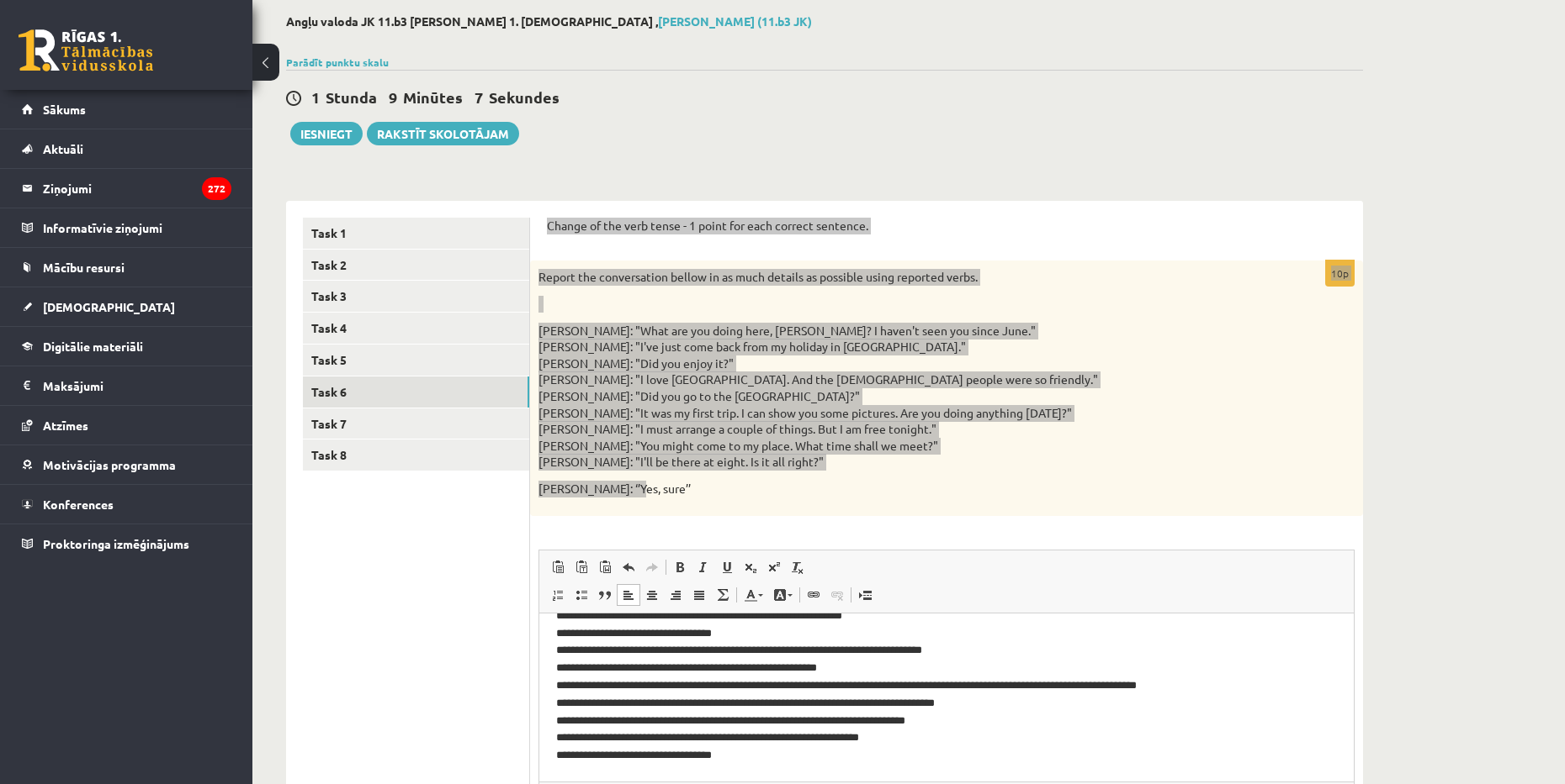
click at [899, 743] on p "**********" at bounding box center [939, 676] width 768 height 175
click at [557, 754] on p "**********" at bounding box center [939, 676] width 768 height 175
click at [557, 754] on body "**********" at bounding box center [946, 682] width 781 height 186
click at [578, 746] on body "**********" at bounding box center [946, 682] width 781 height 186
click at [553, 769] on html "**********" at bounding box center [947, 682] width 815 height 219
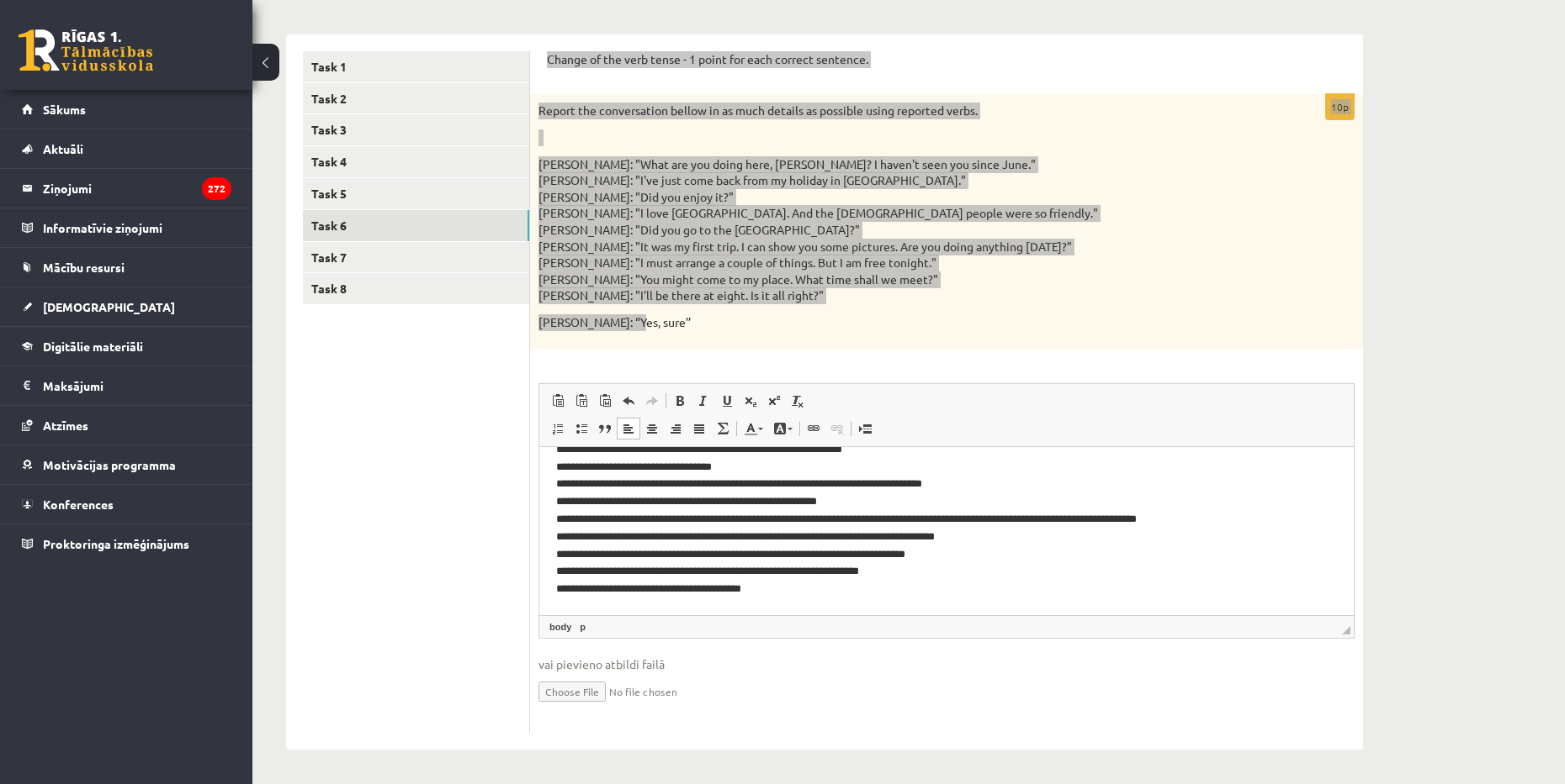
scroll to position [0, 0]
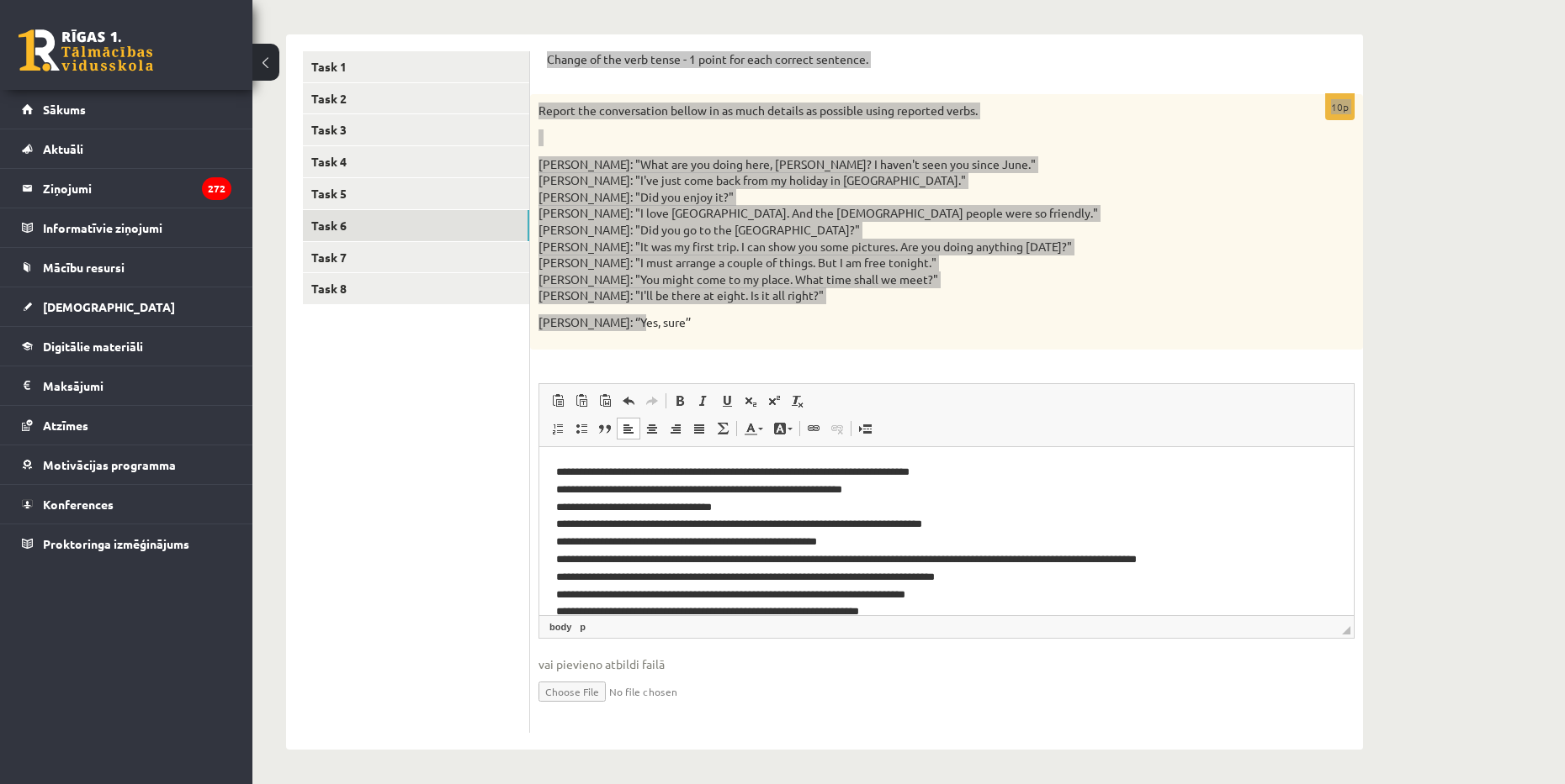
click at [556, 463] on p "**********" at bounding box center [939, 550] width 768 height 175
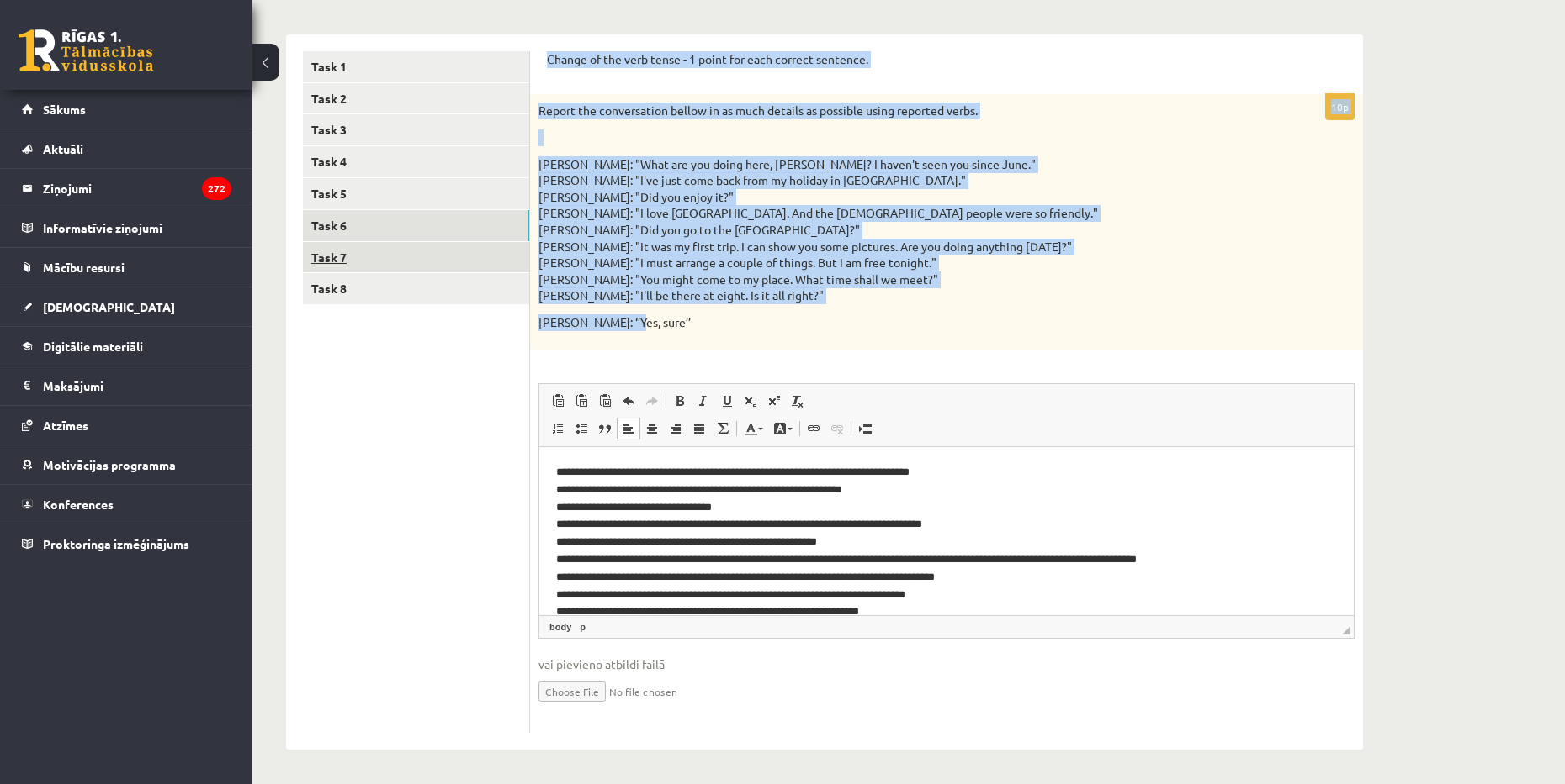
click at [426, 266] on link "Task 7" at bounding box center [415, 257] width 226 height 31
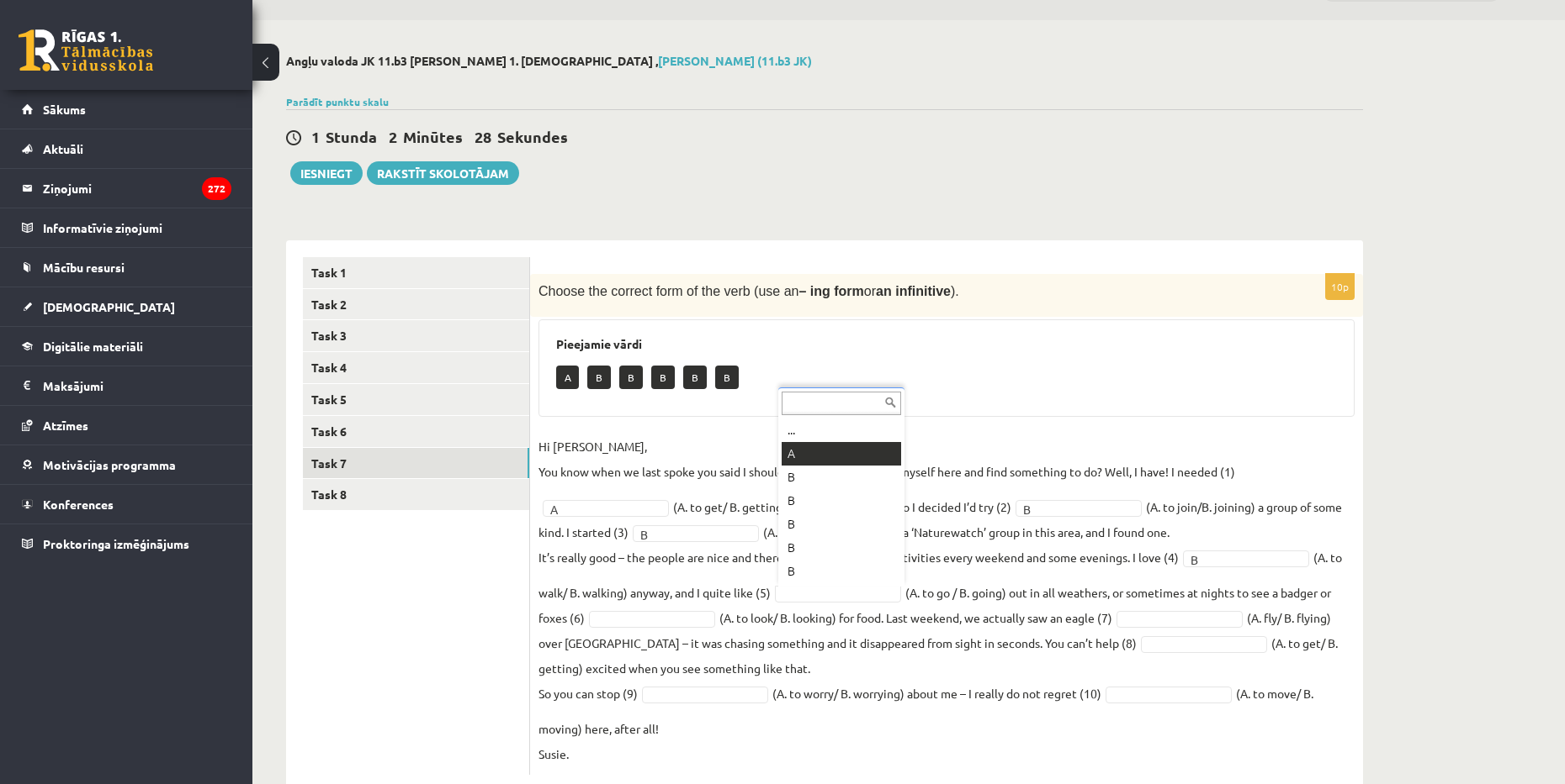
scroll to position [88, 0]
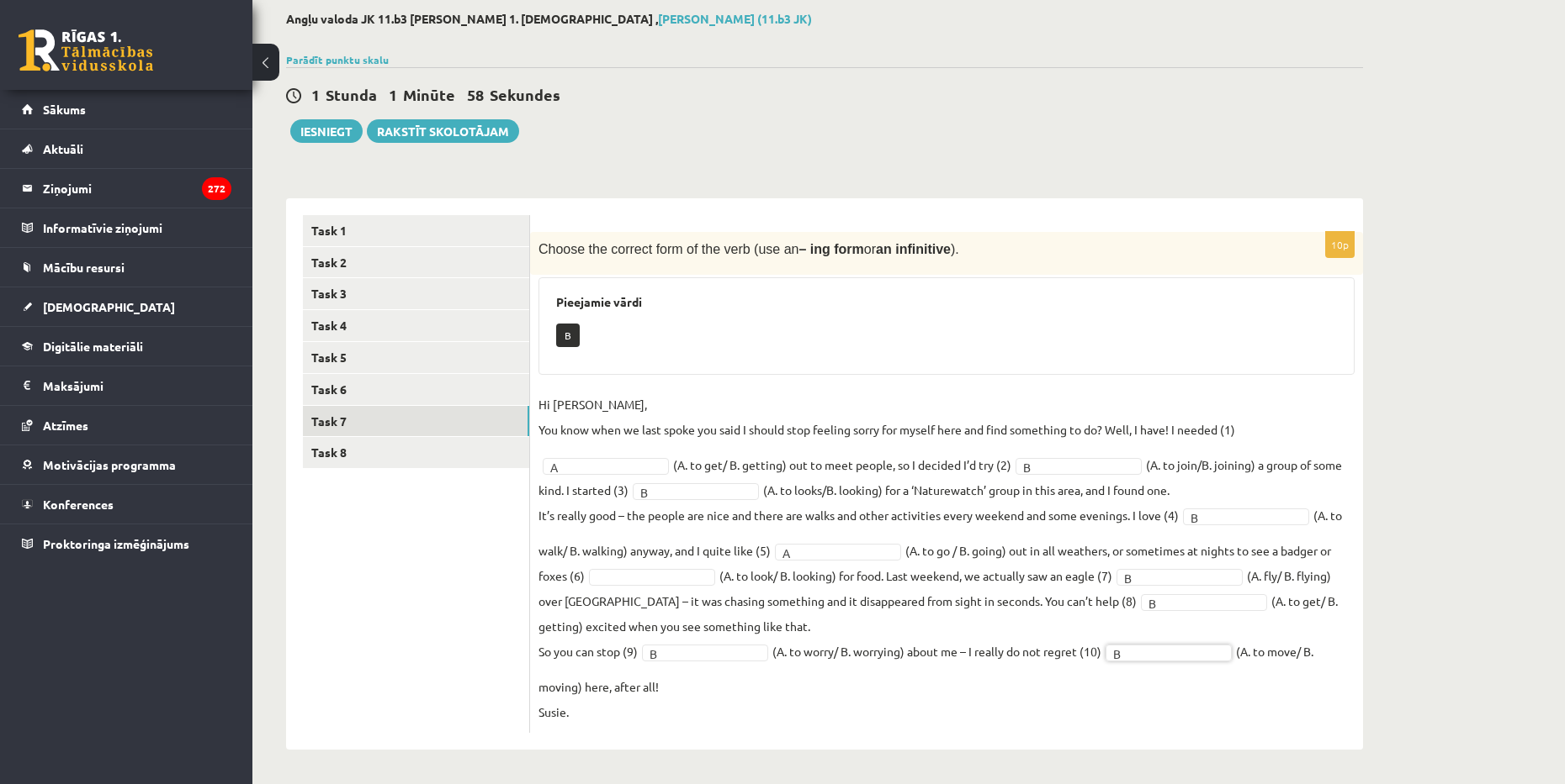
click at [1008, 703] on fieldset "Hi [PERSON_NAME], You know when we last spoke you said I should stop feeling so…" at bounding box center [946, 558] width 816 height 332
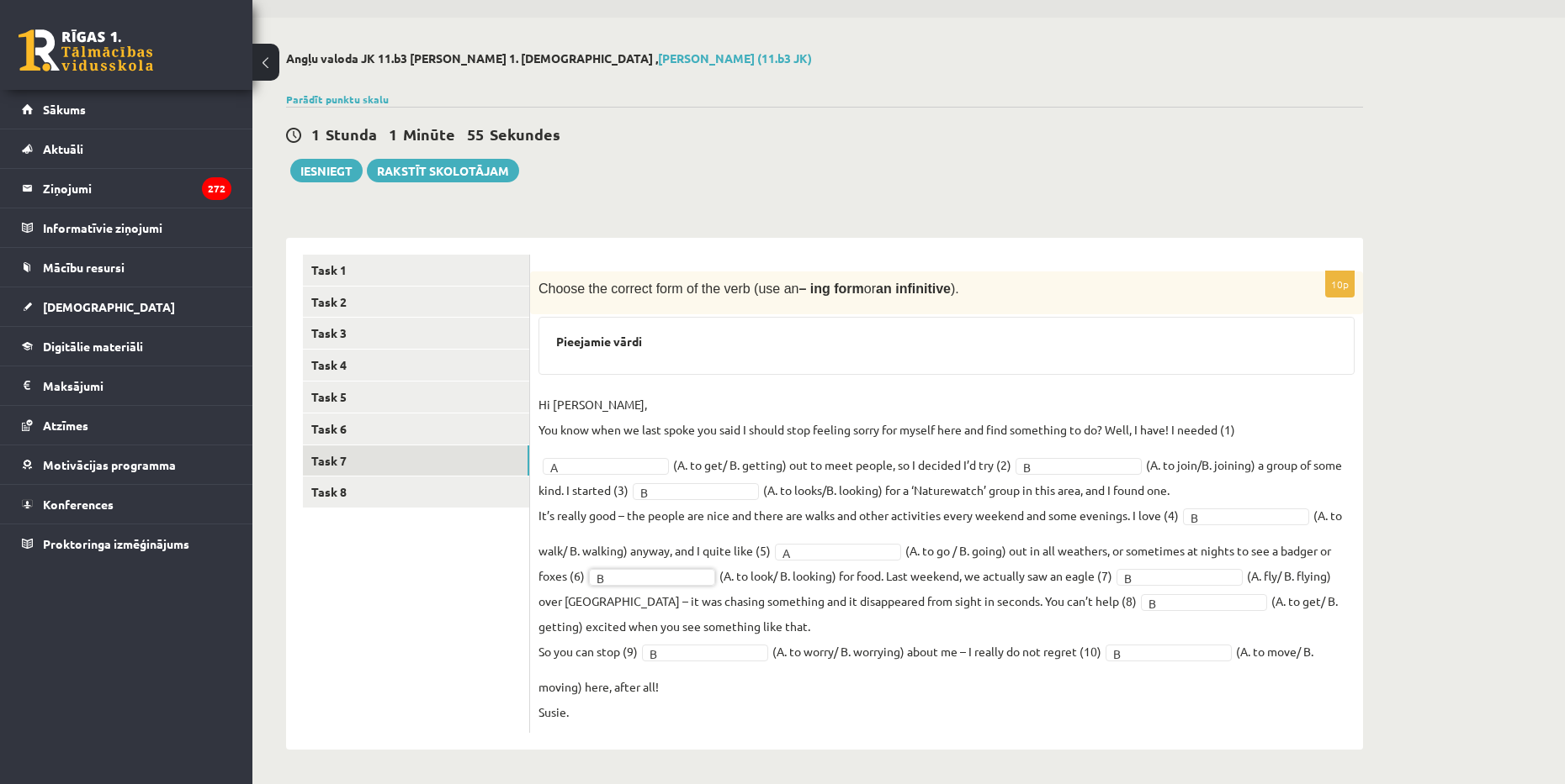
scroll to position [48, 0]
click at [869, 686] on fieldset "Hi [PERSON_NAME], You know when we last spoke you said I should stop feeling so…" at bounding box center [946, 558] width 816 height 332
click at [389, 495] on link "Task 8" at bounding box center [415, 492] width 226 height 31
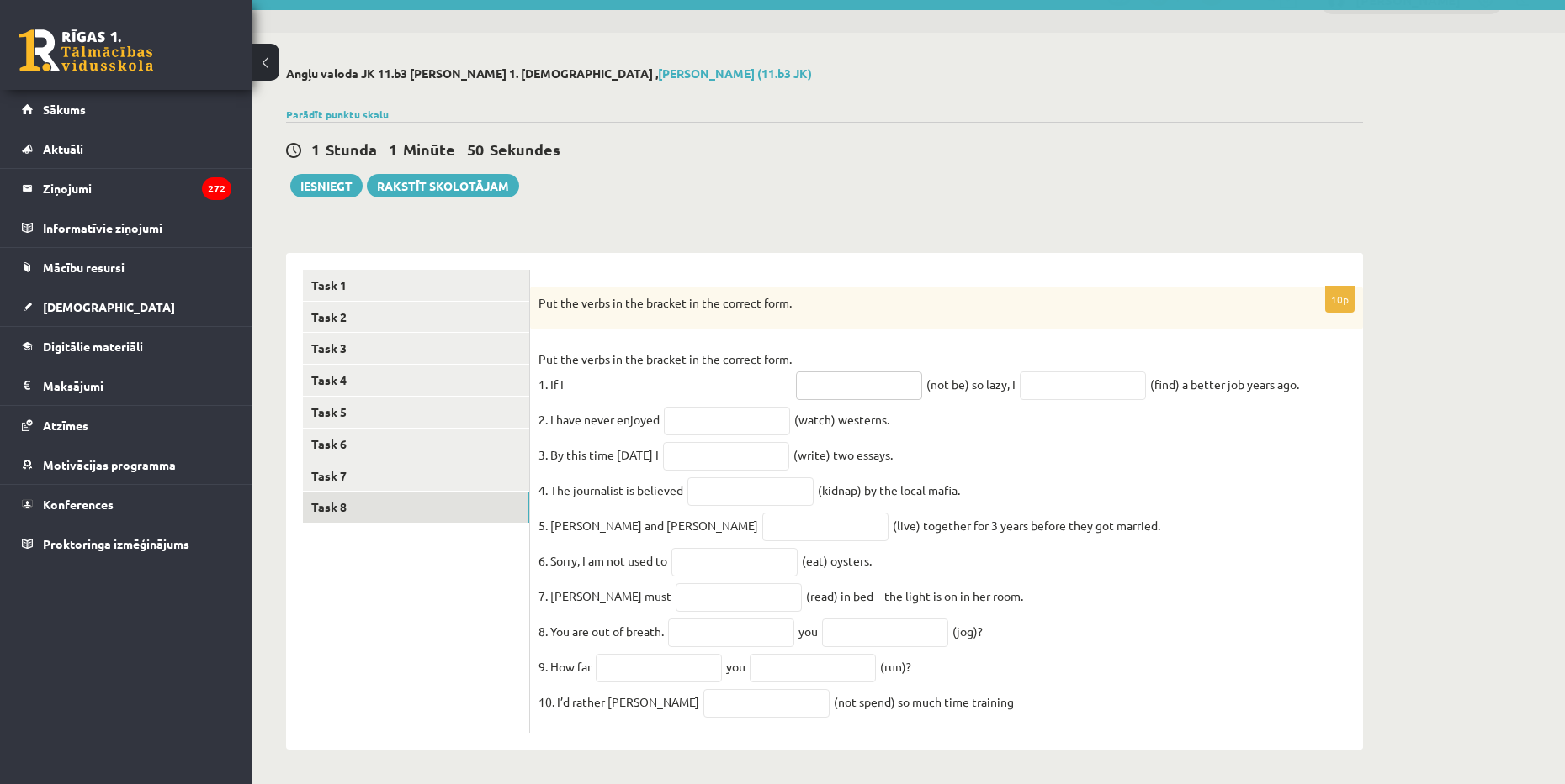
click at [839, 371] on input "text" at bounding box center [859, 385] width 127 height 28
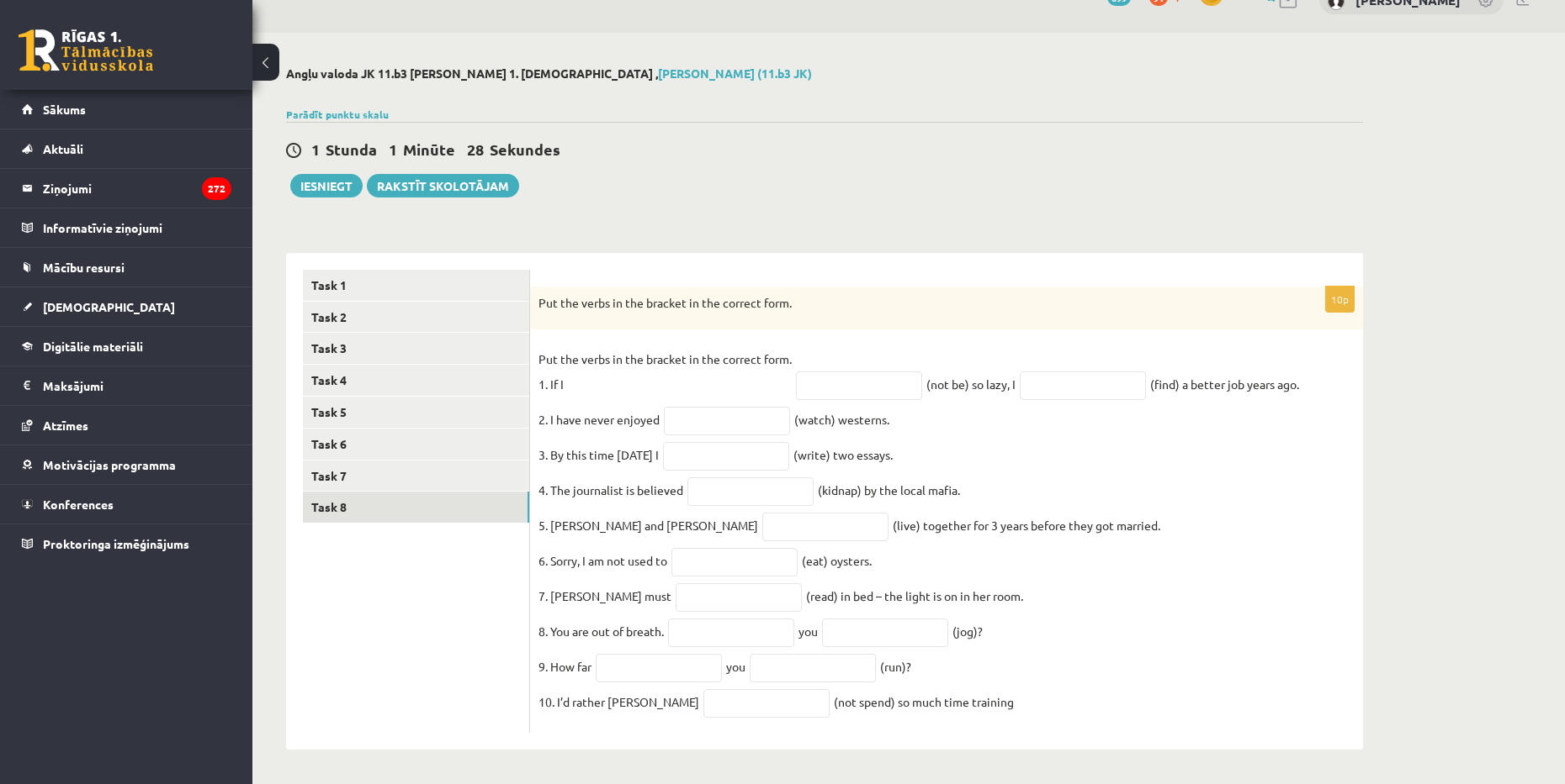
click at [740, 424] on fieldset "Put the verbs in the bracket in the correct form. 1. If I (not be) so lazy, I (…" at bounding box center [946, 536] width 816 height 379
click at [738, 408] on input "text" at bounding box center [727, 421] width 127 height 28
type input "*"
type input "********"
click at [725, 442] on input "text" at bounding box center [726, 456] width 127 height 28
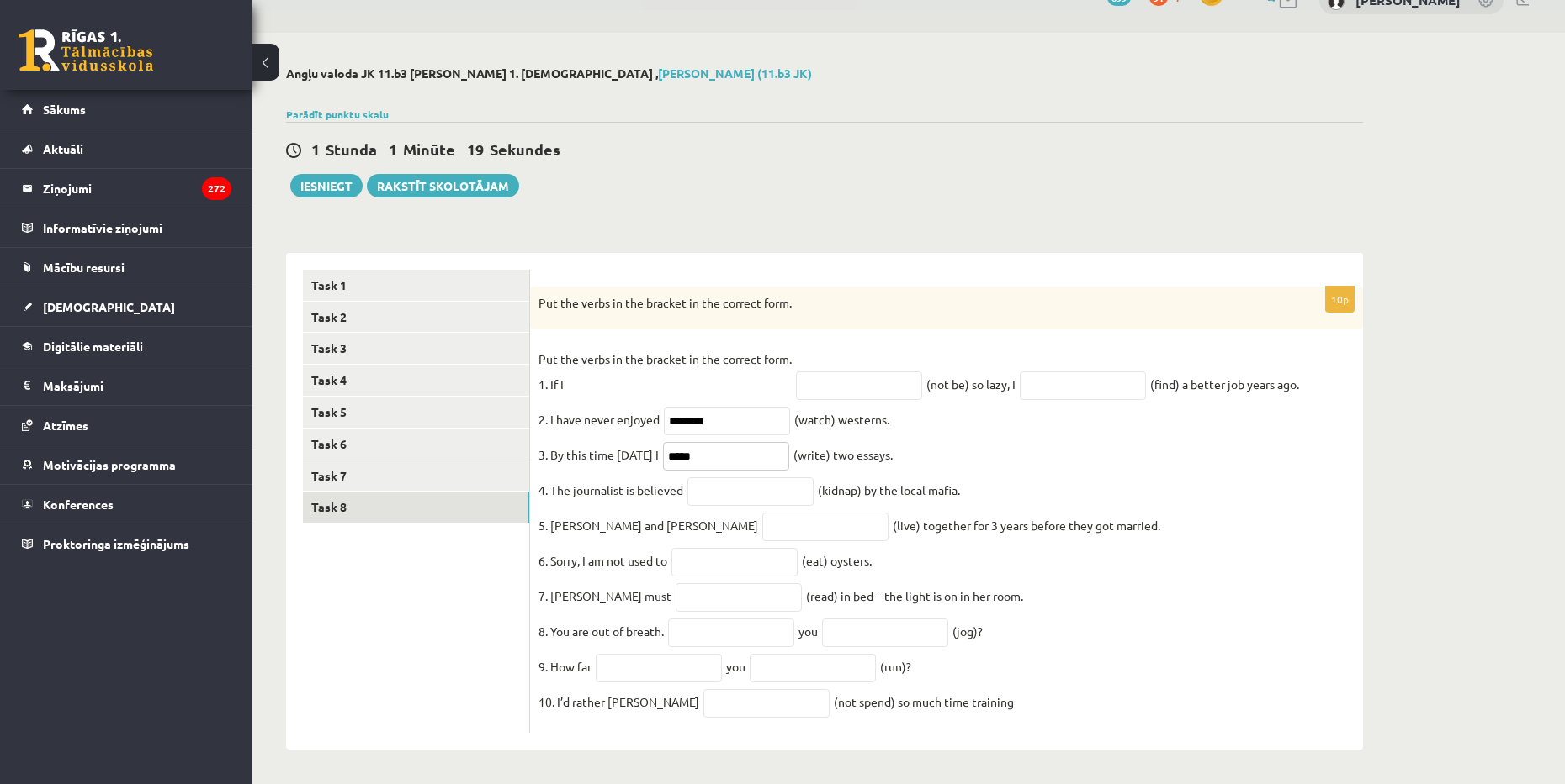
type input "*****"
click at [742, 478] on input "text" at bounding box center [750, 492] width 127 height 28
type input "*********"
click at [762, 513] on input "text" at bounding box center [825, 527] width 127 height 28
type input "*****"
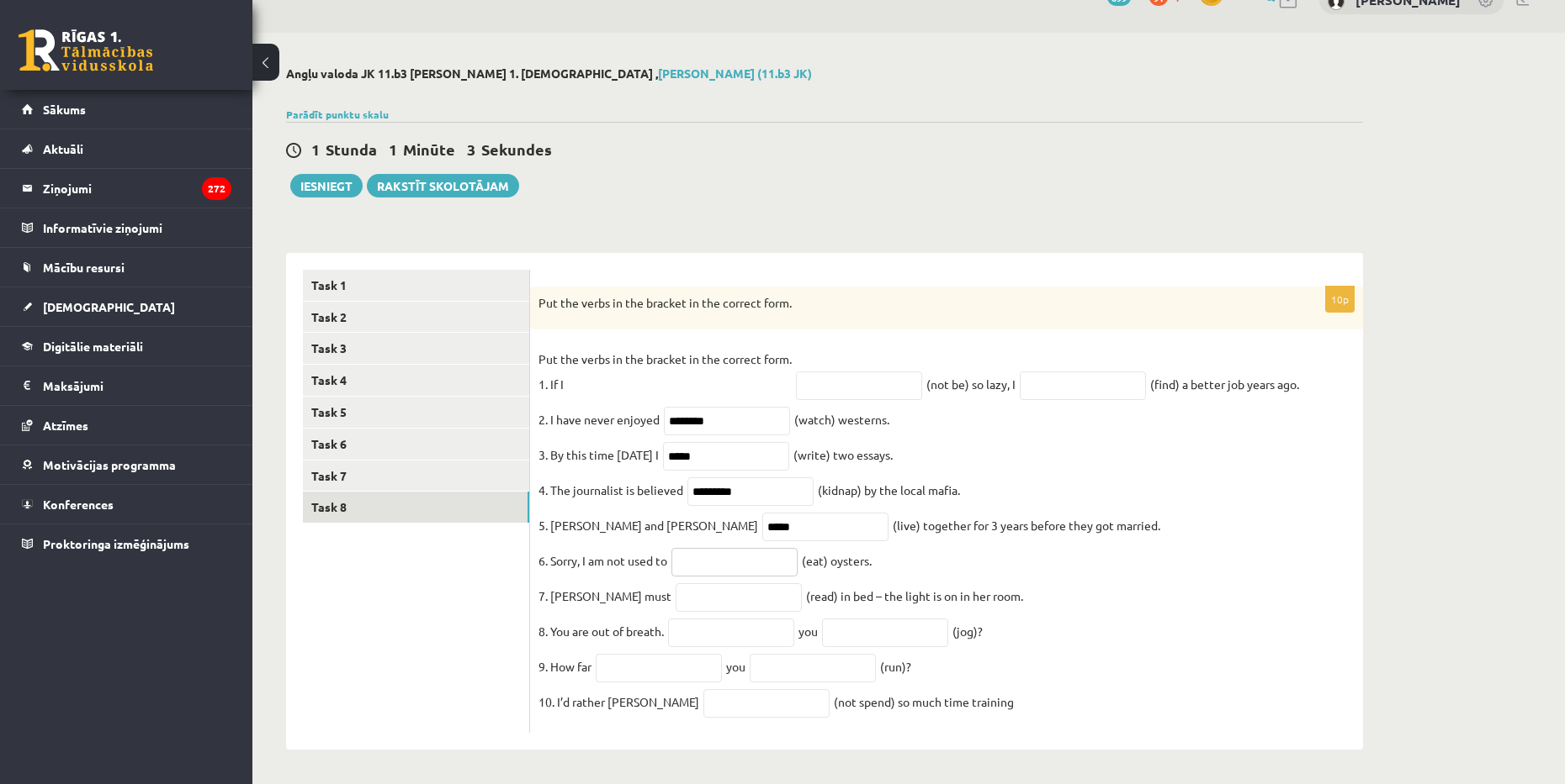
click at [724, 554] on input "text" at bounding box center [734, 562] width 127 height 28
type input "******"
click at [676, 590] on input "text" at bounding box center [739, 598] width 127 height 28
type input "****"
drag, startPoint x: 607, startPoint y: 593, endPoint x: 514, endPoint y: 591, distance: 93.0
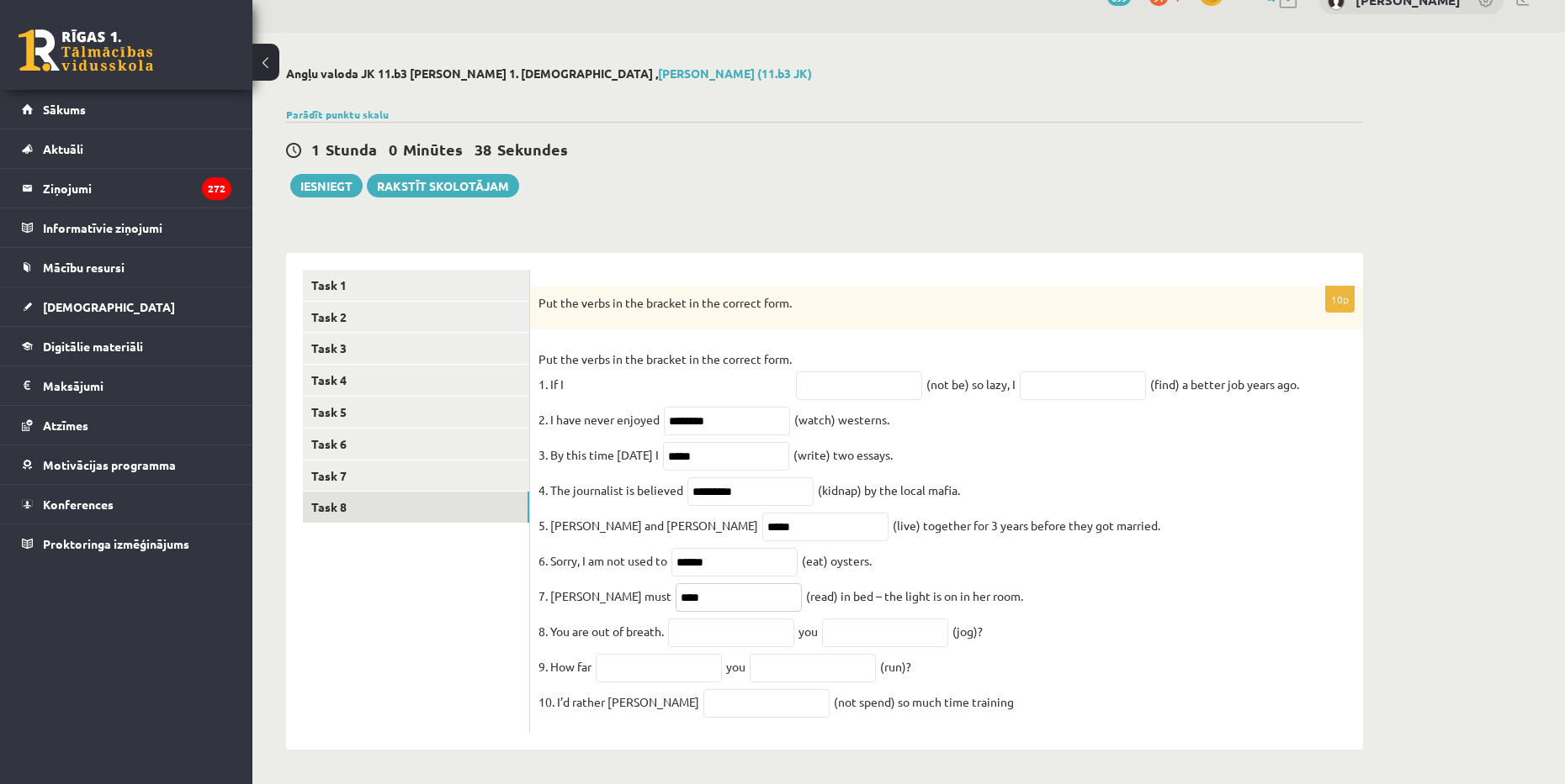
click at [514, 591] on div "****** ****** ****** ****** ****** ****** ****** ****** Task 1 Task 2 Task 3 Ta…" at bounding box center [824, 502] width 1076 height 498
drag, startPoint x: 576, startPoint y: 546, endPoint x: 629, endPoint y: 508, distance: 65.2
click at [530, 547] on div "10p Put the verbs in the bracket in the correct form. Put the verbs in the brac…" at bounding box center [946, 511] width 833 height 448
drag, startPoint x: 590, startPoint y: 508, endPoint x: 546, endPoint y: 508, distance: 44.0
click at [462, 511] on div "****** ****** ****** ****** ****** ****** ****** ****** Task 1 Task 2 Task 3 Ta…" at bounding box center [824, 502] width 1076 height 498
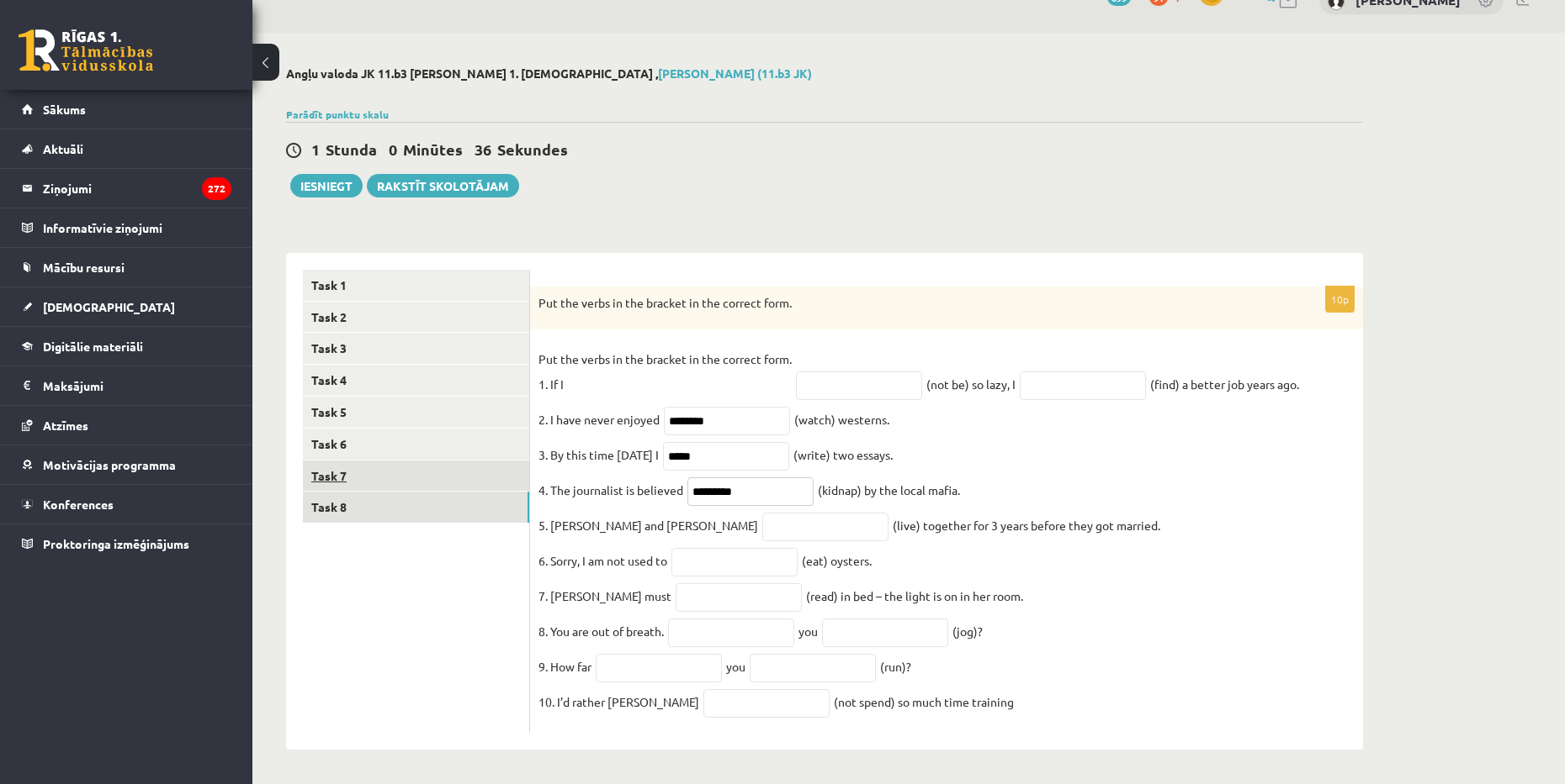
drag, startPoint x: 780, startPoint y: 471, endPoint x: 444, endPoint y: 452, distance: 336.5
click at [448, 453] on div "****** ****** ****** ****** ****** ****** ****** ****** Task 1 Task 2 Task 3 Ta…" at bounding box center [824, 502] width 1076 height 498
drag, startPoint x: 535, startPoint y: 435, endPoint x: 490, endPoint y: 434, distance: 45.0
click at [517, 436] on div "****** ****** ****** ****** ****** ****** ****** ****** Task 1 Task 2 Task 3 Ta…" at bounding box center [824, 502] width 1076 height 498
drag, startPoint x: 713, startPoint y: 407, endPoint x: 468, endPoint y: 386, distance: 245.9
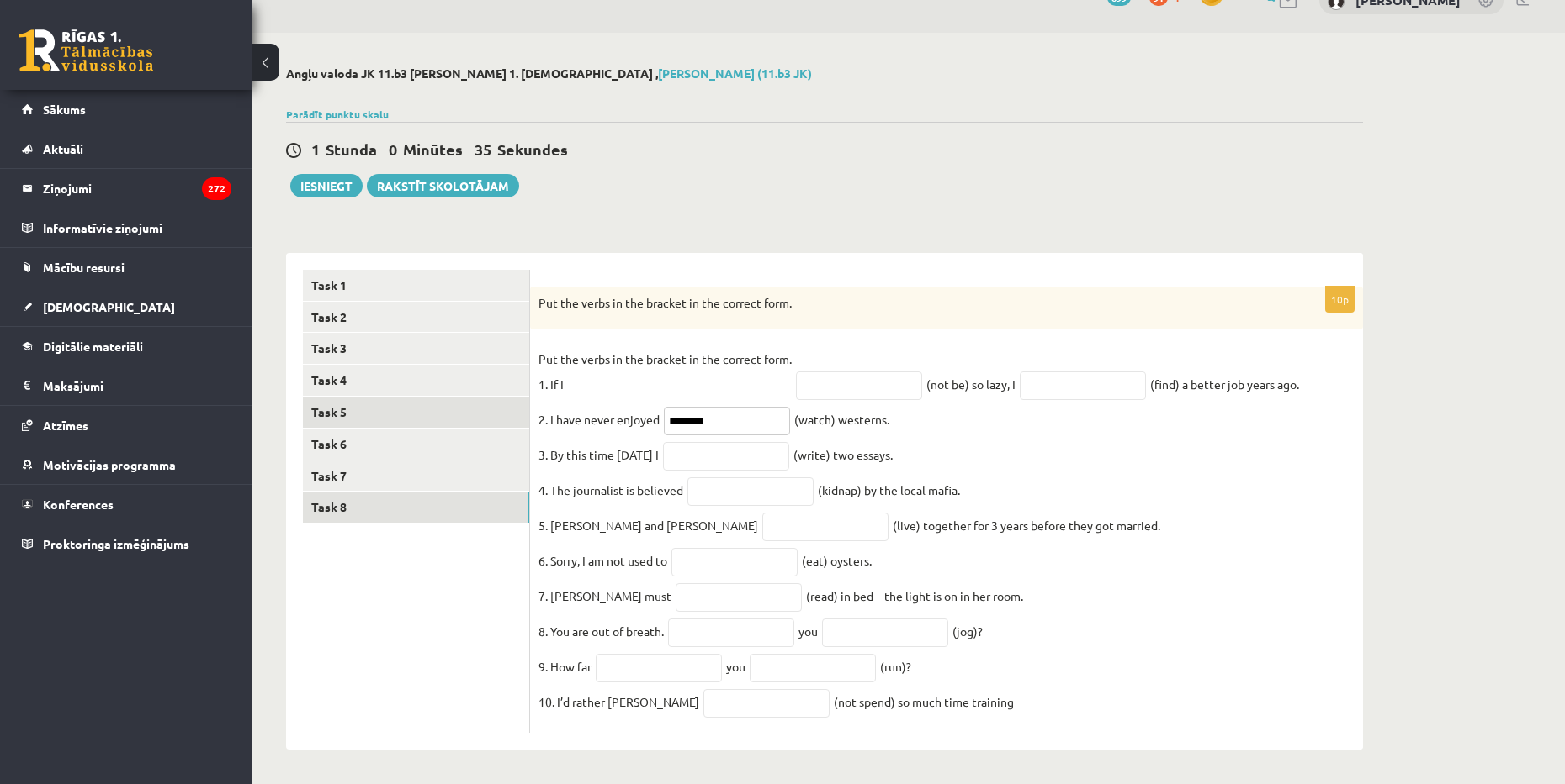
click at [499, 402] on div "****** ****** ****** ****** ****** ****** ****** ****** Task 1 Task 2 Task 3 Ta…" at bounding box center [824, 502] width 1076 height 498
drag, startPoint x: 566, startPoint y: 316, endPoint x: 993, endPoint y: 695, distance: 570.9
click at [993, 695] on div "10p Put the verbs in the bracket in the correct form. Put the verbs in the brac…" at bounding box center [946, 511] width 833 height 448
copy div "Put the verbs in the bracket in the correct form. Put the verbs in the bracket …"
click at [696, 378] on p "Put the verbs in the bracket in the correct form. 1. If I" at bounding box center [665, 371] width 253 height 50
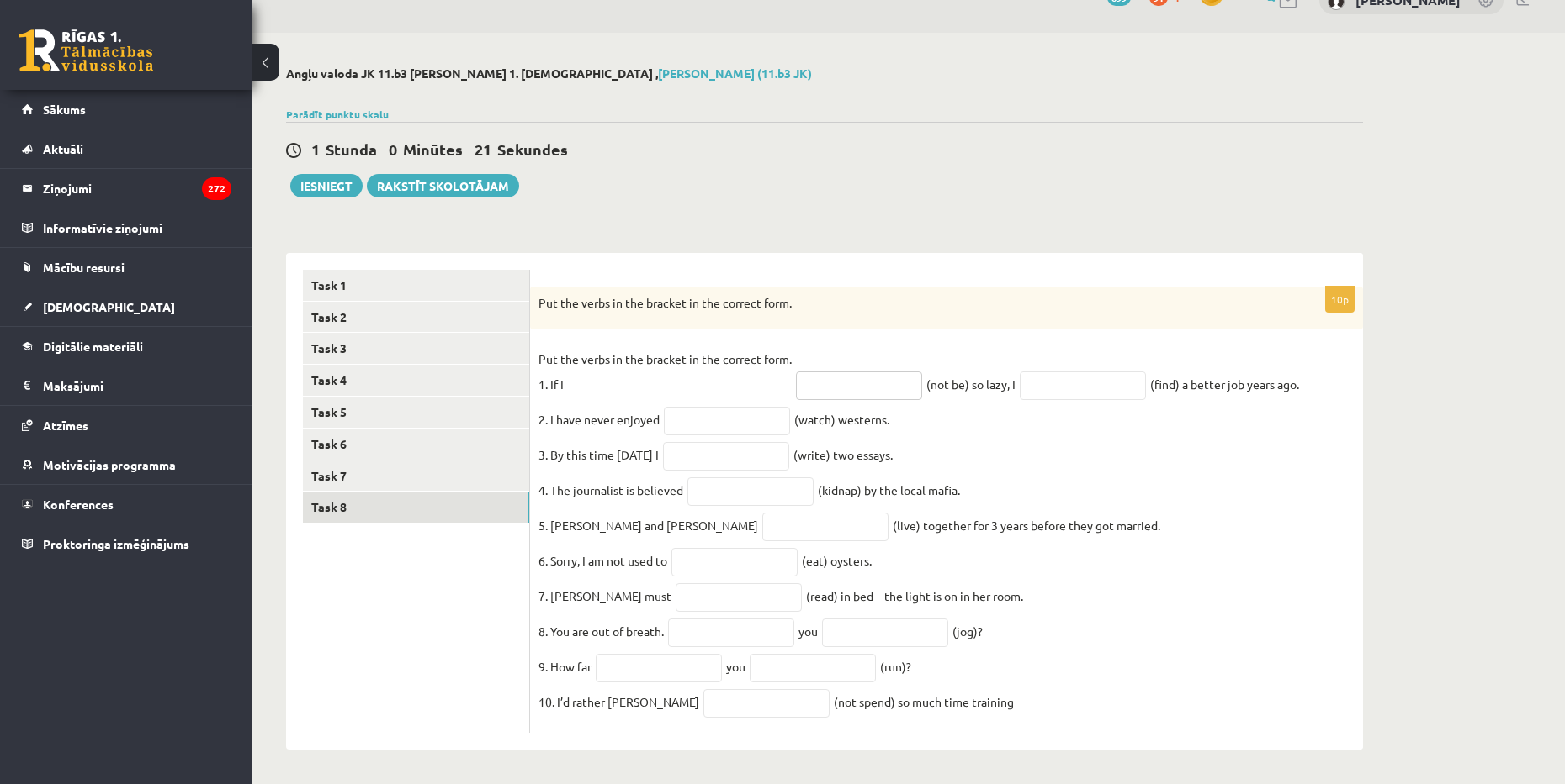
click at [810, 371] on input "text" at bounding box center [859, 385] width 127 height 28
type input "**********"
click at [1070, 397] on fieldset "**********" at bounding box center [946, 536] width 816 height 379
click at [1077, 375] on input "text" at bounding box center [1083, 385] width 127 height 28
type input "**********"
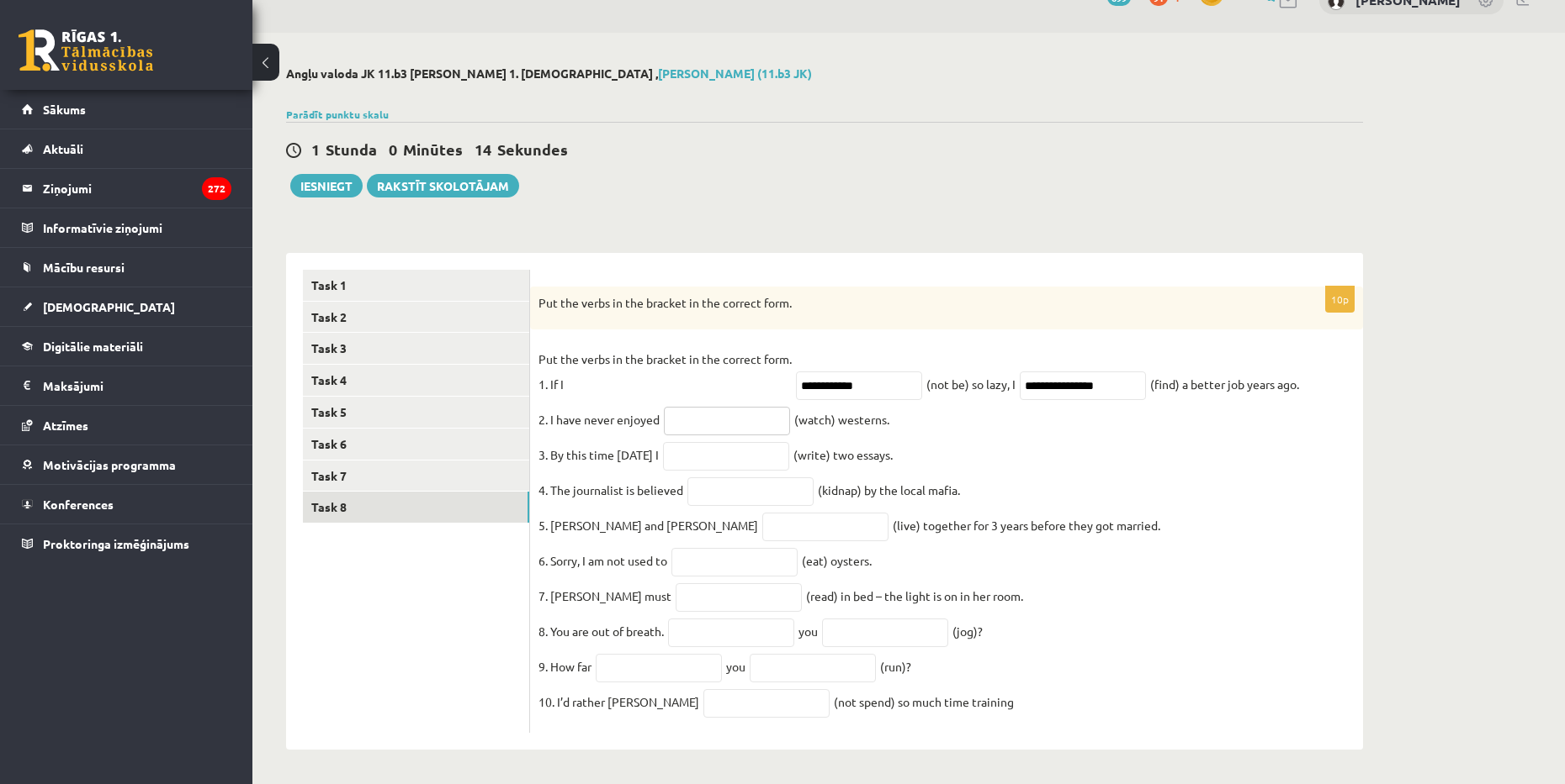
click at [722, 408] on input "text" at bounding box center [727, 421] width 127 height 28
type input "********"
click at [726, 446] on input "text" at bounding box center [726, 456] width 127 height 28
drag, startPoint x: 728, startPoint y: 443, endPoint x: 532, endPoint y: 425, distance: 196.8
click at [548, 435] on fieldset "**********" at bounding box center [946, 536] width 816 height 379
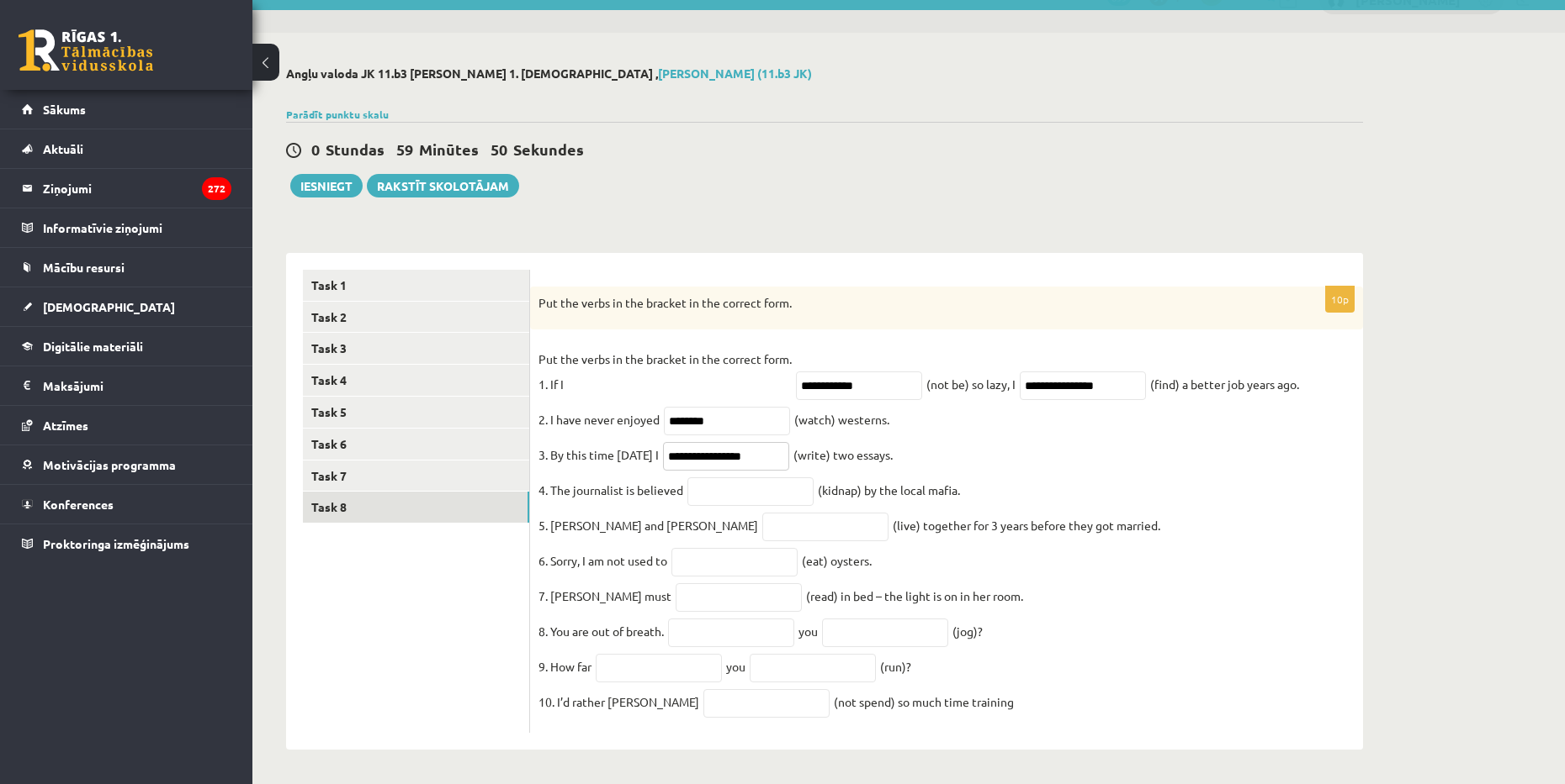
type input "**********"
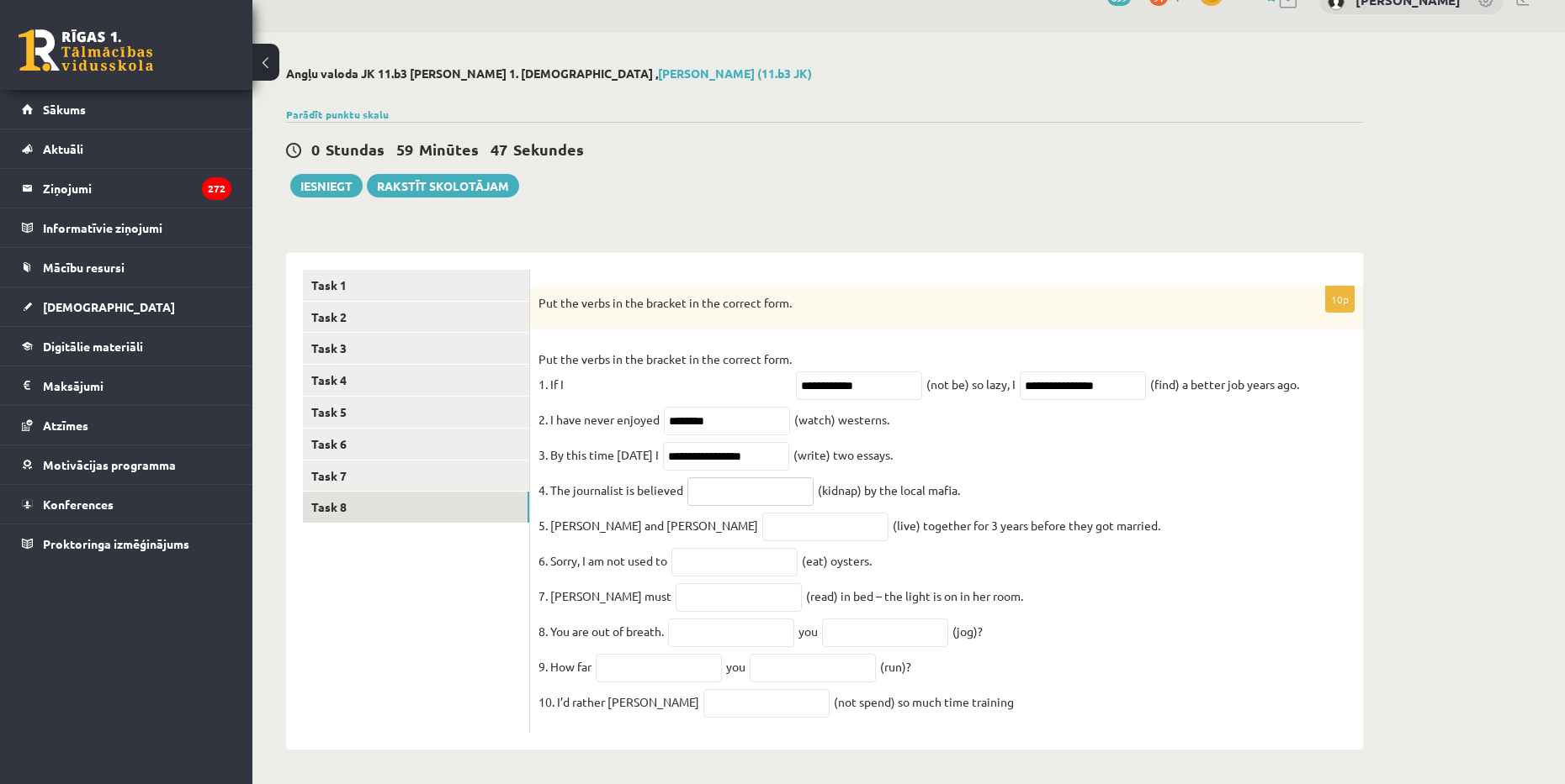
click at [723, 483] on input "text" at bounding box center [750, 492] width 127 height 28
type input "**********"
click at [762, 518] on input "text" at bounding box center [825, 527] width 127 height 28
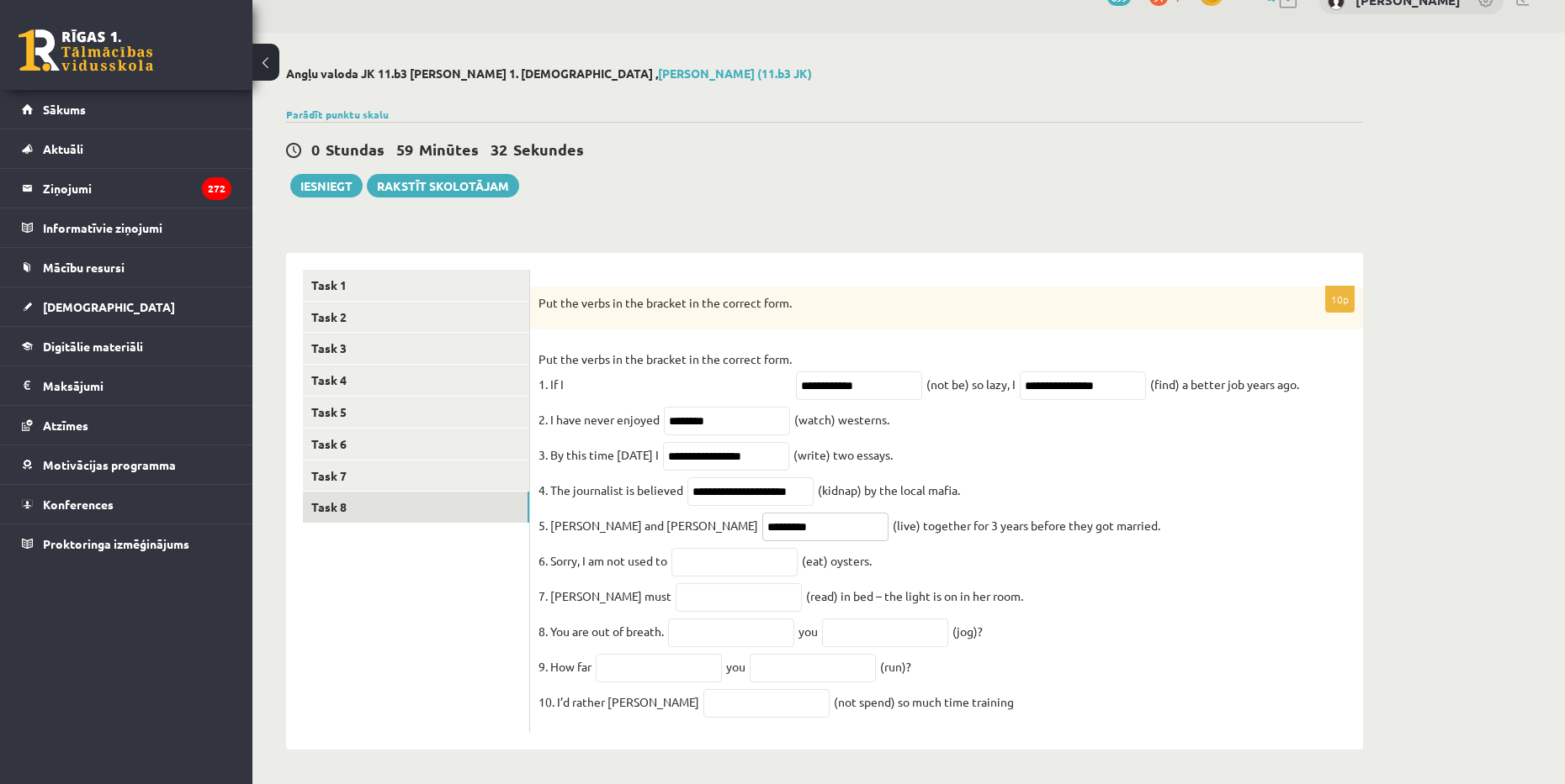
type input "*********"
click at [715, 548] on input "text" at bounding box center [734, 562] width 127 height 28
type input "******"
click at [676, 584] on input "text" at bounding box center [739, 598] width 127 height 28
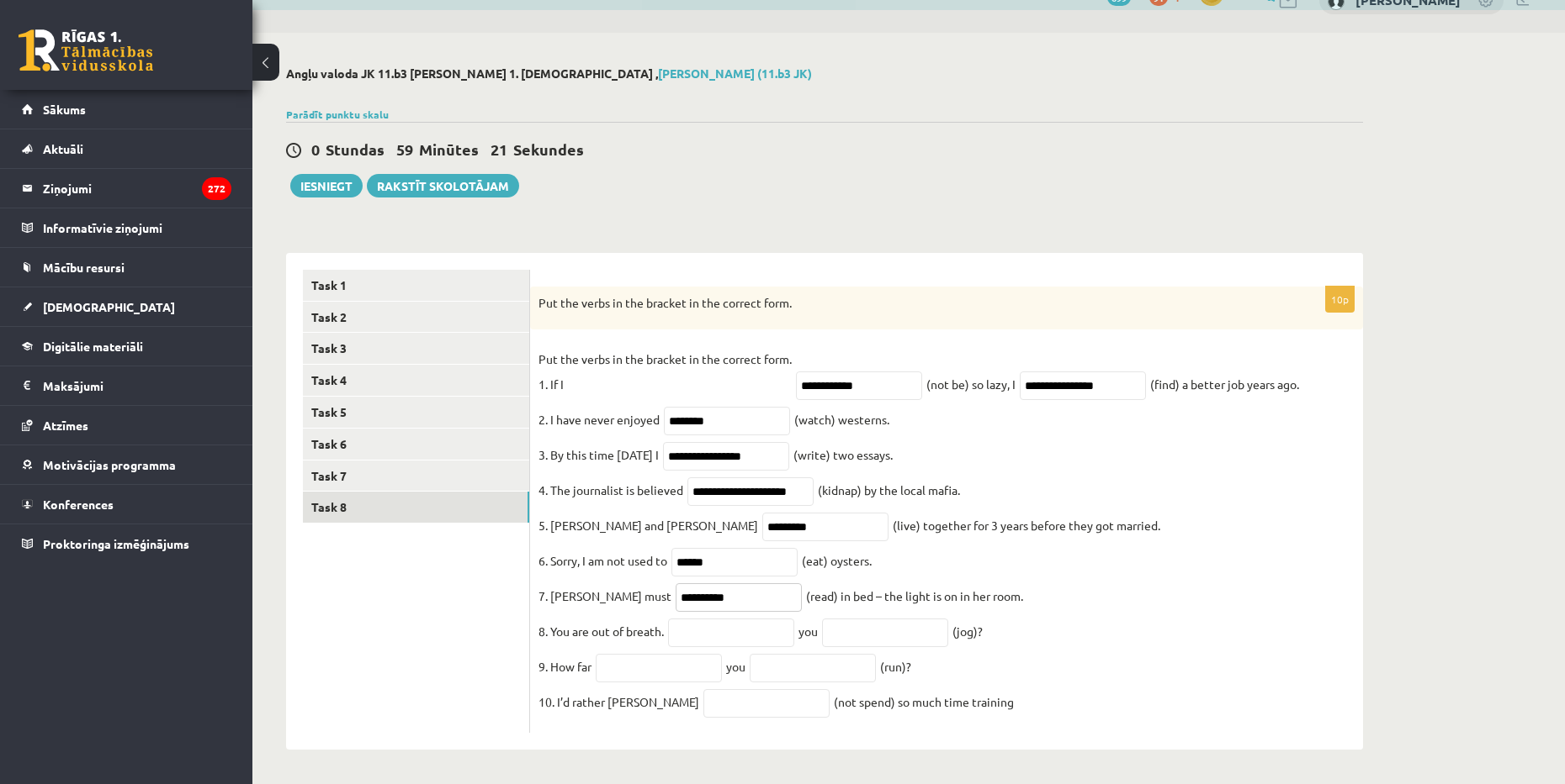
type input "**********"
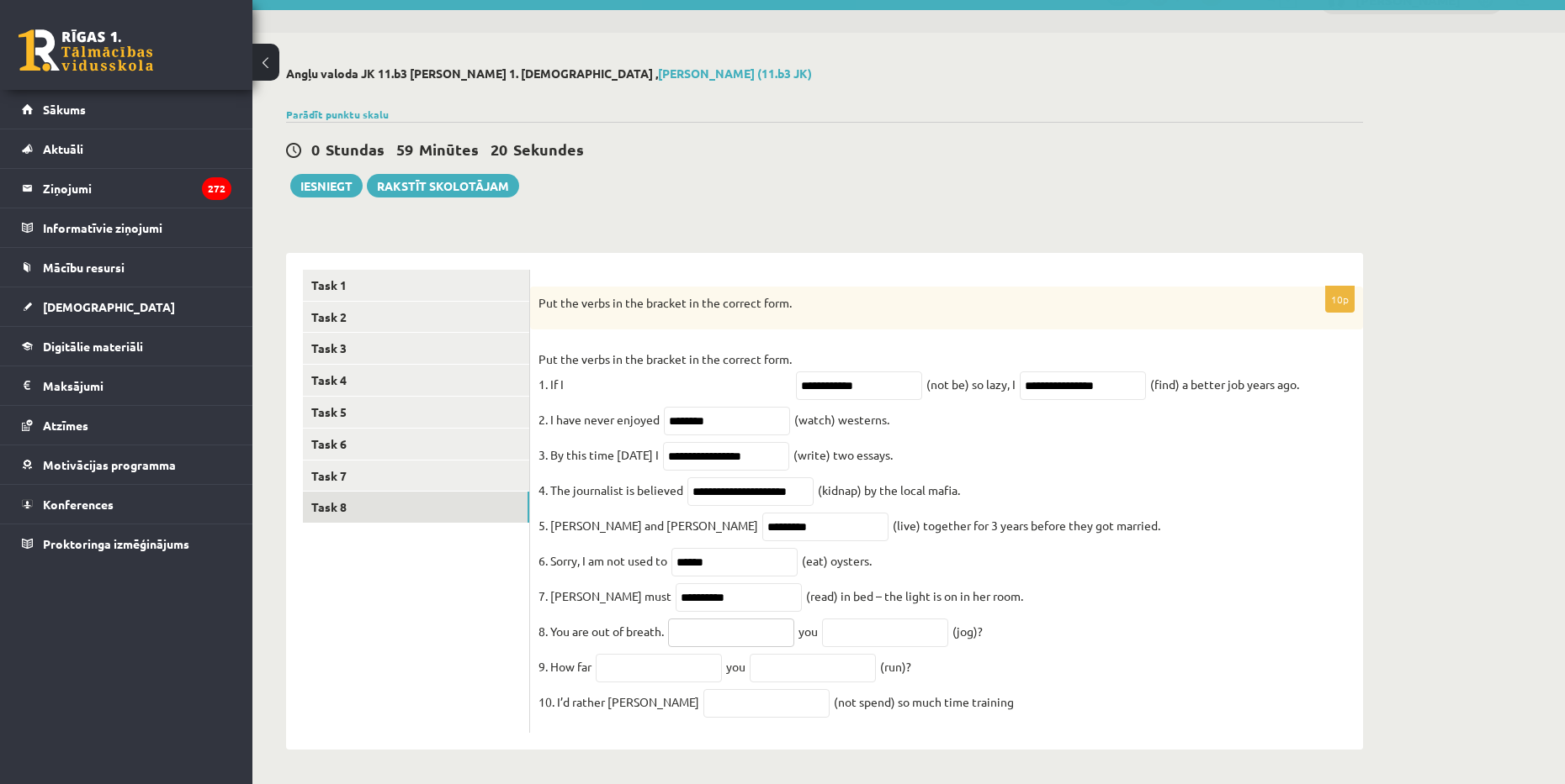
click at [700, 629] on input "text" at bounding box center [731, 633] width 127 height 28
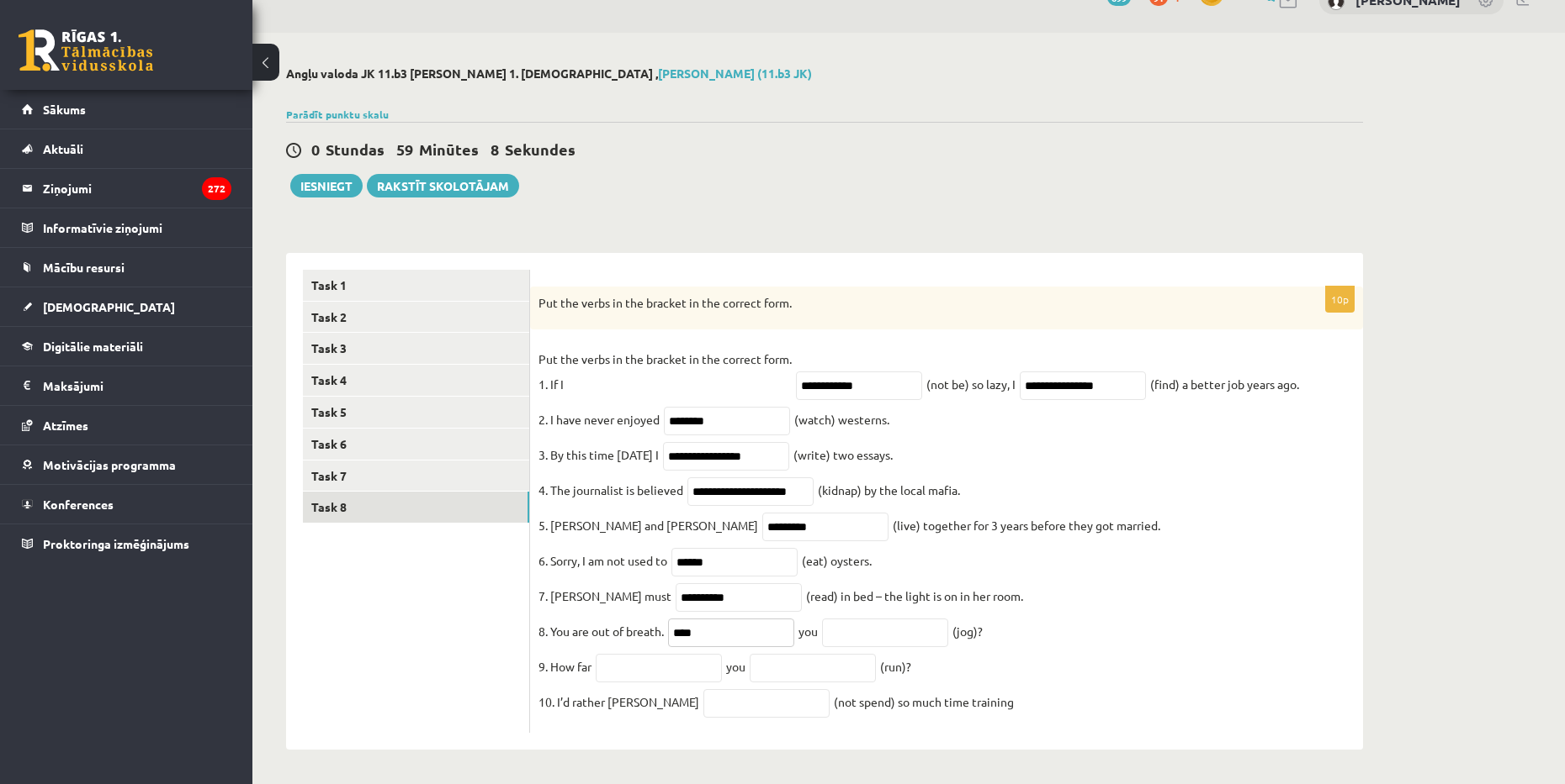
type input "****"
click at [889, 628] on input "text" at bounding box center [886, 633] width 127 height 28
type input "****"
click at [670, 661] on input "text" at bounding box center [659, 669] width 127 height 28
type input "****"
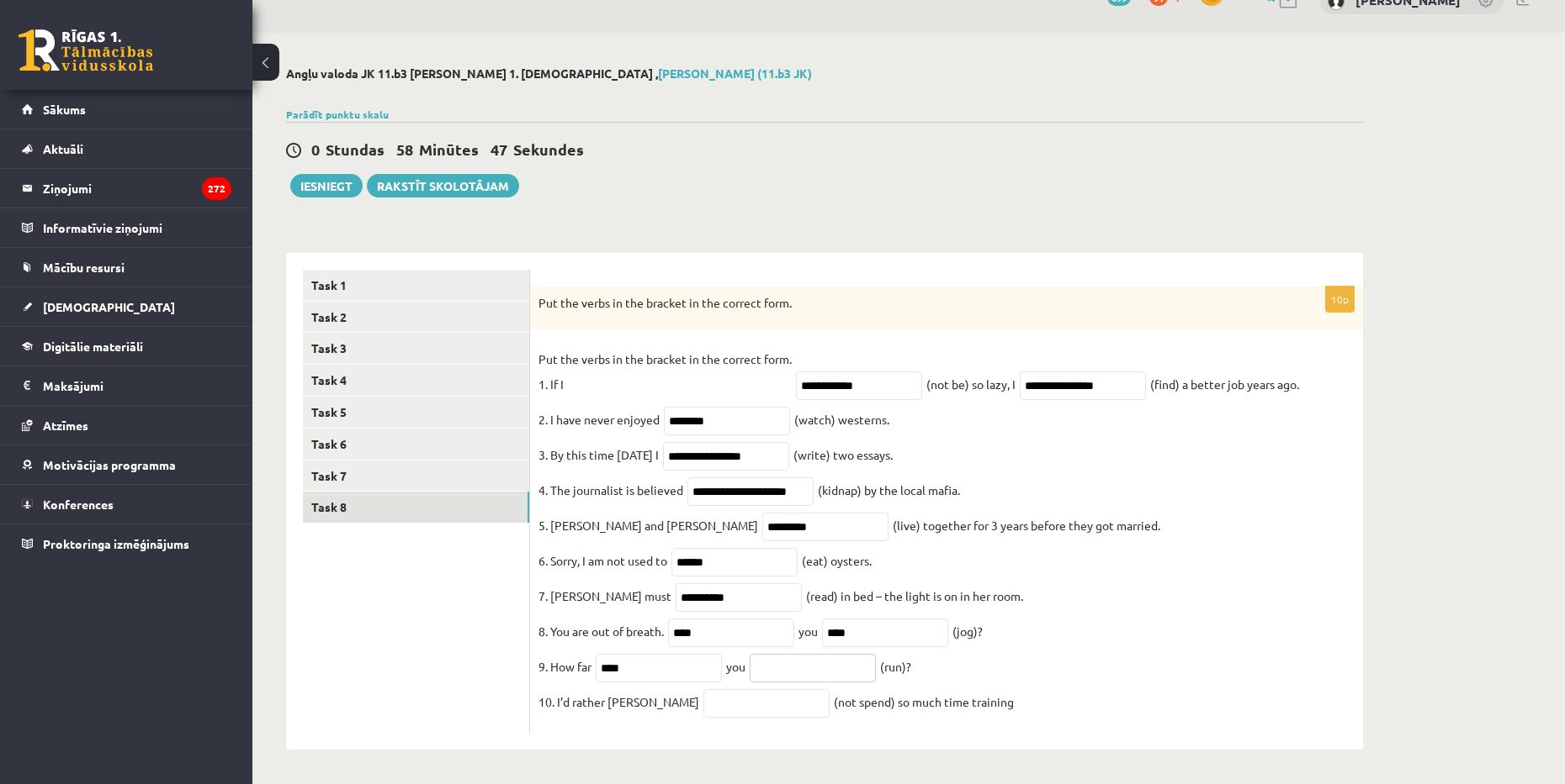
click at [825, 663] on input "text" at bounding box center [813, 669] width 127 height 28
type input "***"
click at [751, 701] on input "text" at bounding box center [766, 704] width 127 height 28
type input "**********"
click at [352, 270] on link "Task 1" at bounding box center [415, 285] width 226 height 31
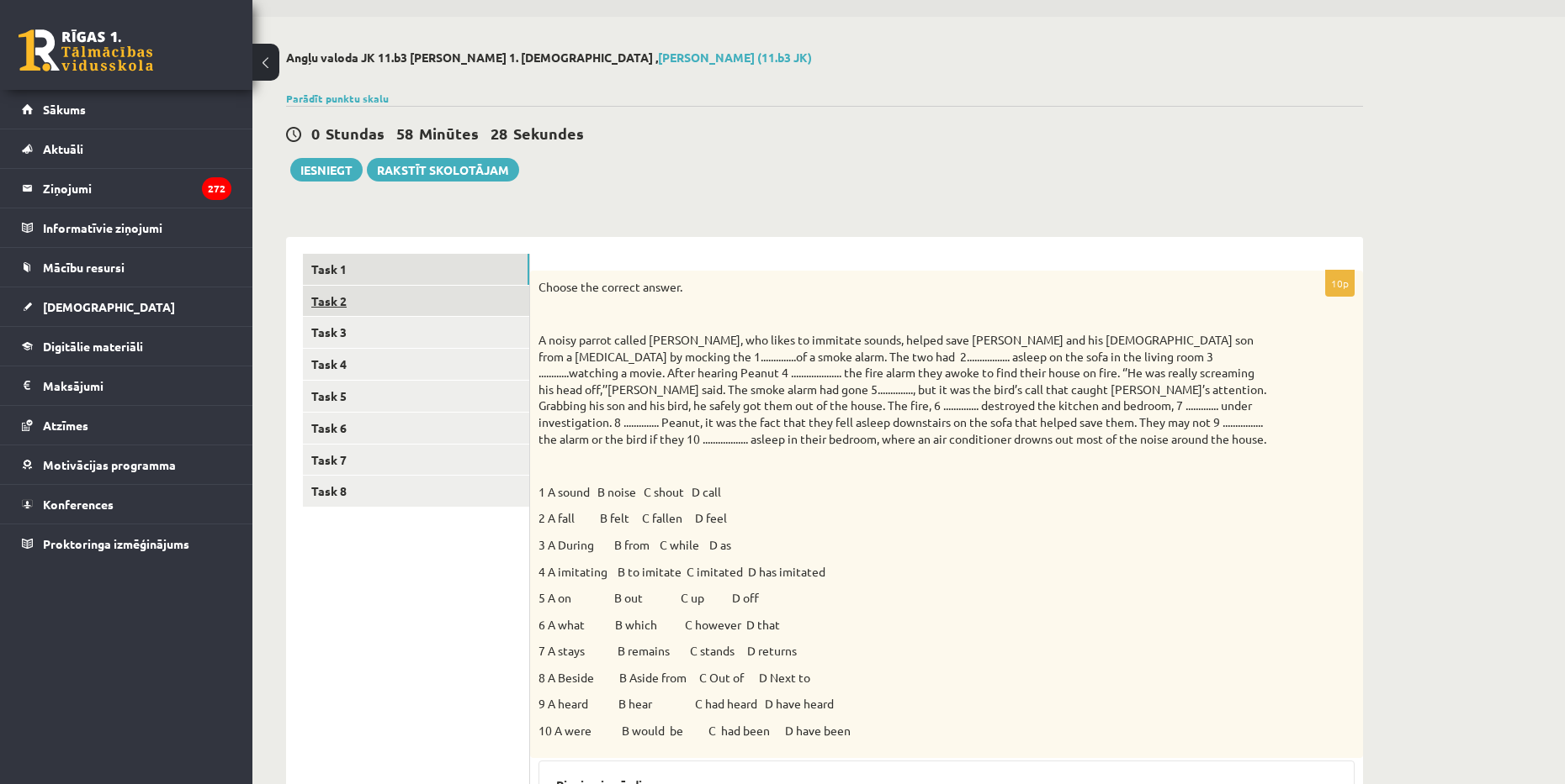
click at [358, 293] on link "Task 2" at bounding box center [415, 301] width 226 height 31
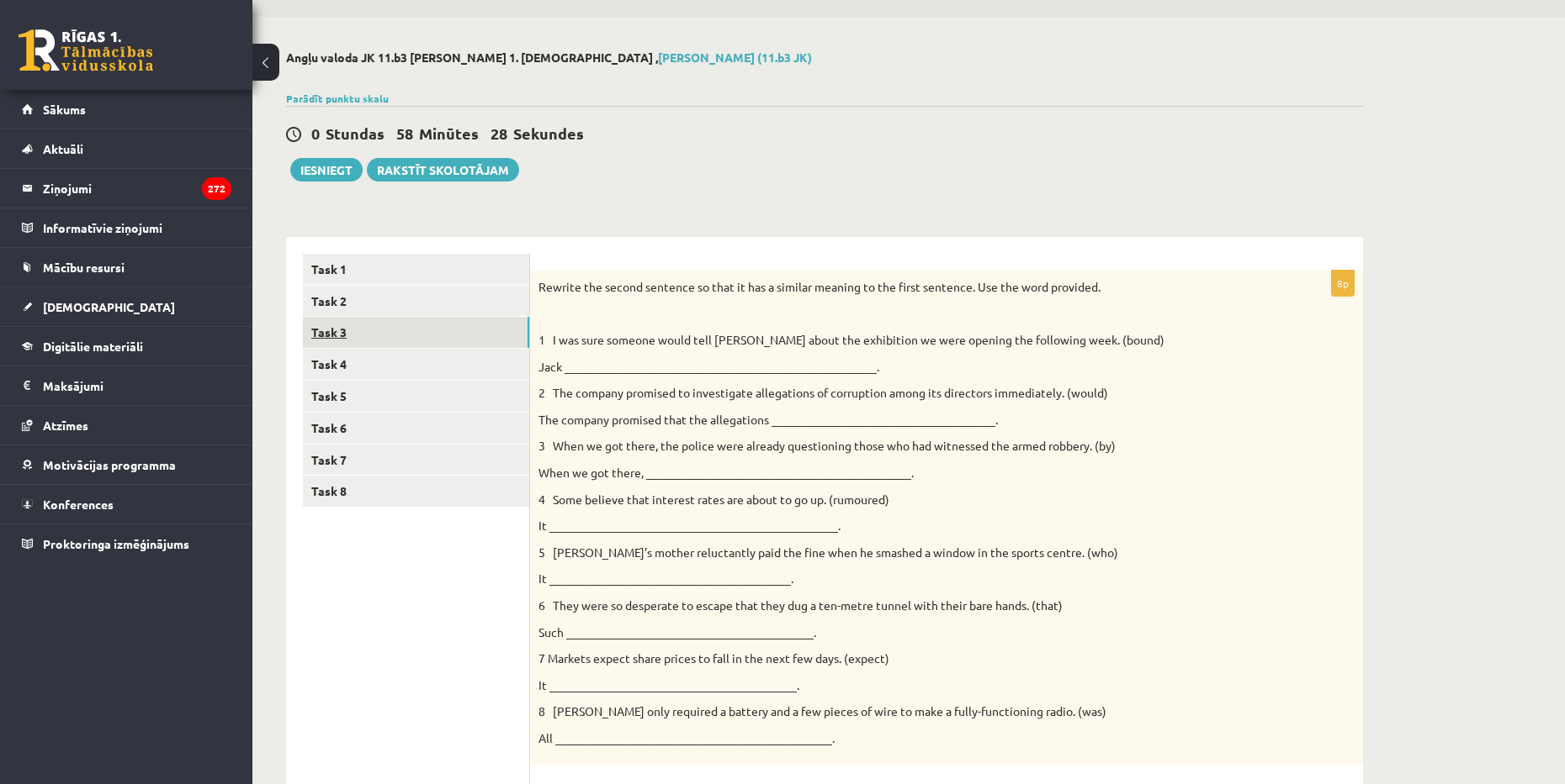
click at [371, 323] on link "Task 3" at bounding box center [415, 332] width 226 height 31
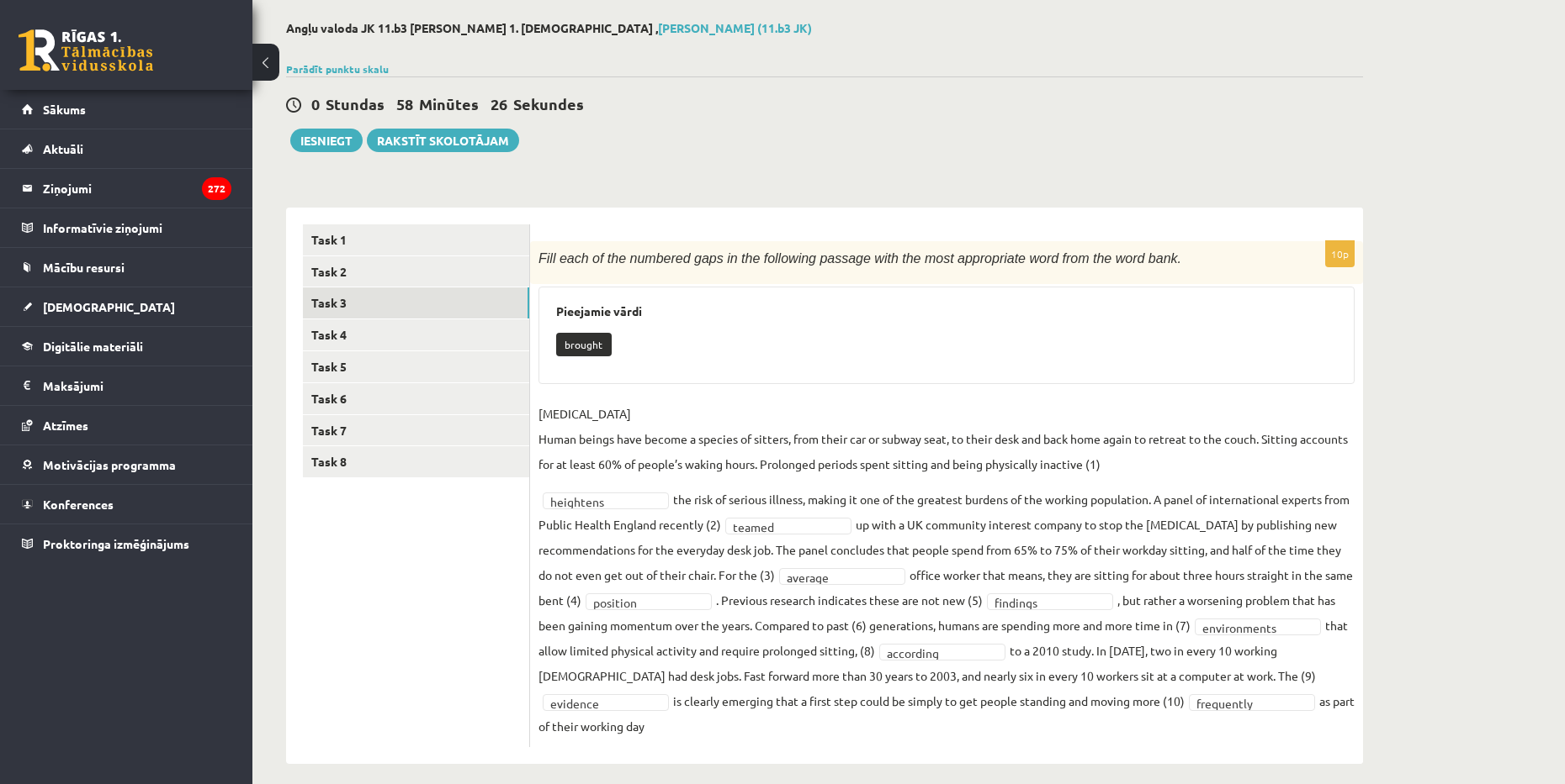
scroll to position [93, 0]
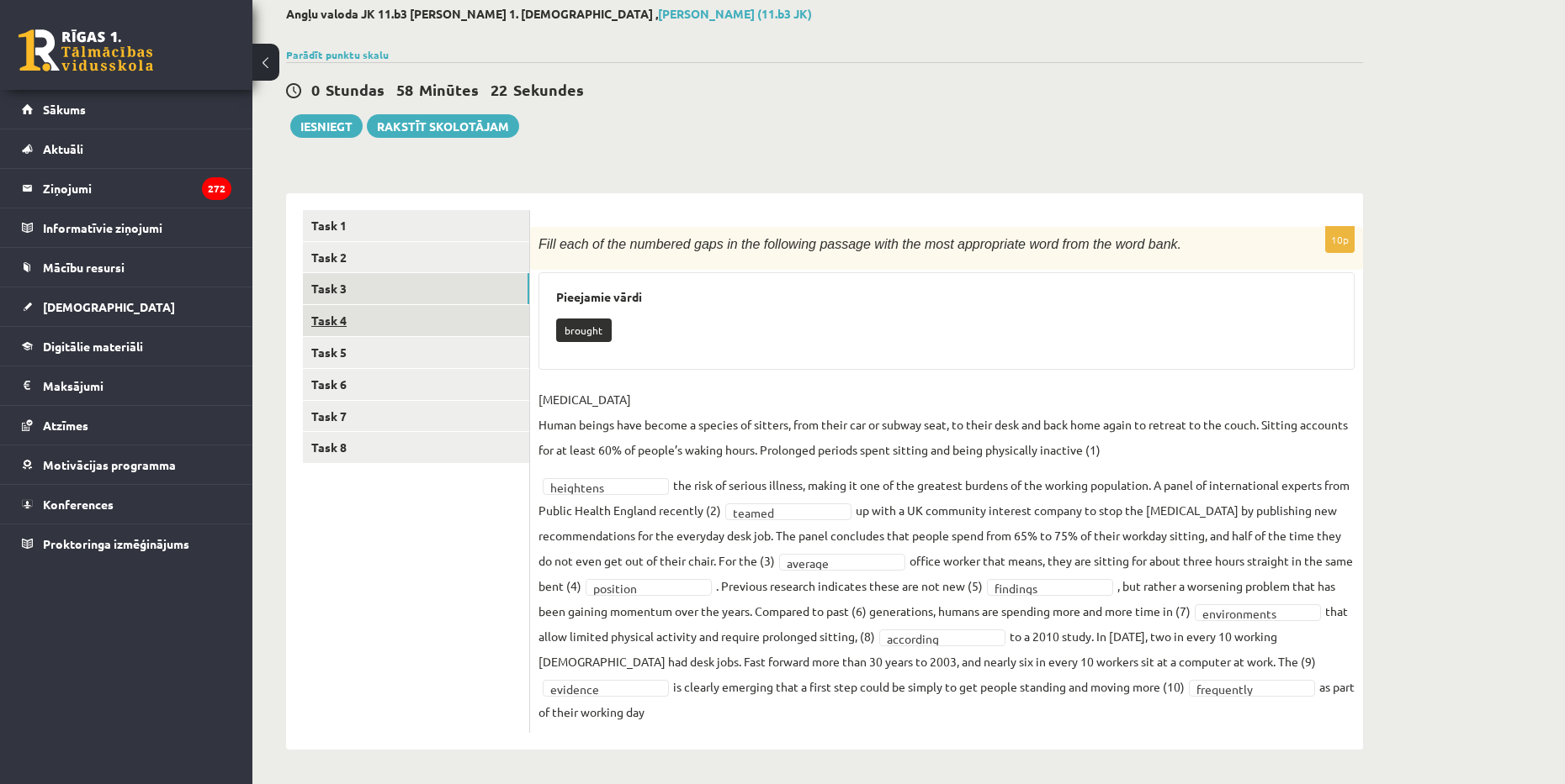
click at [379, 315] on link "Task 4" at bounding box center [415, 320] width 226 height 31
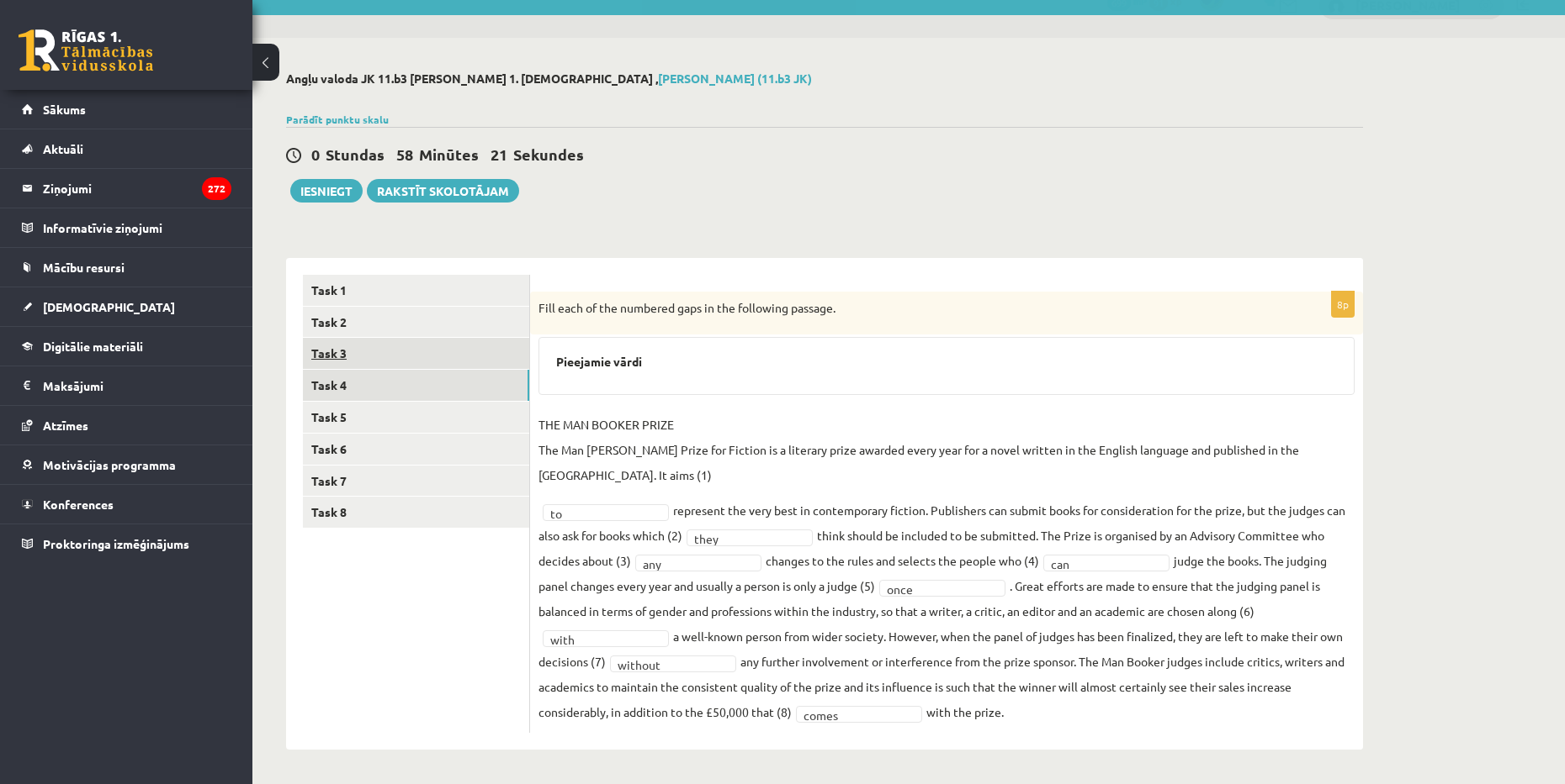
scroll to position [3, 0]
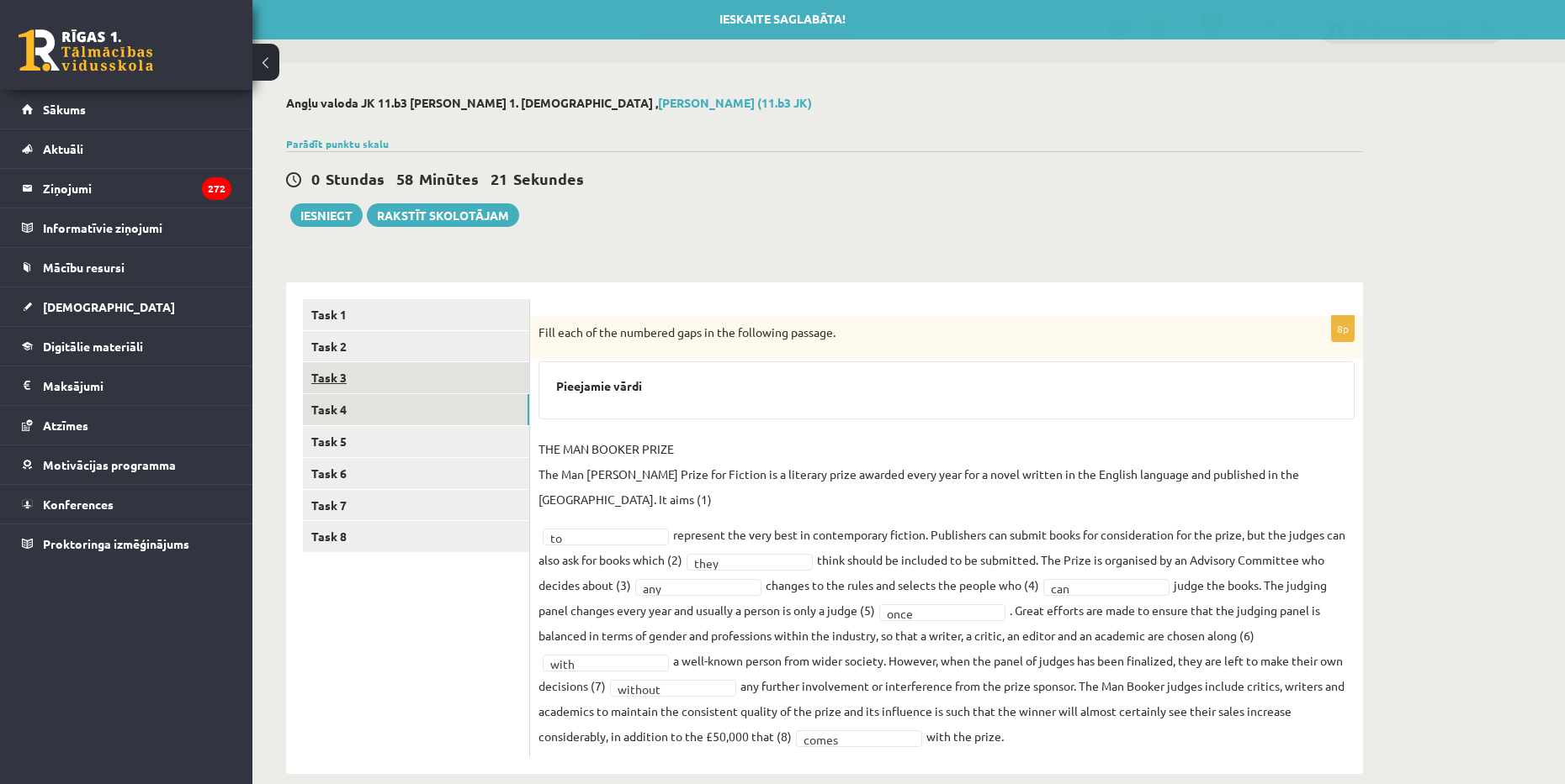
click at [372, 378] on link "Task 3" at bounding box center [415, 378] width 226 height 31
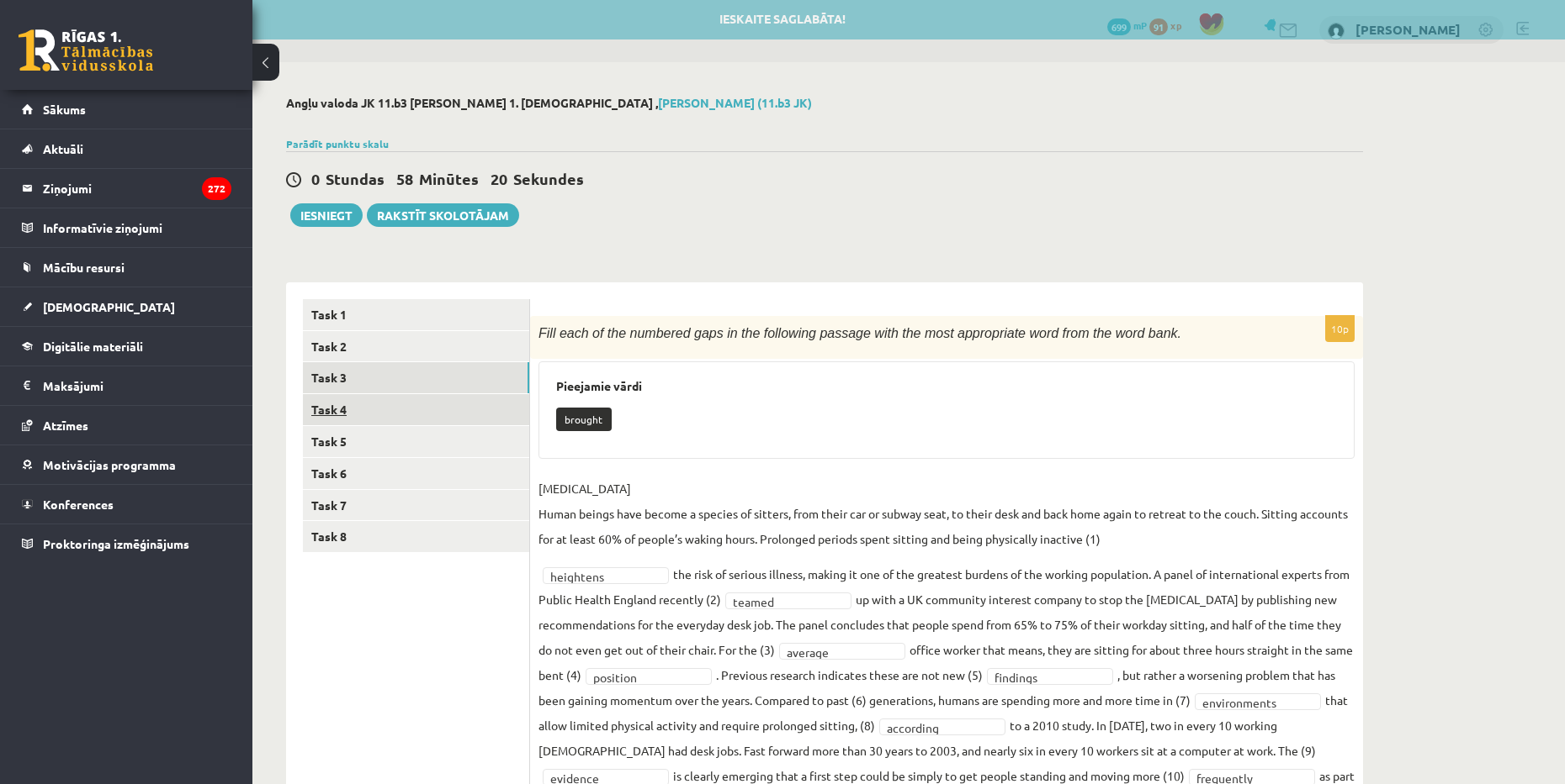
click at [367, 413] on link "Task 4" at bounding box center [415, 409] width 226 height 31
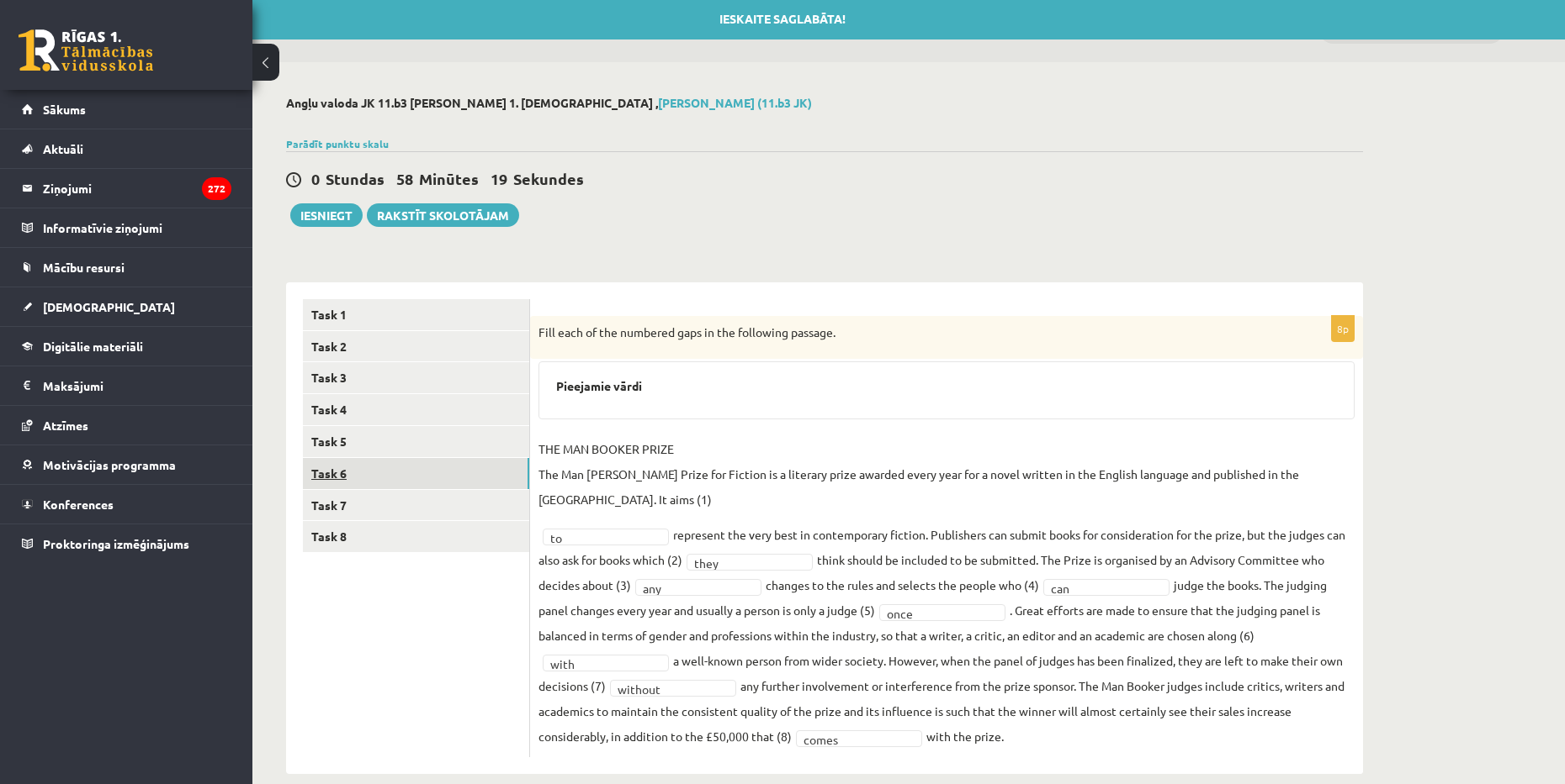
click at [367, 464] on link "Task 6" at bounding box center [415, 473] width 226 height 31
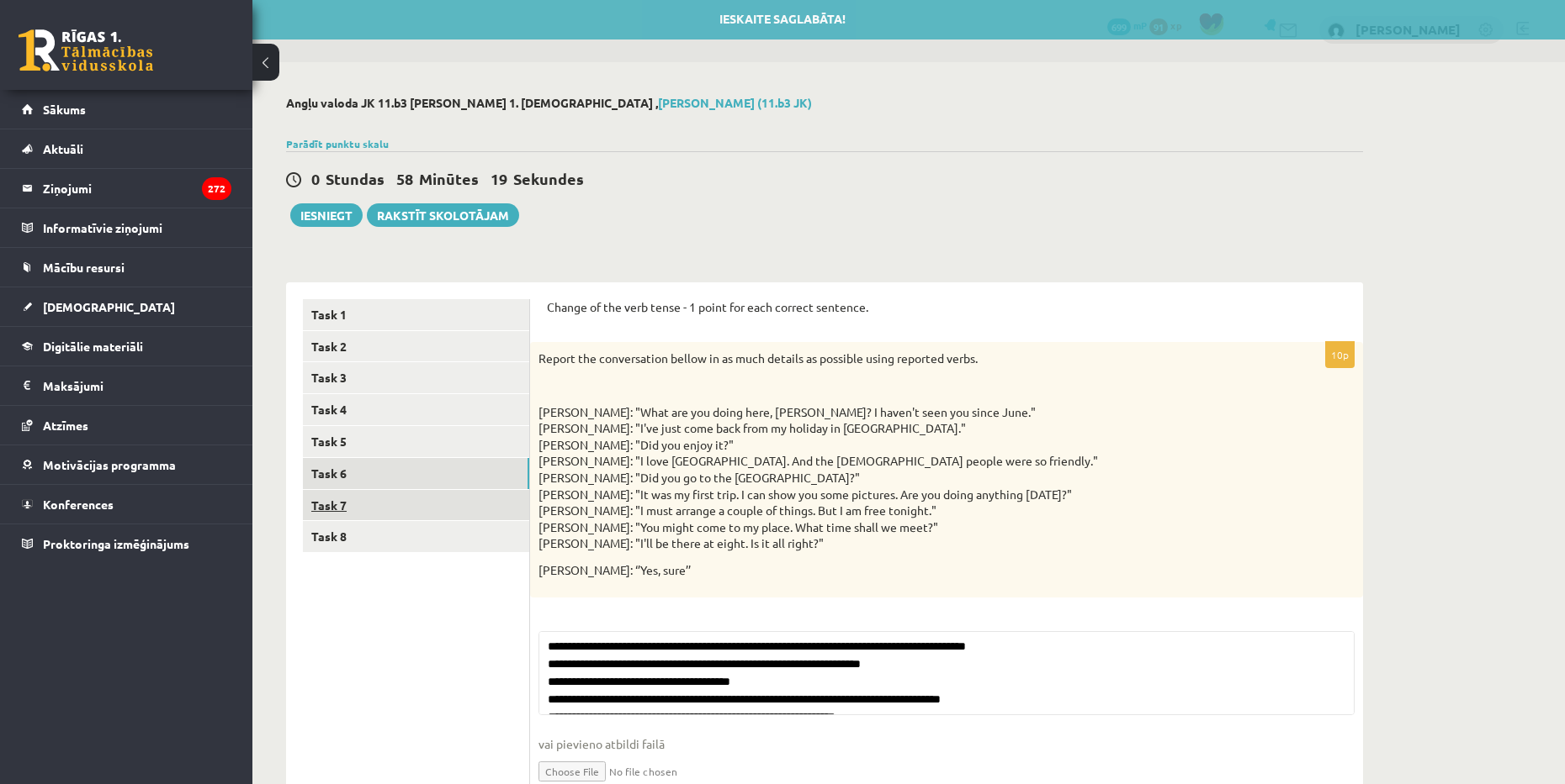
click at [364, 509] on link "Task 7" at bounding box center [415, 505] width 226 height 31
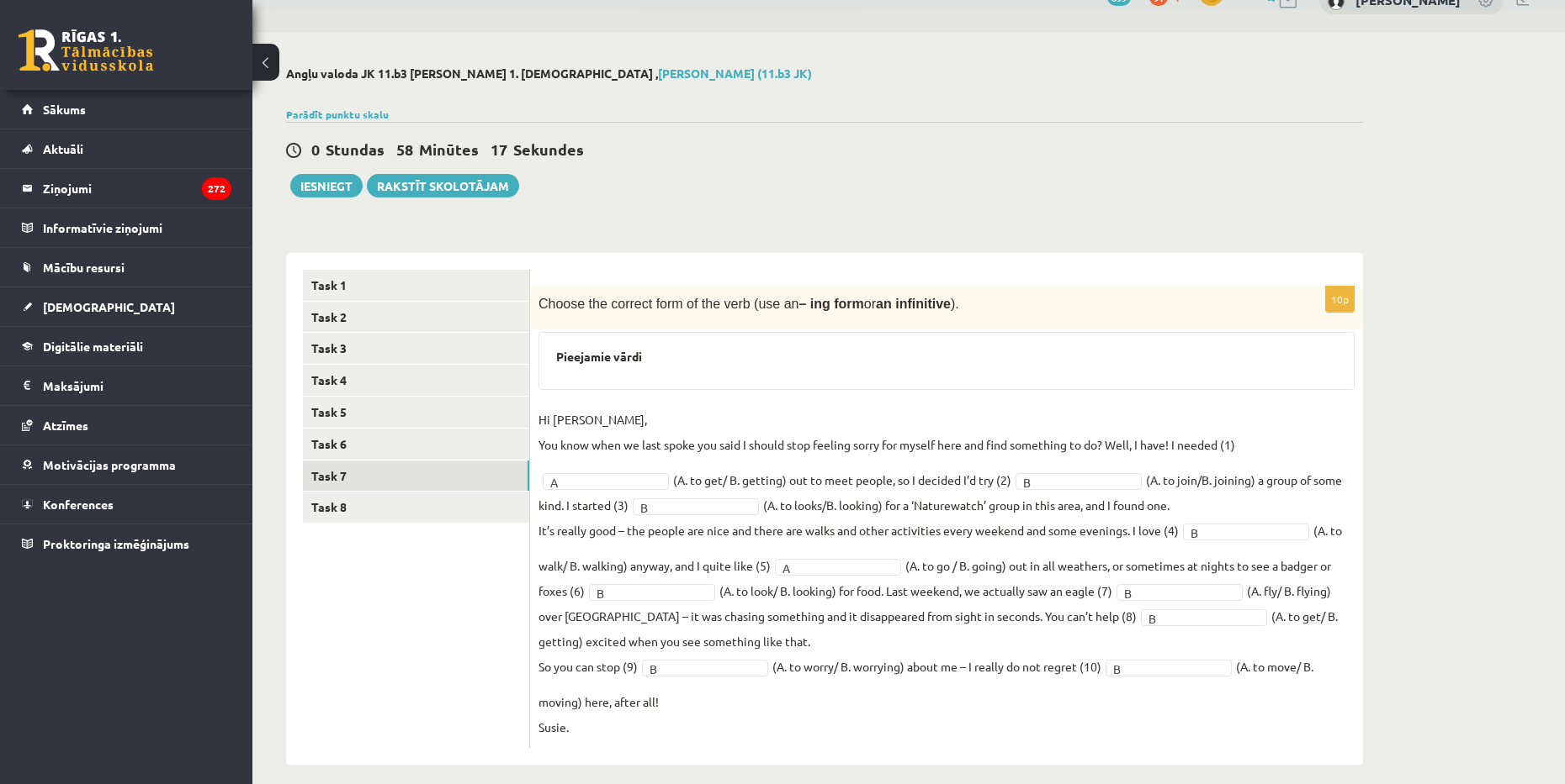
scroll to position [48, 0]
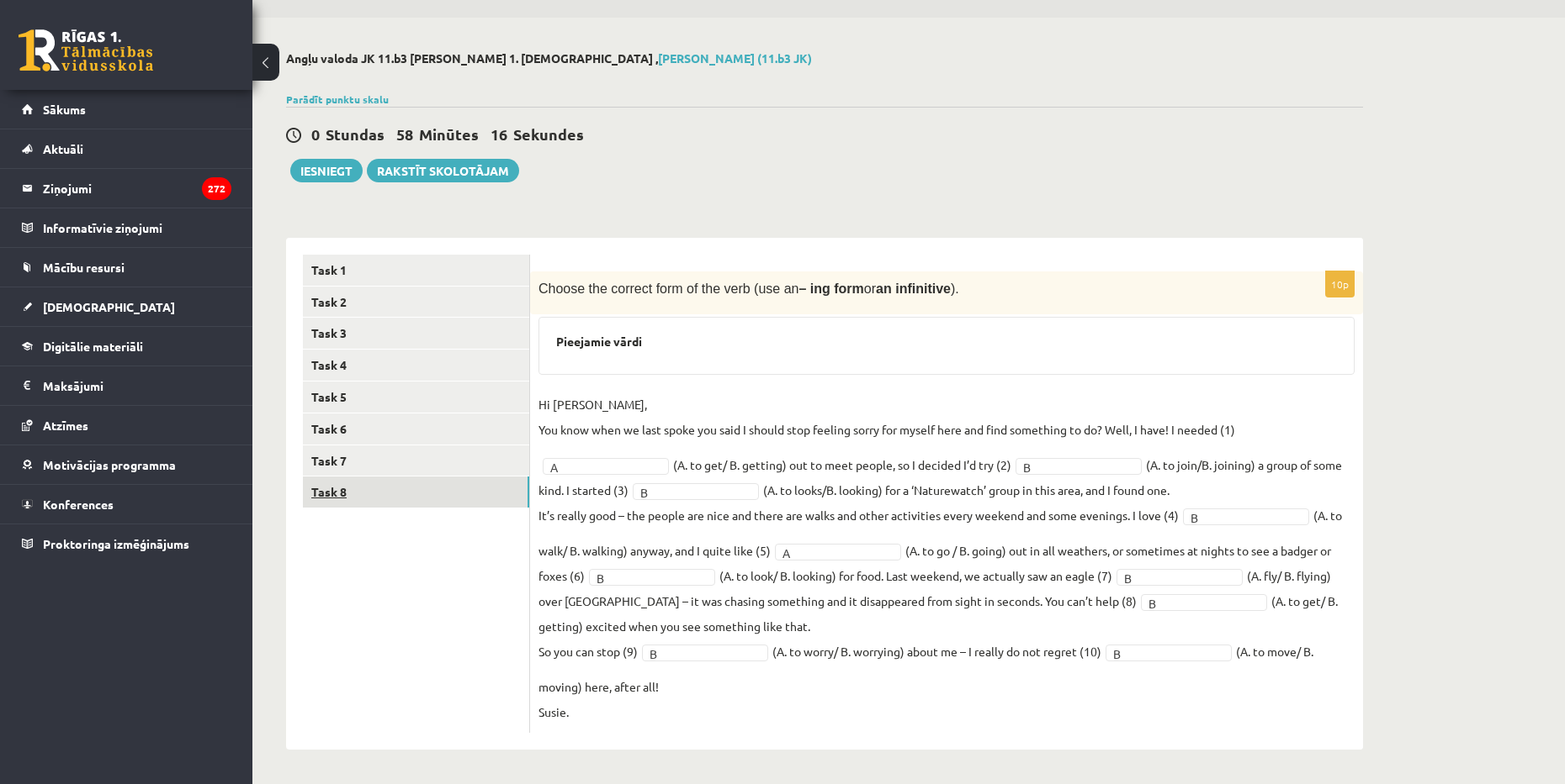
click at [371, 499] on link "Task 8" at bounding box center [415, 492] width 226 height 31
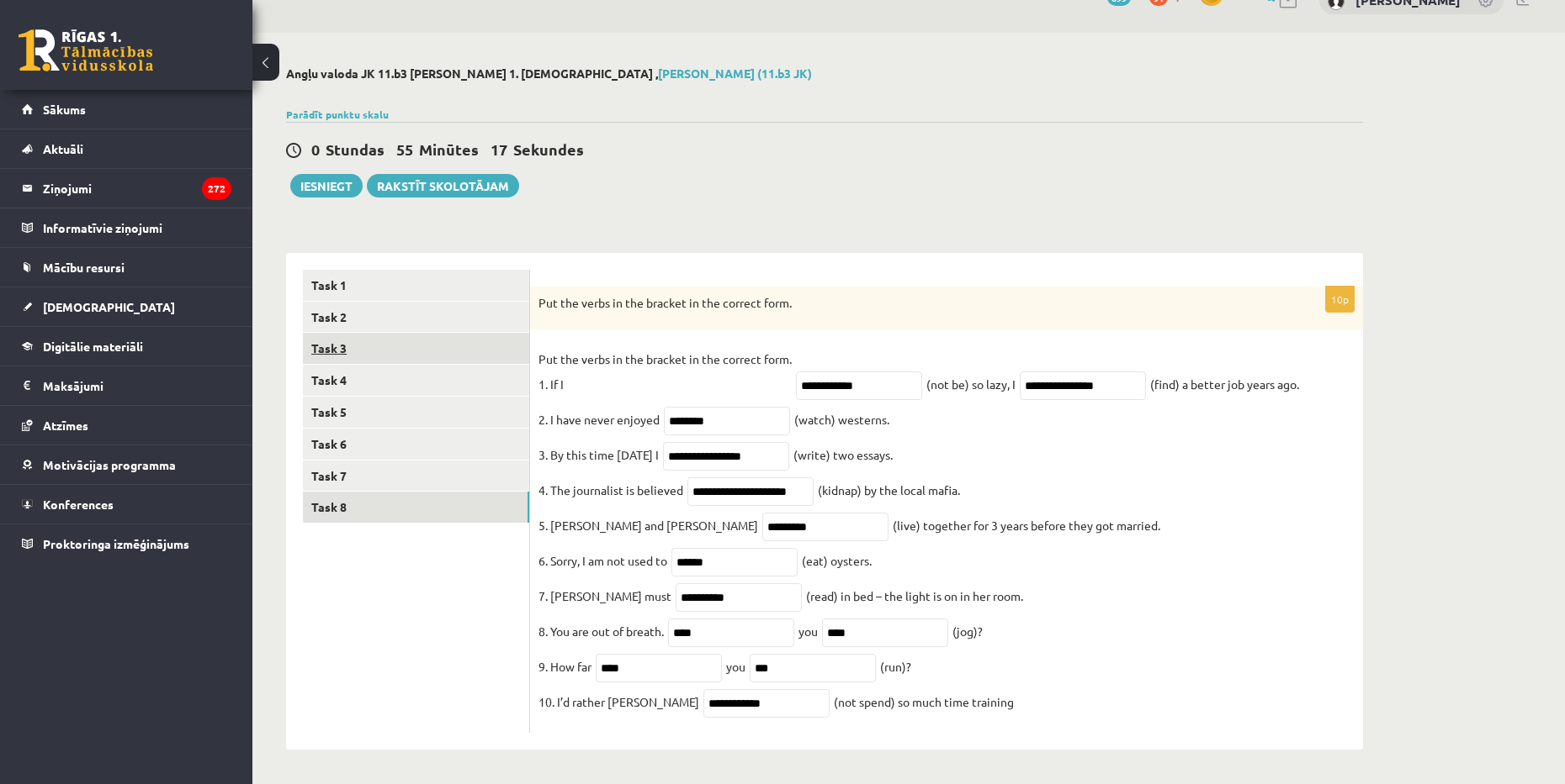
click at [382, 332] on link "Task 3" at bounding box center [415, 348] width 226 height 31
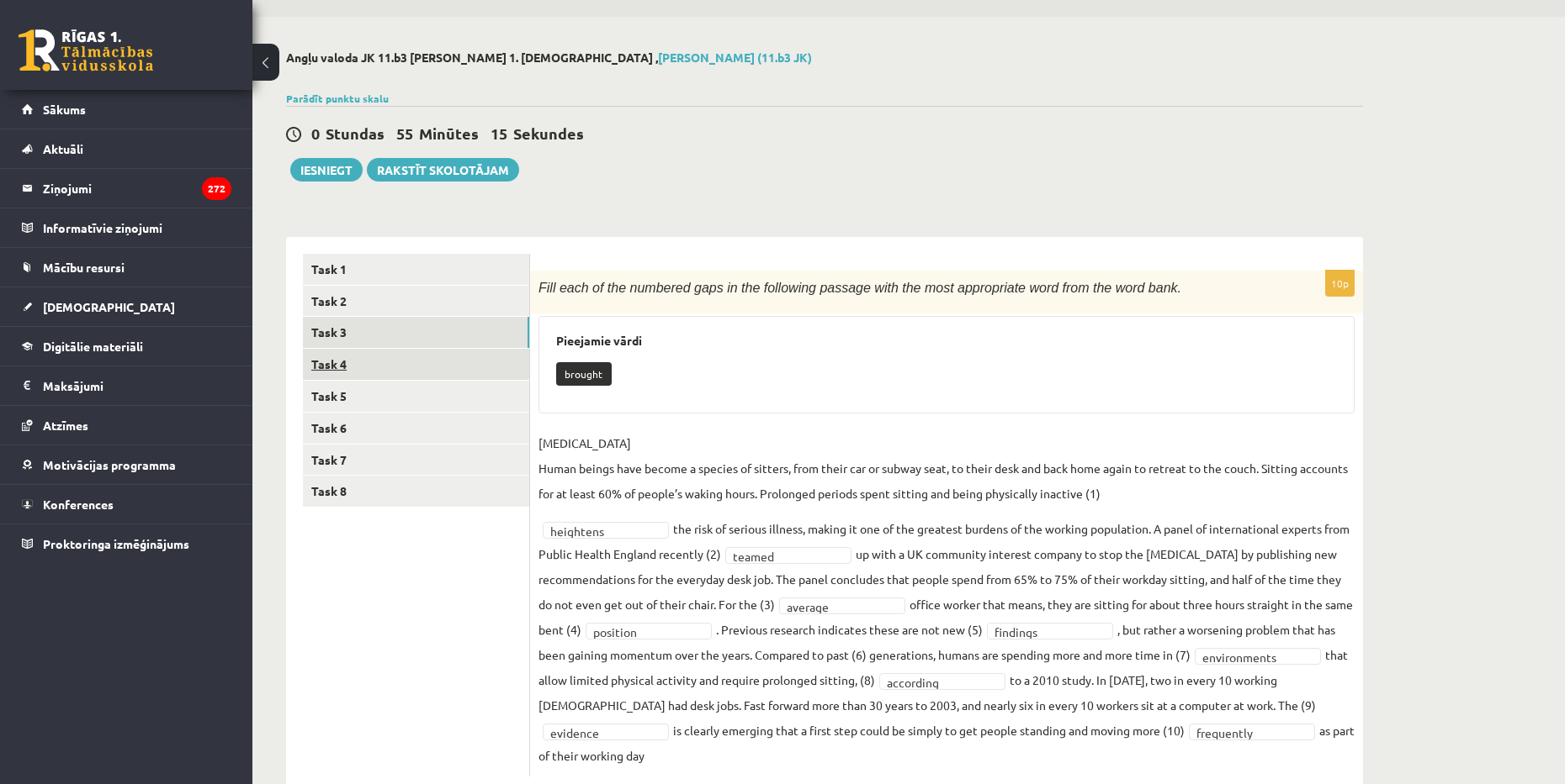
click at [394, 362] on link "Task 4" at bounding box center [415, 364] width 226 height 31
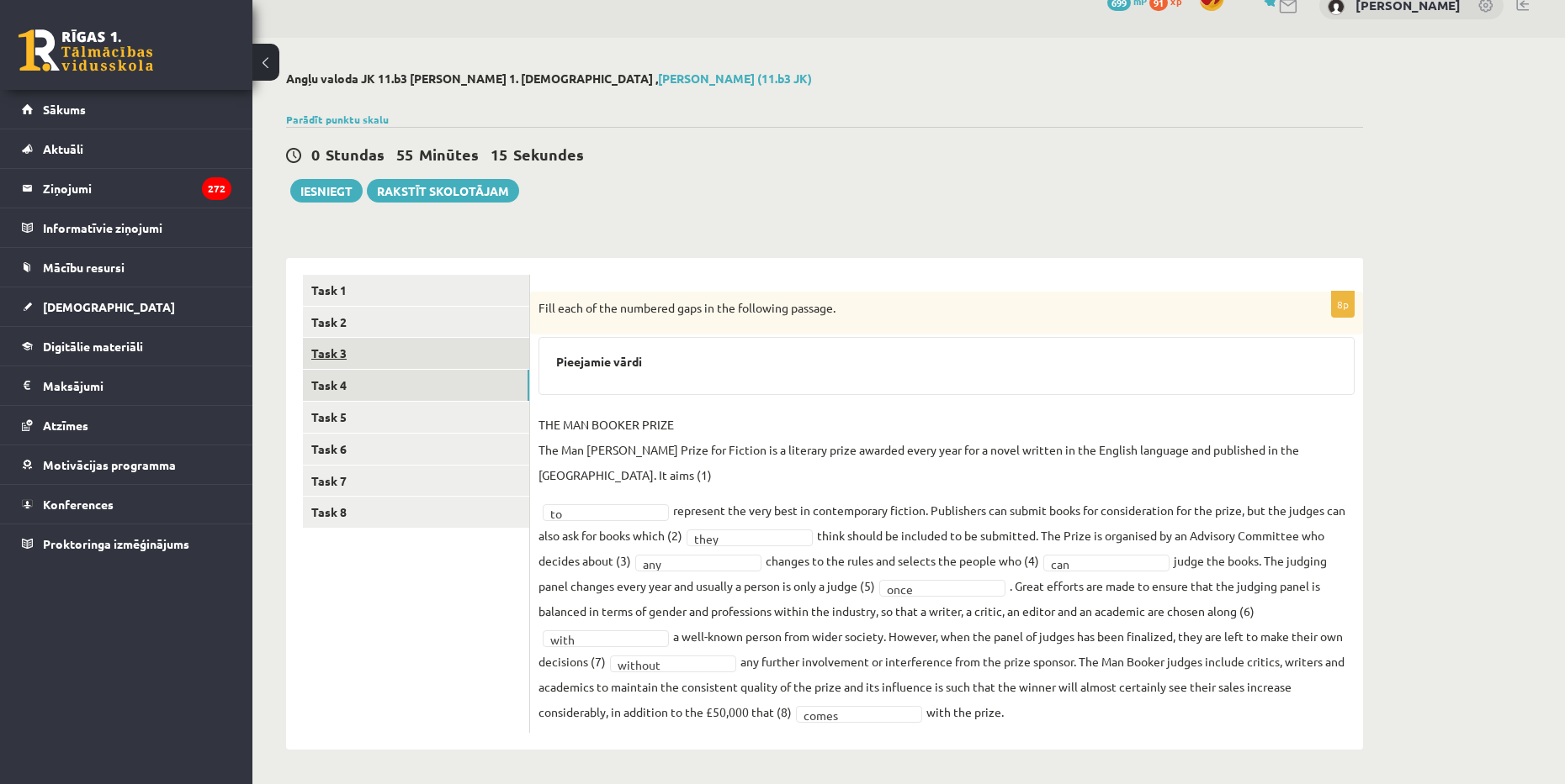
scroll to position [3, 0]
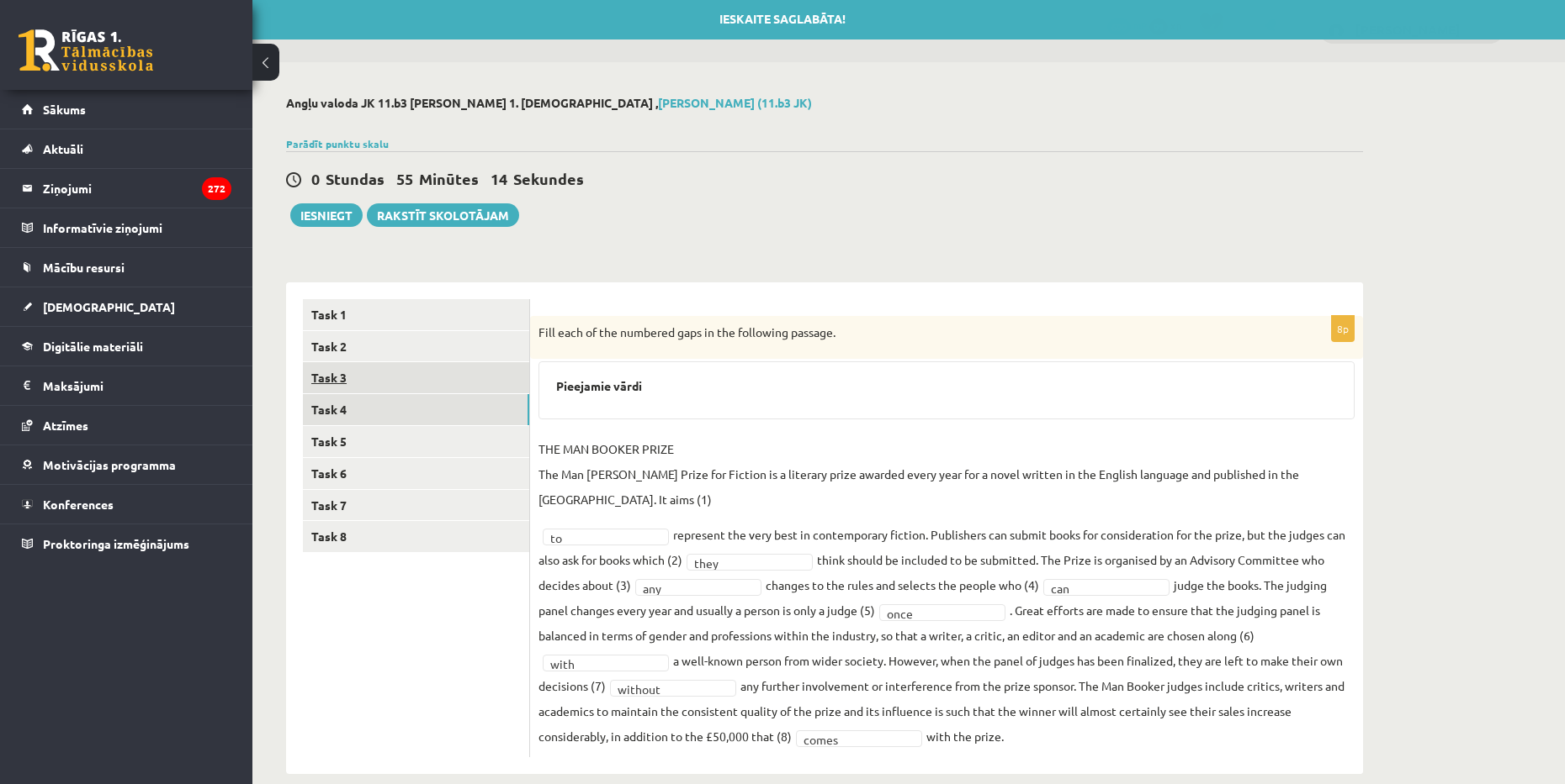
click at [402, 388] on link "Task 3" at bounding box center [415, 378] width 226 height 31
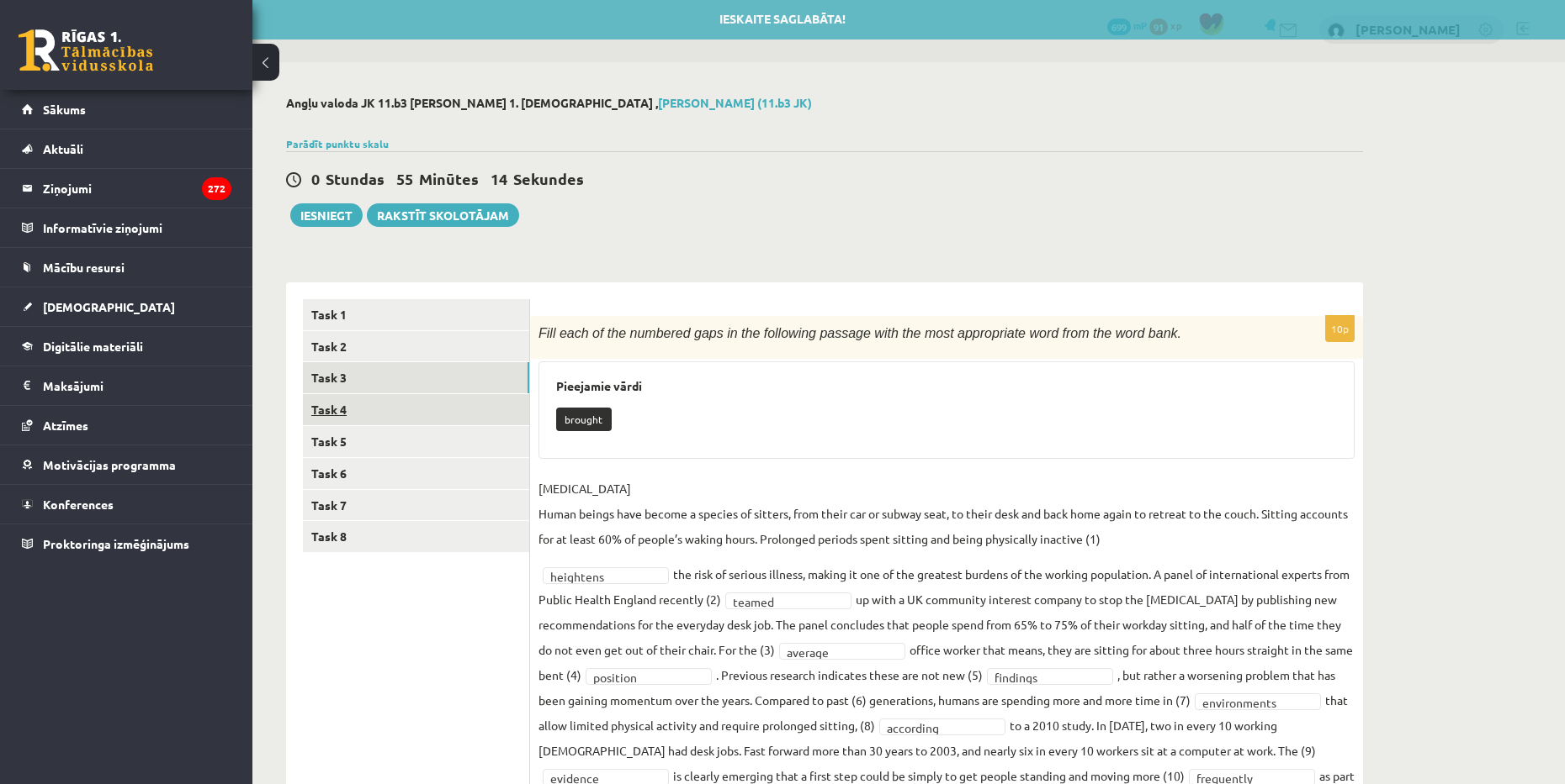
click at [401, 410] on link "Task 4" at bounding box center [415, 409] width 226 height 31
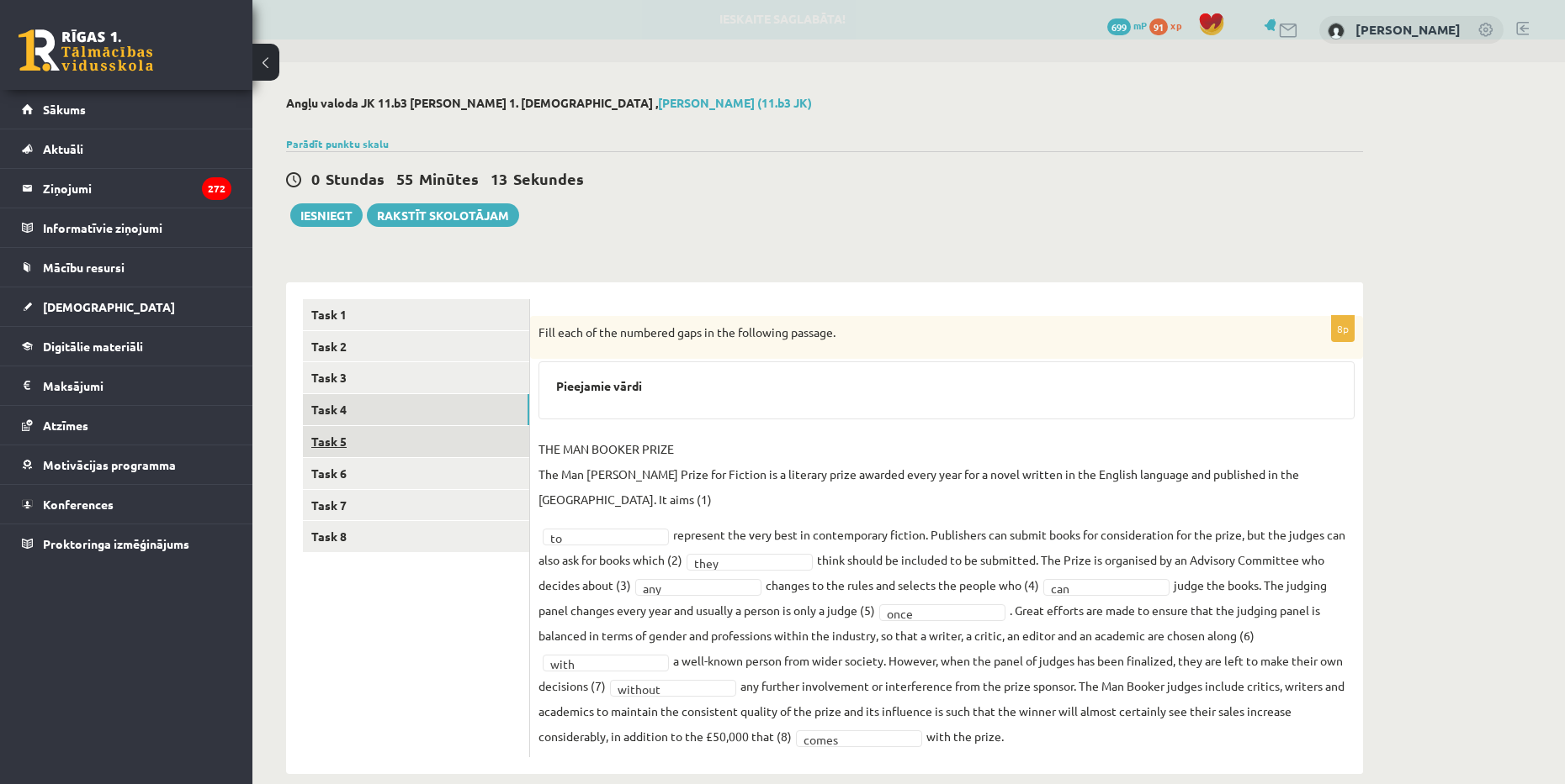
click at [414, 455] on link "Task 5" at bounding box center [415, 441] width 226 height 31
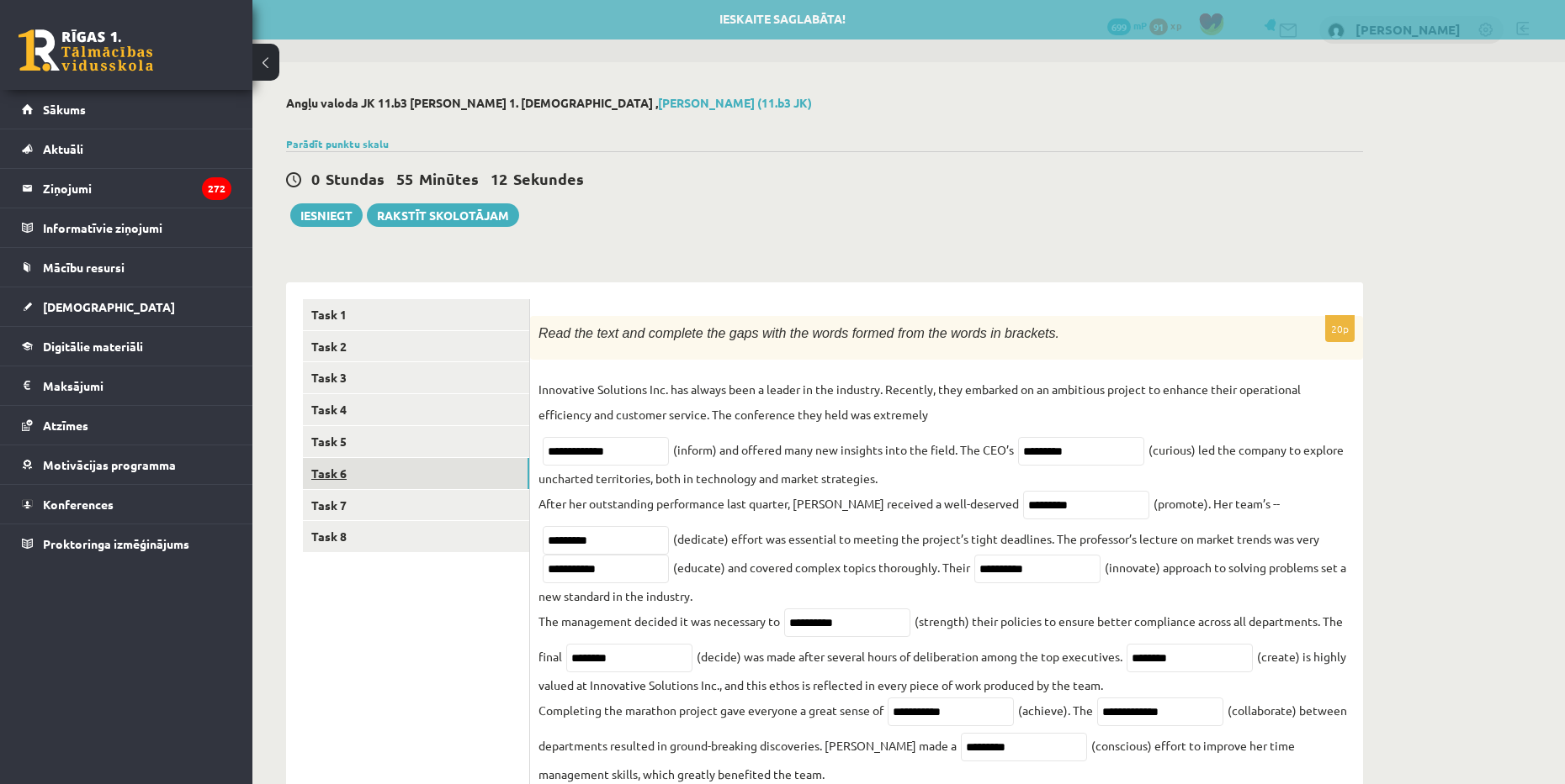
click at [417, 465] on link "Task 6" at bounding box center [415, 473] width 226 height 31
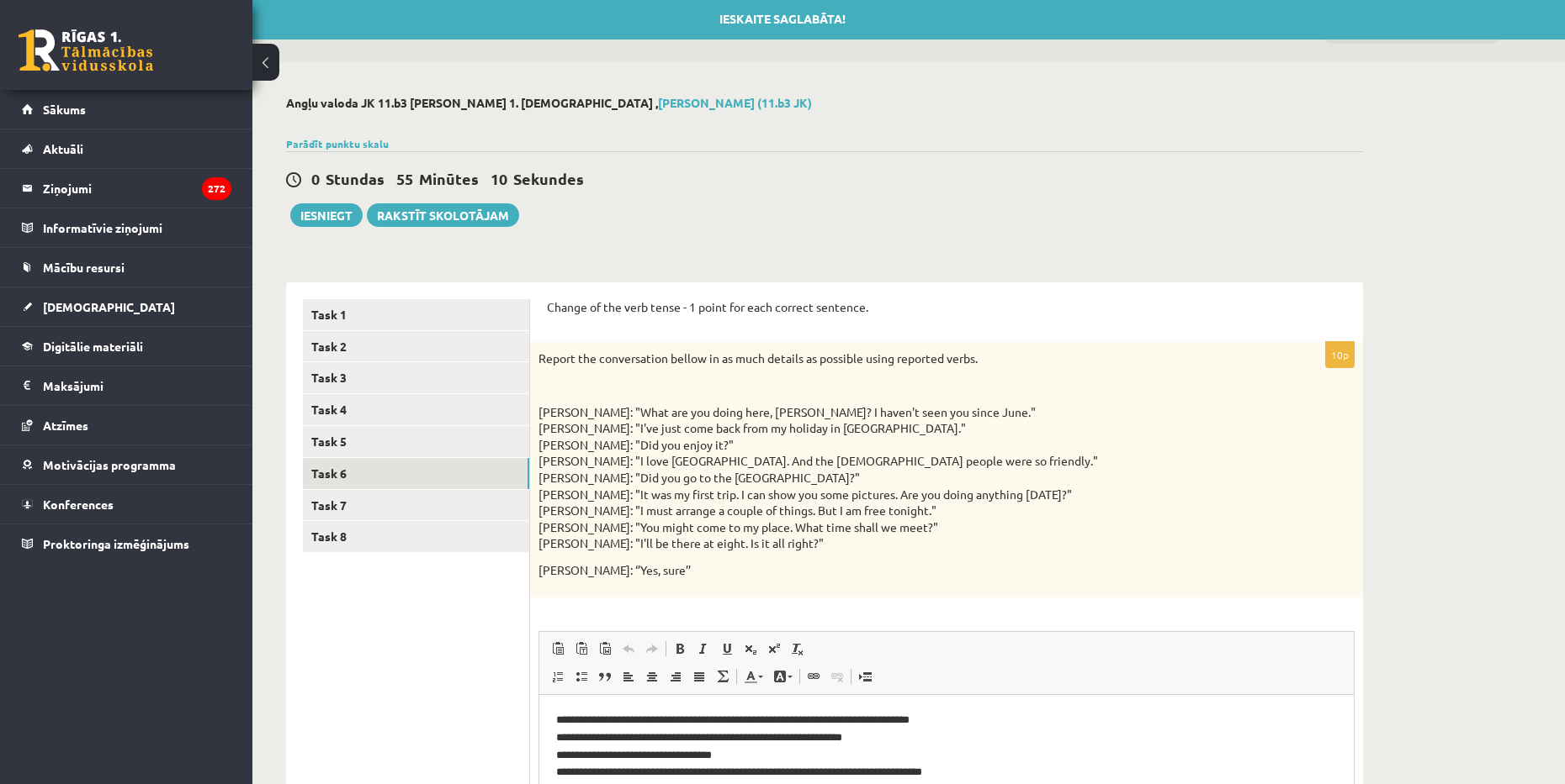
scroll to position [0, 0]
